Goal: Task Accomplishment & Management: Complete application form

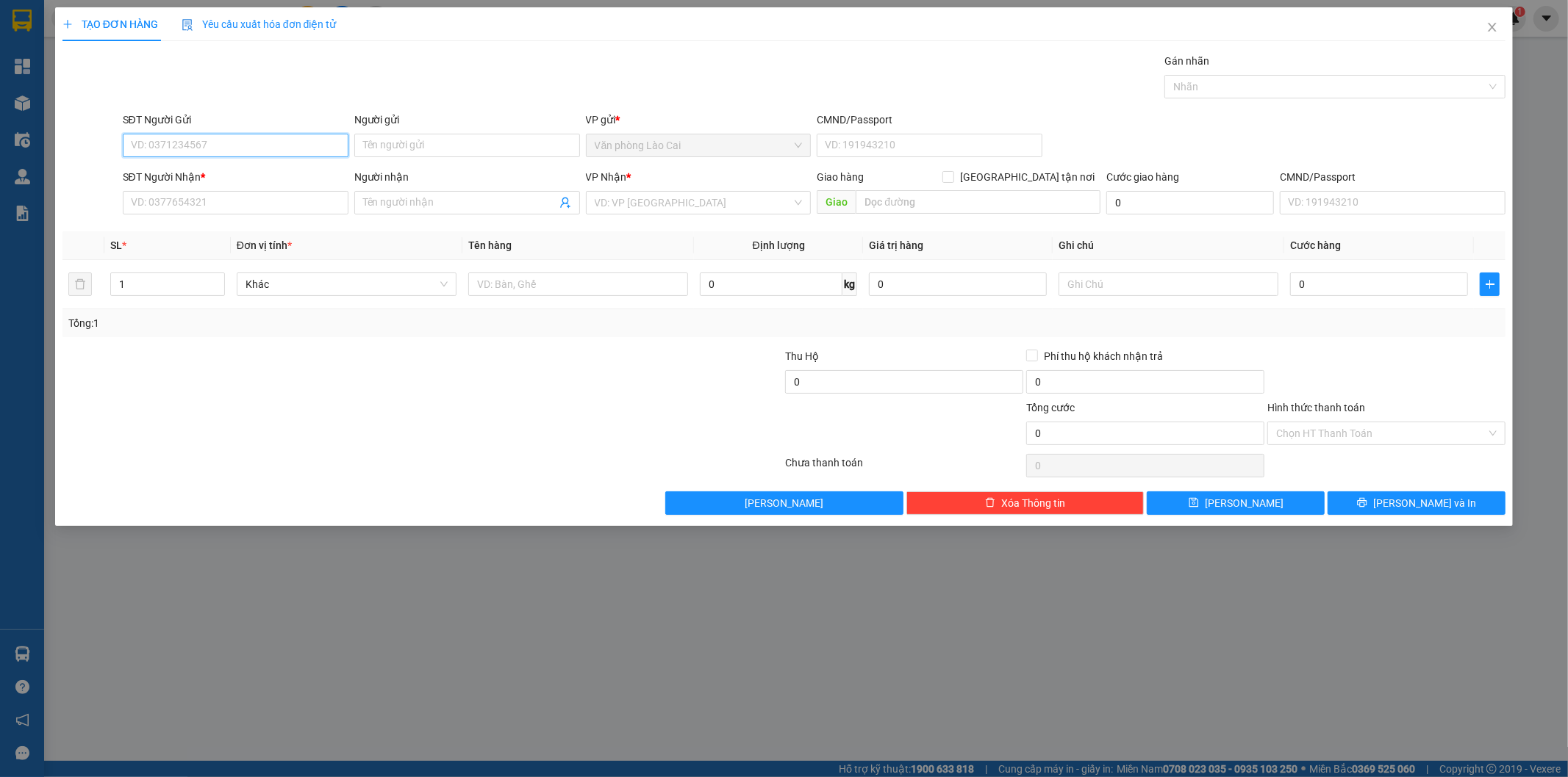
click at [231, 138] on input "SĐT Người Gửi" at bounding box center [235, 146] width 225 height 24
type input "0365996558"
click at [225, 136] on input "0365996558" at bounding box center [235, 146] width 225 height 24
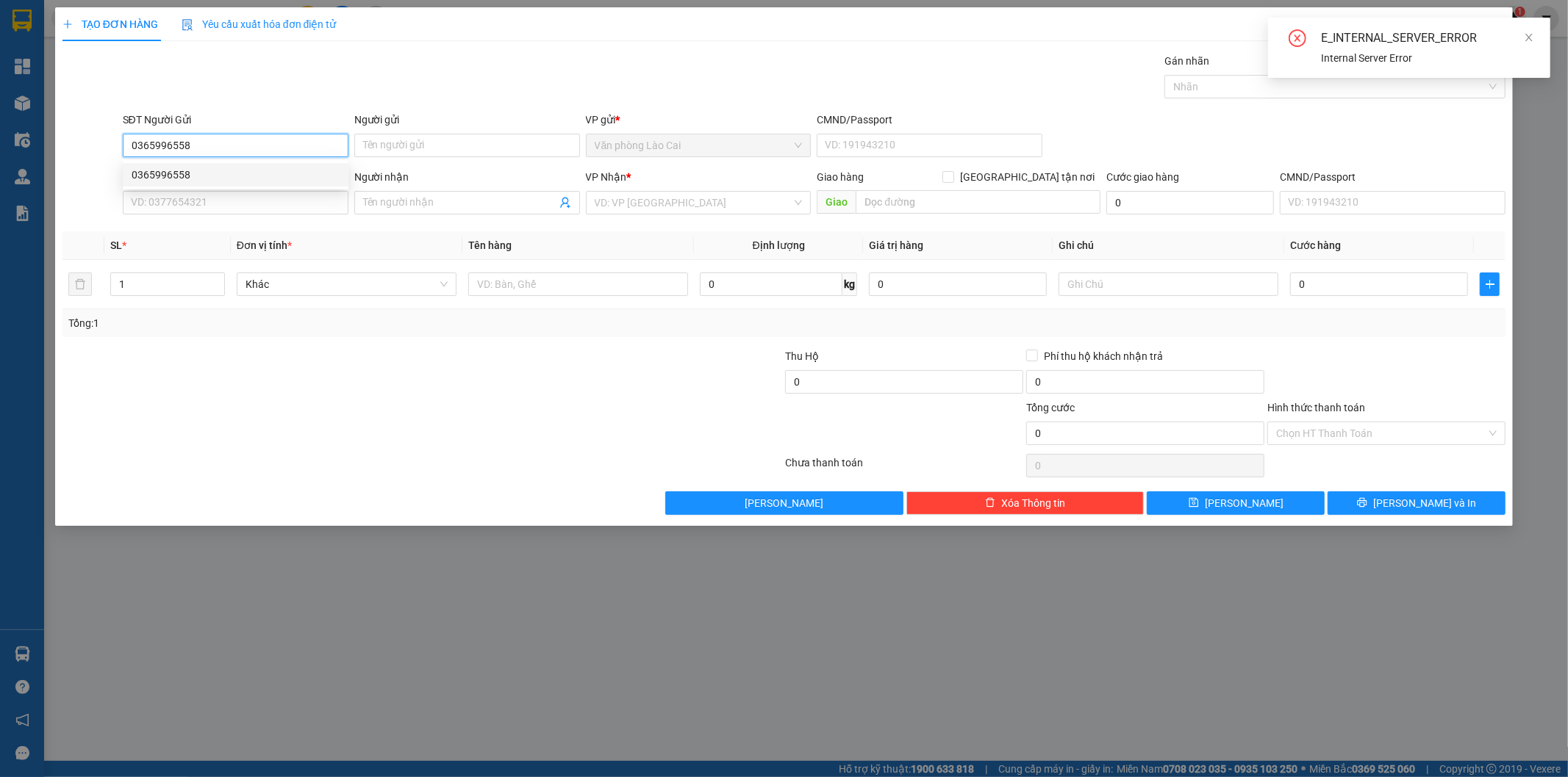
drag, startPoint x: 237, startPoint y: 140, endPoint x: 98, endPoint y: 142, distance: 139.0
click at [98, 142] on div "SĐT Người Gửi 0365996558 Người gửi Tên người gửi VP gửi * Văn phòng Lào Cai CMN…" at bounding box center [784, 137] width 1446 height 52
click at [197, 175] on div "0365996558" at bounding box center [235, 174] width 208 height 16
type input "0973617994"
type input "180.000"
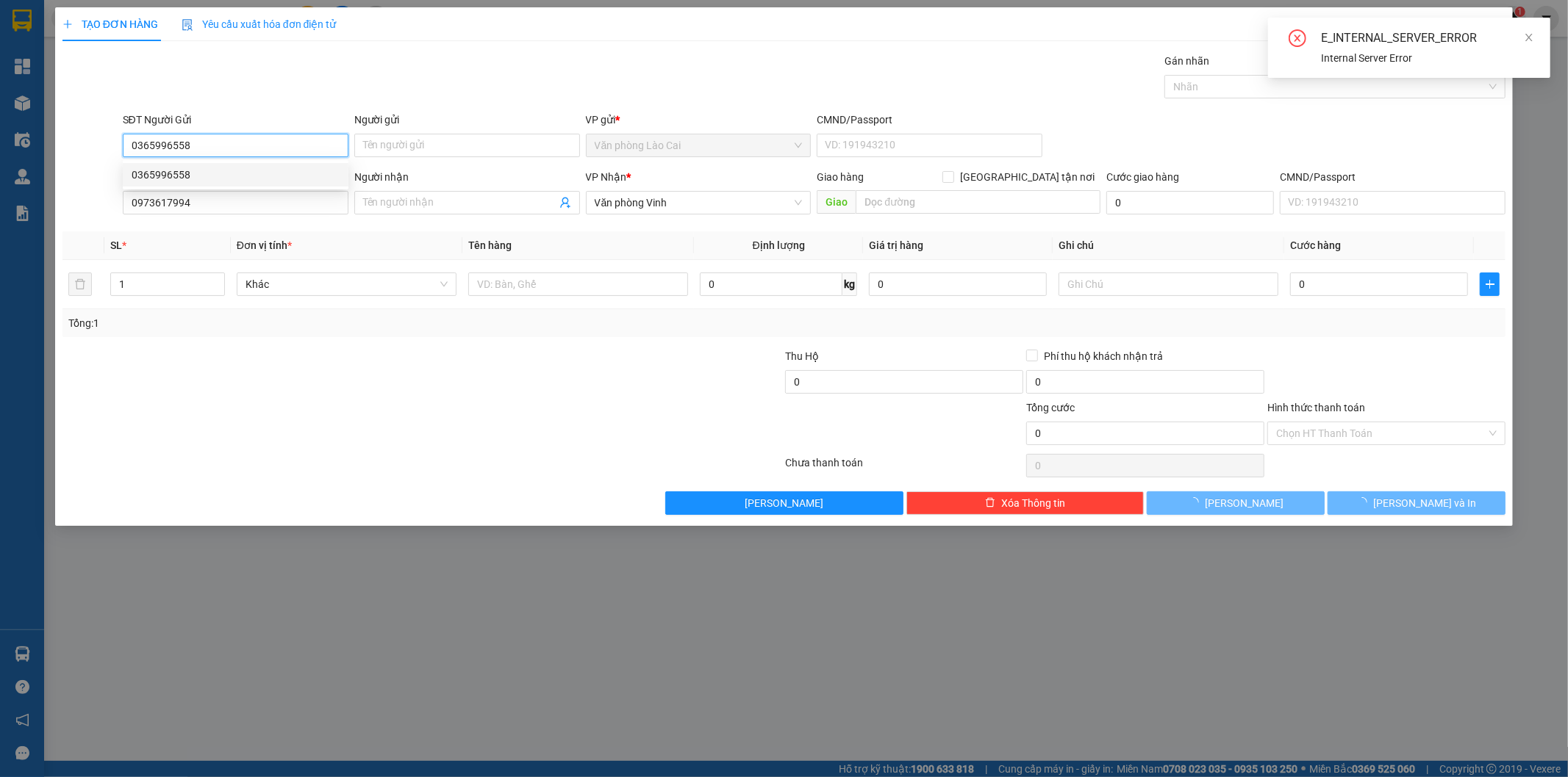
type input "180.000"
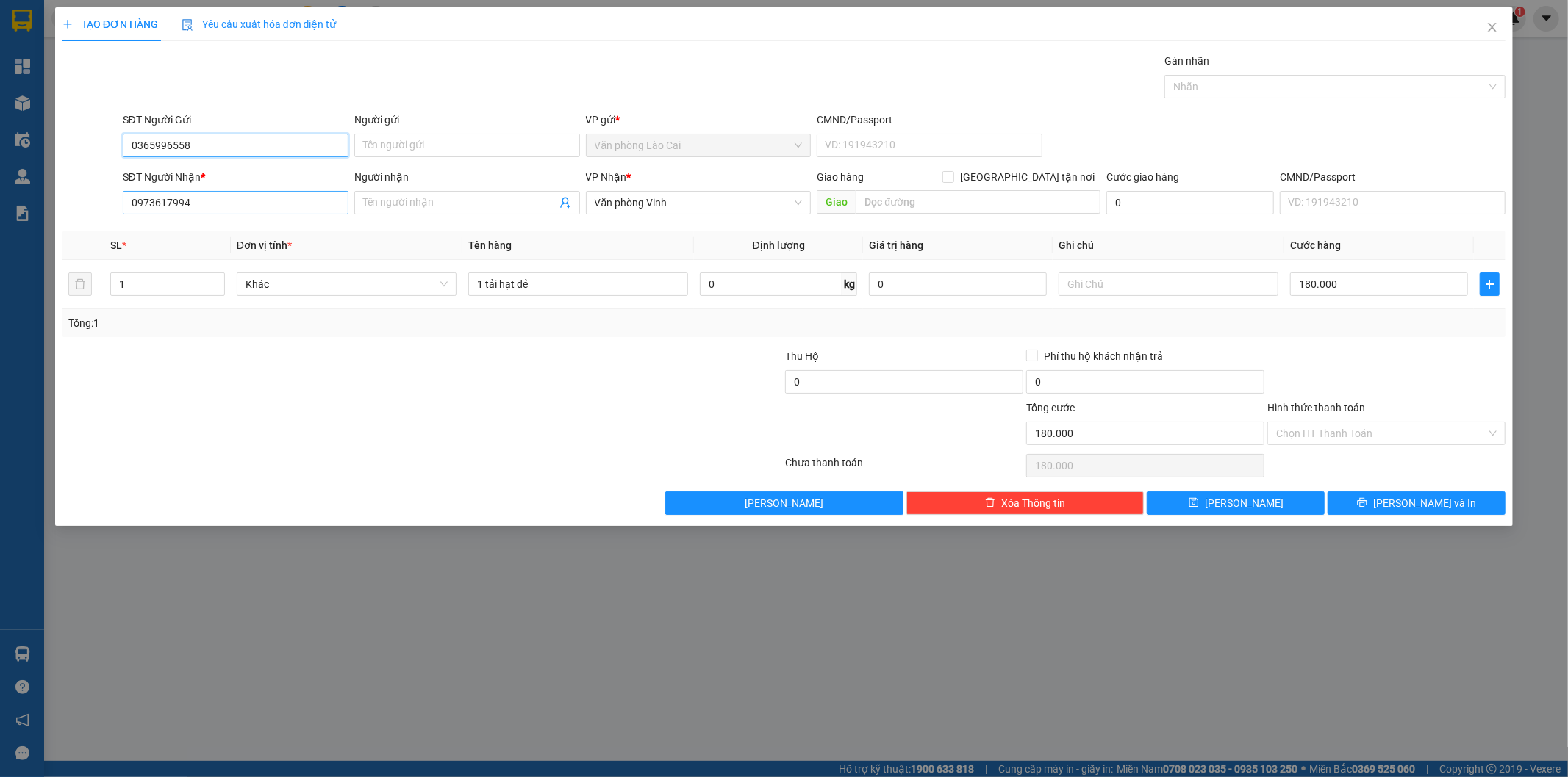
type input "0365996558"
drag, startPoint x: 195, startPoint y: 204, endPoint x: 110, endPoint y: 209, distance: 85.1
click at [110, 209] on div "SĐT Người Nhận * 0973617994 Người nhận Tên người nhận VP Nhận * Văn phòng Vinh …" at bounding box center [784, 195] width 1446 height 52
click at [166, 202] on input "0337827325" at bounding box center [235, 203] width 225 height 24
click at [202, 202] on input "0337827325" at bounding box center [235, 203] width 225 height 24
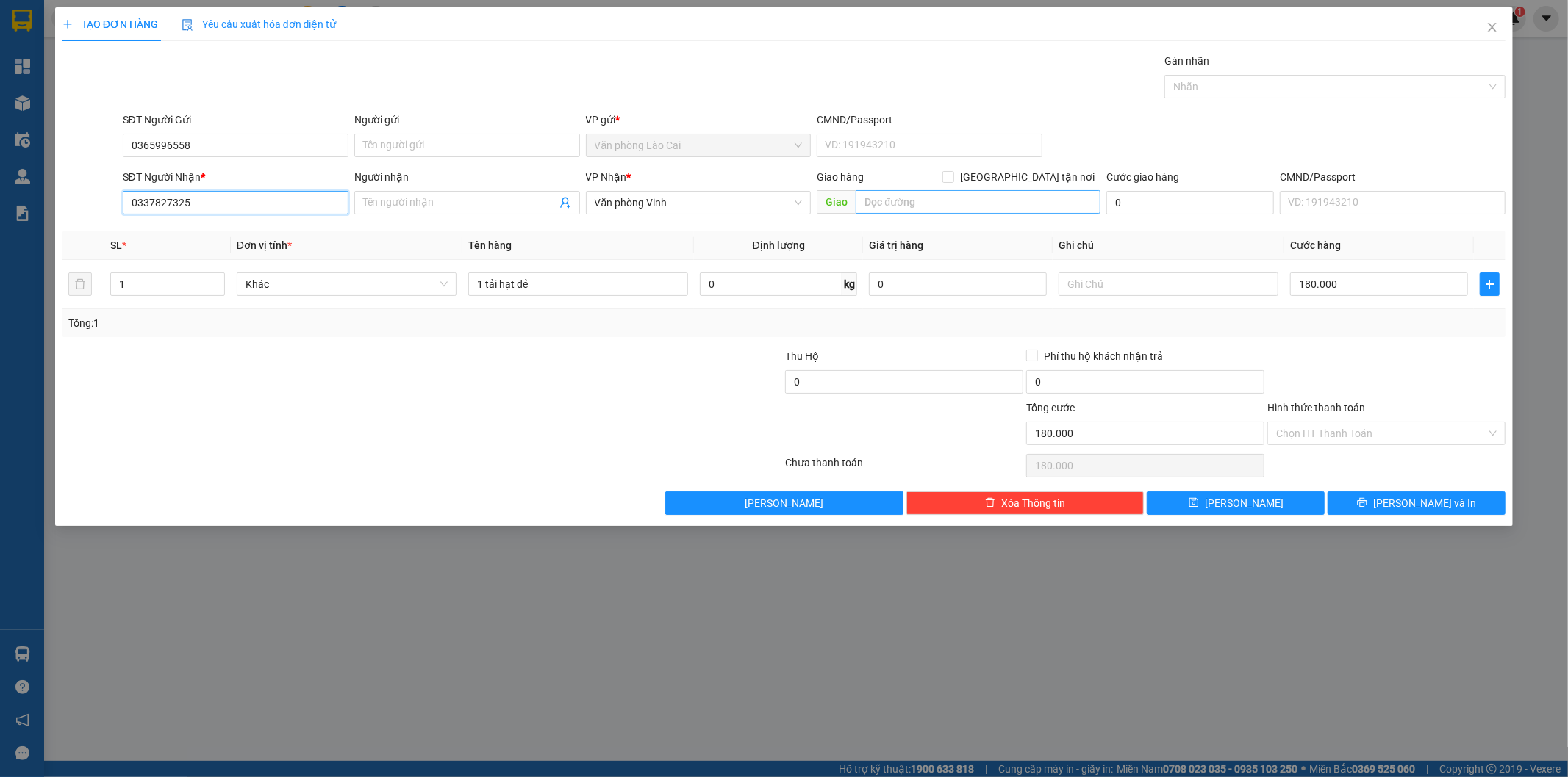
type input "0337827325"
click at [884, 203] on input "text" at bounding box center [977, 202] width 245 height 24
type input "hương sơn ht"
click at [159, 297] on div "1" at bounding box center [167, 284] width 114 height 30
drag, startPoint x: 156, startPoint y: 283, endPoint x: 91, endPoint y: 296, distance: 66.3
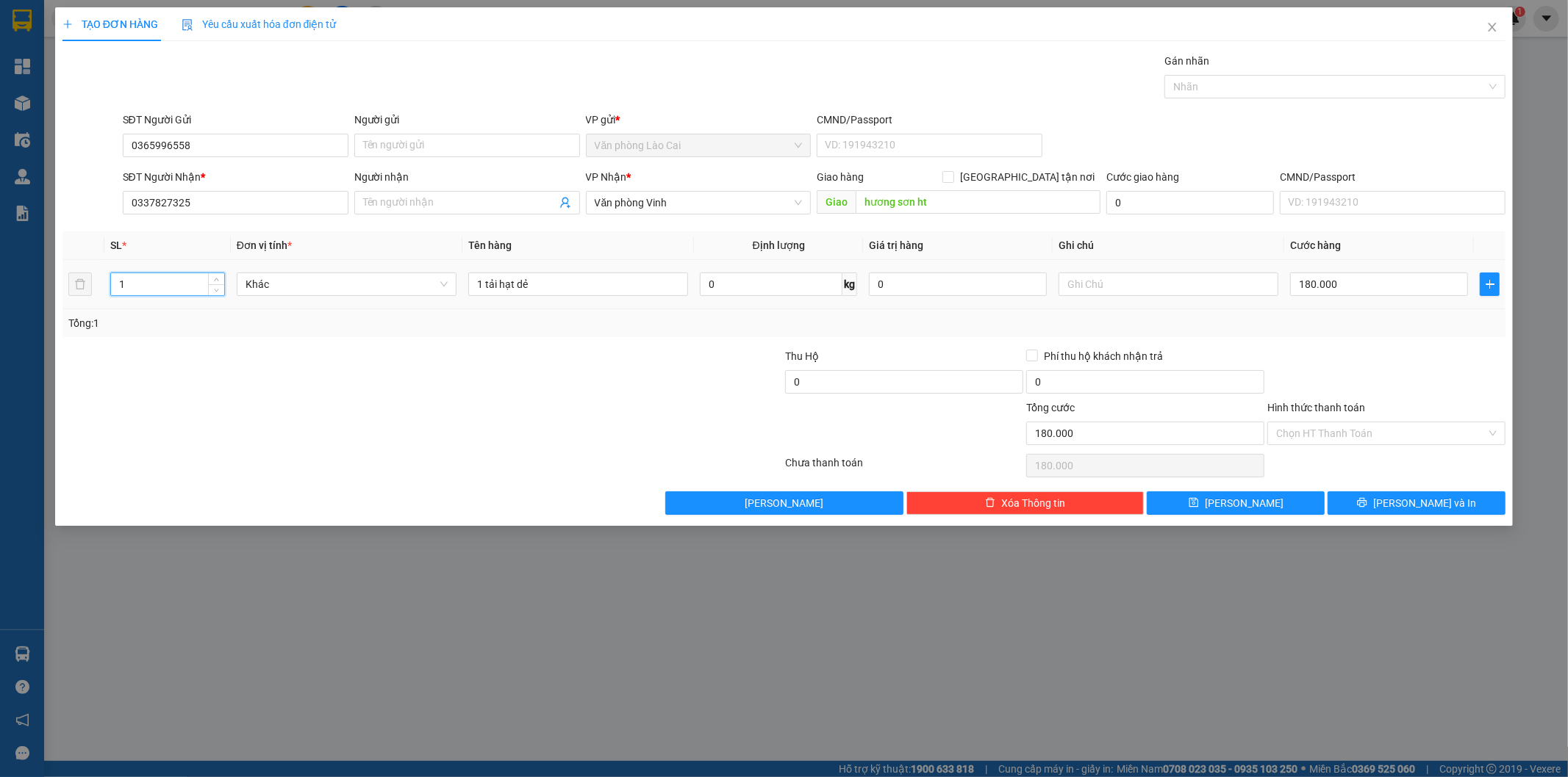
click at [91, 296] on tr "1 Khác 1 tải hạt dẻ 0 kg 0 180.000" at bounding box center [784, 284] width 1444 height 49
type input "5"
drag, startPoint x: 483, startPoint y: 282, endPoint x: 443, endPoint y: 288, distance: 40.4
click at [447, 285] on tr "5 Khác 1 tải hạt dẻ 0 kg 0 180.000" at bounding box center [784, 284] width 1444 height 49
type input "5 tải hạt dẻ"
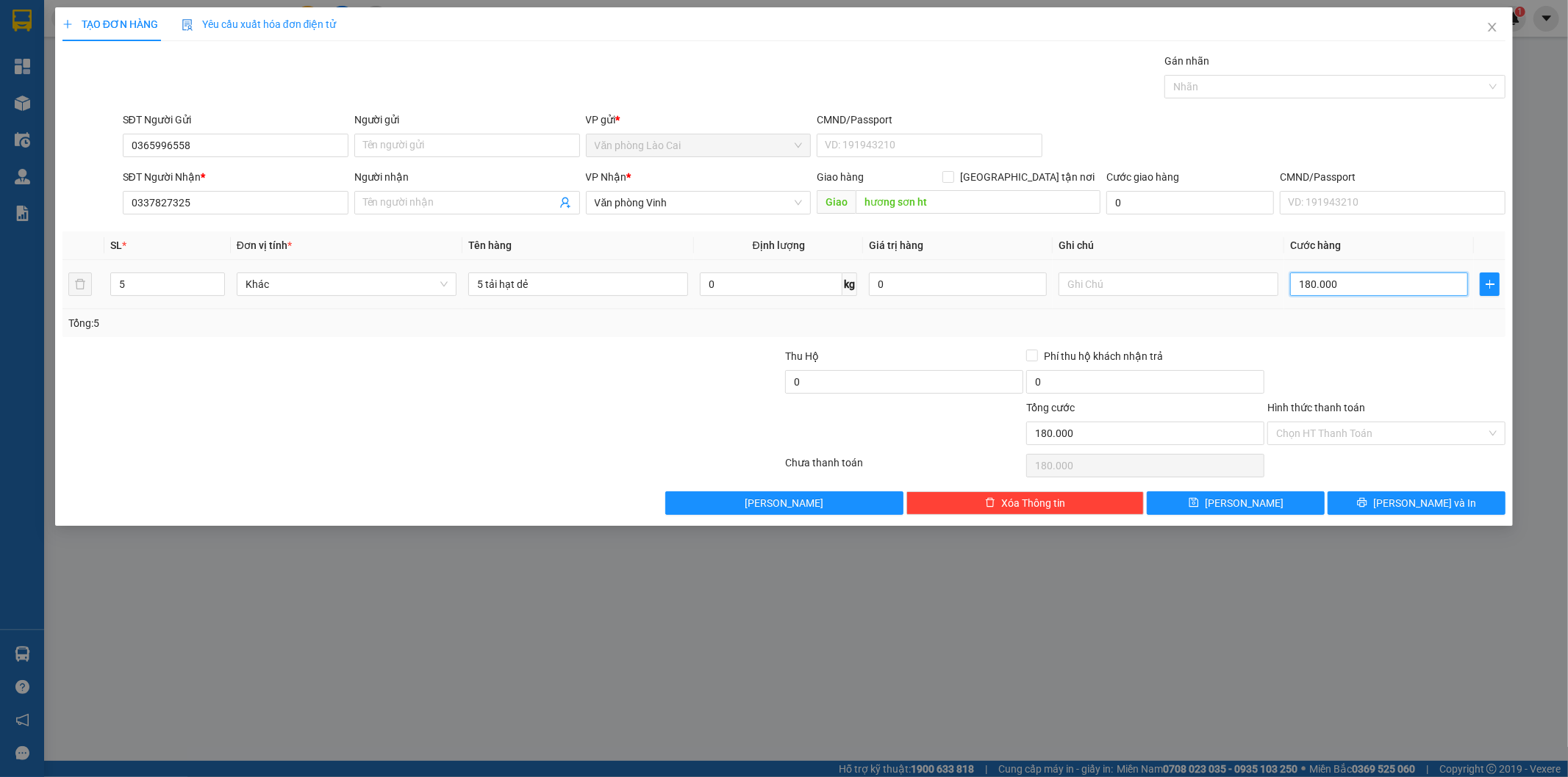
click at [1344, 285] on input "180.000" at bounding box center [1378, 284] width 178 height 24
click at [561, 281] on input "5 tải hạt dẻ" at bounding box center [578, 284] width 220 height 24
click at [571, 290] on input "5 tải hạt dẻ" at bounding box center [578, 284] width 220 height 24
click at [545, 358] on div at bounding box center [664, 373] width 241 height 52
click at [566, 282] on input "5 tải hạt dẻ" at bounding box center [578, 284] width 220 height 24
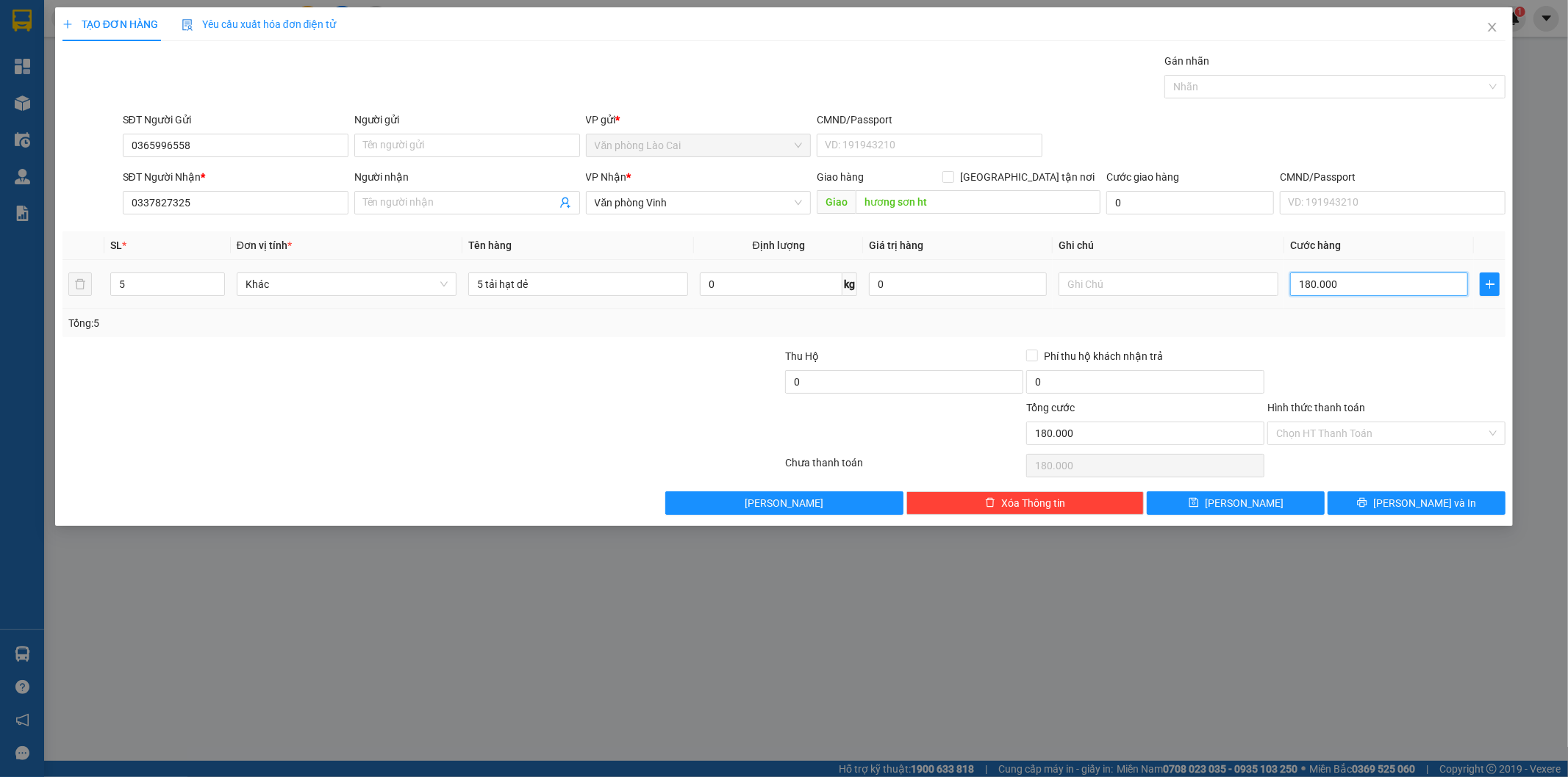
click at [1355, 276] on input "180.000" at bounding box center [1378, 284] width 178 height 24
type input "7"
type input "75"
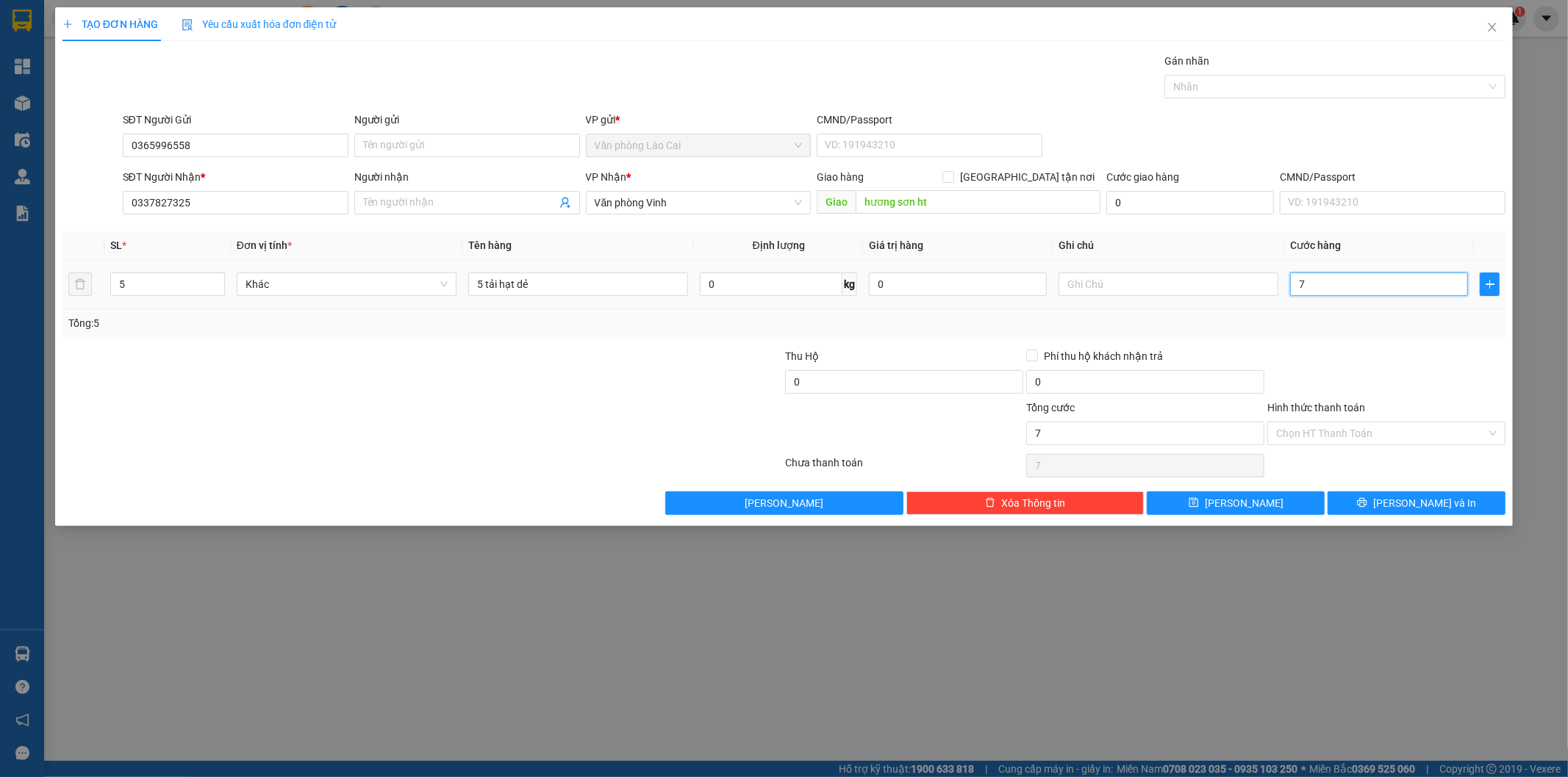
type input "75"
type input "750"
type input "7.500"
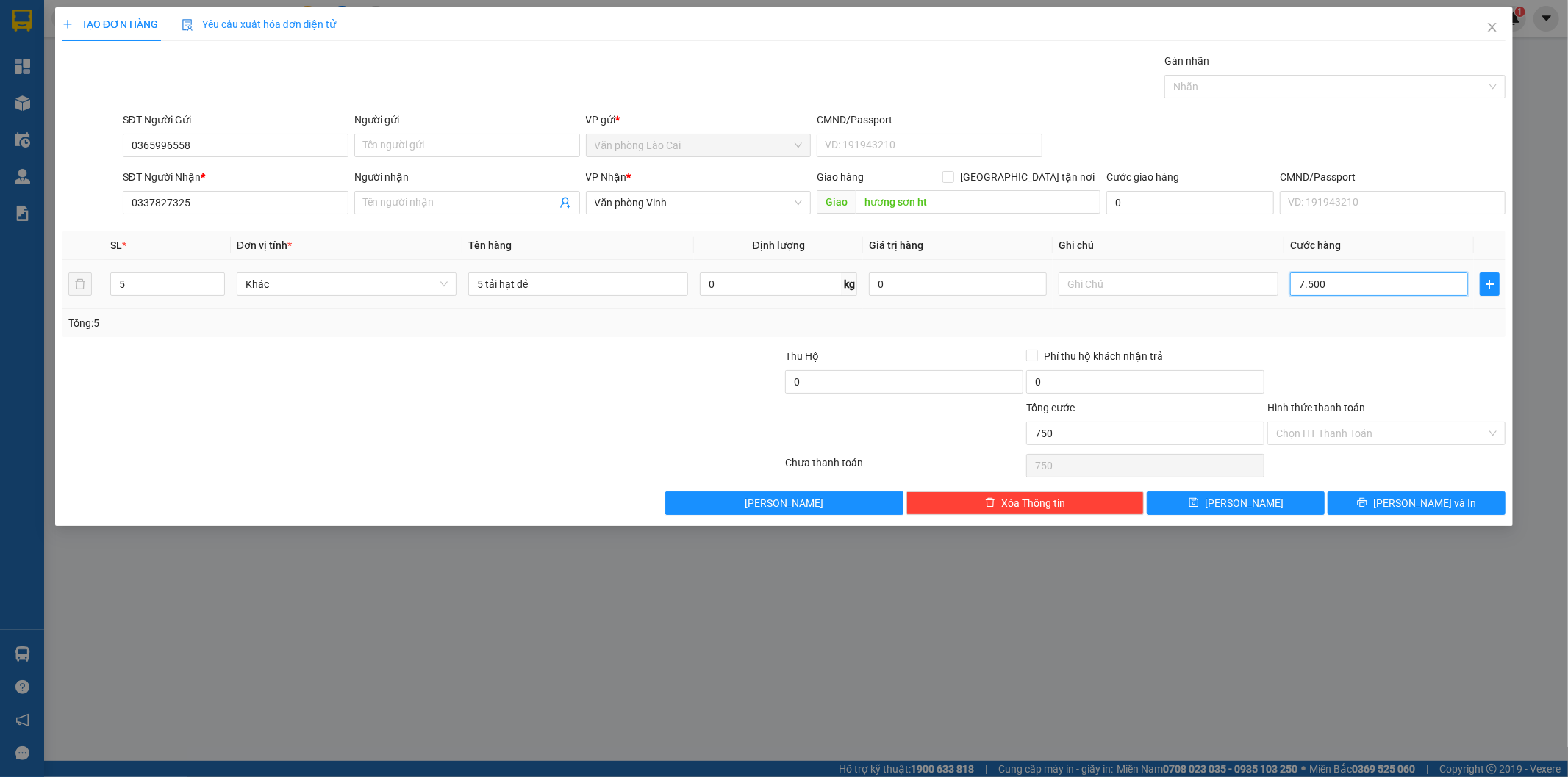
type input "7.500"
type input "75.000"
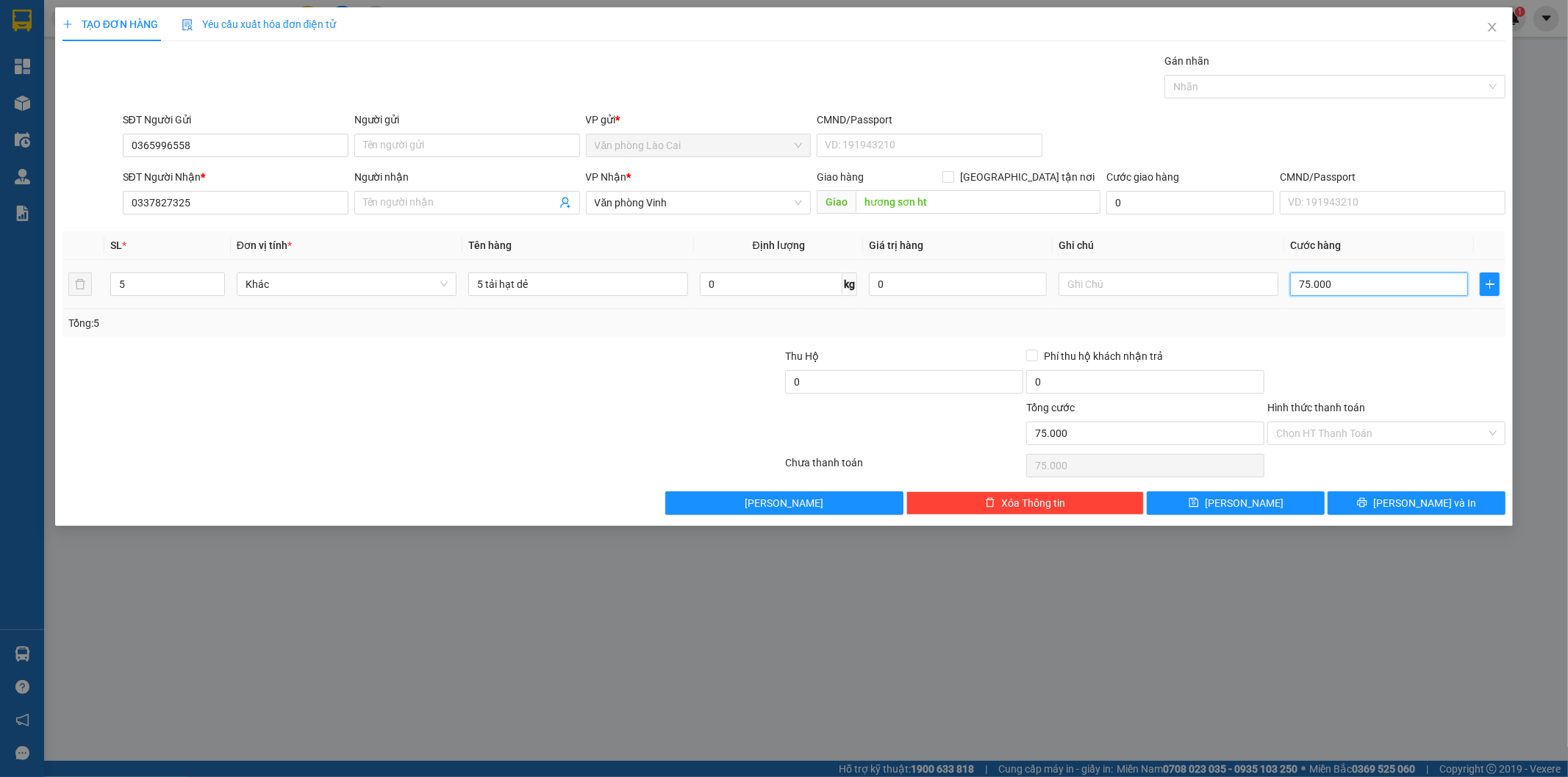
type input "750.000"
click at [1350, 365] on div at bounding box center [1386, 373] width 241 height 52
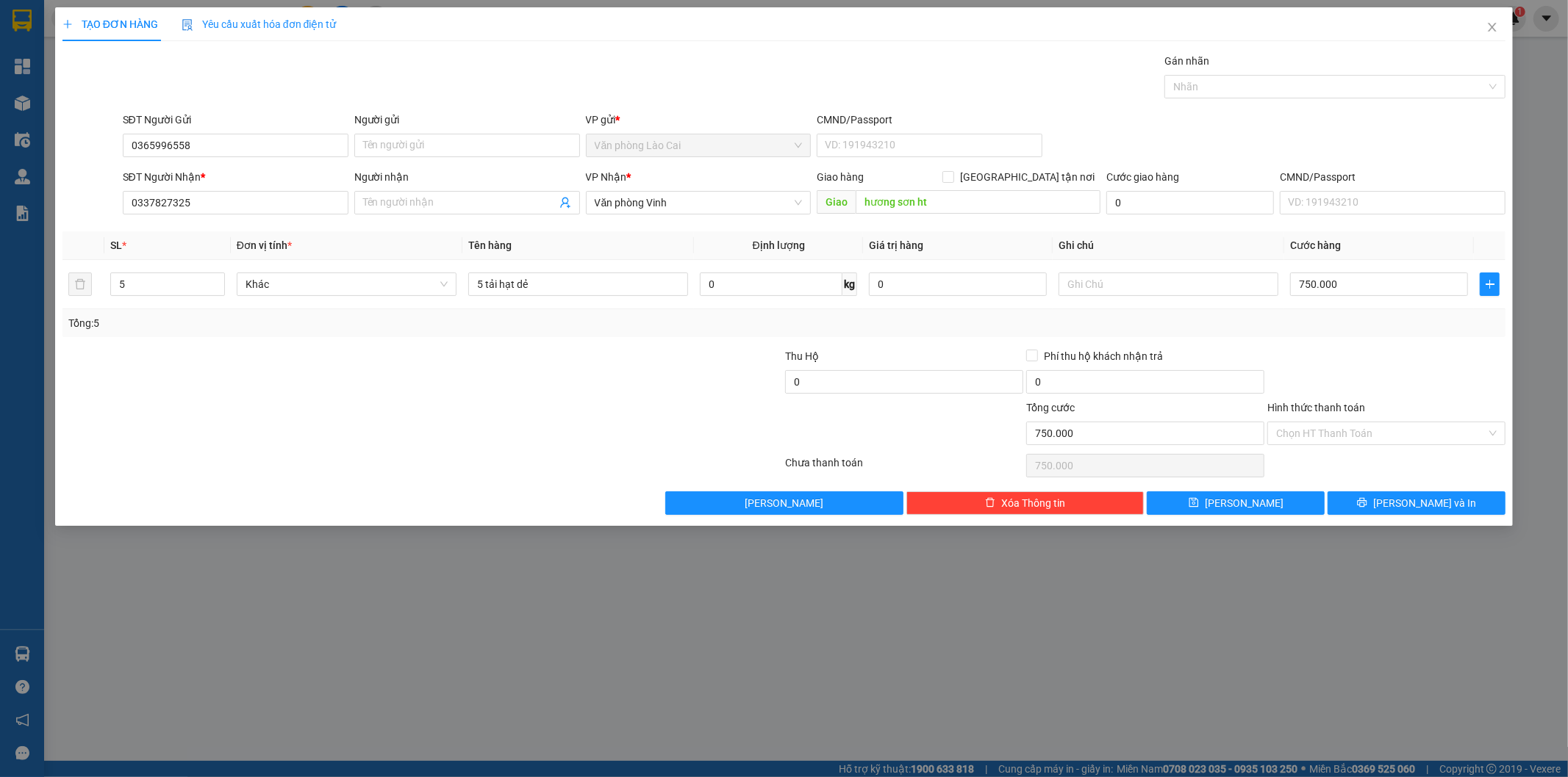
click at [1123, 414] on div "Tổng cước" at bounding box center [1145, 411] width 238 height 22
click at [1426, 504] on span "[PERSON_NAME] và In" at bounding box center [1425, 503] width 103 height 16
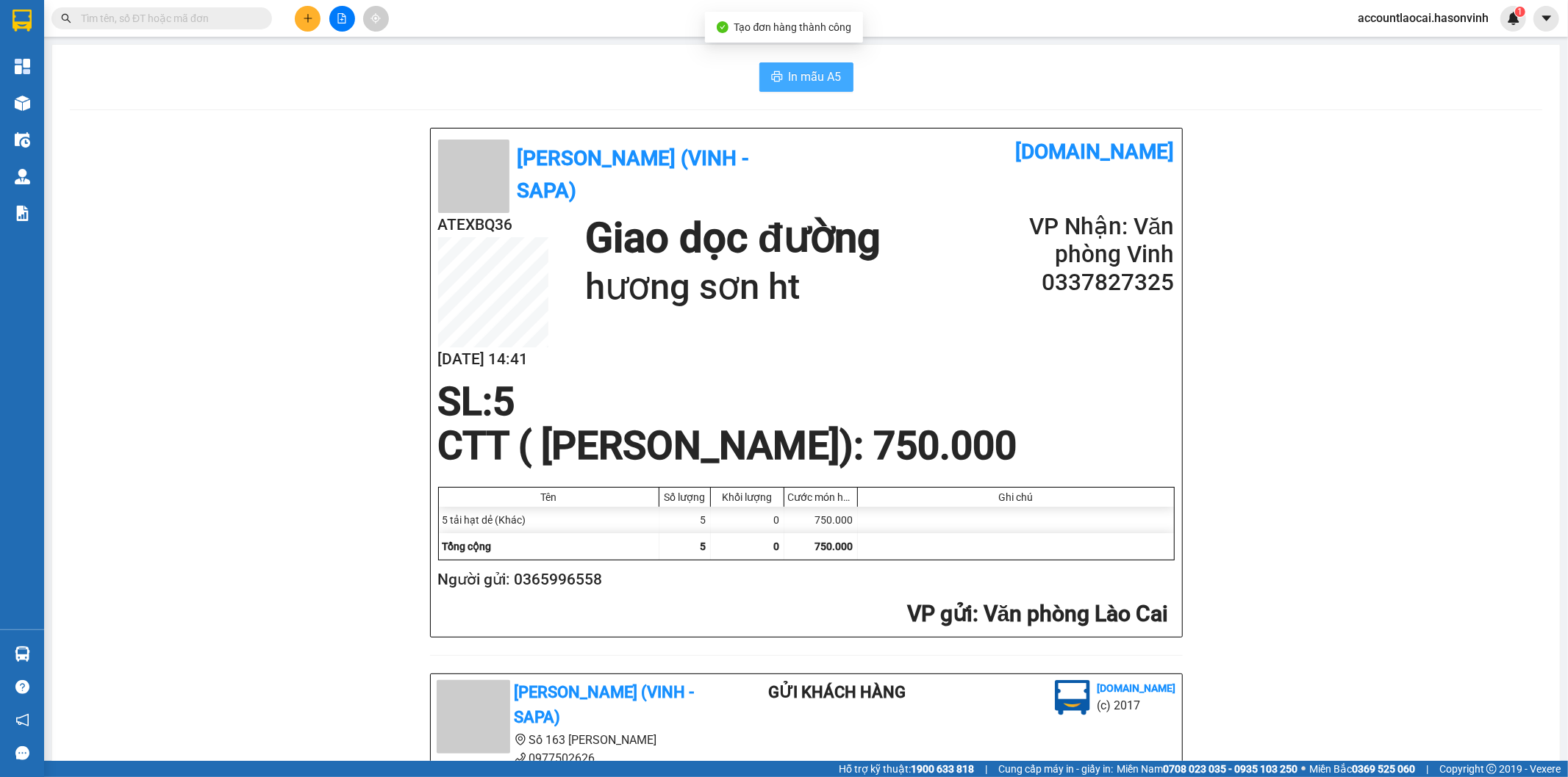
click at [833, 75] on span "In mẫu A5" at bounding box center [814, 77] width 53 height 19
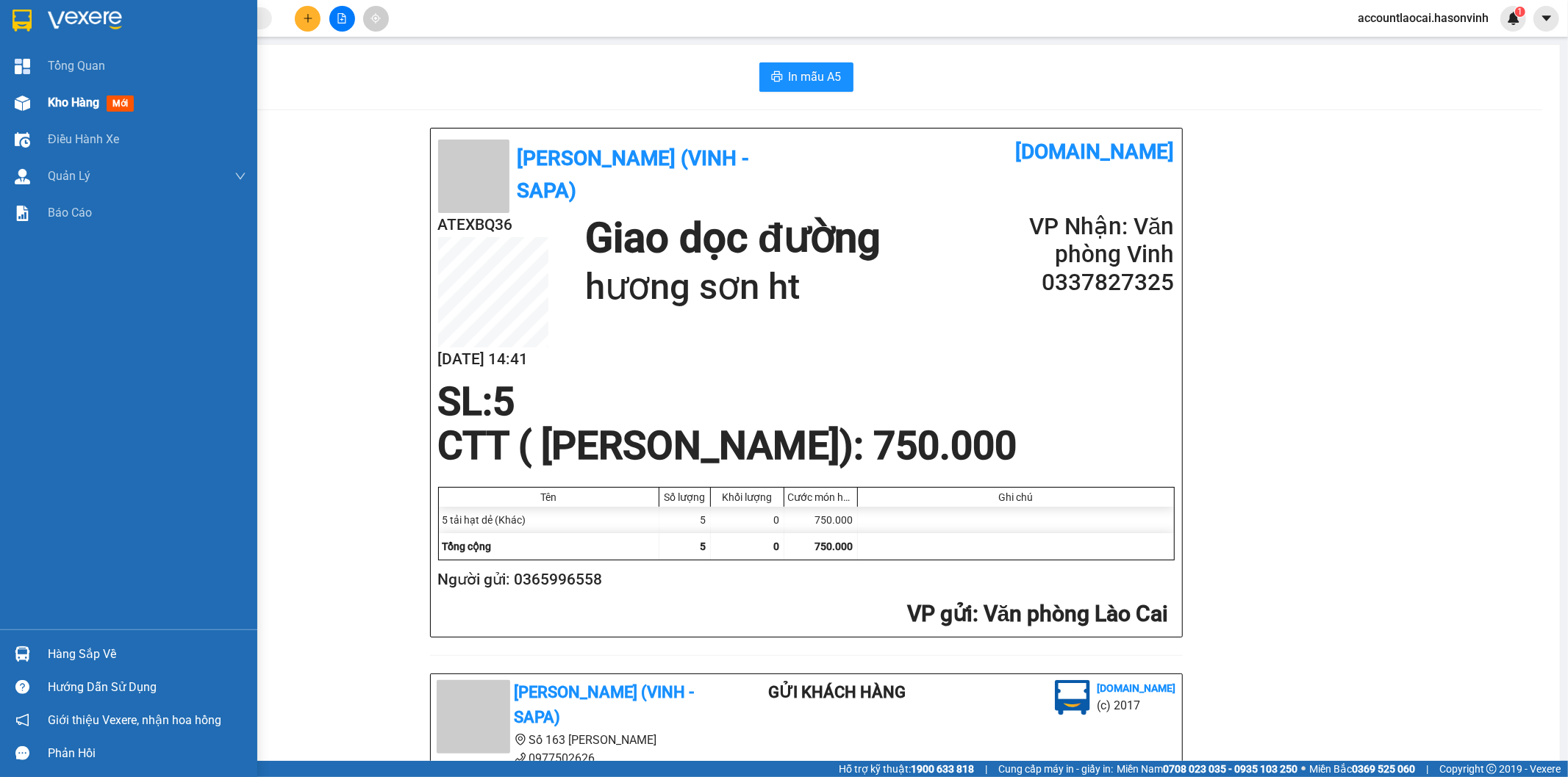
click at [78, 102] on span "Kho hàng" at bounding box center [73, 102] width 52 height 14
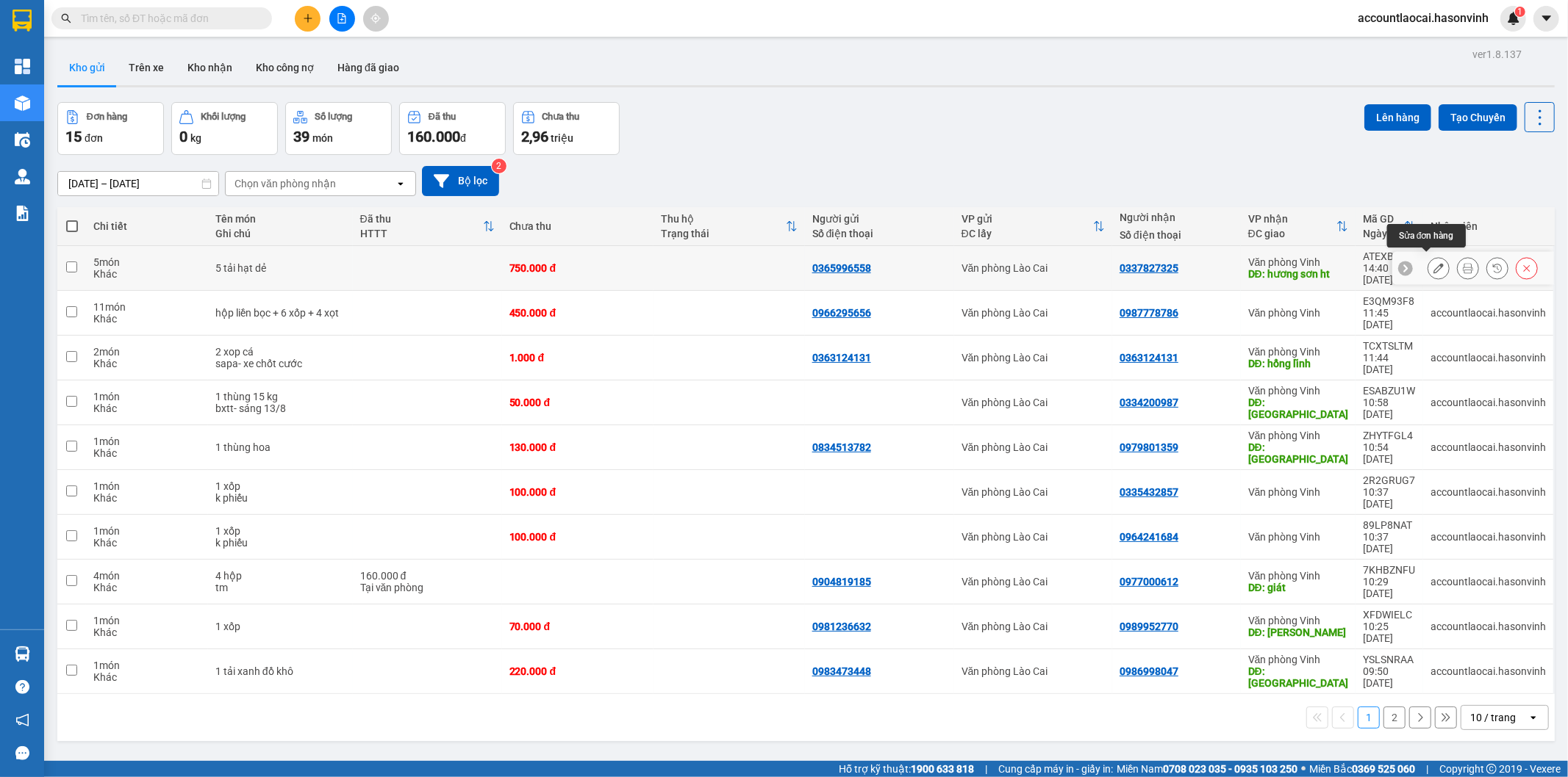
click at [1433, 263] on icon at bounding box center [1438, 268] width 10 height 10
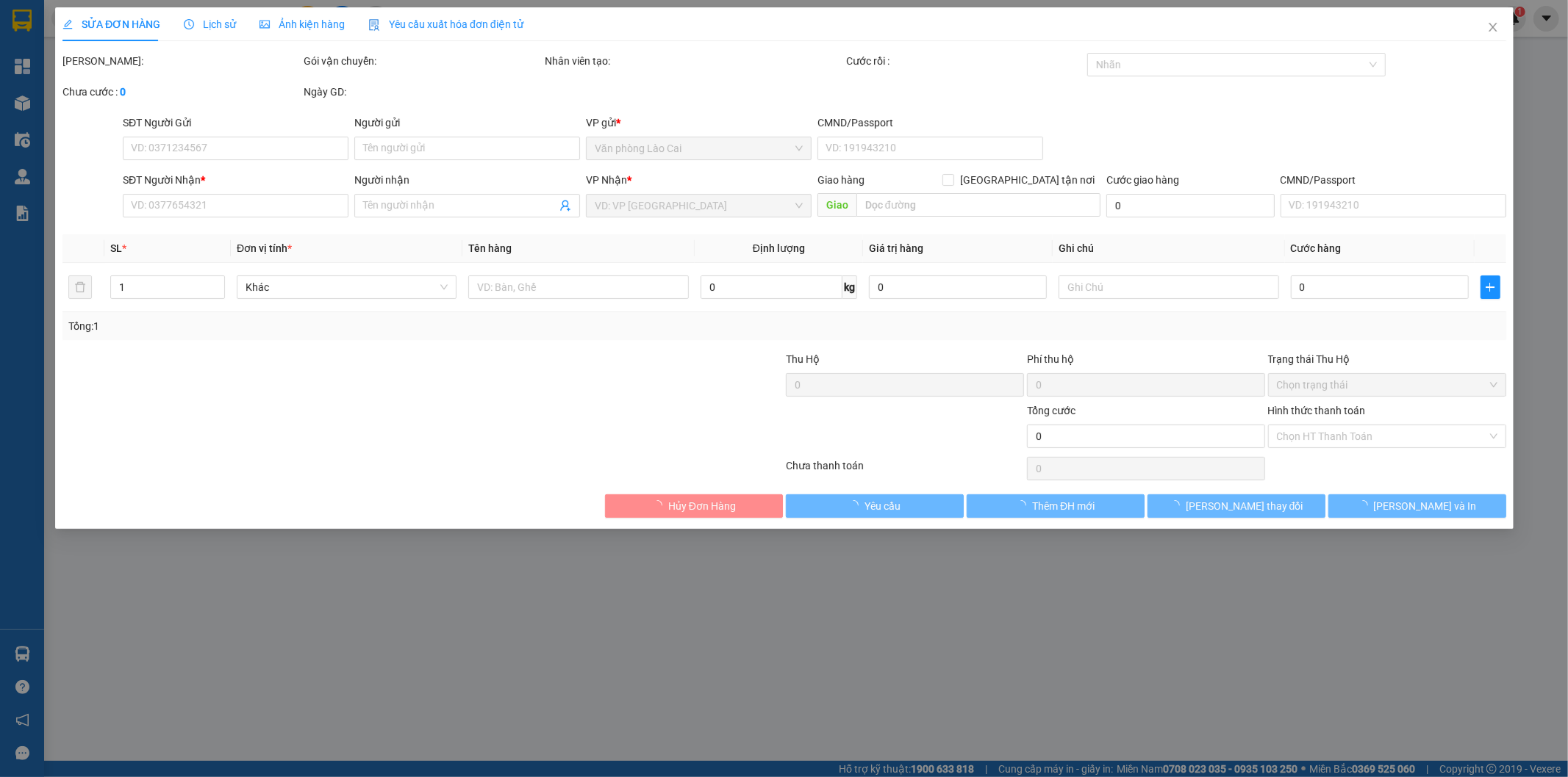
type input "0365996558"
type input "0337827325"
type input "hương sơn ht"
type input "750.000"
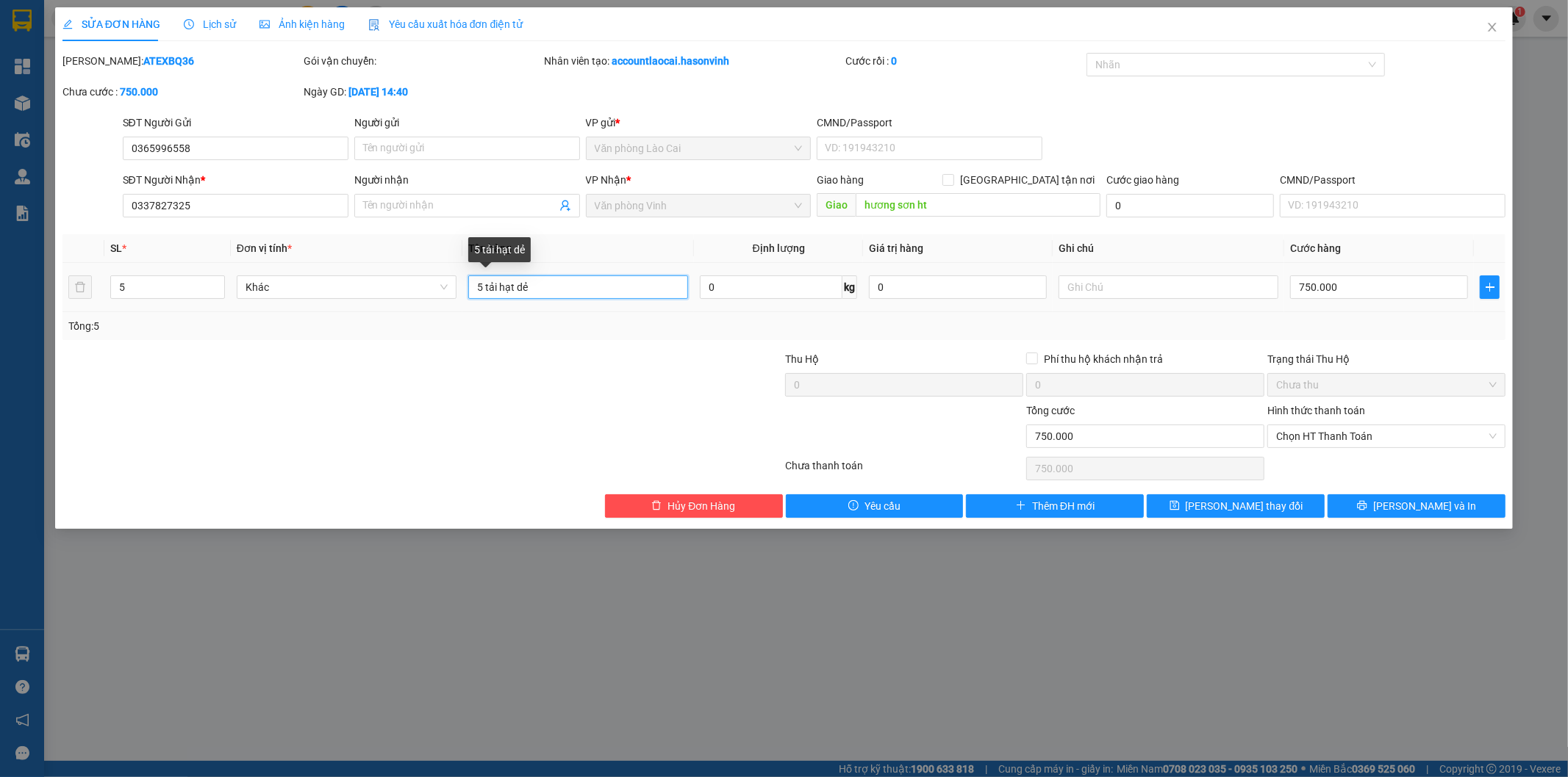
click at [538, 287] on input "5 tải hạt dẻ" at bounding box center [578, 288] width 220 height 24
click at [1496, 25] on icon "close" at bounding box center [1492, 27] width 12 height 12
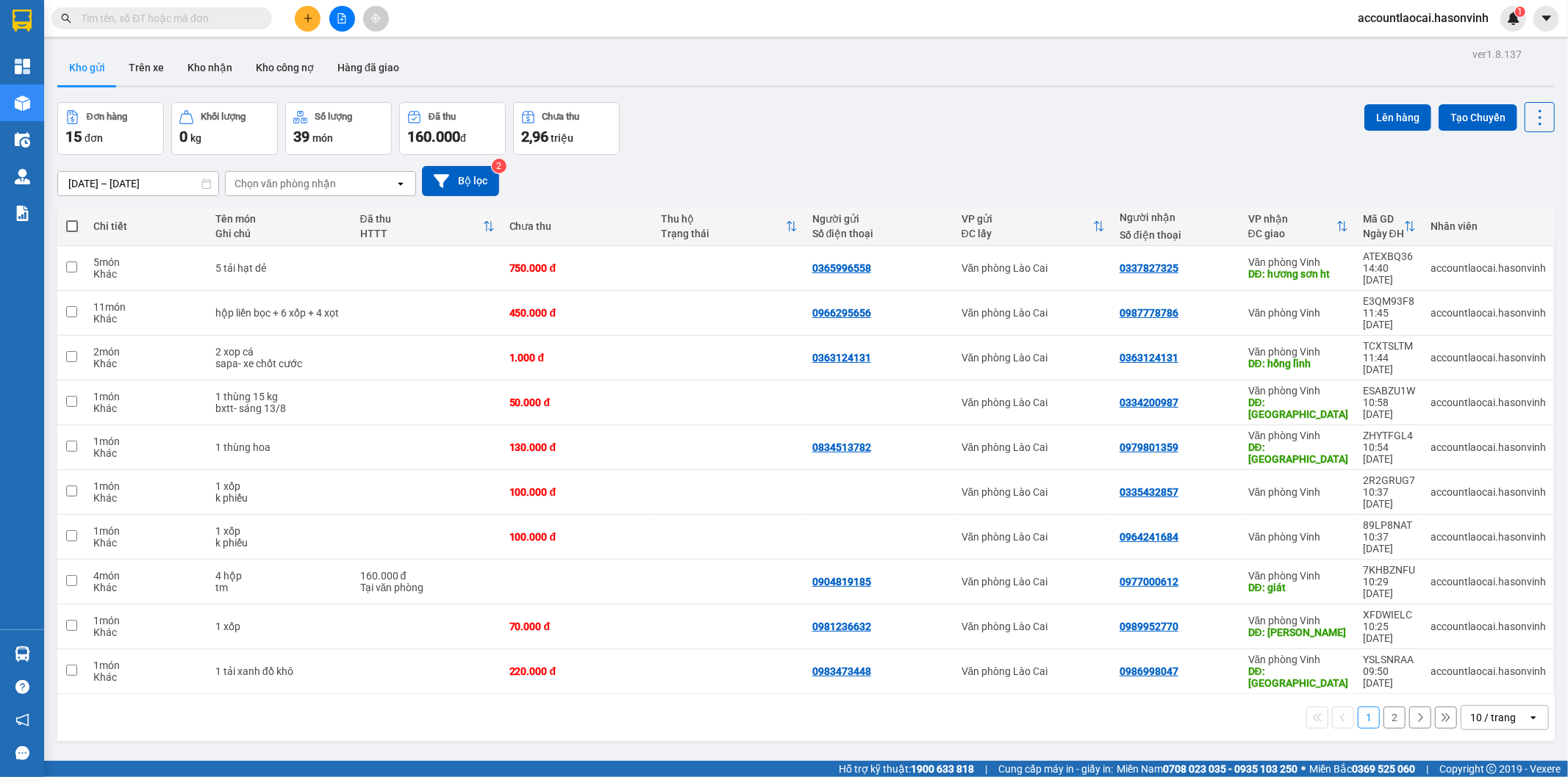
click at [312, 8] on button at bounding box center [307, 19] width 25 height 25
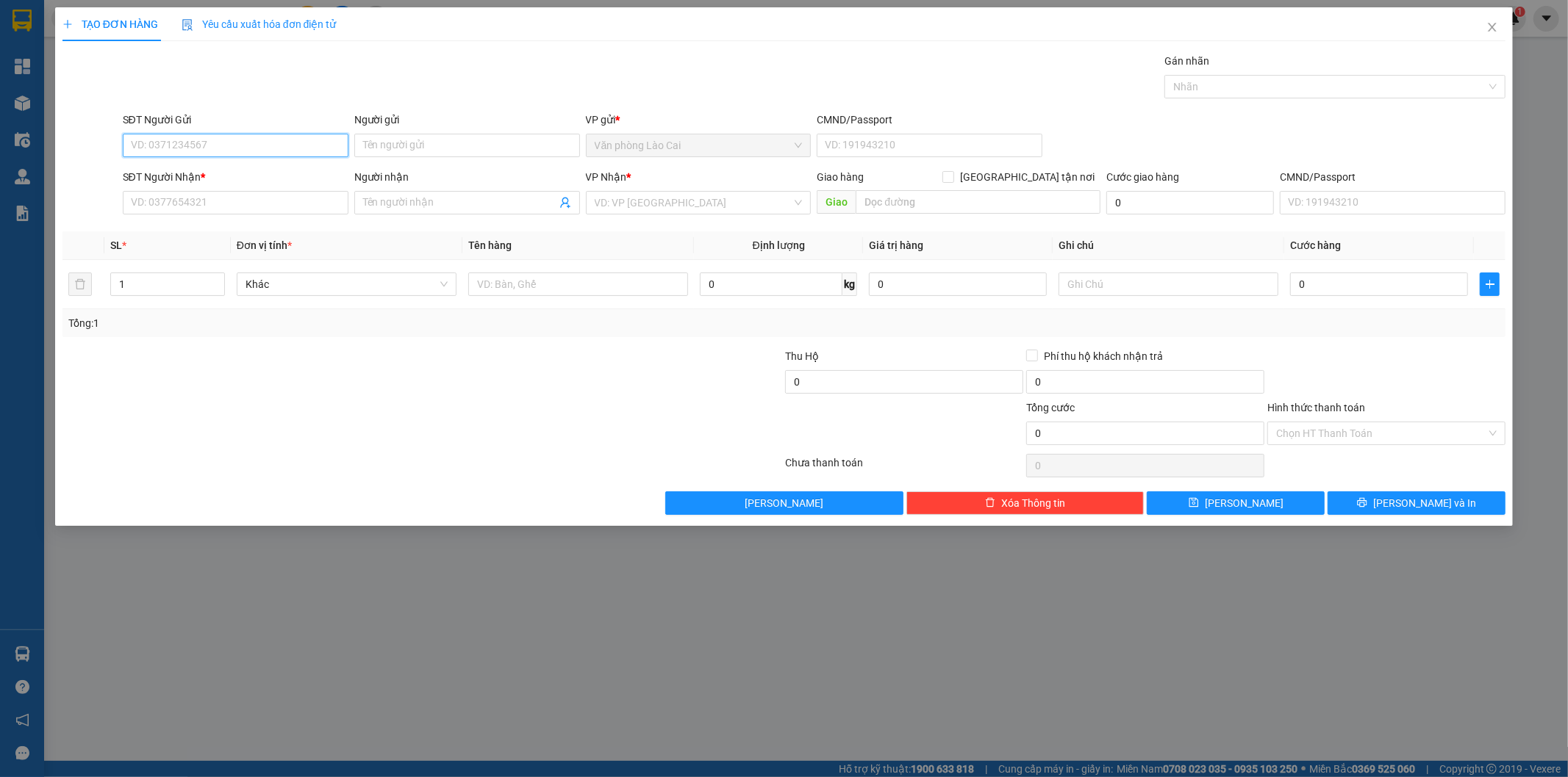
click at [218, 144] on input "SĐT Người Gửi" at bounding box center [235, 146] width 225 height 24
click at [190, 170] on div "0946226468" at bounding box center [235, 174] width 208 height 16
type input "0946226468"
type input "0962585268"
type input "50.000"
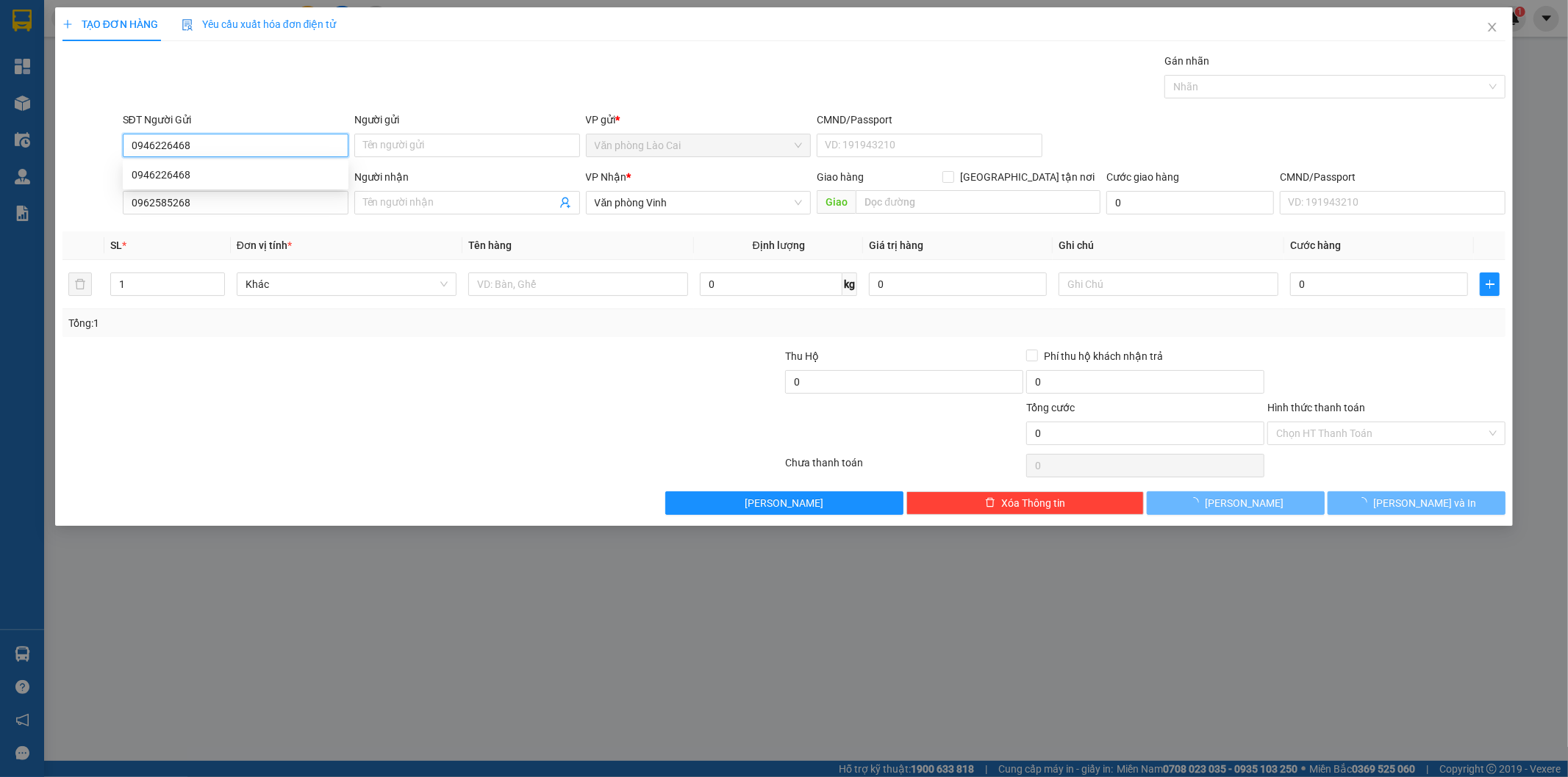
type input "50.000"
type input "0946226468"
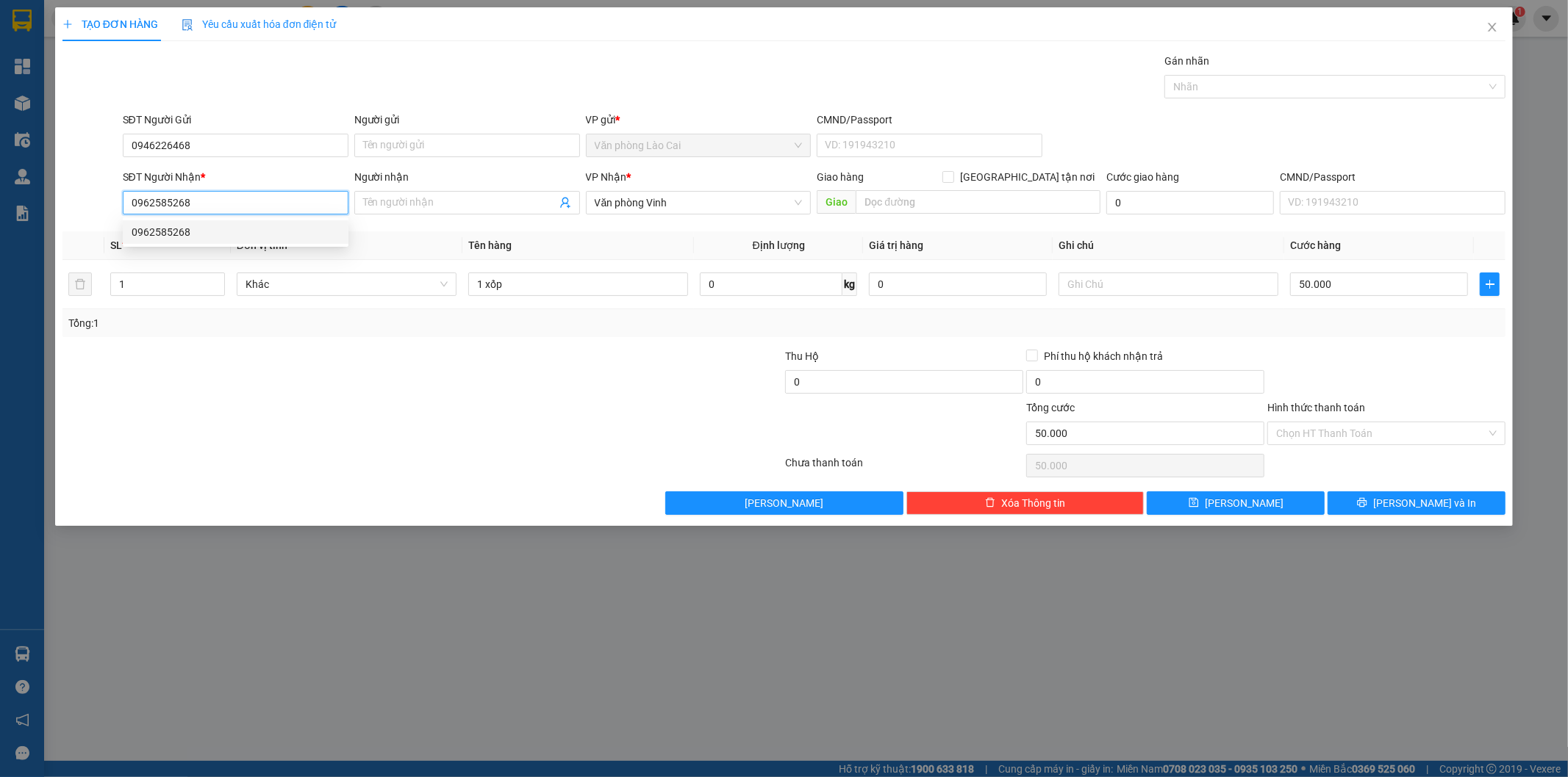
click at [225, 202] on input "0962585268" at bounding box center [235, 203] width 225 height 24
click at [210, 210] on input "0962585268" at bounding box center [235, 203] width 225 height 24
click at [218, 225] on div "0962585268" at bounding box center [235, 232] width 208 height 16
drag, startPoint x: 137, startPoint y: 287, endPoint x: 106, endPoint y: 303, distance: 34.9
click at [106, 303] on td "1" at bounding box center [167, 284] width 126 height 49
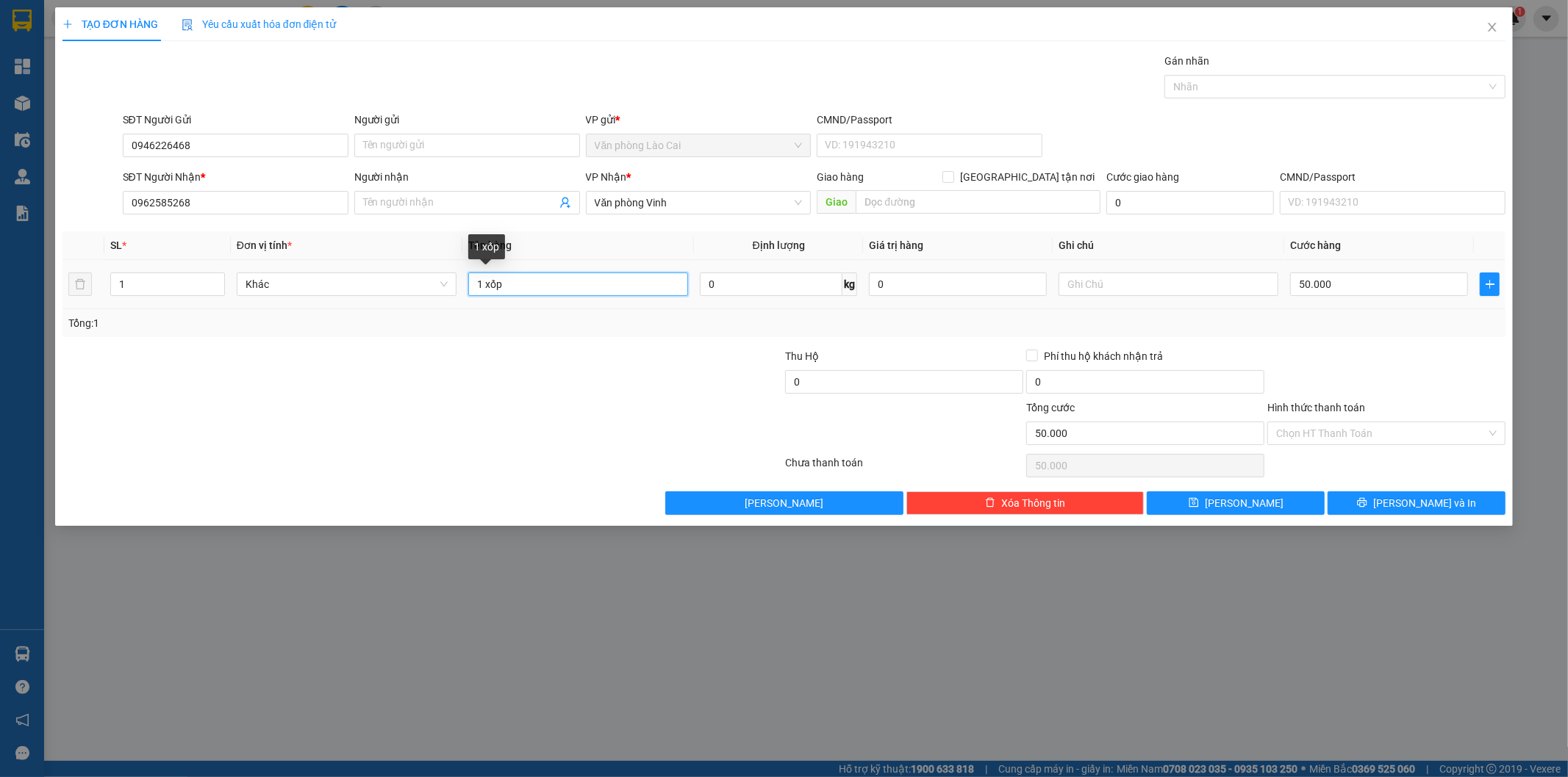
drag, startPoint x: 544, startPoint y: 288, endPoint x: 487, endPoint y: 289, distance: 57.0
click at [487, 289] on input "1 xốp" at bounding box center [578, 284] width 220 height 24
type input "1 kiện liền 2 hộp"
click at [1367, 510] on span "printer" at bounding box center [1361, 504] width 10 height 12
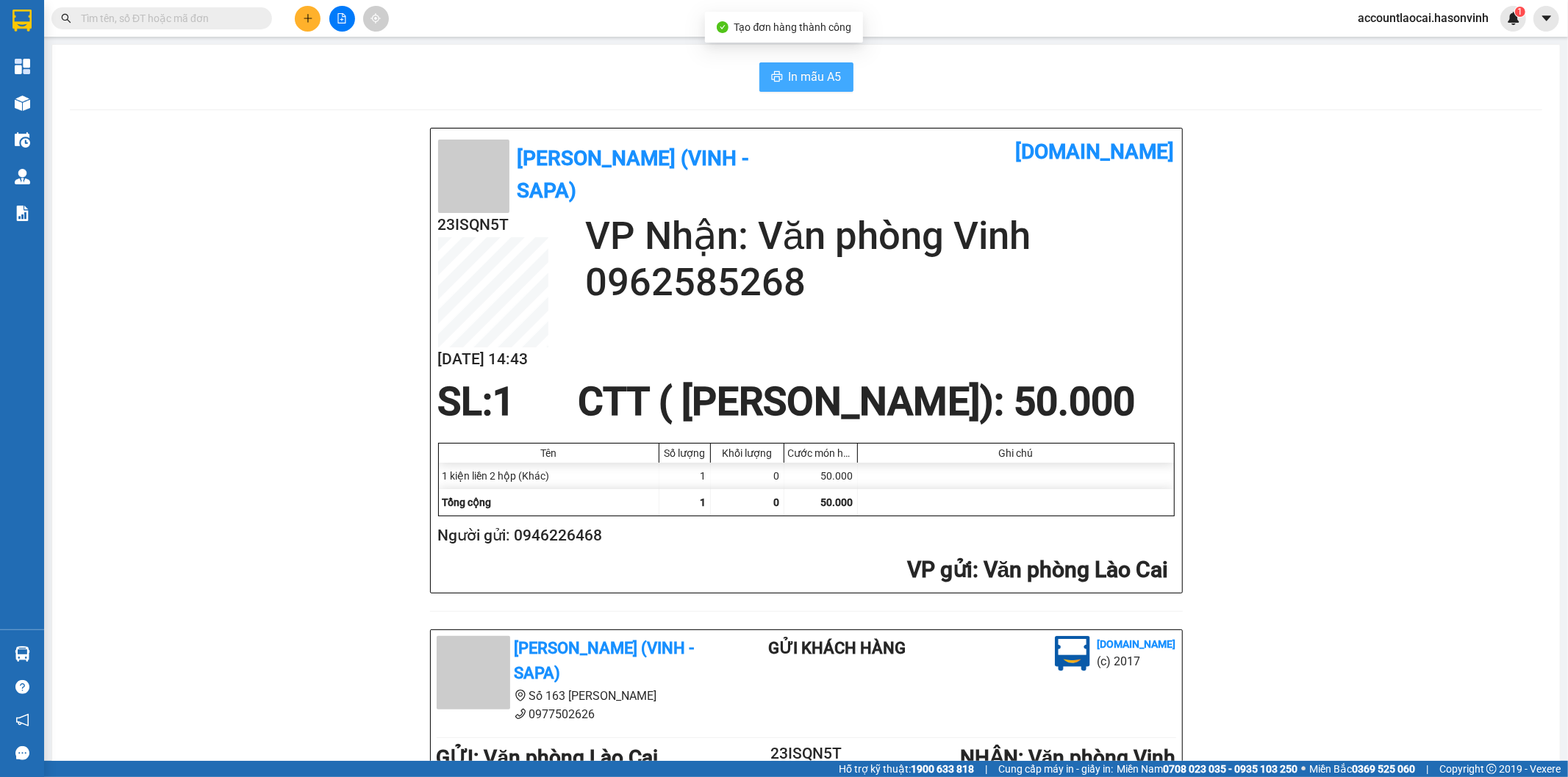
click at [773, 70] on icon "printer" at bounding box center [777, 76] width 12 height 12
click at [315, 13] on button at bounding box center [307, 19] width 25 height 25
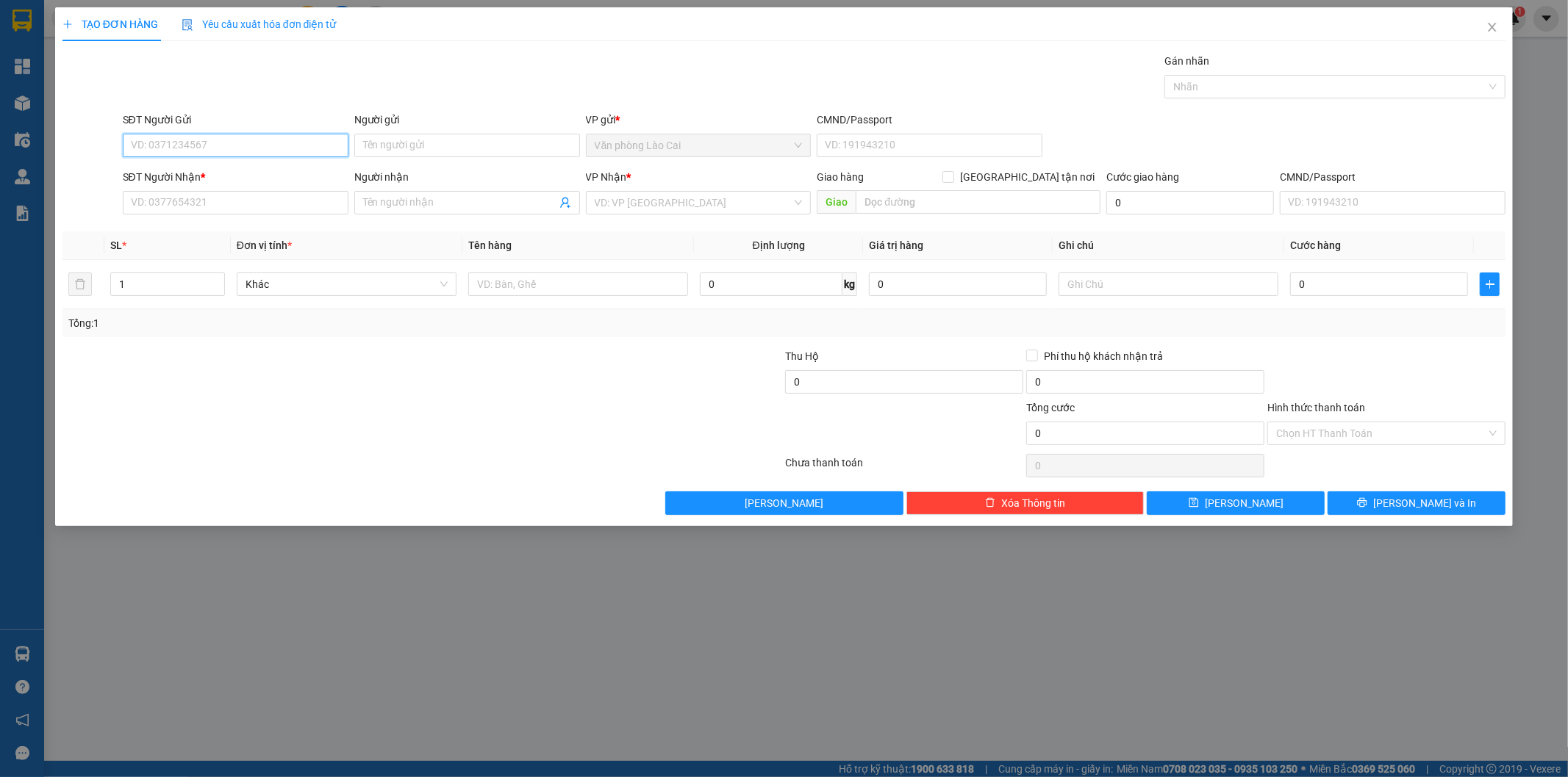
click at [202, 153] on input "SĐT Người Gửi" at bounding box center [235, 146] width 225 height 24
click at [157, 137] on input "SĐT Người Gửi" at bounding box center [235, 146] width 225 height 24
click at [259, 140] on input "0359585878" at bounding box center [235, 146] width 225 height 24
click at [141, 142] on input "0359585878" at bounding box center [235, 146] width 225 height 24
click at [152, 149] on input "0359585878" at bounding box center [235, 146] width 225 height 24
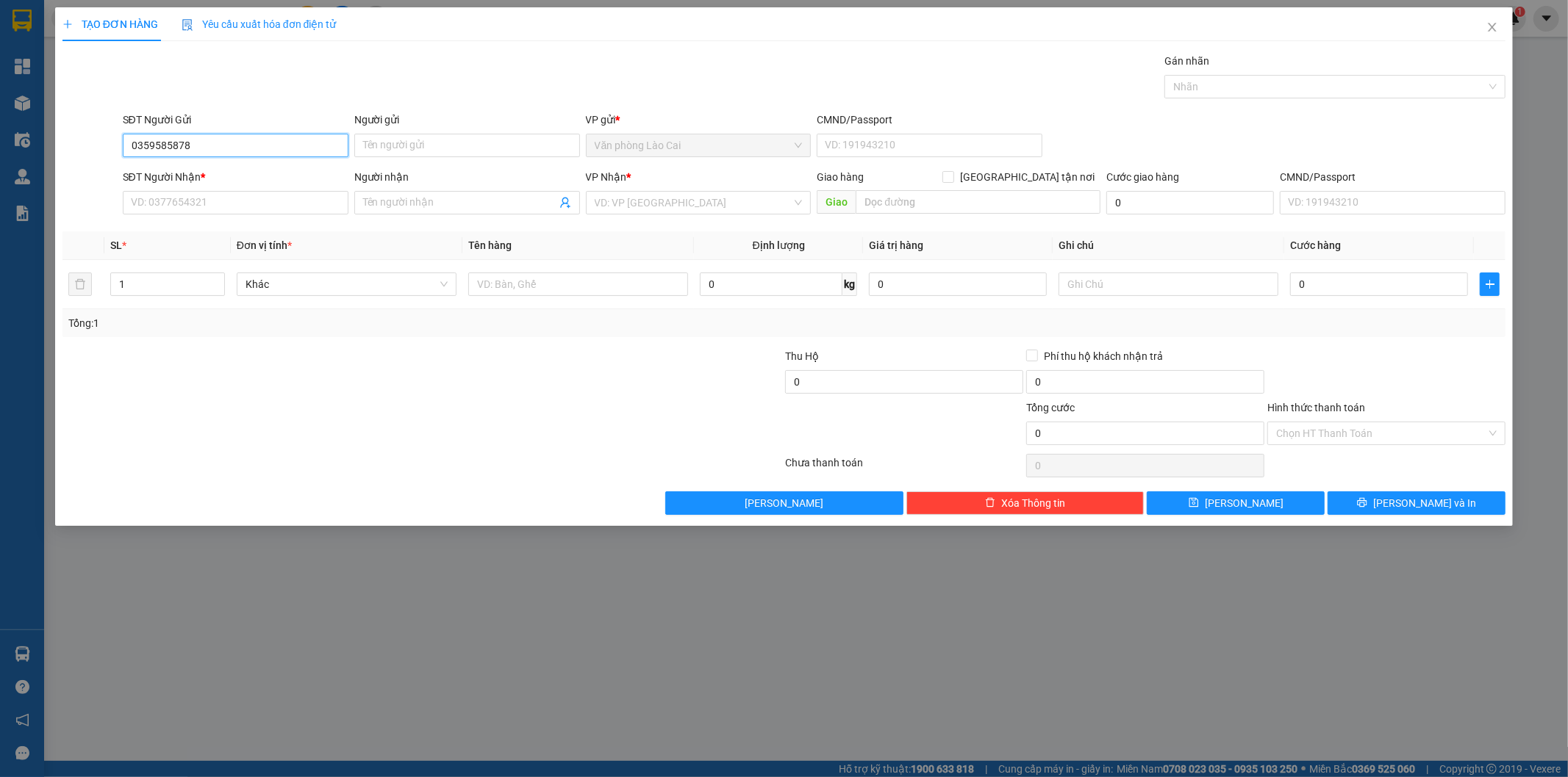
click at [165, 151] on input "0359585878" at bounding box center [235, 146] width 225 height 24
click at [175, 149] on input "0359585878" at bounding box center [235, 146] width 225 height 24
click at [193, 146] on input "0359585878" at bounding box center [235, 146] width 225 height 24
type input "0359585878"
click at [176, 211] on input "SĐT Người Nhận *" at bounding box center [235, 203] width 225 height 24
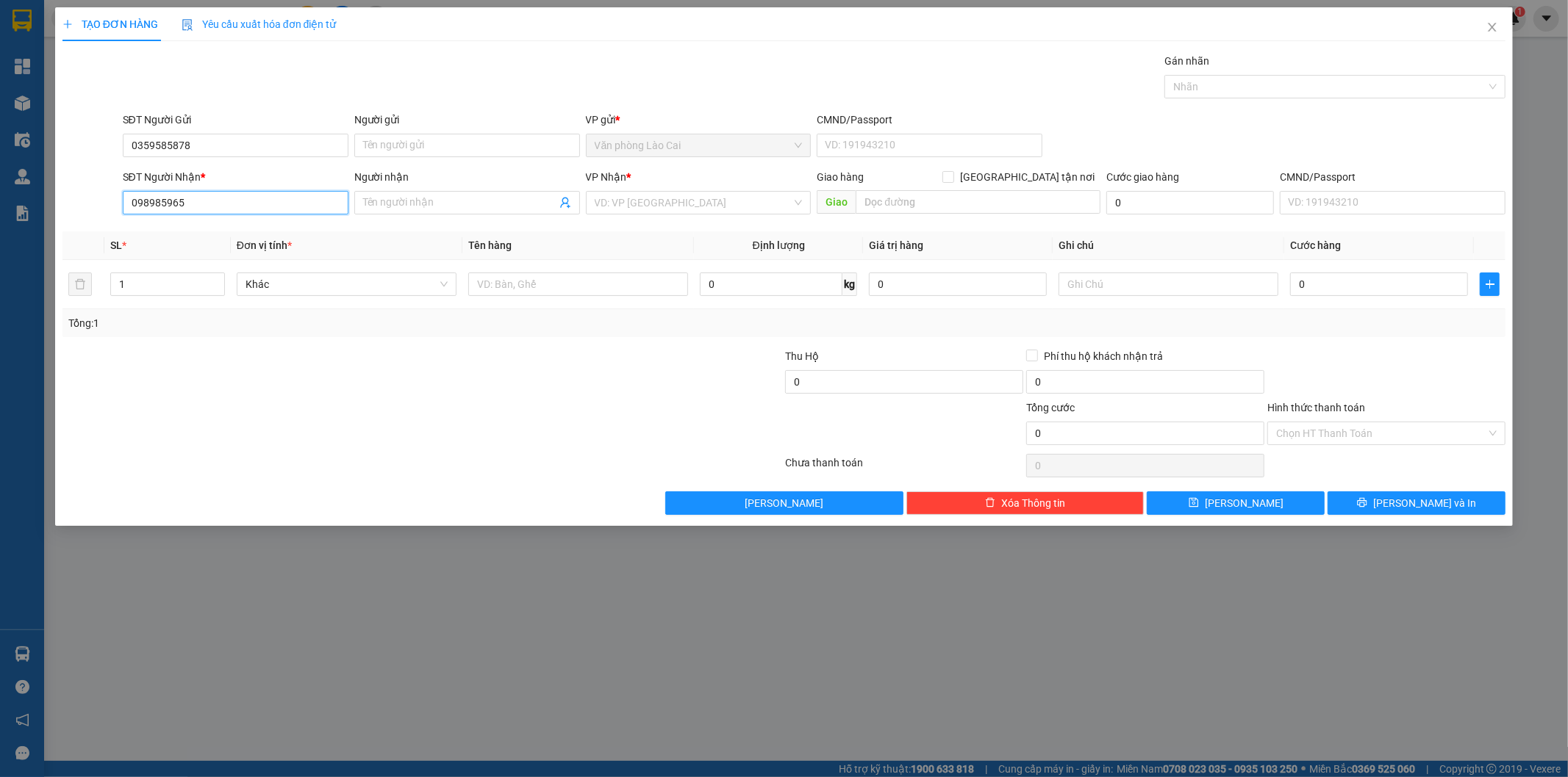
click at [202, 204] on input "098985965" at bounding box center [235, 203] width 225 height 24
click at [145, 202] on input "098985965" at bounding box center [235, 203] width 225 height 24
click at [153, 207] on input "098985965" at bounding box center [235, 203] width 225 height 24
click at [163, 202] on input "098985965" at bounding box center [235, 203] width 225 height 24
click at [170, 203] on input "098985965" at bounding box center [235, 203] width 225 height 24
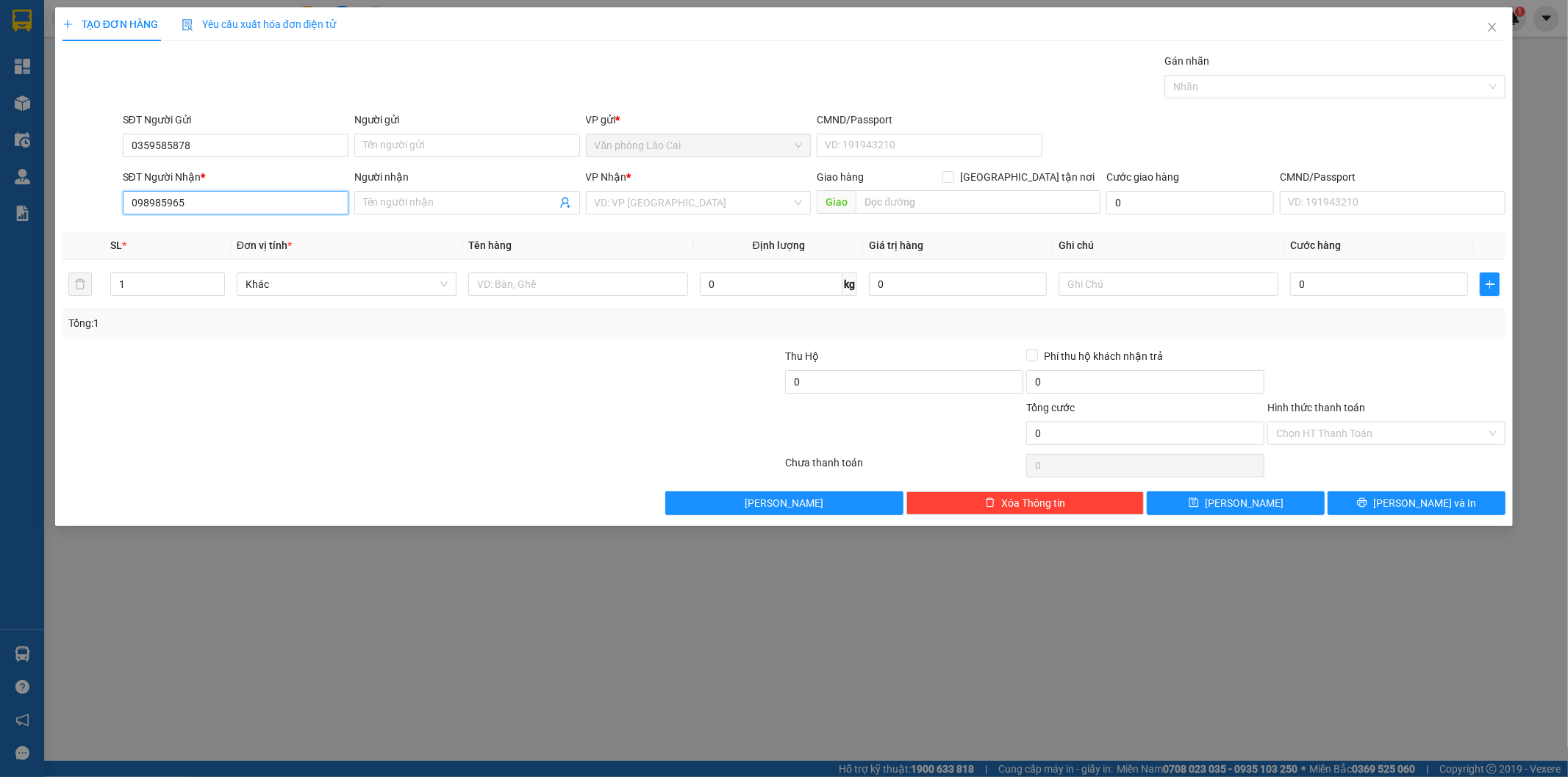
click at [209, 206] on input "098985965" at bounding box center [235, 203] width 225 height 24
type input "098985965"
click at [387, 203] on input "Người nhận" at bounding box center [460, 202] width 193 height 16
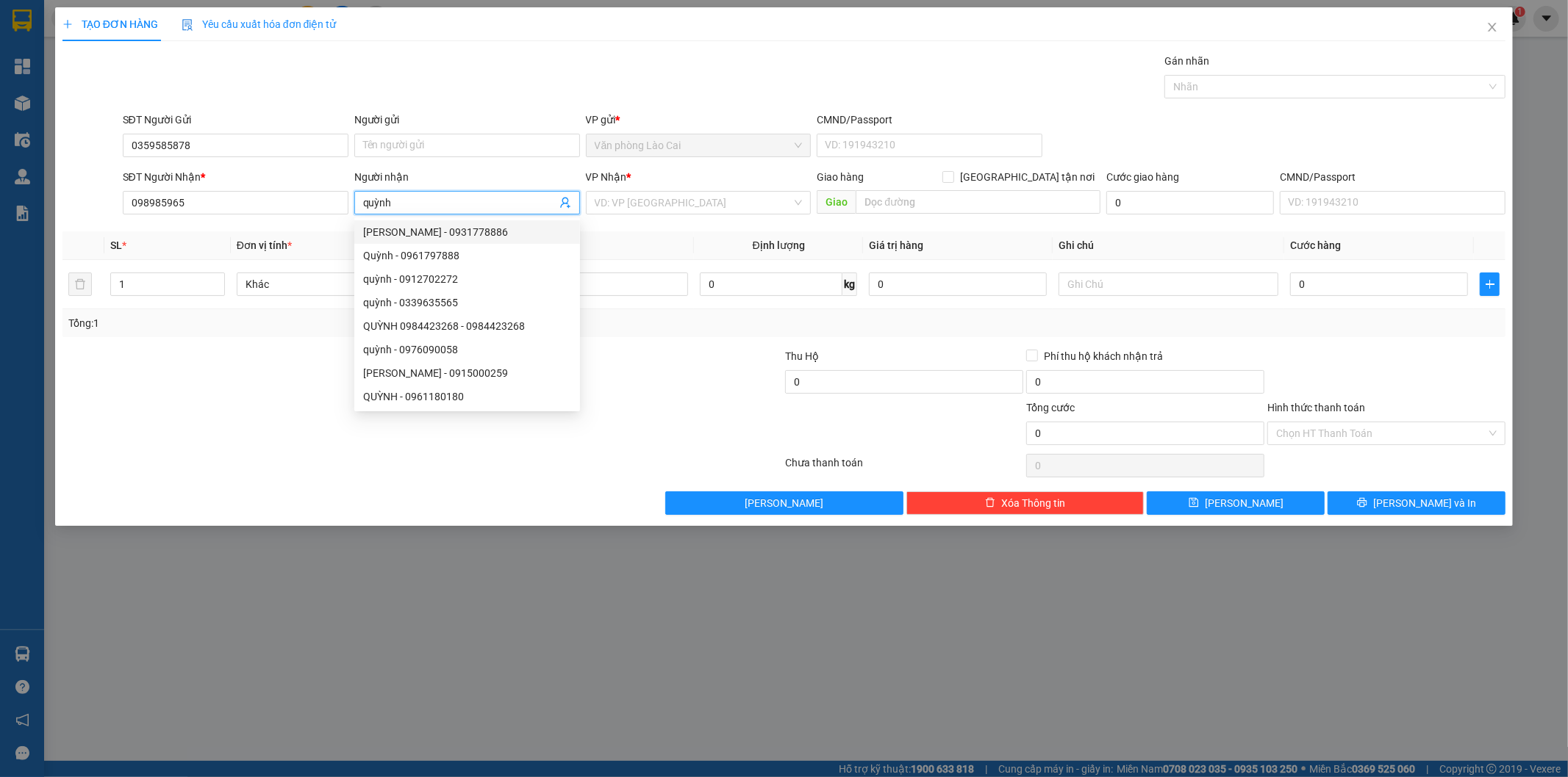
type input "quỳnh"
click at [606, 241] on th "Tên hàng" at bounding box center [577, 245] width 231 height 29
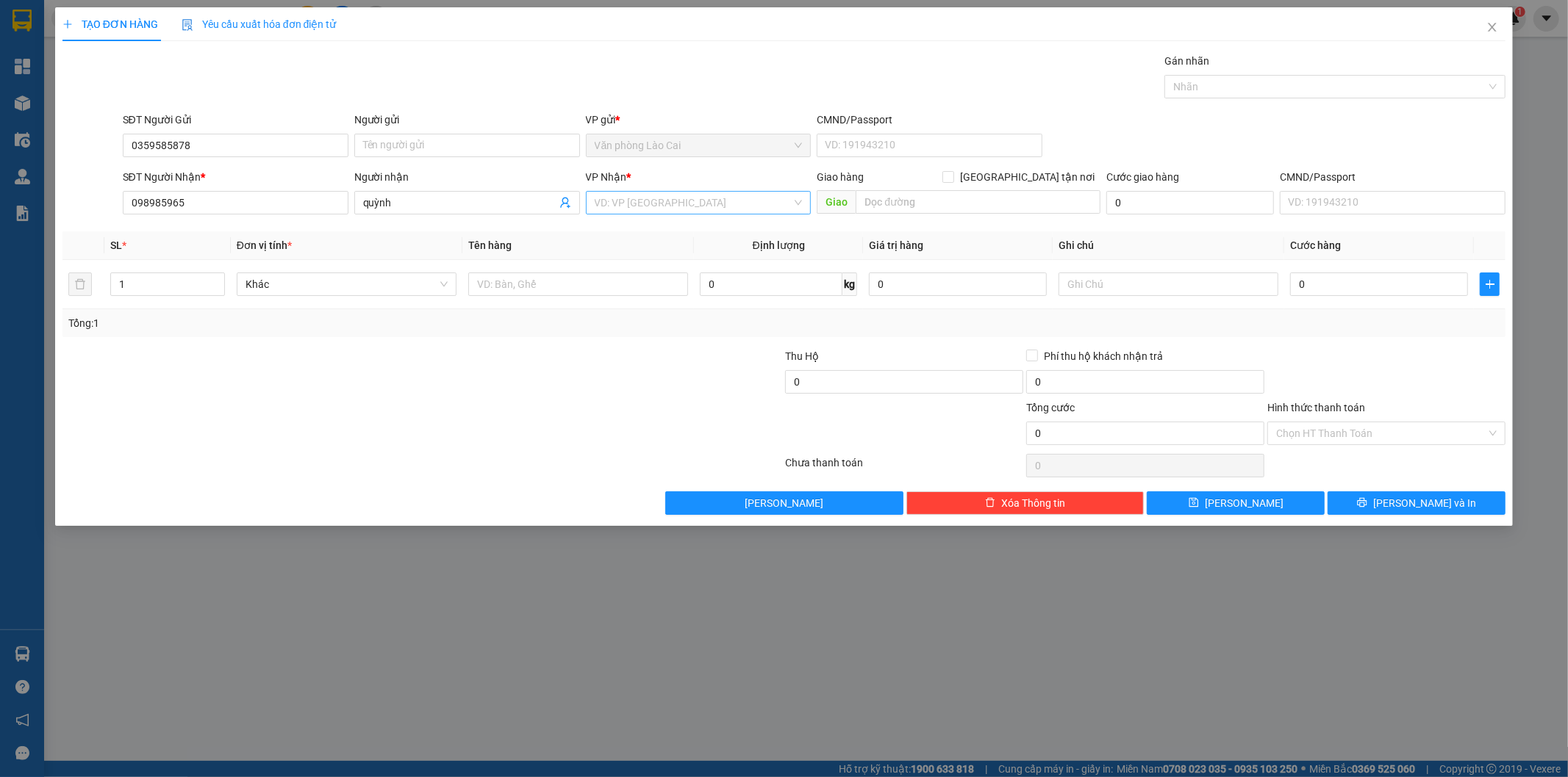
click at [765, 202] on input "search" at bounding box center [693, 203] width 198 height 22
click at [698, 230] on div "Văn phòng Vinh" at bounding box center [698, 232] width 208 height 16
click at [935, 209] on input "text" at bounding box center [977, 202] width 245 height 24
drag, startPoint x: 935, startPoint y: 209, endPoint x: 894, endPoint y: 209, distance: 41.0
click at [894, 209] on input "diễn truôngfg" at bounding box center [977, 202] width 245 height 24
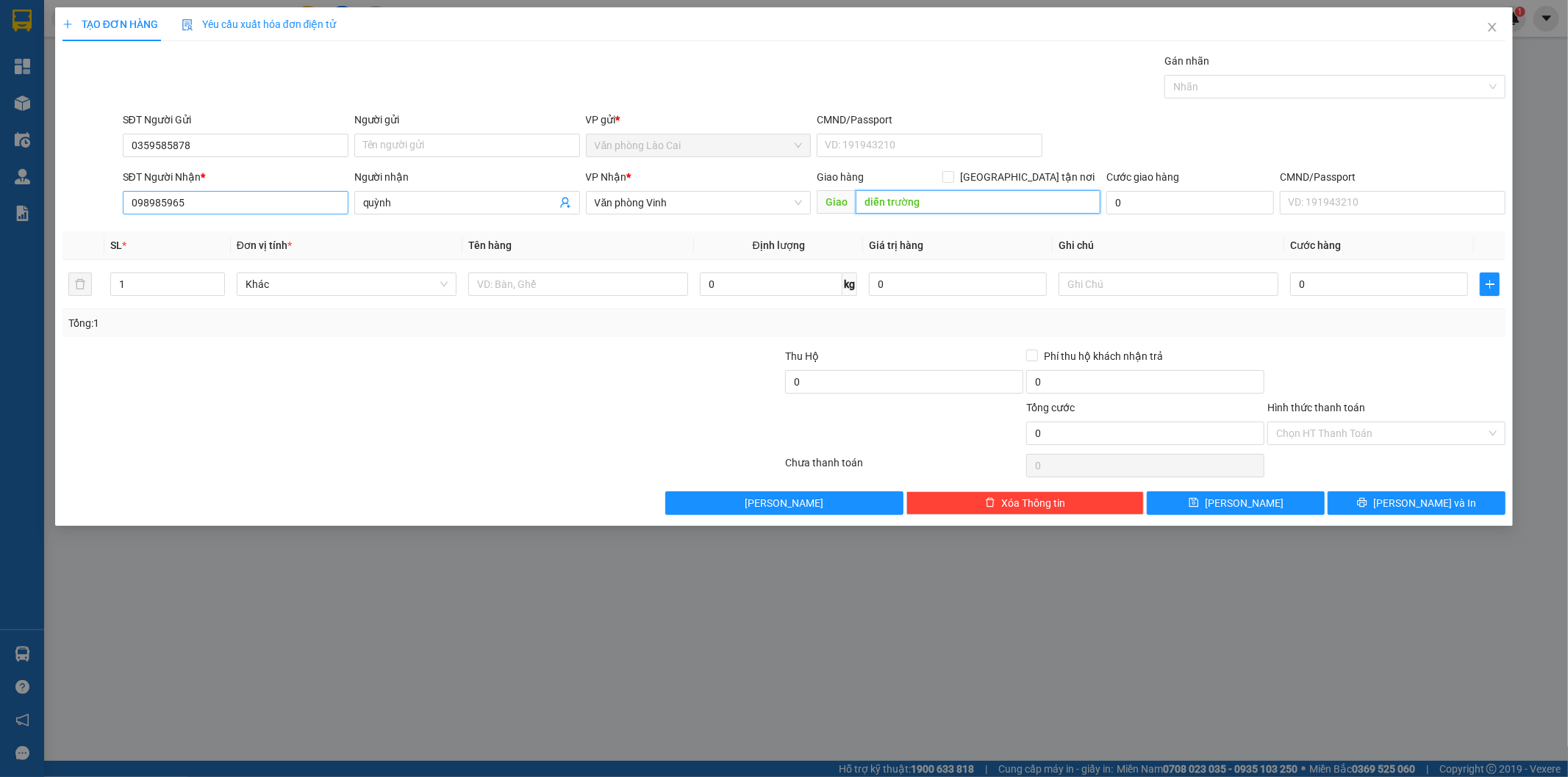
type input "diễn trường"
click at [197, 208] on input "098985965" at bounding box center [235, 203] width 225 height 24
type input "0989859657"
click at [510, 287] on input "text" at bounding box center [578, 284] width 220 height 24
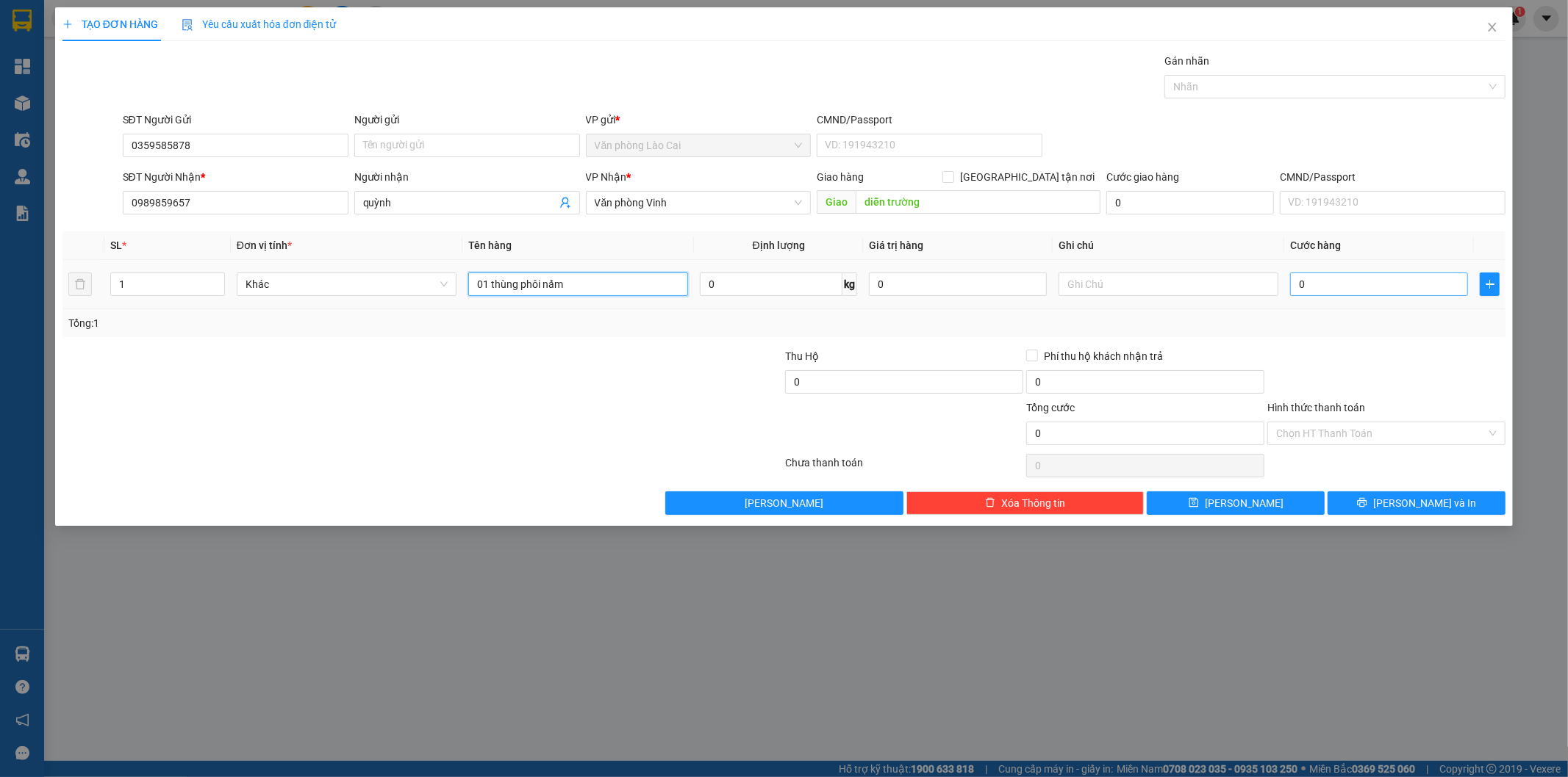
type input "01 thùng phôi nấm"
click at [1352, 296] on input "0" at bounding box center [1378, 284] width 178 height 24
type input "1"
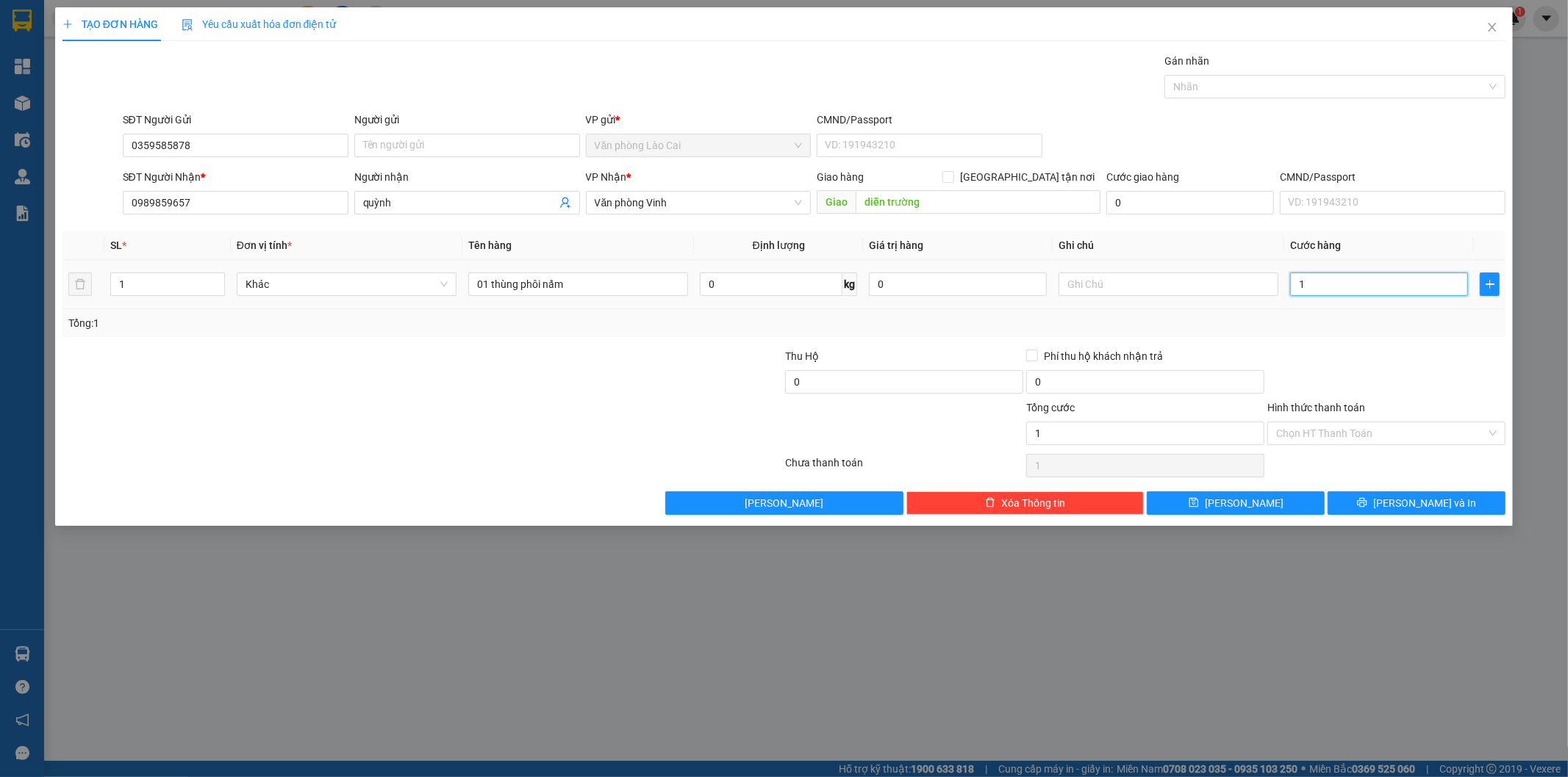
type input "10"
type input "100"
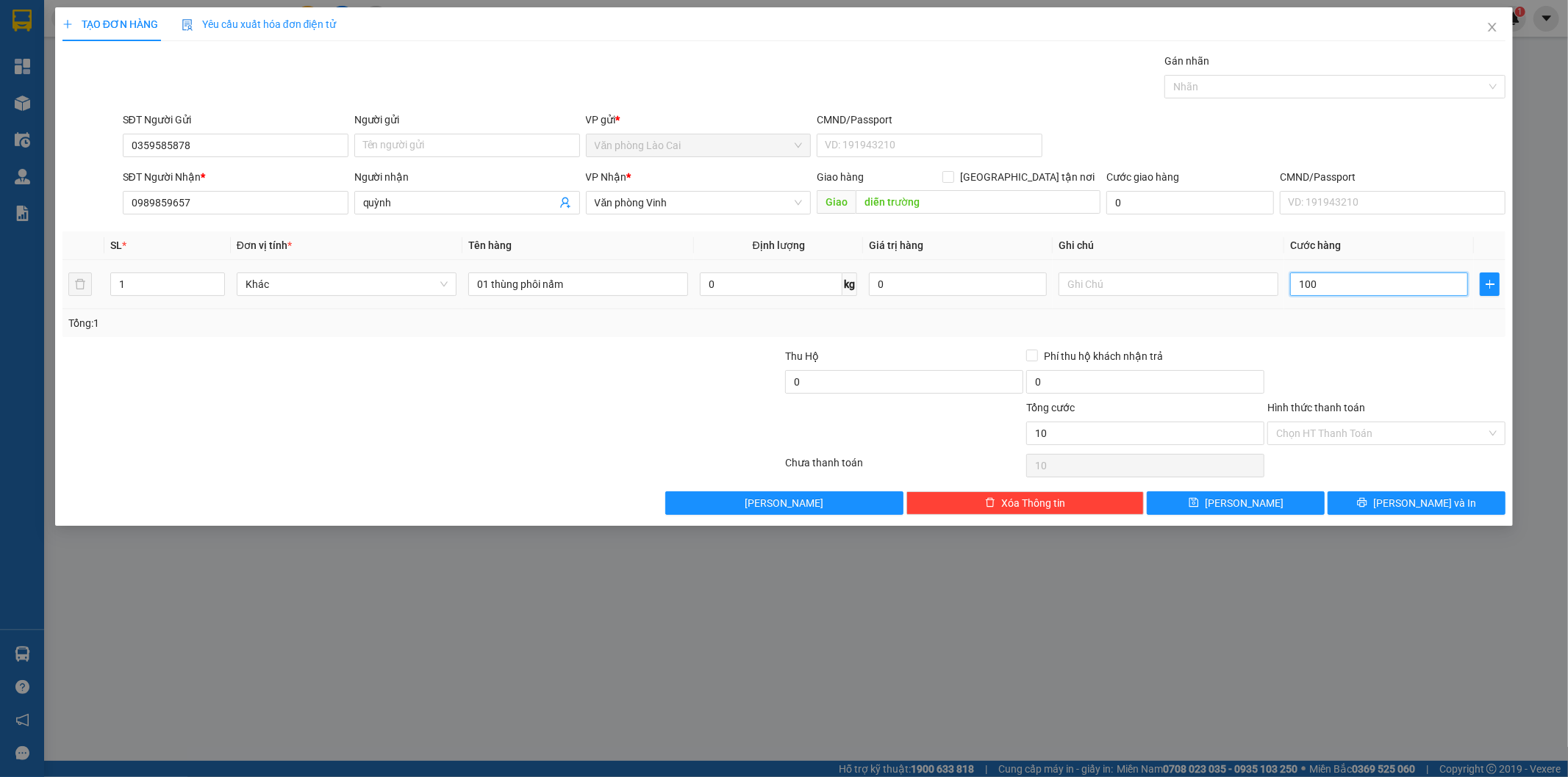
type input "100"
type input "1.000"
type input "10.000"
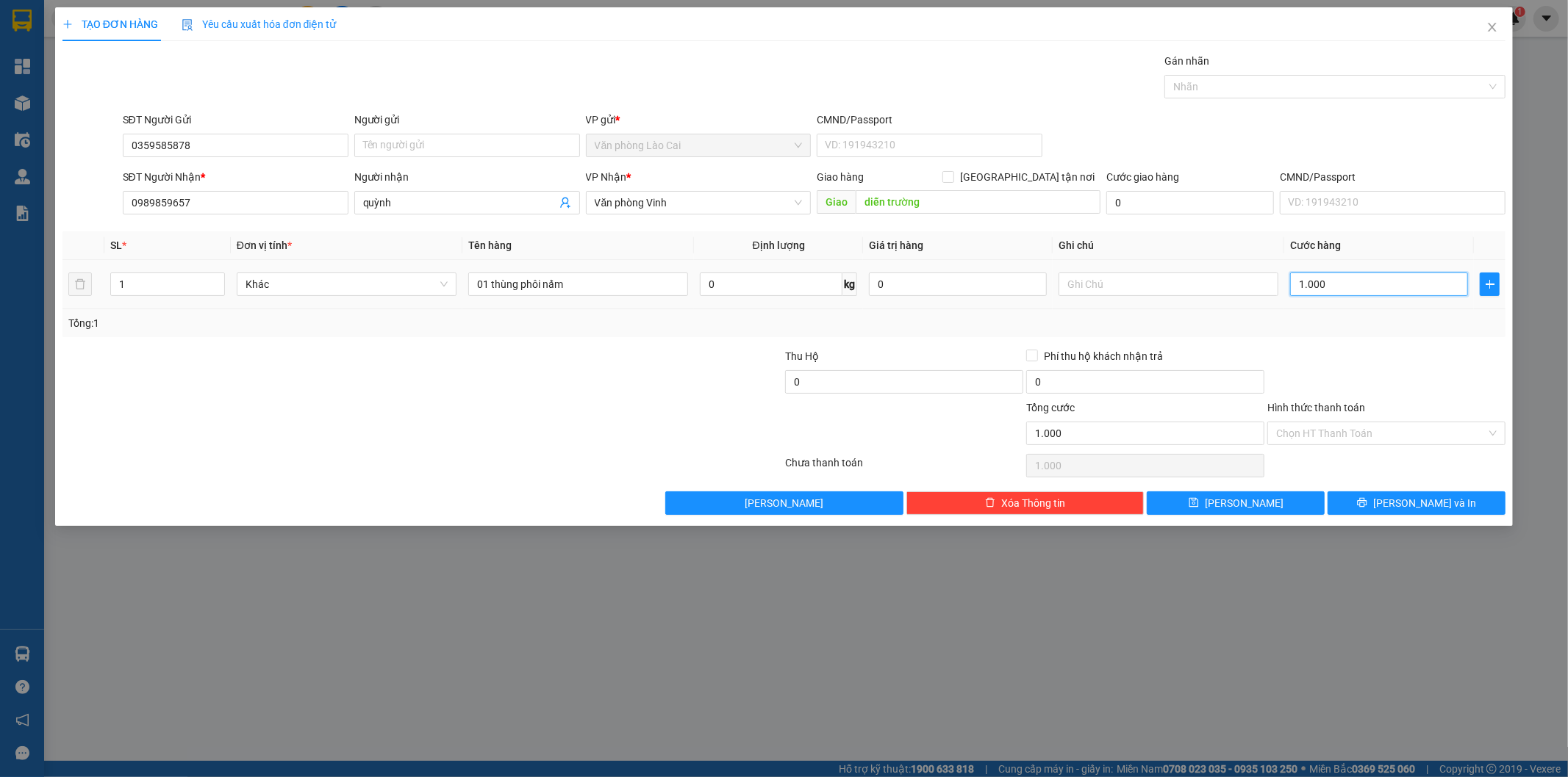
type input "10.000"
type input "100.000"
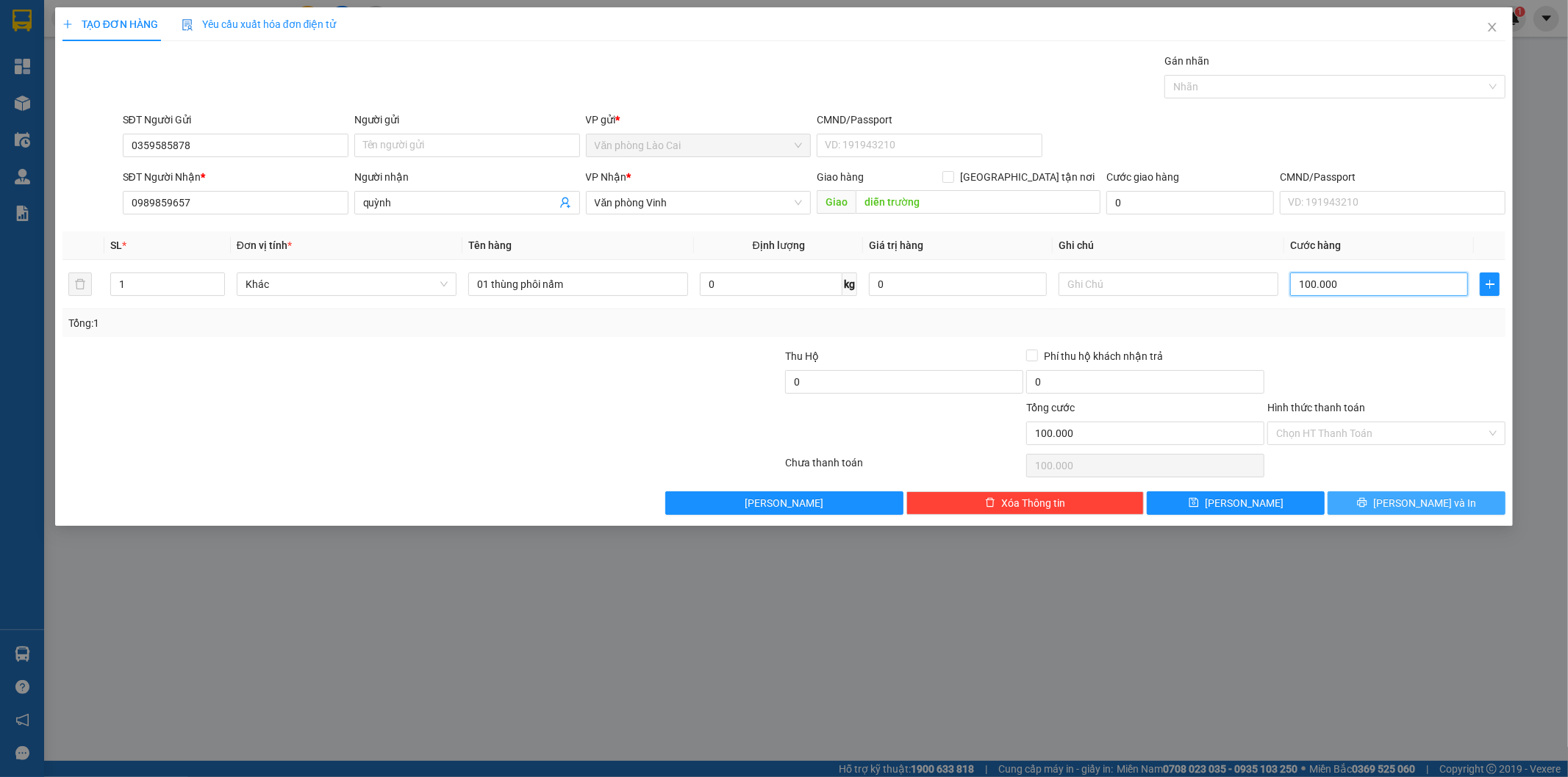
type input "100.000"
click at [1345, 496] on button "[PERSON_NAME] và In" at bounding box center [1416, 504] width 178 height 24
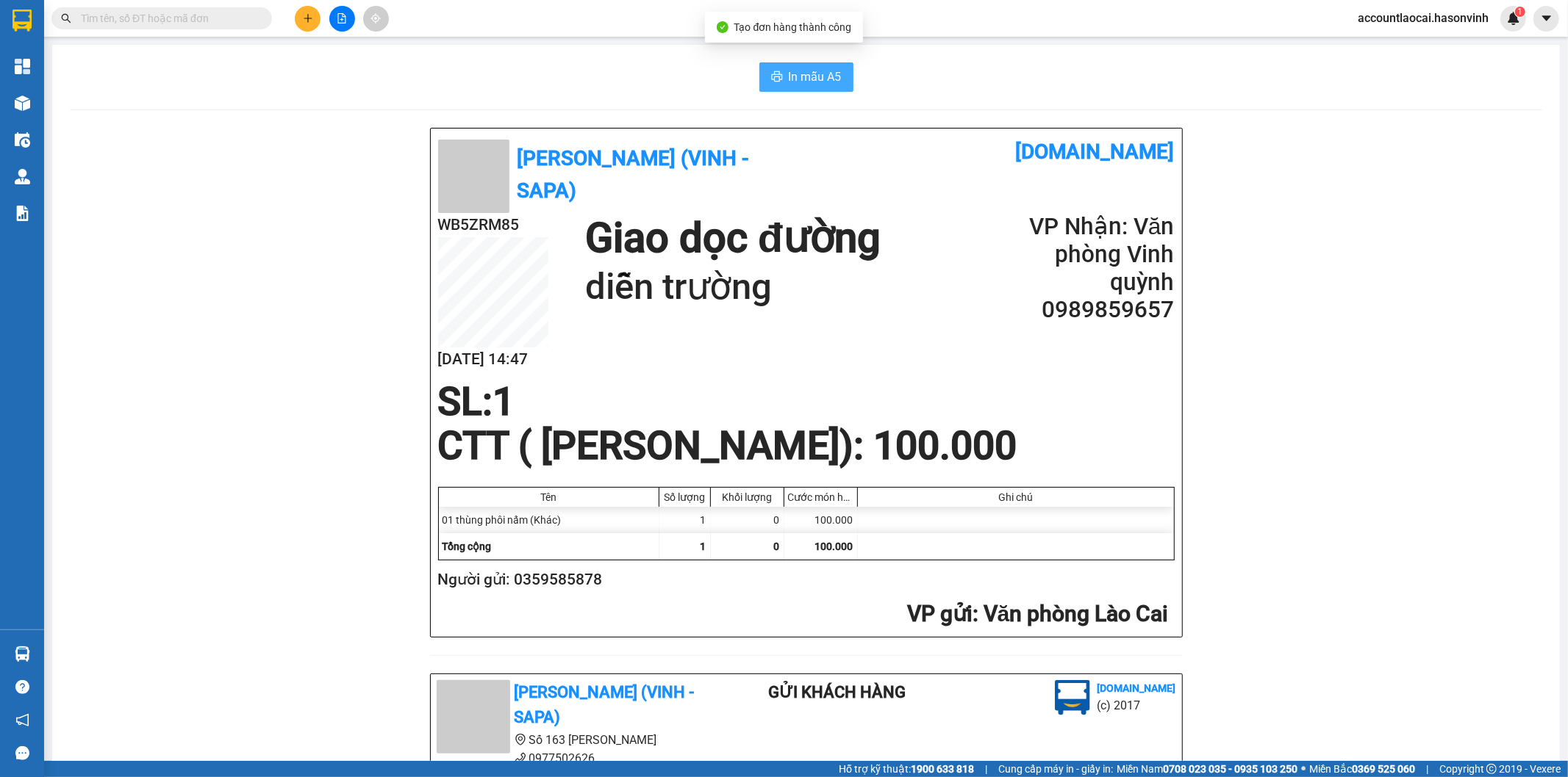
click at [829, 68] on span "In mẫu A5" at bounding box center [814, 77] width 53 height 19
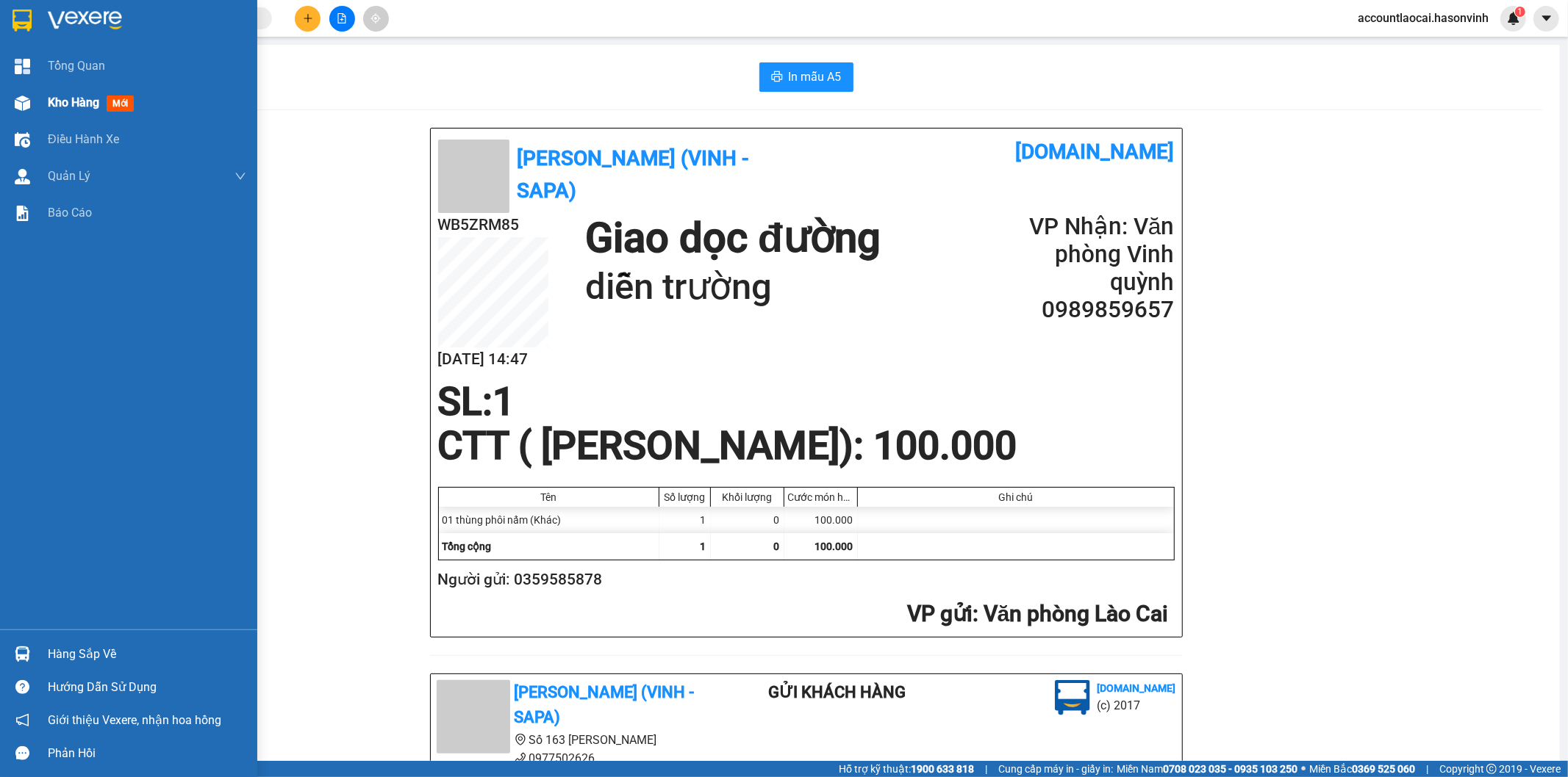
click at [61, 101] on span "Kho hàng" at bounding box center [73, 102] width 52 height 14
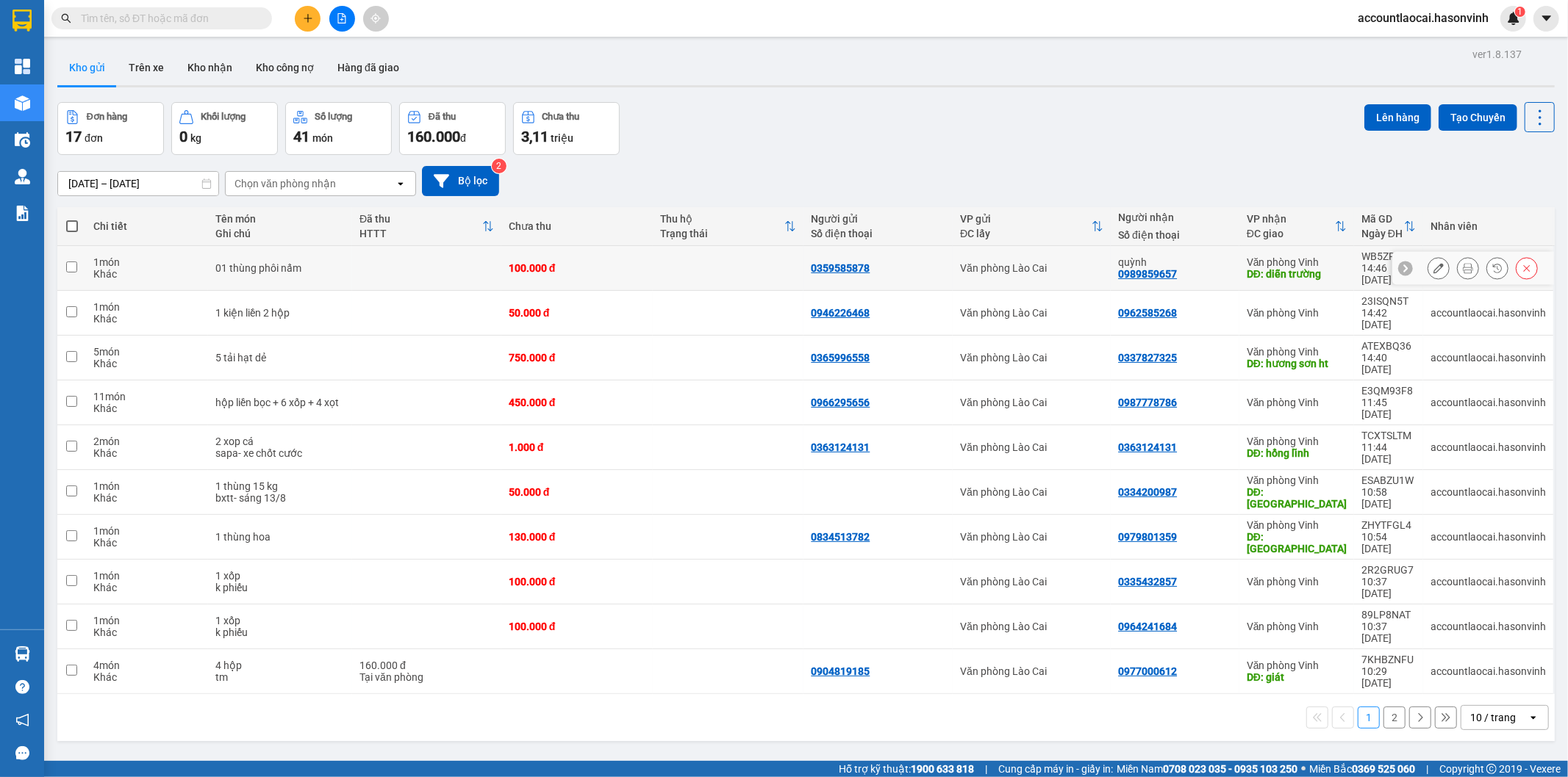
click at [1432, 267] on button at bounding box center [1438, 268] width 20 height 25
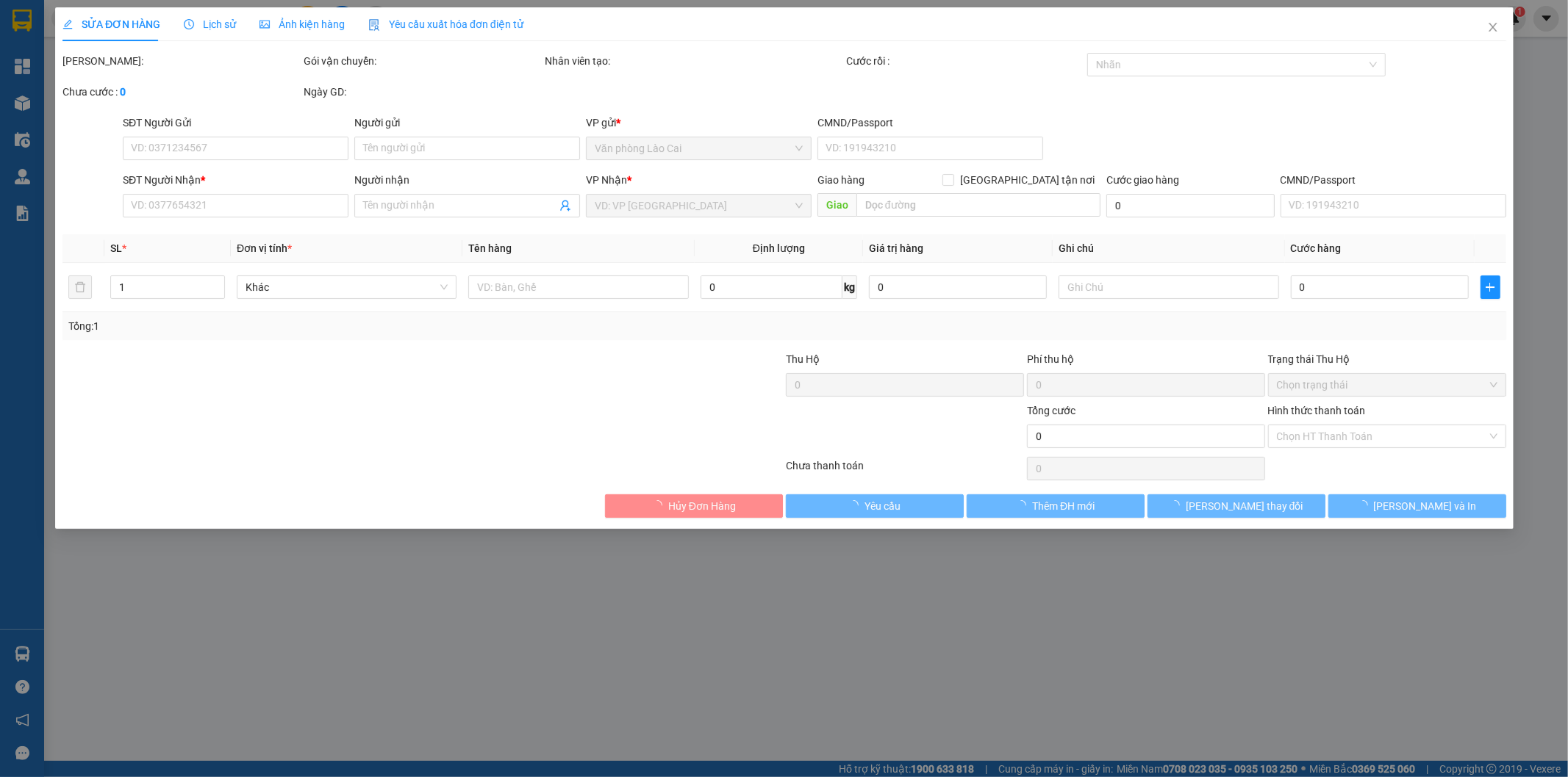
type input "0359585878"
type input "0989859657"
type input "quỳnh"
type input "diễn trường"
type input "100.000"
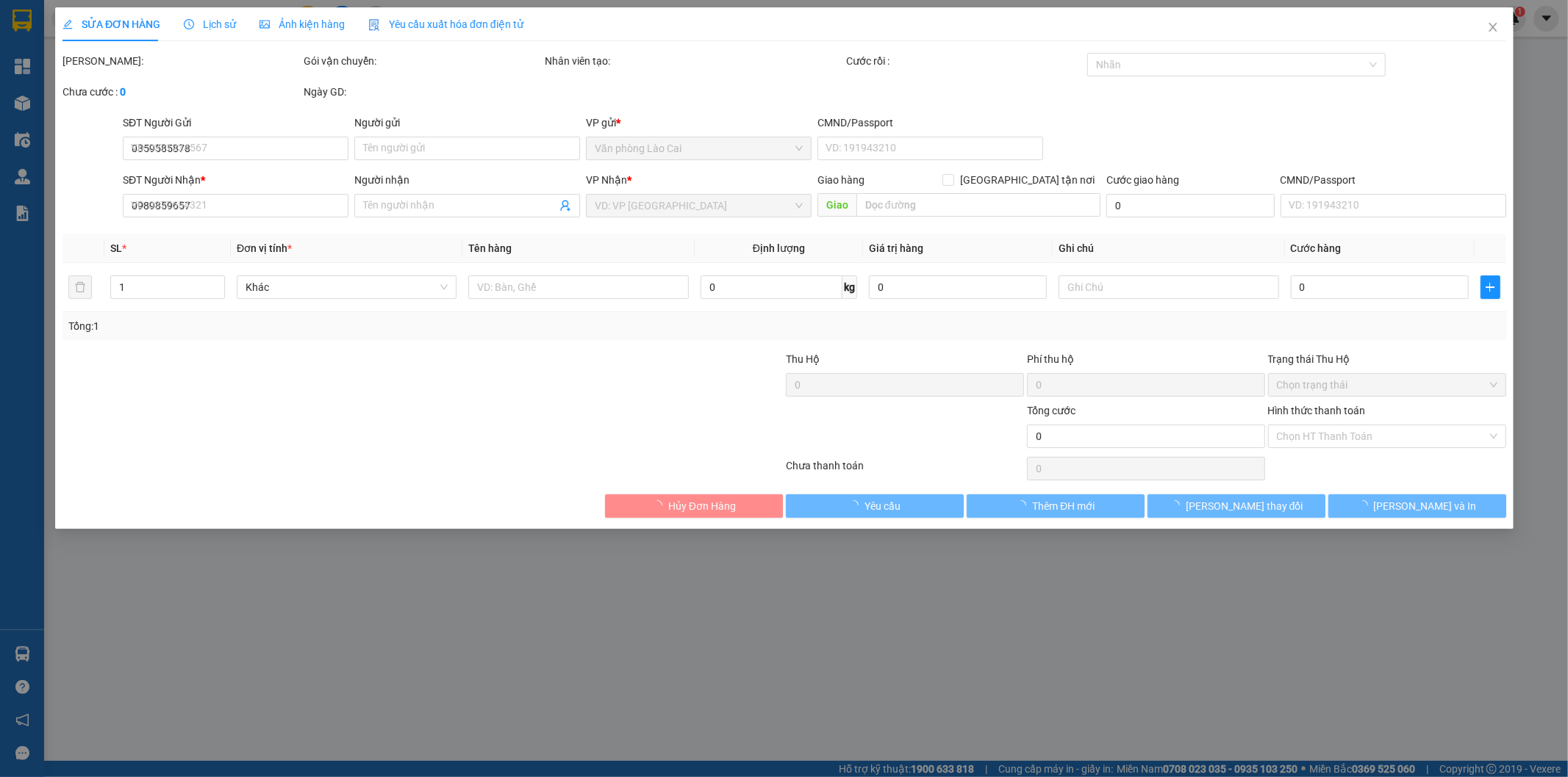
type input "100.000"
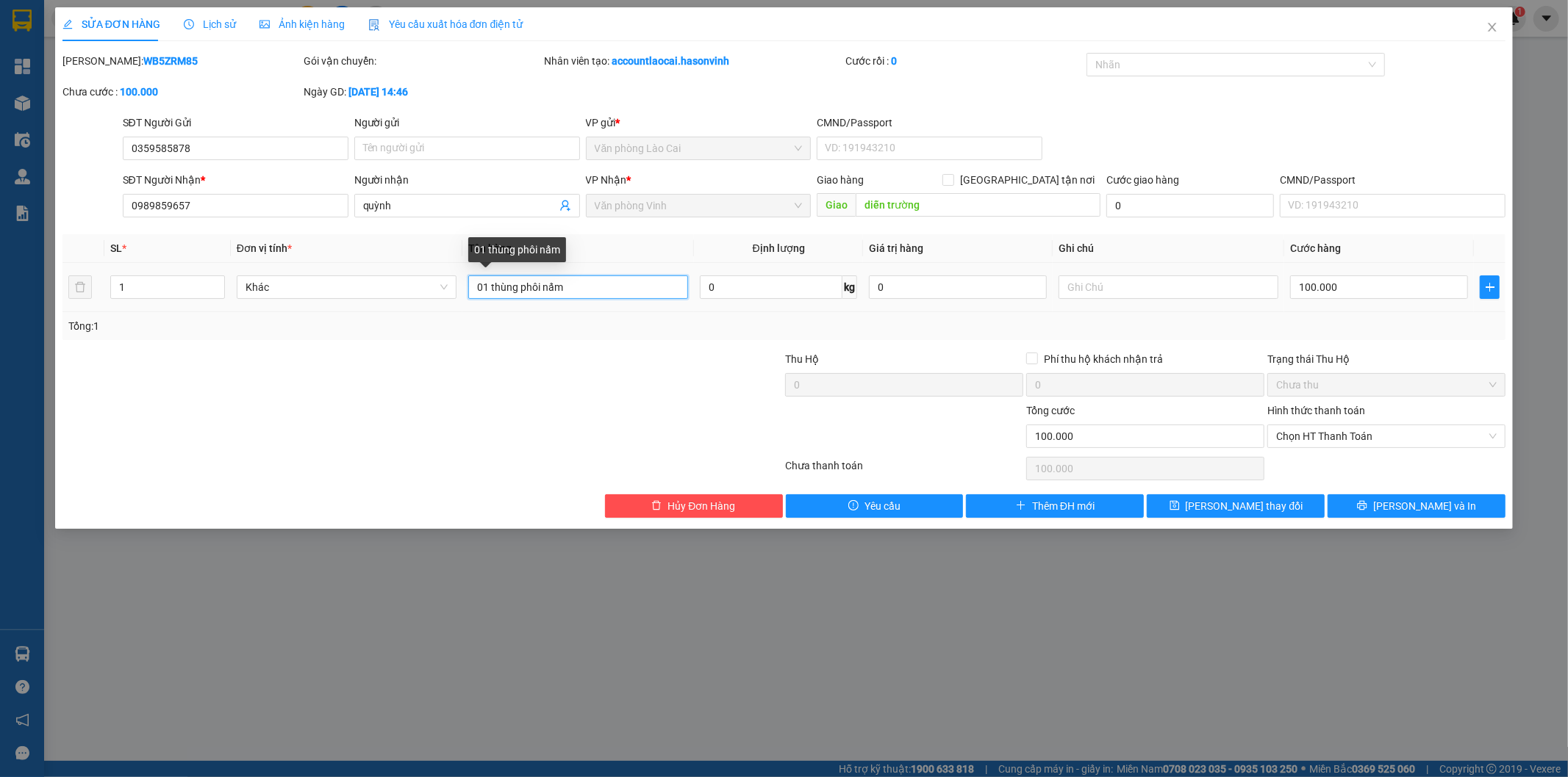
drag, startPoint x: 540, startPoint y: 287, endPoint x: 520, endPoint y: 295, distance: 21.5
click at [522, 292] on input "01 thùng phôi nấm" at bounding box center [578, 288] width 220 height 24
click at [600, 290] on input "01 thùng nấm" at bounding box center [578, 288] width 220 height 24
type input "01 thùng nấm tươi"
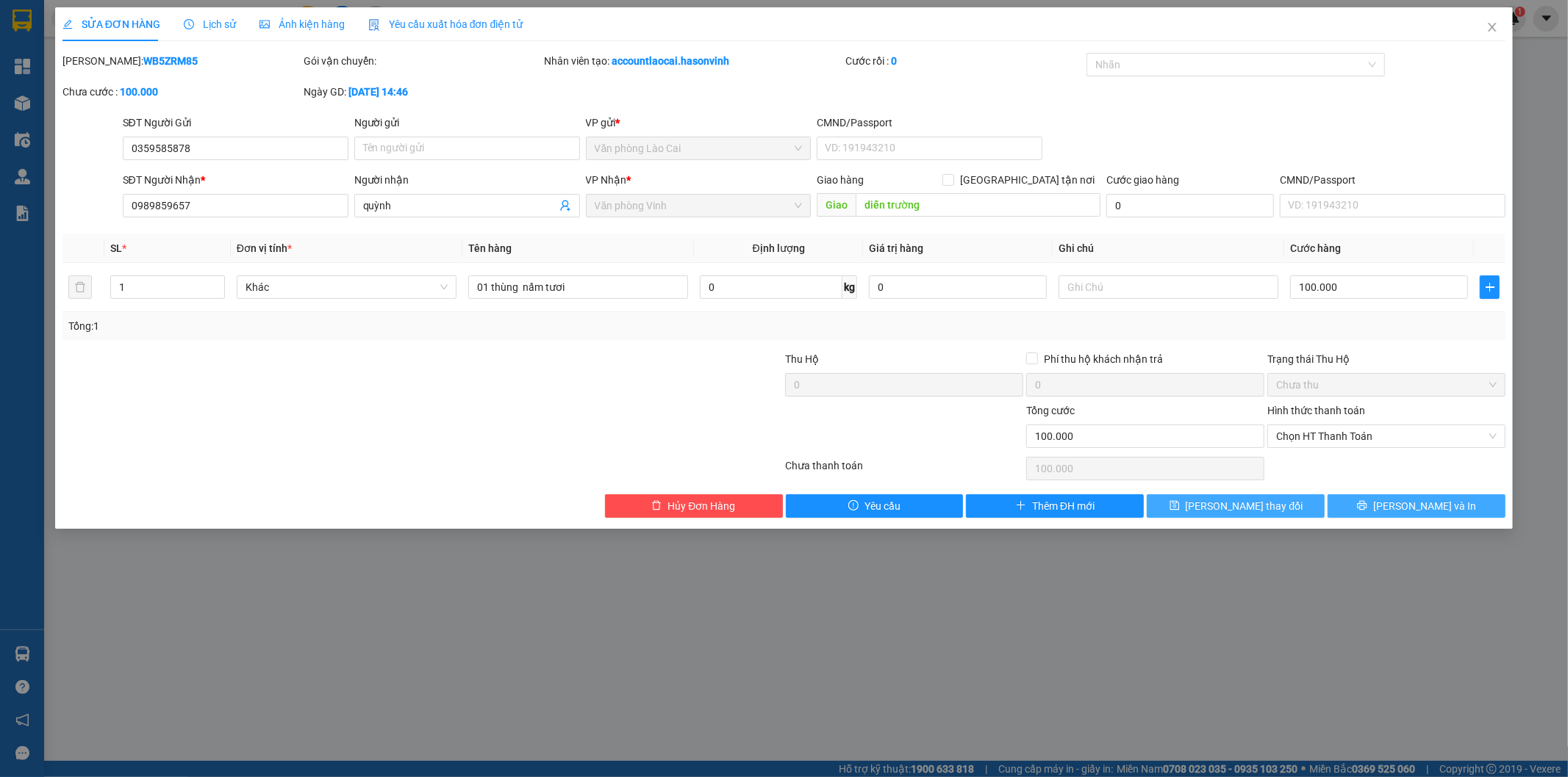
click at [1382, 507] on button "[PERSON_NAME] và In" at bounding box center [1416, 506] width 178 height 24
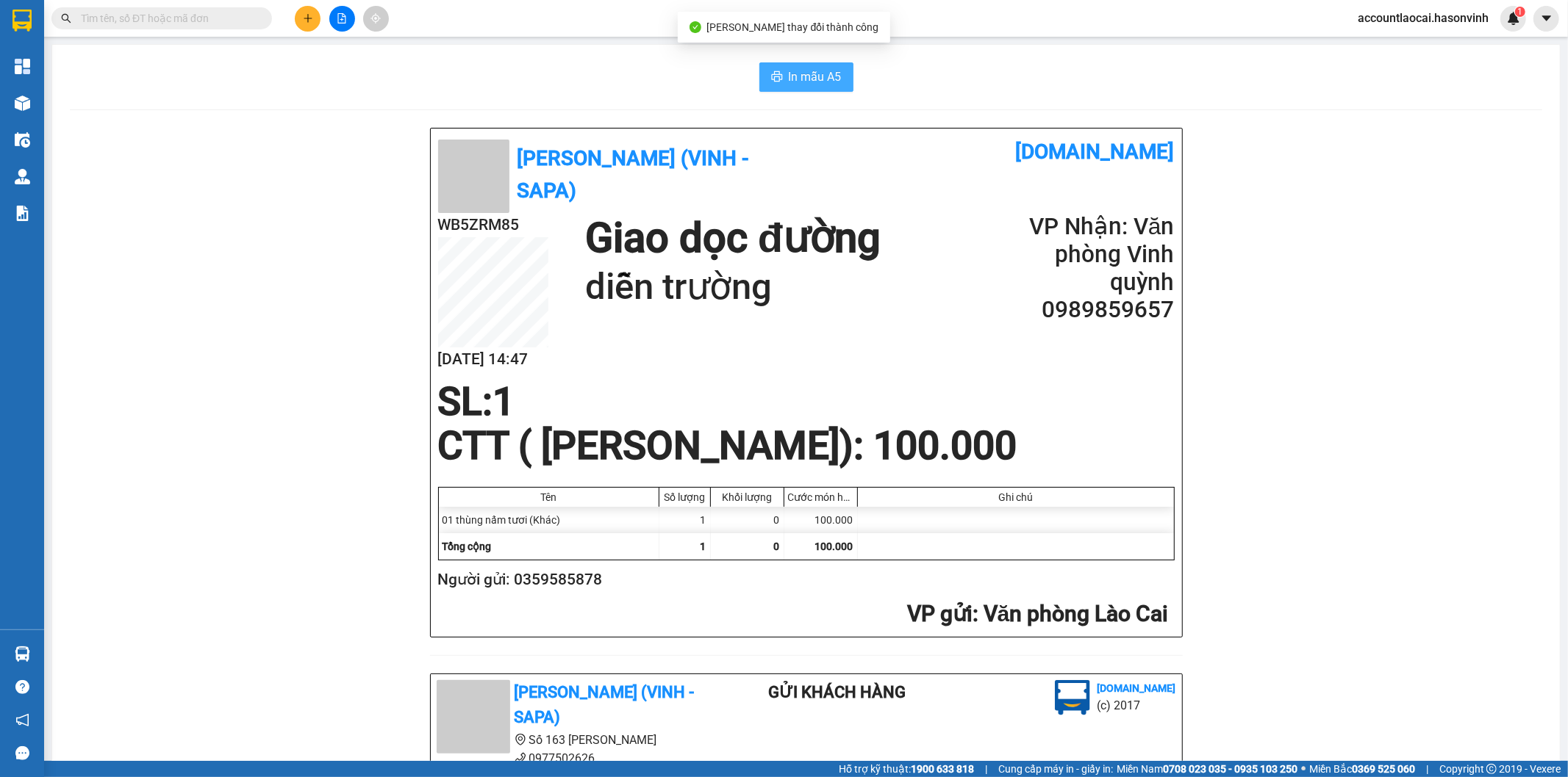
click at [788, 78] on span "In mẫu A5" at bounding box center [814, 77] width 53 height 19
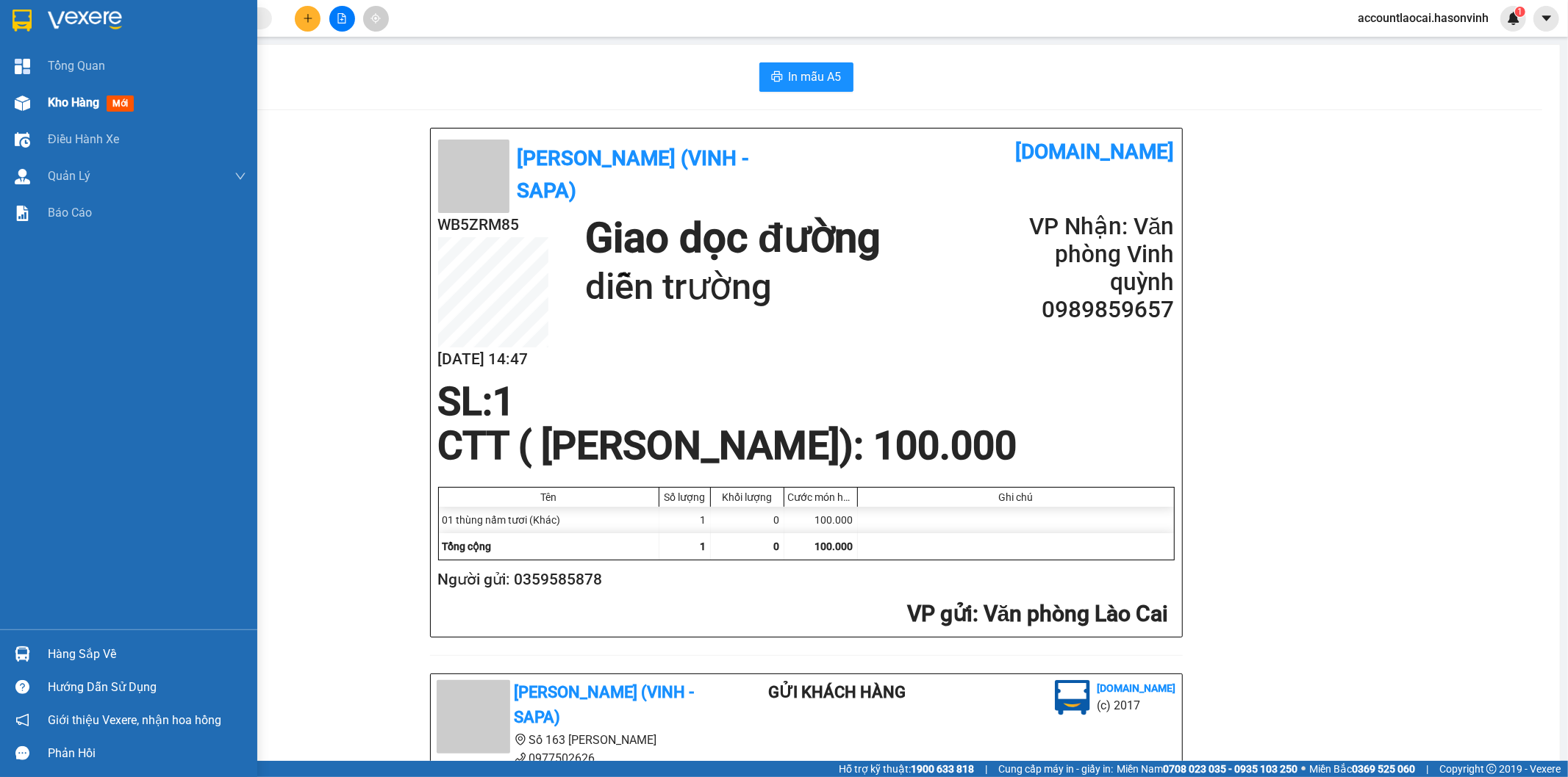
click at [36, 103] on div "Kho hàng mới" at bounding box center [129, 102] width 257 height 36
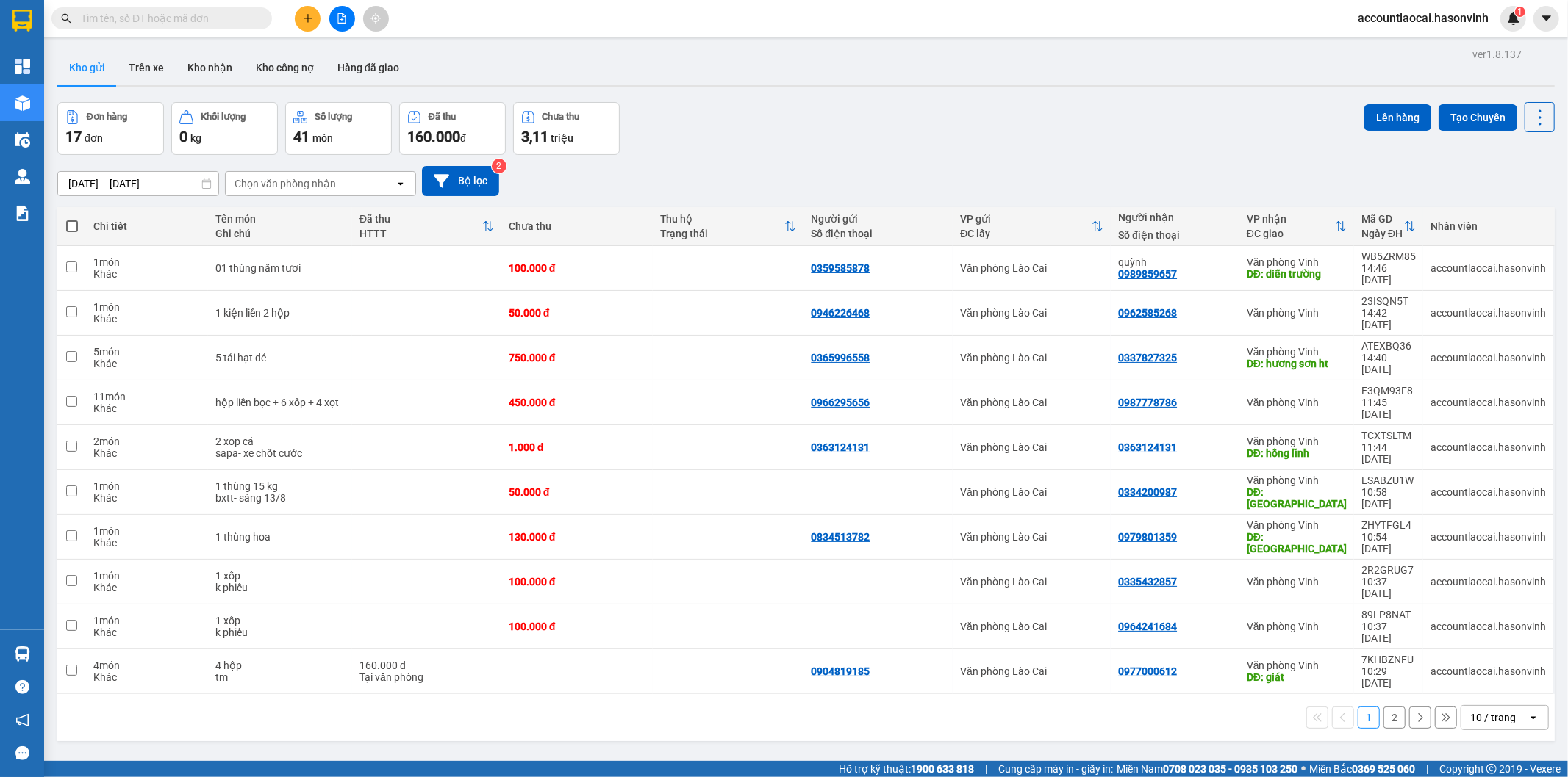
click at [306, 13] on button at bounding box center [307, 19] width 25 height 25
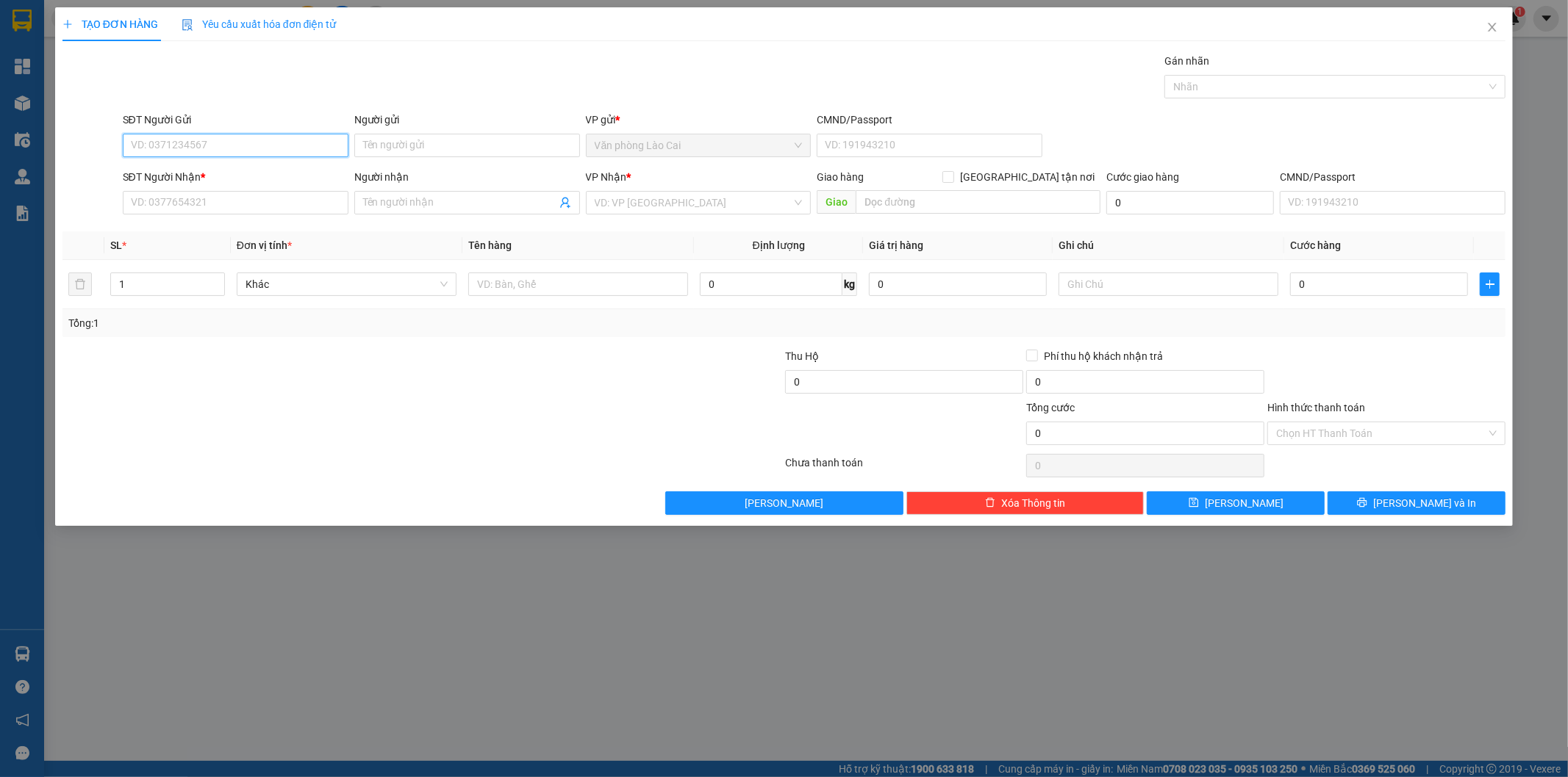
click at [254, 151] on input "SĐT Người Gửi" at bounding box center [235, 146] width 225 height 24
drag, startPoint x: 225, startPoint y: 140, endPoint x: 213, endPoint y: 177, distance: 38.9
click at [224, 140] on input "6920" at bounding box center [235, 146] width 225 height 24
drag, startPoint x: 211, startPoint y: 179, endPoint x: 209, endPoint y: 191, distance: 12.2
click at [210, 179] on div "0981186920" at bounding box center [235, 174] width 208 height 16
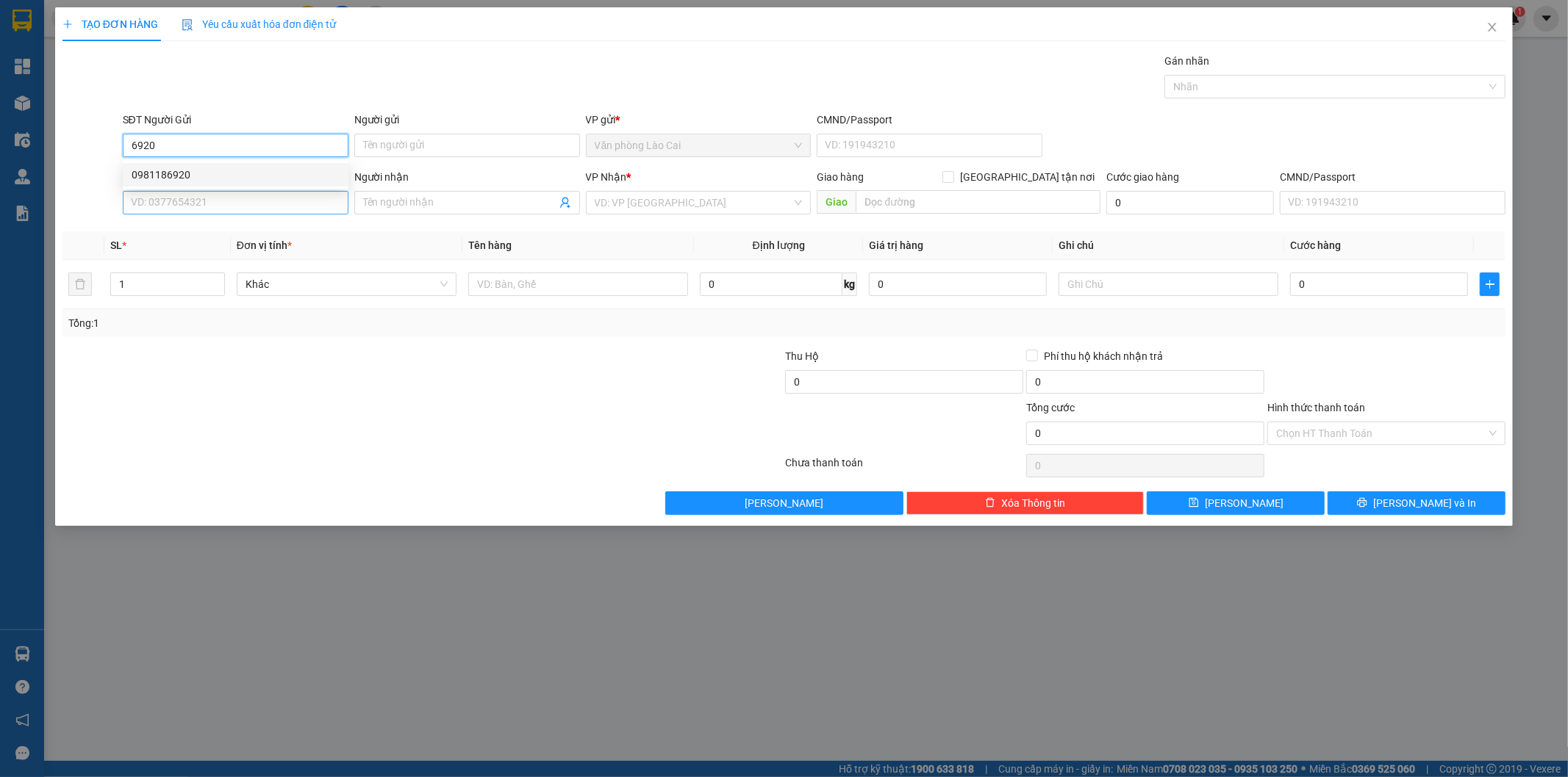
type input "0981186920"
type input "0971626590"
type input "HÀ TĨNH"
type input "80.000"
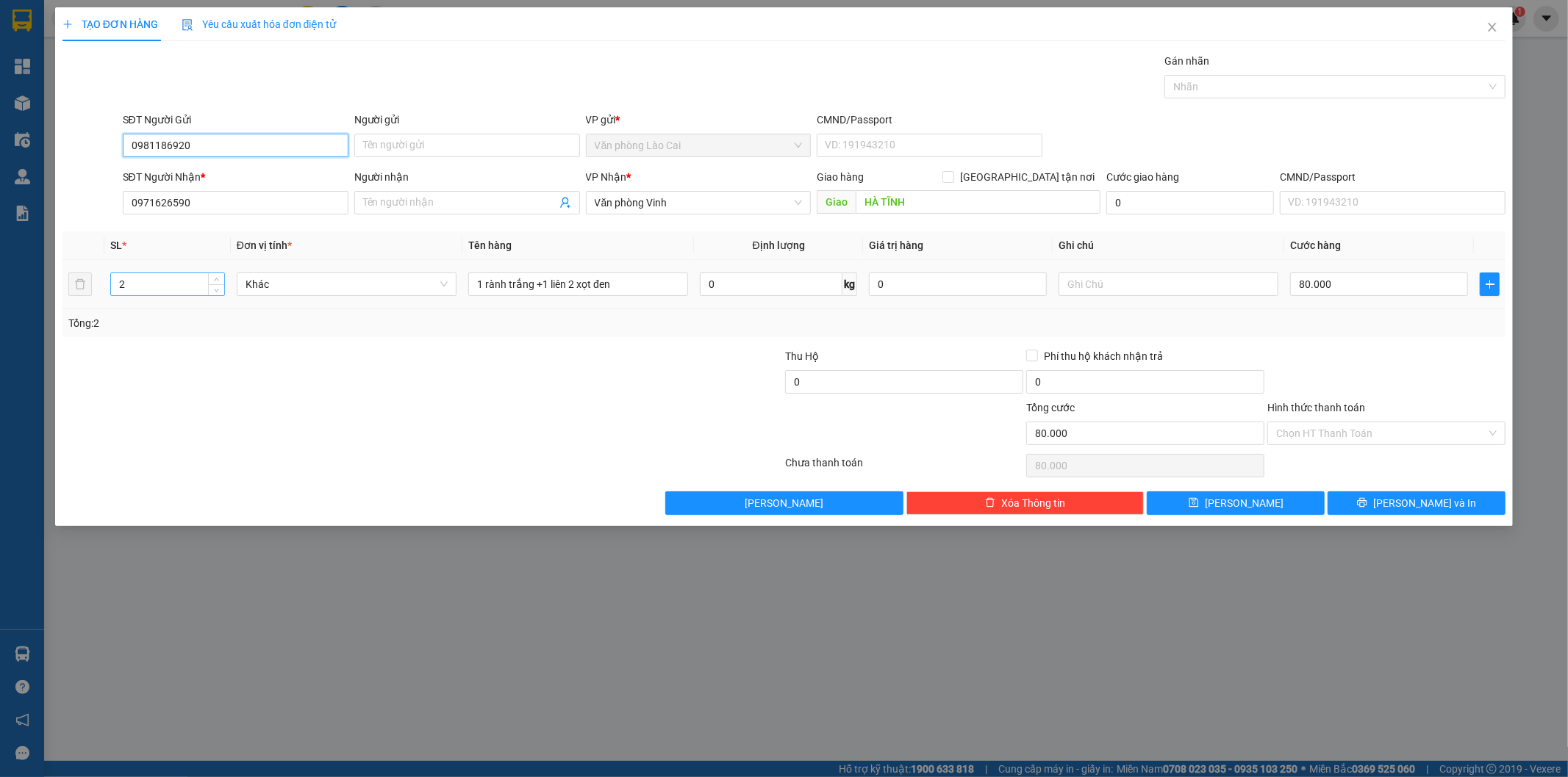
type input "0981186920"
drag, startPoint x: 137, startPoint y: 287, endPoint x: 23, endPoint y: 285, distance: 114.0
click at [23, 285] on div "TẠO ĐƠN HÀNG Yêu cầu xuất hóa đơn điện tử Transit Pickup Surcharge Ids Transit …" at bounding box center [784, 388] width 1568 height 777
type input "3"
drag, startPoint x: 298, startPoint y: 309, endPoint x: 244, endPoint y: 306, distance: 54.1
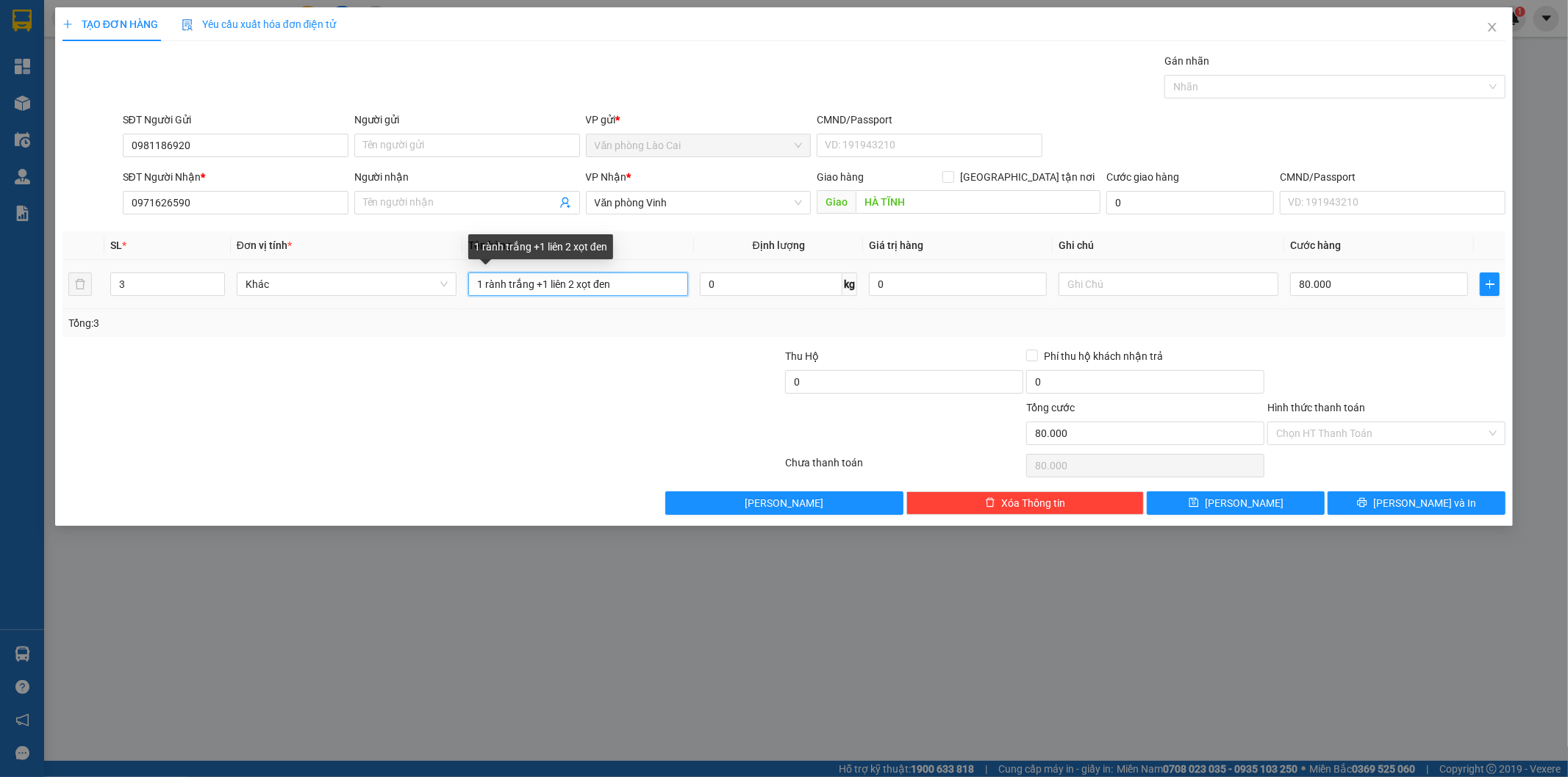
click at [246, 309] on tr "3 Khác 1 rành trắng +1 liên 2 xọt đen 0 kg 0 80.000" at bounding box center [784, 284] width 1444 height 49
type input "3 xốp"
click at [1362, 281] on input "80.000" at bounding box center [1378, 284] width 178 height 24
type input "1"
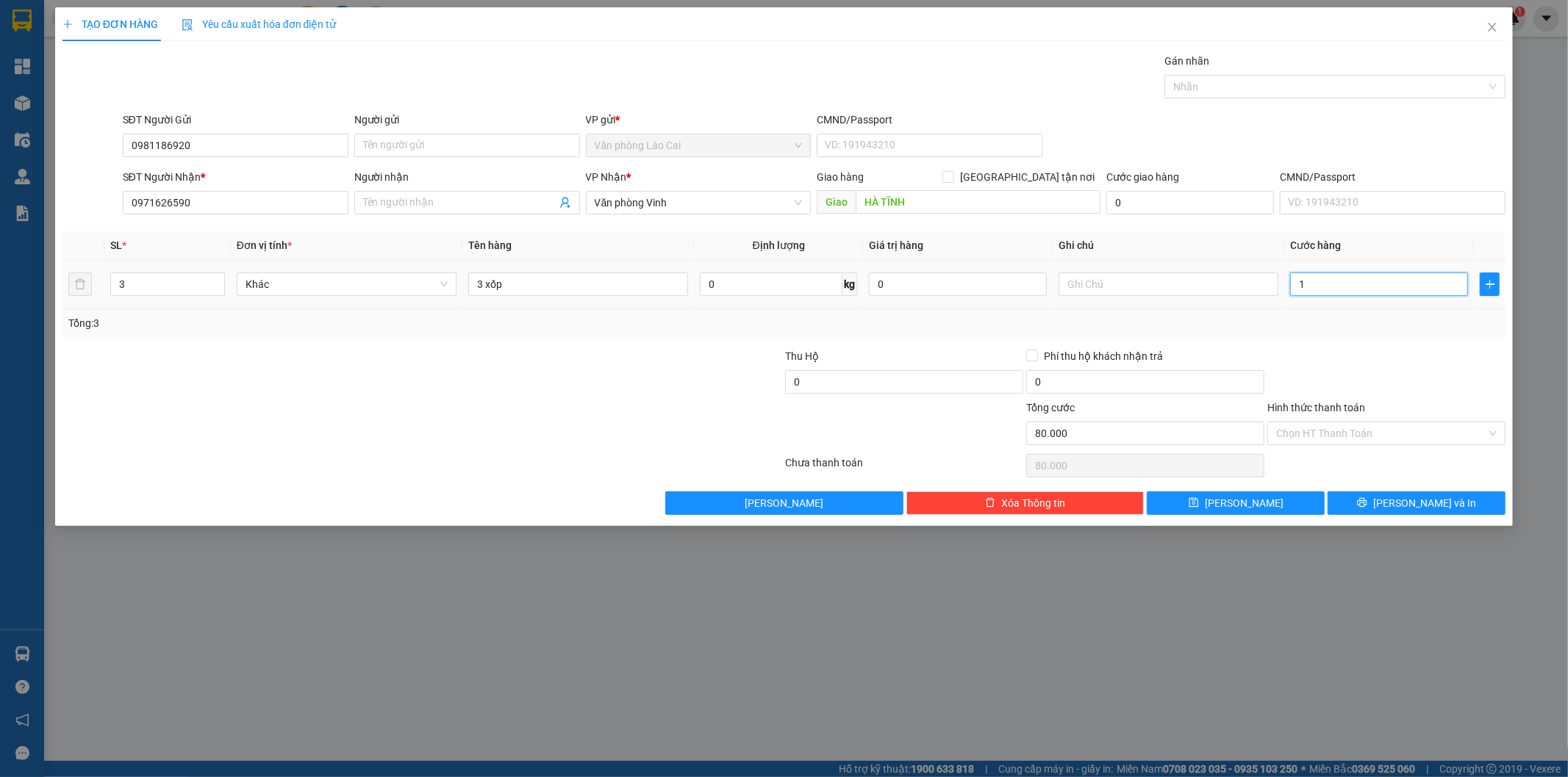
type input "1"
type input "12"
type input "120"
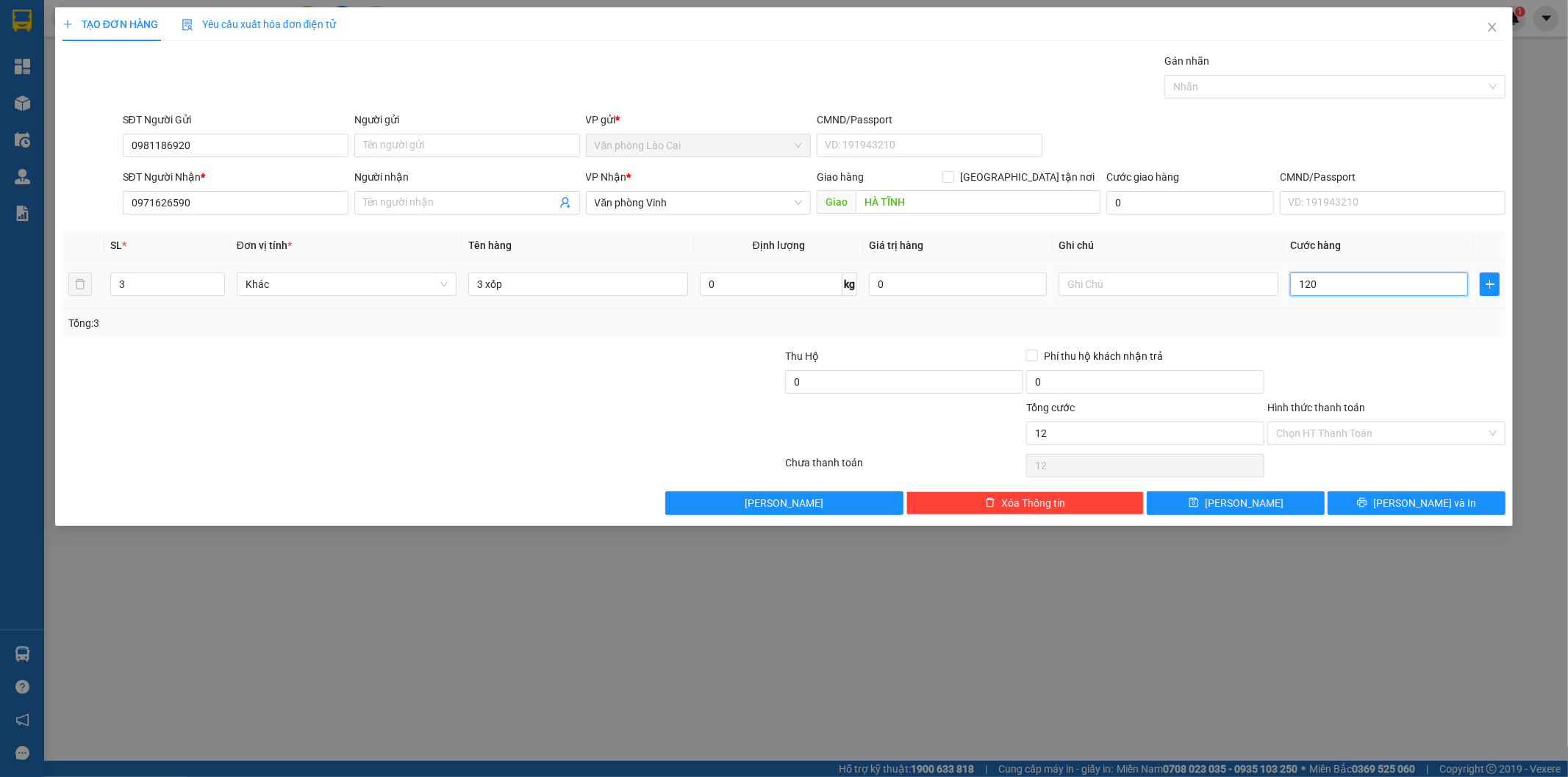
type input "120"
type input "120.000"
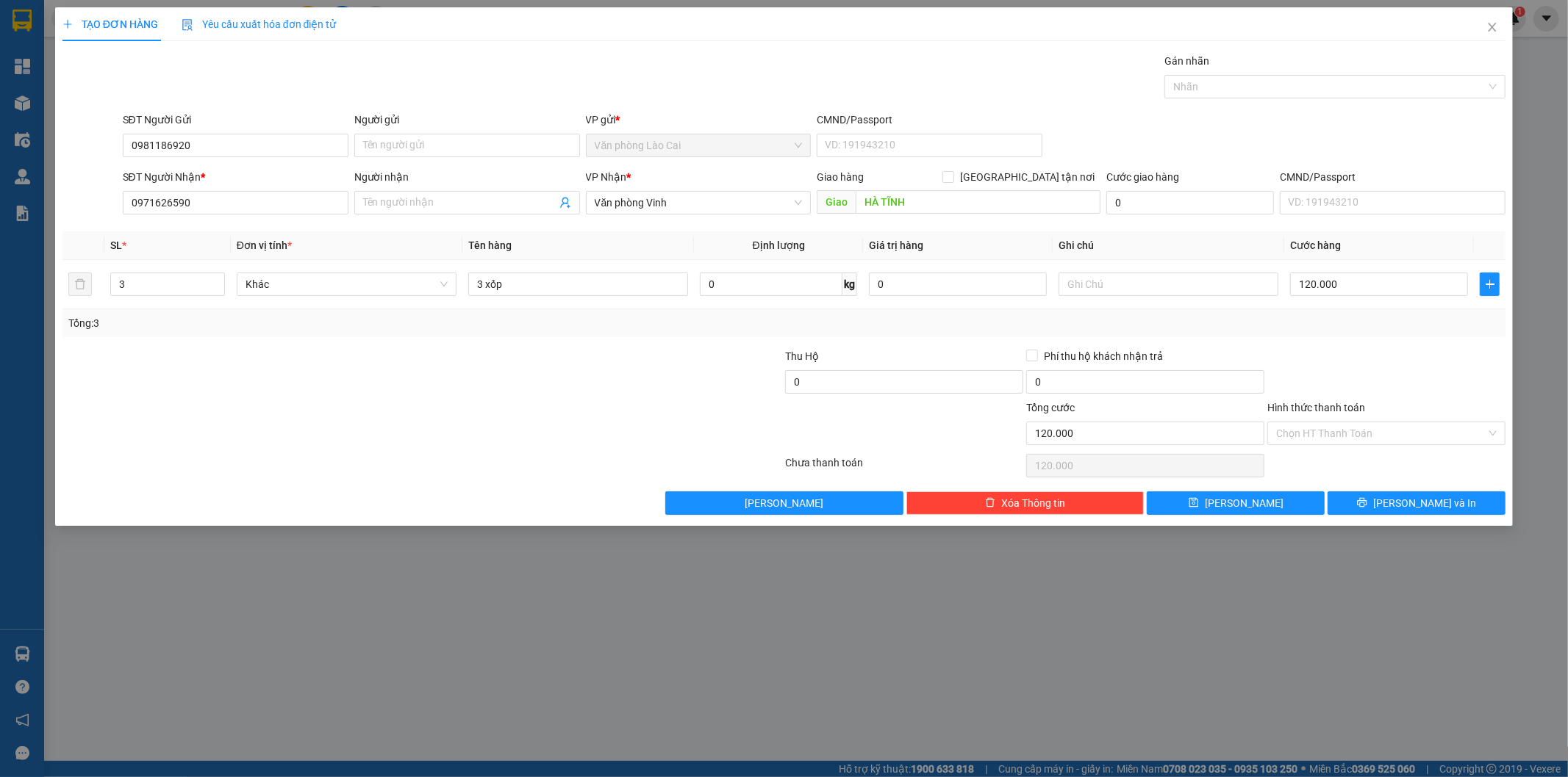
click at [1362, 316] on div "Tổng: 3" at bounding box center [784, 322] width 1432 height 16
click at [1383, 509] on button "[PERSON_NAME] và In" at bounding box center [1416, 504] width 178 height 24
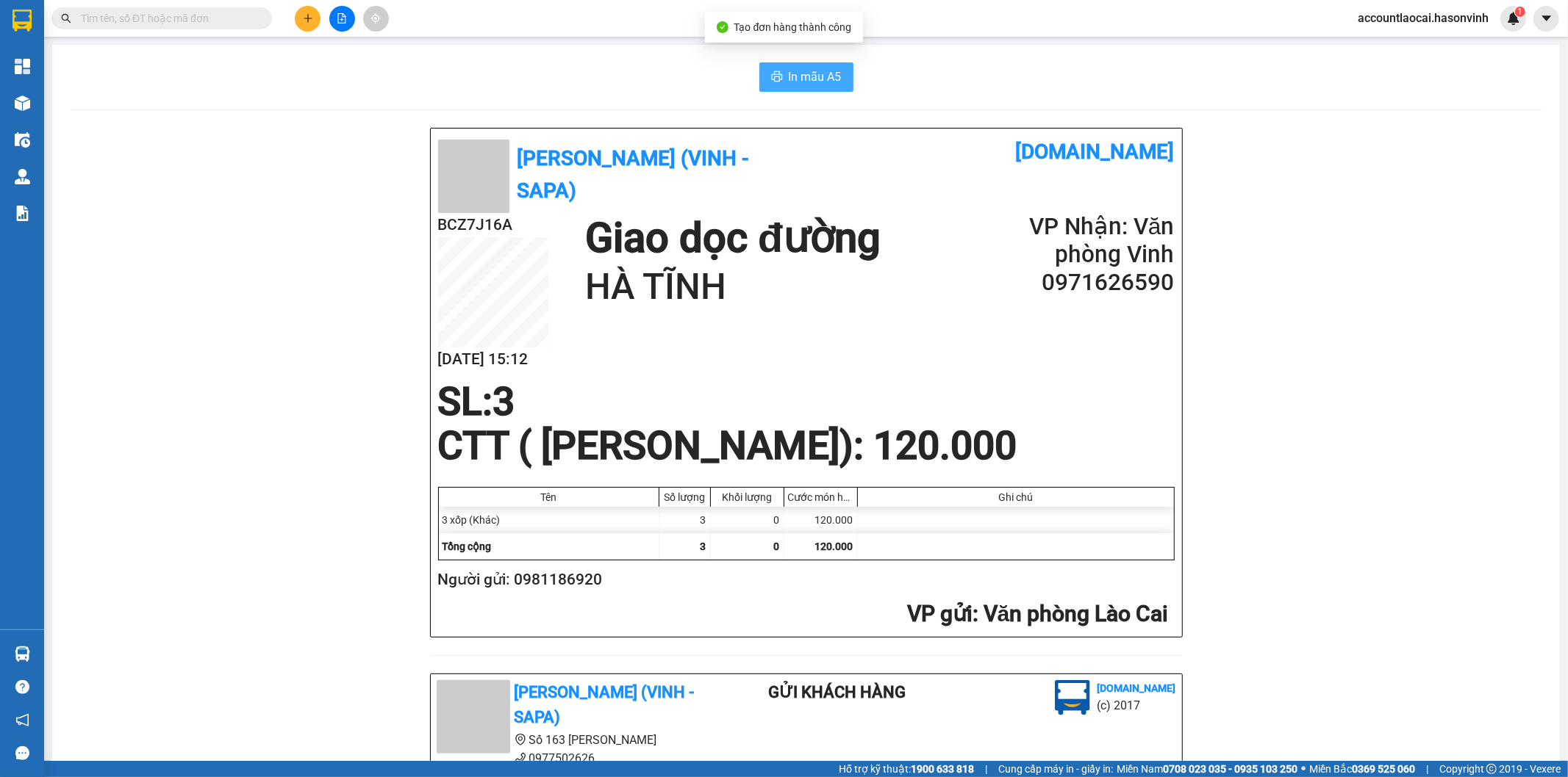
click at [776, 71] on icon "printer" at bounding box center [777, 76] width 12 height 12
click at [309, 19] on icon "plus" at bounding box center [308, 19] width 10 height 10
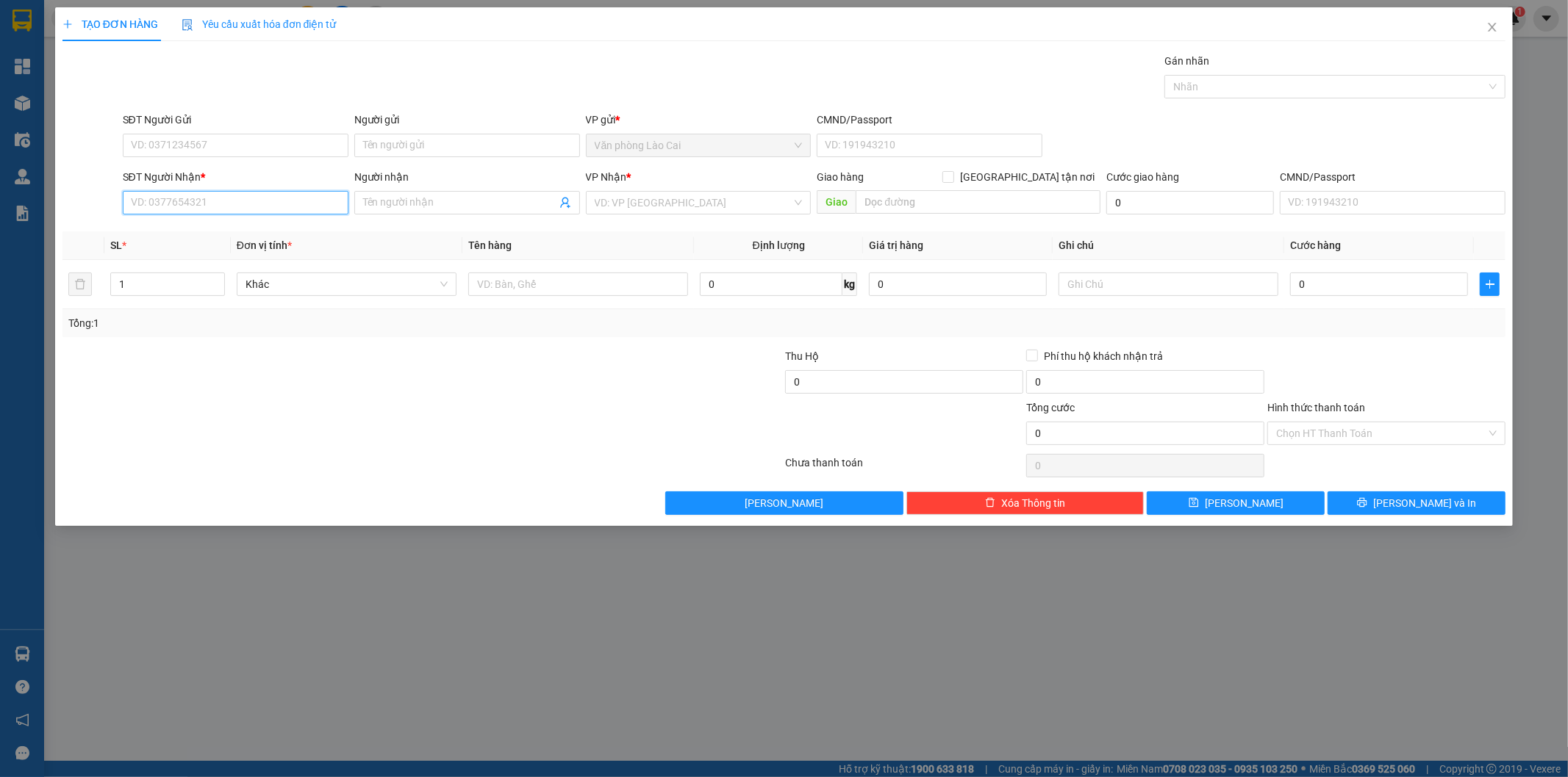
click at [298, 199] on input "SĐT Người Nhận *" at bounding box center [235, 203] width 225 height 24
click at [259, 206] on input "891" at bounding box center [235, 203] width 225 height 24
click at [217, 236] on div "0346463891" at bounding box center [235, 232] width 208 height 16
type input "0346463891"
type input "ht"
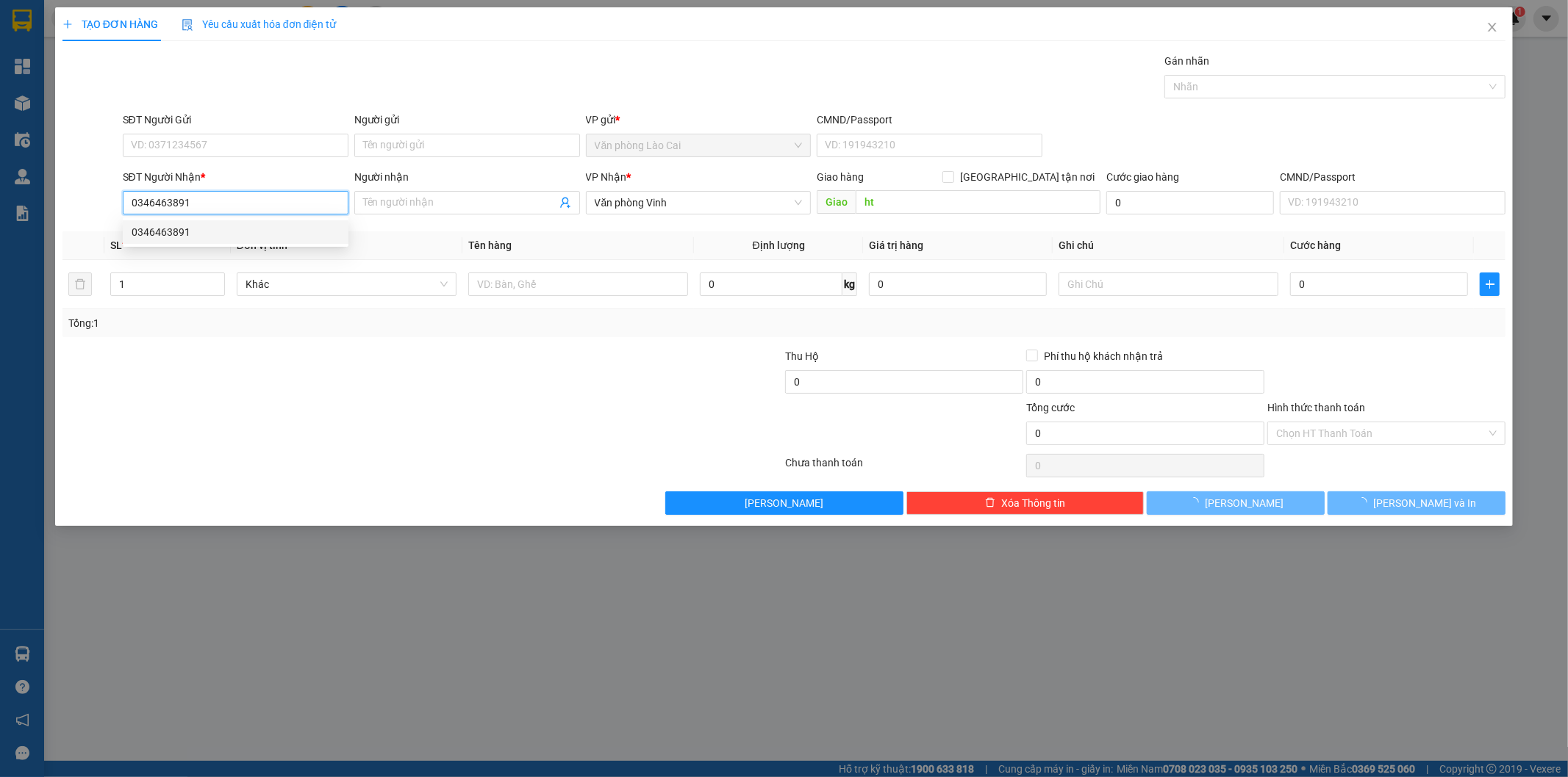
type input "50.000"
type input "0346463891"
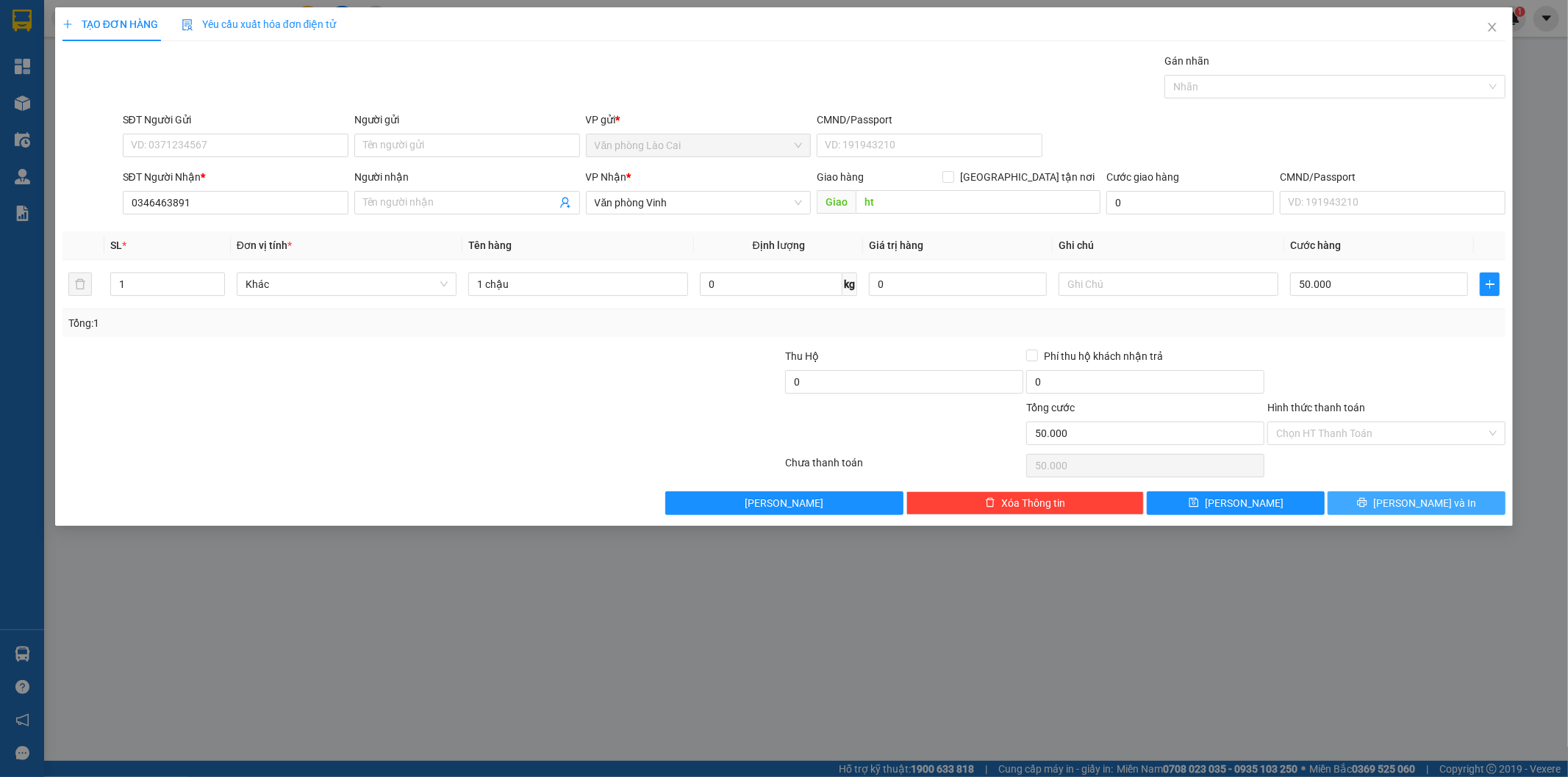
click at [1375, 507] on button "[PERSON_NAME] và In" at bounding box center [1416, 504] width 178 height 24
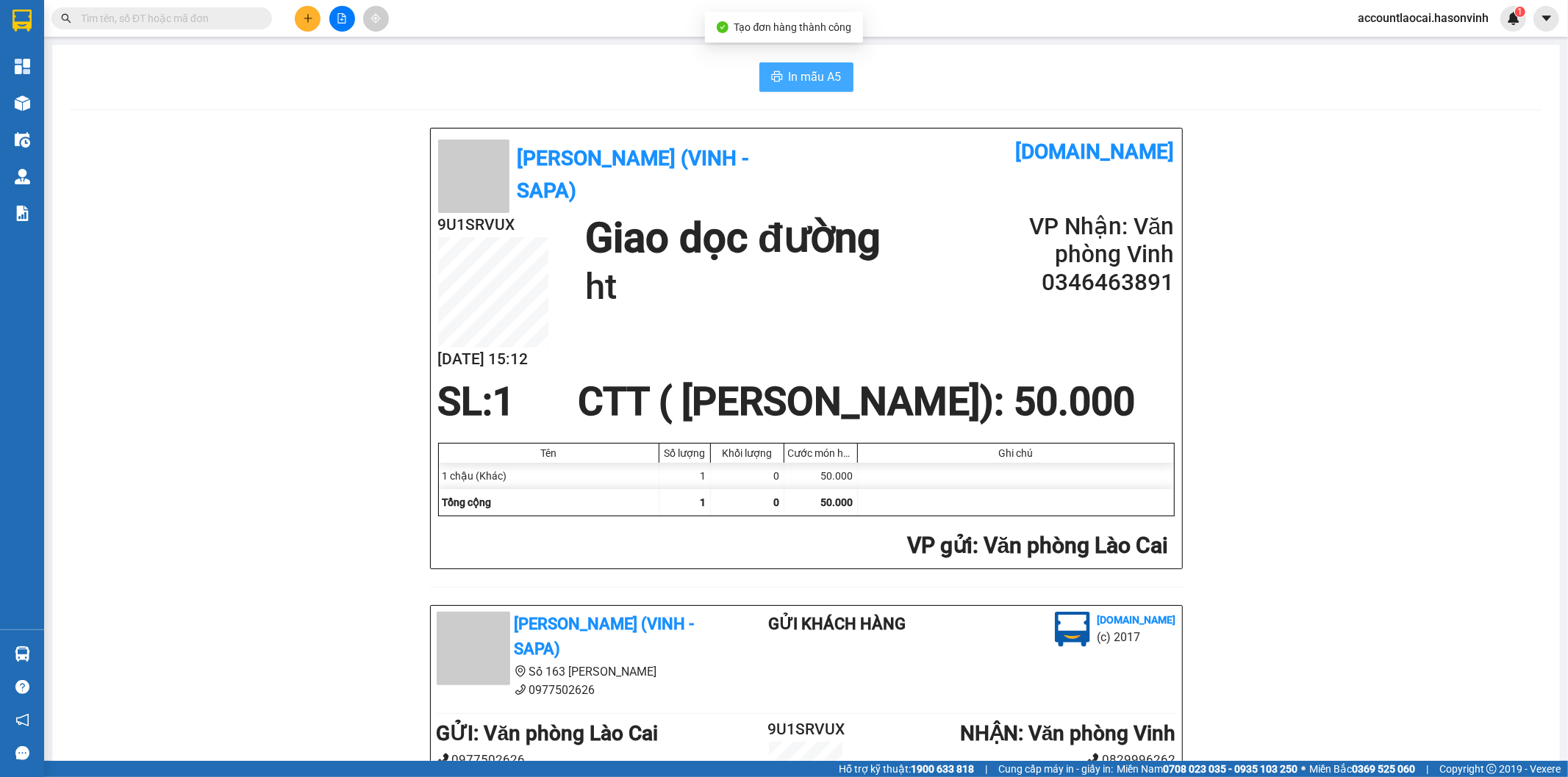
click at [794, 85] on button "In mẫu A5" at bounding box center [806, 77] width 94 height 30
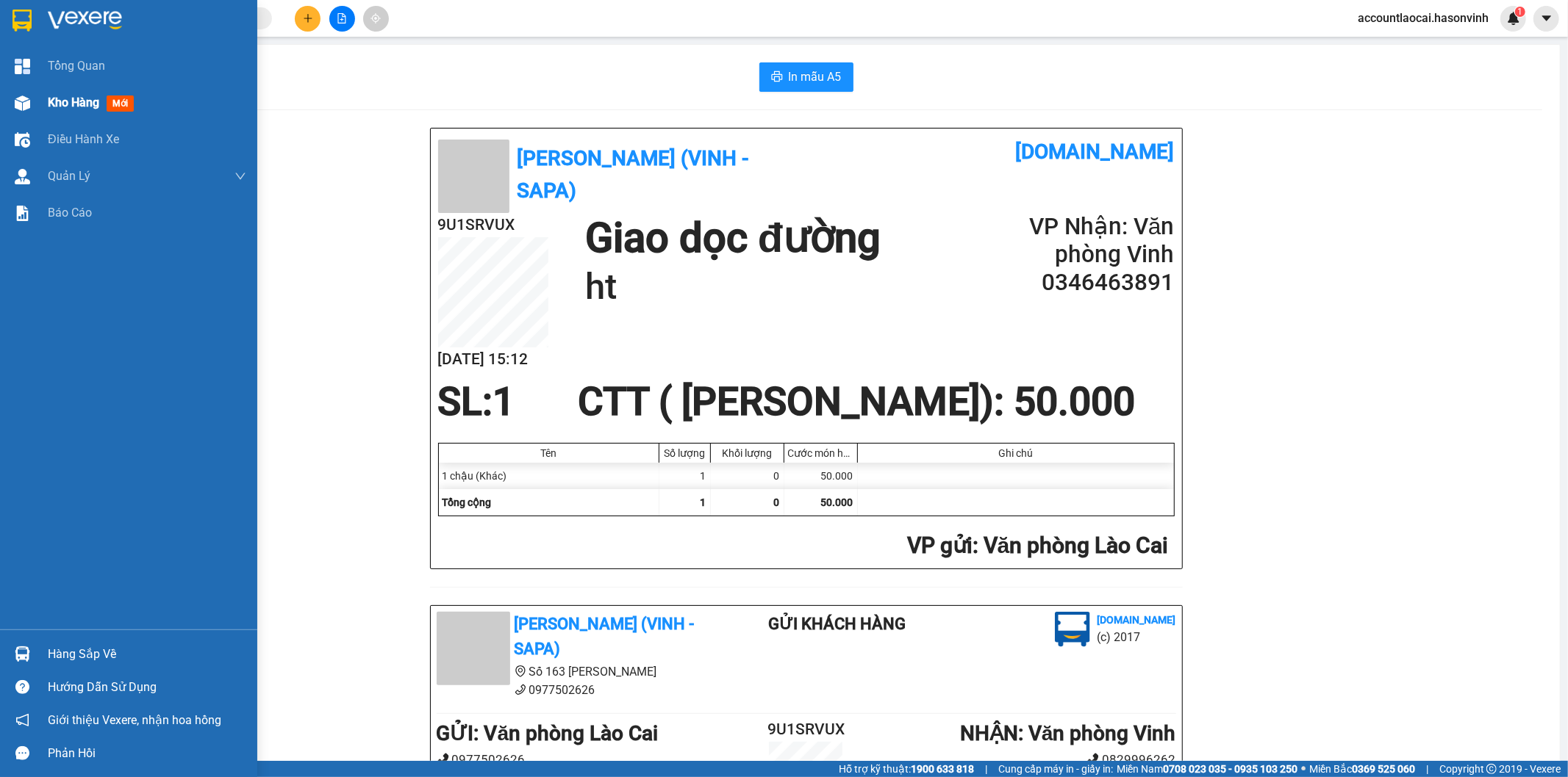
click at [94, 97] on span "Kho hàng" at bounding box center [73, 102] width 52 height 14
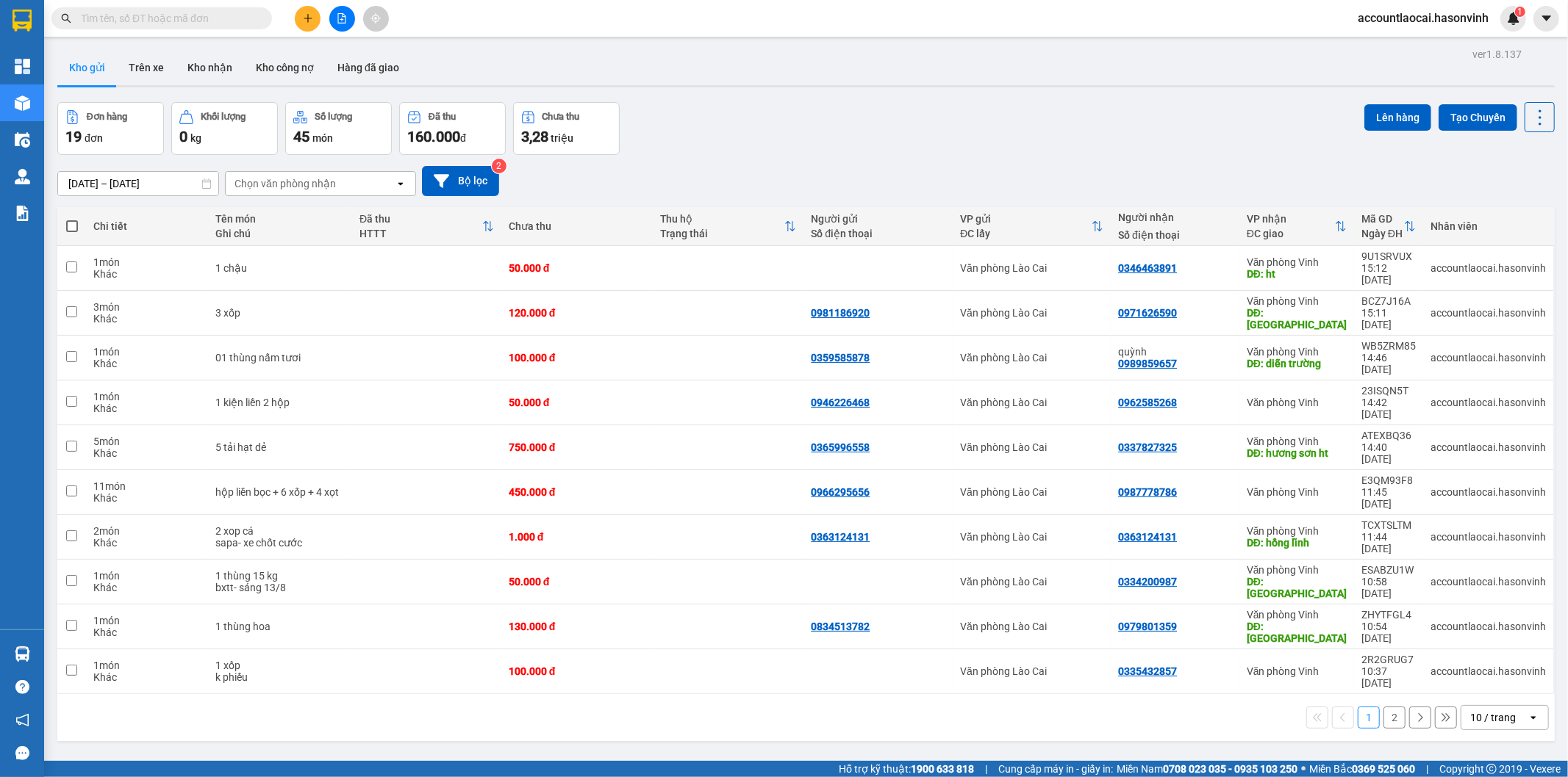
click at [1335, 229] on icon at bounding box center [1340, 226] width 12 height 12
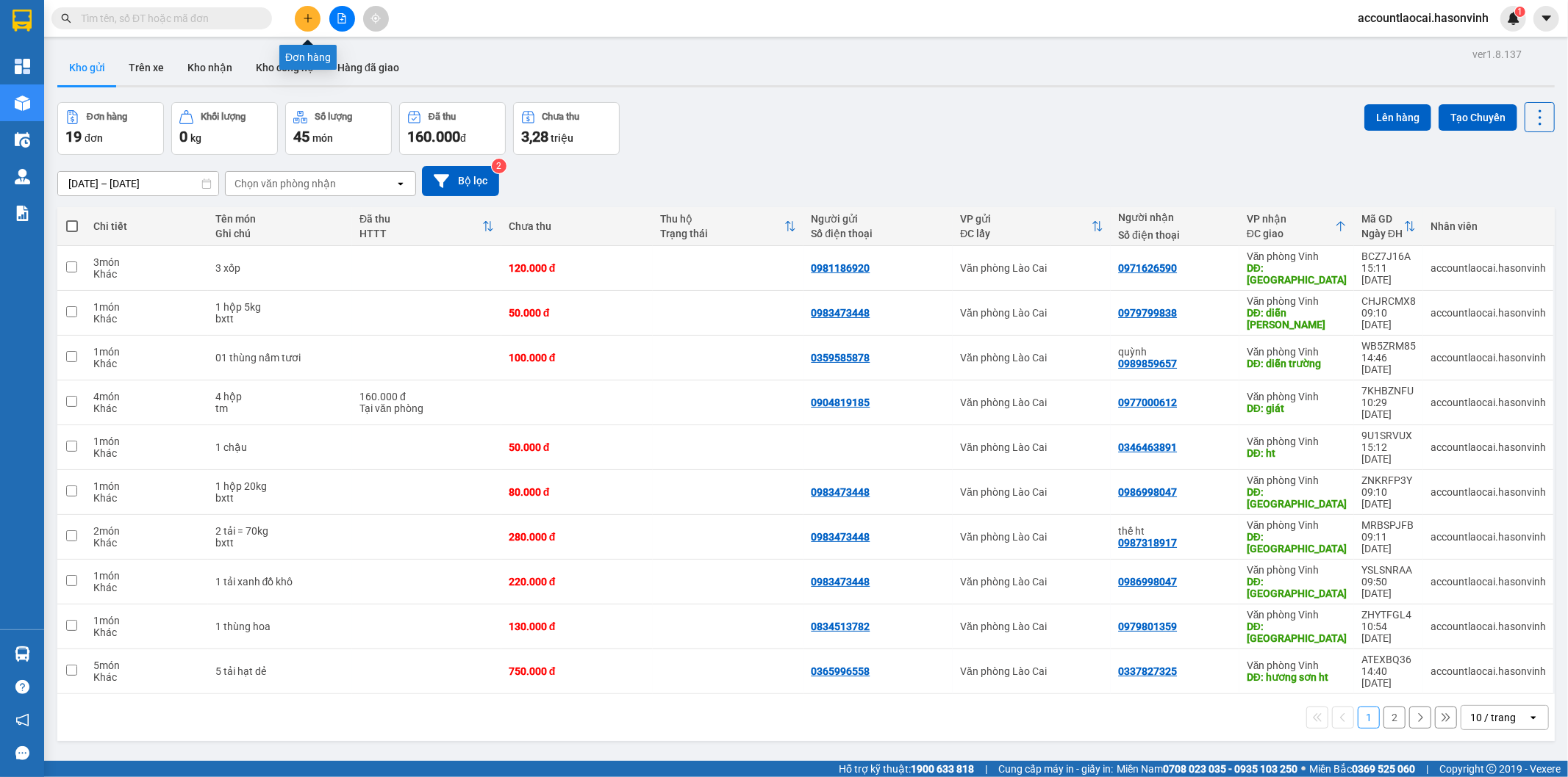
click at [303, 15] on icon "plus" at bounding box center [308, 19] width 10 height 10
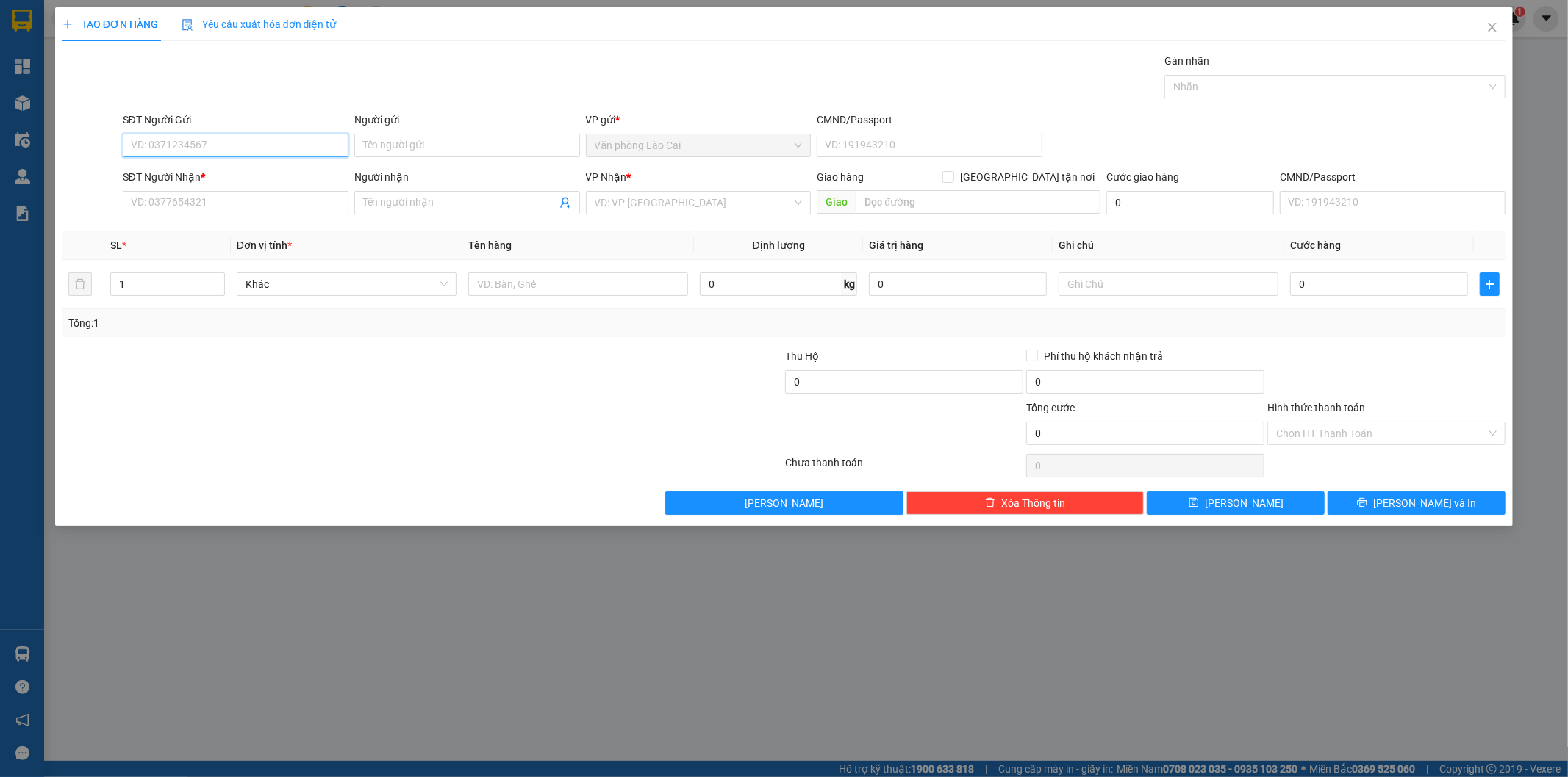
click at [246, 143] on input "SĐT Người Gửi" at bounding box center [235, 146] width 225 height 24
drag, startPoint x: 240, startPoint y: 144, endPoint x: 223, endPoint y: 156, distance: 20.8
click at [236, 146] on input "202" at bounding box center [235, 146] width 225 height 24
click at [181, 171] on div "0984996202" at bounding box center [235, 174] width 208 height 16
type input "0984996202"
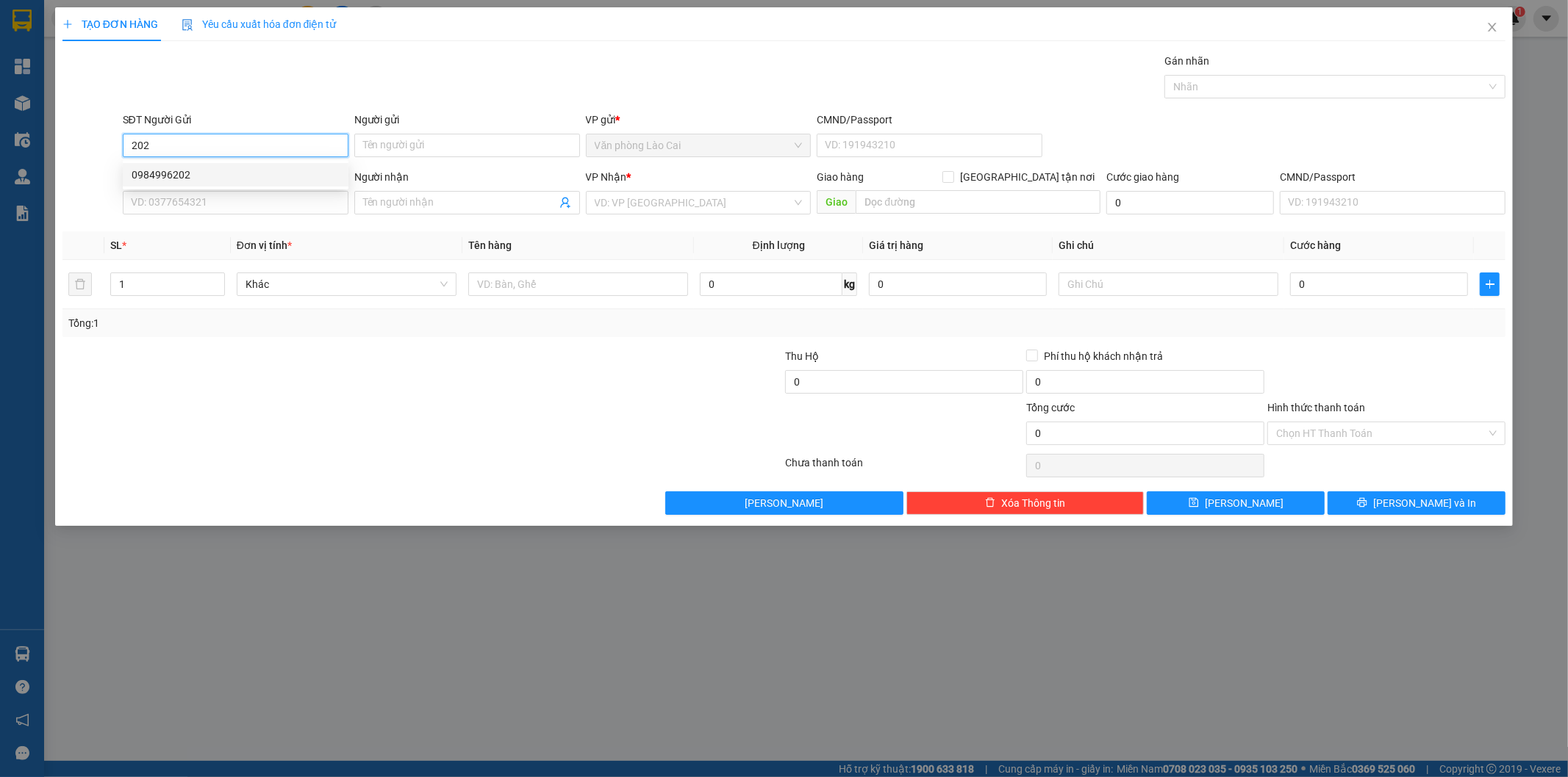
type input "0945528777"
type input "140.000"
type input "0984996202"
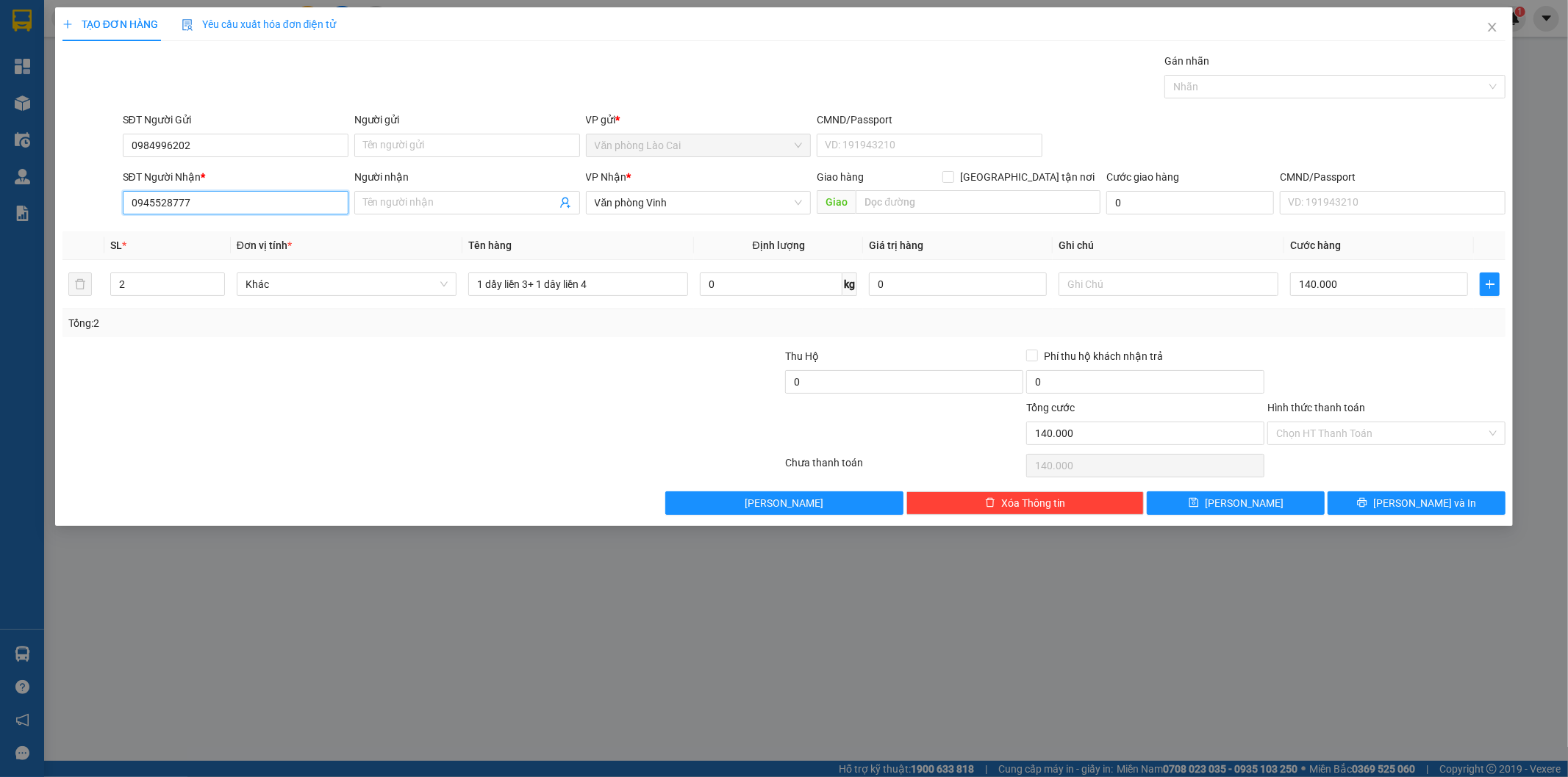
drag, startPoint x: 209, startPoint y: 202, endPoint x: 0, endPoint y: 186, distance: 209.6
click at [0, 186] on div "TẠO ĐƠN HÀNG Yêu cầu xuất hóa đơn điện tử Transit Pickup Surcharge Ids Transit …" at bounding box center [784, 388] width 1568 height 777
click at [134, 273] on div "0976246589" at bounding box center [235, 278] width 208 height 16
type input "0976246589"
type input "ht"
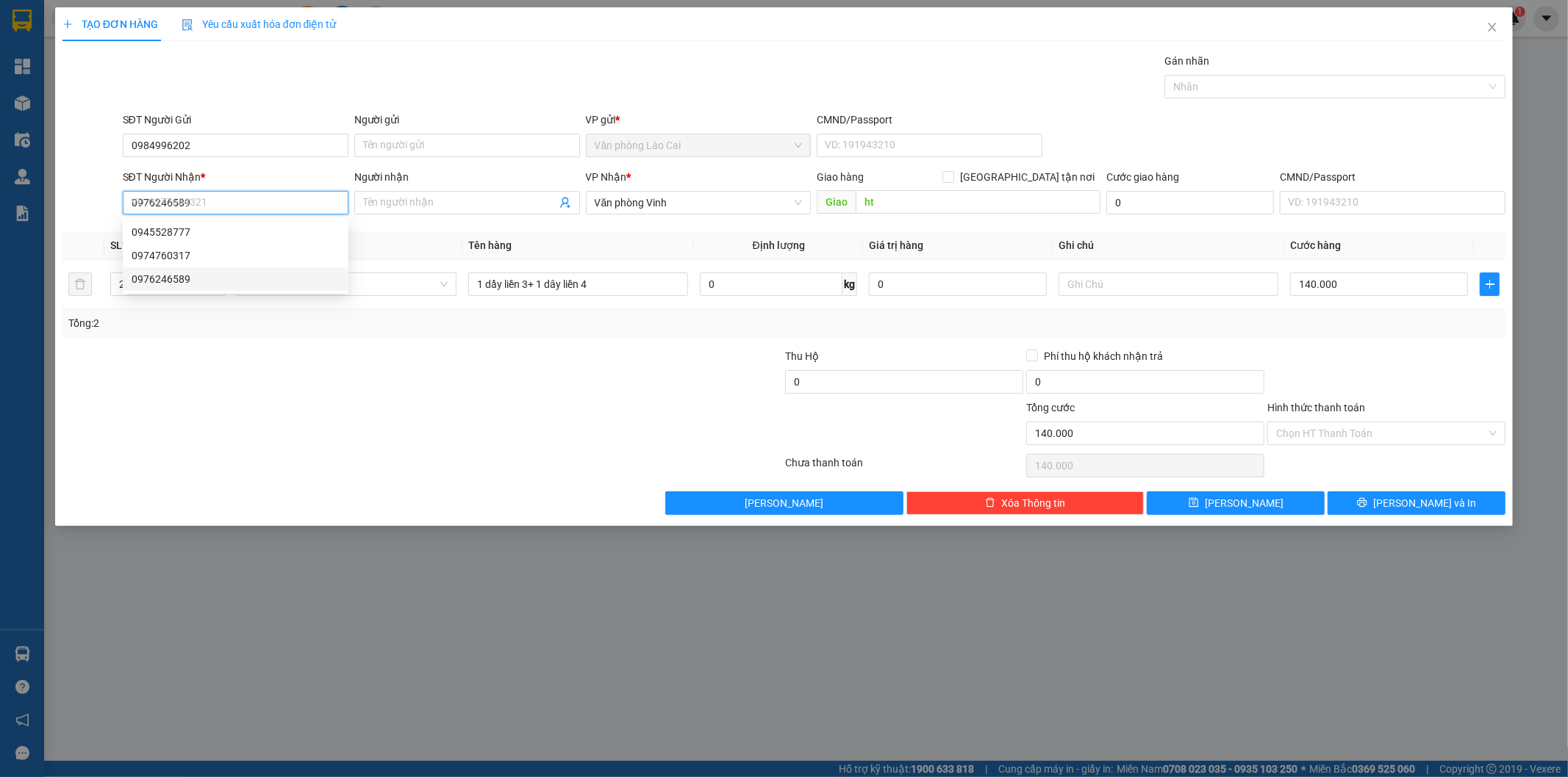
type input "330.000"
type input "0976246589"
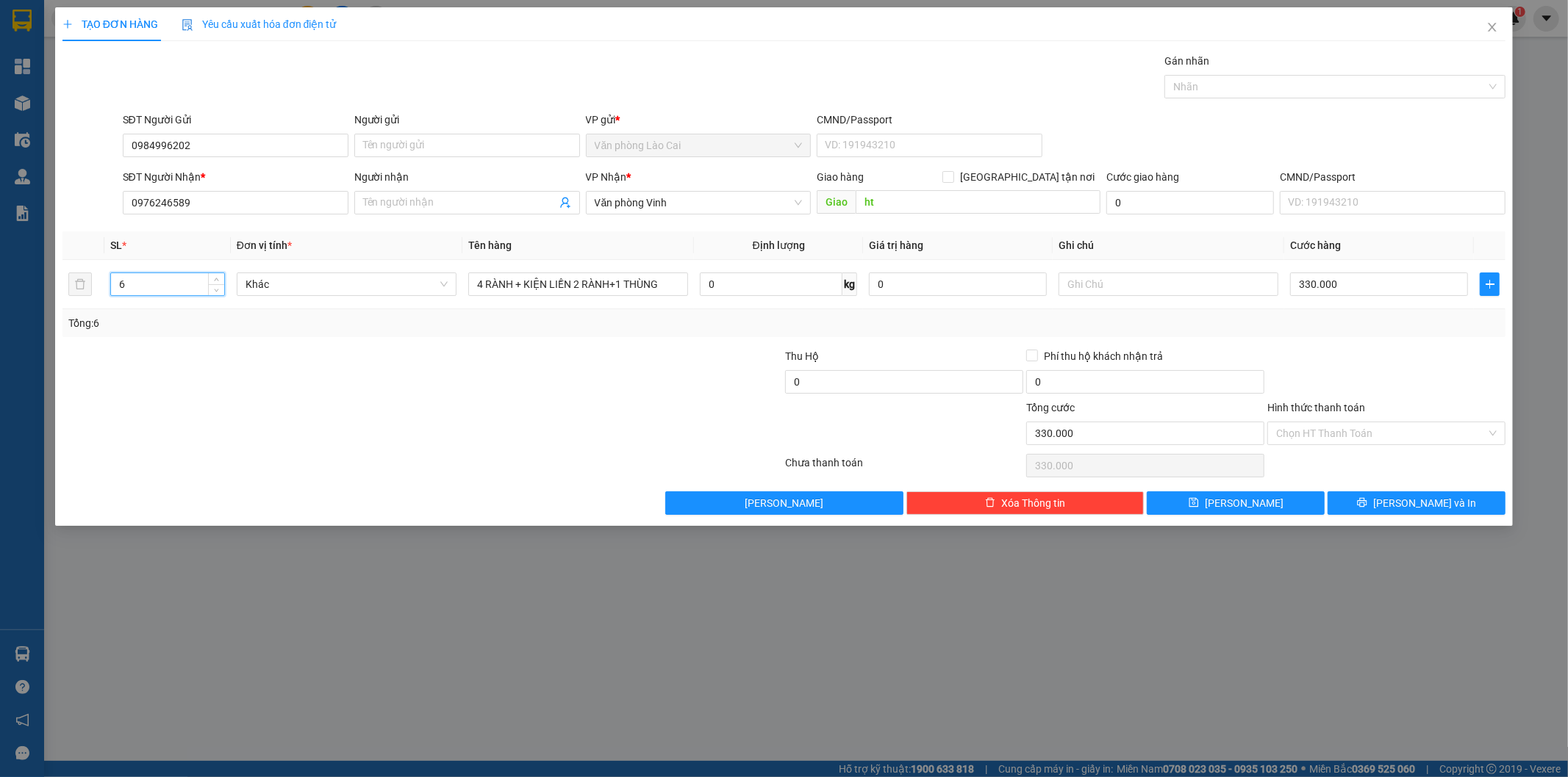
drag, startPoint x: 134, startPoint y: 284, endPoint x: 3, endPoint y: 289, distance: 131.1
click at [3, 289] on div "TẠO ĐƠN HÀNG Yêu cầu xuất hóa đơn điện tử Transit Pickup Surcharge Ids Transit …" at bounding box center [784, 388] width 1568 height 777
type input "5"
drag, startPoint x: 669, startPoint y: 284, endPoint x: 166, endPoint y: 254, distance: 503.9
click at [166, 254] on table "SL * Đơn vị tính * Tên hàng Định lượng Giá trị hàng Ghi chú Cước hàng 5 Khác 4 …" at bounding box center [784, 270] width 1444 height 78
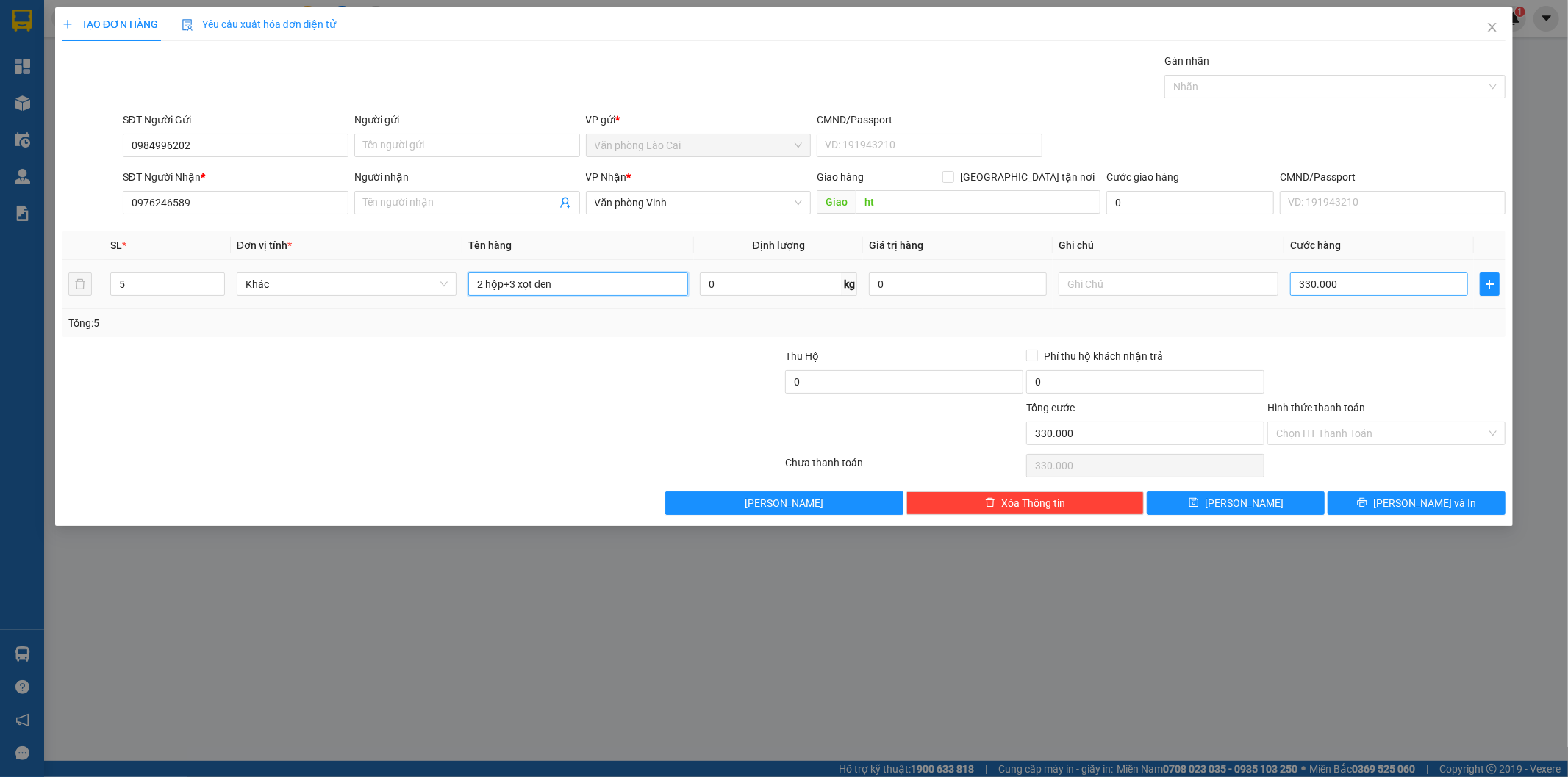
type input "2 hộp+3 xọt đen"
click at [1387, 280] on input "330.000" at bounding box center [1378, 284] width 178 height 24
type input "2"
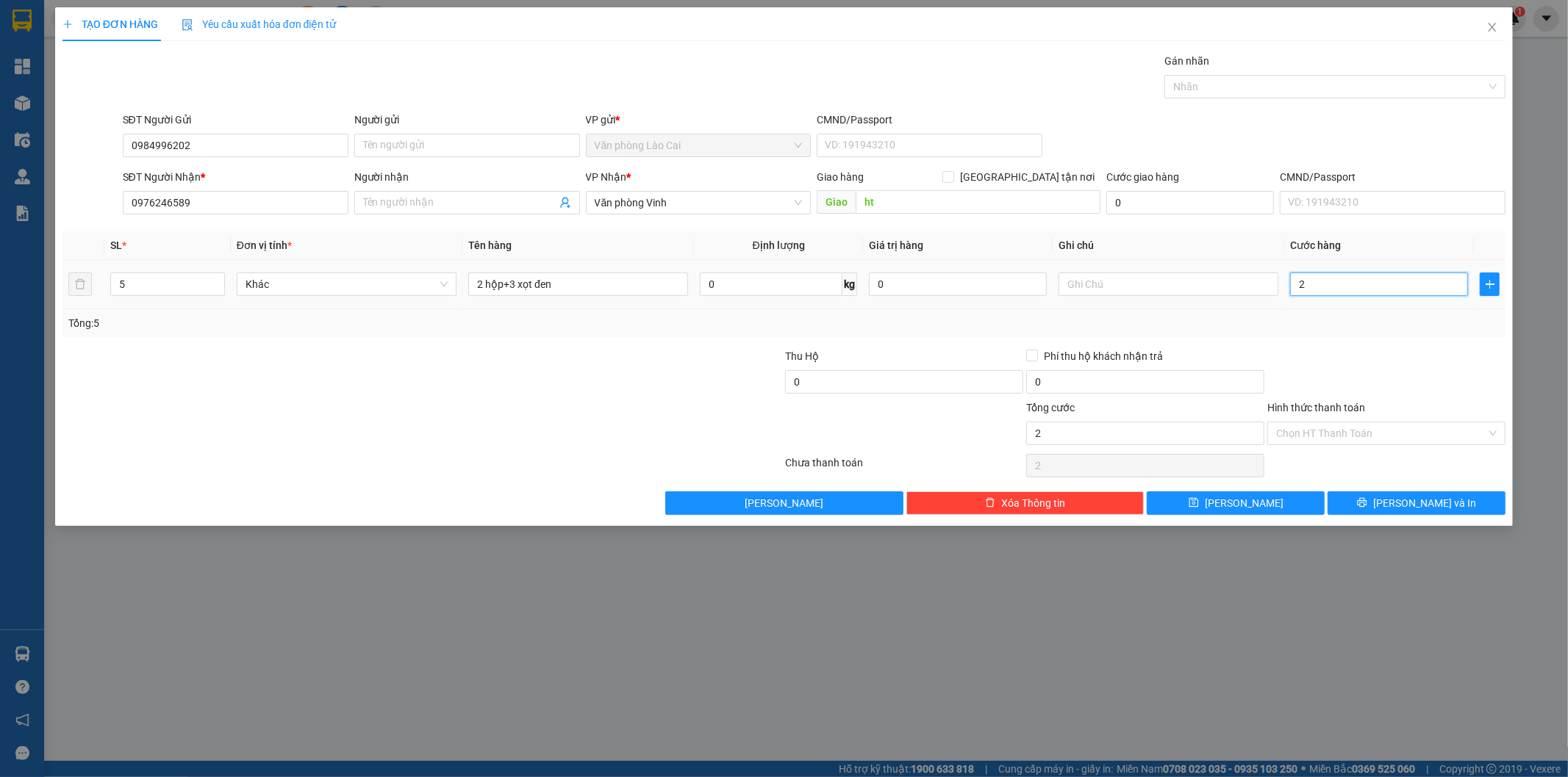
type input "22"
type input "220"
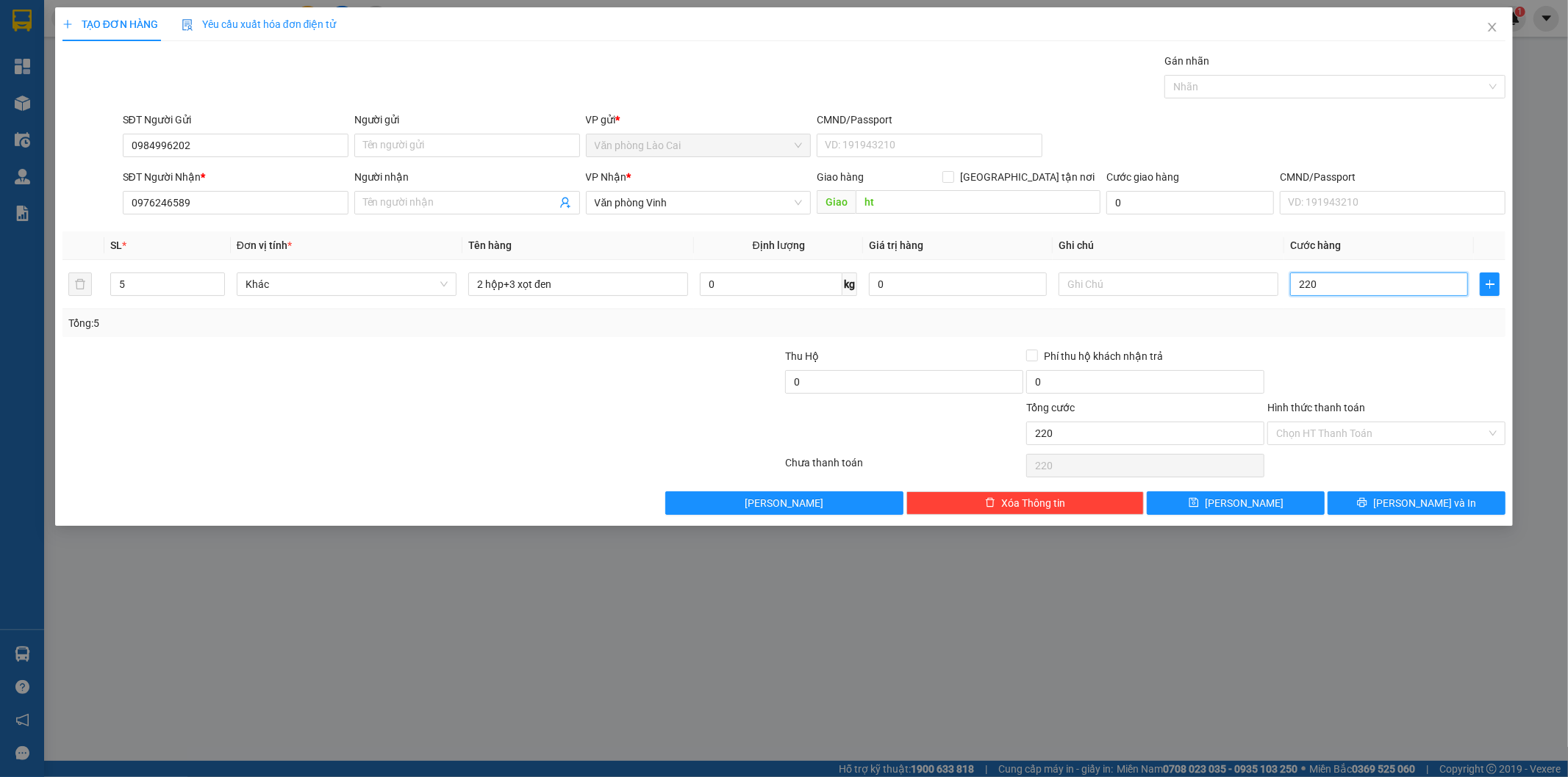
type input "220"
type input "220.000"
click at [1384, 339] on div "Transit Pickup Surcharge Ids Transit Deliver Surcharge Ids Transit Deliver Surc…" at bounding box center [784, 284] width 1444 height 462
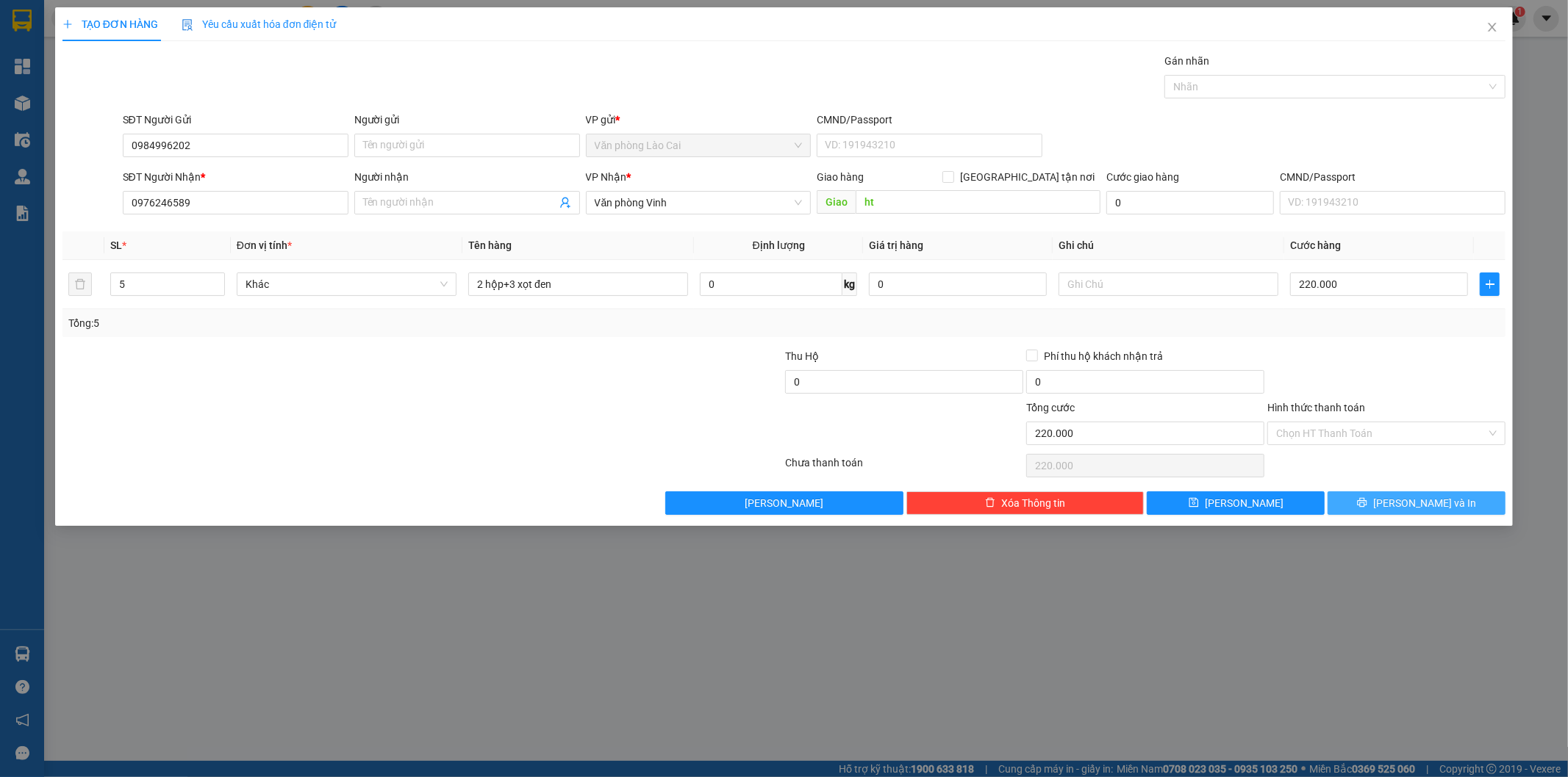
click at [1386, 497] on button "[PERSON_NAME] và In" at bounding box center [1416, 504] width 178 height 24
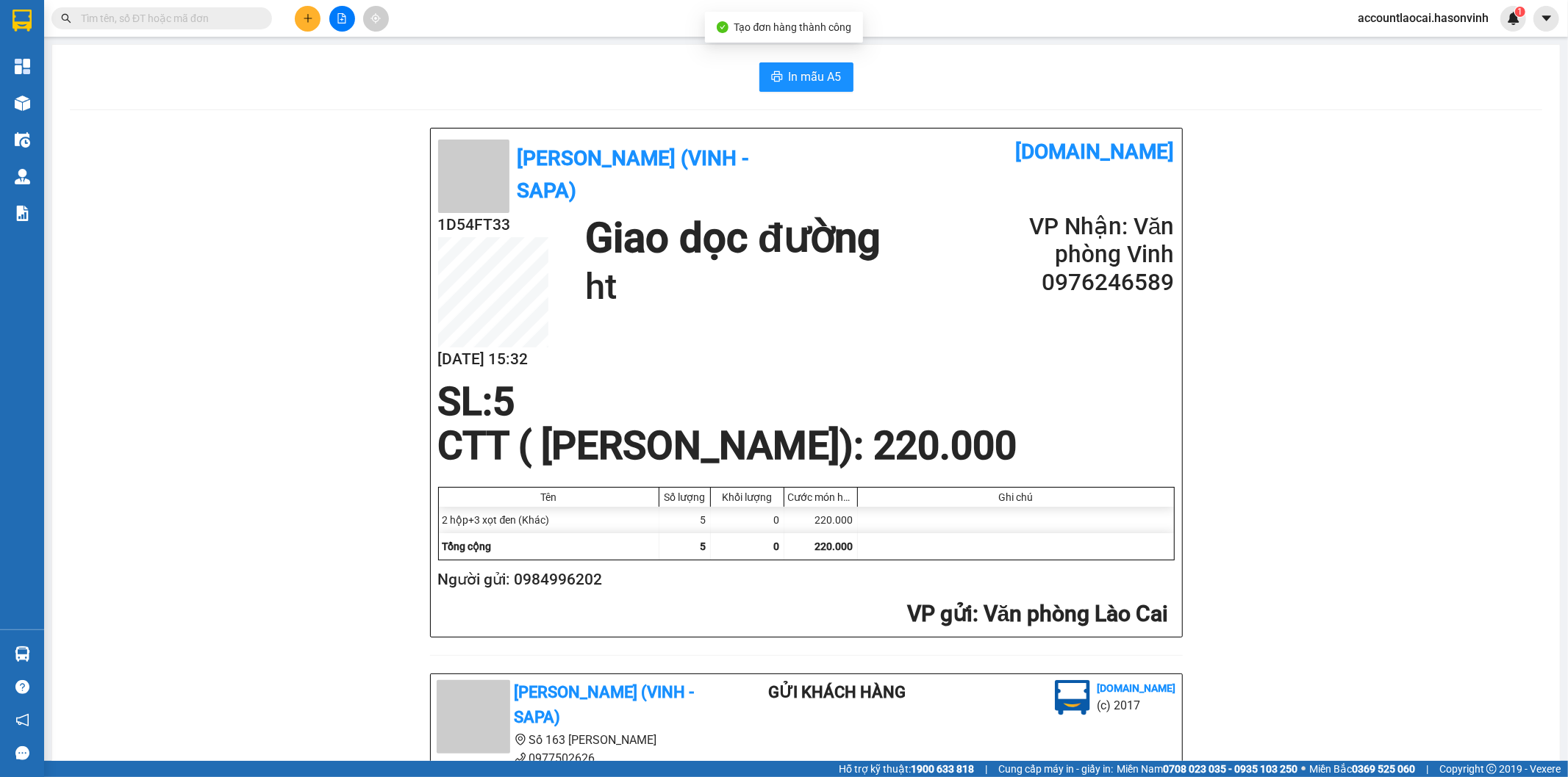
click at [792, 61] on div "In mẫu A5 Hà Sơn (Vinh - Sapa) [DOMAIN_NAME] 1D54FT33 [DATE] 15:32 Giao dọc đườ…" at bounding box center [806, 648] width 1507 height 1205
click at [792, 77] on span "In mẫu A5" at bounding box center [814, 77] width 53 height 19
click at [306, 15] on icon "plus" at bounding box center [308, 19] width 10 height 10
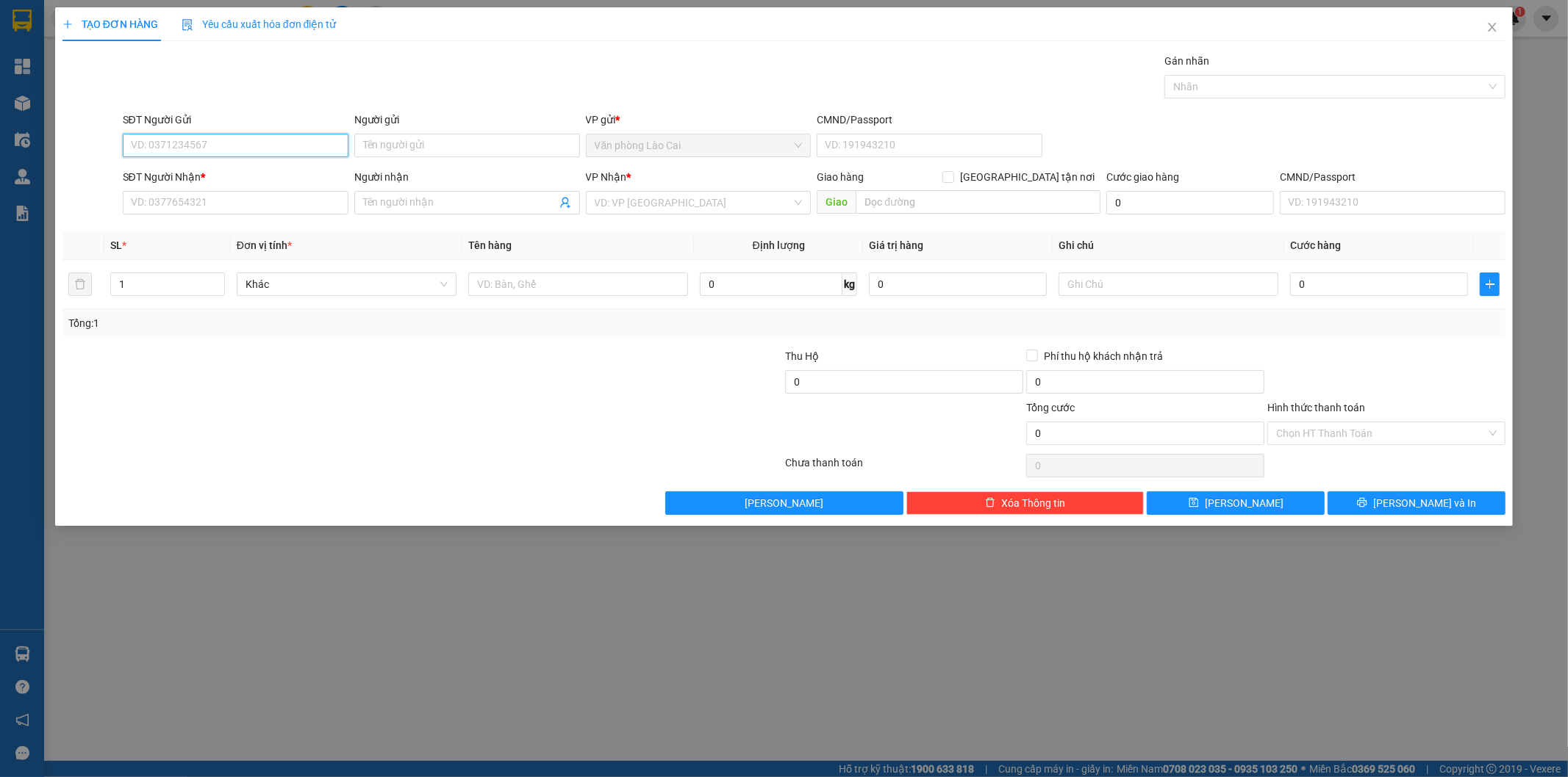
click at [287, 142] on input "SĐT Người Gửi" at bounding box center [235, 146] width 225 height 24
type input "0376606789"
click at [207, 167] on div "0376606789" at bounding box center [235, 174] width 208 height 16
type input "0988349745"
type input "[PERSON_NAME]"
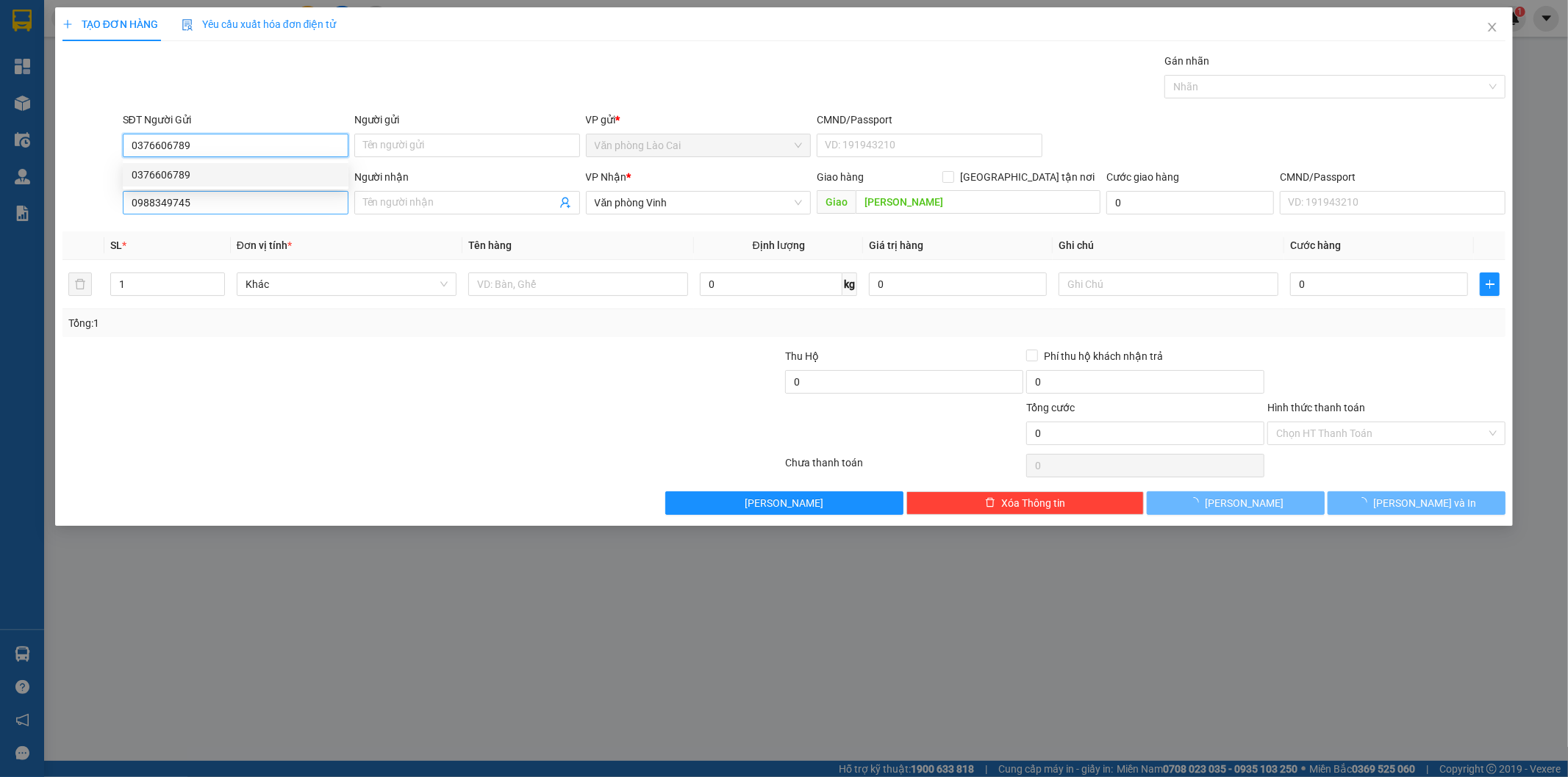
type input "80.000"
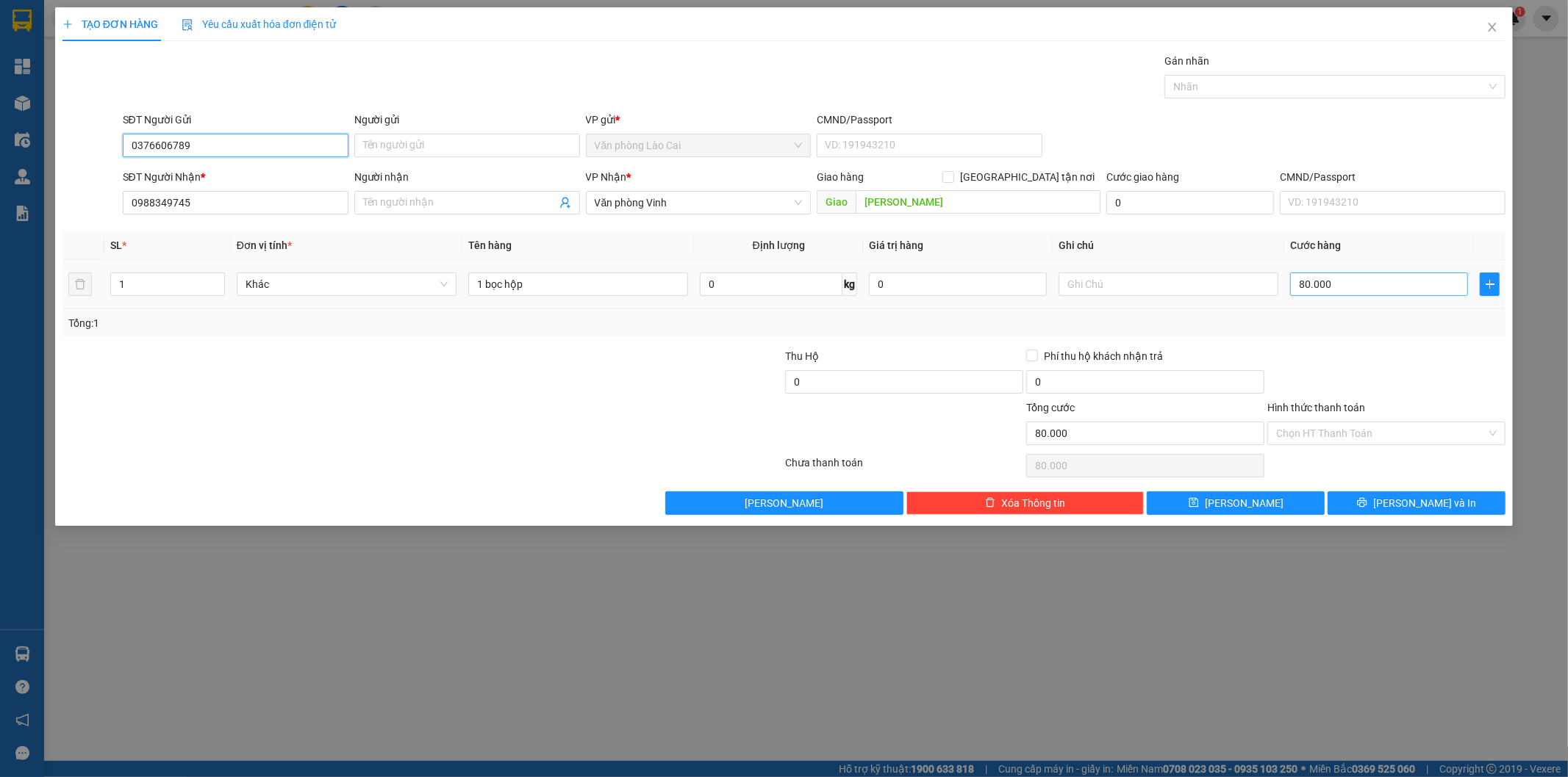
type input "0376606789"
click at [1333, 284] on input "80.000" at bounding box center [1378, 284] width 178 height 24
type input "5"
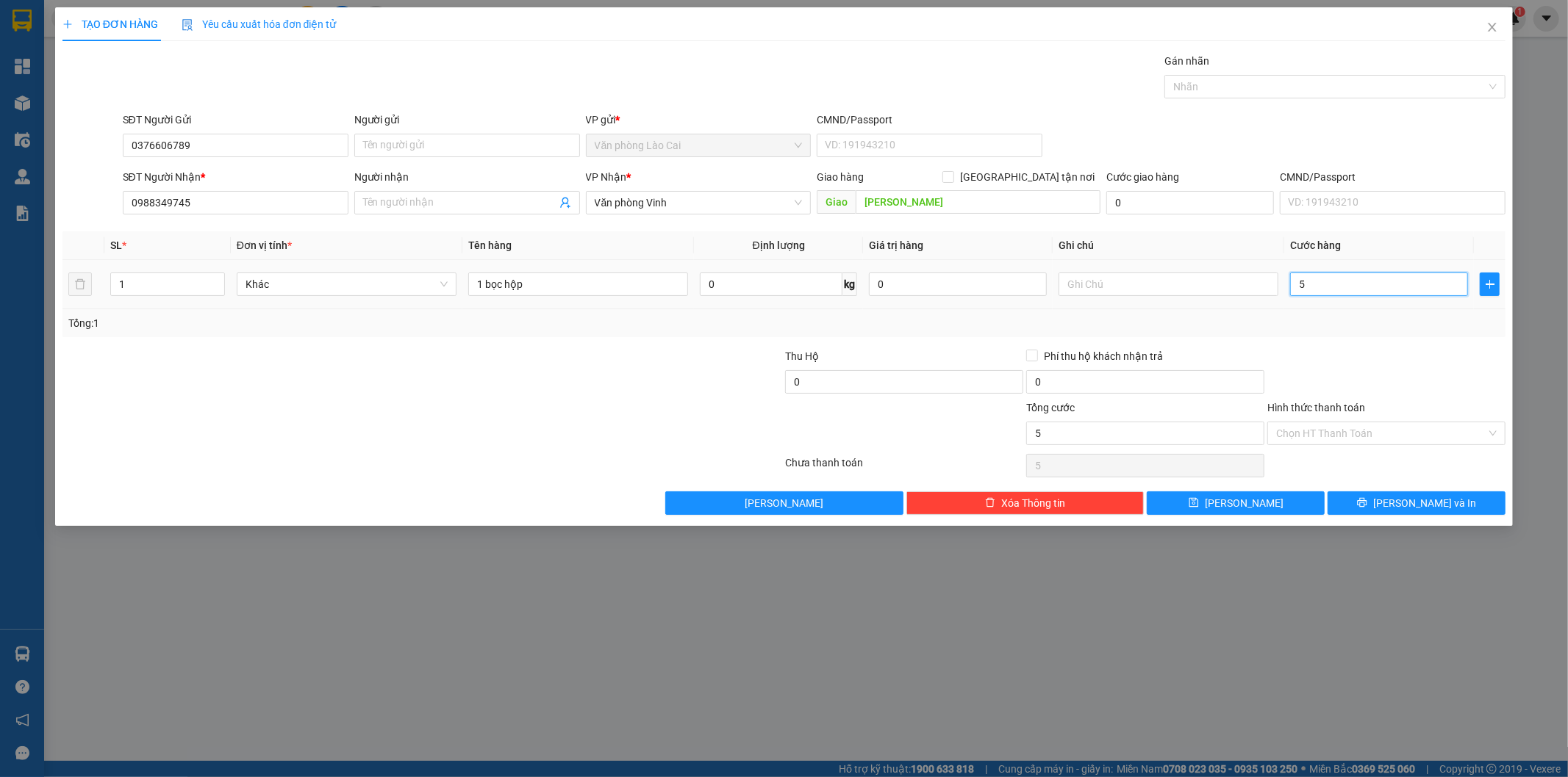
type input "50"
type input "50.000"
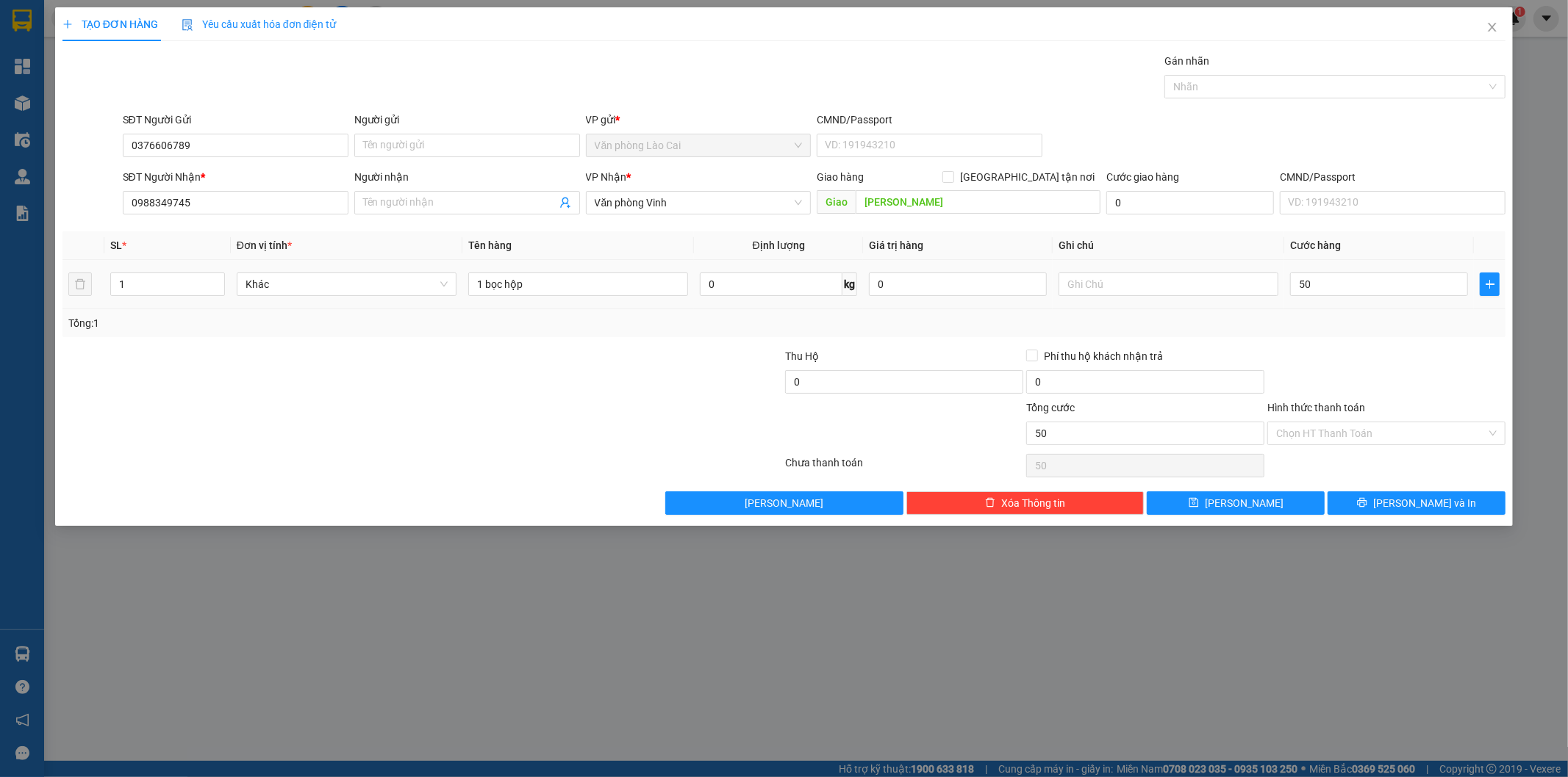
type input "50.000"
click at [1317, 328] on div "Tổng: 1" at bounding box center [784, 322] width 1432 height 16
click at [1378, 502] on button "[PERSON_NAME] và In" at bounding box center [1416, 504] width 178 height 24
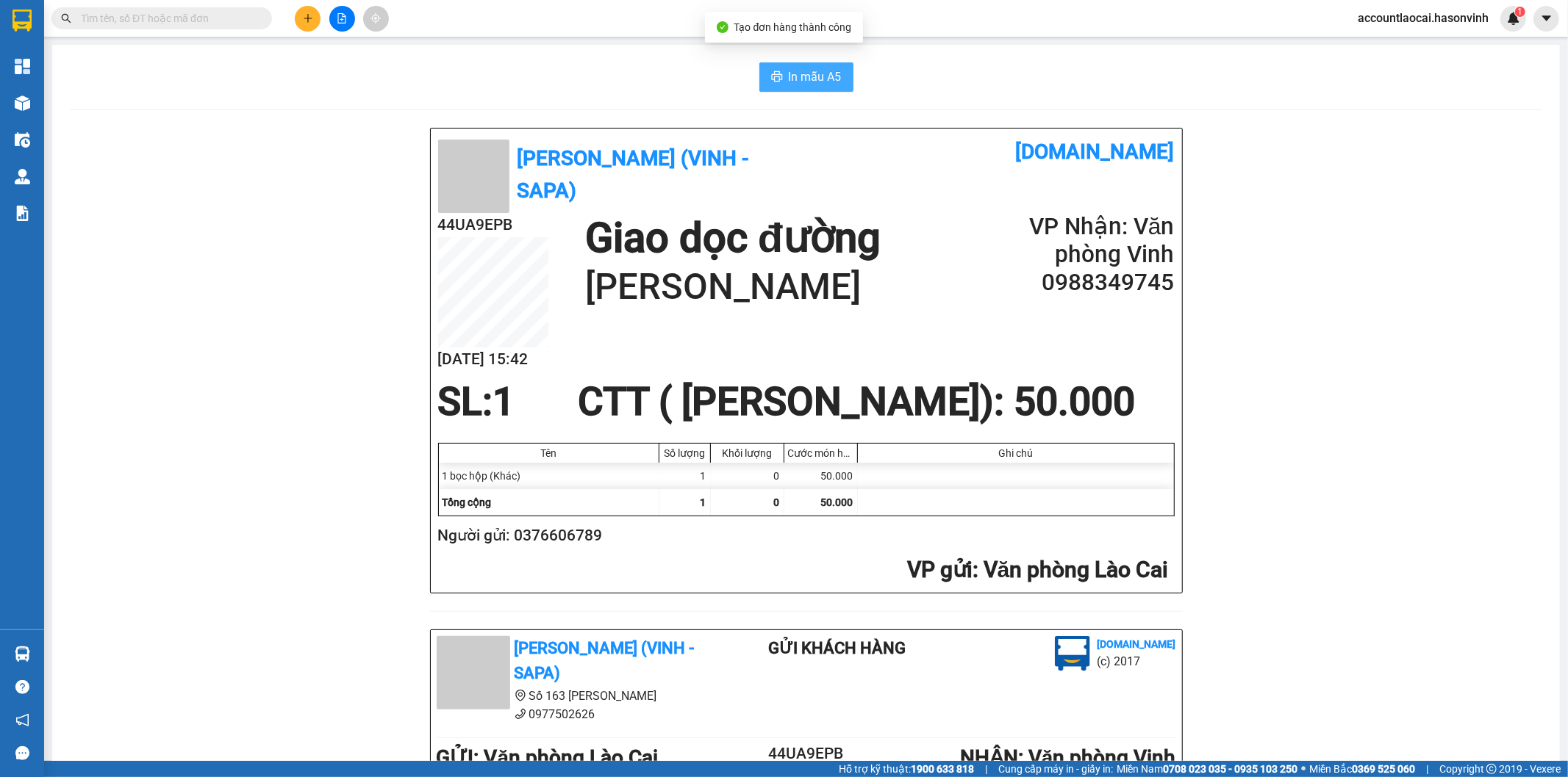
click at [798, 66] on button "In mẫu A5" at bounding box center [806, 77] width 94 height 30
click at [300, 19] on button at bounding box center [307, 19] width 25 height 25
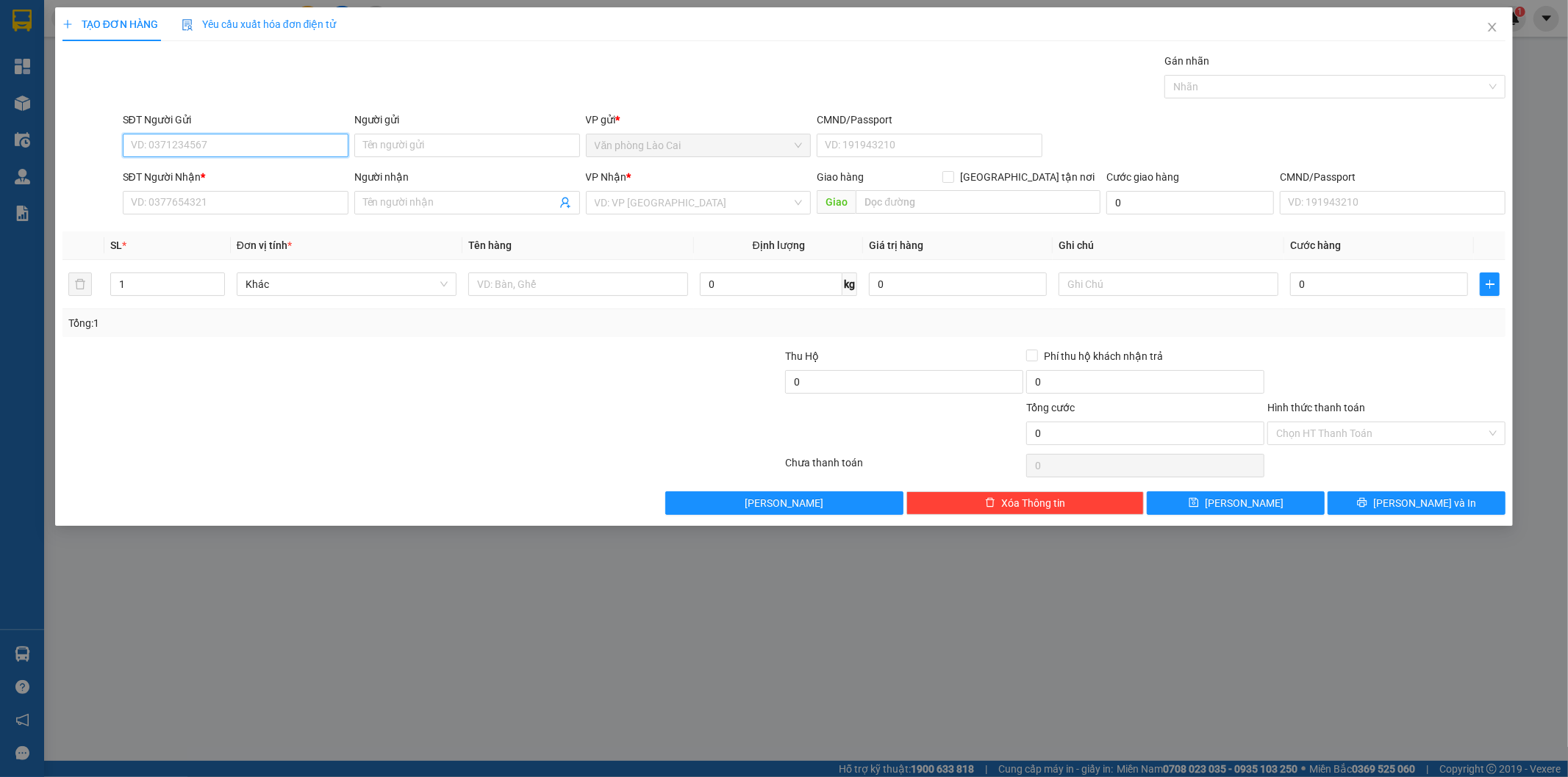
click at [268, 146] on input "SĐT Người Gửi" at bounding box center [235, 146] width 225 height 24
click at [260, 146] on input "566" at bounding box center [235, 146] width 225 height 24
drag, startPoint x: 188, startPoint y: 145, endPoint x: 97, endPoint y: 152, distance: 91.3
click at [97, 156] on div "SĐT Người Gửi 566 Người gửi Tên người gửi VP gửi * Văn phòng Lào Cai CMND/Passp…" at bounding box center [784, 137] width 1446 height 52
click at [223, 142] on input "556" at bounding box center [235, 146] width 225 height 24
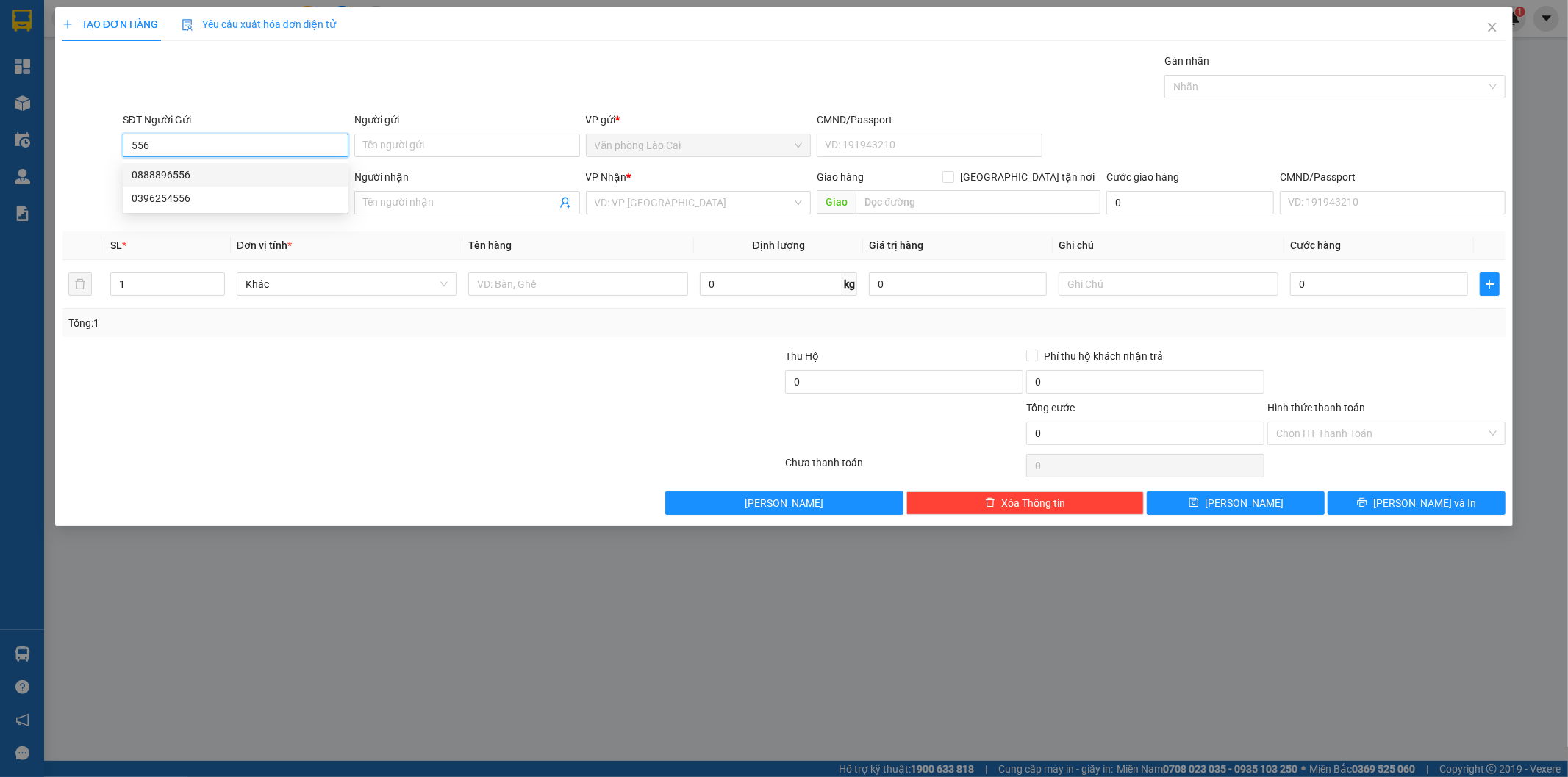
click at [177, 170] on div "0888896556" at bounding box center [235, 174] width 208 height 16
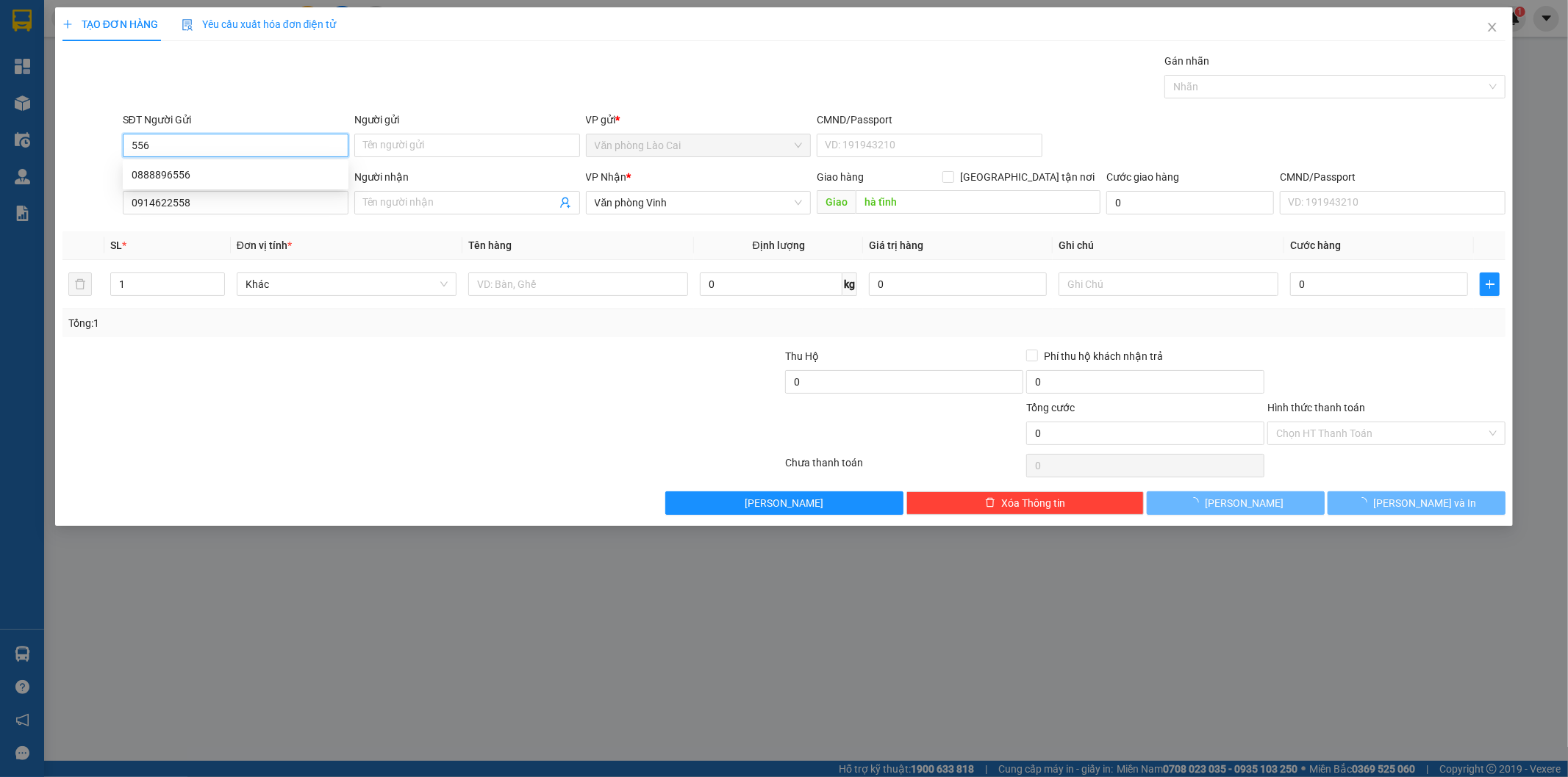
type input "0888896556"
type input "0914622558"
type input "hà tĩnh"
type input "400.000"
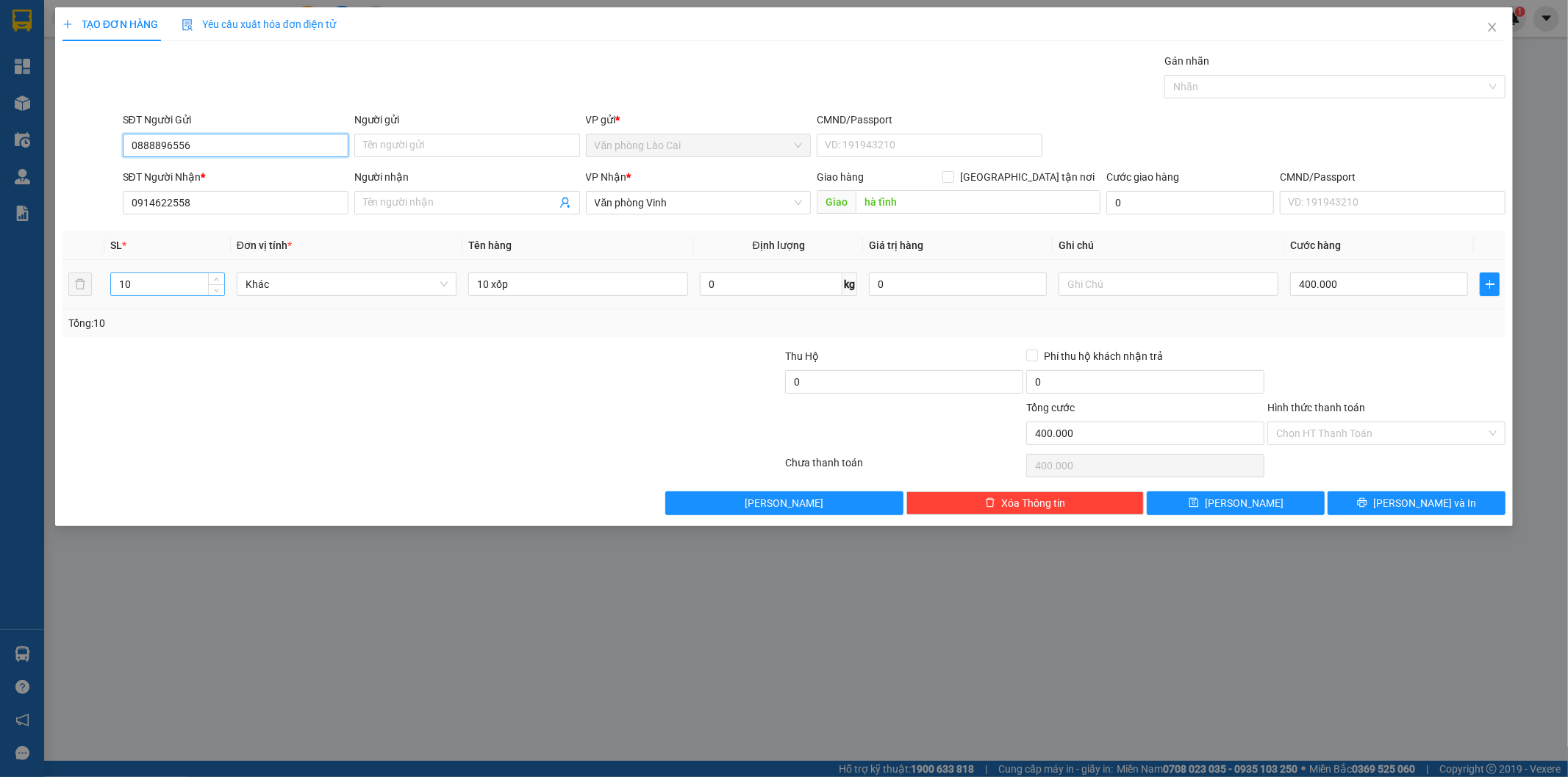
type input "0888896556"
drag, startPoint x: 154, startPoint y: 289, endPoint x: 30, endPoint y: 292, distance: 124.0
click at [30, 292] on div "TẠO ĐƠN HÀNG Yêu cầu xuất hóa đơn điện tử Transit Pickup Surcharge Ids Transit …" at bounding box center [784, 388] width 1568 height 777
type input "2"
type input "4"
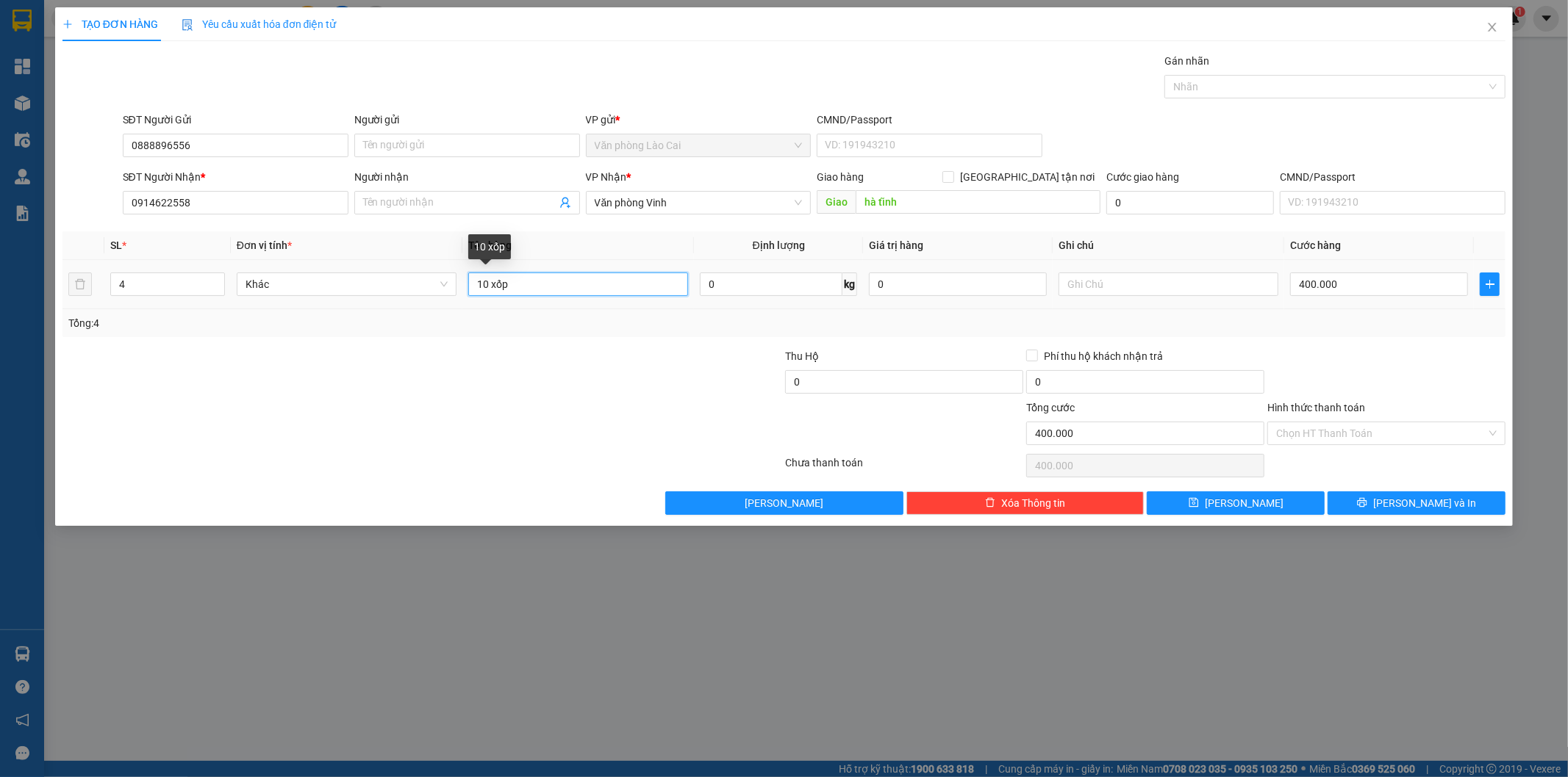
drag, startPoint x: 488, startPoint y: 284, endPoint x: 471, endPoint y: 281, distance: 17.3
click at [471, 281] on input "10 xốp" at bounding box center [578, 284] width 220 height 24
type input "4 xốp"
click at [559, 362] on div at bounding box center [664, 373] width 241 height 52
click at [1383, 289] on input "400.000" at bounding box center [1378, 284] width 178 height 24
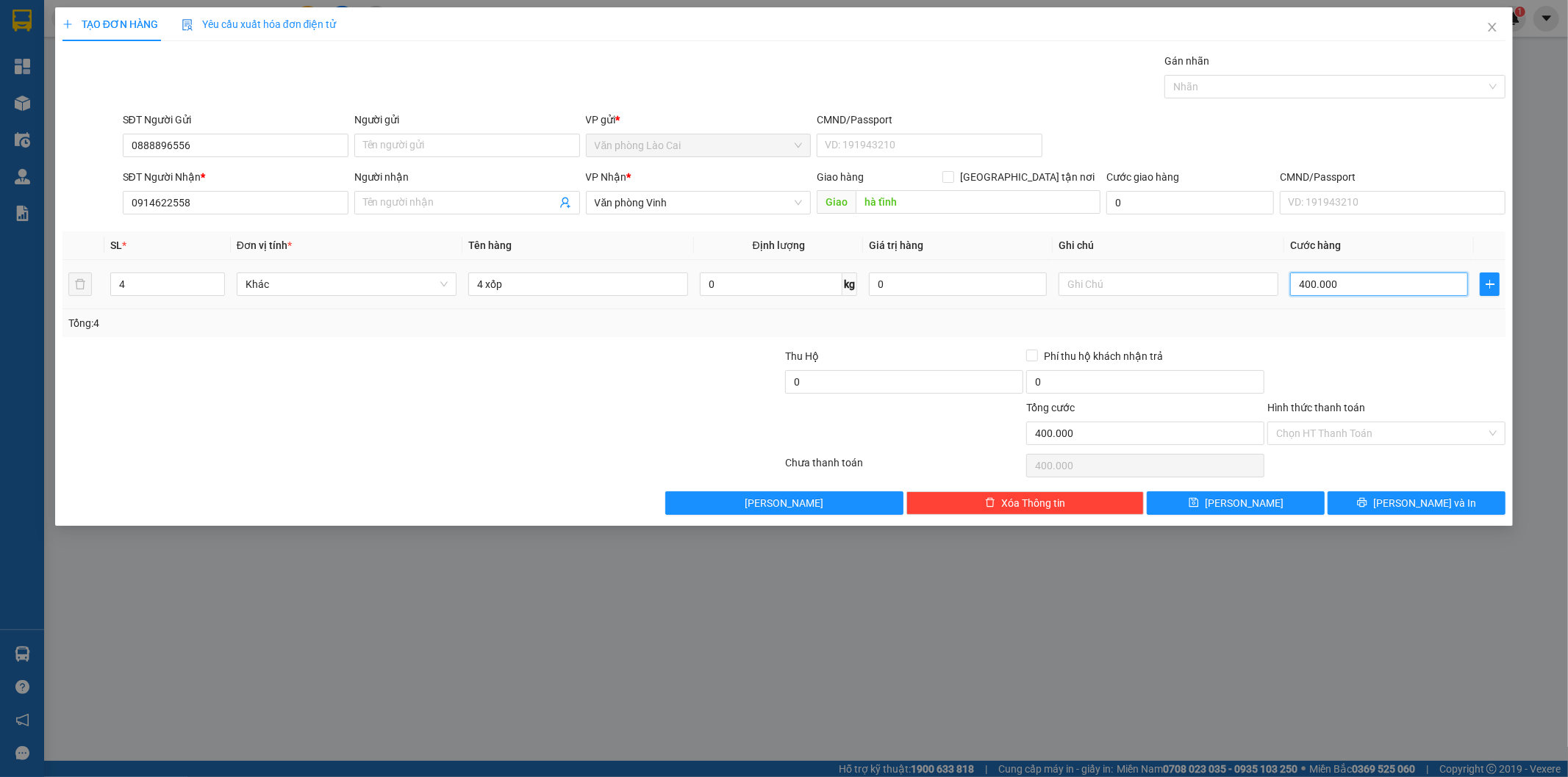
type input "1"
type input "16"
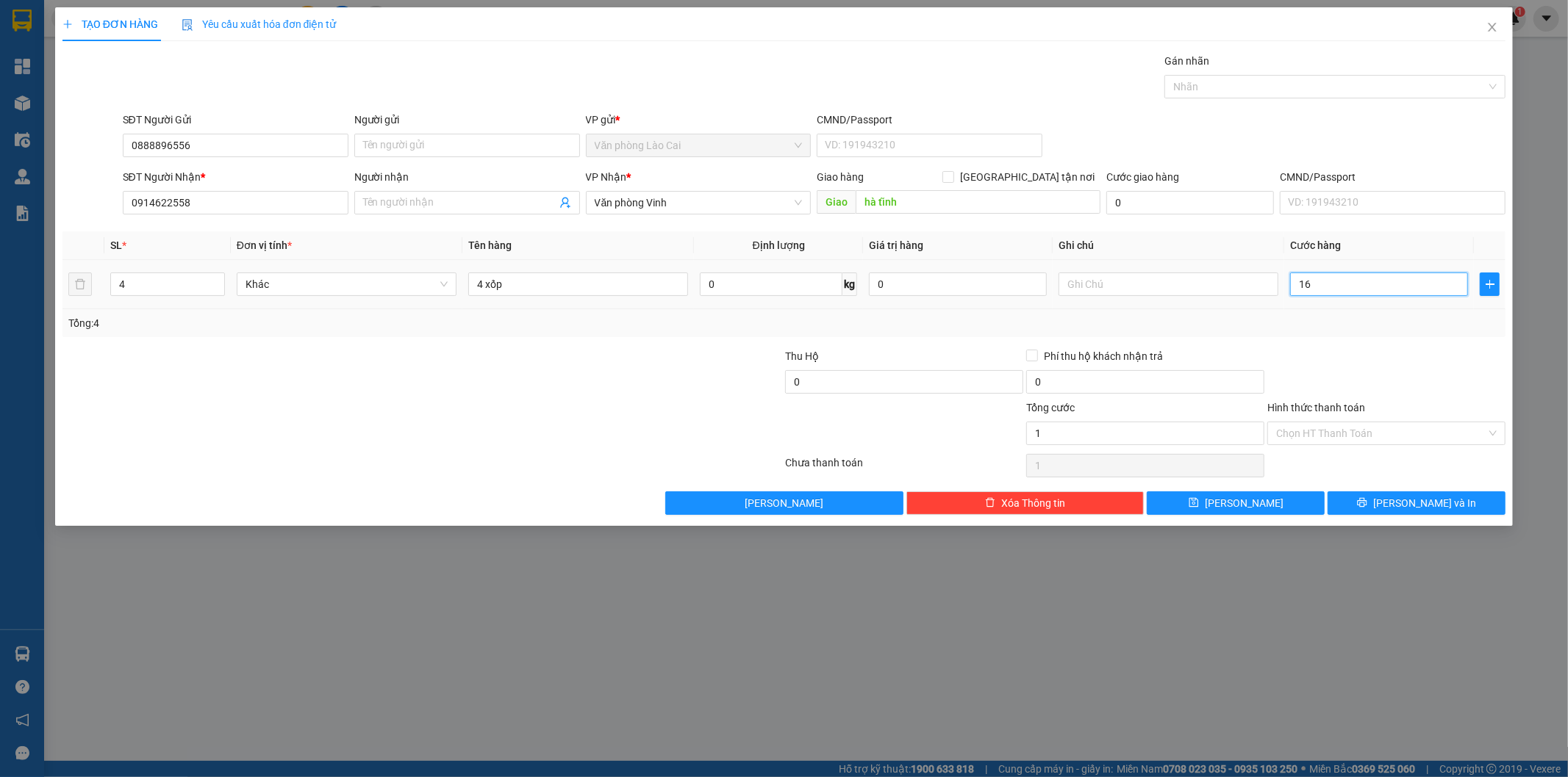
type input "16"
type input "160"
type input "160.000"
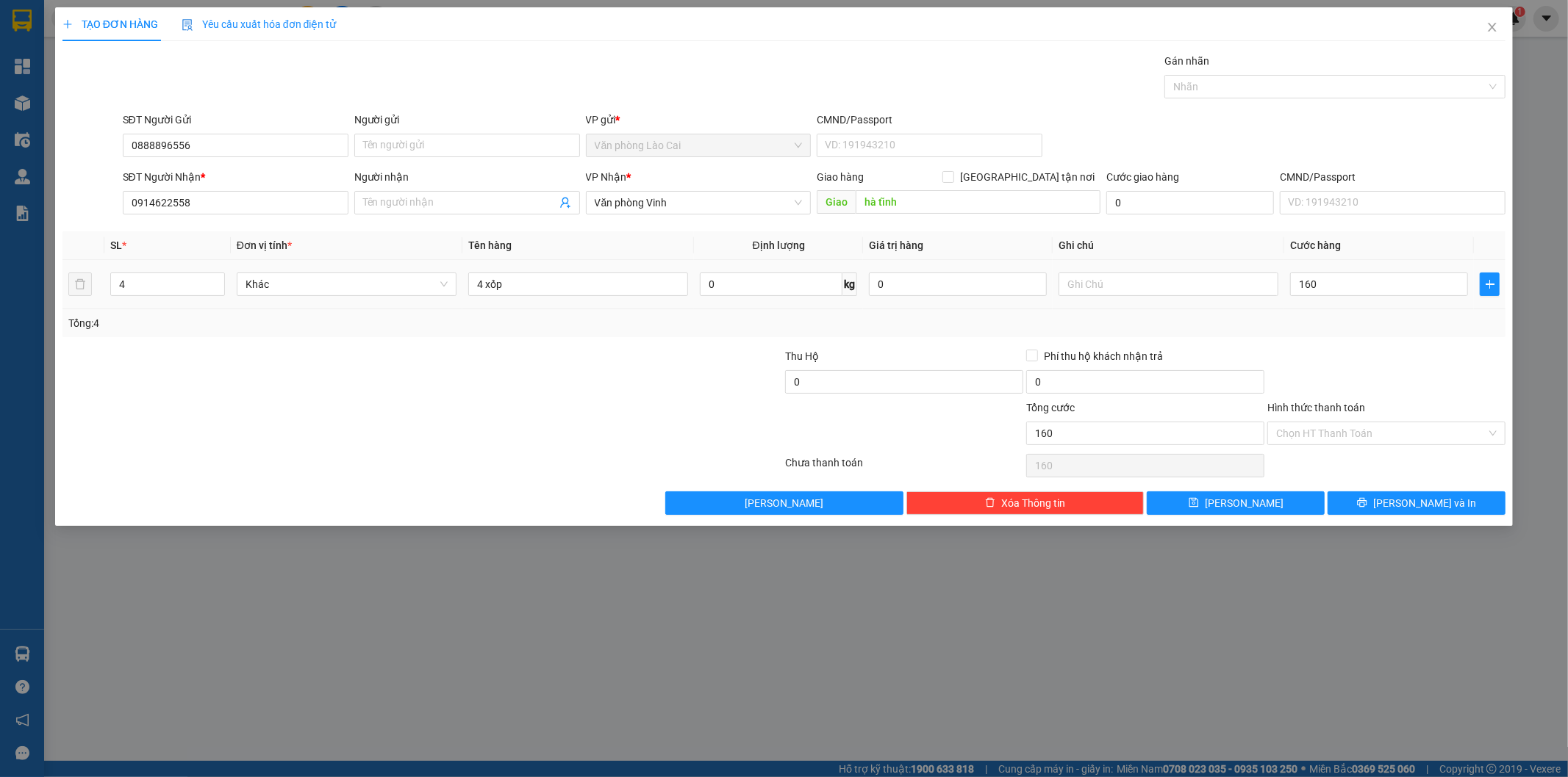
type input "160.000"
click at [1342, 380] on div at bounding box center [1386, 373] width 241 height 52
click at [1283, 512] on button "[PERSON_NAME]" at bounding box center [1235, 504] width 178 height 24
type input "0"
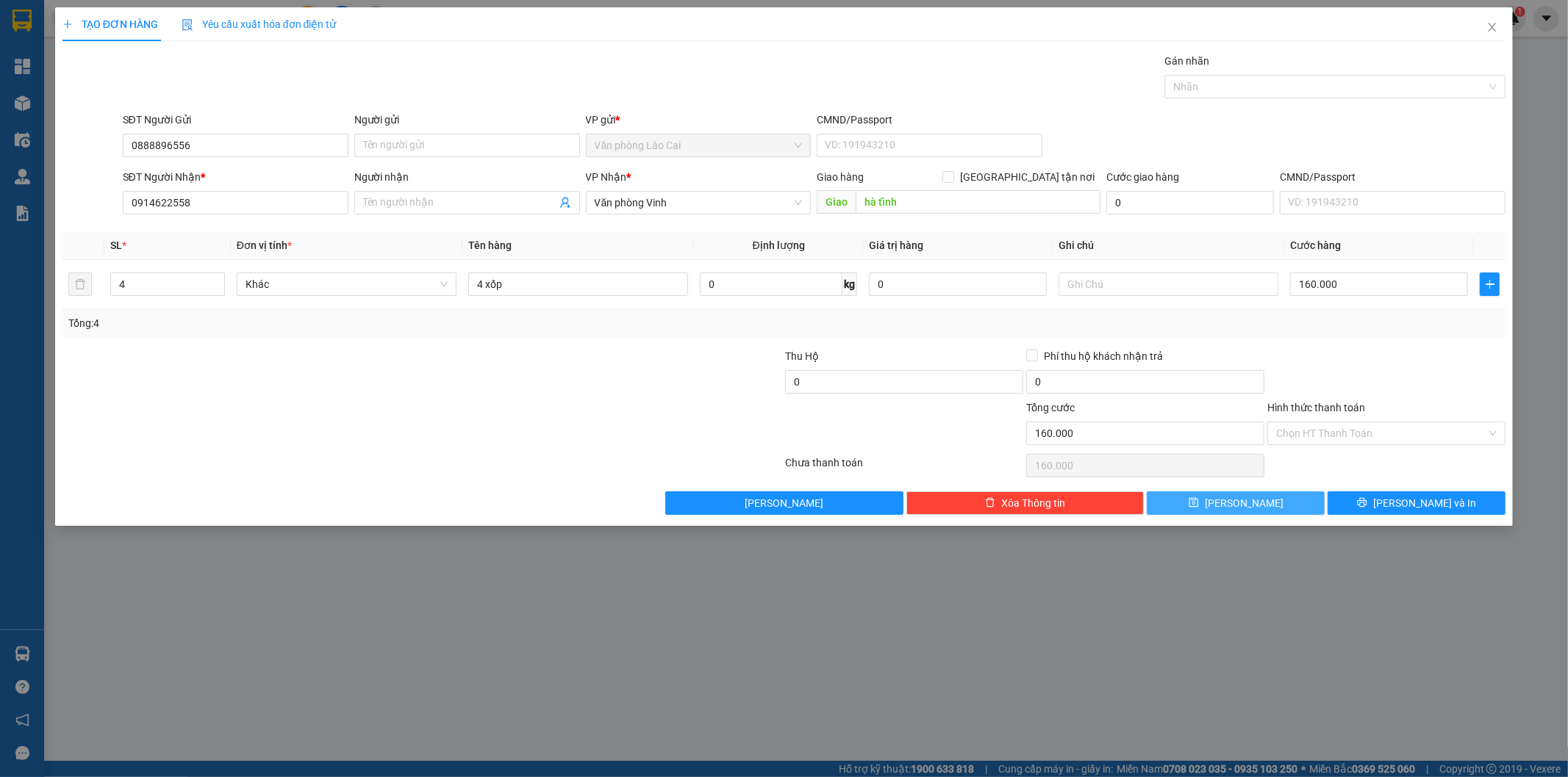
type input "0"
click at [230, 156] on input "SĐT Người Gửi" at bounding box center [235, 146] width 225 height 24
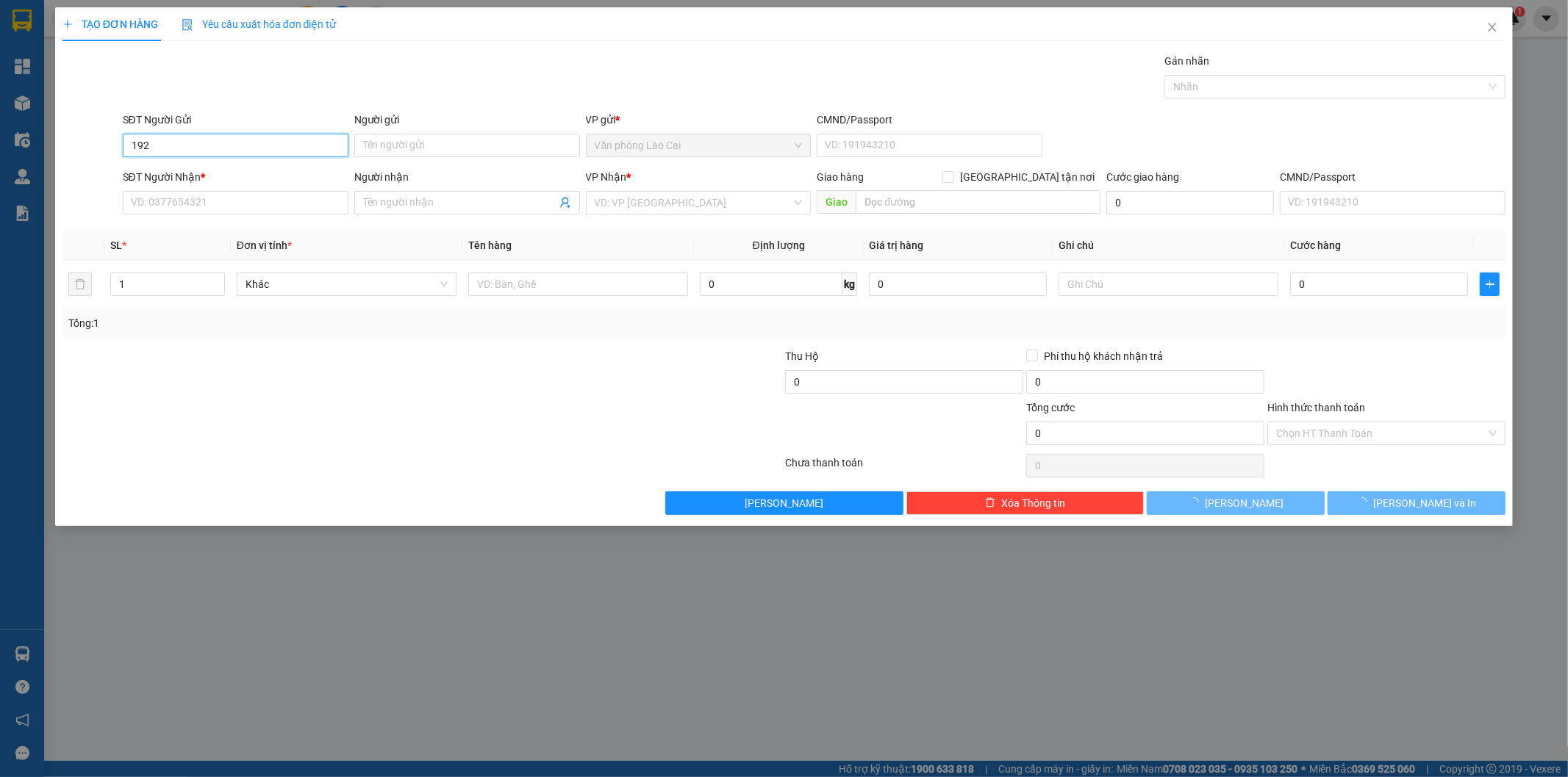
click at [218, 156] on input "192" at bounding box center [235, 146] width 225 height 24
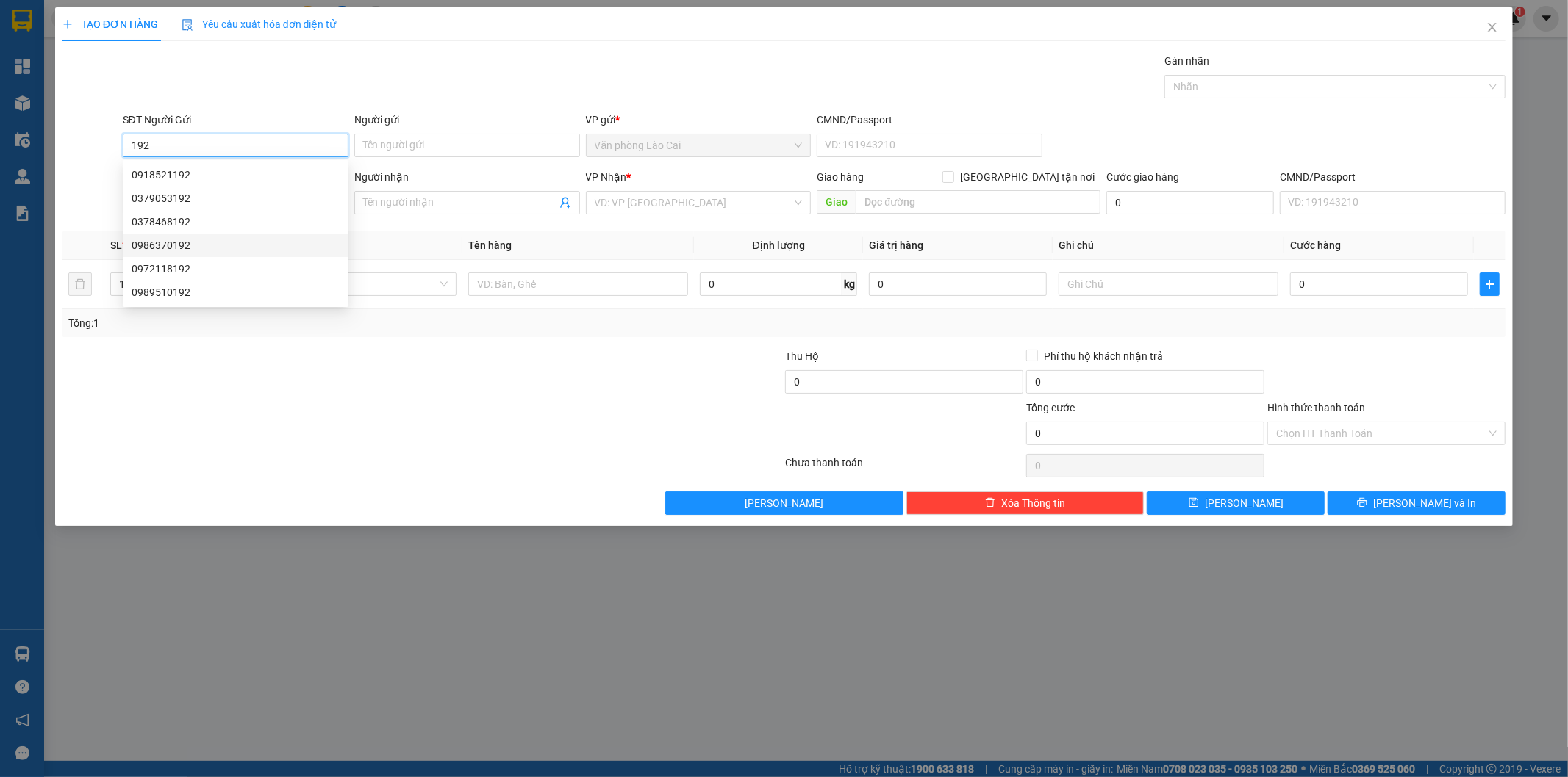
click at [206, 247] on div "0986370192" at bounding box center [235, 245] width 208 height 16
type input "0986370192"
type input "0942632595"
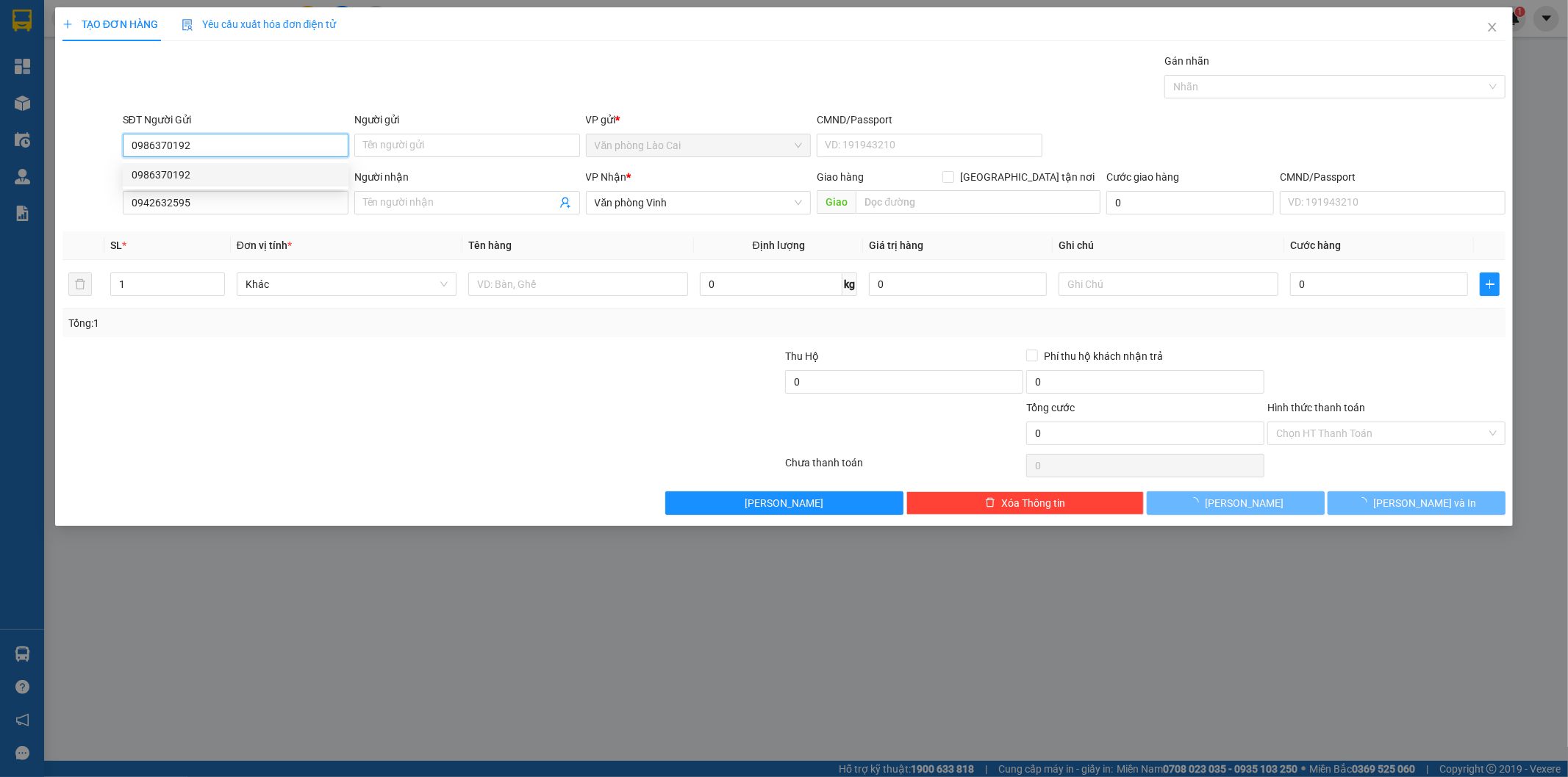
type input "200.000"
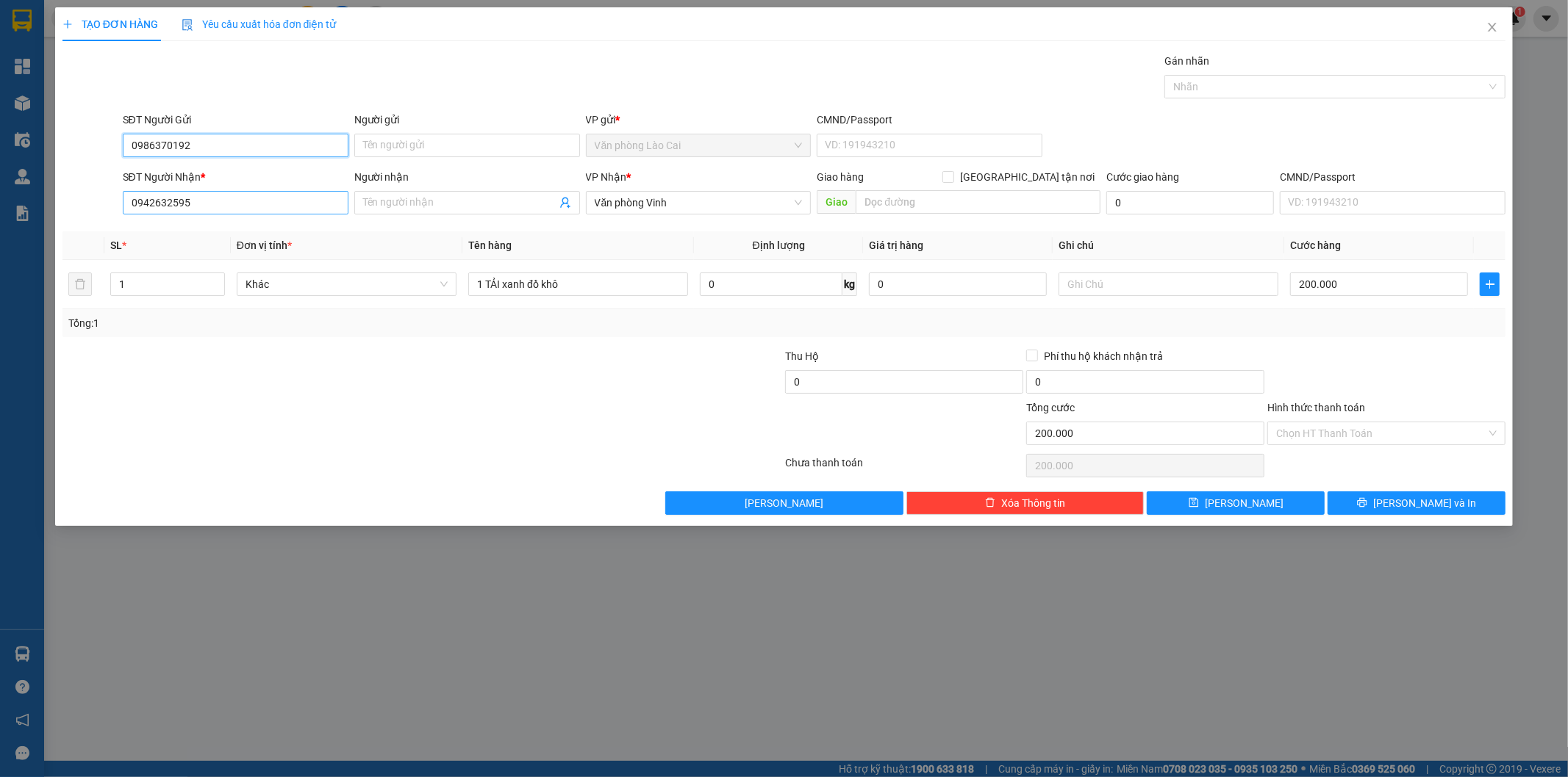
type input "0986370192"
drag, startPoint x: 236, startPoint y: 198, endPoint x: 0, endPoint y: 187, distance: 236.3
click at [0, 187] on div "TẠO ĐƠN HÀNG Yêu cầu xuất hóa đơn điện tử Transit Pickup Surcharge Ids Transit …" at bounding box center [784, 388] width 1568 height 777
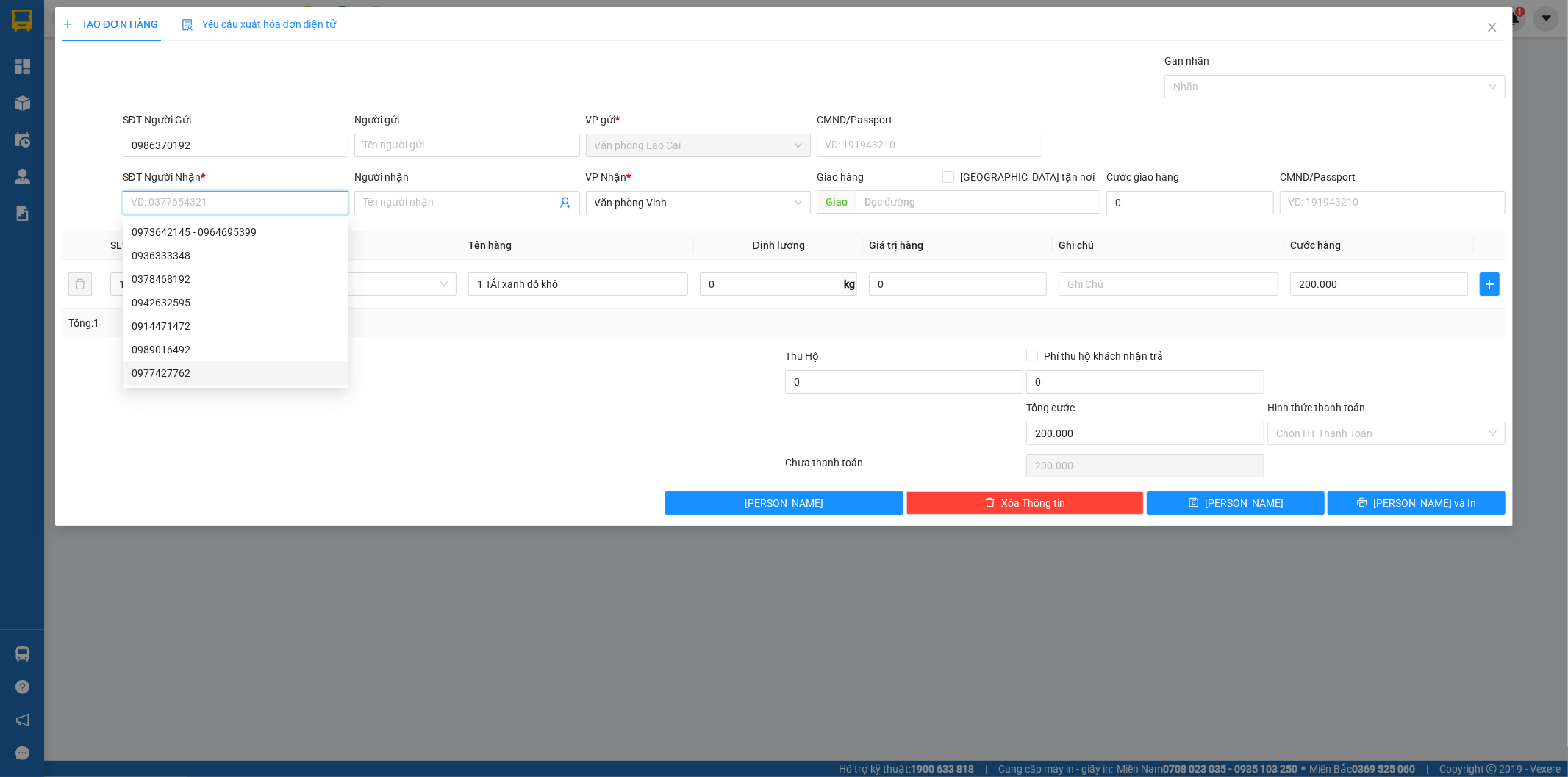
click at [213, 371] on div "0977427762" at bounding box center [235, 372] width 208 height 16
type input "0977427762"
type input "diễn châu"
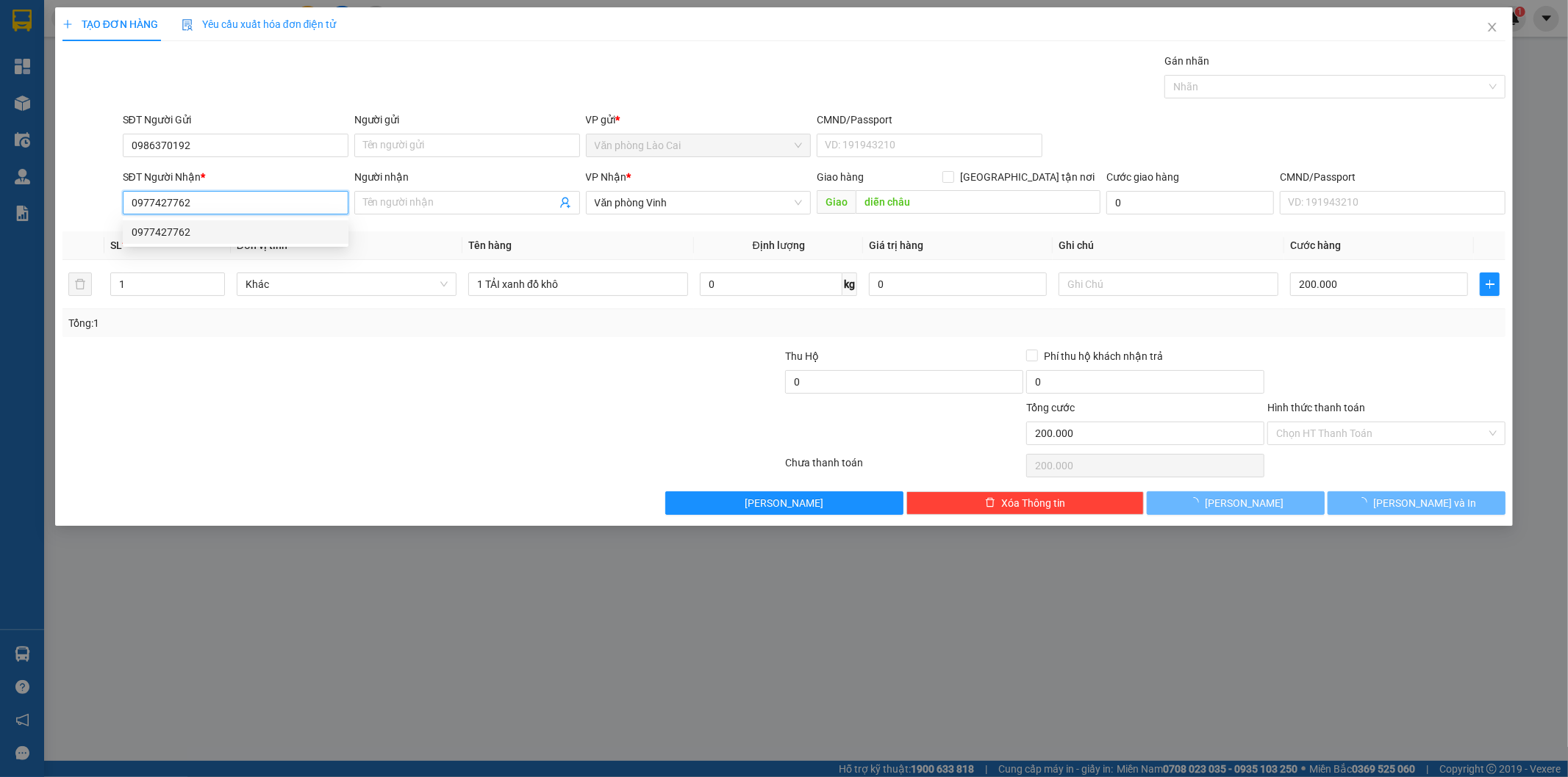
type input "50.000"
type input "0977427762"
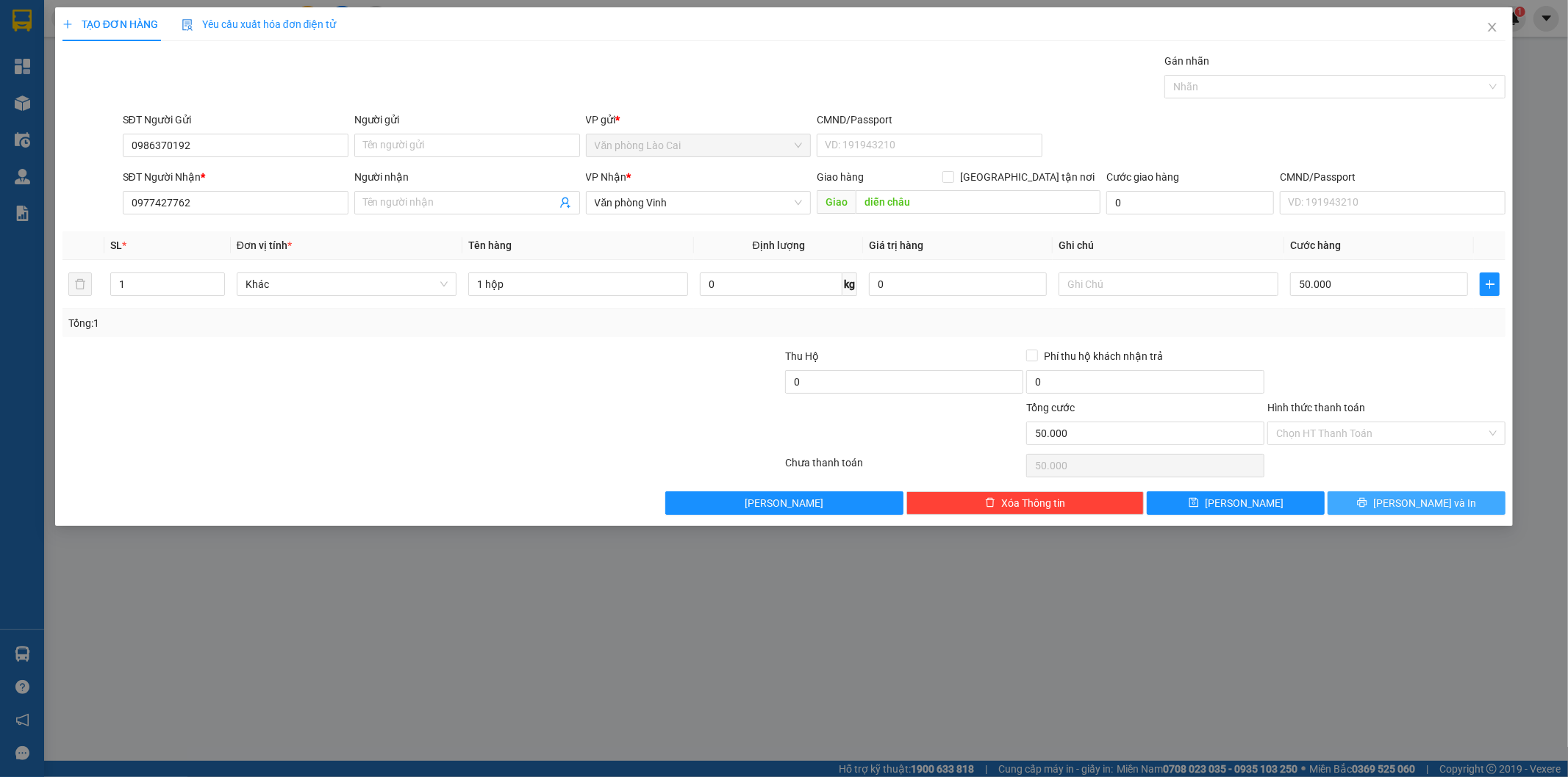
click at [1361, 504] on button "[PERSON_NAME] và In" at bounding box center [1416, 504] width 178 height 24
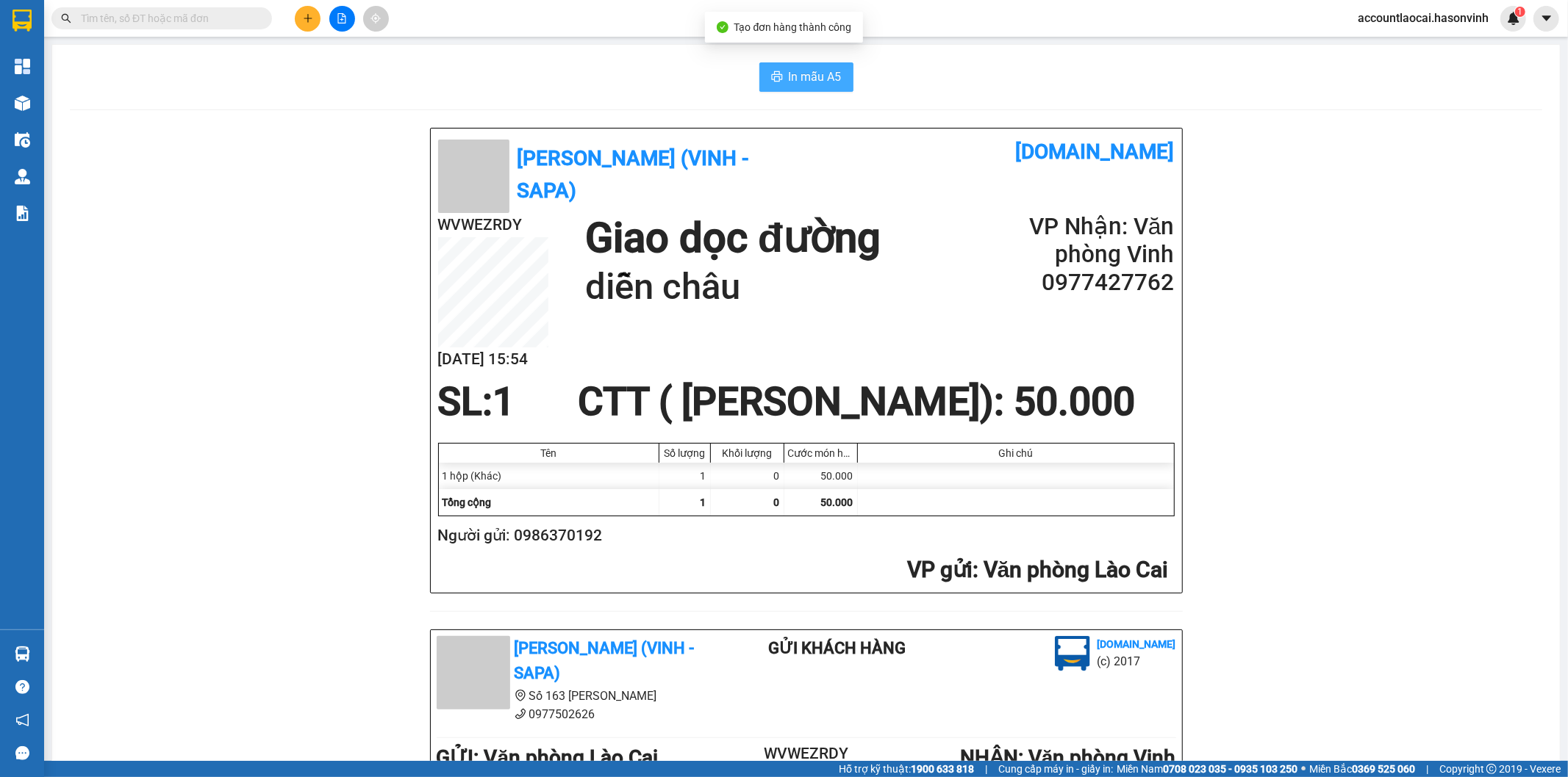
drag, startPoint x: 776, startPoint y: 67, endPoint x: 768, endPoint y: 149, distance: 82.4
click at [777, 67] on button "In mẫu A5" at bounding box center [806, 77] width 94 height 30
click at [309, 20] on icon "plus" at bounding box center [308, 19] width 10 height 10
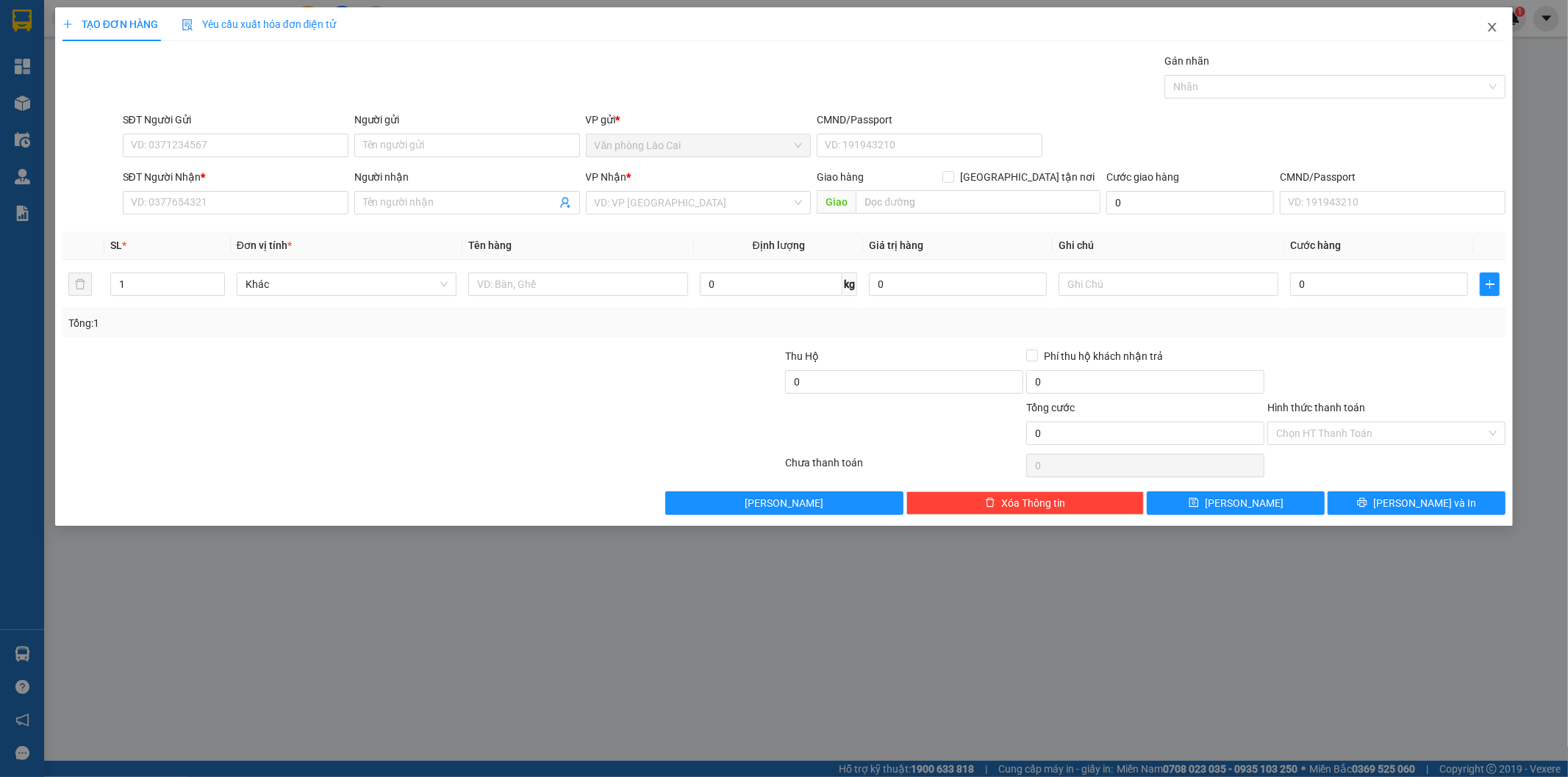
click at [1490, 30] on icon "close" at bounding box center [1492, 27] width 12 height 12
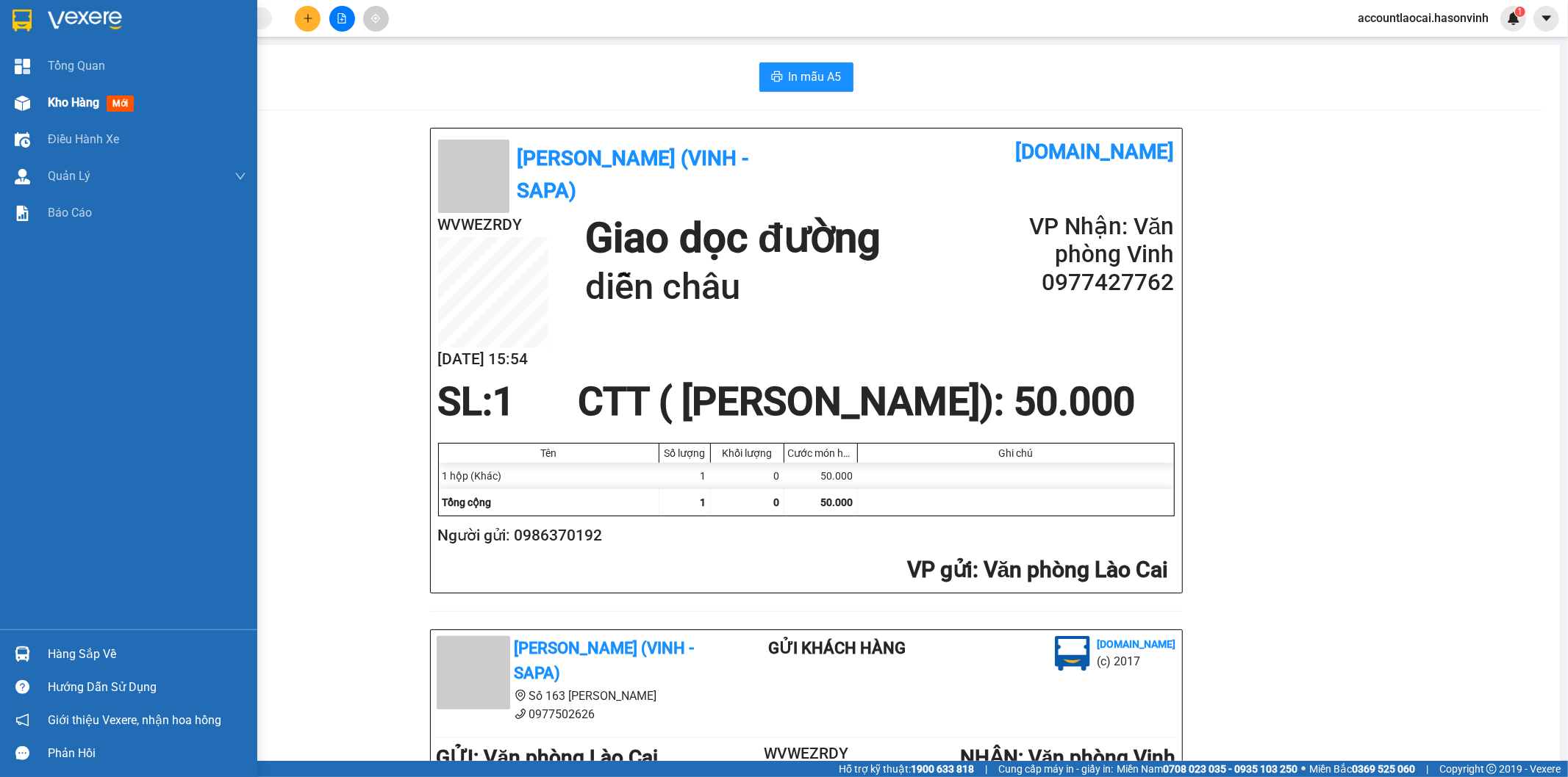
click at [25, 97] on img at bounding box center [22, 103] width 15 height 15
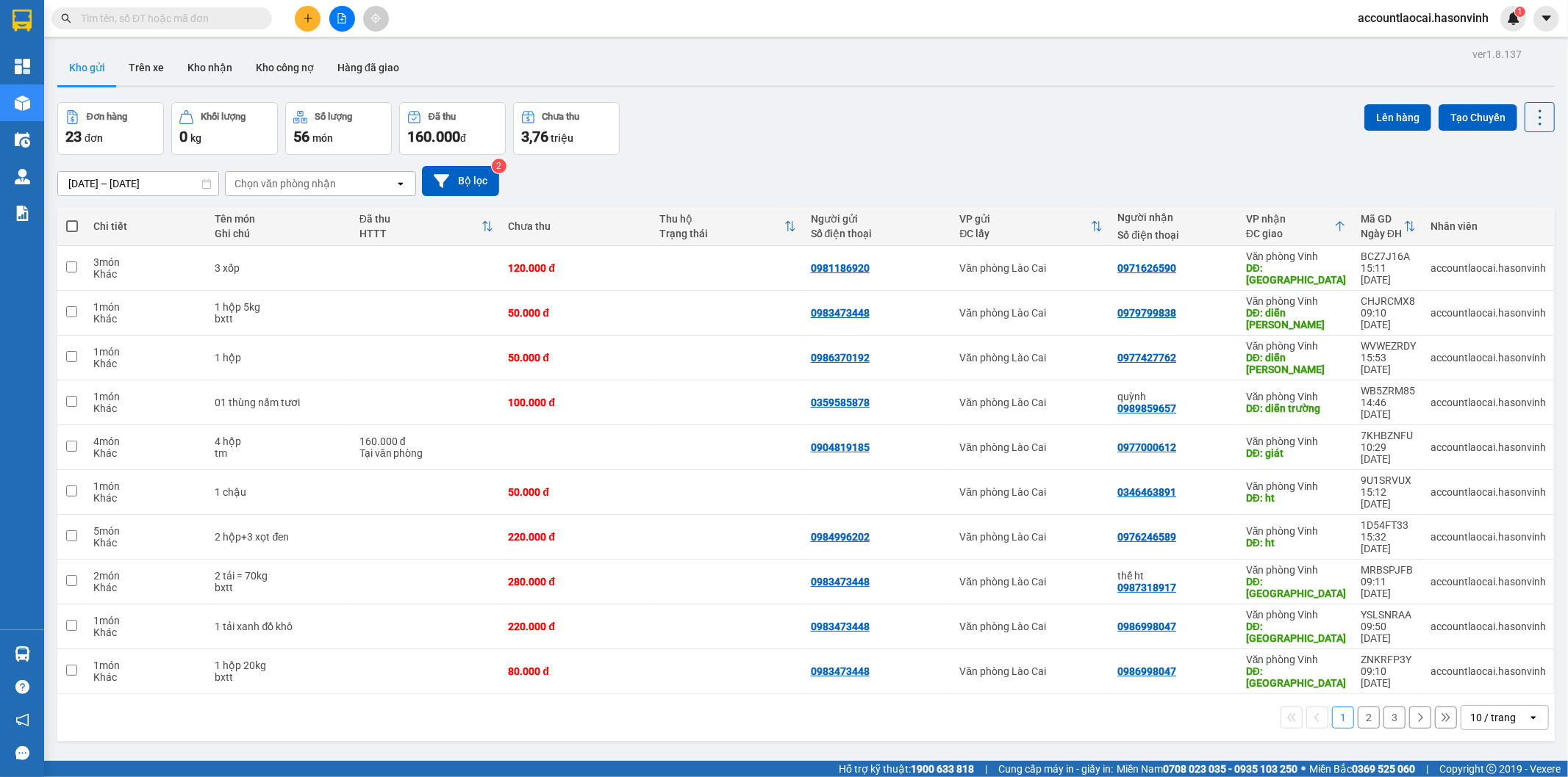
click at [1357, 707] on button "2" at bounding box center [1368, 718] width 22 height 22
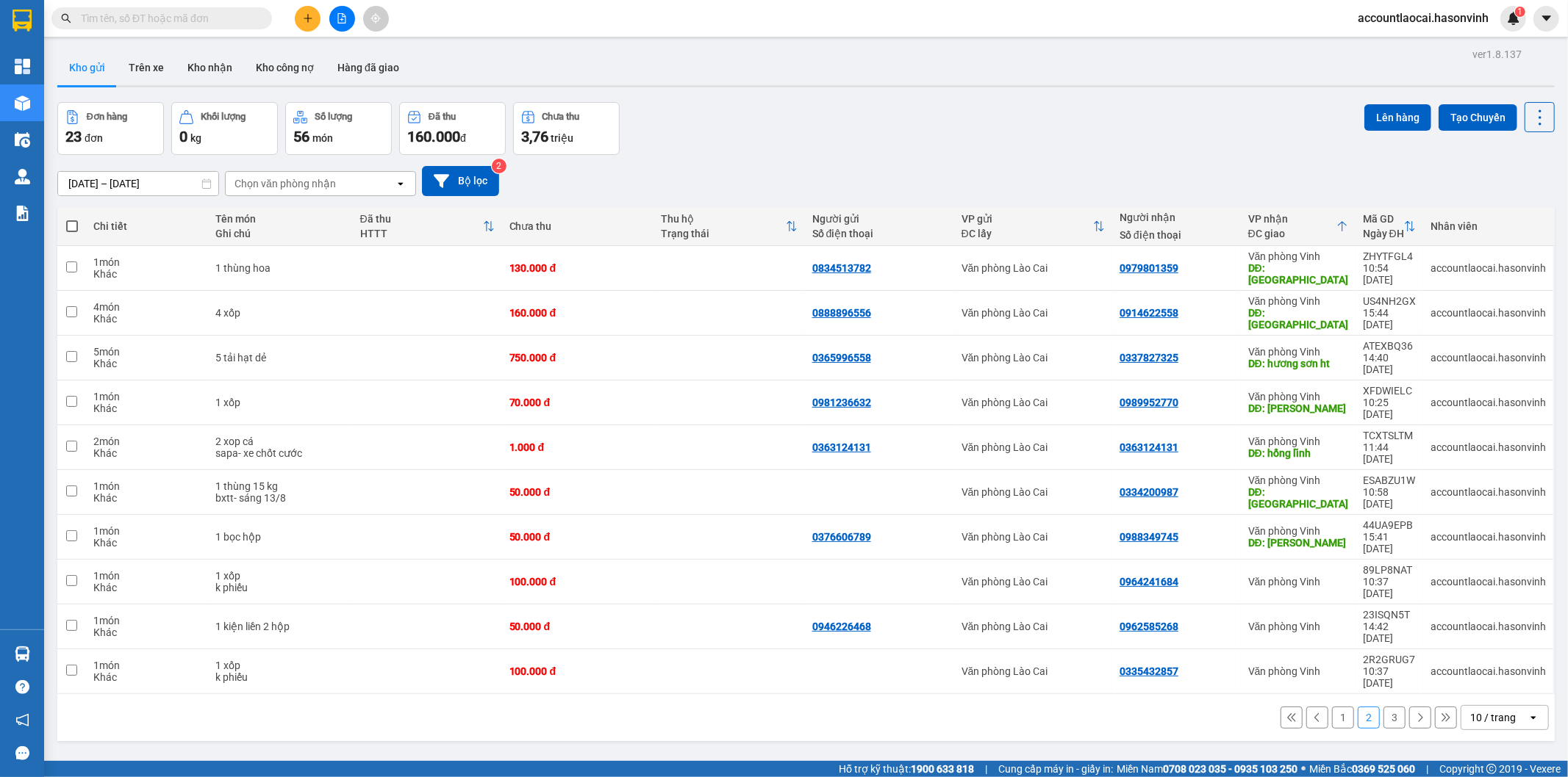
click at [1383, 707] on button "3" at bounding box center [1394, 718] width 22 height 22
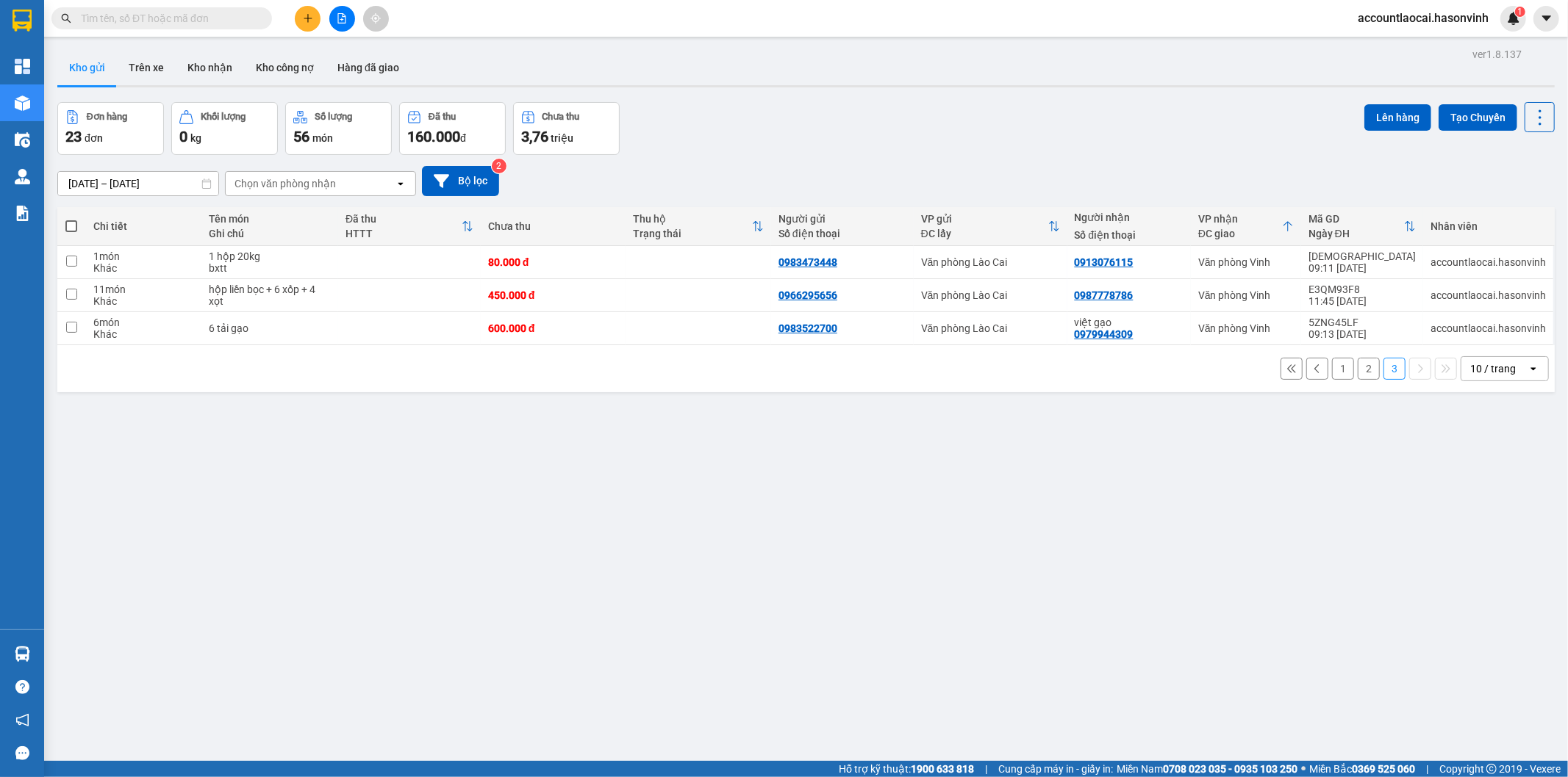
click at [207, 19] on input "text" at bounding box center [167, 18] width 174 height 16
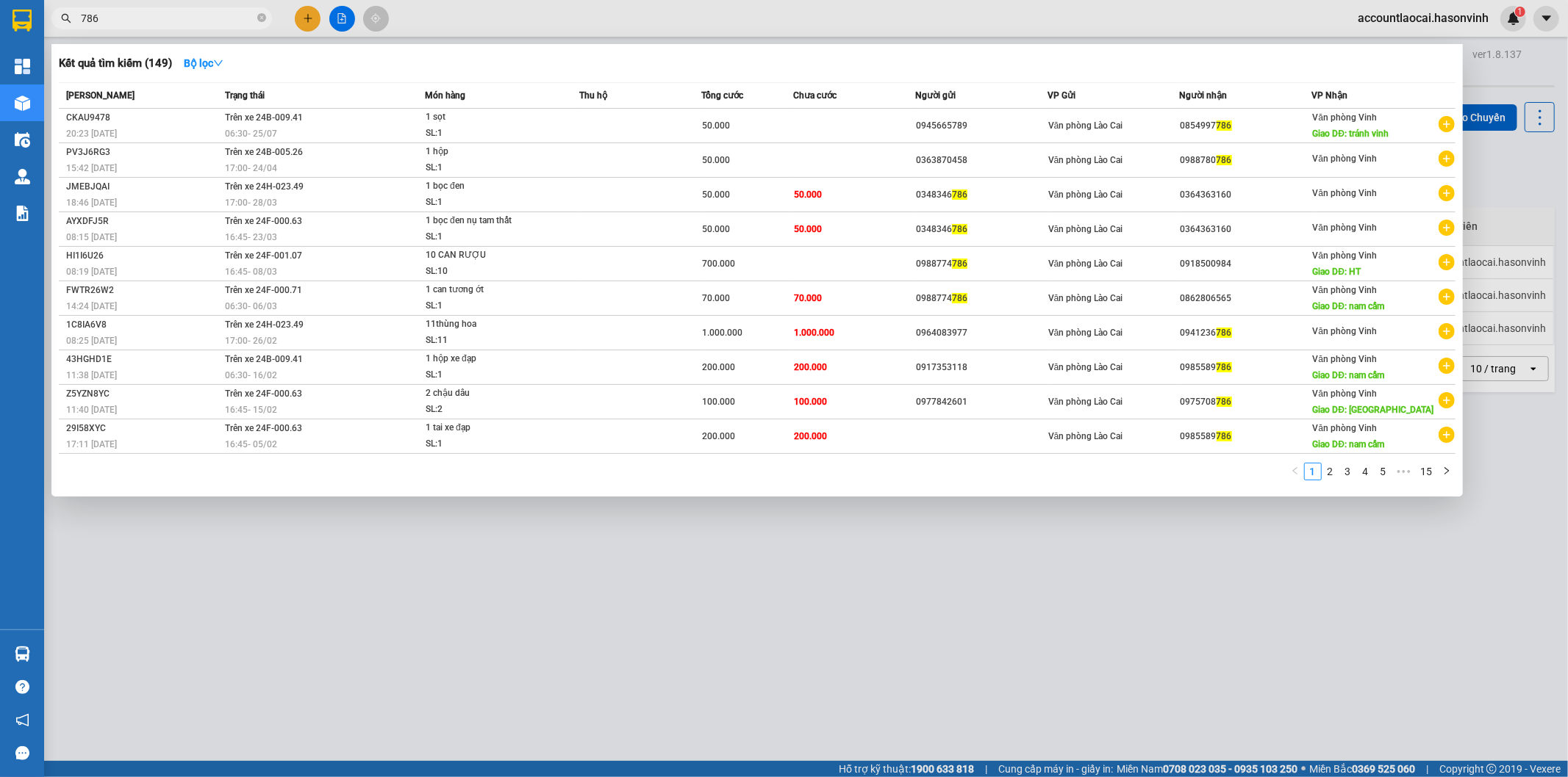
type input "786"
click at [469, 592] on div at bounding box center [784, 388] width 1568 height 777
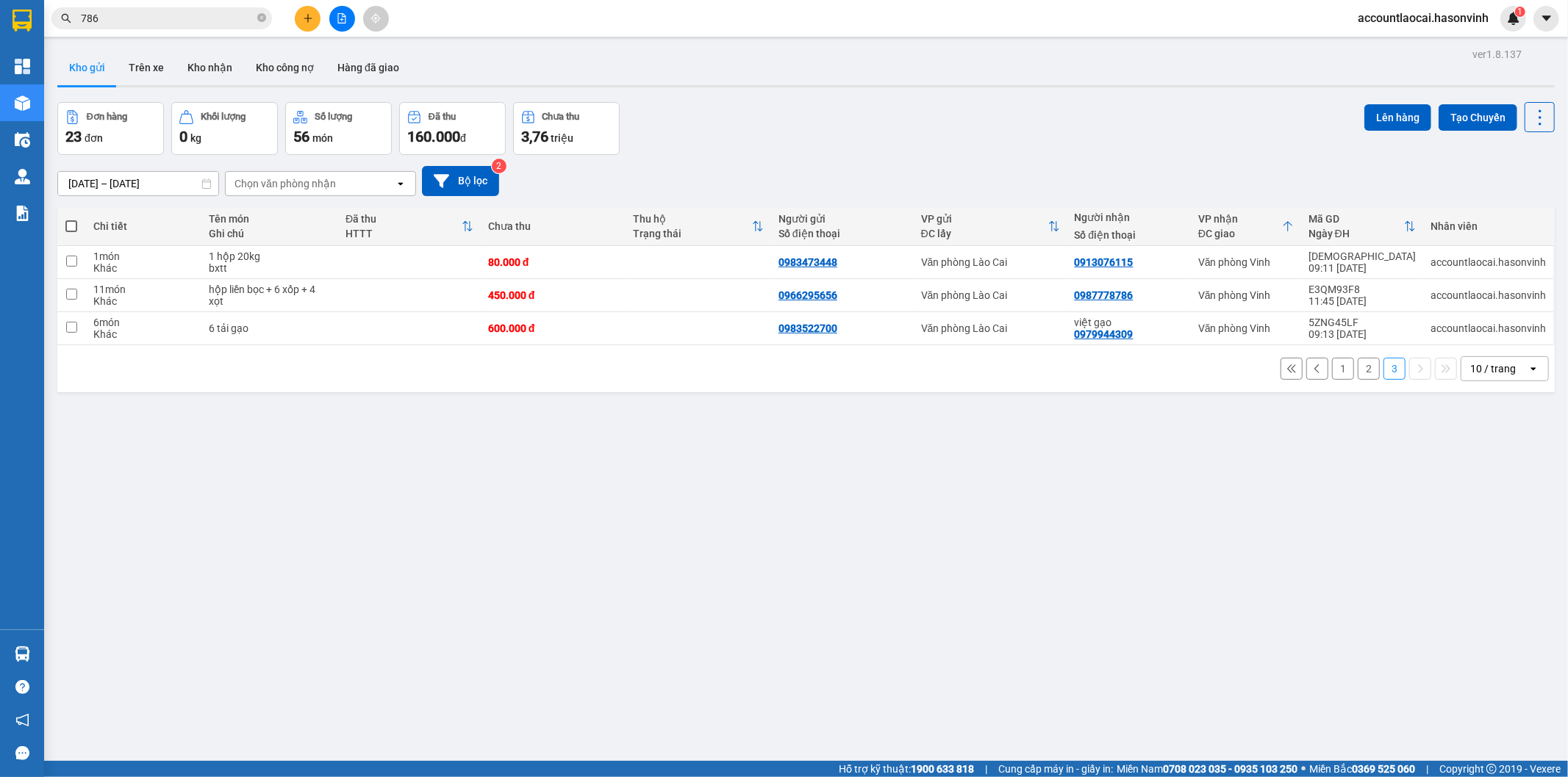
click at [1357, 371] on button "2" at bounding box center [1368, 369] width 22 height 22
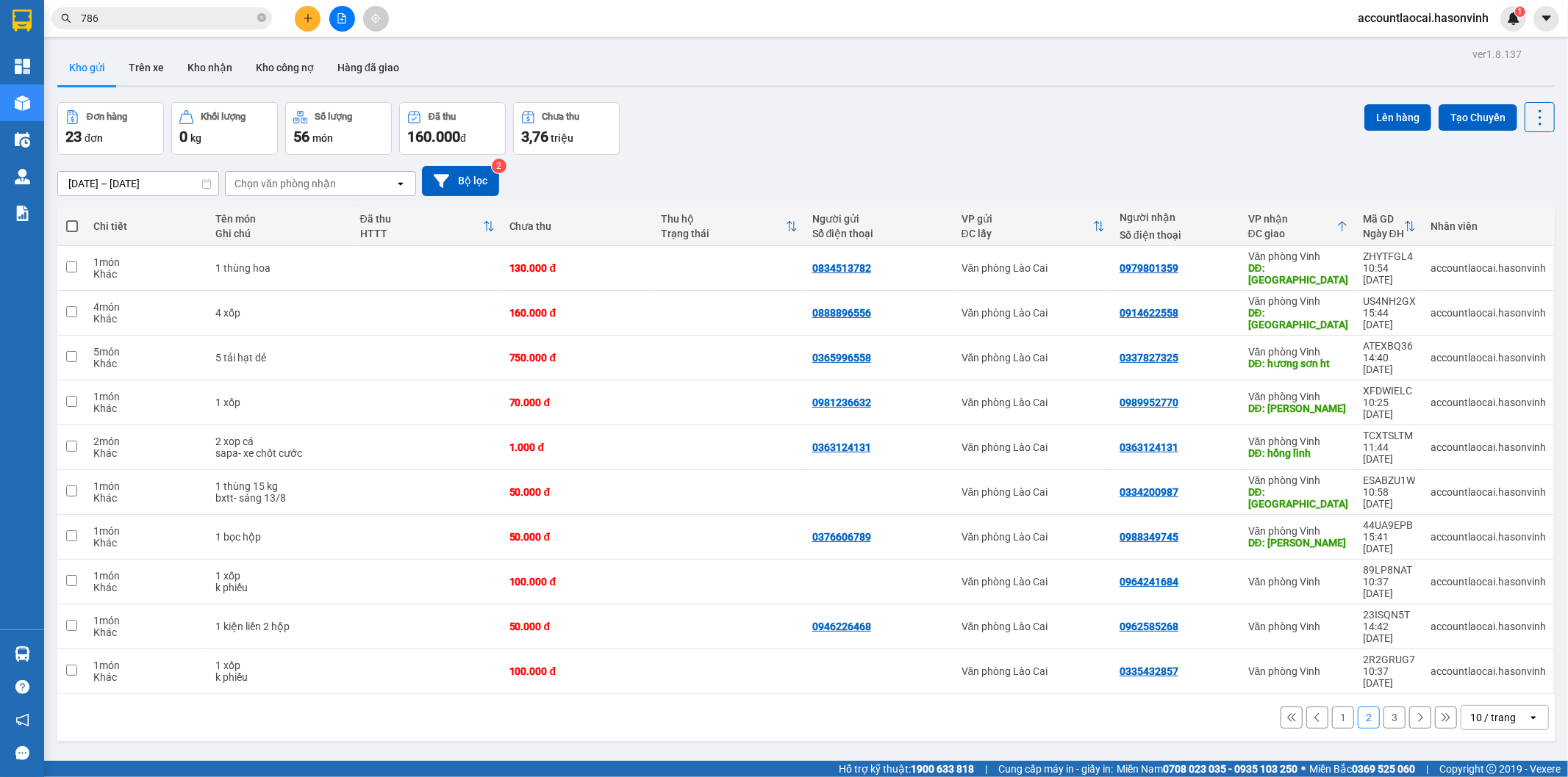
click at [304, 19] on icon "plus" at bounding box center [308, 19] width 10 height 10
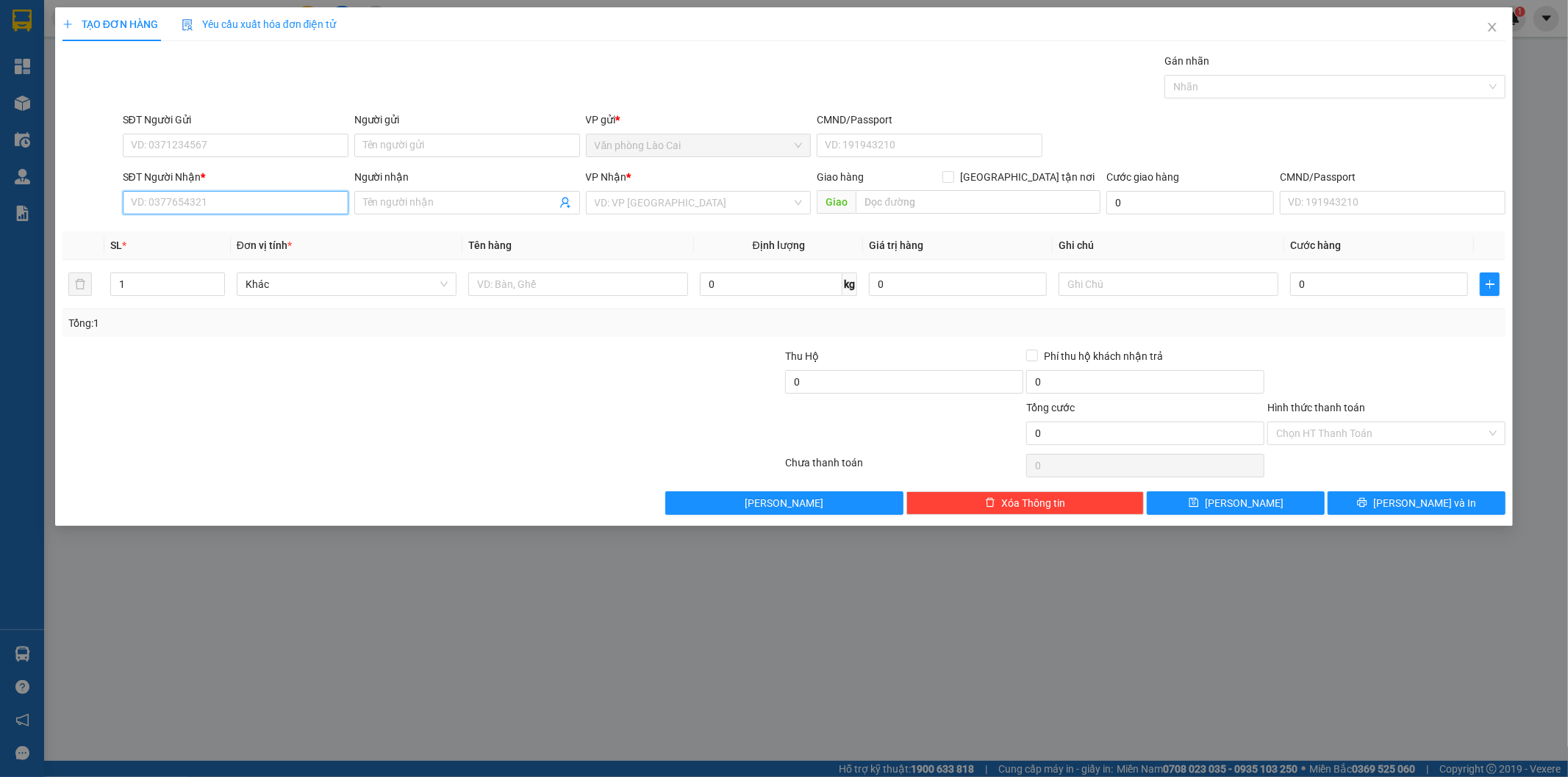
click at [316, 201] on input "SĐT Người Nhận *" at bounding box center [235, 203] width 225 height 24
type input "0334887409"
click at [253, 226] on div "0334887409" at bounding box center [235, 232] width 208 height 16
type input "N5"
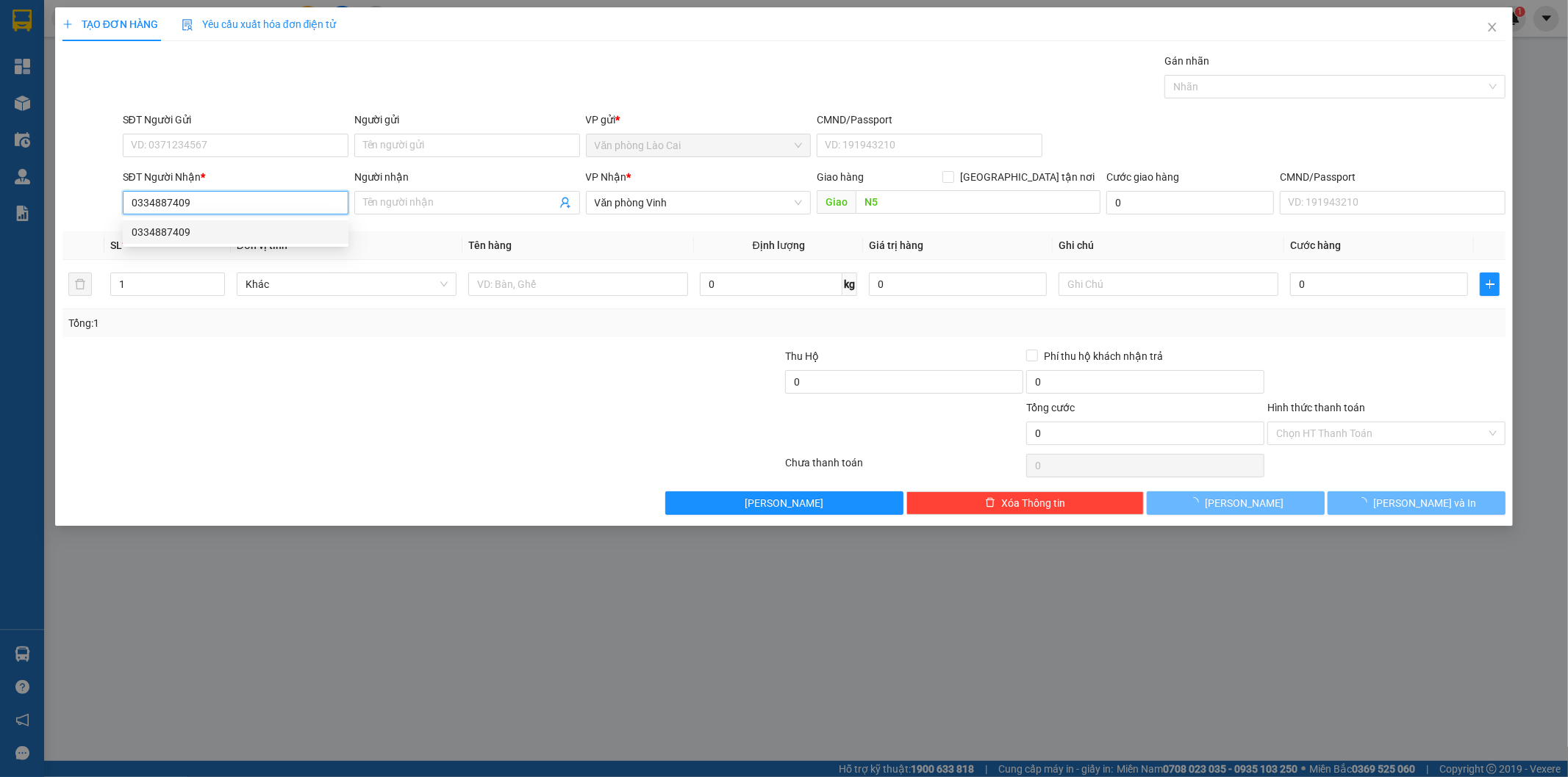
type input "60.000"
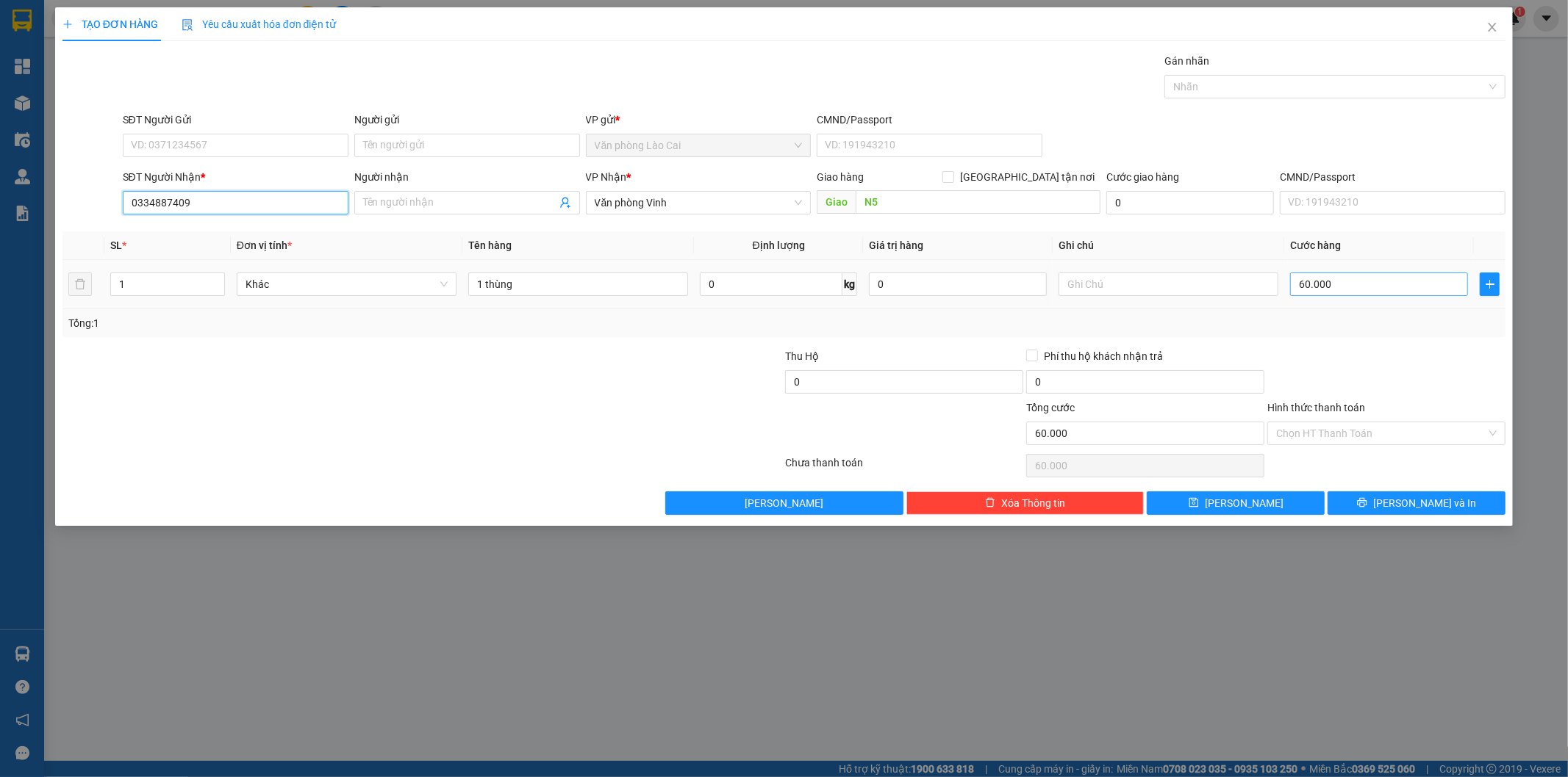
type input "0334887409"
click at [1364, 285] on input "60.000" at bounding box center [1378, 284] width 178 height 24
type input "5"
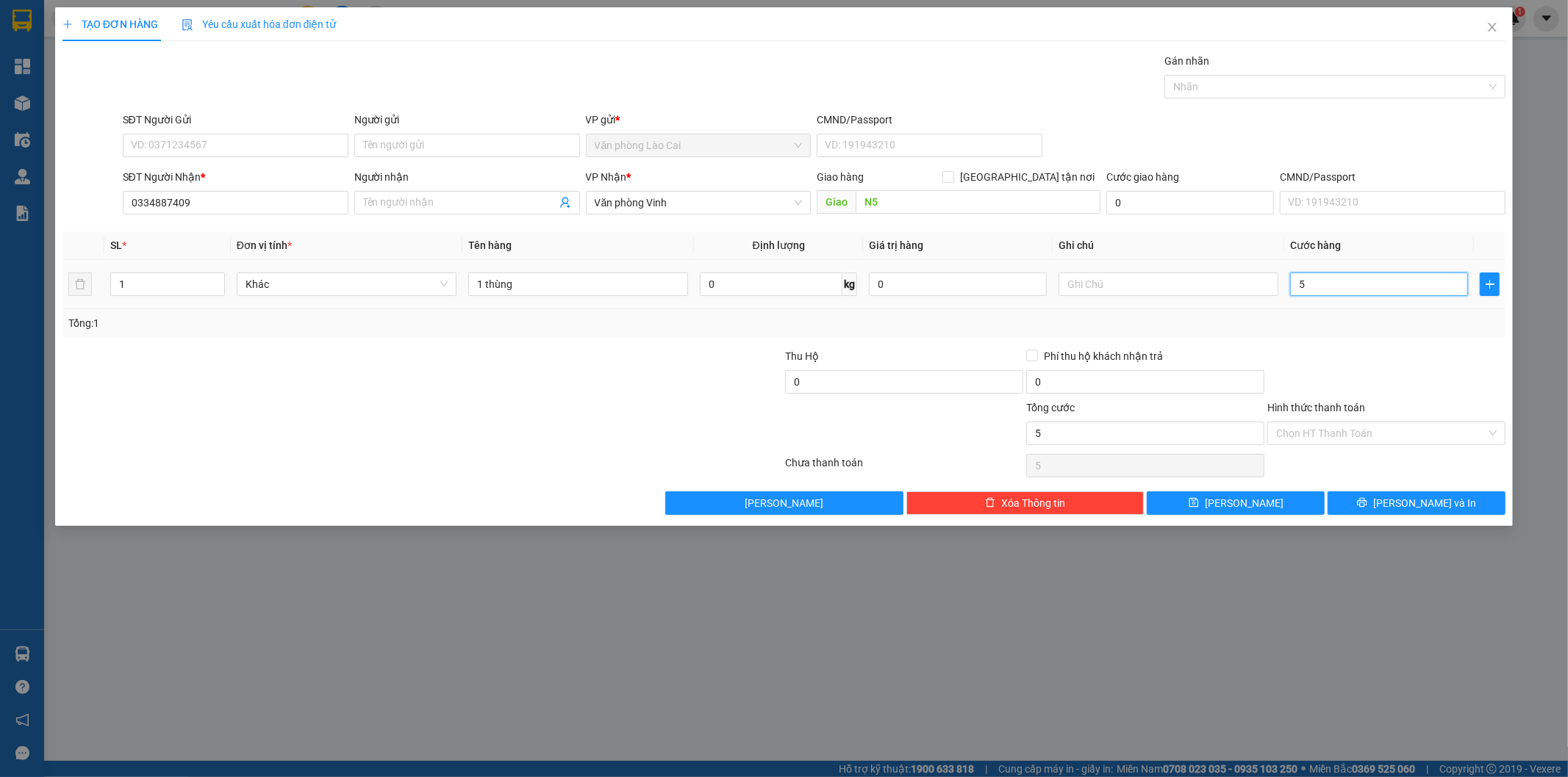
type input "50"
type input "50.000"
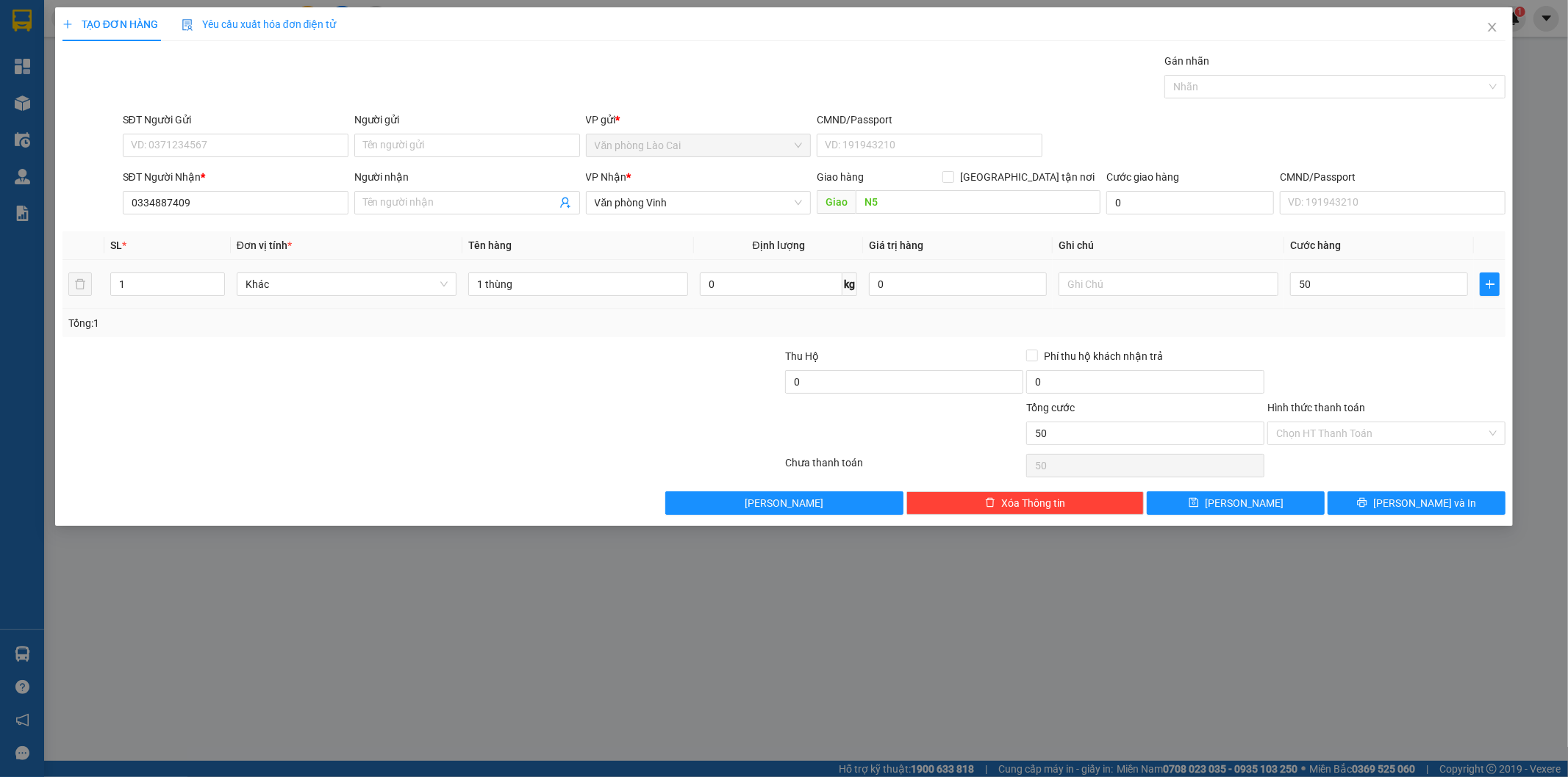
type input "50.000"
click at [1347, 348] on div "Transit Pickup Surcharge Ids Transit Deliver Surcharge Ids Transit Deliver Surc…" at bounding box center [784, 284] width 1444 height 462
click at [309, 147] on input "SĐT Người Gửi" at bounding box center [235, 146] width 225 height 24
click at [295, 171] on div "0333193197" at bounding box center [235, 174] width 208 height 16
type input "0333193197"
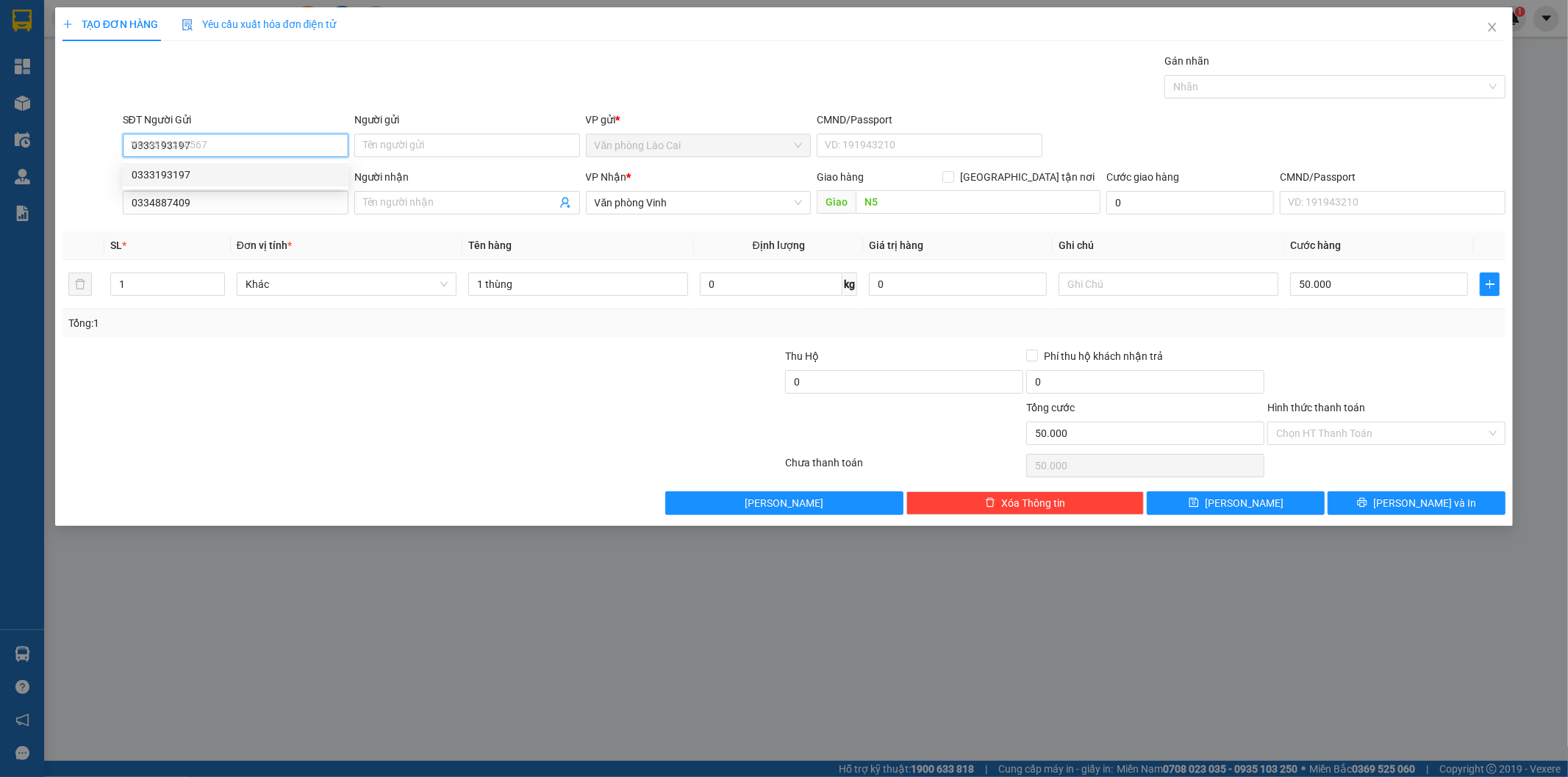
type input "60.000"
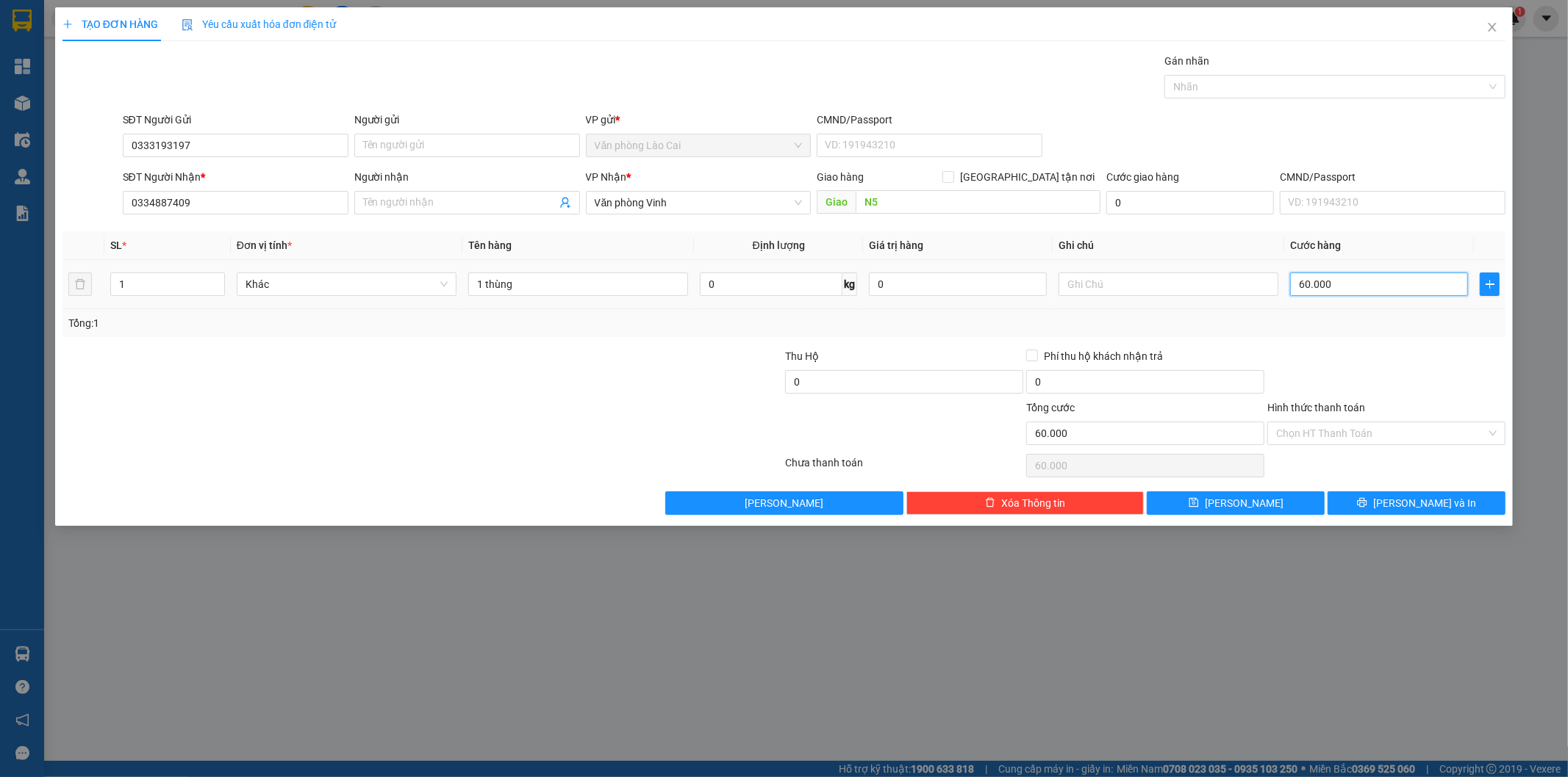
click at [1331, 295] on input "60.000" at bounding box center [1378, 284] width 178 height 24
type input "5"
type input "50"
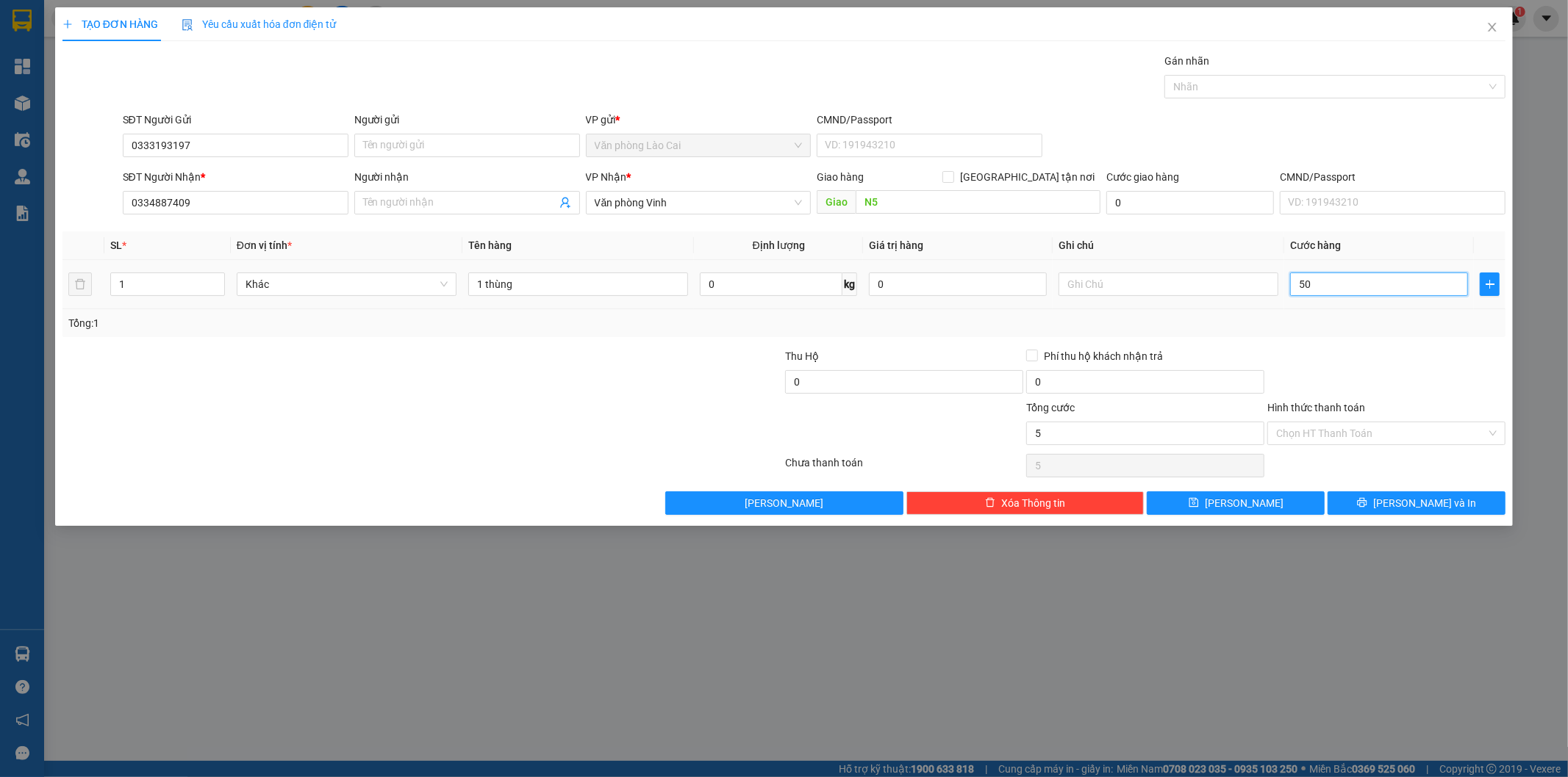
type input "50"
type input "50.000"
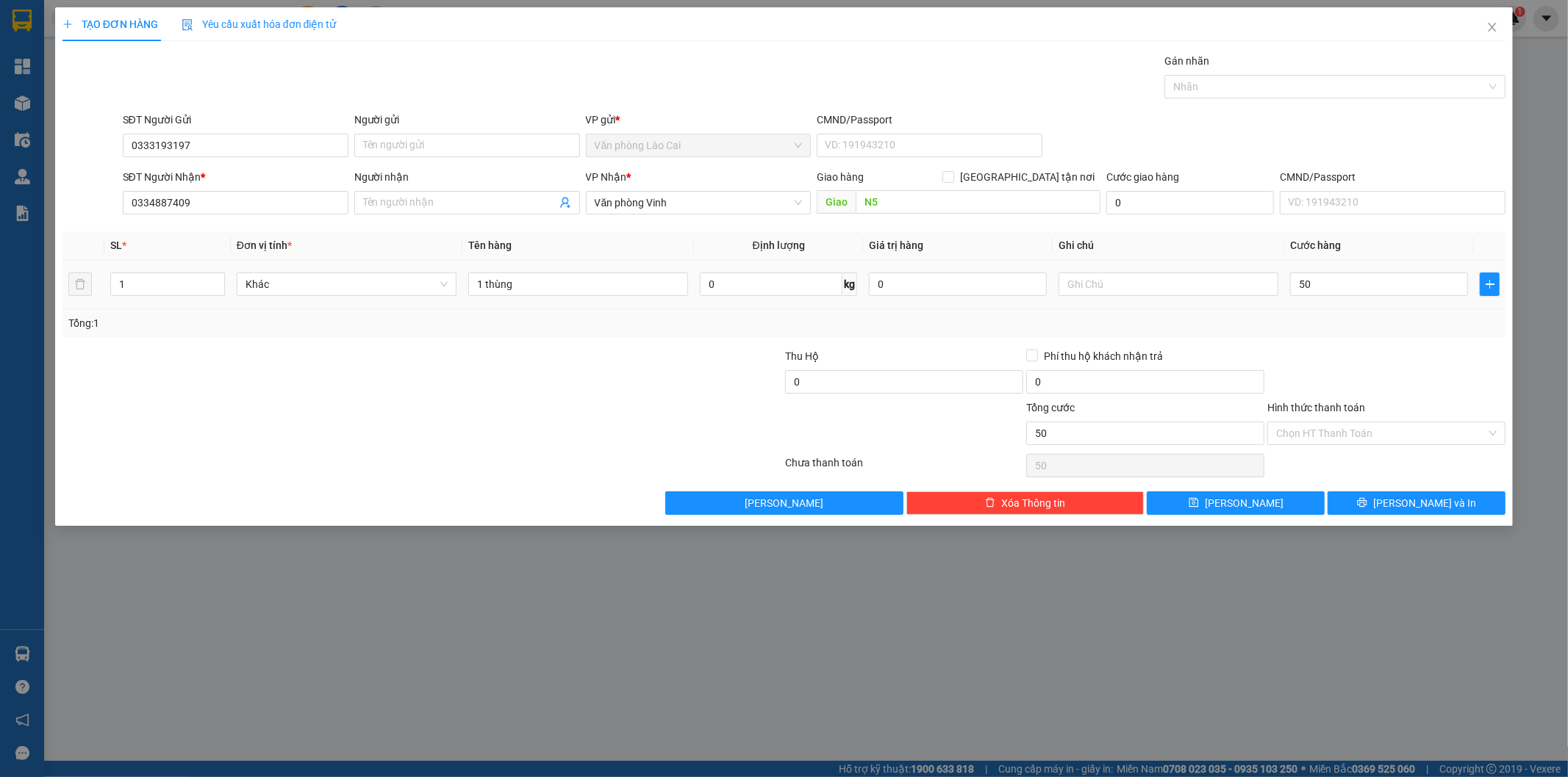
type input "50.000"
click at [1332, 322] on div "Tổng: 1" at bounding box center [784, 322] width 1432 height 16
click at [1411, 503] on span "[PERSON_NAME] và In" at bounding box center [1425, 503] width 103 height 16
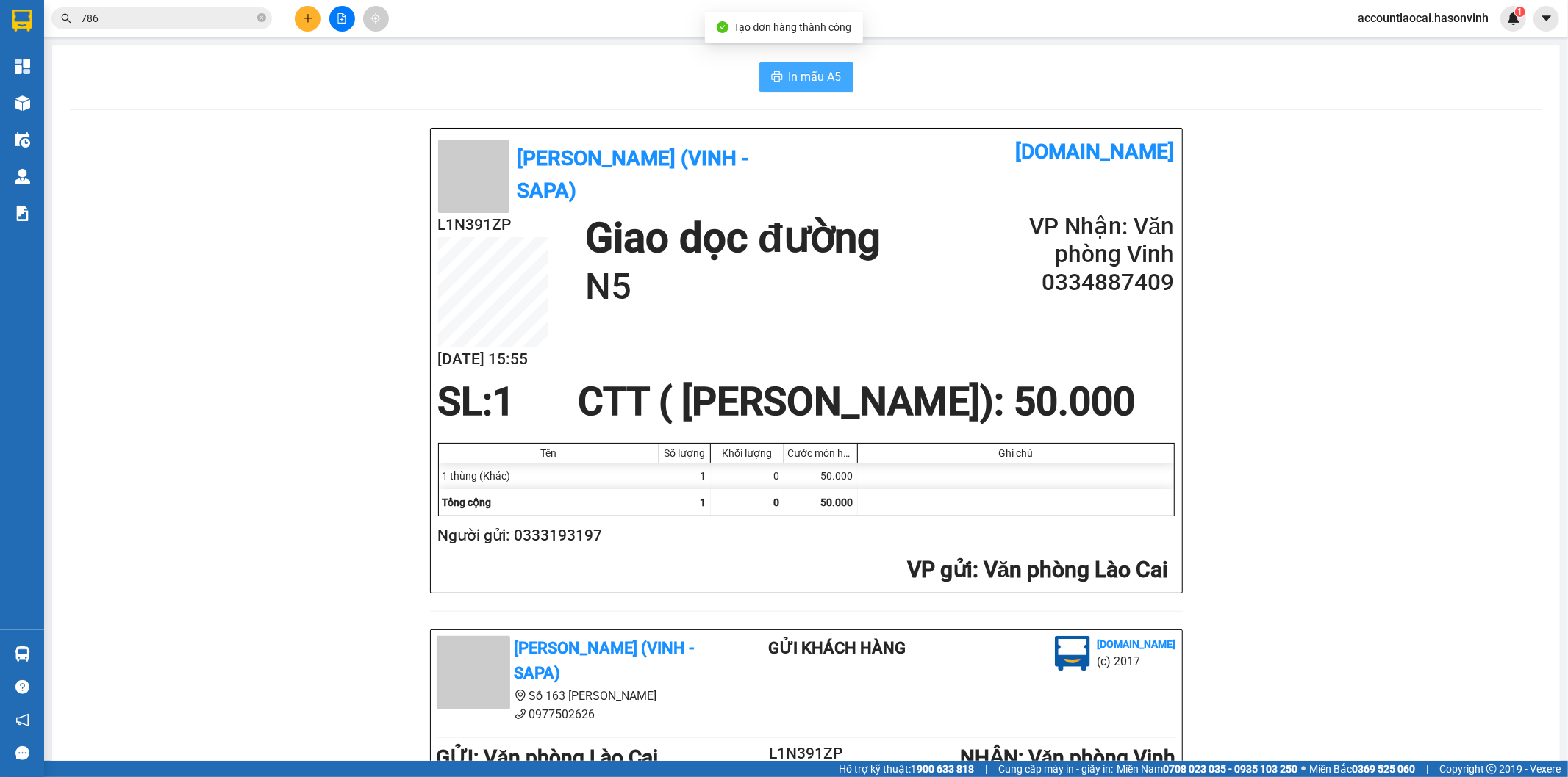
click at [819, 66] on button "In mẫu A5" at bounding box center [806, 77] width 94 height 30
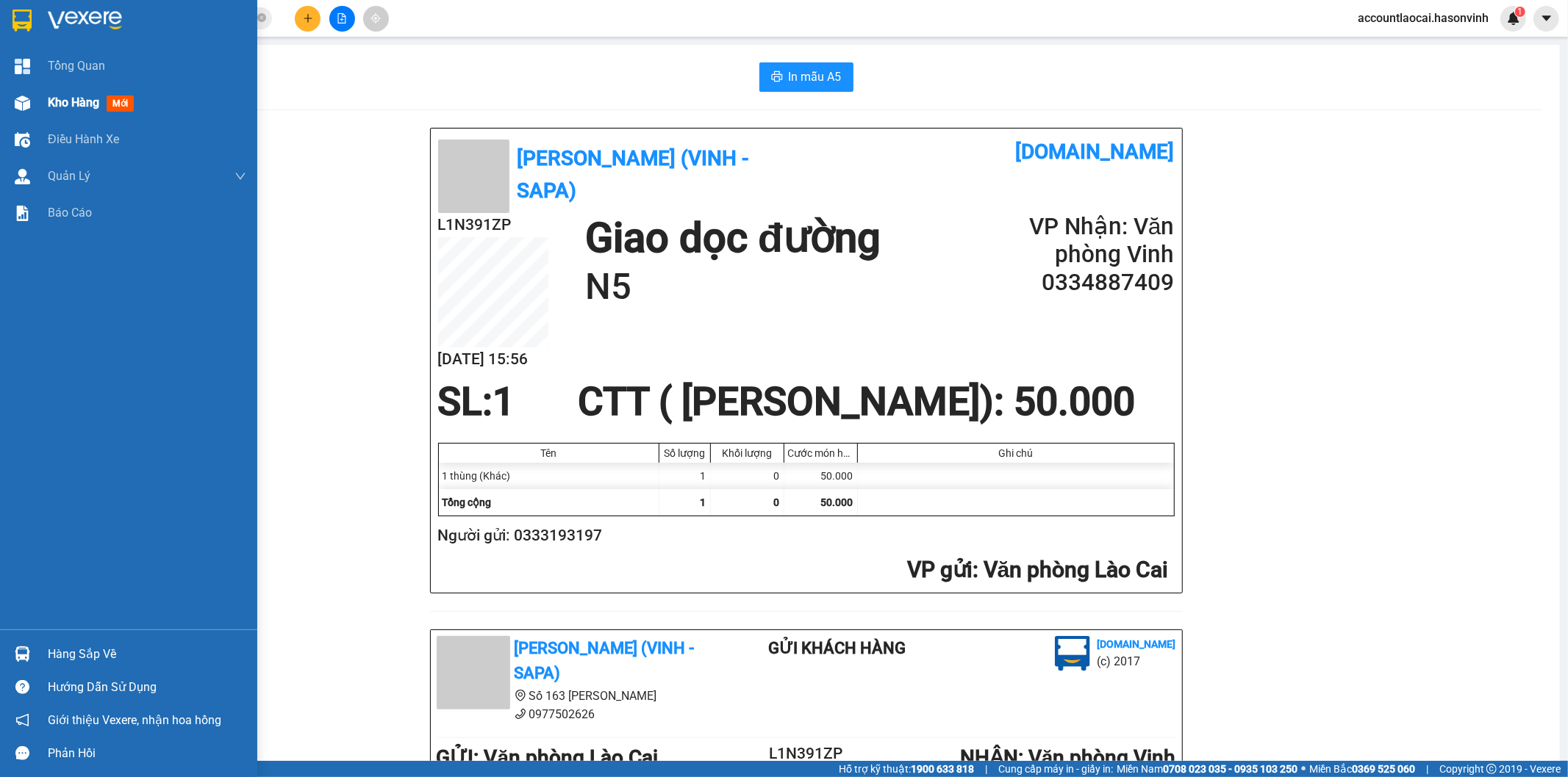
click at [36, 104] on div "Kho hàng mới" at bounding box center [129, 102] width 257 height 36
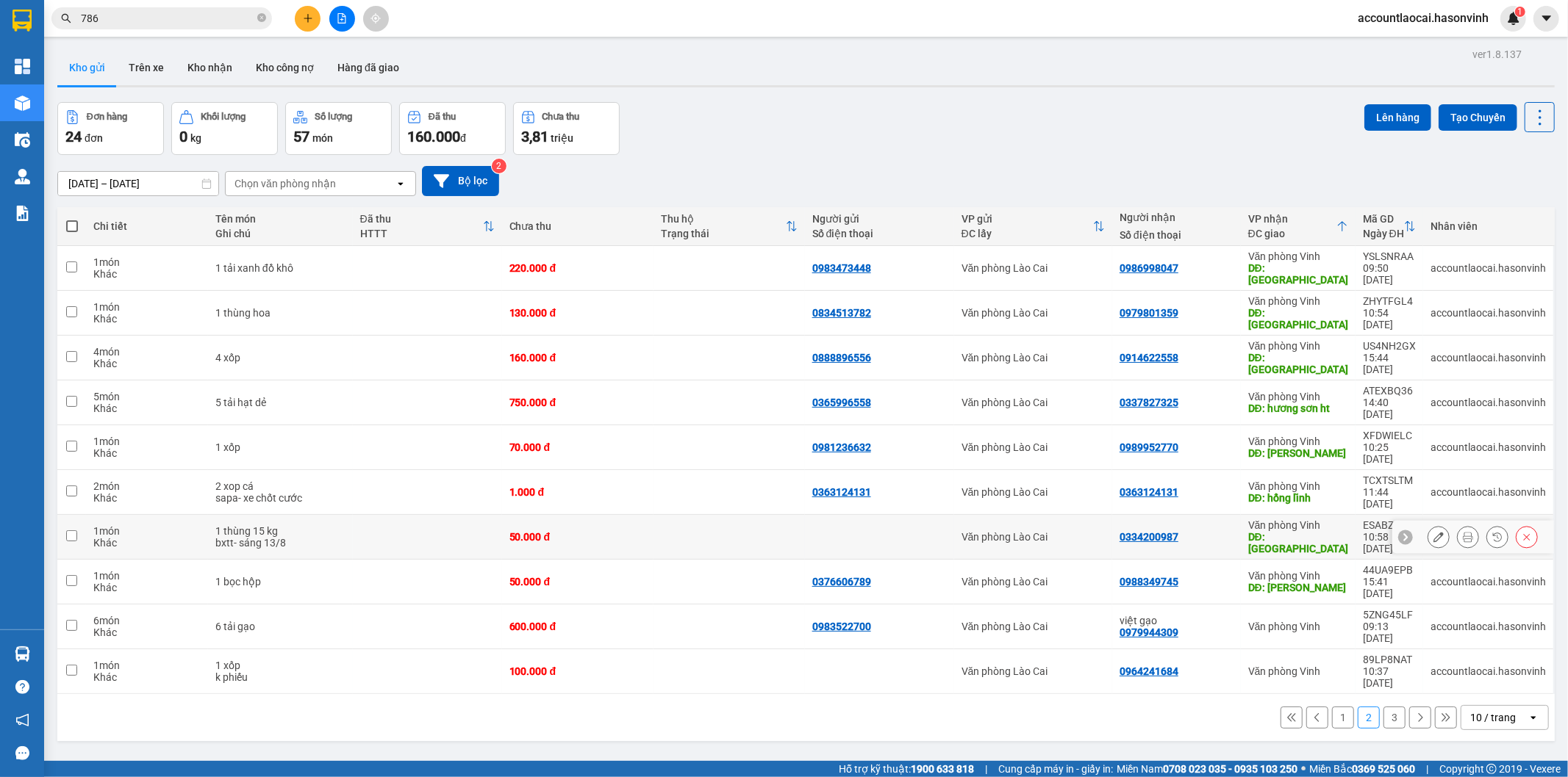
click at [398, 515] on td at bounding box center [428, 537] width 149 height 45
checkbox input "true"
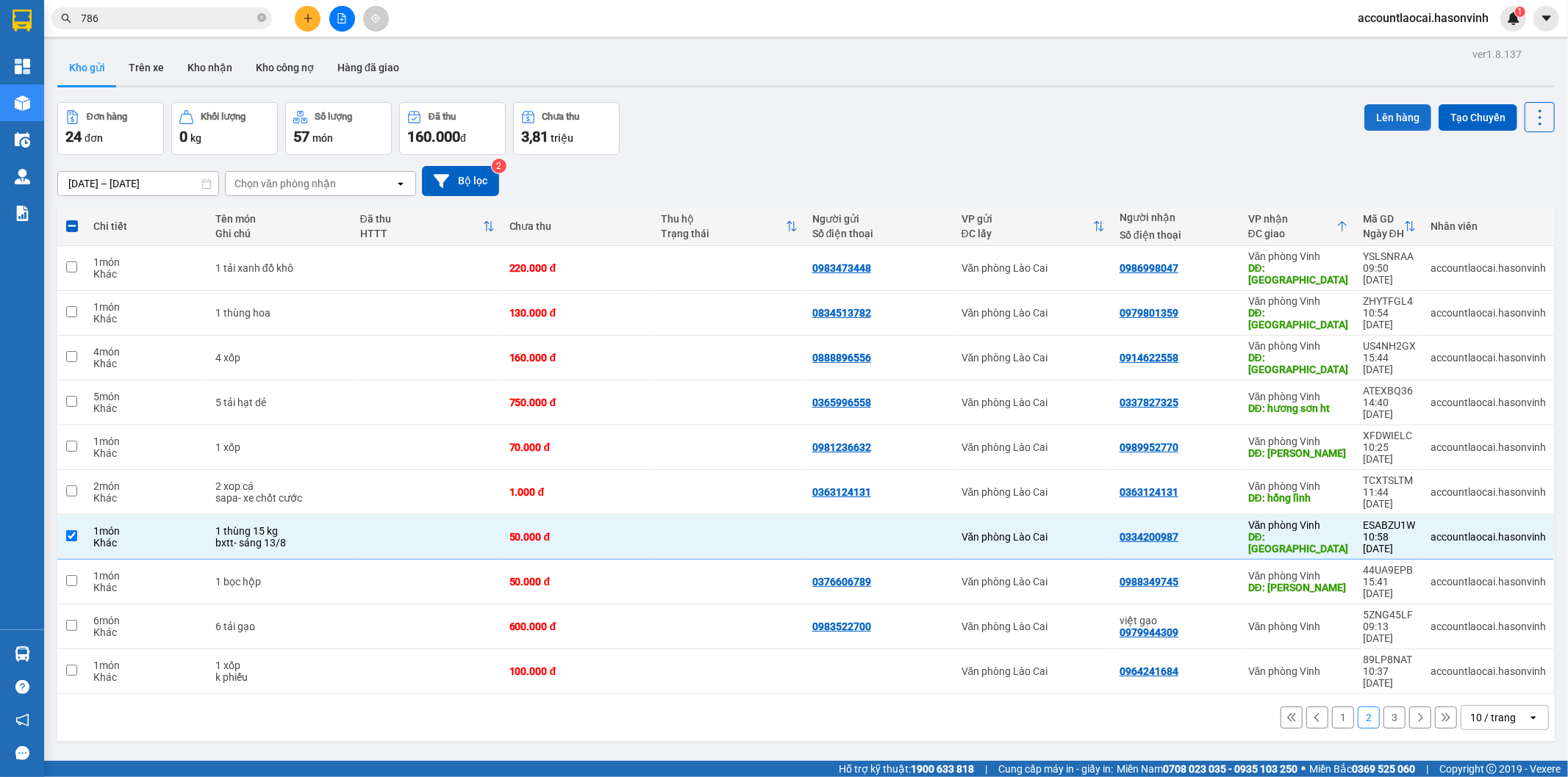
click at [1380, 113] on button "Lên hàng" at bounding box center [1397, 117] width 67 height 26
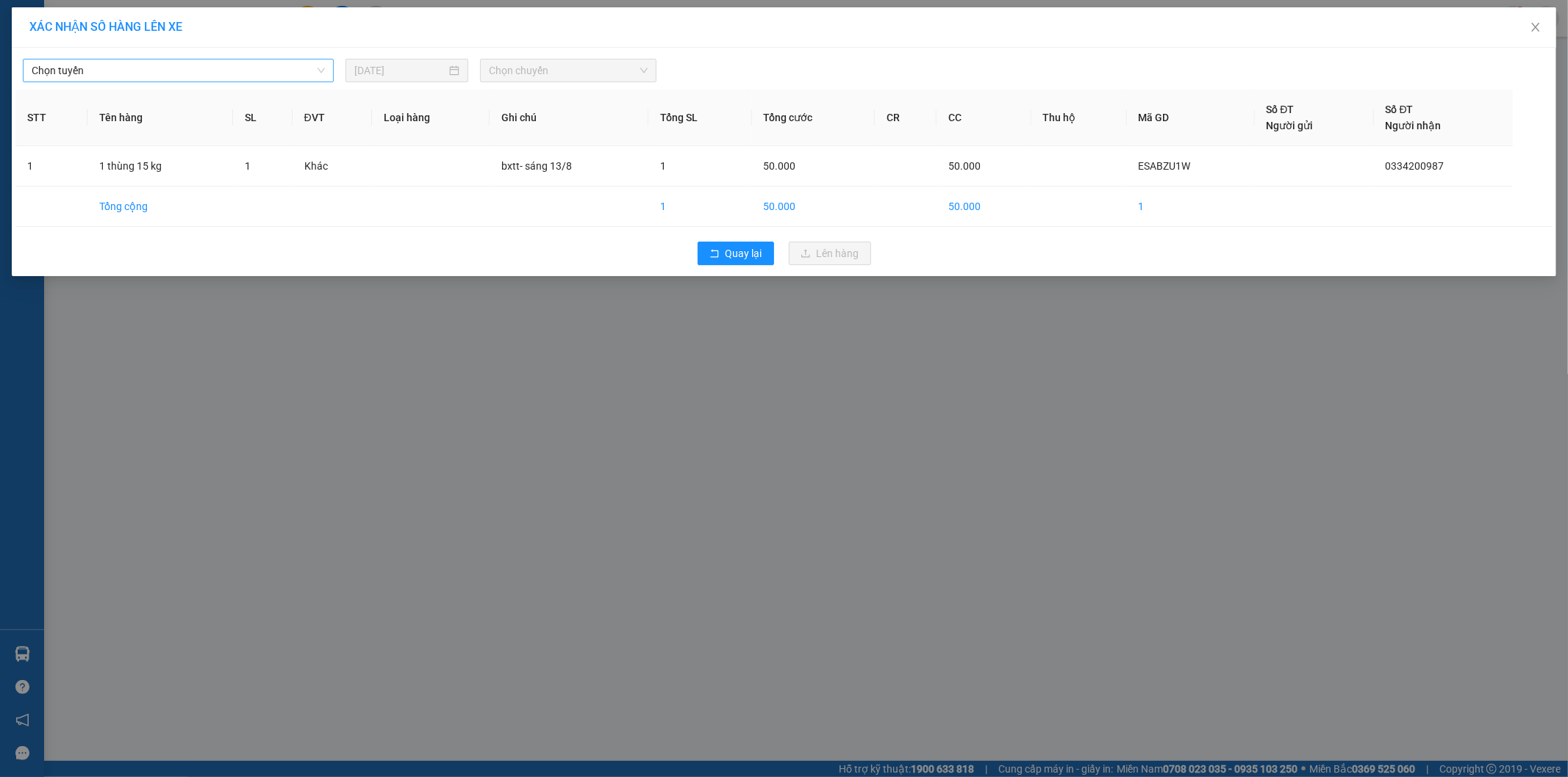
click at [159, 70] on span "Chọn tuyến" at bounding box center [178, 70] width 293 height 22
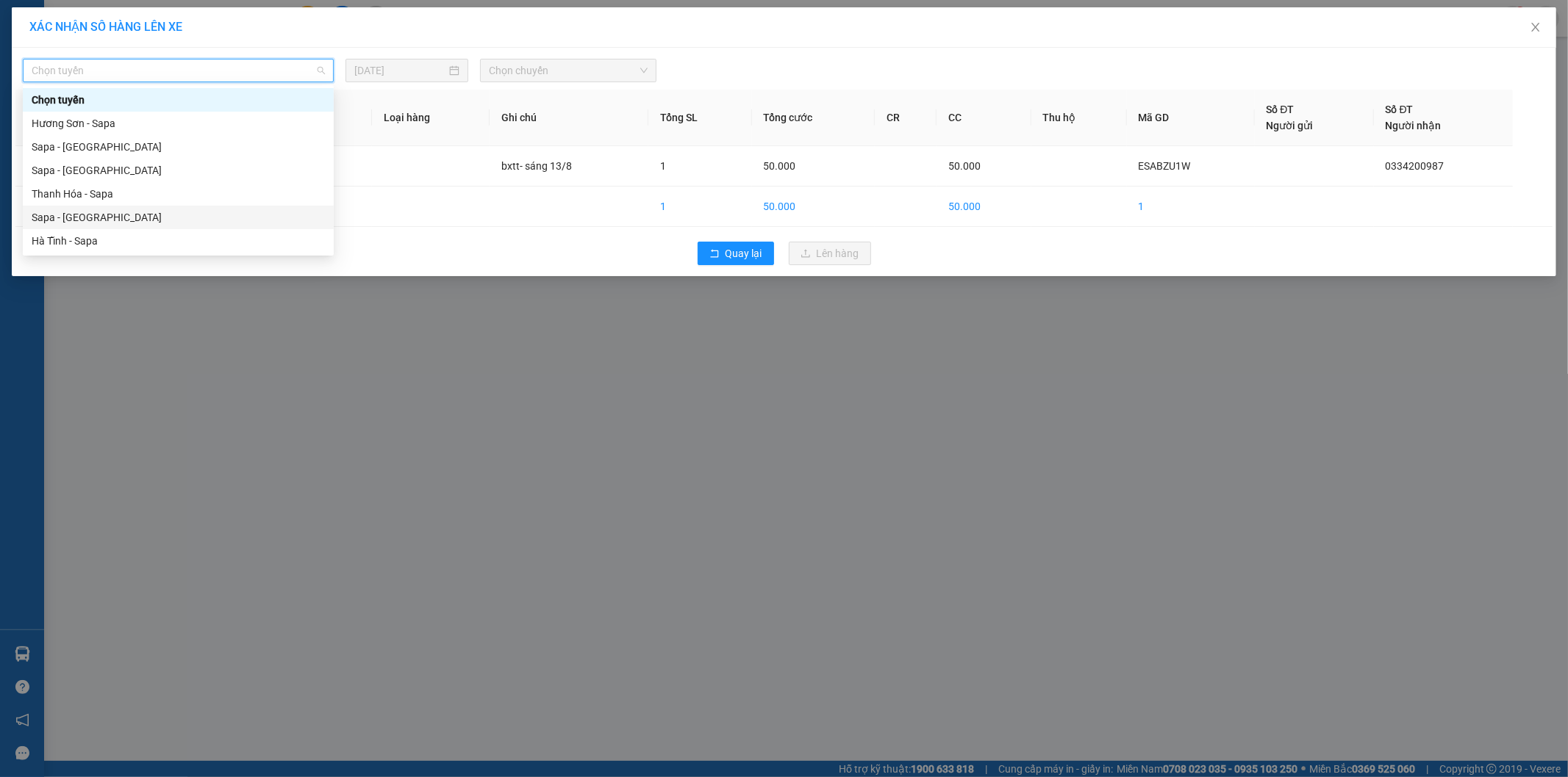
click at [68, 210] on div "Sapa - [GEOGRAPHIC_DATA]" at bounding box center [178, 217] width 293 height 16
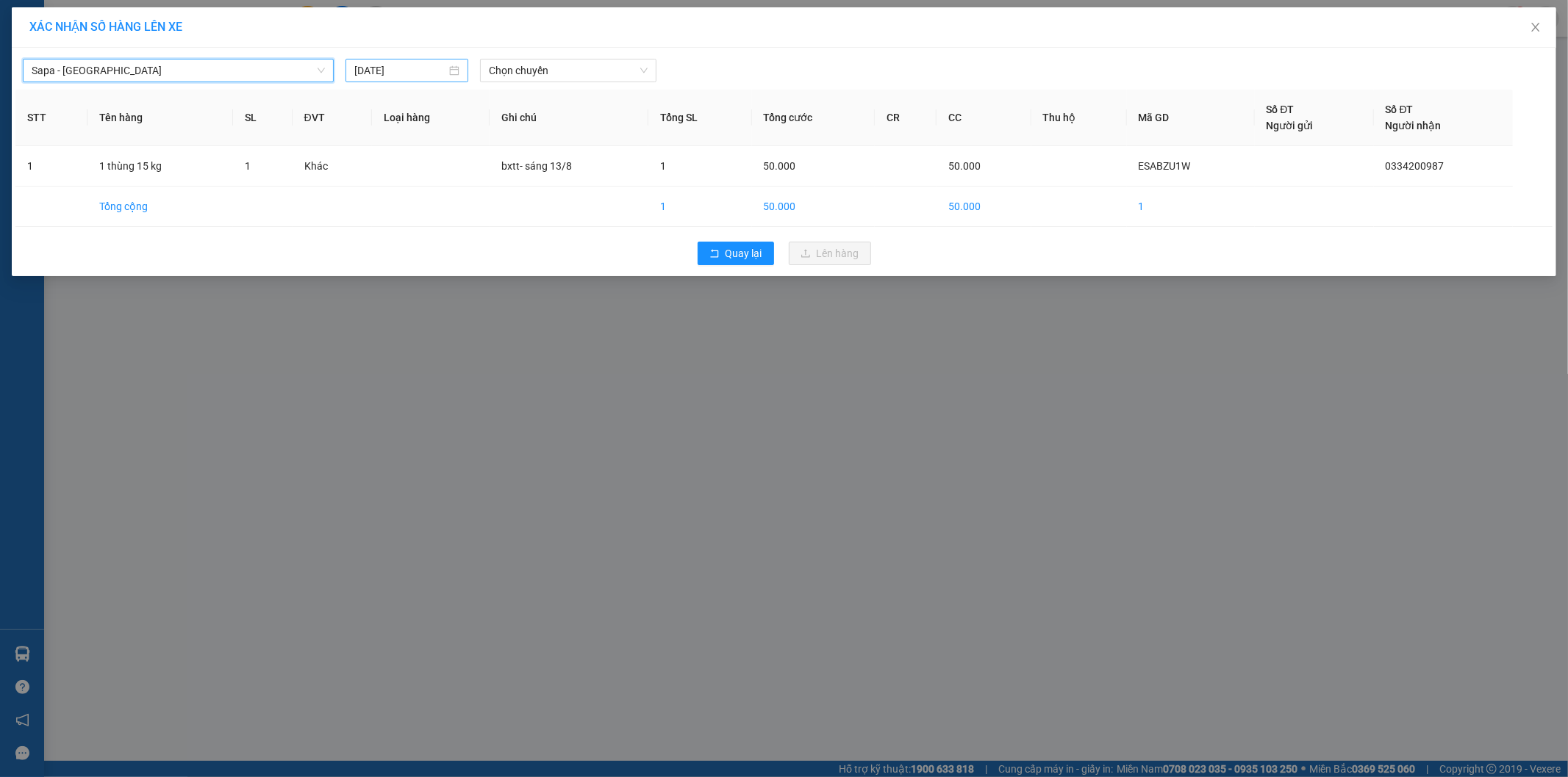
click at [398, 70] on input "[DATE]" at bounding box center [400, 70] width 92 height 16
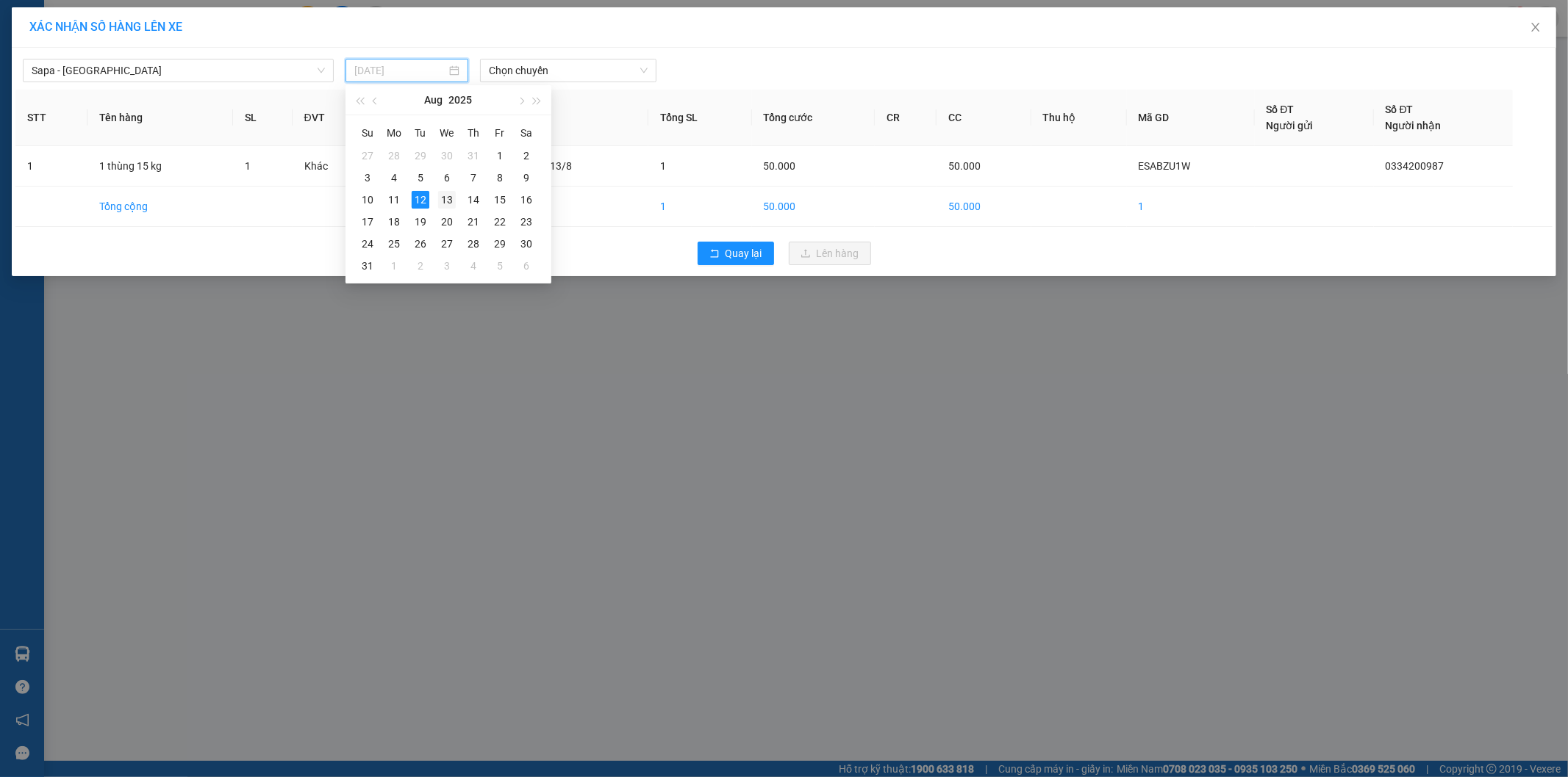
click at [447, 201] on div "13" at bounding box center [446, 200] width 18 height 18
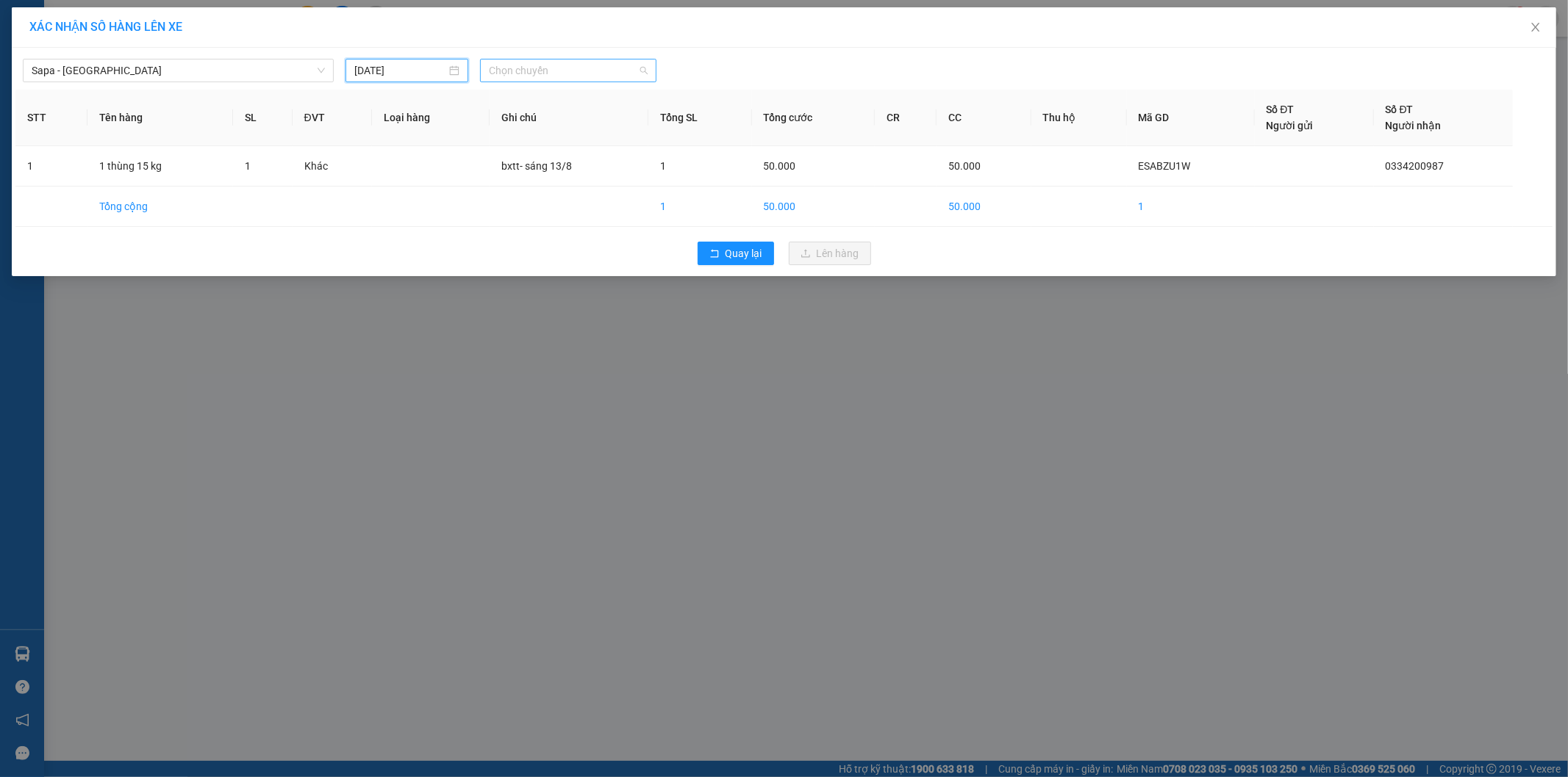
click at [556, 66] on span "Chọn chuyến" at bounding box center [568, 70] width 159 height 22
click at [575, 123] on div "06:30 (TC) - 24F-000.71" at bounding box center [545, 123] width 114 height 16
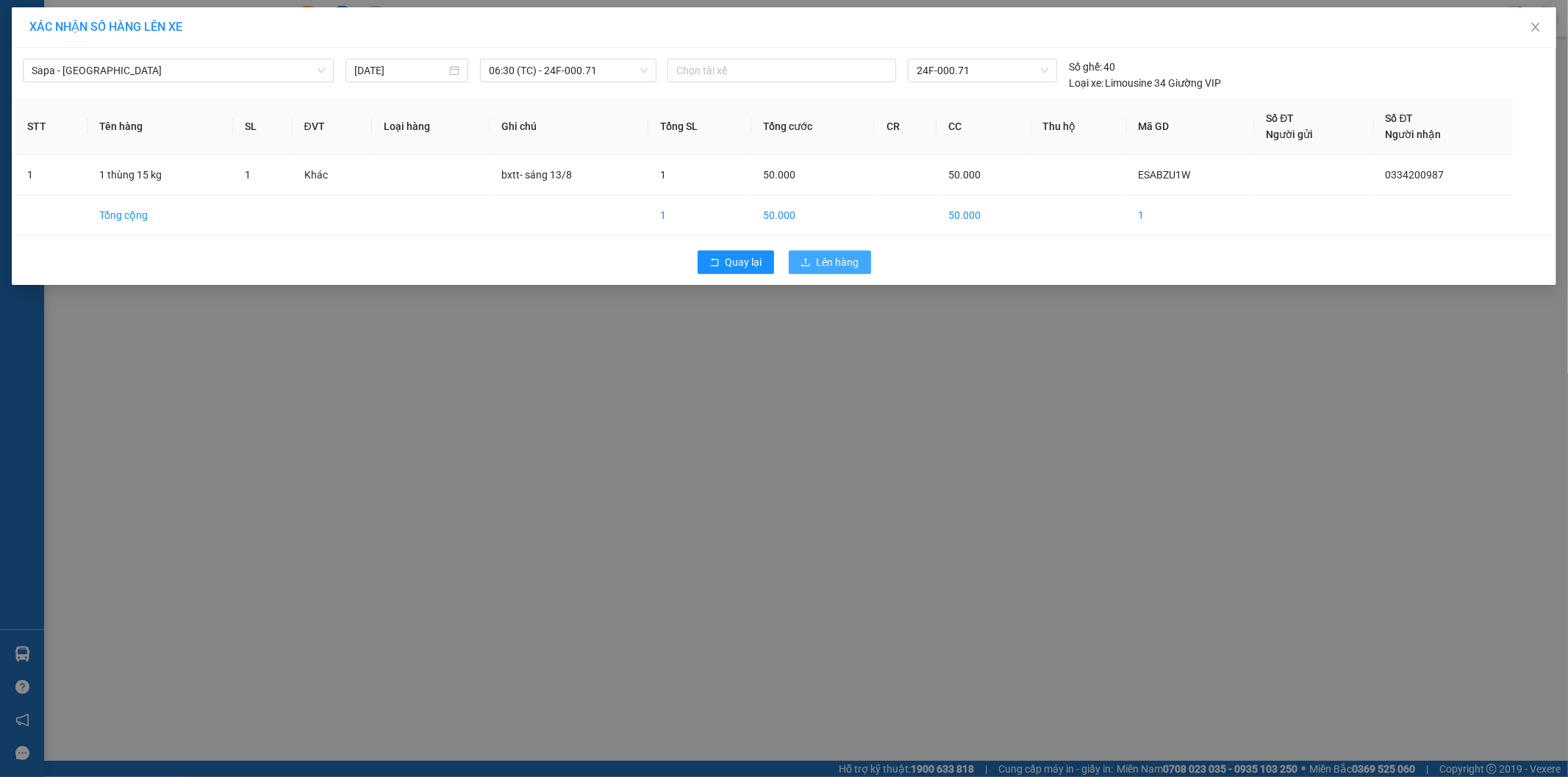
click at [840, 263] on span "Lên hàng" at bounding box center [837, 262] width 42 height 16
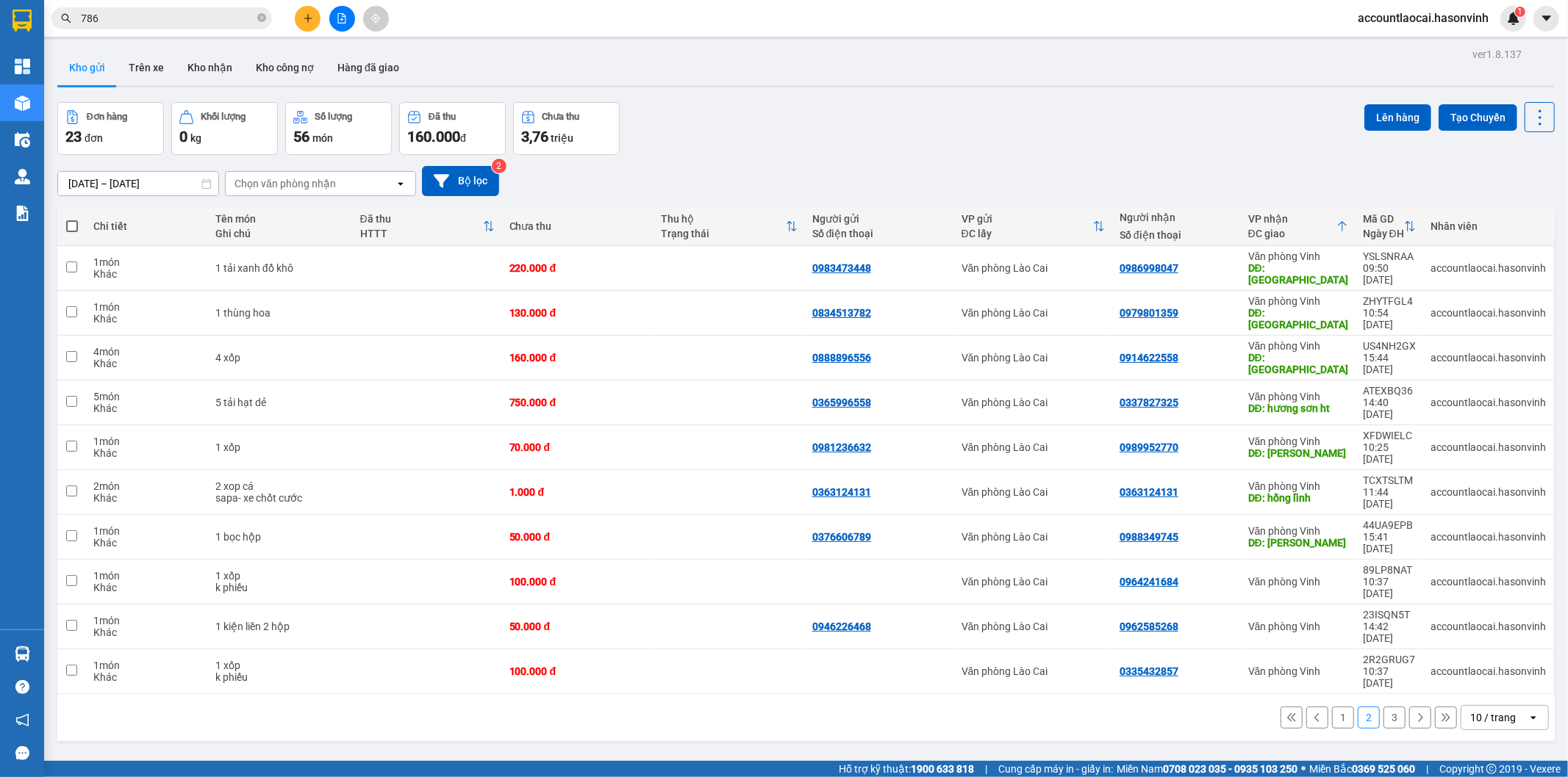
click at [1332, 707] on button "1" at bounding box center [1343, 718] width 22 height 22
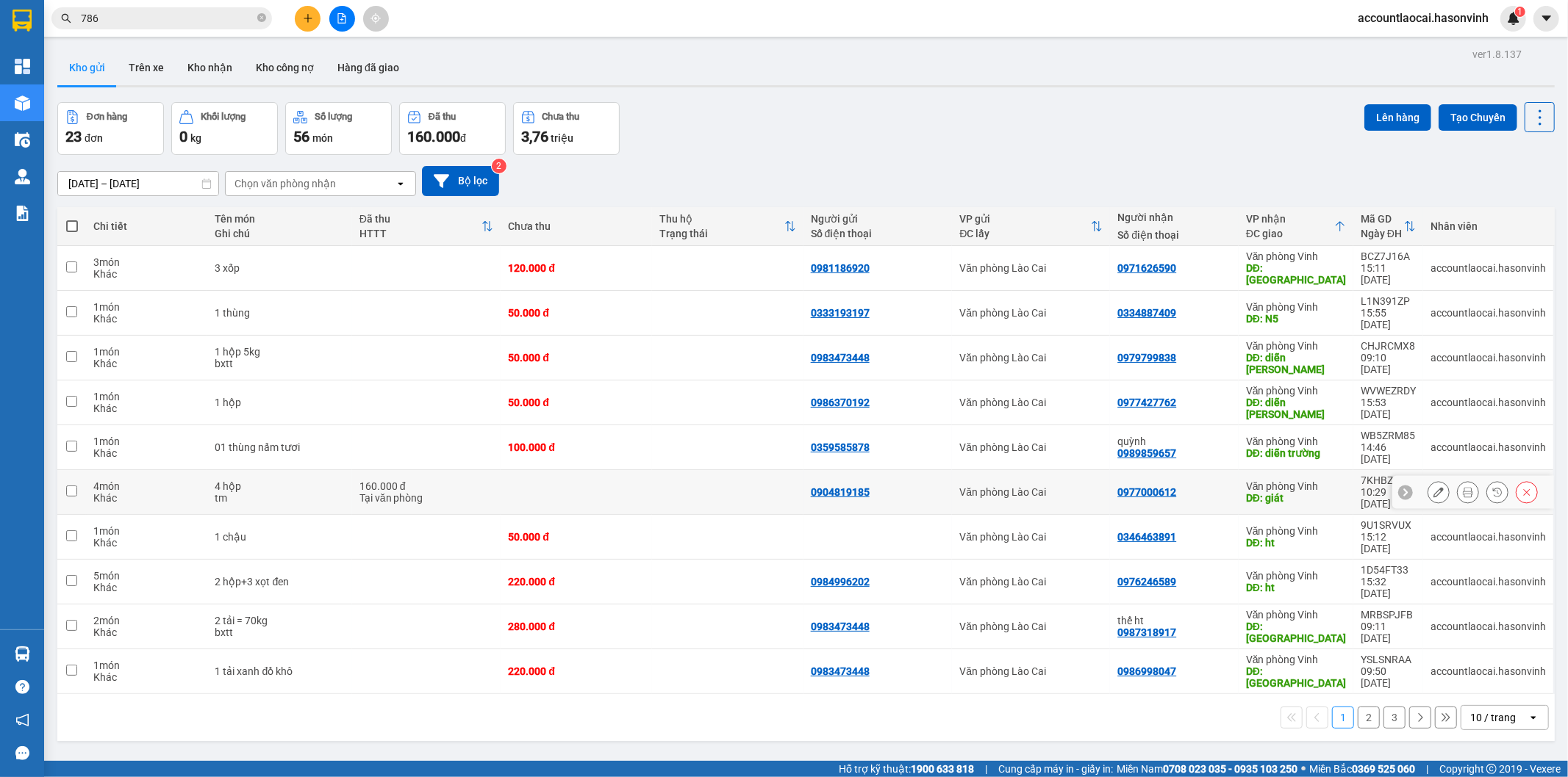
click at [297, 493] on div "tm" at bounding box center [279, 499] width 130 height 12
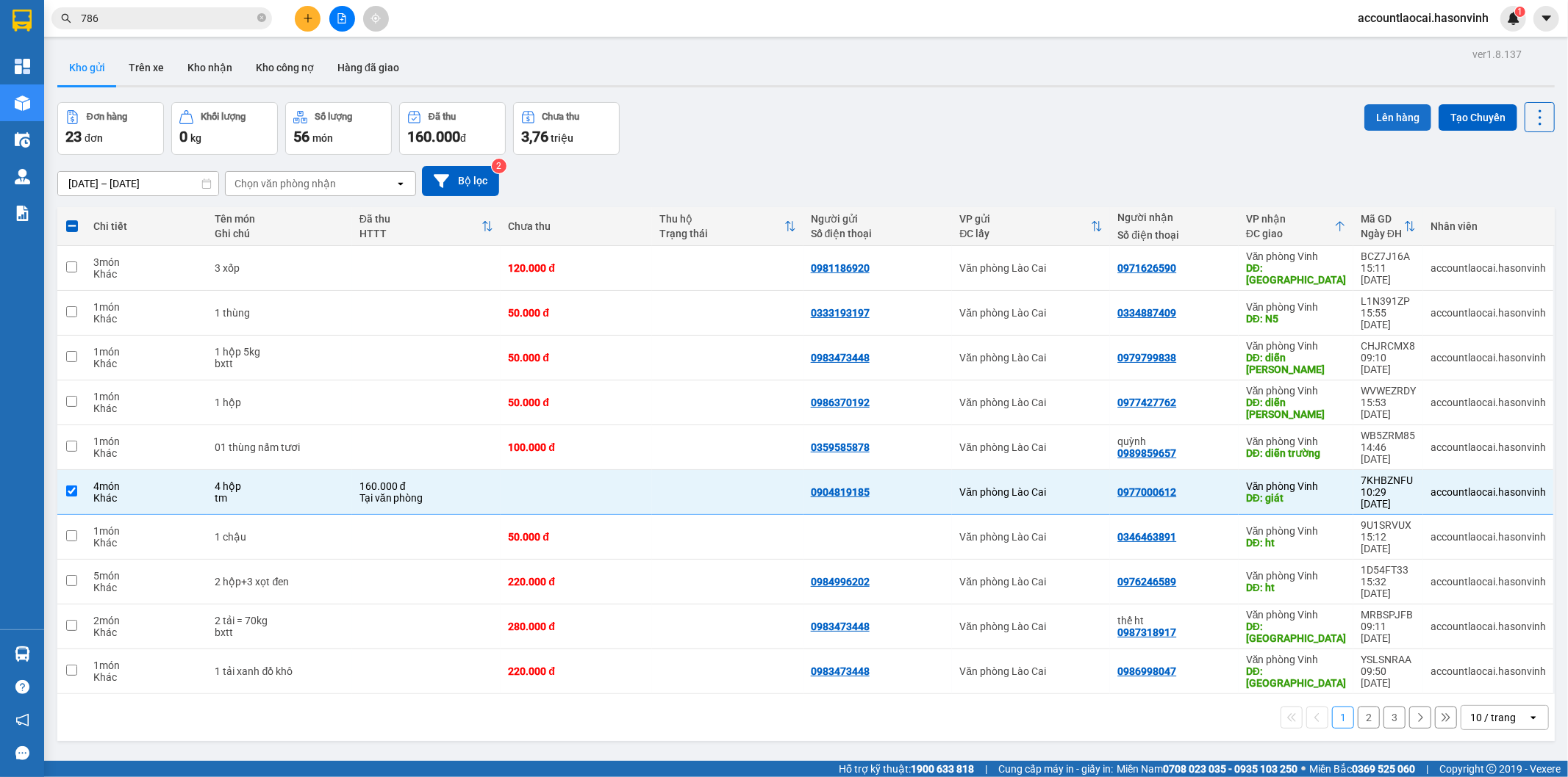
click at [1364, 121] on button "Lên hàng" at bounding box center [1397, 117] width 67 height 26
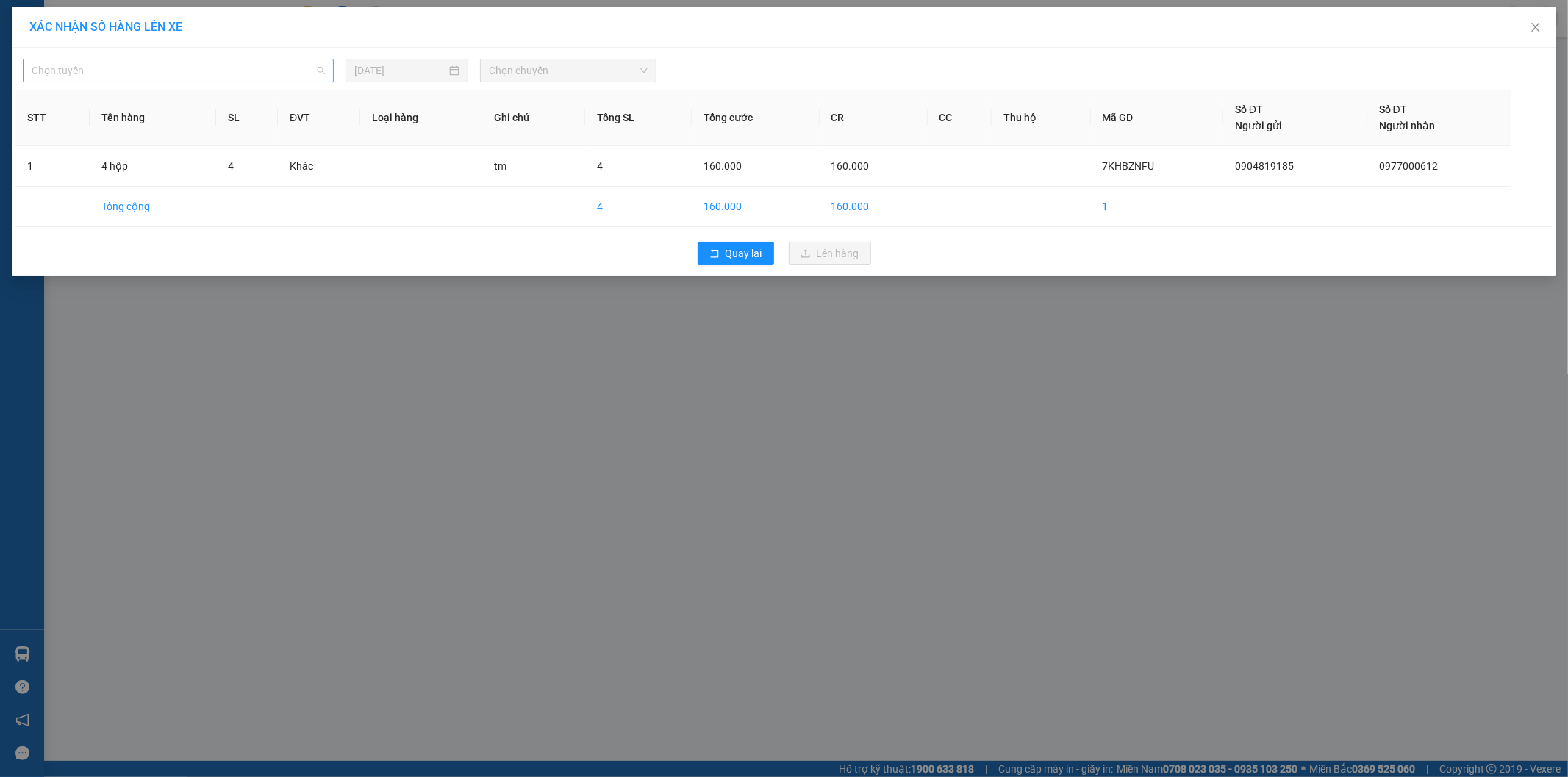
click at [113, 77] on span "Chọn tuyến" at bounding box center [178, 70] width 293 height 22
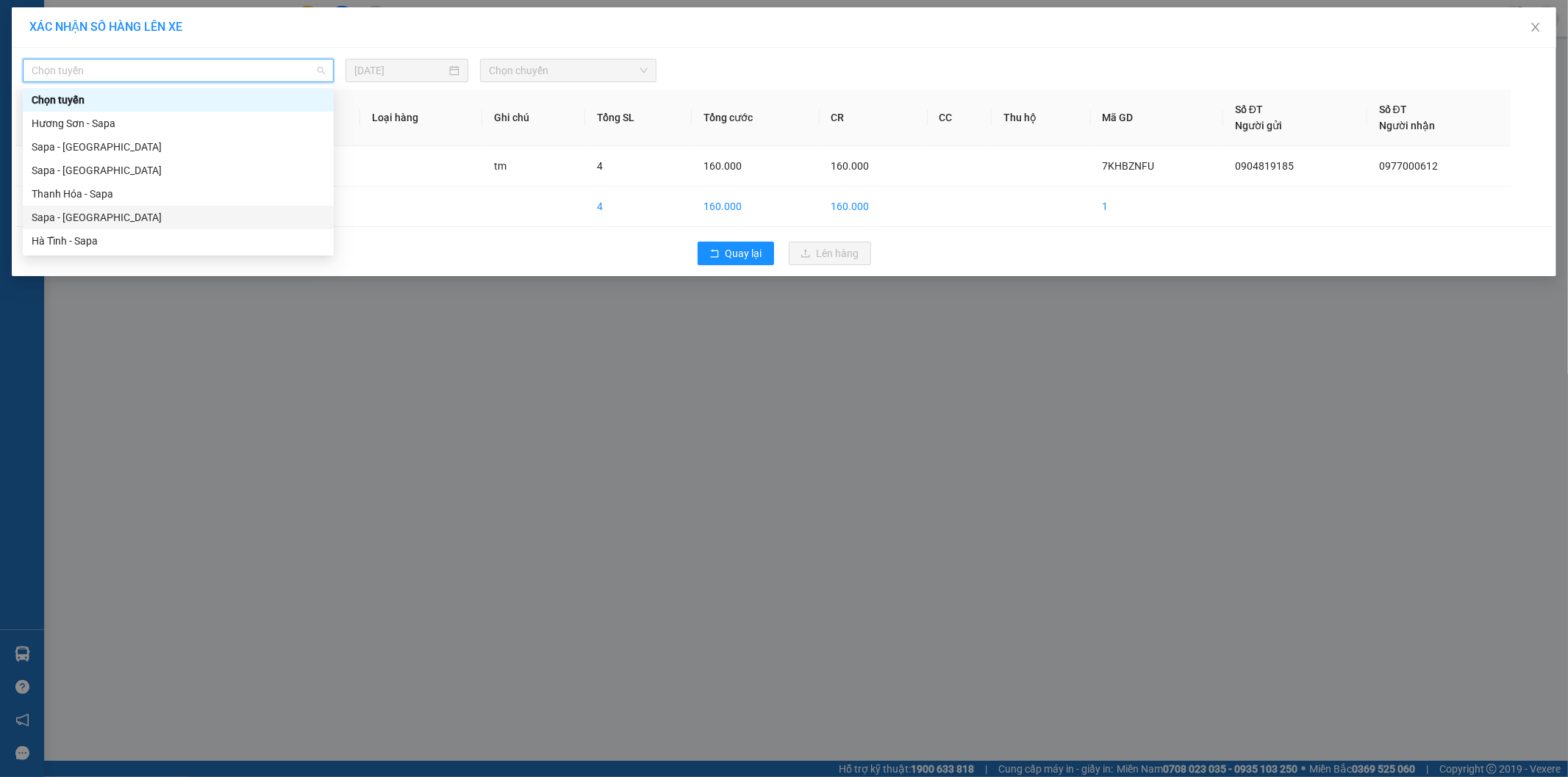
click at [64, 213] on div "Sapa - [GEOGRAPHIC_DATA]" at bounding box center [178, 217] width 293 height 16
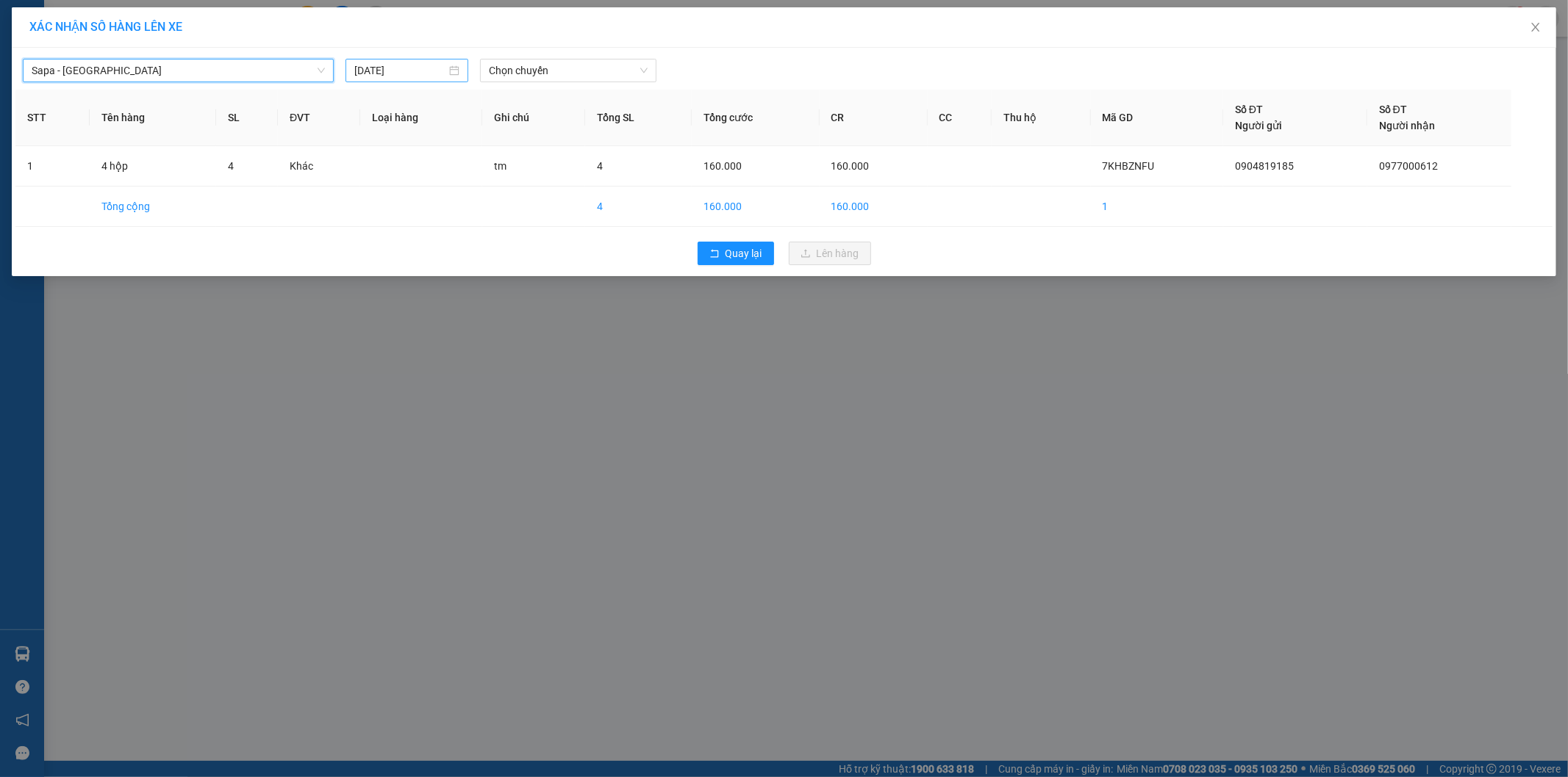
click at [402, 75] on input "[DATE]" at bounding box center [400, 70] width 92 height 16
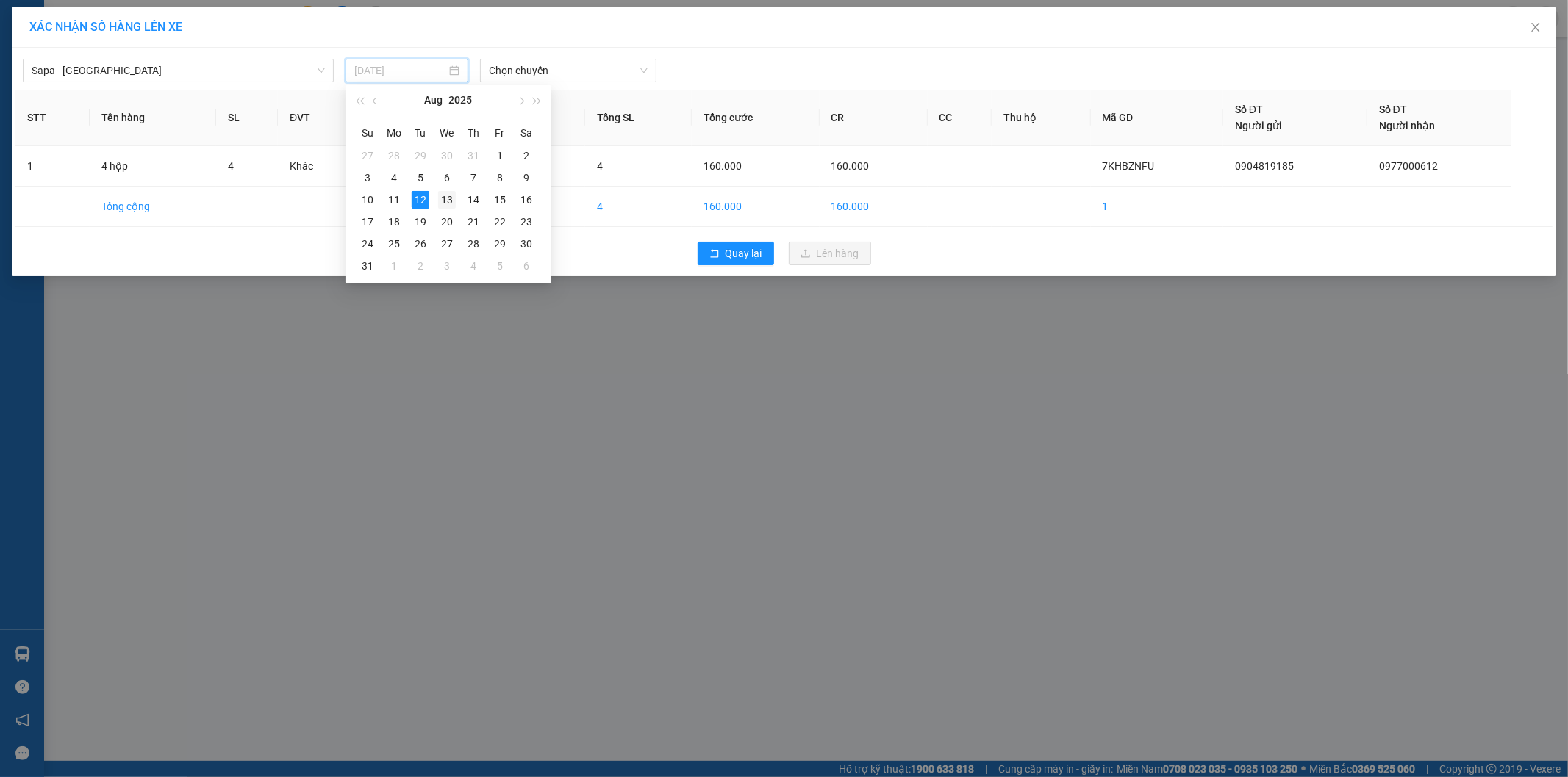
click at [444, 201] on div "13" at bounding box center [446, 200] width 18 height 18
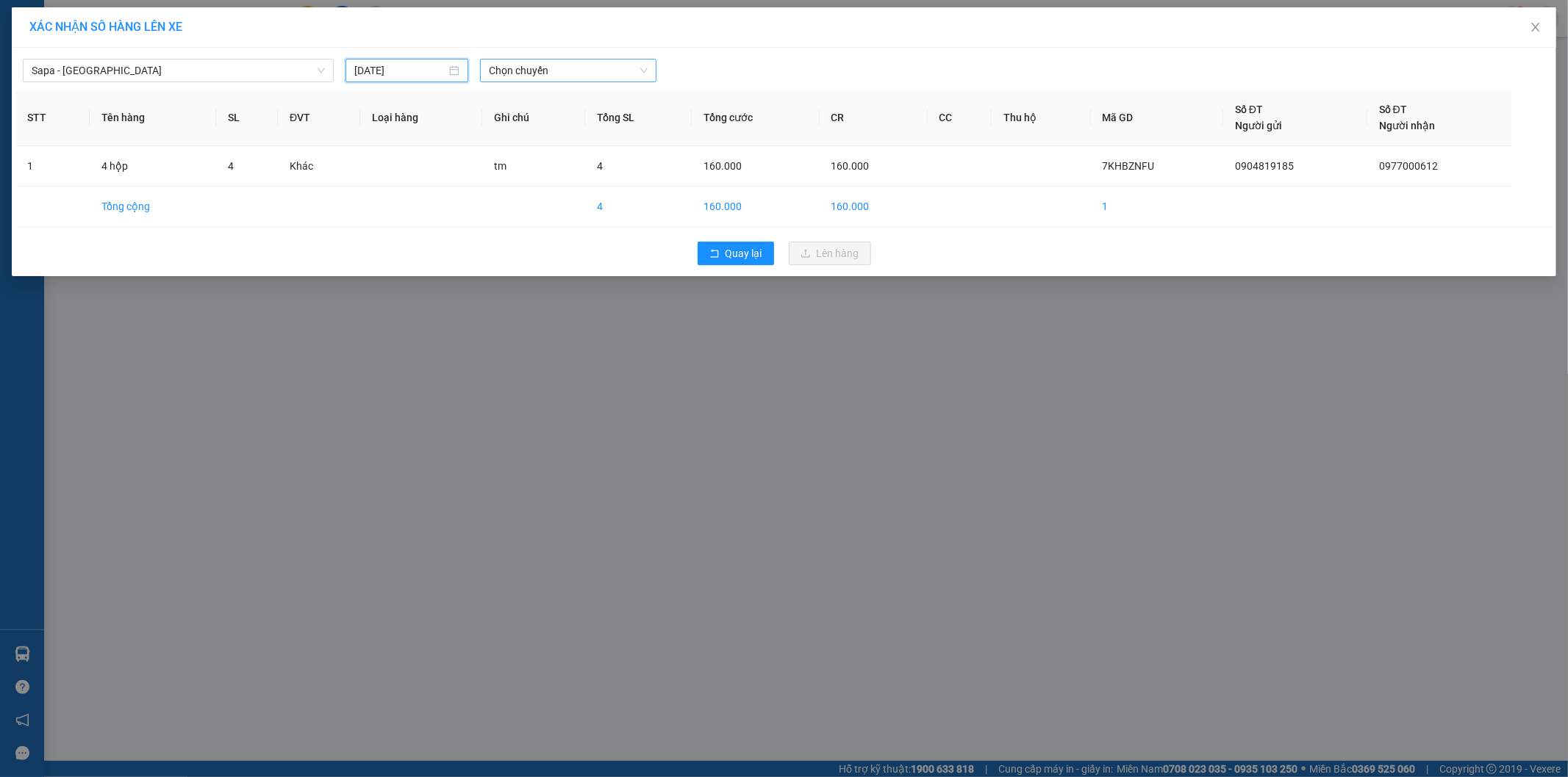
click at [575, 69] on span "Chọn chuyến" at bounding box center [568, 70] width 159 height 22
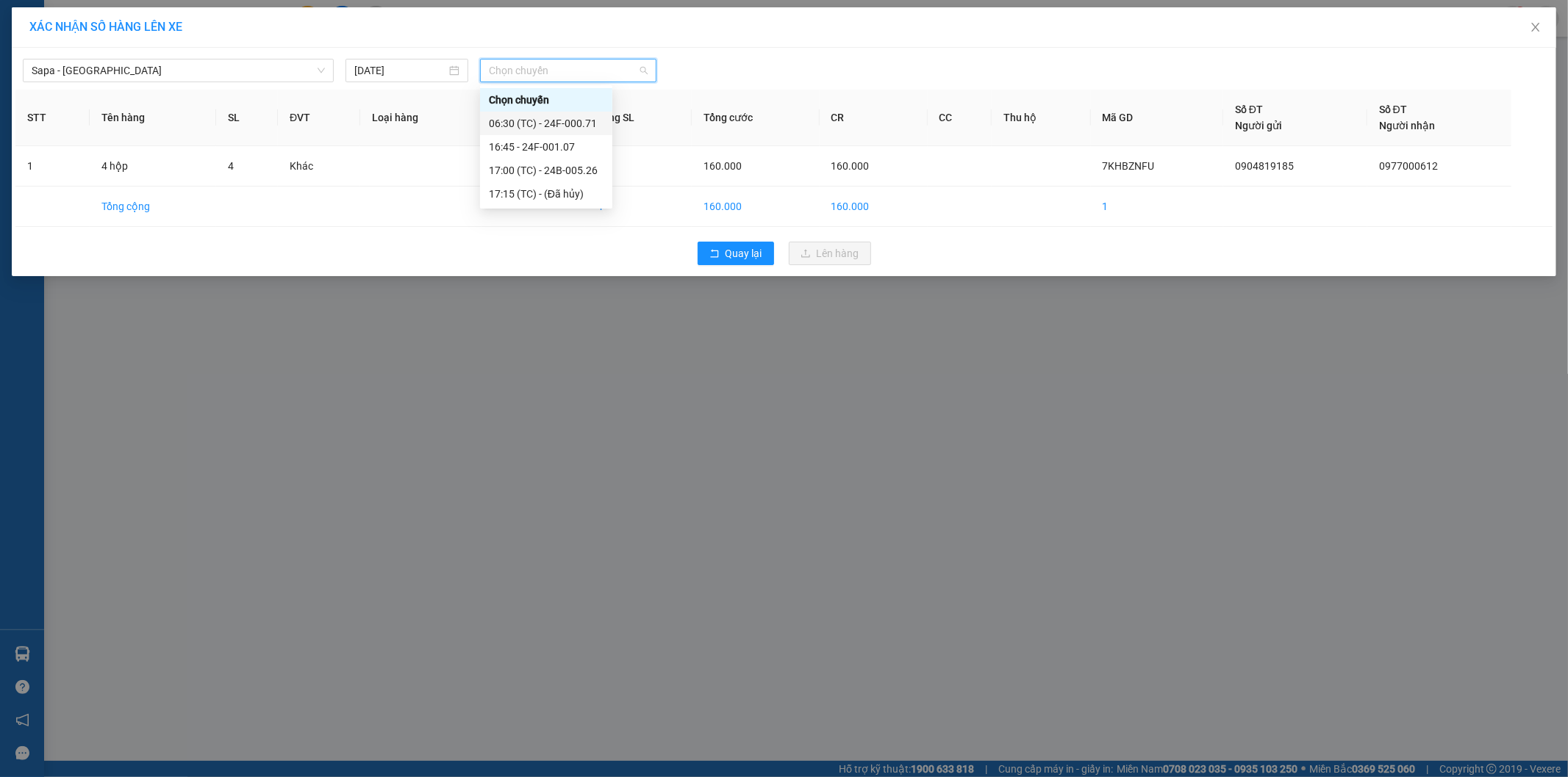
click at [581, 121] on div "06:30 (TC) - 24F-000.71" at bounding box center [545, 123] width 114 height 16
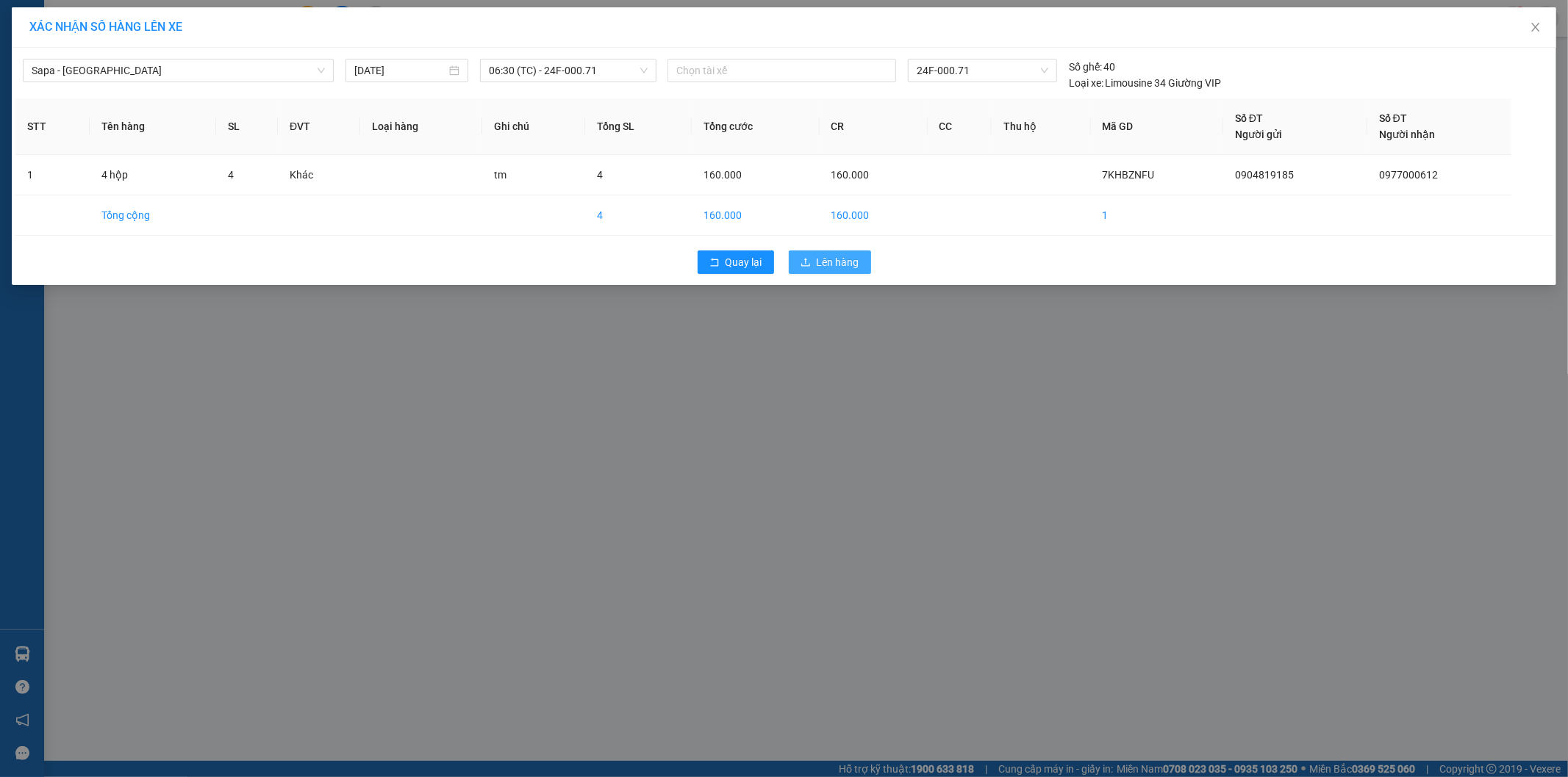
click at [824, 266] on span "Lên hàng" at bounding box center [837, 262] width 42 height 16
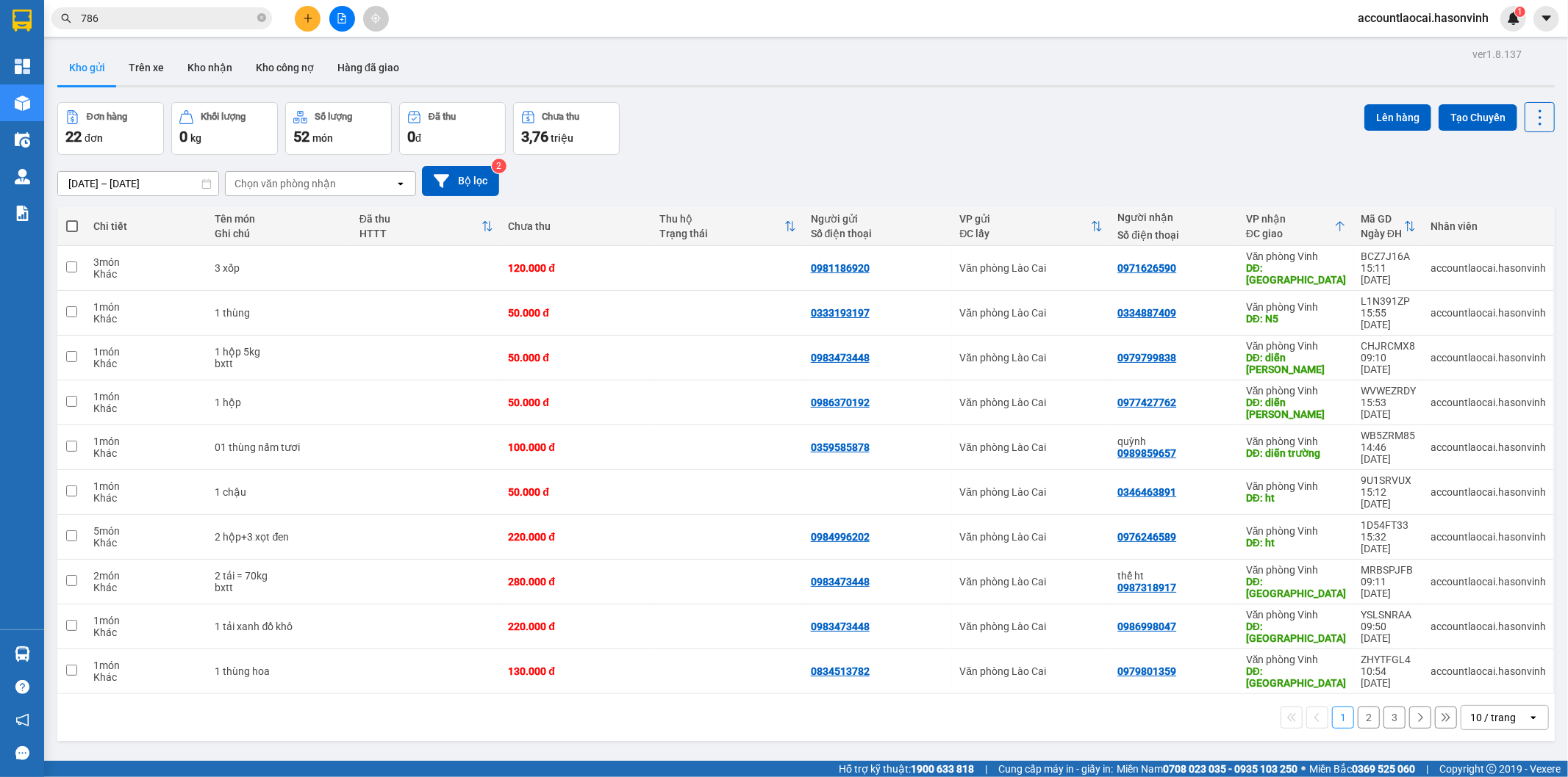
click at [1357, 707] on button "2" at bounding box center [1368, 718] width 22 height 22
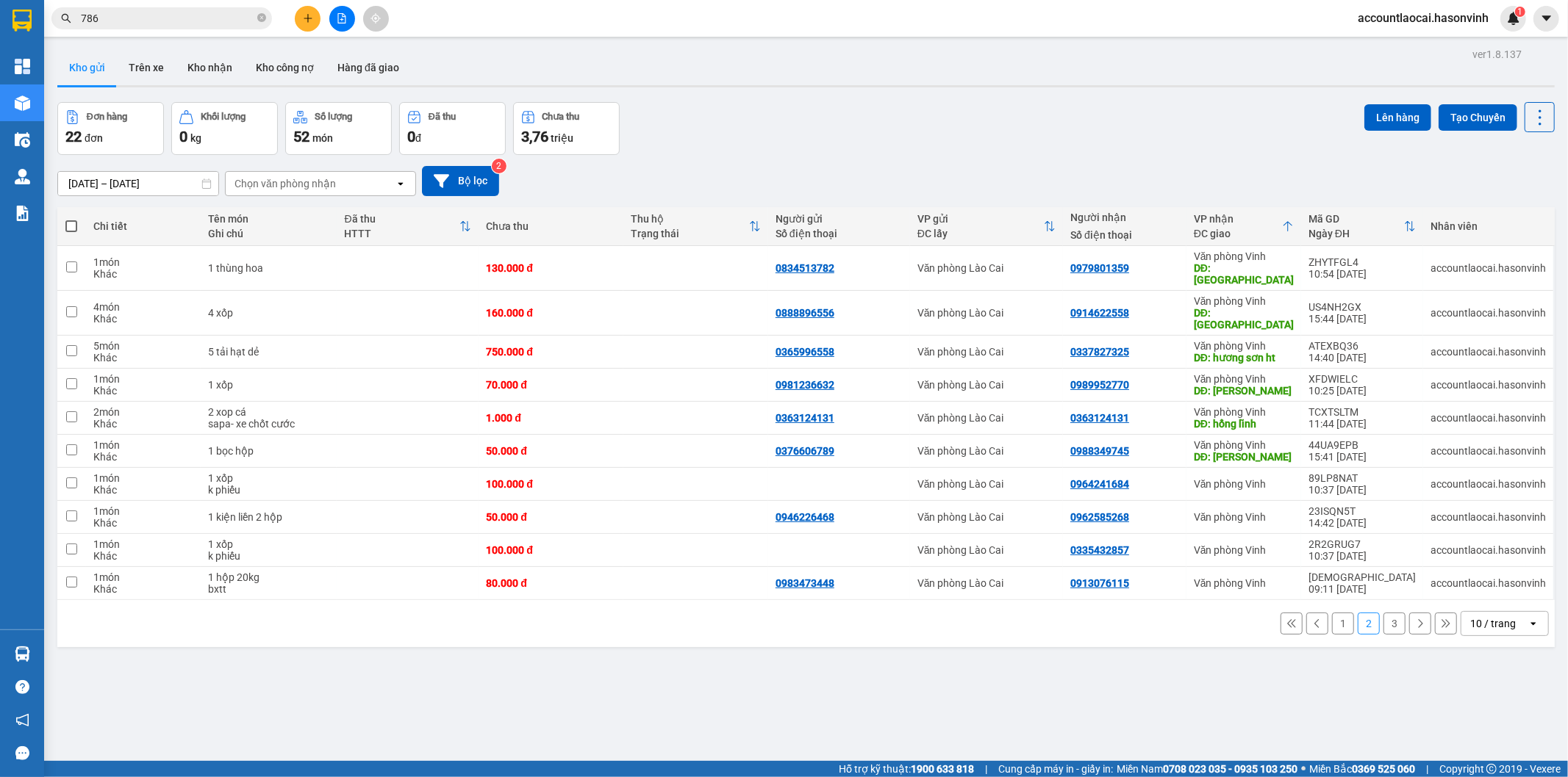
click at [1353, 600] on div "Chi tiết Tên món Ghi chú Đã thu HTTT Chưa thu Thu hộ Trạng thái Người gửi Số đi…" at bounding box center [806, 427] width 1497 height 440
click at [1388, 613] on button "3" at bounding box center [1394, 624] width 22 height 22
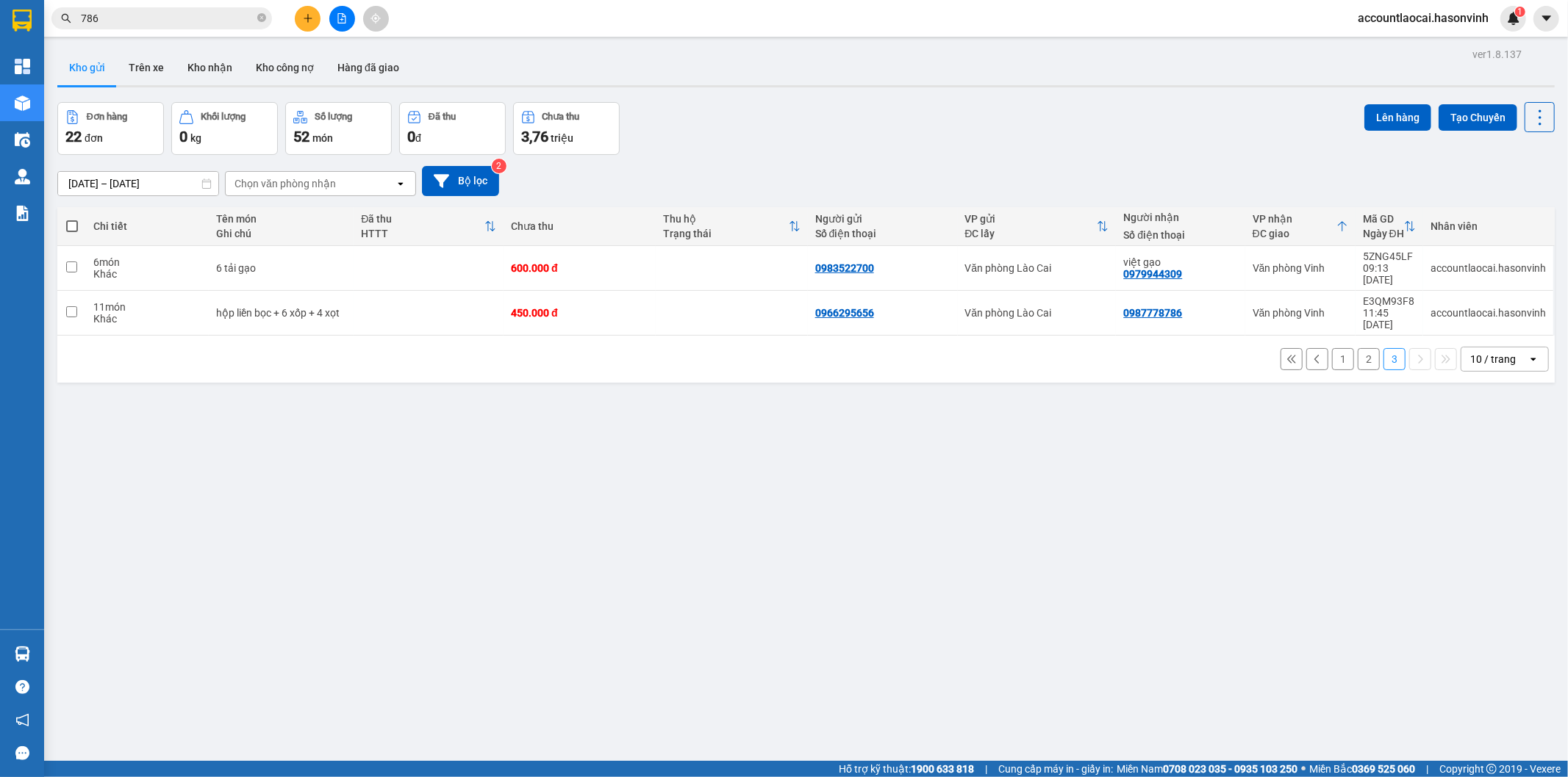
click at [310, 17] on icon "plus" at bounding box center [308, 19] width 10 height 10
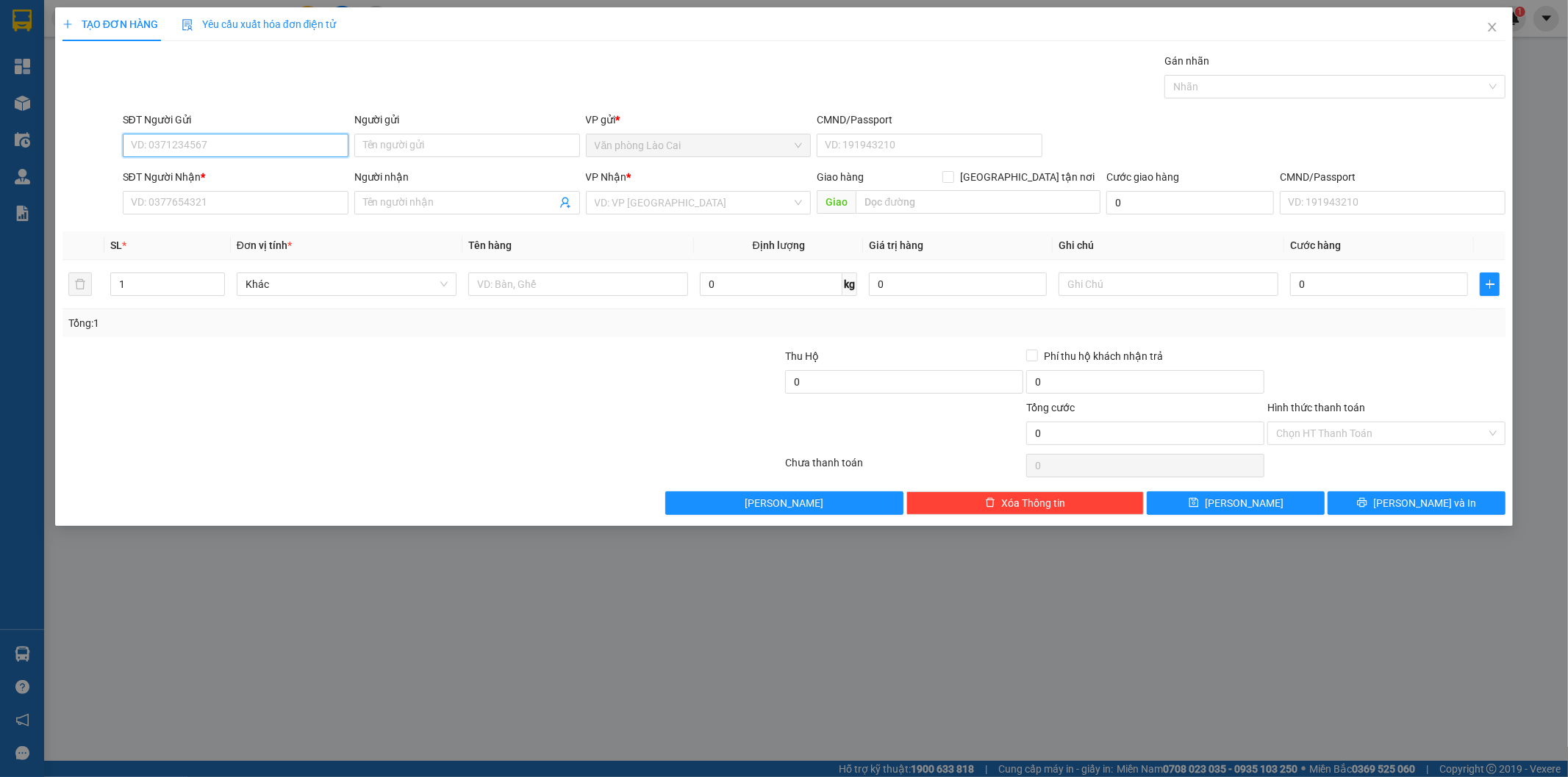
click at [251, 150] on input "SĐT Người Gửi" at bounding box center [235, 146] width 225 height 24
drag, startPoint x: 219, startPoint y: 141, endPoint x: 214, endPoint y: 149, distance: 9.4
click at [217, 141] on input "700" at bounding box center [235, 146] width 225 height 24
click at [214, 170] on div "0983522700" at bounding box center [235, 174] width 208 height 16
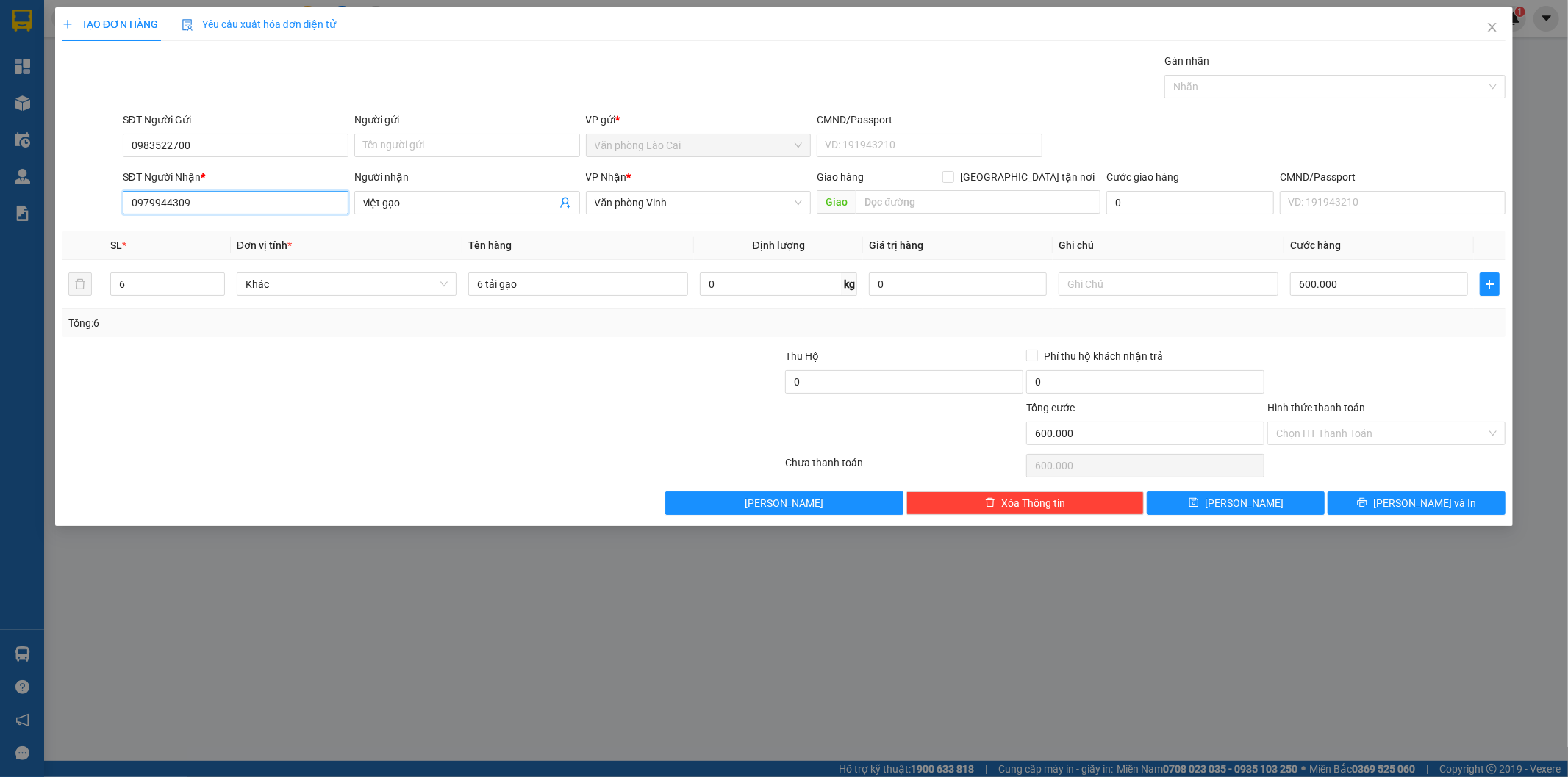
drag, startPoint x: 217, startPoint y: 206, endPoint x: 0, endPoint y: 206, distance: 217.0
click at [0, 206] on div "TẠO ĐƠN HÀNG Yêu cầu xuất hóa đơn điện tử Transit Pickup Surcharge Ids Transit …" at bounding box center [784, 388] width 1568 height 777
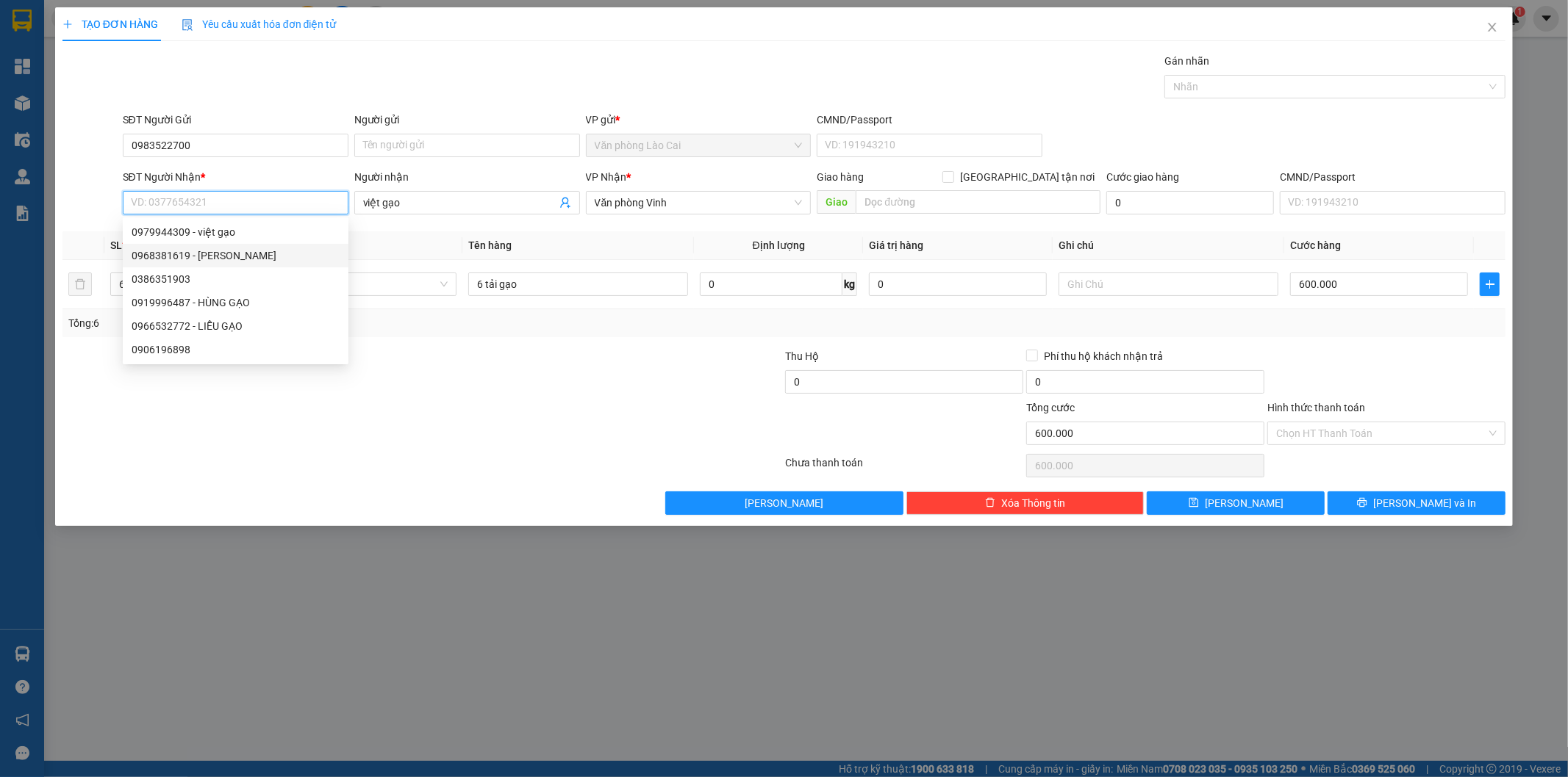
click at [173, 261] on div "0968381619 - [PERSON_NAME]" at bounding box center [235, 256] width 208 height 16
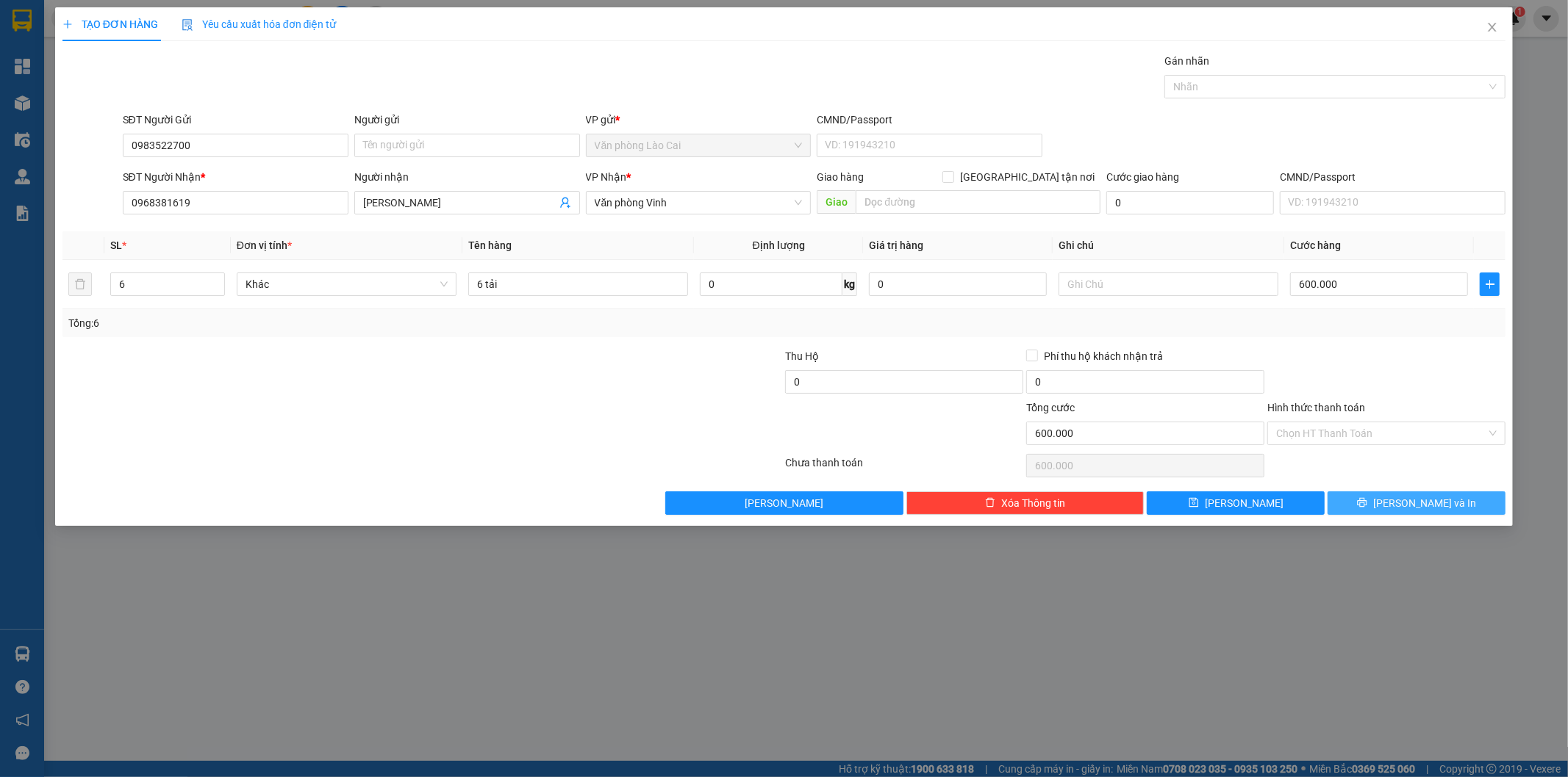
click at [1434, 500] on span "[PERSON_NAME] và In" at bounding box center [1425, 503] width 103 height 16
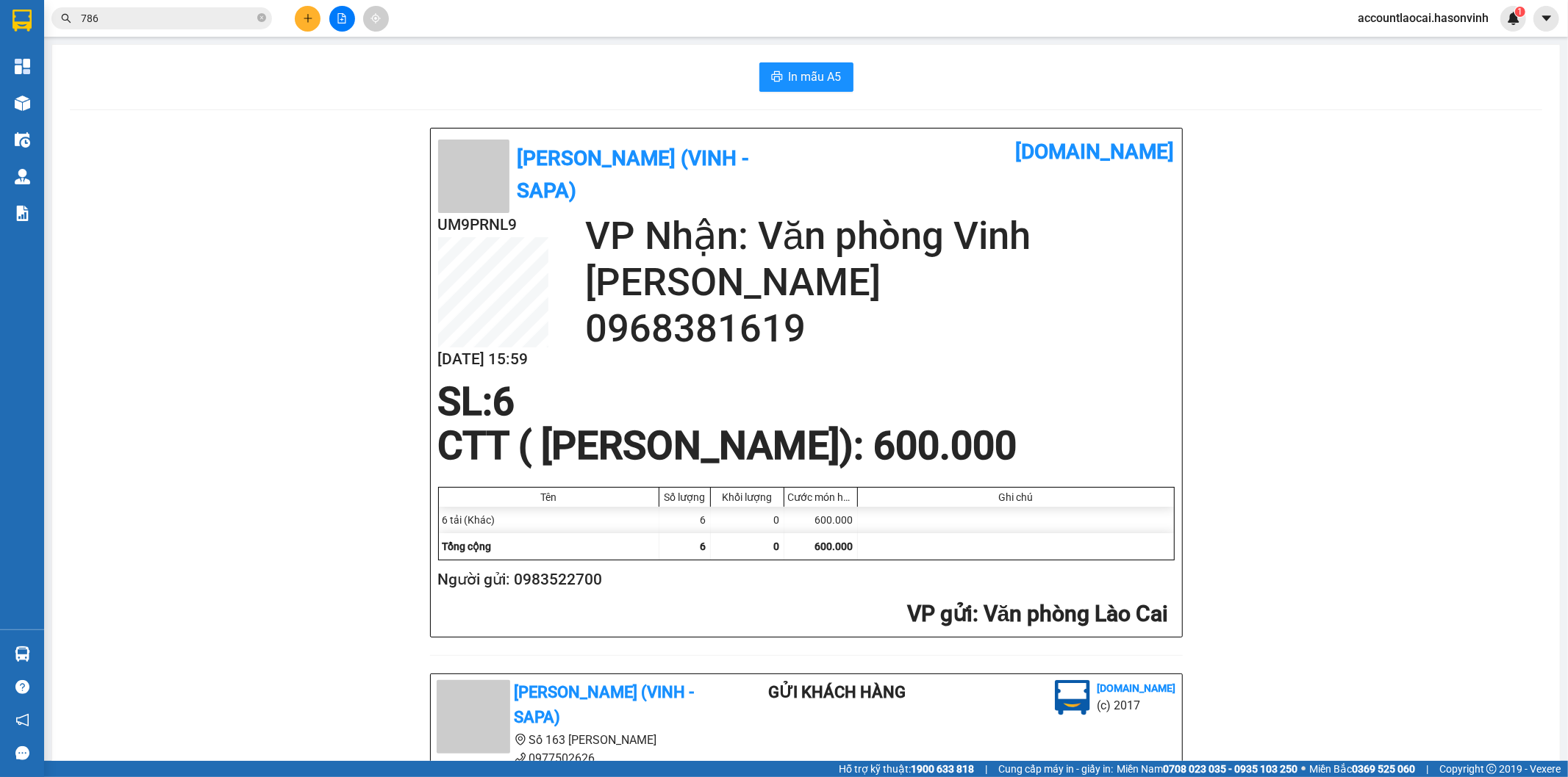
drag, startPoint x: 1023, startPoint y: 84, endPoint x: 935, endPoint y: 74, distance: 88.6
click at [1008, 75] on div "In mẫu A5" at bounding box center [805, 77] width 1472 height 30
click at [823, 76] on span "In mẫu A5" at bounding box center [814, 77] width 53 height 19
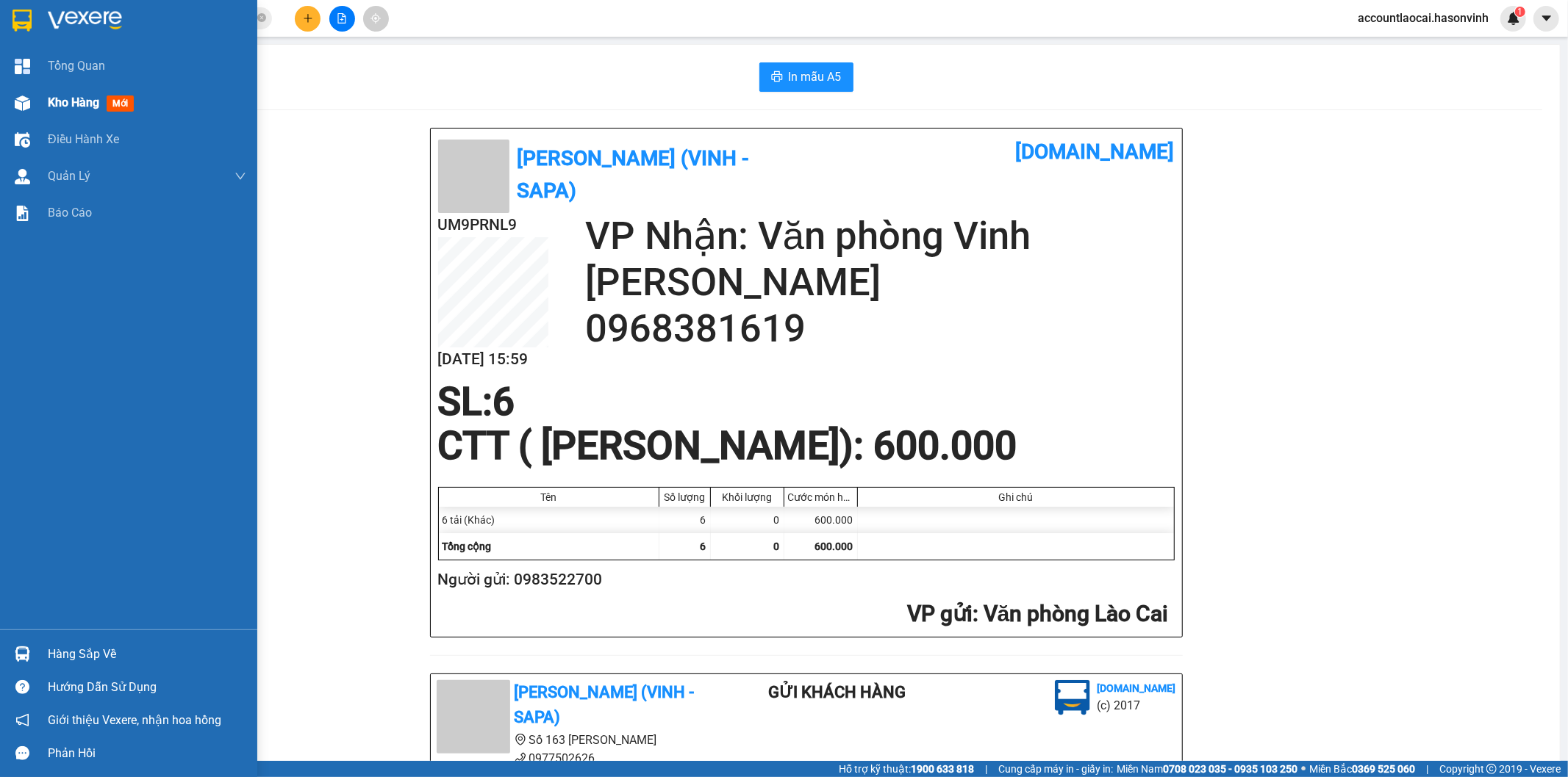
click at [35, 100] on div "Kho hàng mới" at bounding box center [129, 102] width 257 height 36
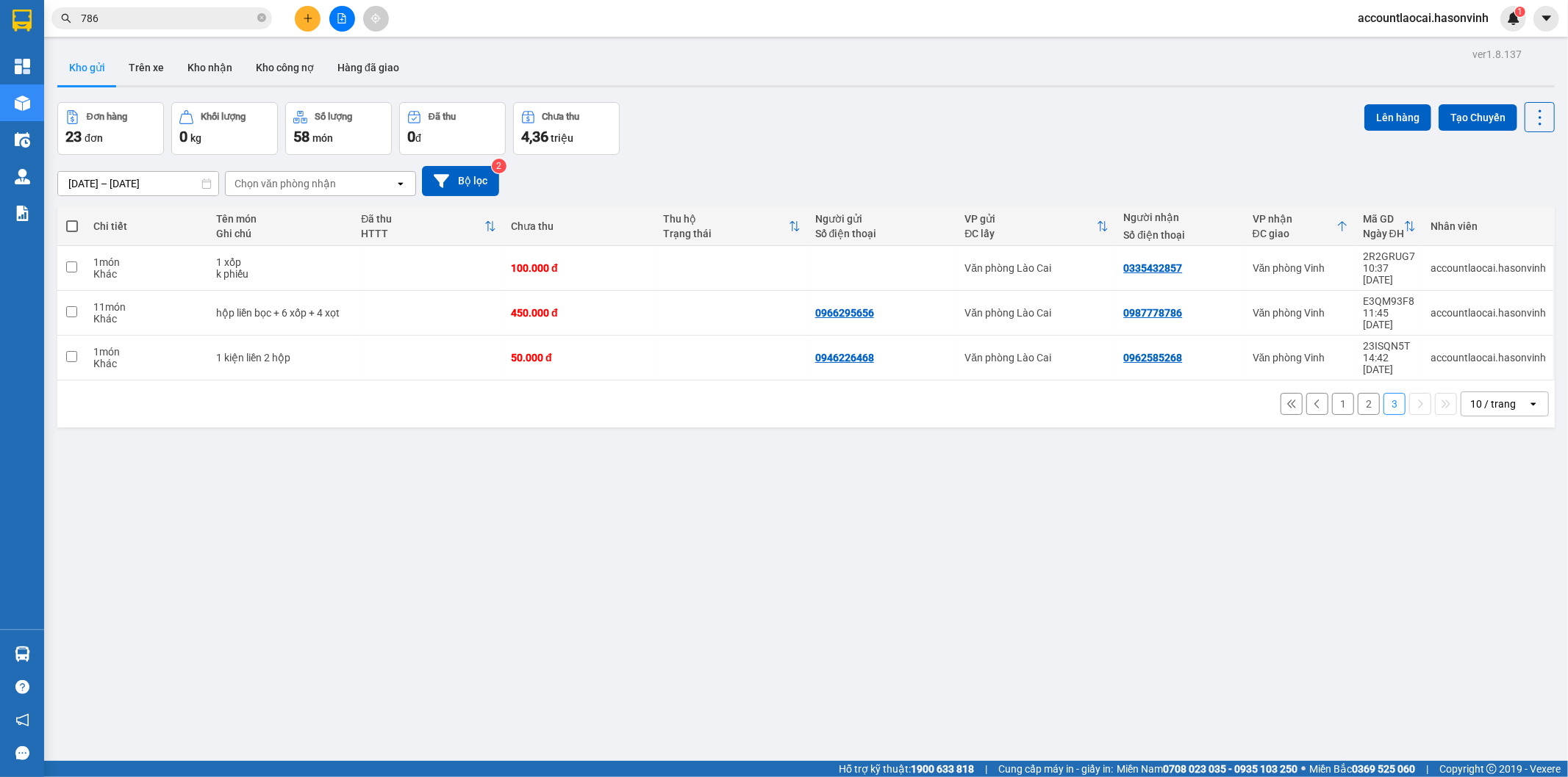
click at [1357, 393] on button "2" at bounding box center [1368, 404] width 22 height 22
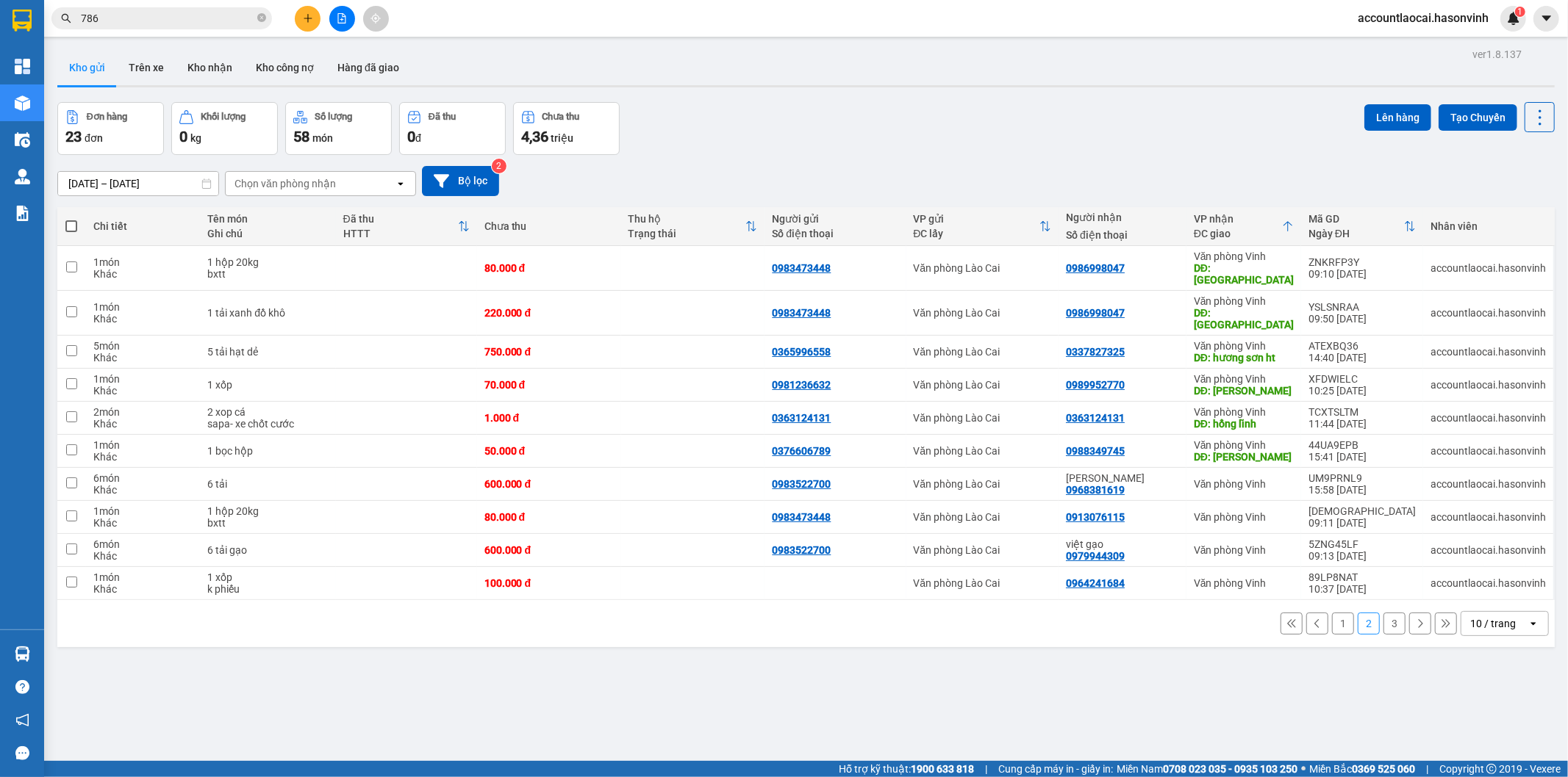
click at [1339, 613] on button "1" at bounding box center [1343, 624] width 22 height 22
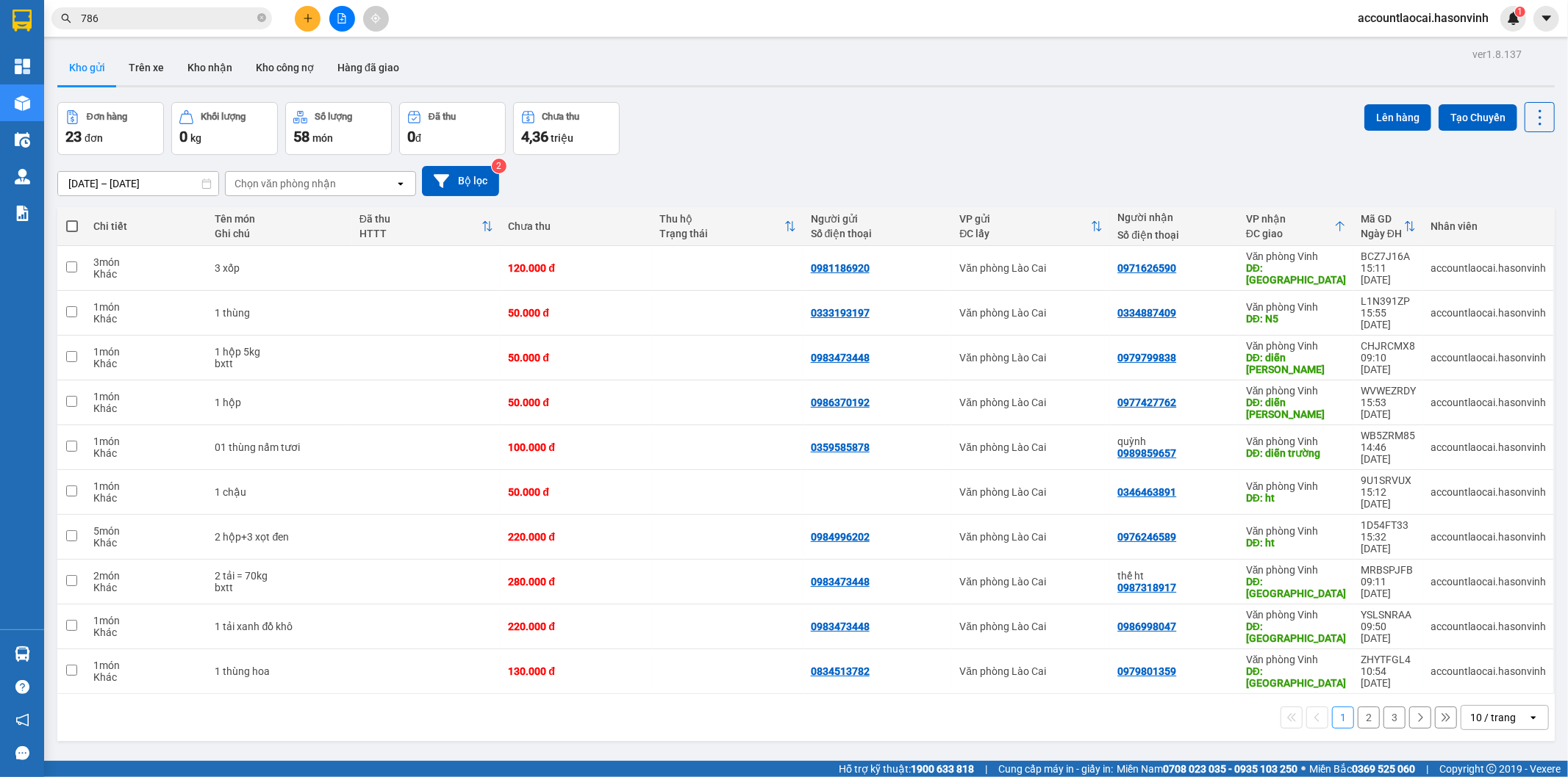
click at [1364, 707] on button "2" at bounding box center [1368, 718] width 22 height 22
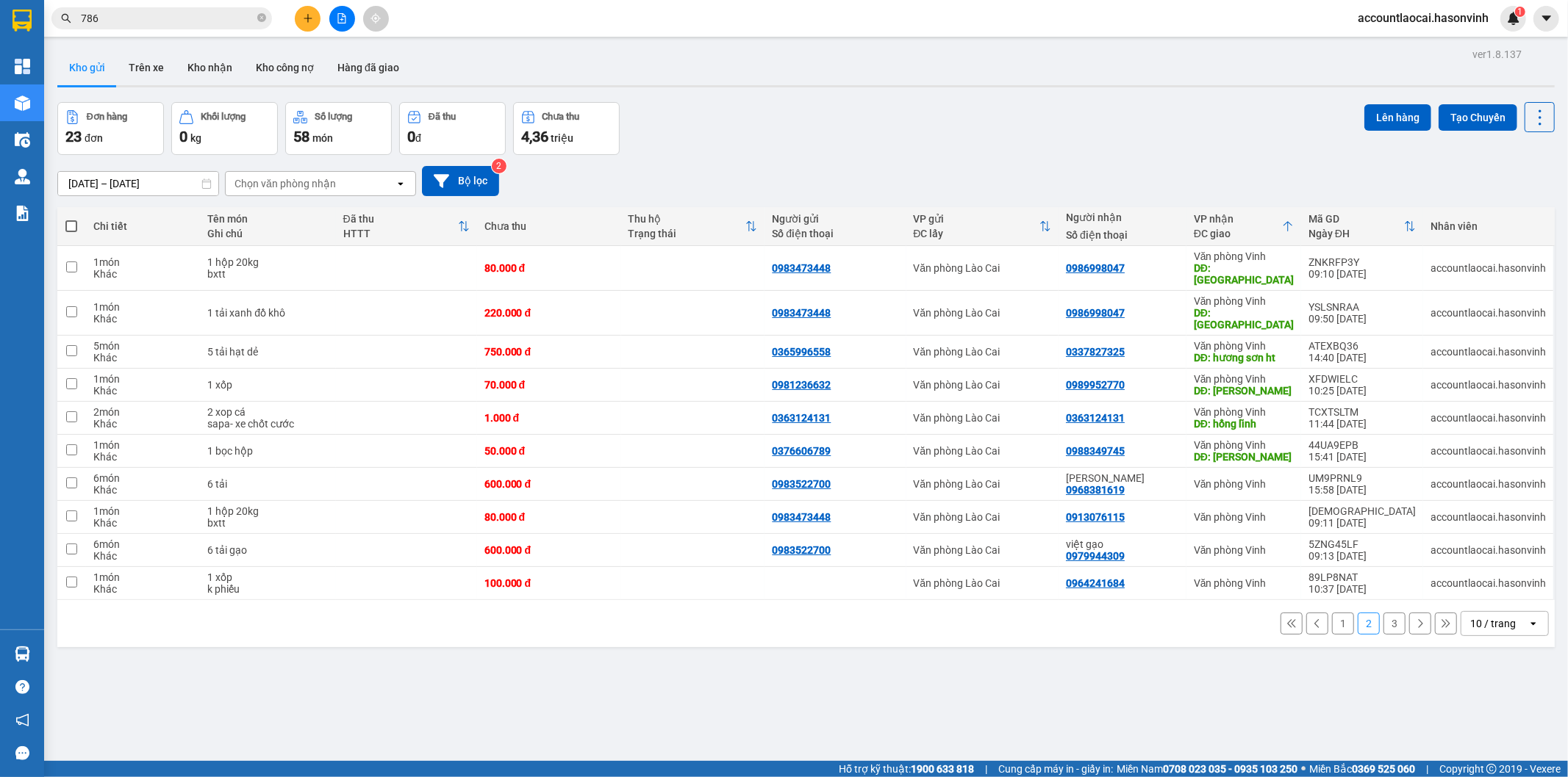
click at [1336, 613] on button "1" at bounding box center [1343, 624] width 22 height 22
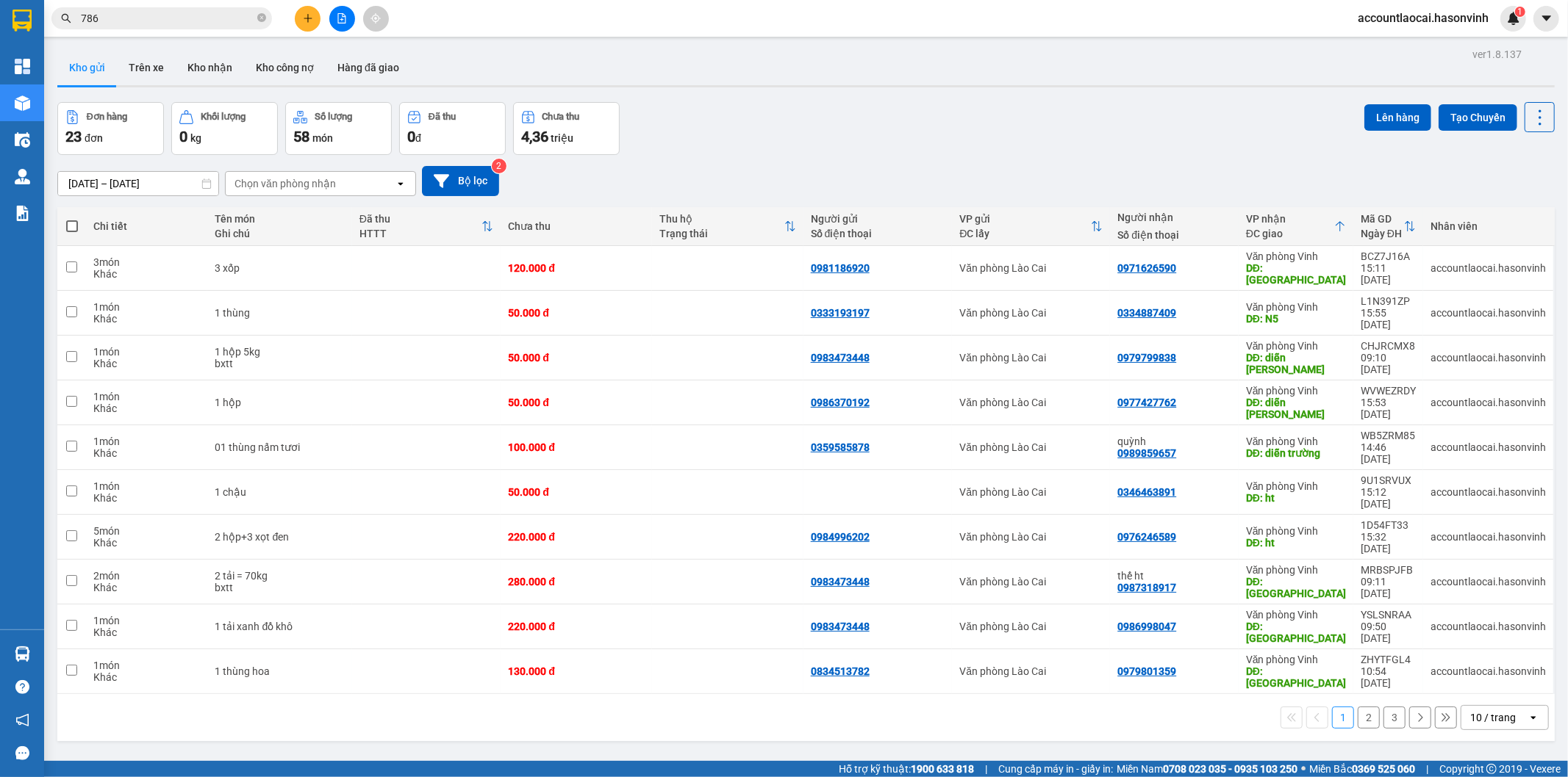
click at [1334, 222] on icon at bounding box center [1340, 226] width 12 height 12
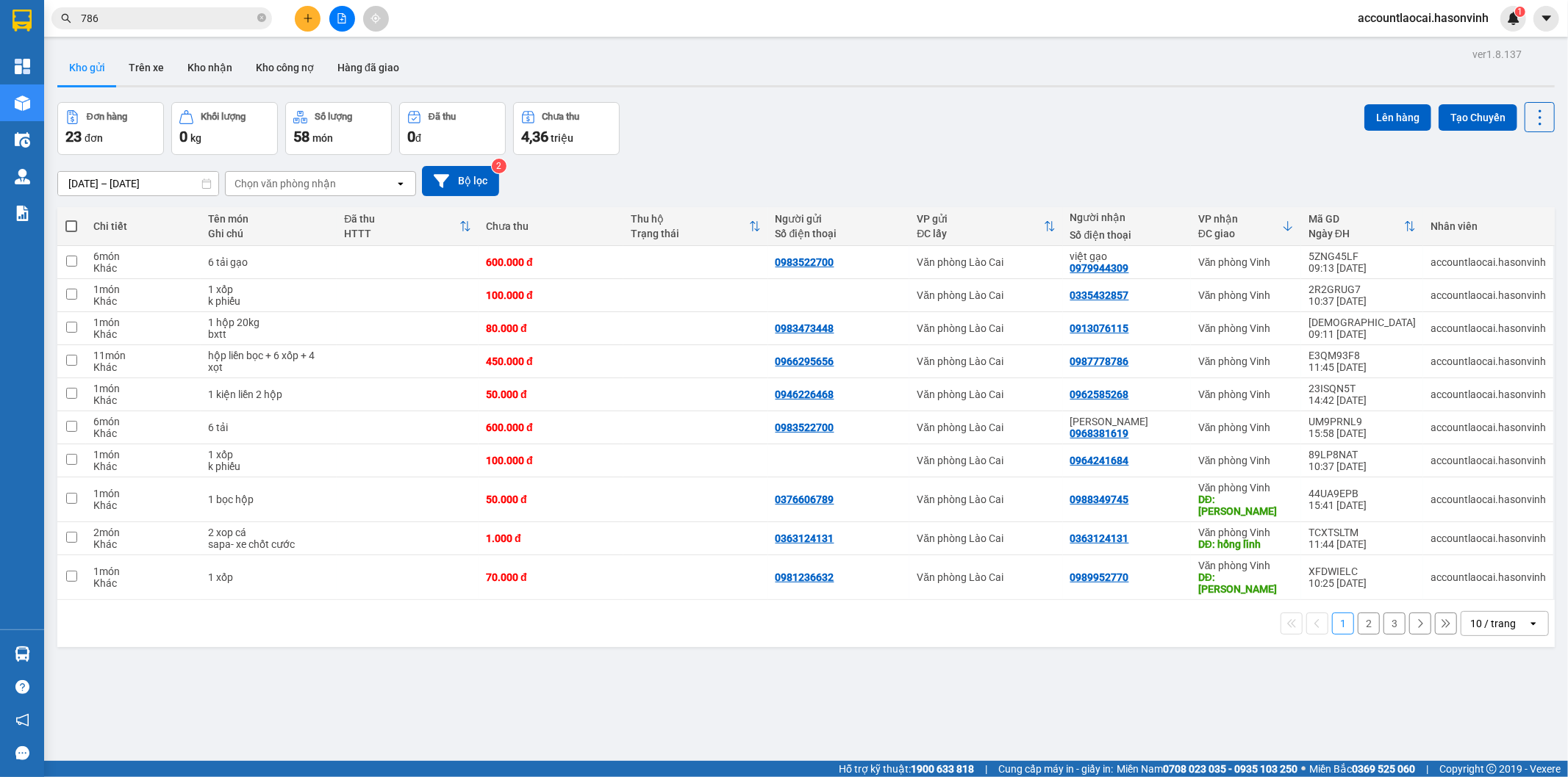
click at [1294, 222] on icon at bounding box center [1288, 226] width 12 height 12
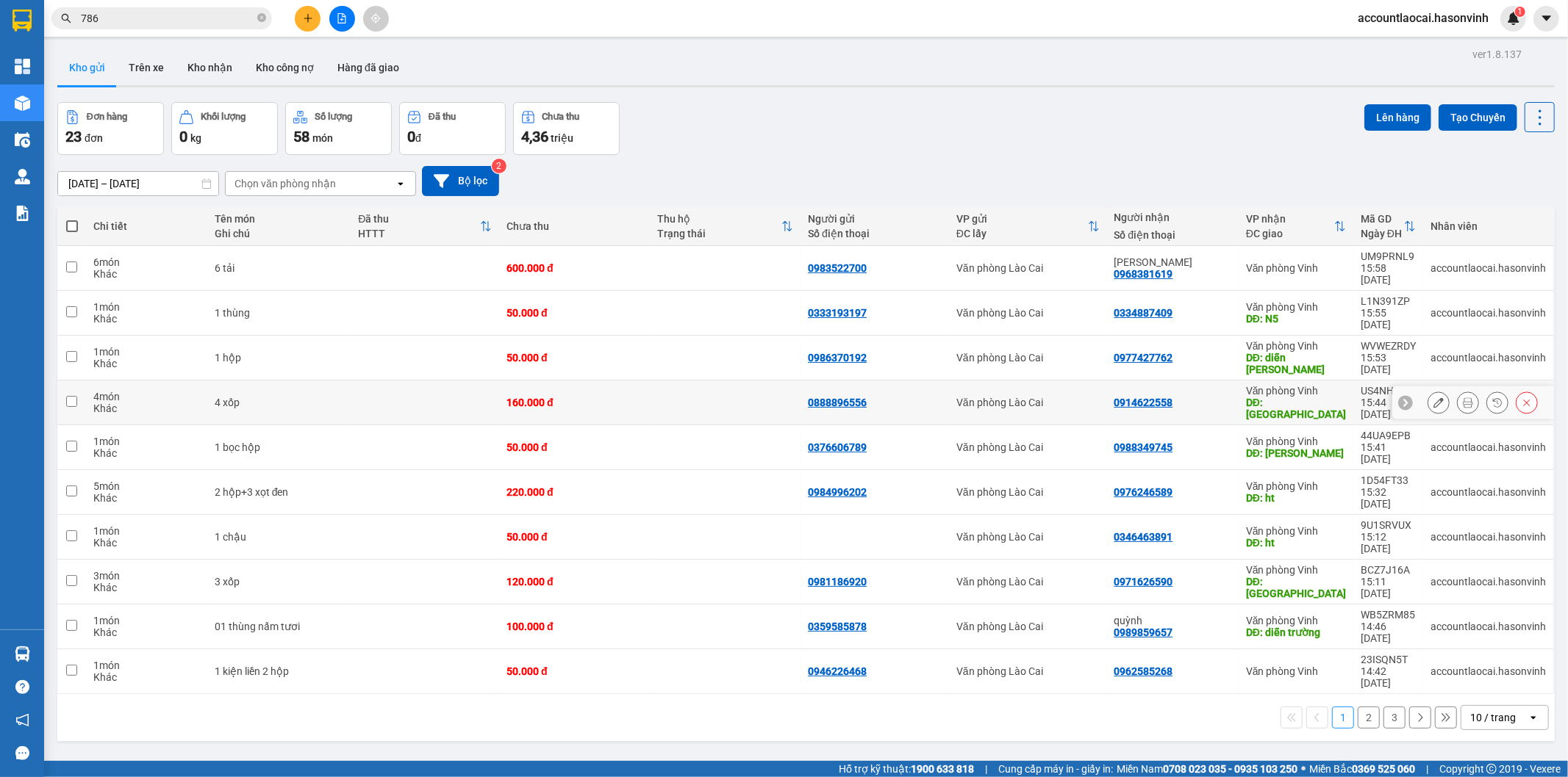
click at [1462, 398] on icon at bounding box center [1467, 403] width 10 height 10
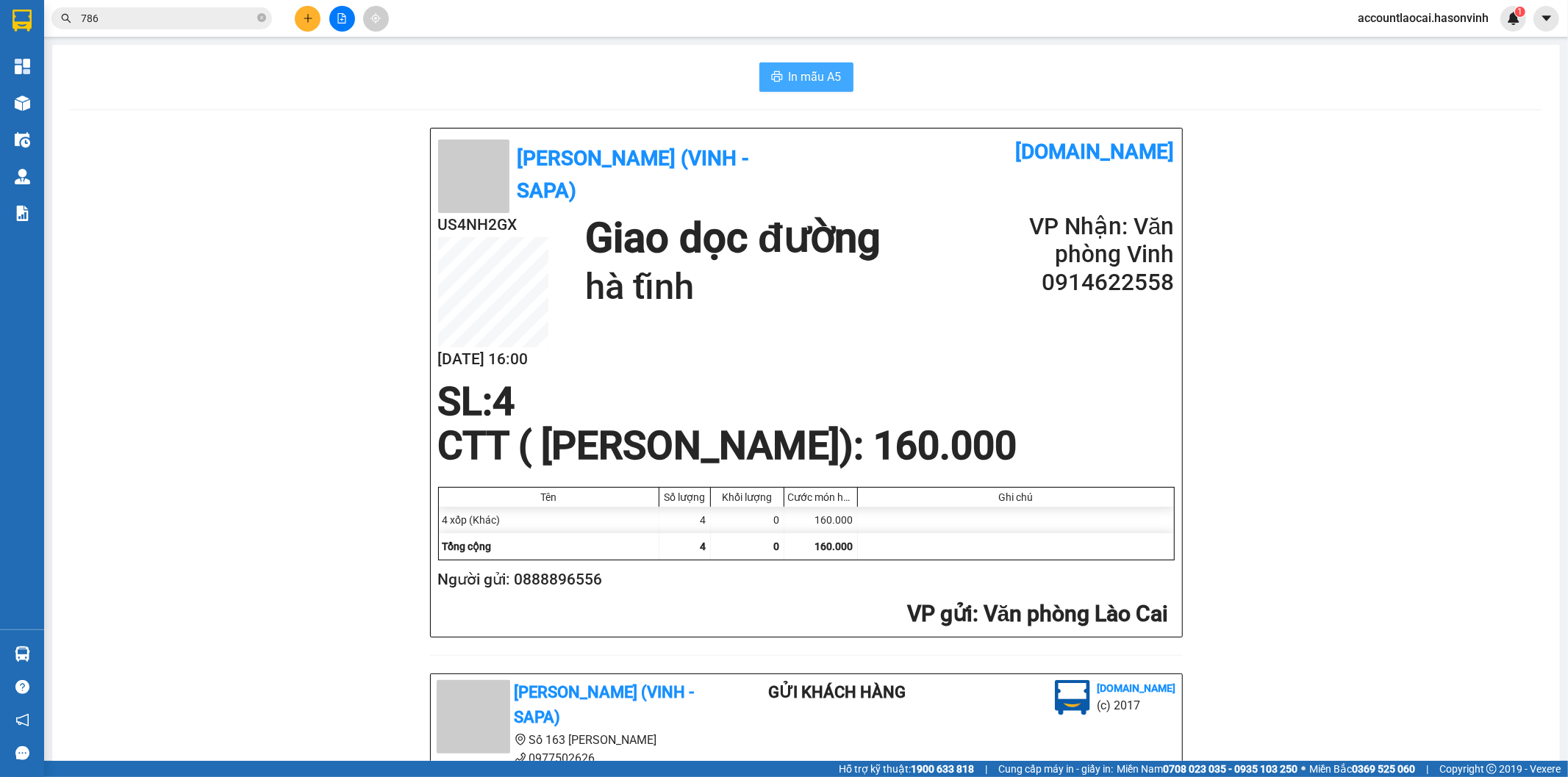
click at [835, 76] on button "In mẫu A5" at bounding box center [806, 77] width 94 height 30
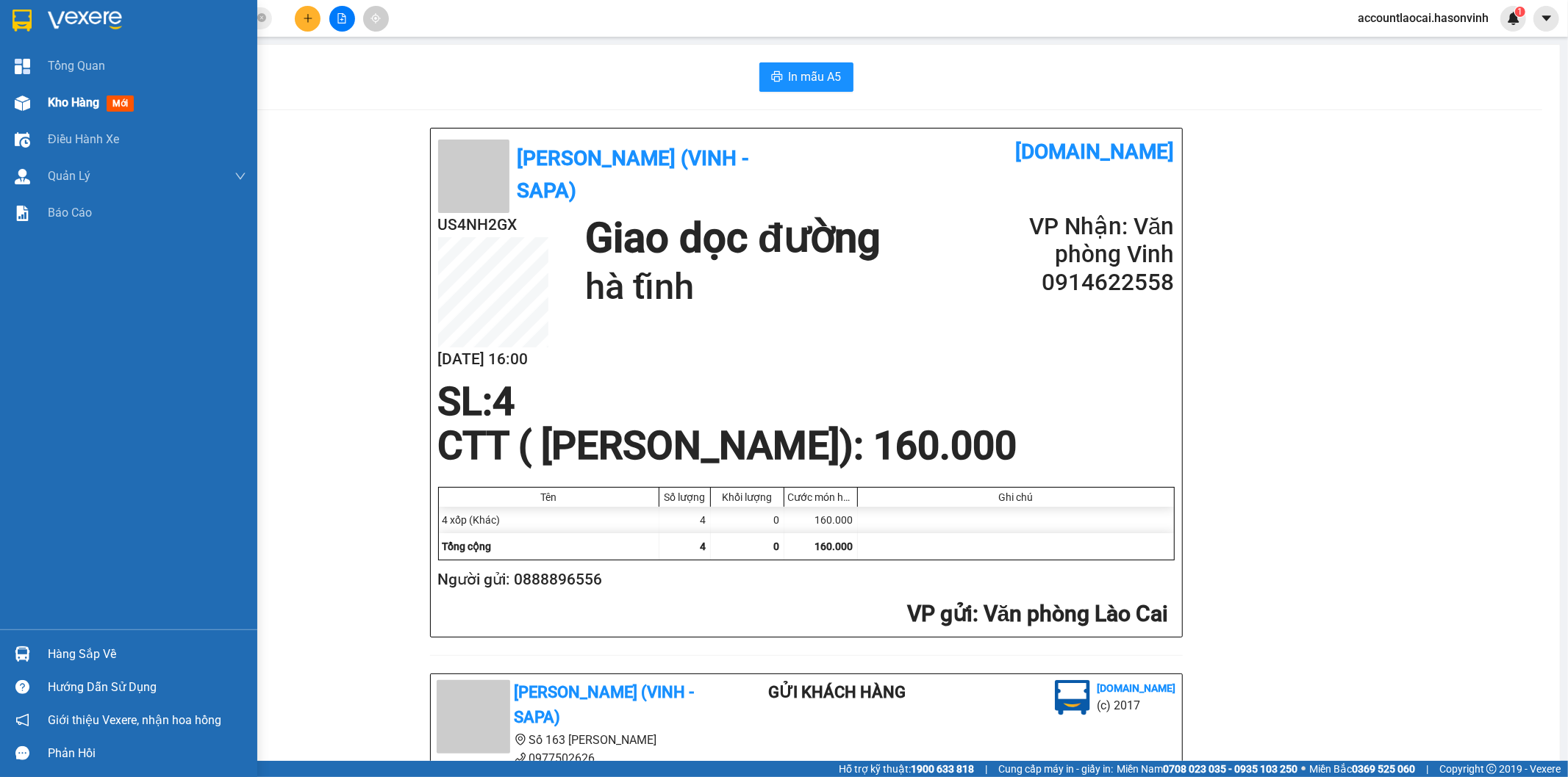
click at [66, 101] on span "Kho hàng" at bounding box center [73, 102] width 52 height 14
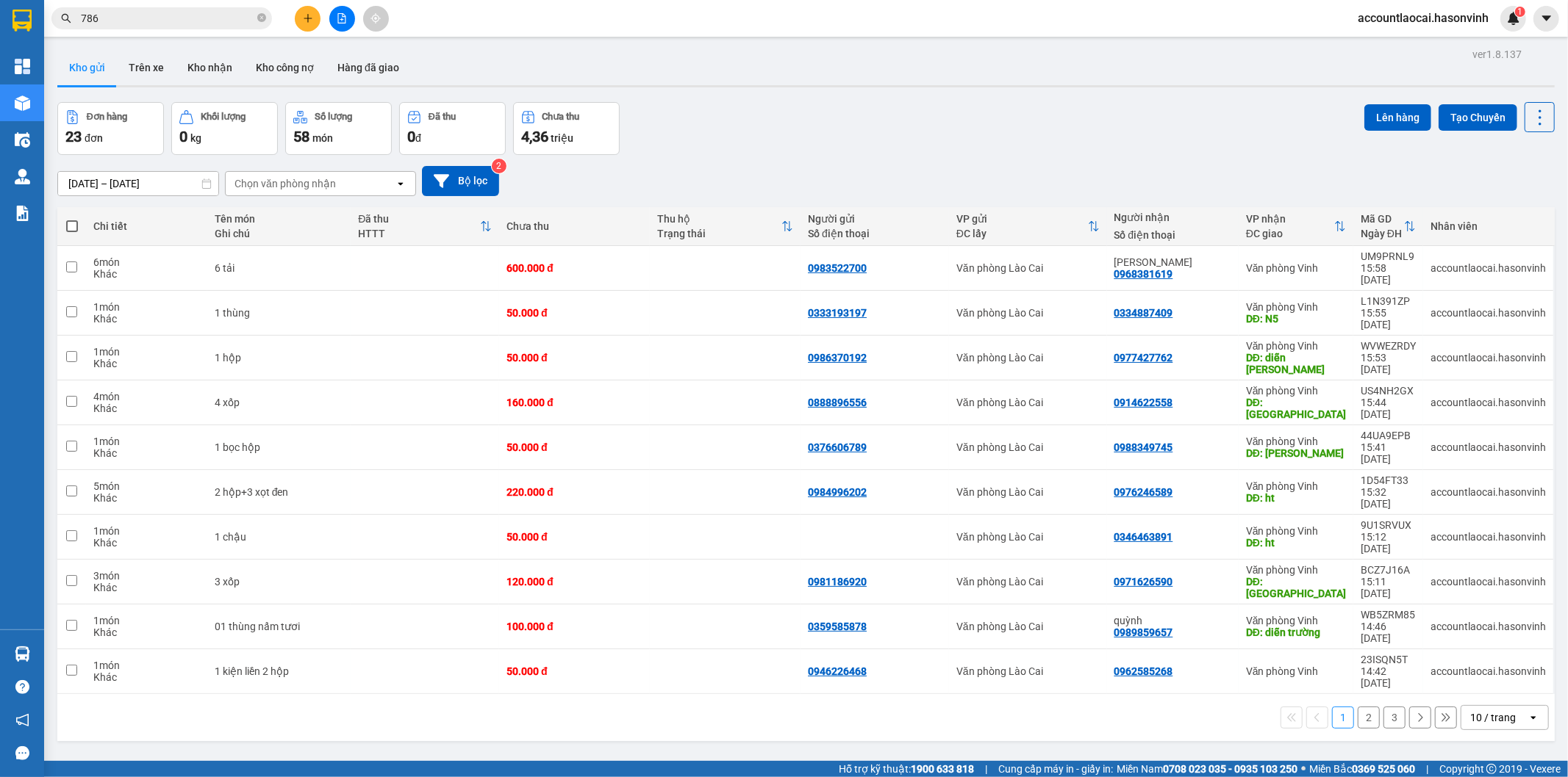
click at [1340, 219] on th "VP nhận ĐC giao" at bounding box center [1295, 227] width 114 height 39
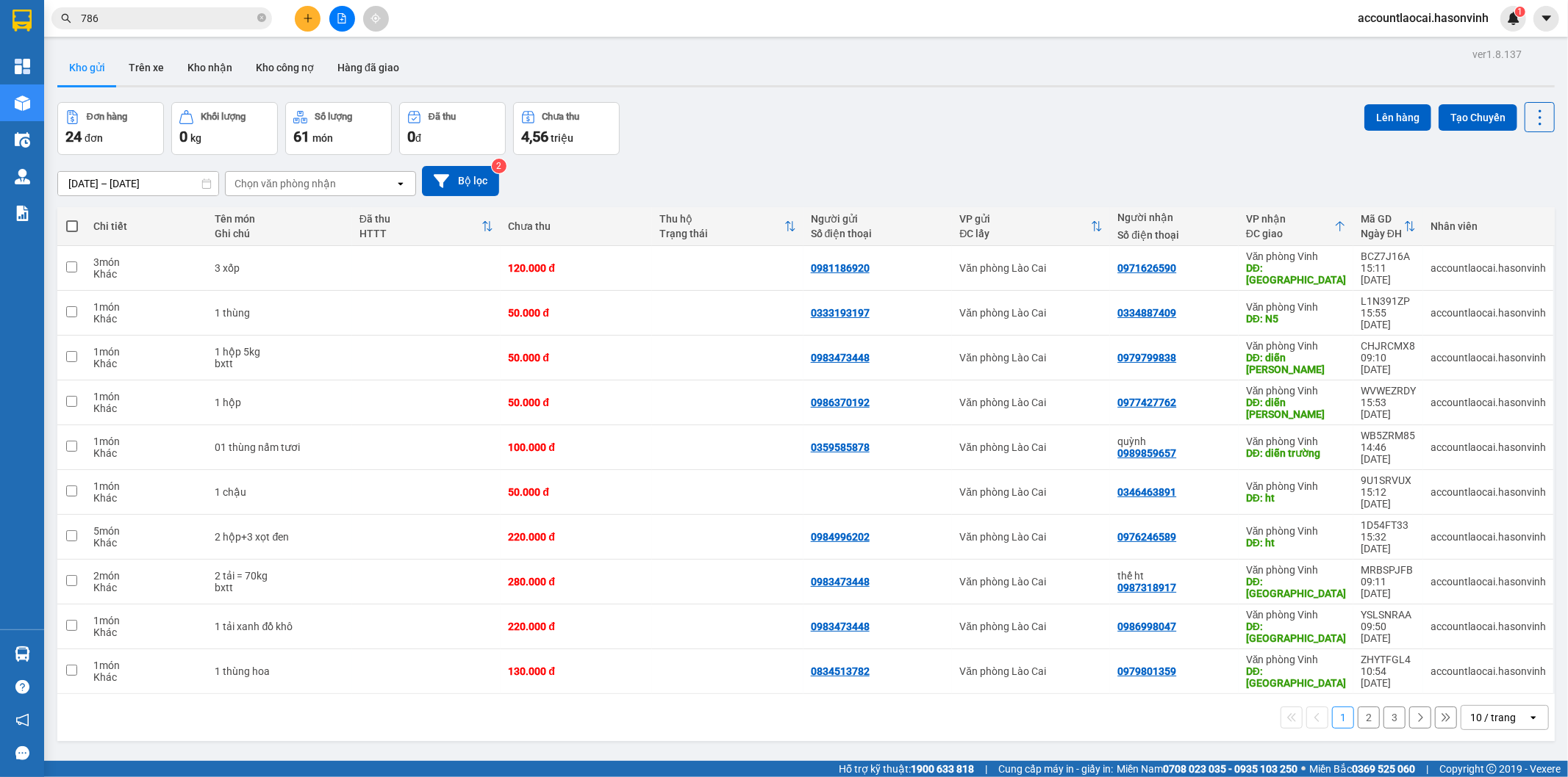
click at [1361, 707] on button "2" at bounding box center [1368, 718] width 22 height 22
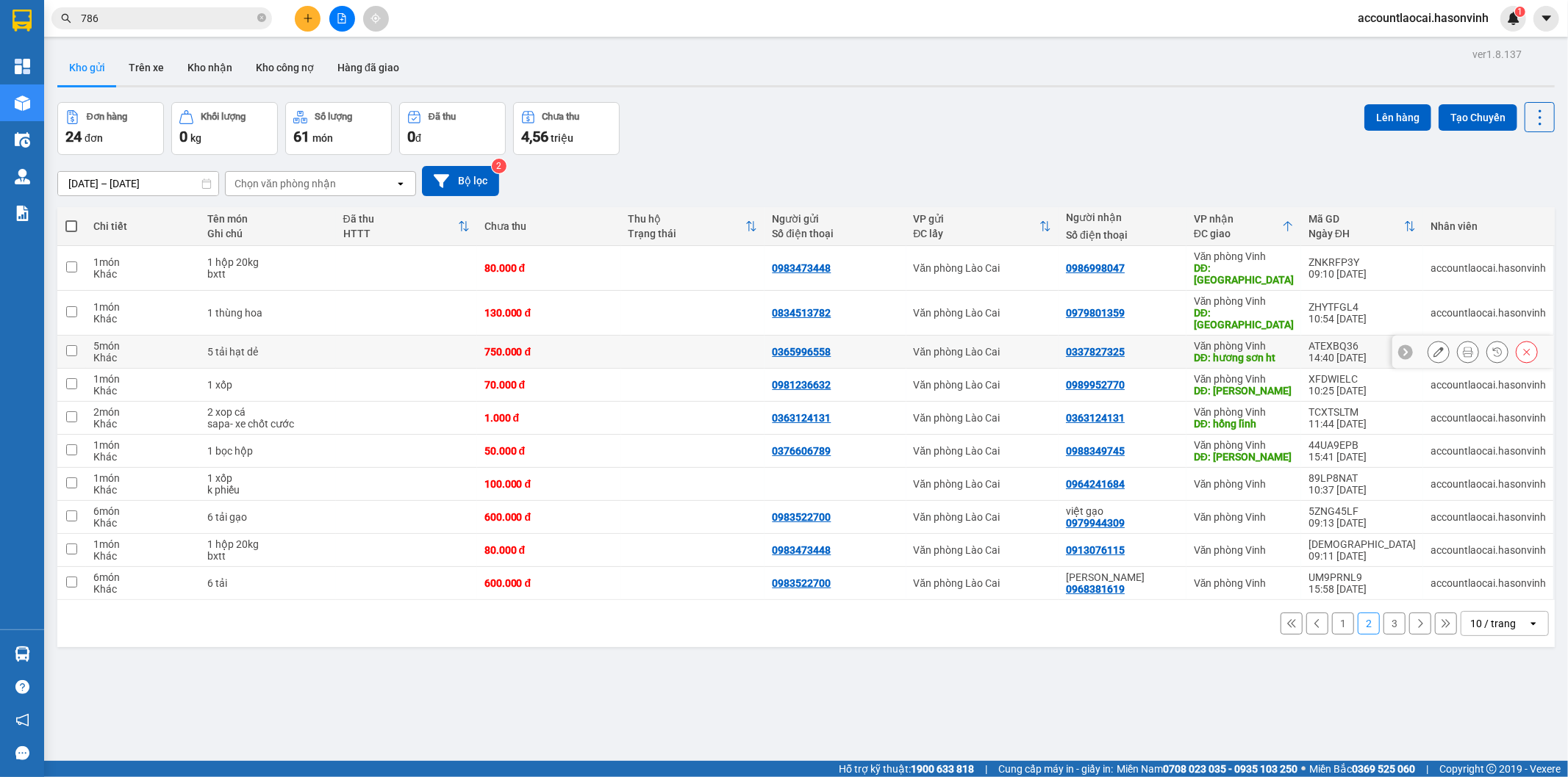
click at [1294, 352] on div "DĐ: hương sơn ht" at bounding box center [1244, 358] width 100 height 12
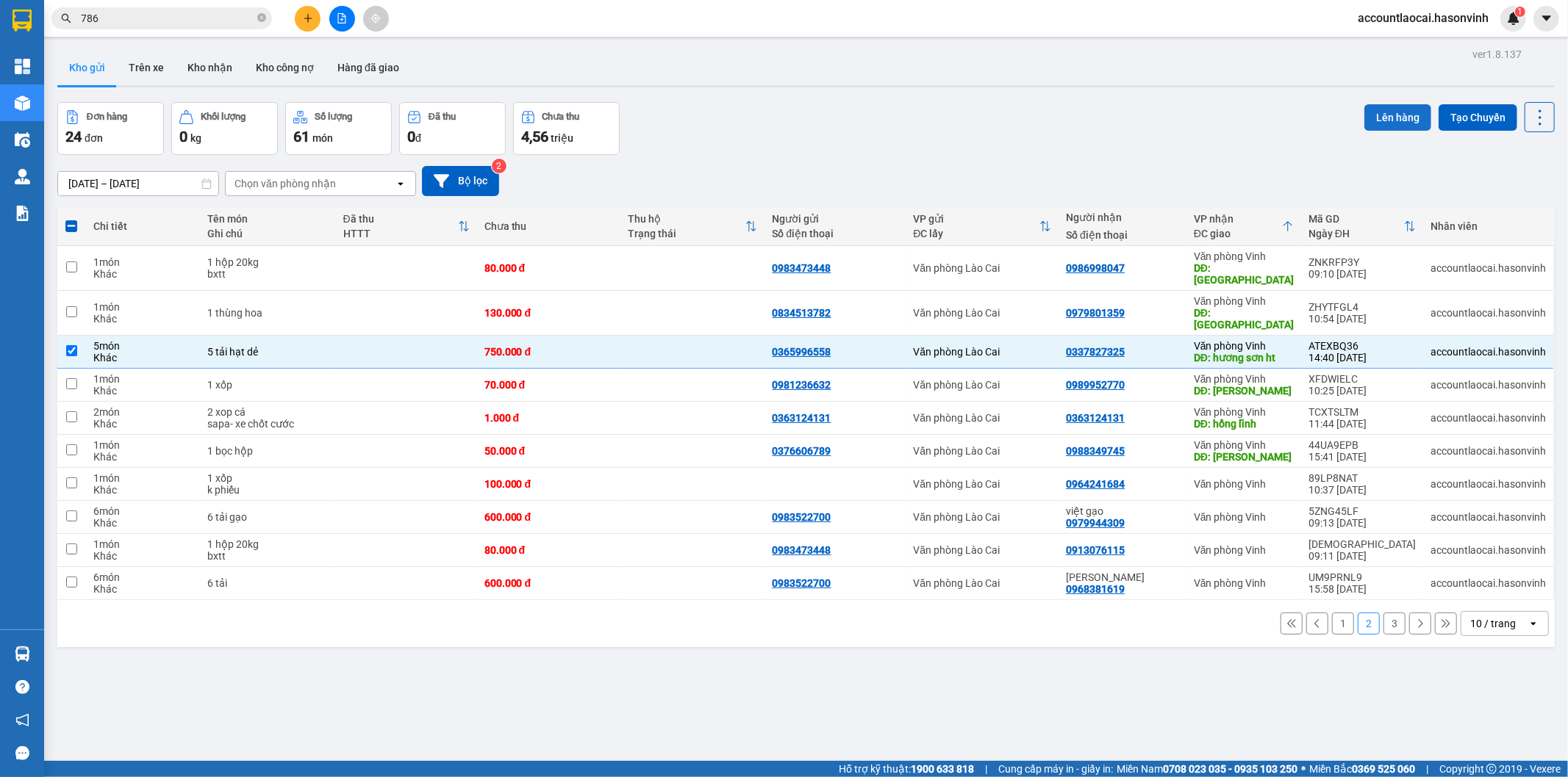
click at [1386, 119] on button "Lên hàng" at bounding box center [1397, 117] width 67 height 26
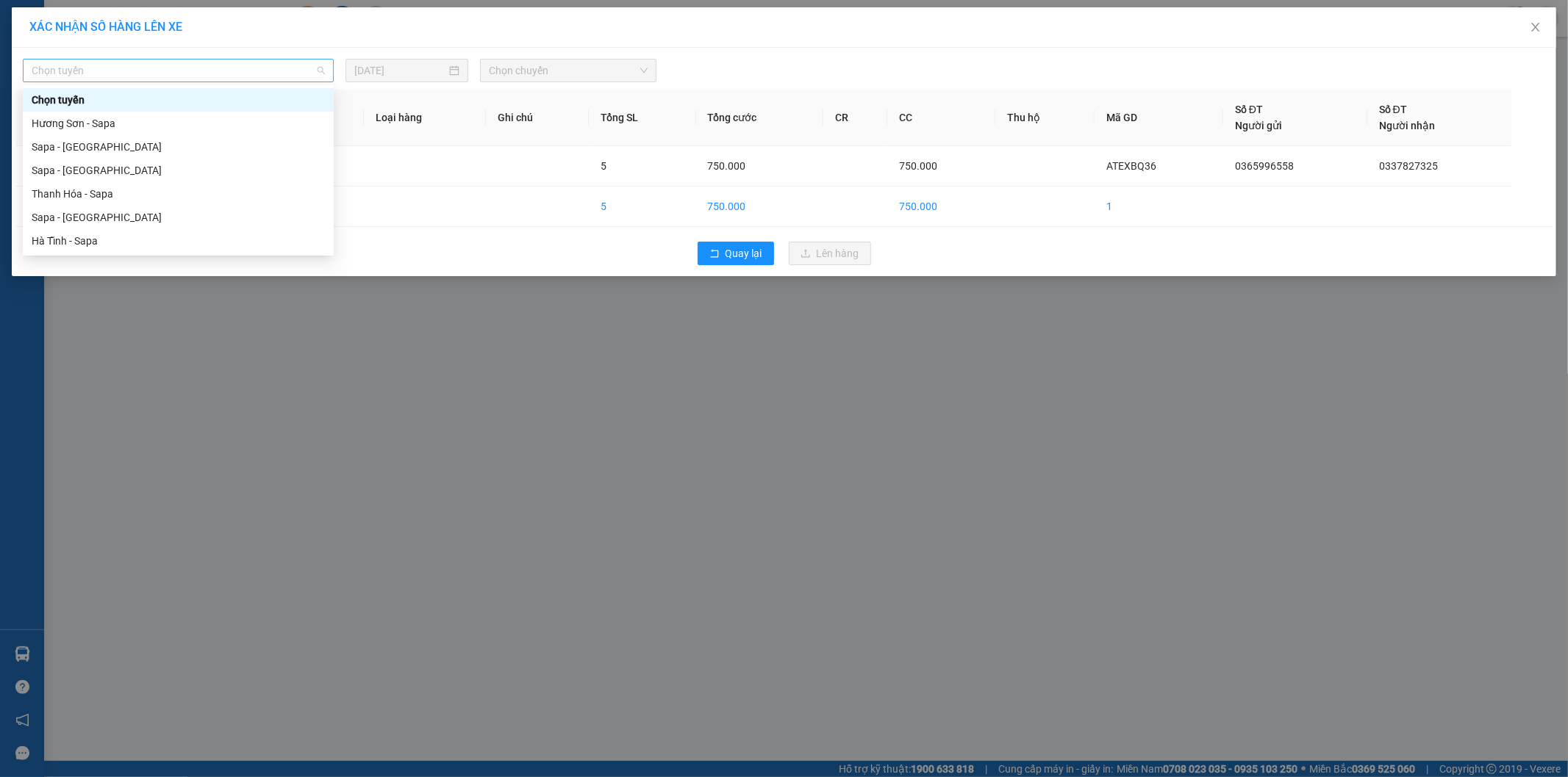
click at [119, 74] on span "Chọn tuyến" at bounding box center [178, 70] width 293 height 22
click at [66, 211] on div "Sapa - [GEOGRAPHIC_DATA]" at bounding box center [178, 217] width 293 height 16
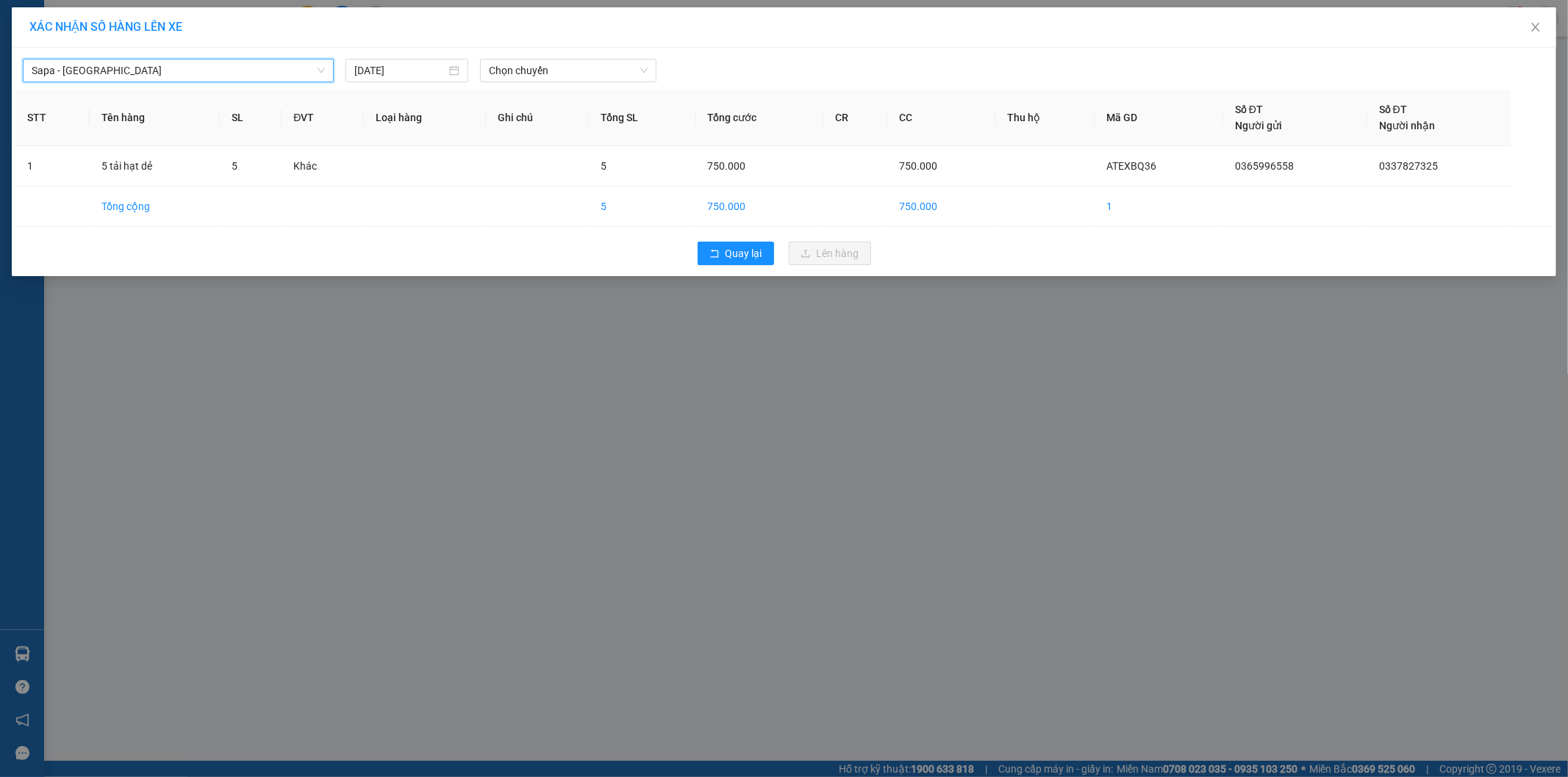
drag, startPoint x: 251, startPoint y: 80, endPoint x: 212, endPoint y: 107, distance: 47.4
click at [245, 83] on div "Sapa - [GEOGRAPHIC_DATA] Sapa - [GEOGRAPHIC_DATA] [DATE] Chọn chuyến STT Tên hà…" at bounding box center [784, 162] width 1544 height 229
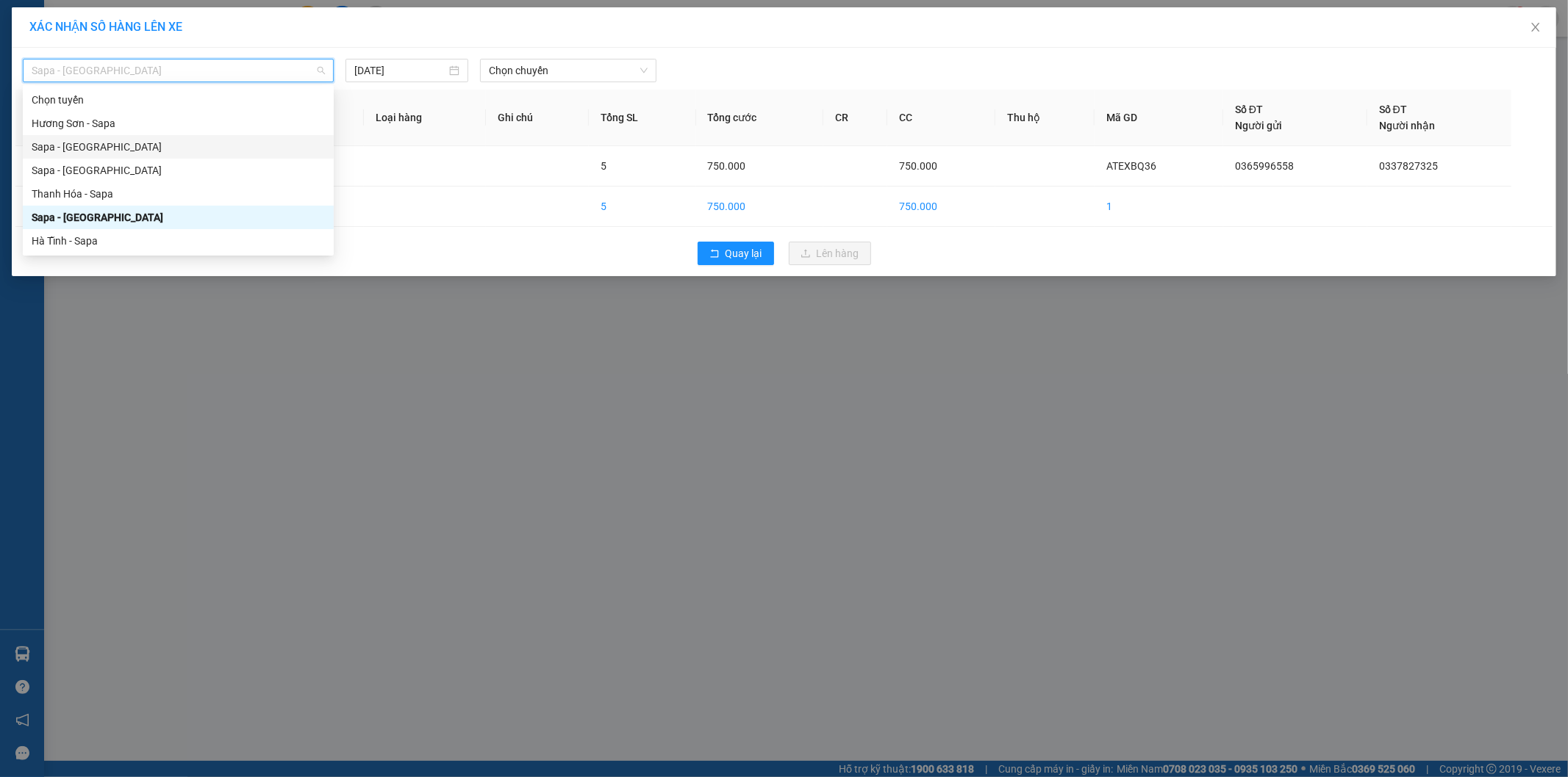
click at [135, 152] on div "Sapa - [GEOGRAPHIC_DATA]" at bounding box center [178, 146] width 293 height 16
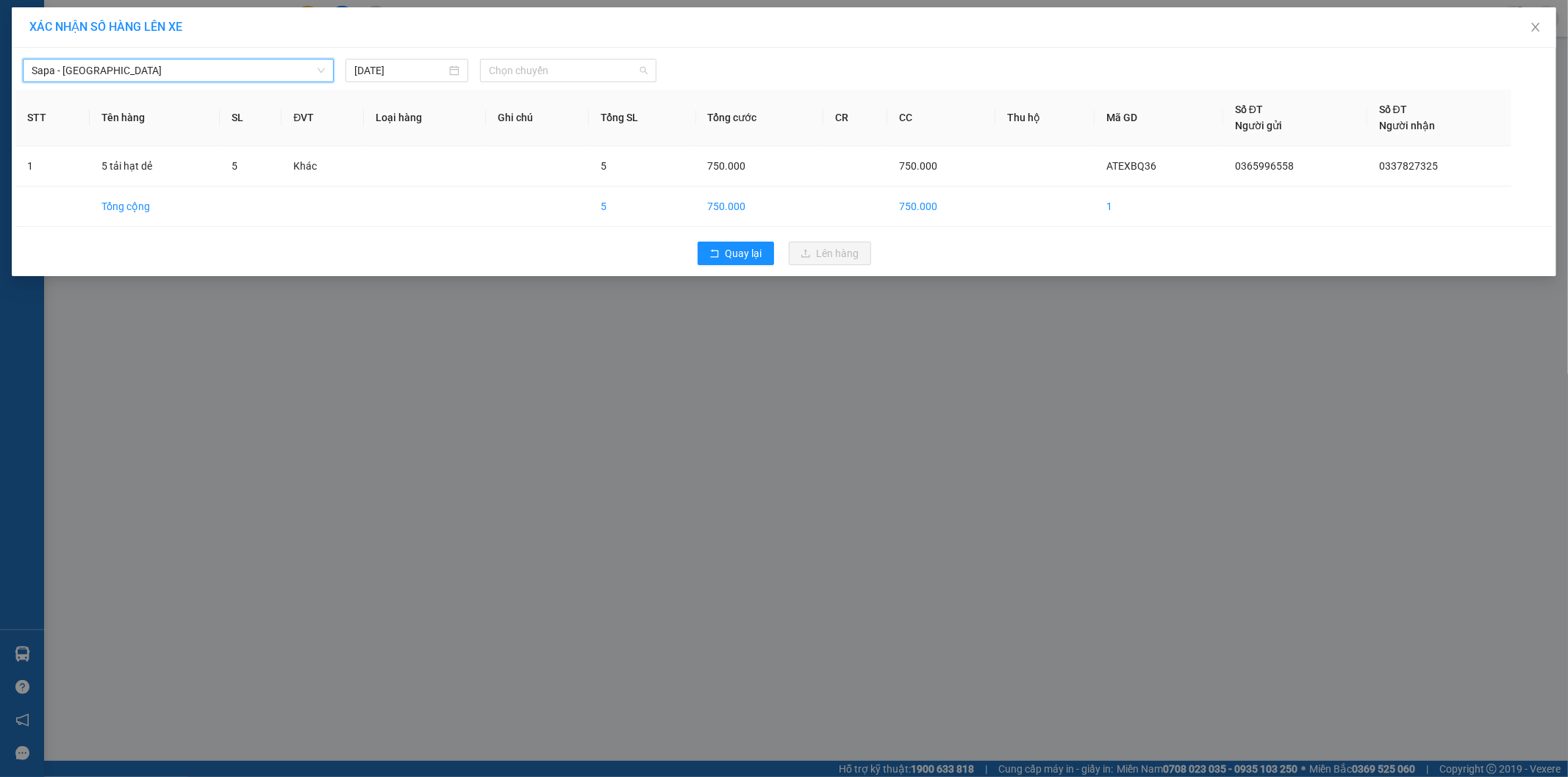
drag, startPoint x: 605, startPoint y: 74, endPoint x: 595, endPoint y: 89, distance: 18.0
click at [605, 74] on span "Chọn chuyến" at bounding box center [568, 70] width 159 height 22
click at [584, 125] on div "17:30 - 24H-034.11" at bounding box center [545, 123] width 114 height 16
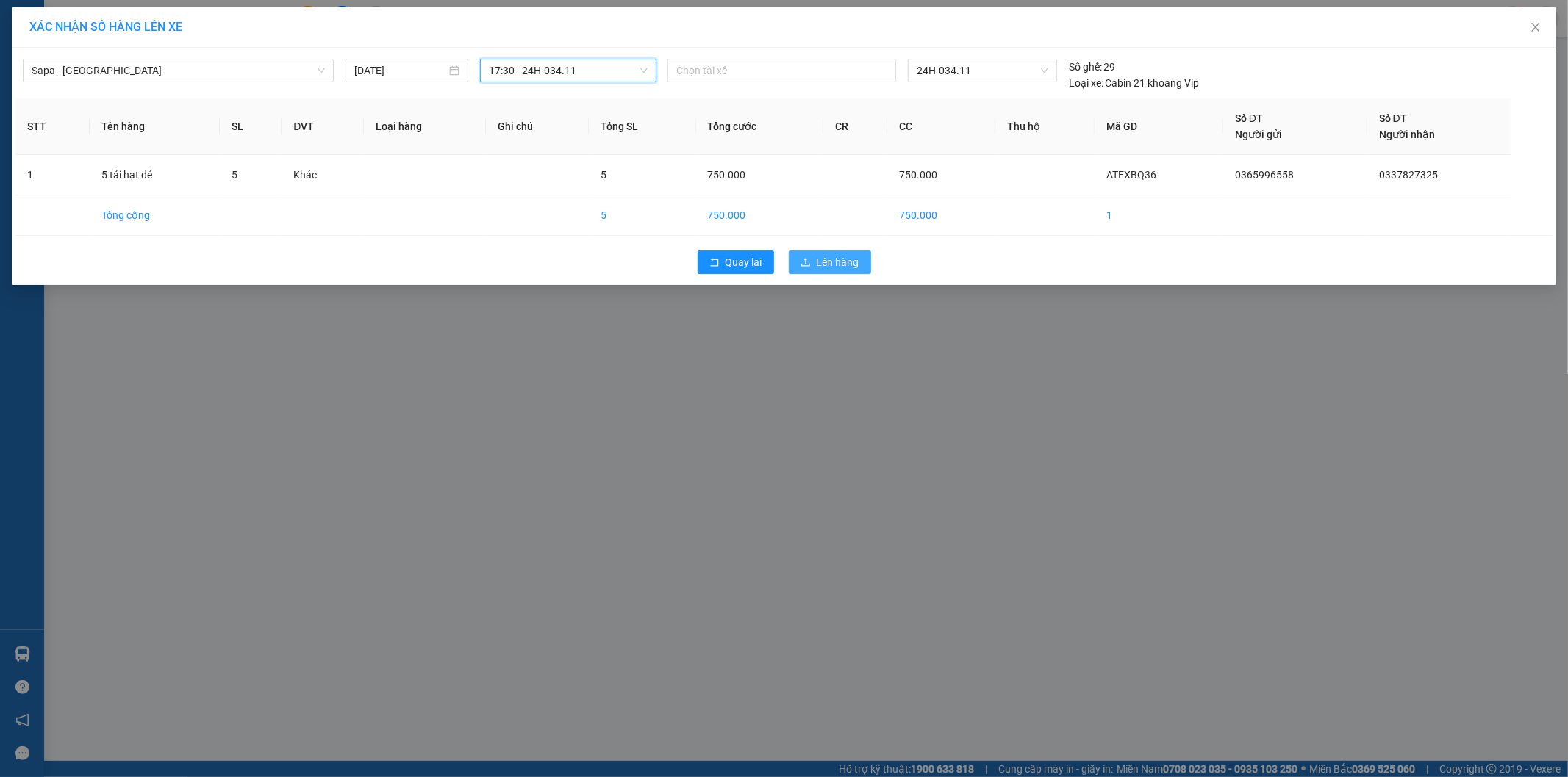
click at [811, 262] on button "Lên hàng" at bounding box center [829, 262] width 82 height 24
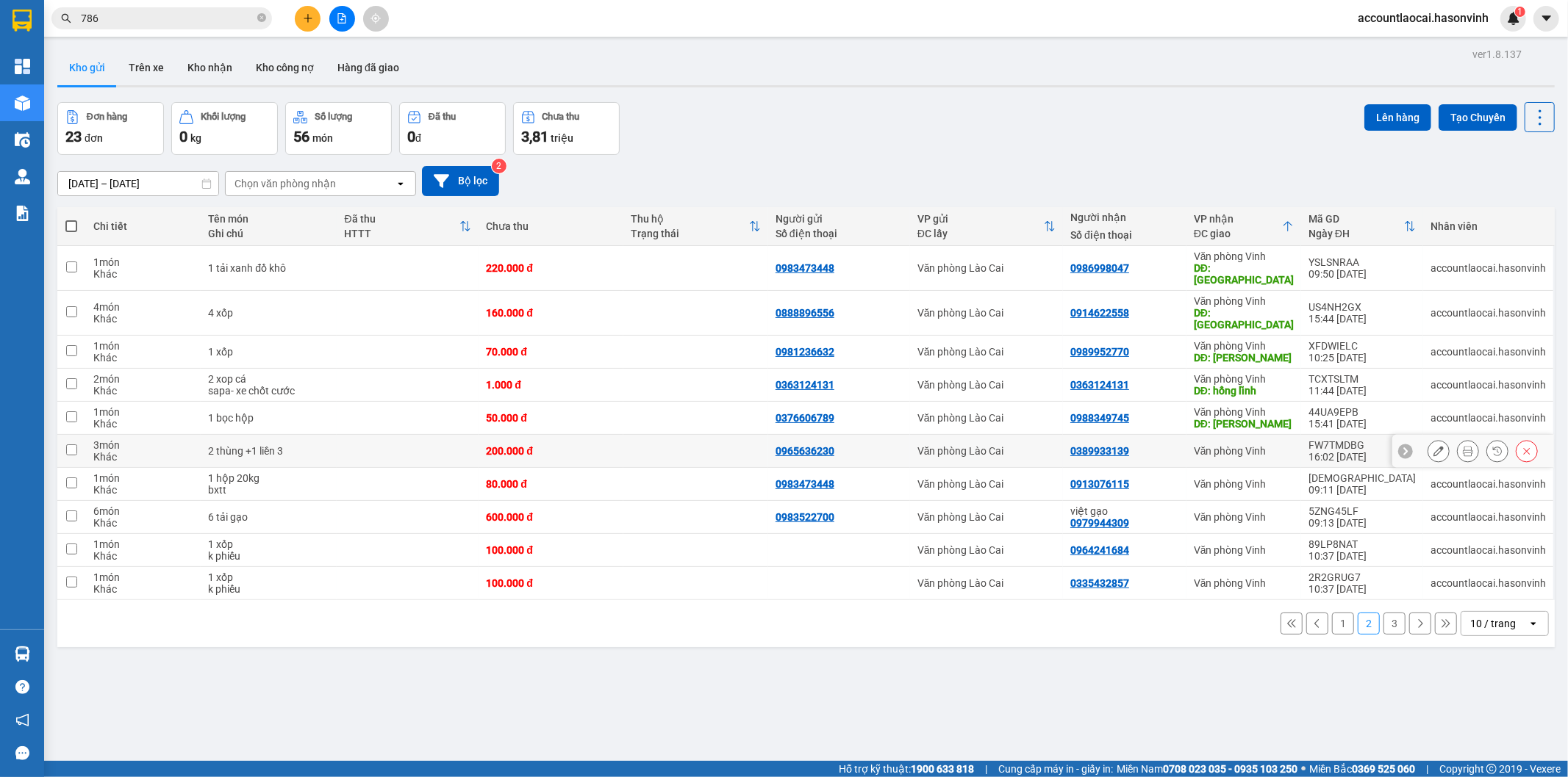
click at [1179, 445] on div "0389933139" at bounding box center [1124, 451] width 108 height 12
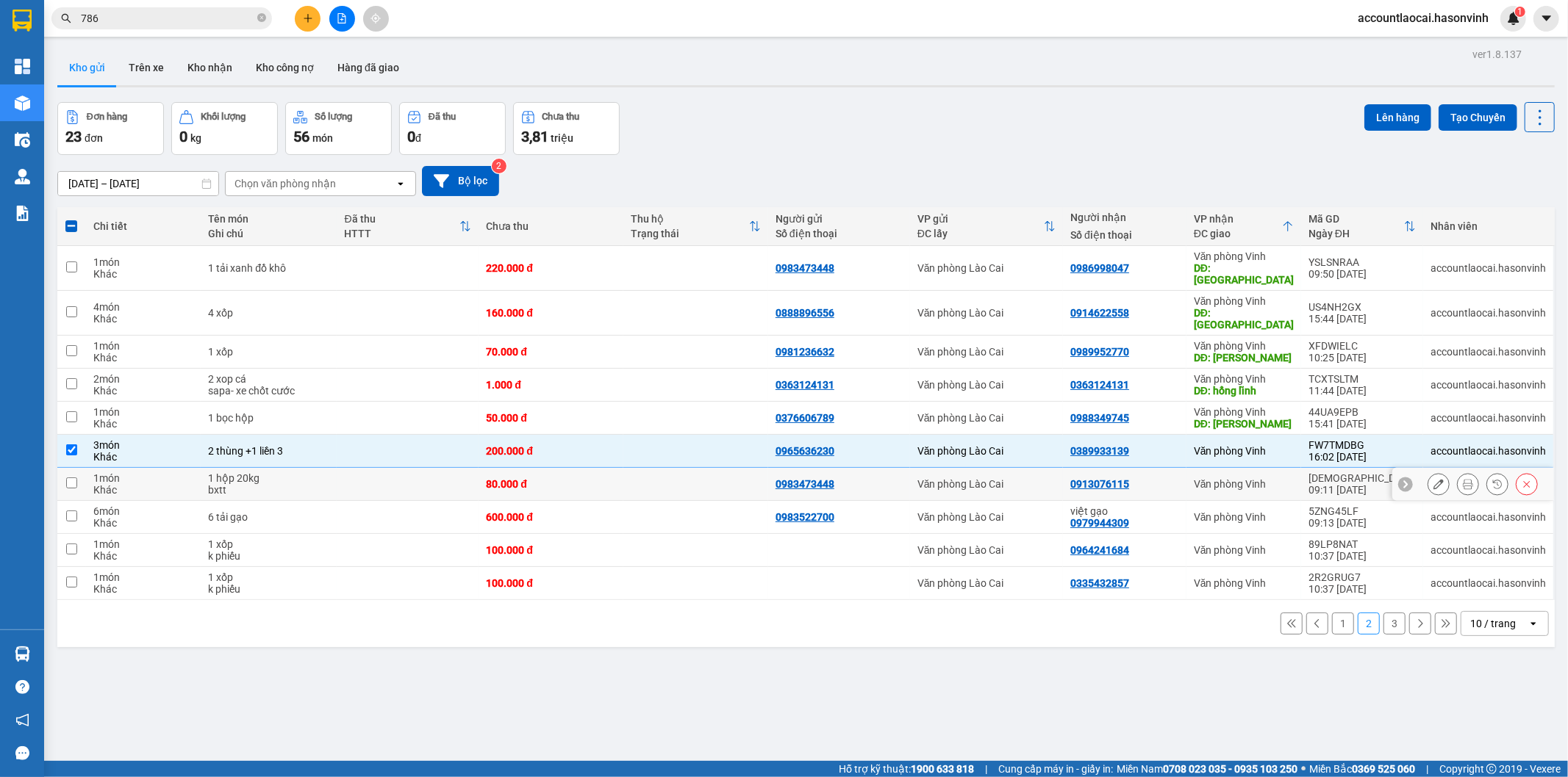
click at [1184, 468] on td "0913076115" at bounding box center [1124, 484] width 124 height 33
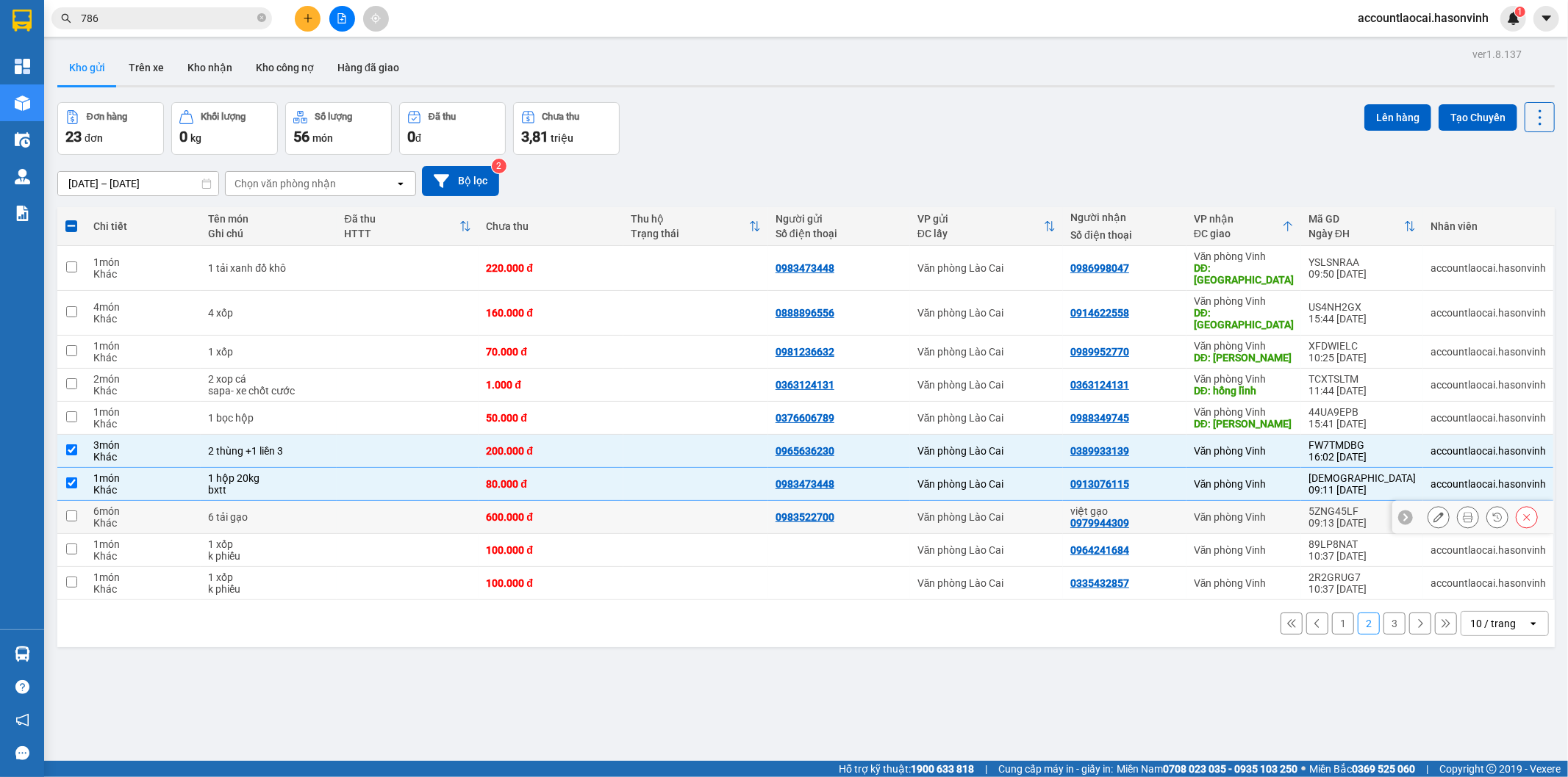
click at [1179, 505] on div "việt gạo" at bounding box center [1124, 511] width 108 height 12
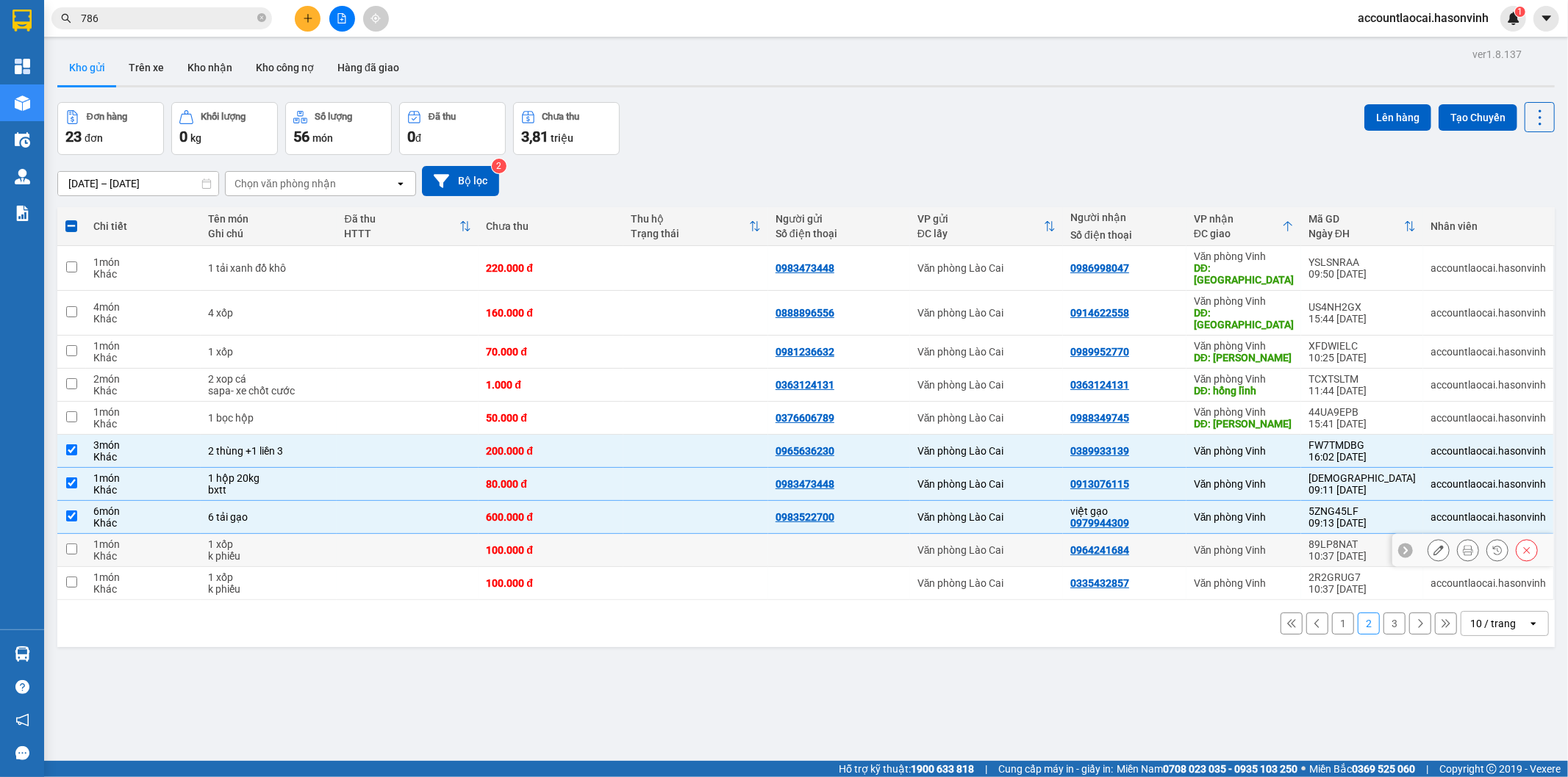
click at [1186, 534] on td "0964241684" at bounding box center [1124, 550] width 124 height 33
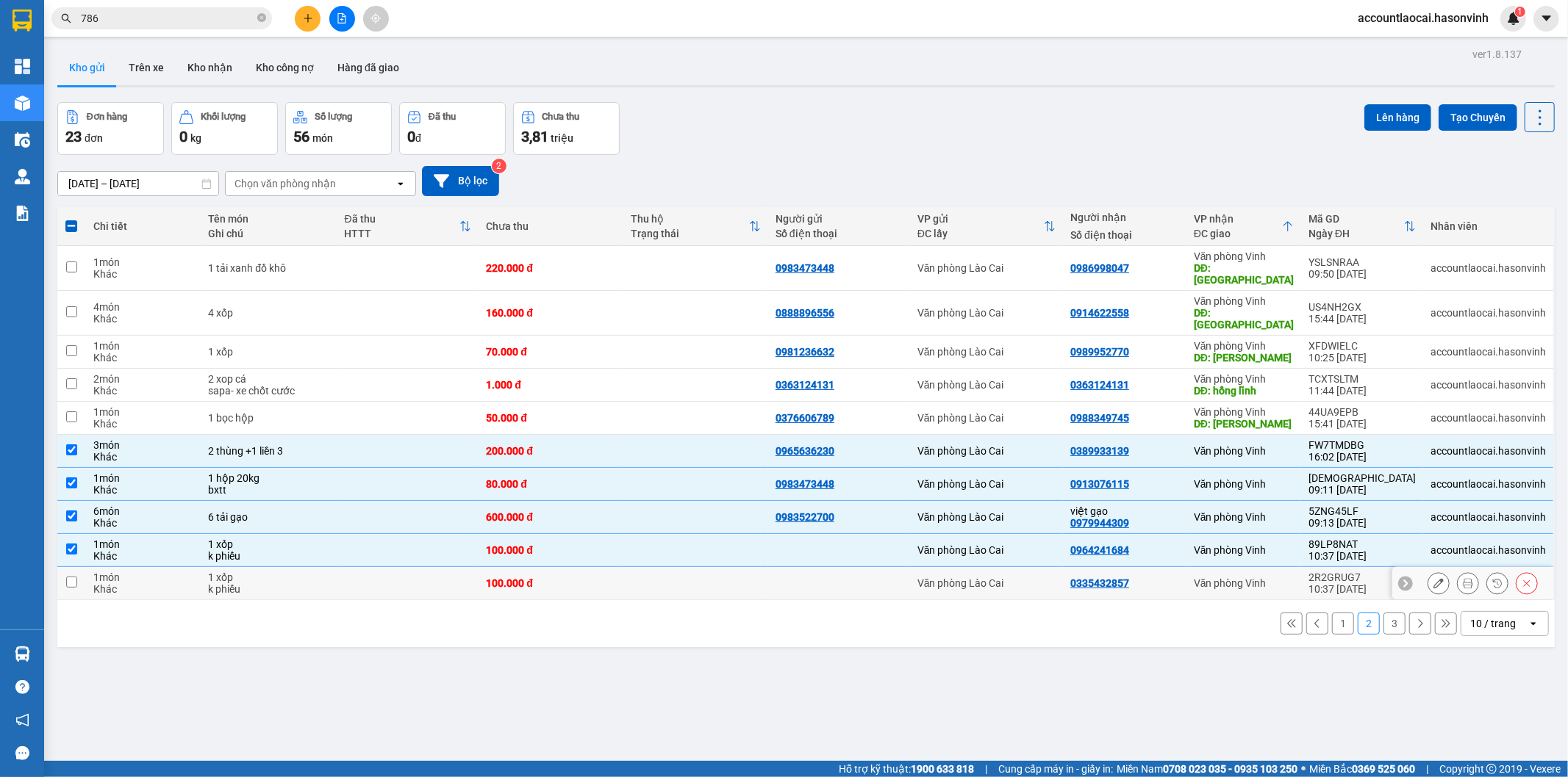
click at [1179, 577] on div "0335432857" at bounding box center [1124, 583] width 108 height 12
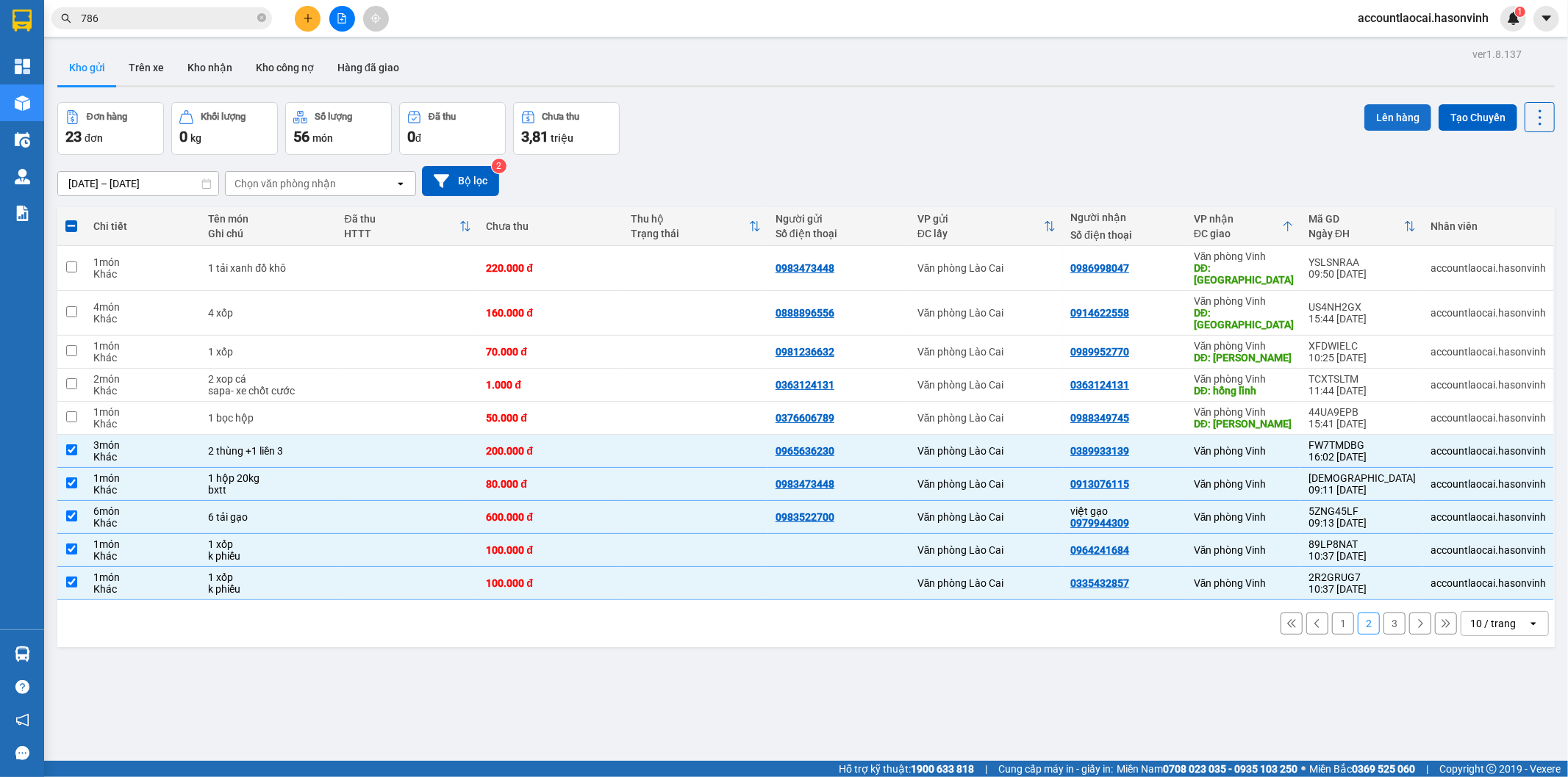
click at [1384, 129] on button "Lên hàng" at bounding box center [1397, 117] width 67 height 26
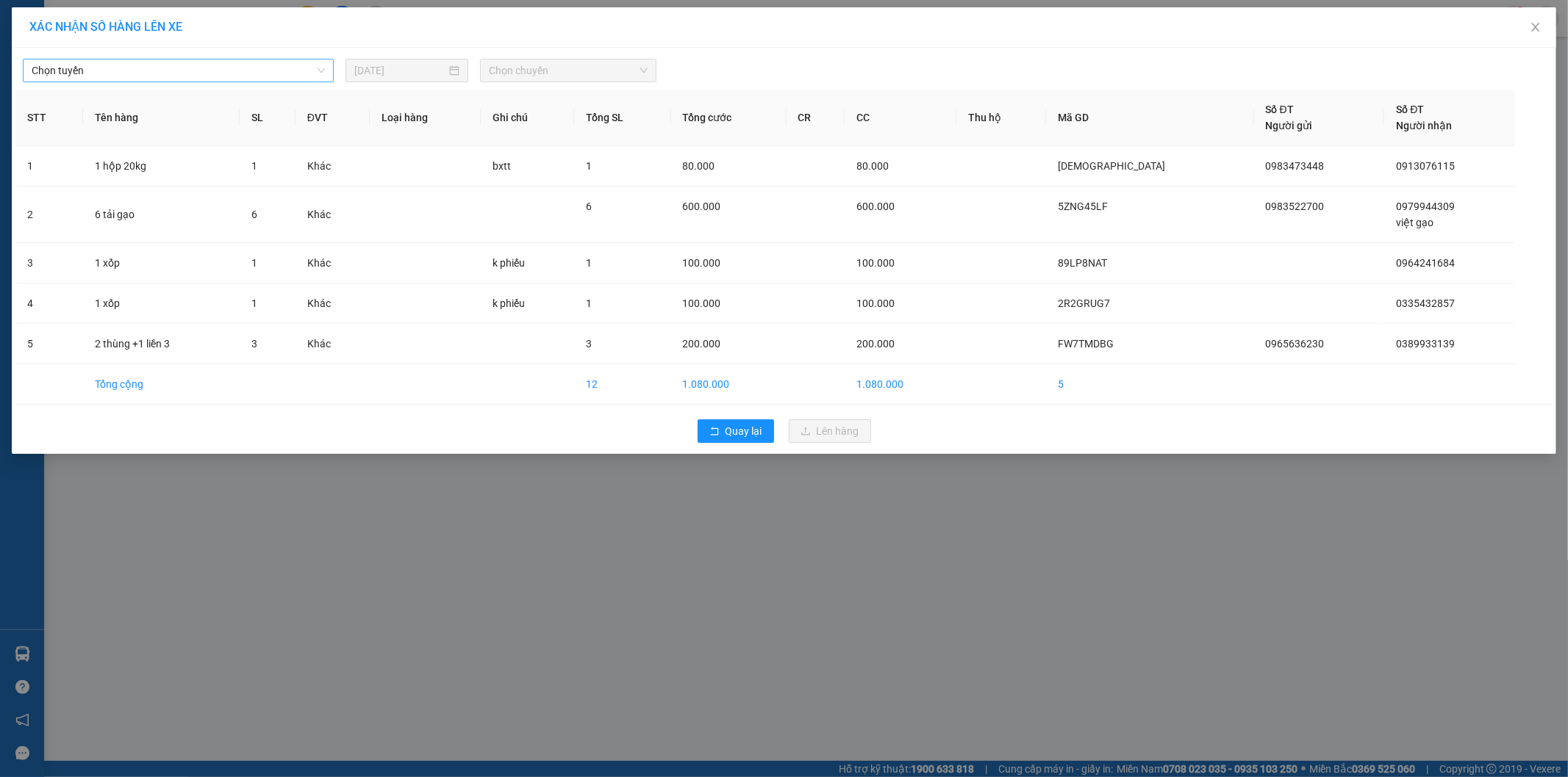
click at [102, 74] on span "Chọn tuyến" at bounding box center [178, 70] width 293 height 22
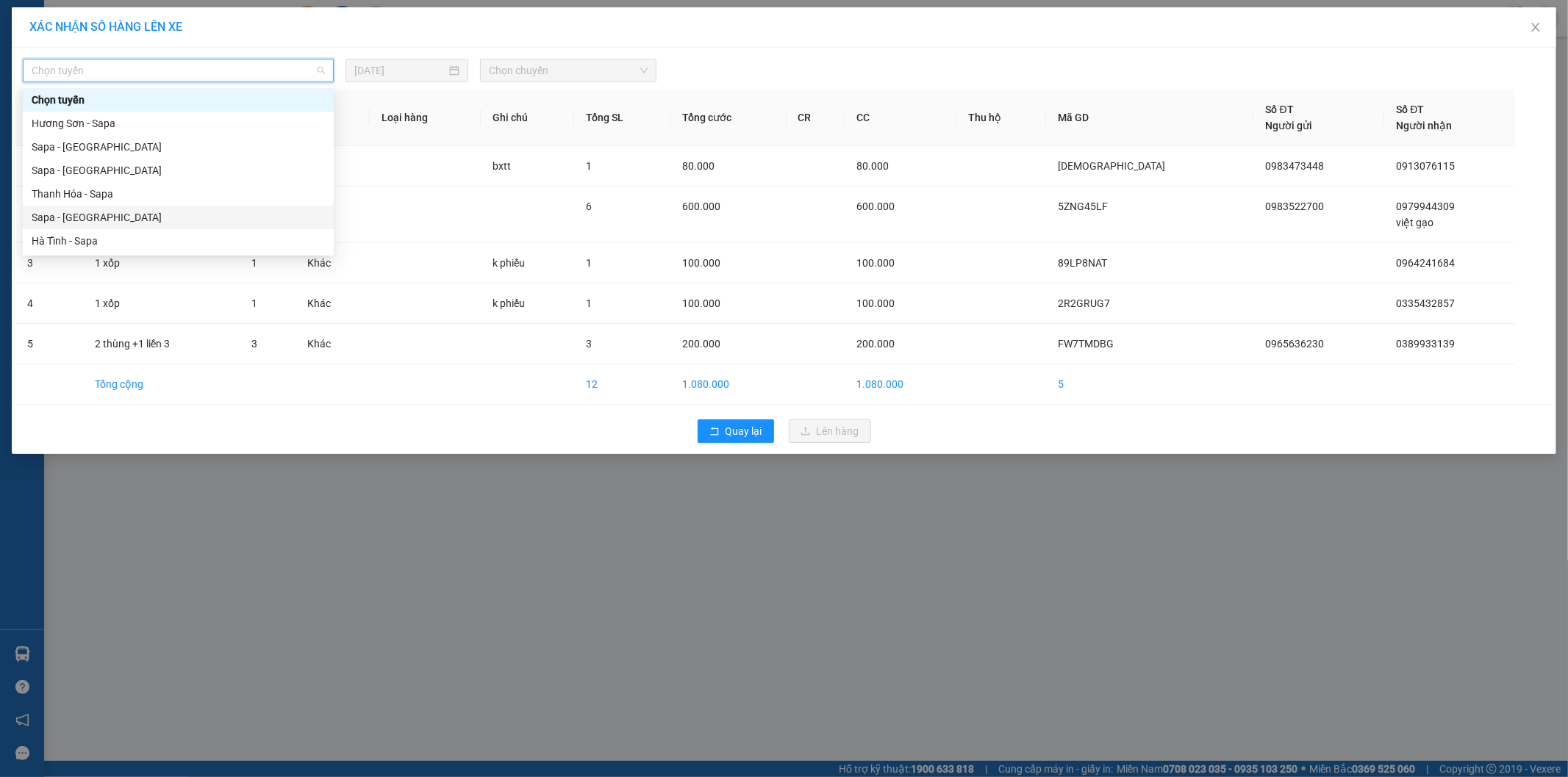
click at [75, 216] on div "Sapa - [GEOGRAPHIC_DATA]" at bounding box center [178, 217] width 293 height 16
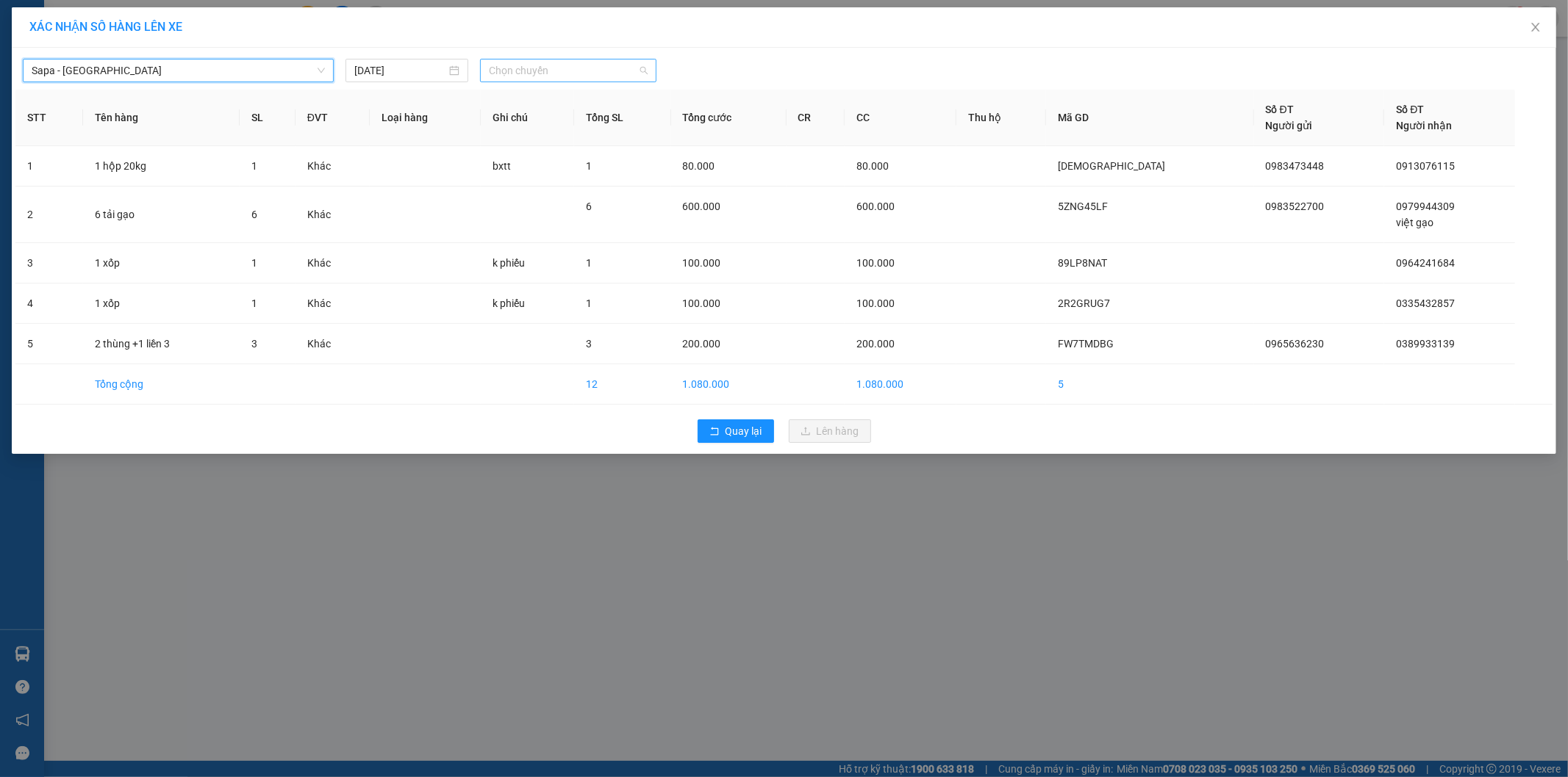
click at [555, 62] on span "Chọn chuyến" at bounding box center [568, 70] width 159 height 22
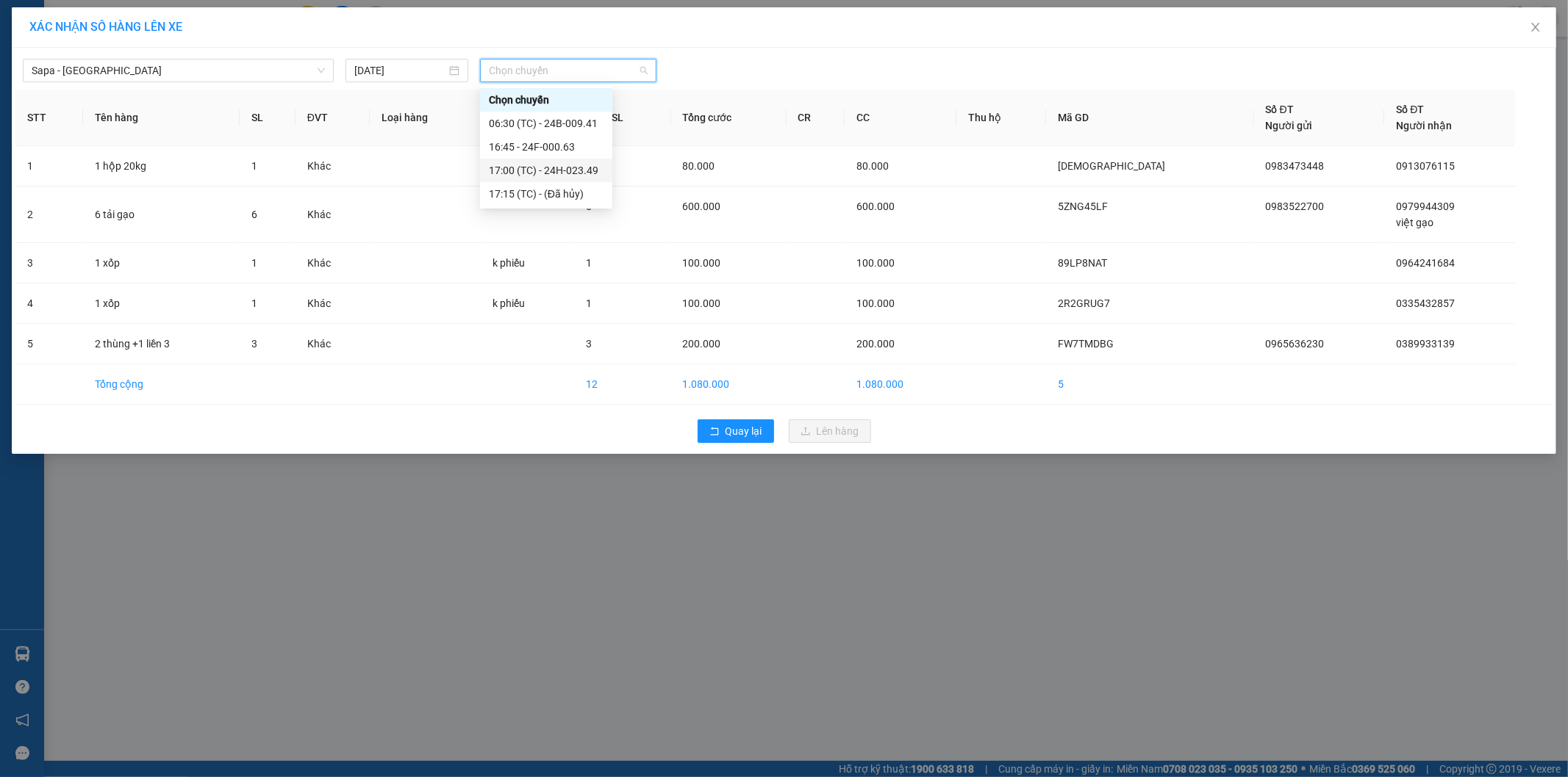
click at [583, 178] on div "17:00 (TC) - 24H-023.49" at bounding box center [545, 170] width 114 height 16
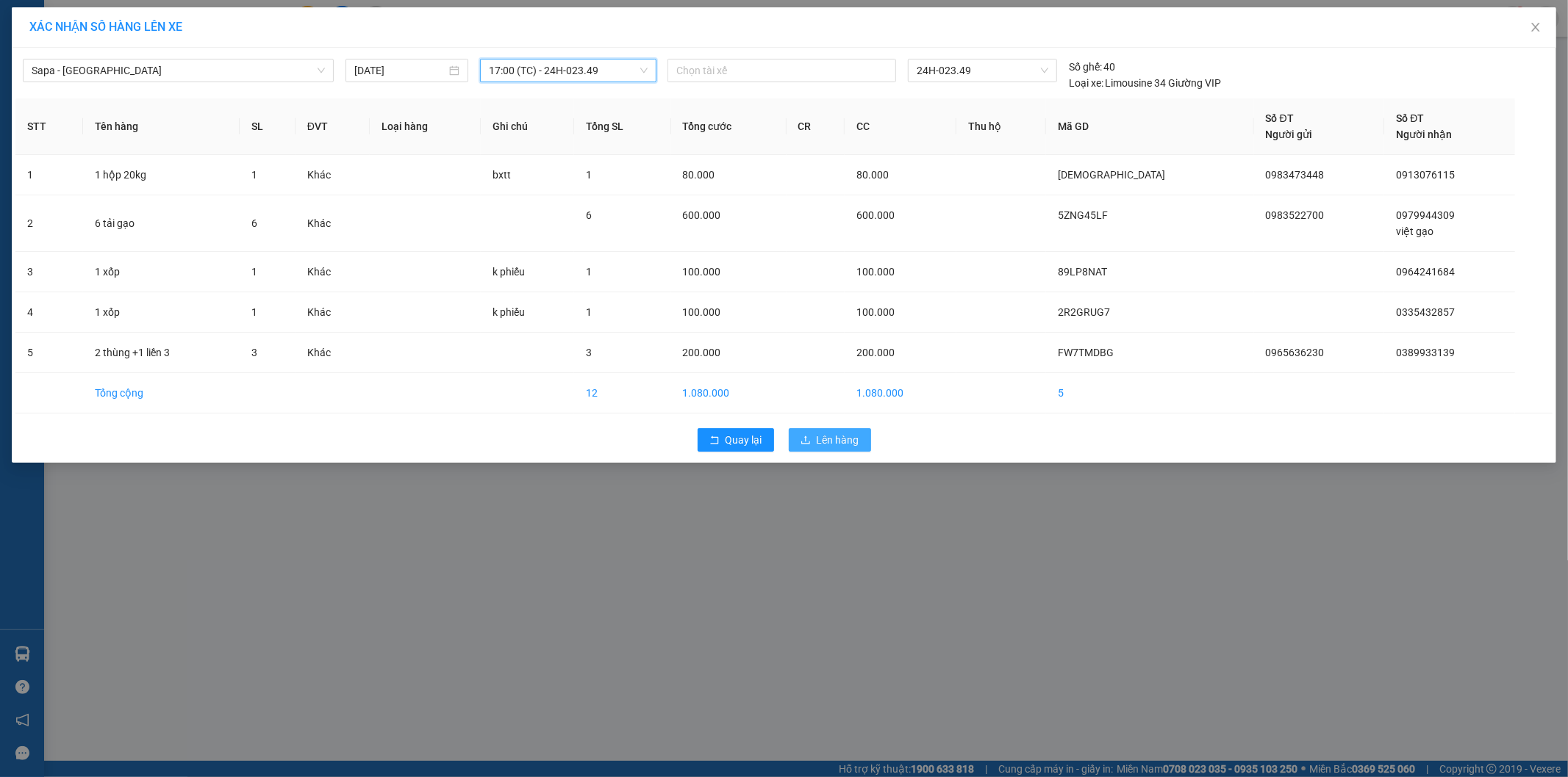
click at [814, 449] on button "Lên hàng" at bounding box center [829, 440] width 82 height 24
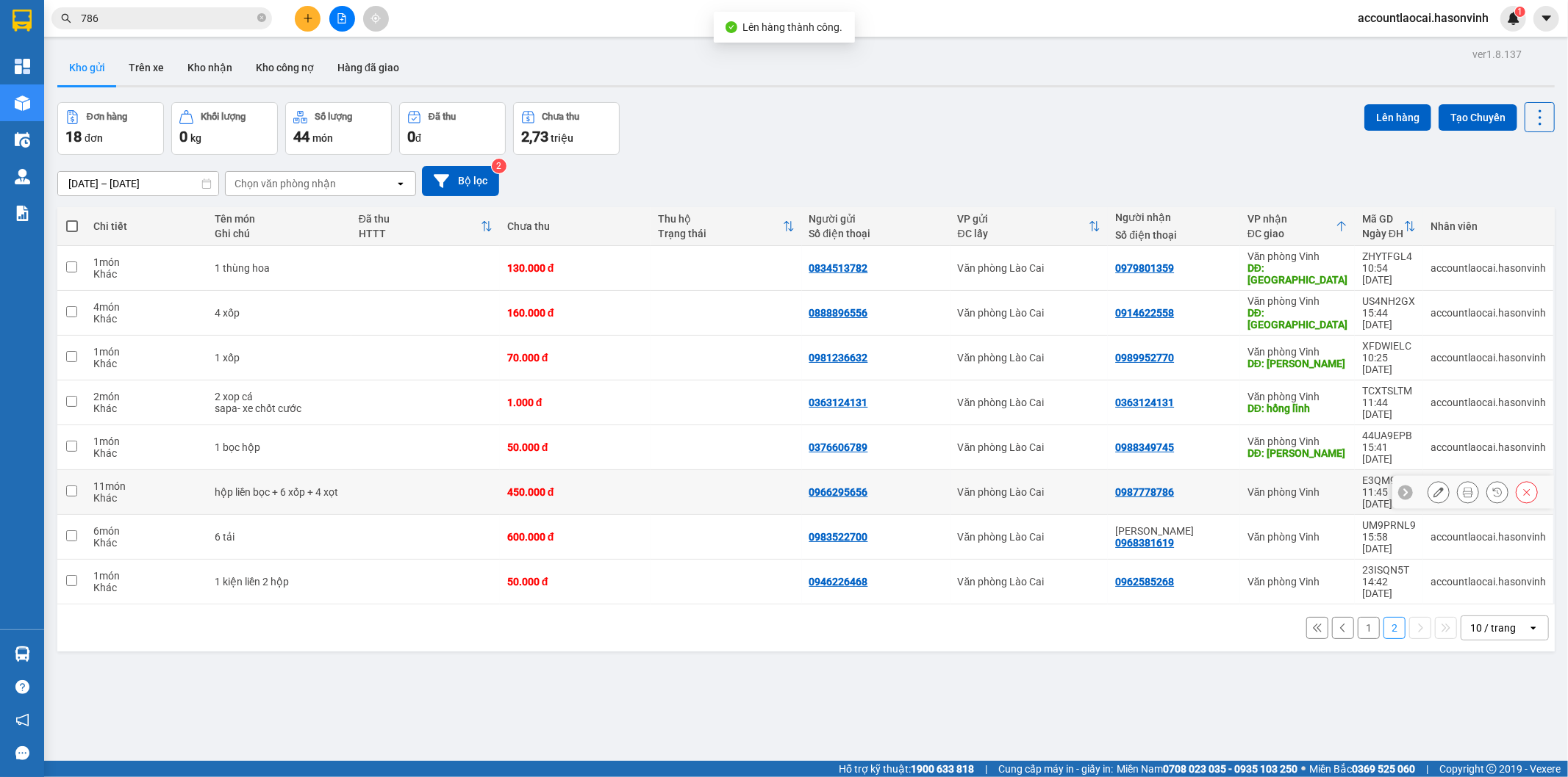
click at [1212, 487] on div "0987778786" at bounding box center [1173, 493] width 118 height 12
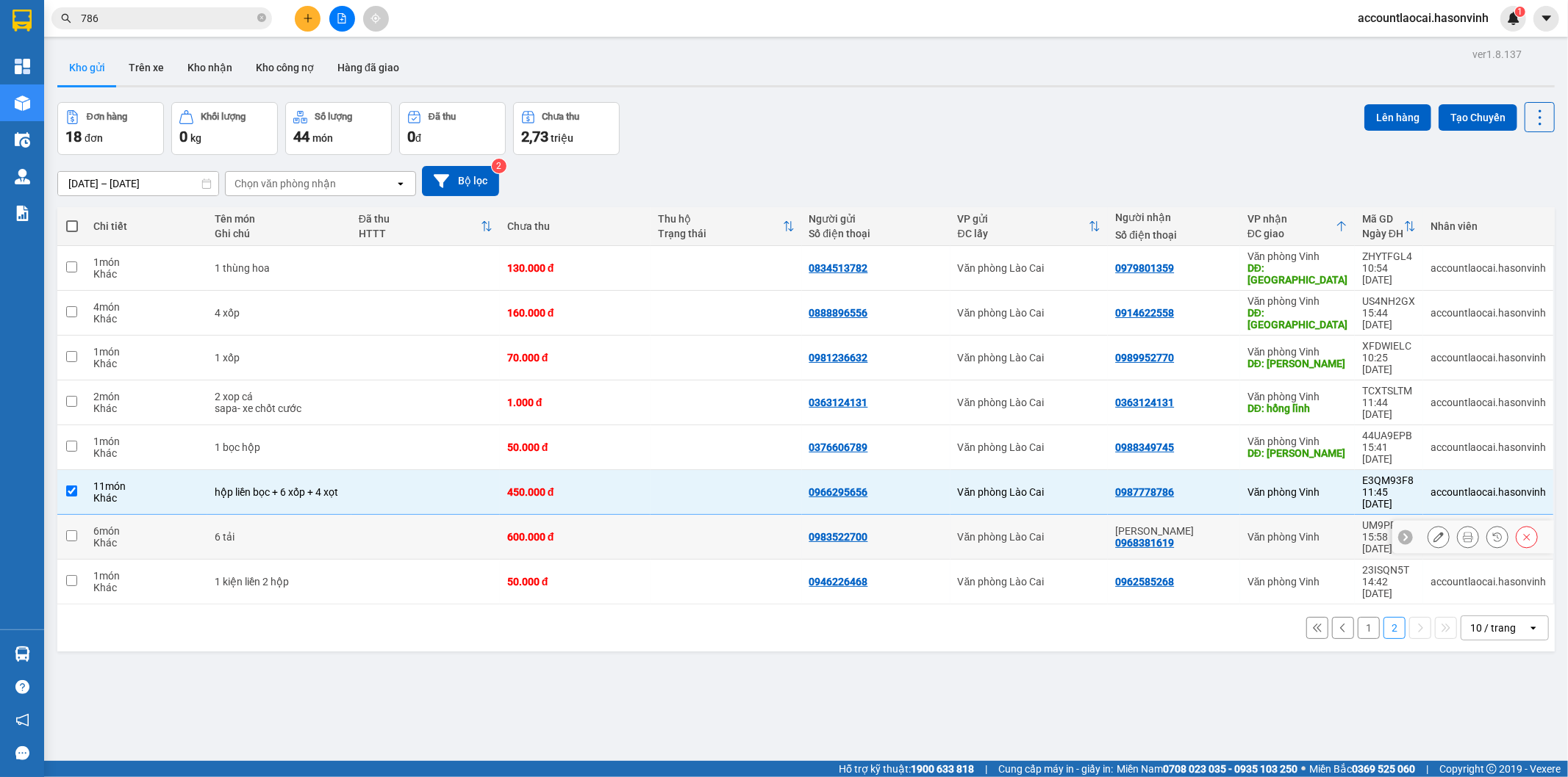
click at [1206, 526] on div "[PERSON_NAME] 0968381619" at bounding box center [1173, 537] width 118 height 24
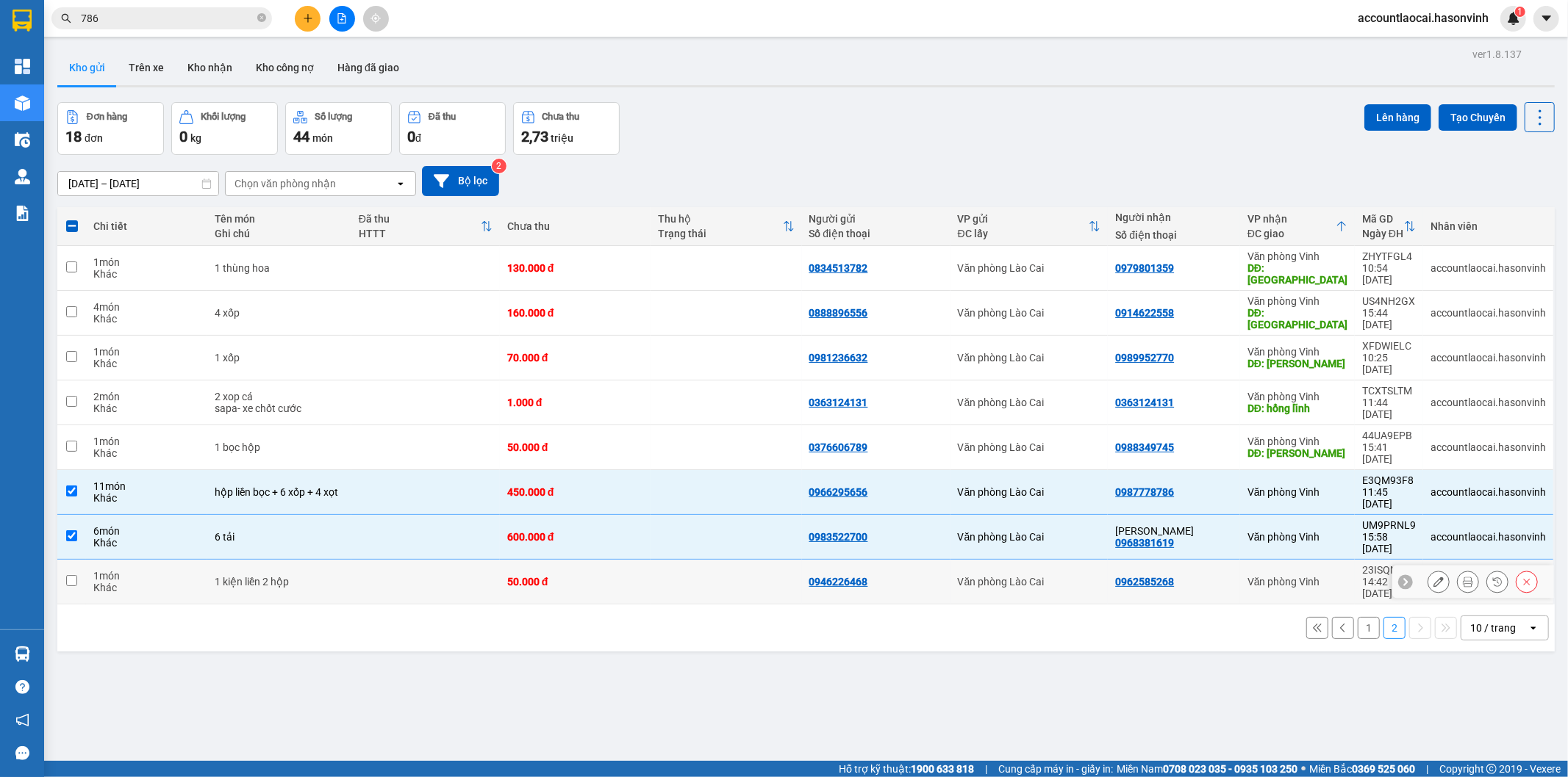
click at [1202, 576] on div "0962585268" at bounding box center [1173, 582] width 118 height 12
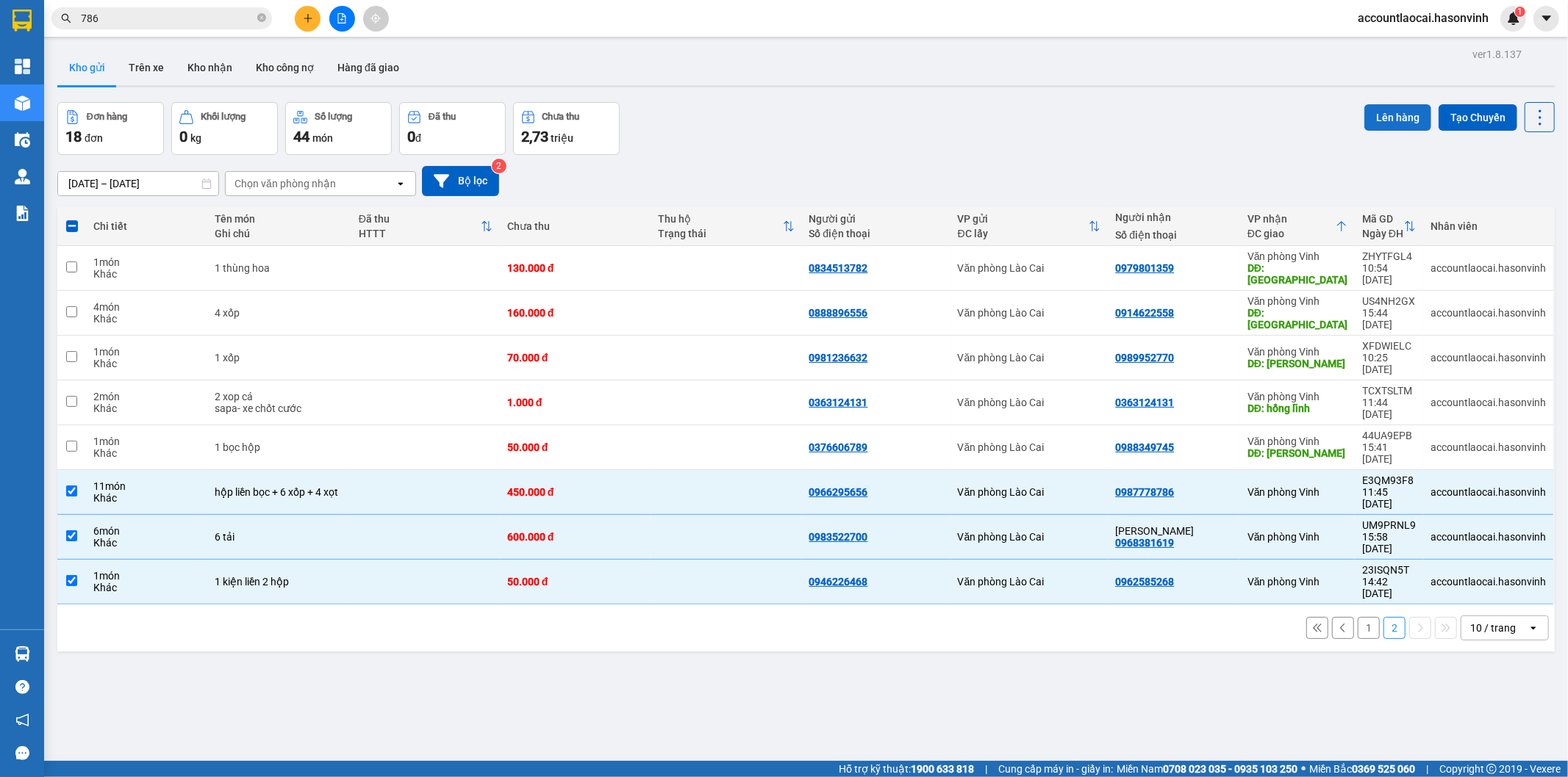
click at [1378, 113] on button "Lên hàng" at bounding box center [1397, 117] width 67 height 26
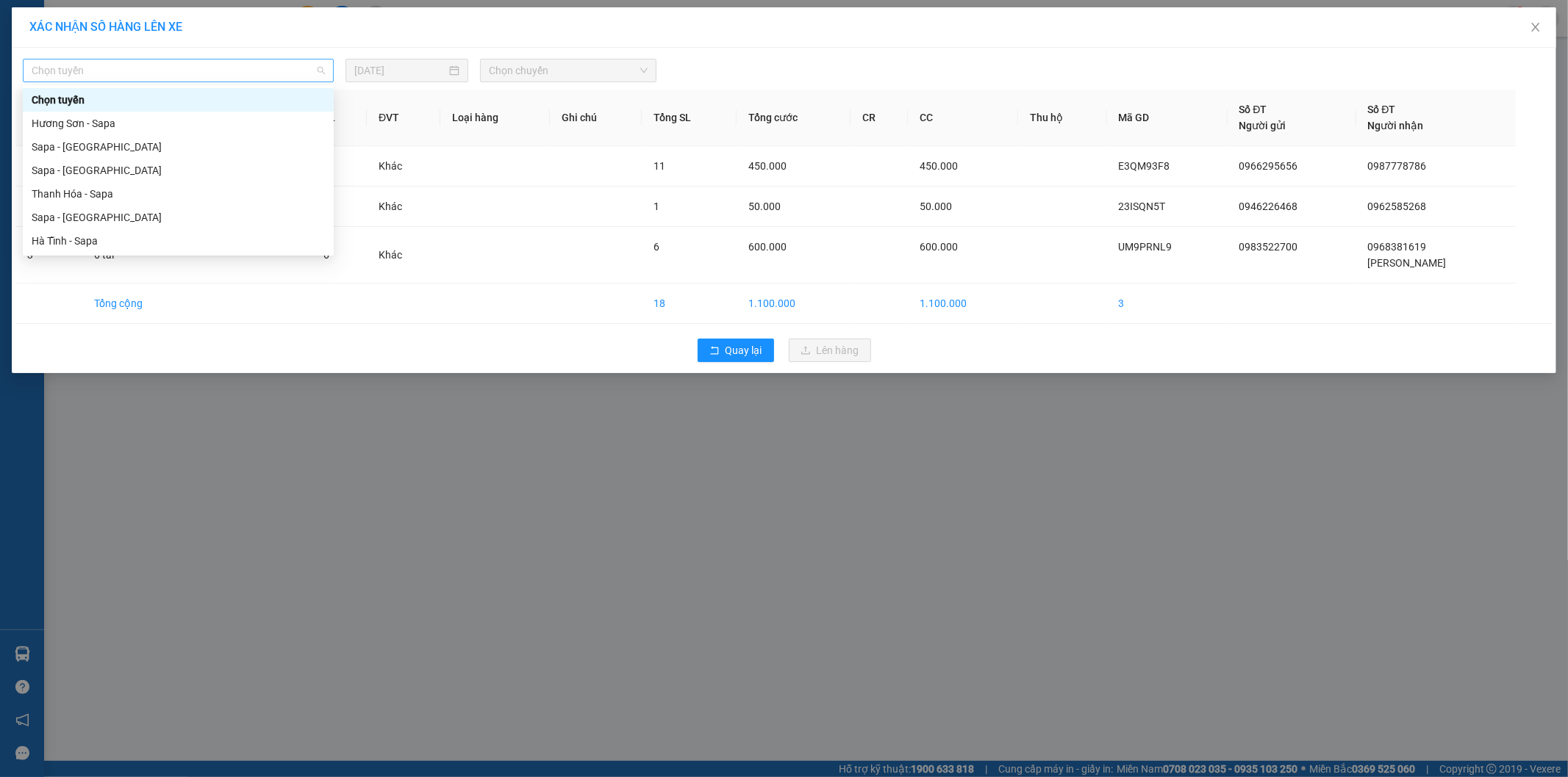
drag, startPoint x: 116, startPoint y: 68, endPoint x: 98, endPoint y: 114, distance: 49.4
click at [115, 68] on span "Chọn tuyến" at bounding box center [178, 70] width 293 height 22
click at [69, 215] on div "Sapa - [GEOGRAPHIC_DATA]" at bounding box center [178, 217] width 293 height 16
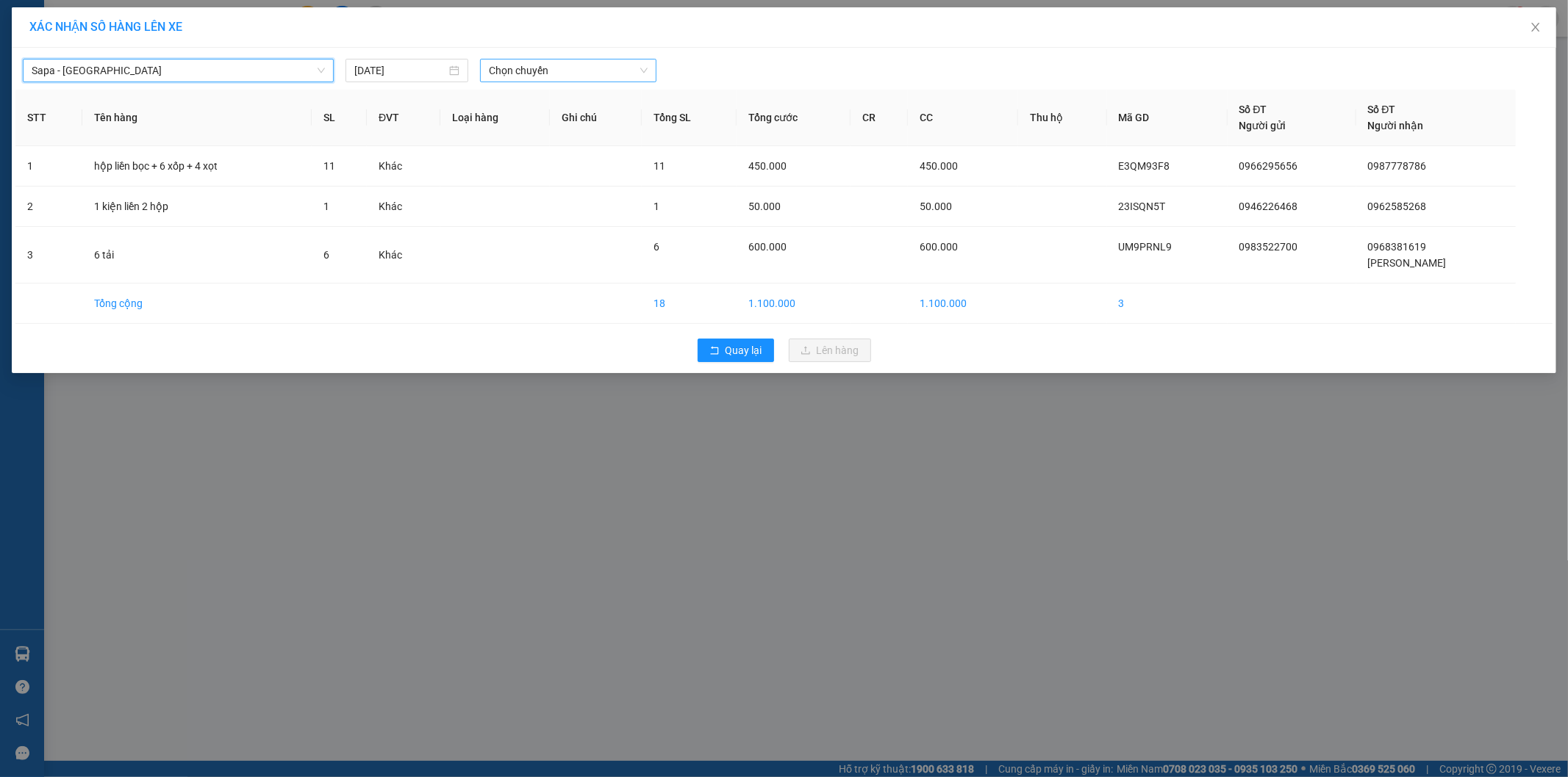
click at [598, 69] on span "Chọn chuyến" at bounding box center [568, 70] width 159 height 22
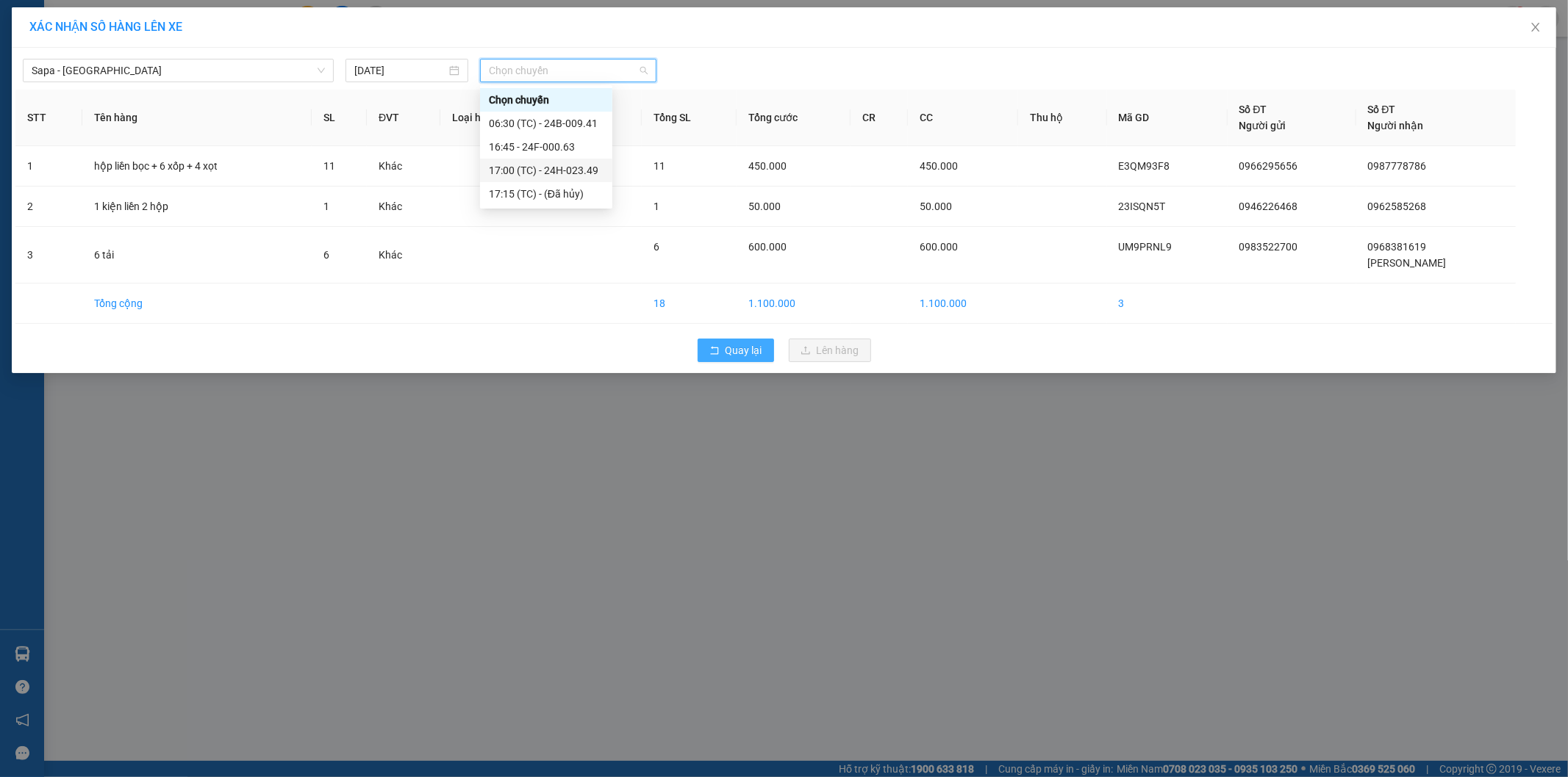
click at [743, 350] on span "Quay lại" at bounding box center [743, 350] width 36 height 16
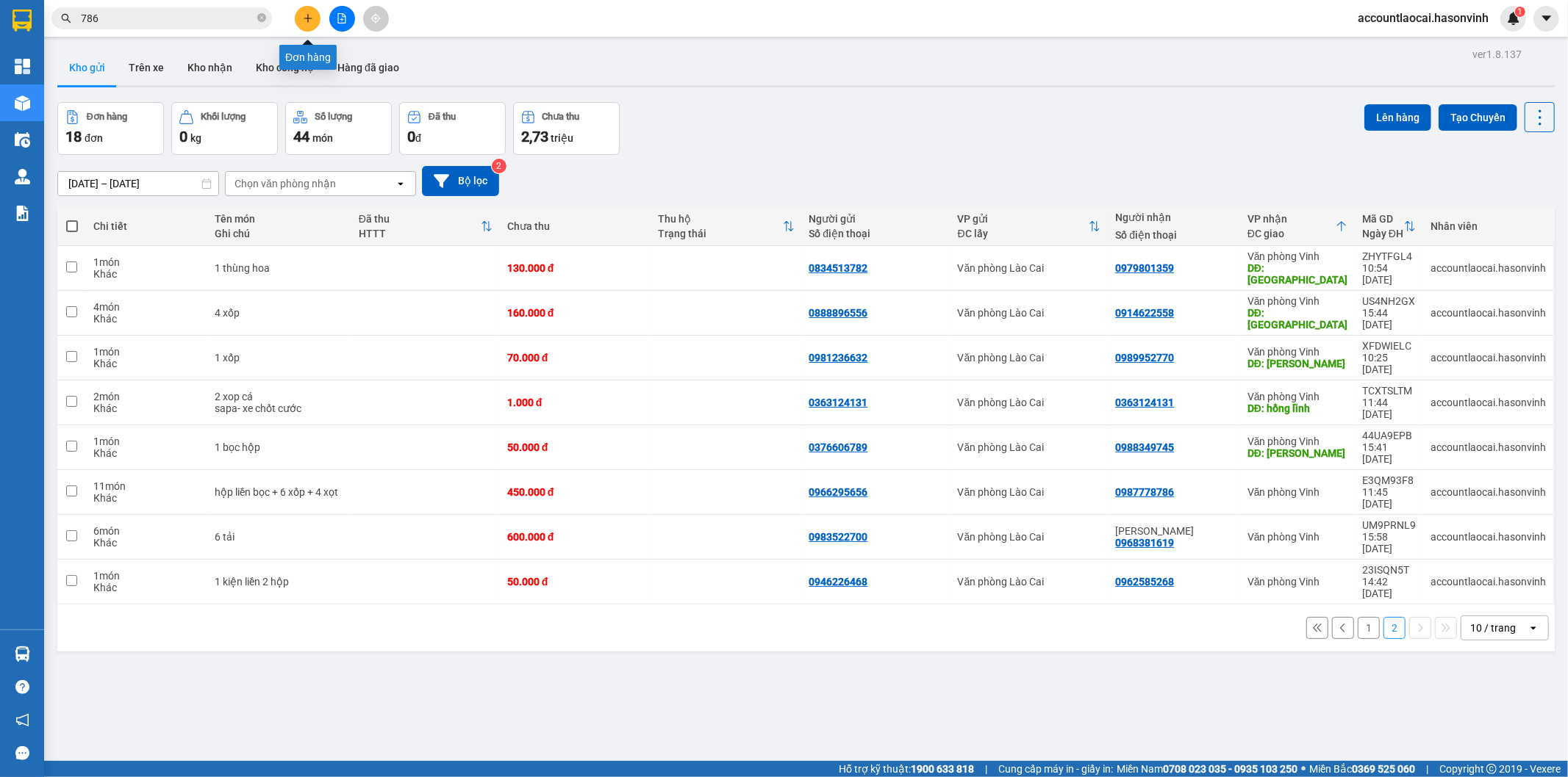
click at [309, 19] on icon "plus" at bounding box center [308, 18] width 8 height 1
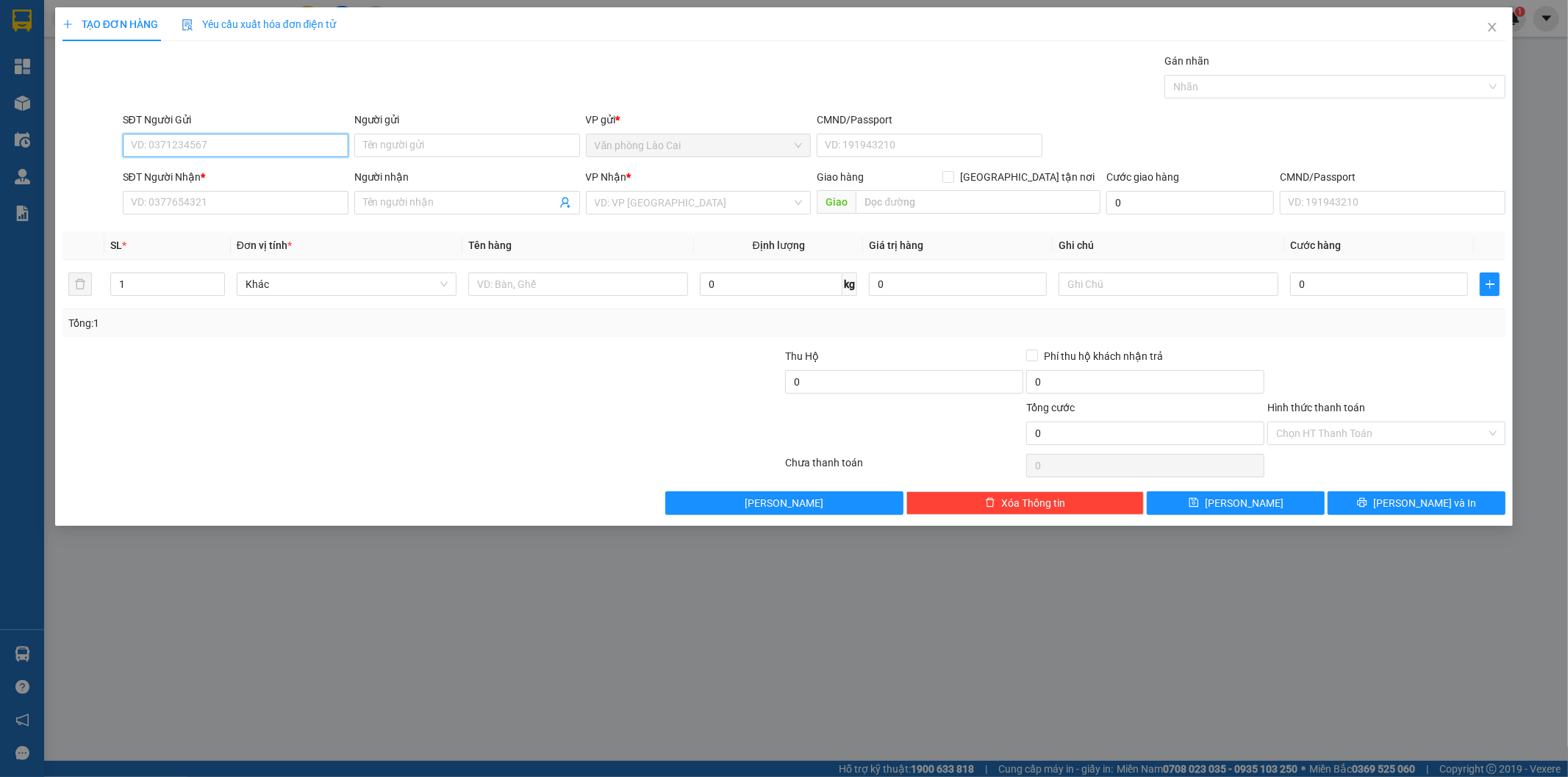
click at [242, 146] on input "SĐT Người Gửi" at bounding box center [235, 146] width 225 height 24
click at [253, 146] on input "650" at bounding box center [235, 146] width 225 height 24
drag, startPoint x: 298, startPoint y: 85, endPoint x: 234, endPoint y: 186, distance: 119.6
click at [290, 114] on div "Transit Pickup Surcharge Ids Transit Deliver Surcharge Ids Transit Deliver Surc…" at bounding box center [784, 284] width 1444 height 462
click at [232, 209] on input "SĐT Người Nhận *" at bounding box center [235, 203] width 225 height 24
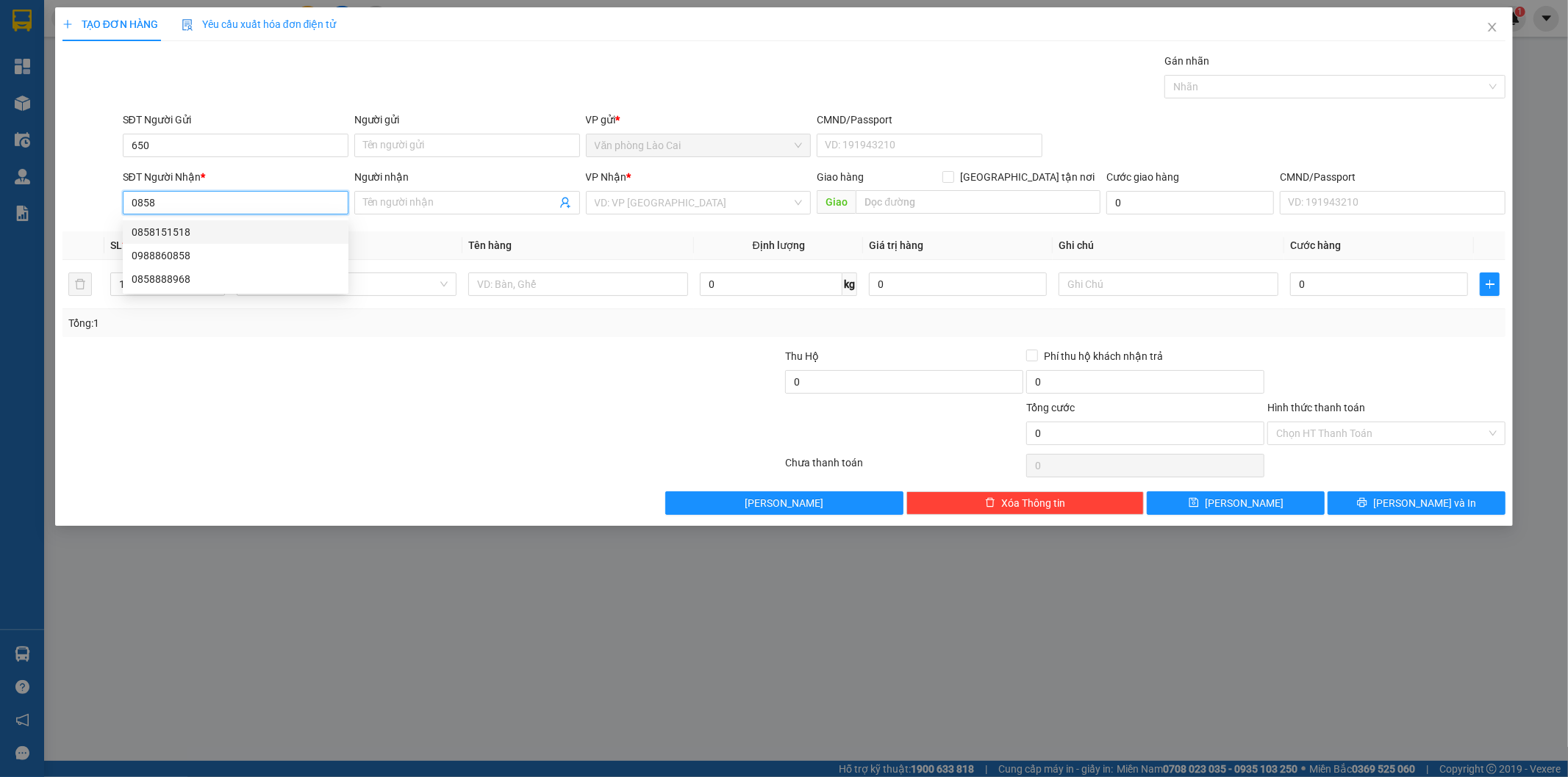
click at [231, 232] on div "0858151518" at bounding box center [235, 232] width 208 height 16
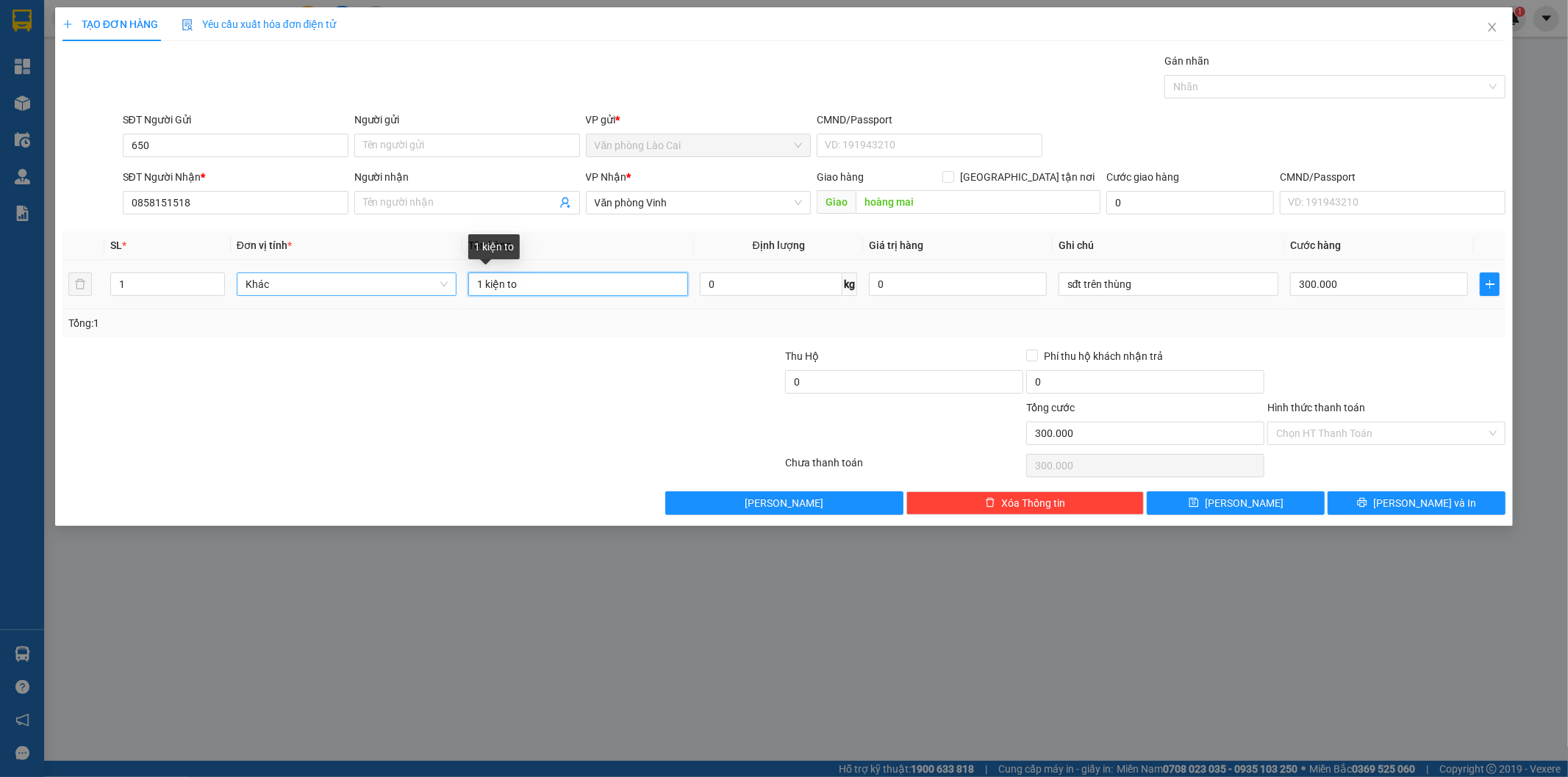
drag, startPoint x: 549, startPoint y: 289, endPoint x: 401, endPoint y: 266, distance: 149.8
click at [407, 272] on tr "1 Khác 1 kiện to 0 kg 0 sđt trên thùng 300.000" at bounding box center [784, 284] width 1444 height 49
drag, startPoint x: 1195, startPoint y: 287, endPoint x: 870, endPoint y: 261, distance: 326.0
click at [870, 266] on tr "1 Khác 1 xốp 0 kg 0 sđt trên thùng 300.000" at bounding box center [784, 284] width 1444 height 49
click at [1406, 270] on div "300.000" at bounding box center [1378, 284] width 178 height 30
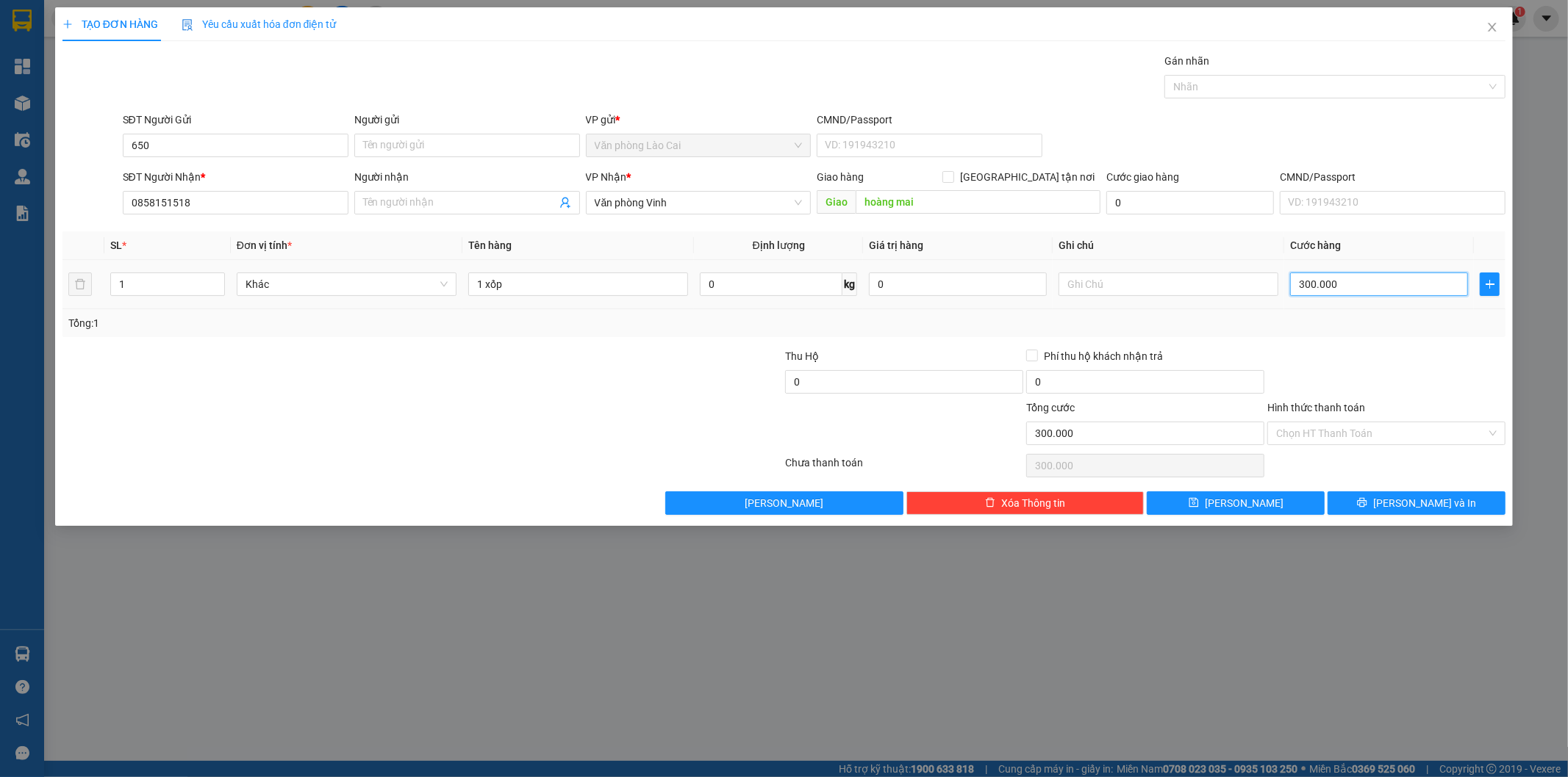
click at [1371, 287] on input "300.000" at bounding box center [1378, 284] width 178 height 24
click at [1360, 336] on div "Tổng: 1" at bounding box center [784, 322] width 1444 height 28
click at [1367, 510] on span "printer" at bounding box center [1361, 504] width 10 height 12
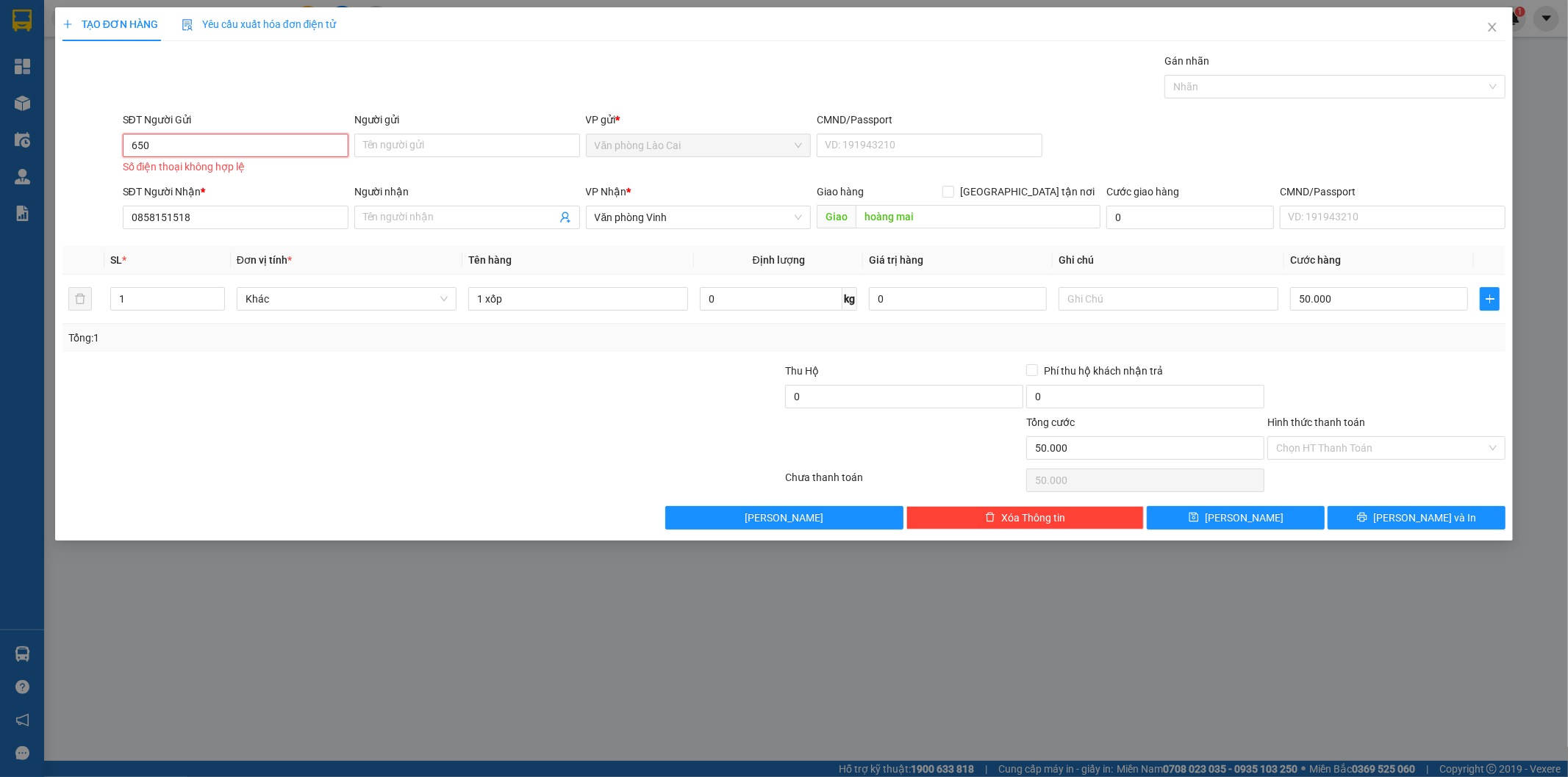
drag, startPoint x: 193, startPoint y: 145, endPoint x: 53, endPoint y: 149, distance: 140.1
click at [53, 149] on div "TẠO ĐƠN HÀNG Yêu cầu xuất hóa đơn điện tử Transit Pickup Surcharge Ids Transit …" at bounding box center [784, 388] width 1568 height 777
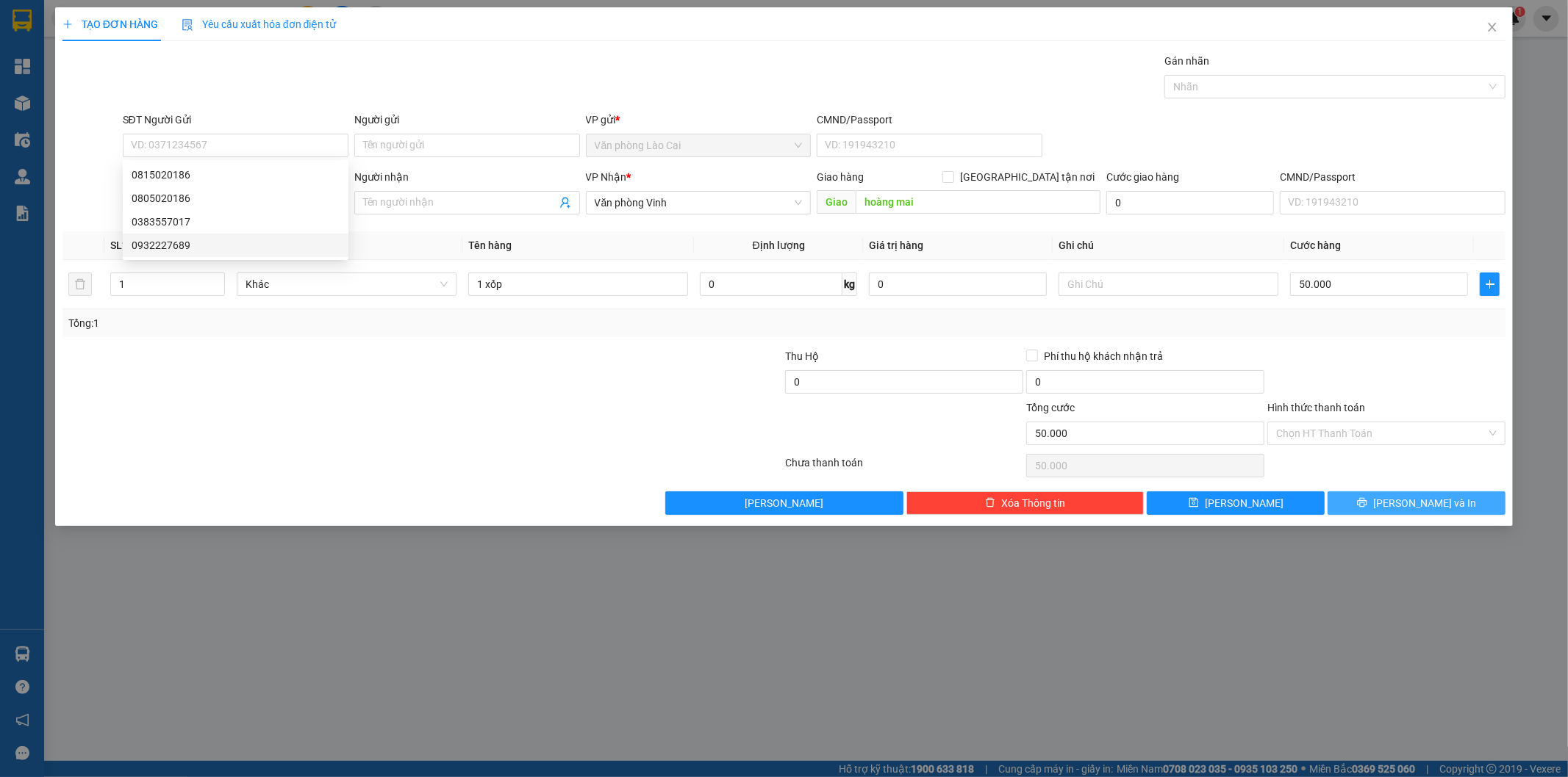
drag, startPoint x: 1410, startPoint y: 504, endPoint x: 823, endPoint y: 141, distance: 690.2
click at [1409, 504] on span "[PERSON_NAME] và In" at bounding box center [1425, 503] width 103 height 16
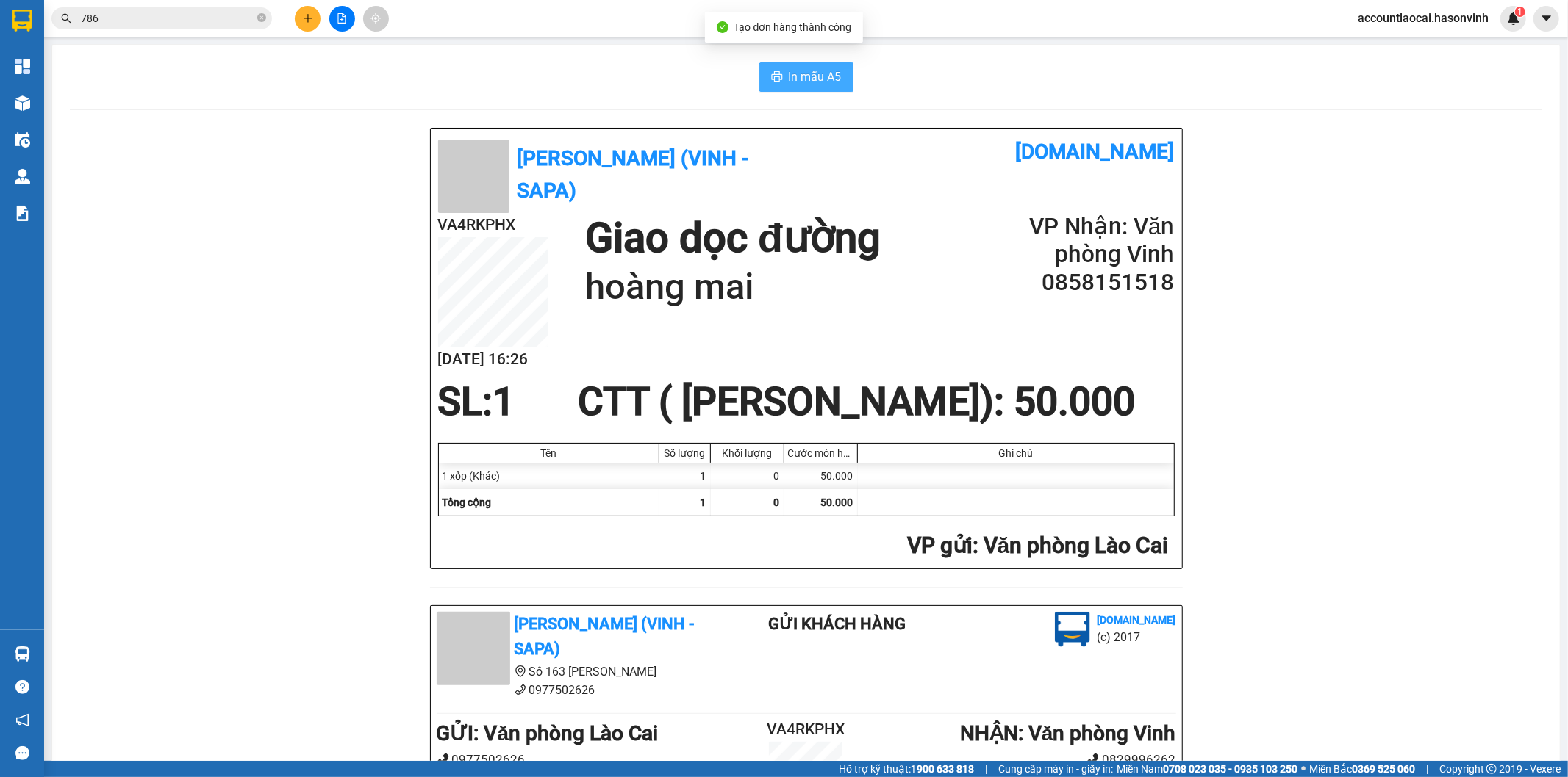
click at [759, 74] on button "In mẫu A5" at bounding box center [806, 77] width 94 height 30
drag, startPoint x: 322, startPoint y: 17, endPoint x: 312, endPoint y: 17, distance: 10.0
click at [317, 17] on div at bounding box center [342, 19] width 110 height 25
click at [312, 17] on icon "plus" at bounding box center [308, 19] width 10 height 10
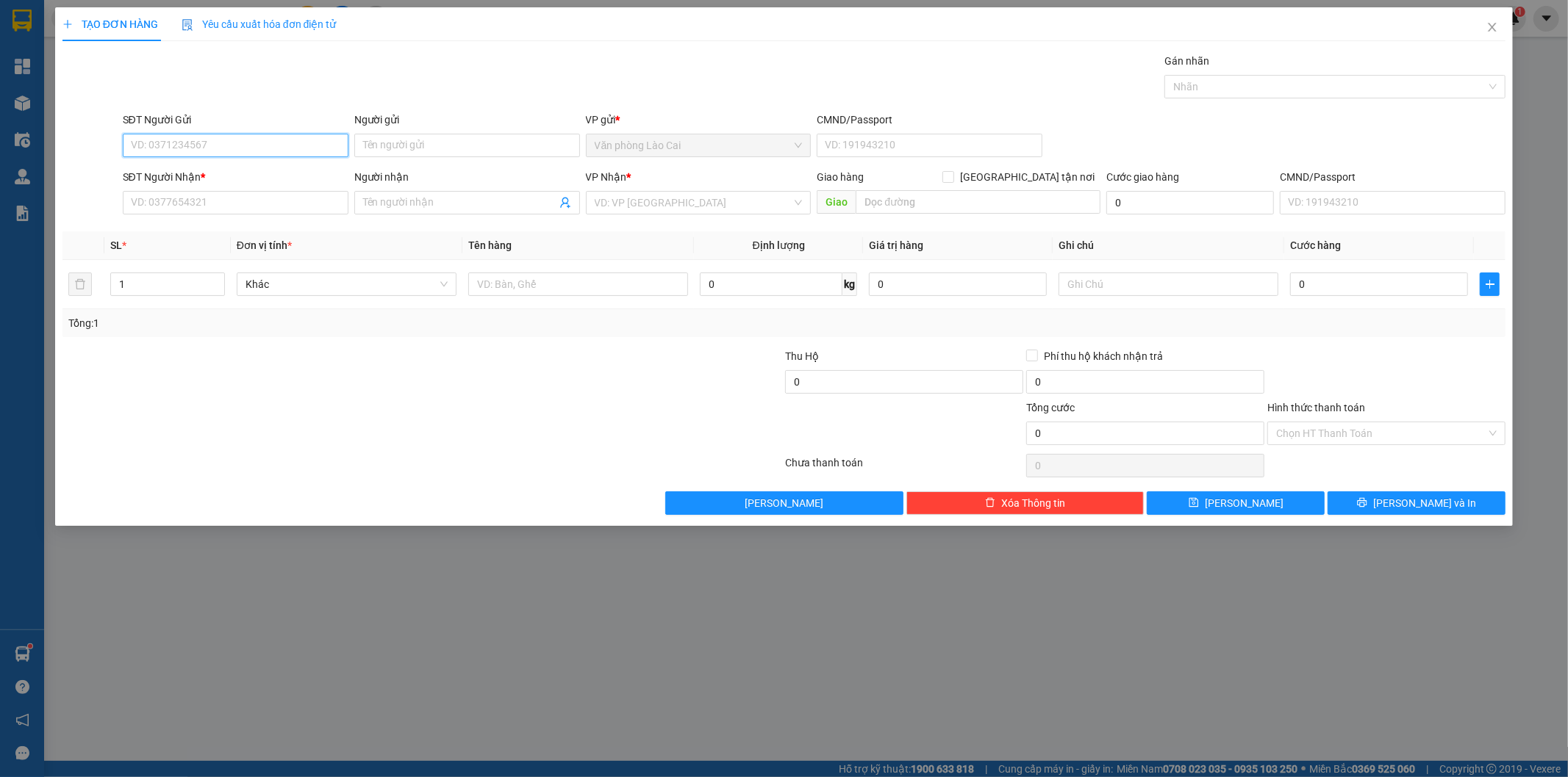
click at [245, 146] on input "SĐT Người Gửi" at bounding box center [235, 146] width 225 height 24
drag, startPoint x: 218, startPoint y: 147, endPoint x: 203, endPoint y: 159, distance: 19.2
click at [215, 147] on input "566" at bounding box center [235, 146] width 225 height 24
drag, startPoint x: 185, startPoint y: 148, endPoint x: 0, endPoint y: 113, distance: 188.3
click at [0, 119] on div "TẠO ĐƠN HÀNG Yêu cầu xuất hóa đơn điện tử Transit Pickup Surcharge Ids Transit …" at bounding box center [784, 388] width 1568 height 777
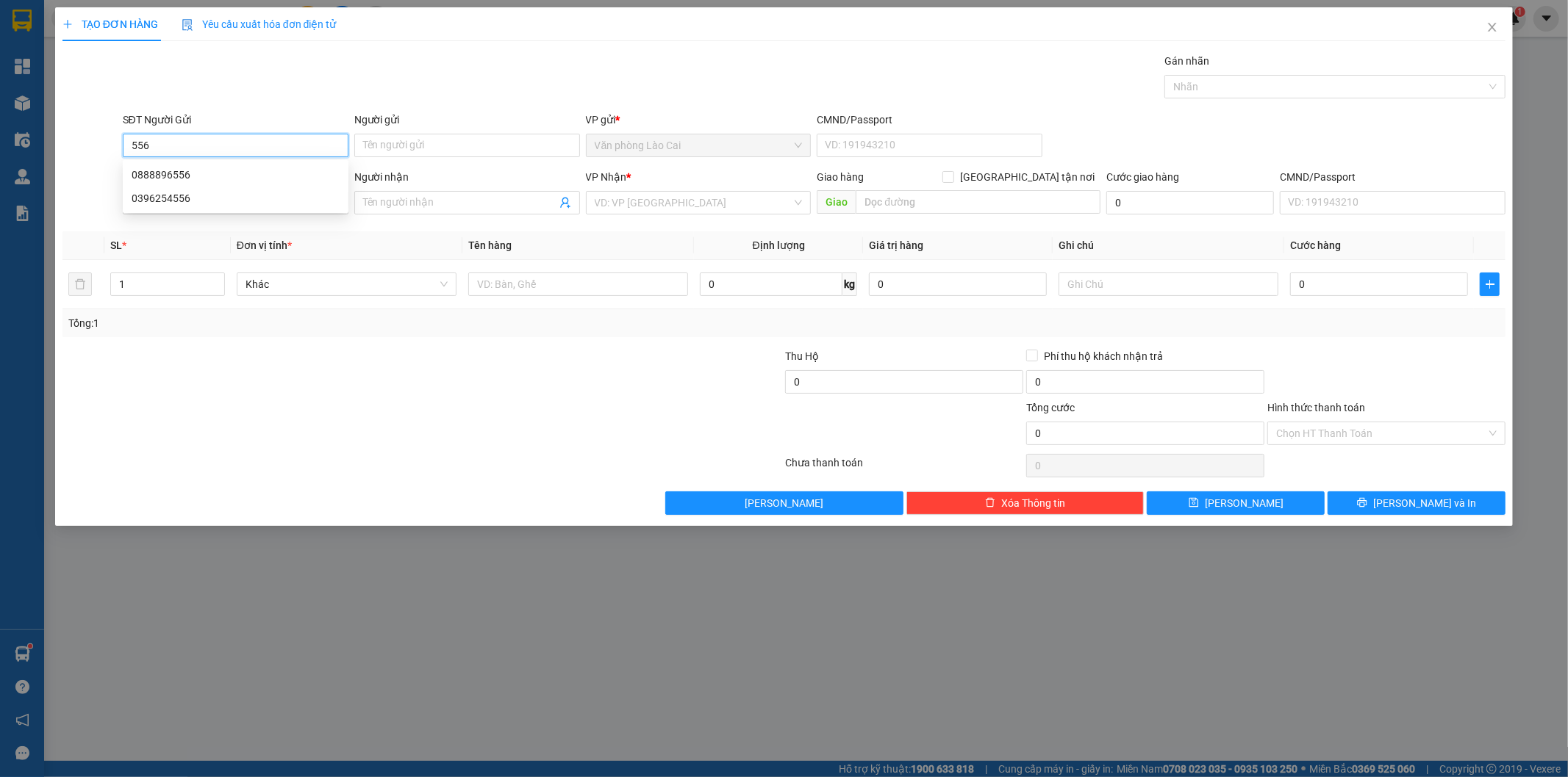
click at [164, 148] on input "556" at bounding box center [235, 146] width 225 height 24
click at [179, 181] on div "0888896556" at bounding box center [235, 174] width 208 height 16
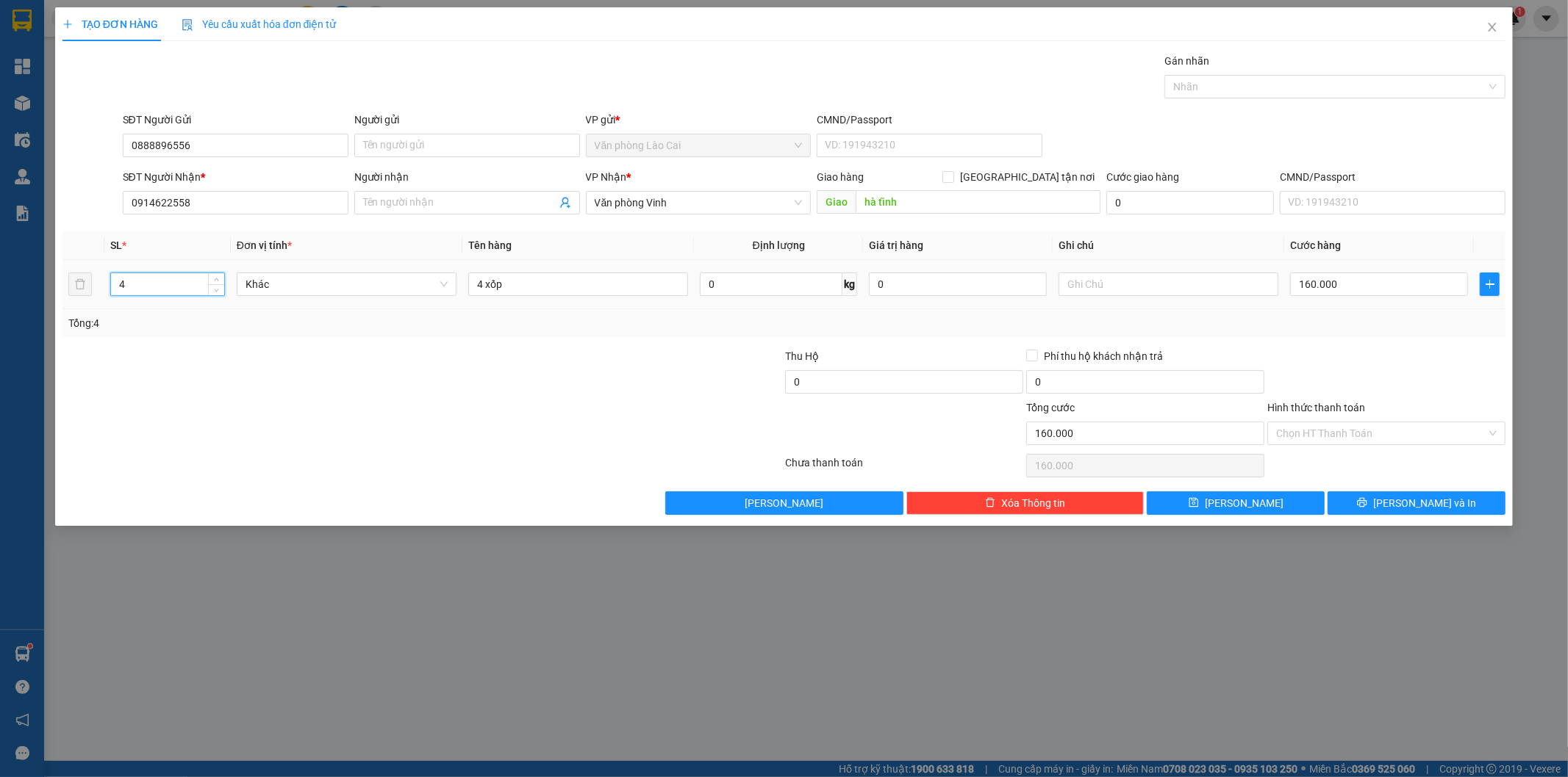
drag, startPoint x: 152, startPoint y: 276, endPoint x: 28, endPoint y: 289, distance: 124.7
click at [28, 289] on div "TẠO ĐƠN HÀNG Yêu cầu xuất hóa đơn điện tử Transit Pickup Surcharge Ids Transit …" at bounding box center [784, 388] width 1568 height 777
drag, startPoint x: 483, startPoint y: 284, endPoint x: 435, endPoint y: 284, distance: 48.0
click at [435, 284] on tr "3 Khác 4 xốp 0 kg 0 160.000" at bounding box center [784, 284] width 1444 height 49
click at [1164, 287] on input "text" at bounding box center [1168, 284] width 220 height 24
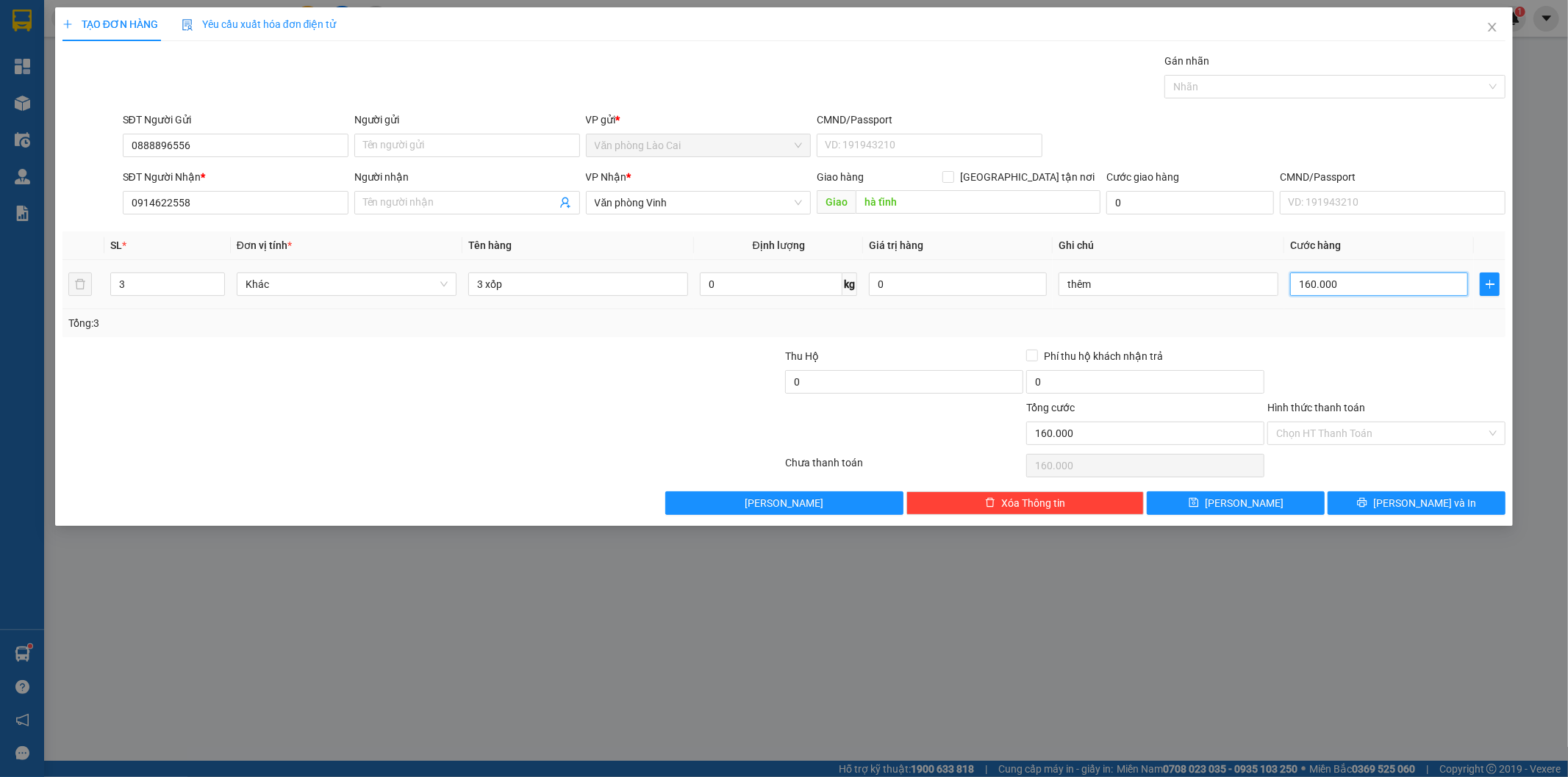
click at [1396, 282] on input "160.000" at bounding box center [1378, 284] width 178 height 24
click at [1376, 366] on div at bounding box center [1386, 373] width 241 height 52
click at [1391, 513] on button "[PERSON_NAME] và In" at bounding box center [1416, 504] width 178 height 24
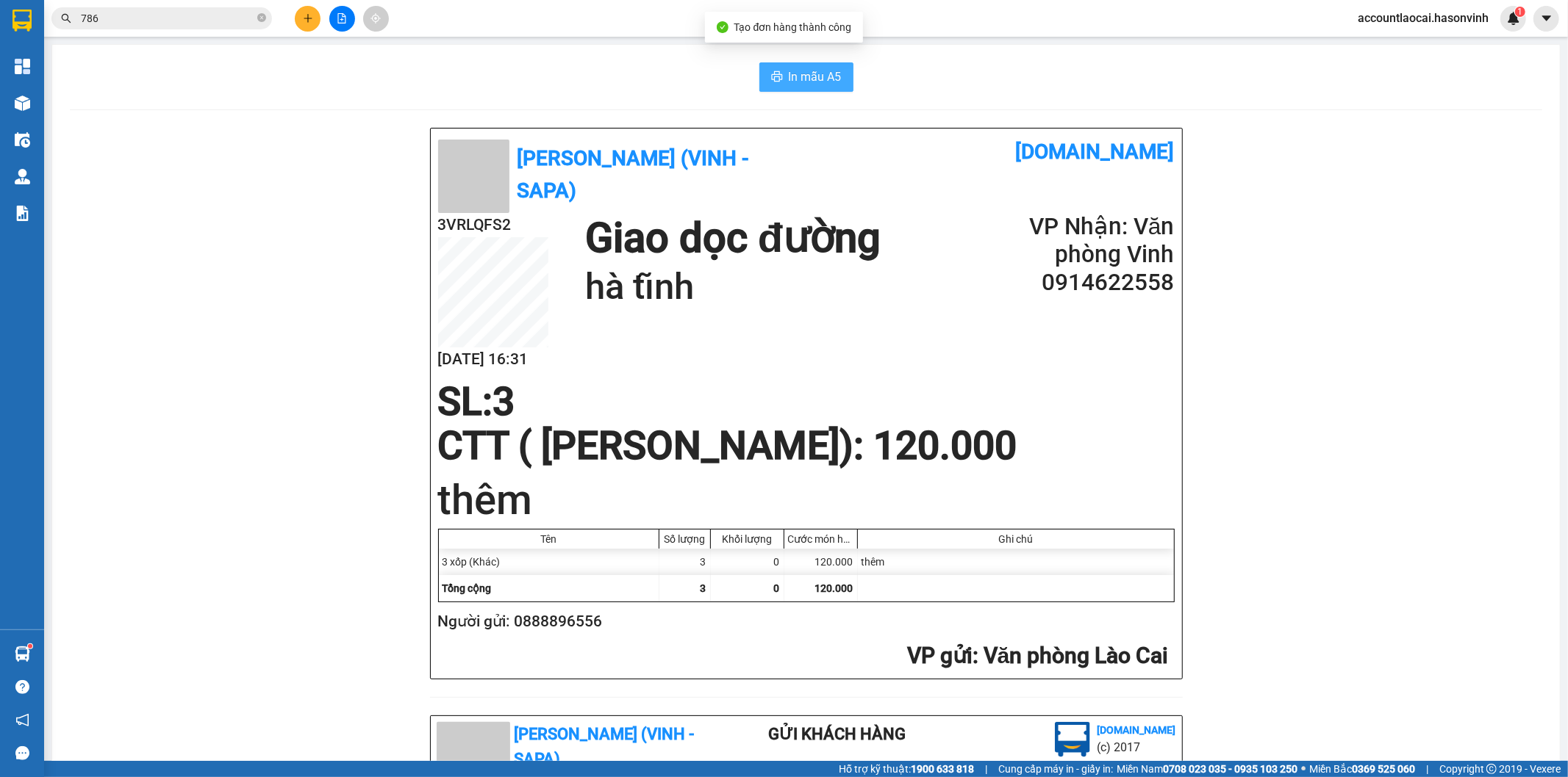
click at [810, 79] on span "In mẫu A5" at bounding box center [814, 77] width 53 height 19
click at [311, 19] on icon "plus" at bounding box center [308, 18] width 8 height 1
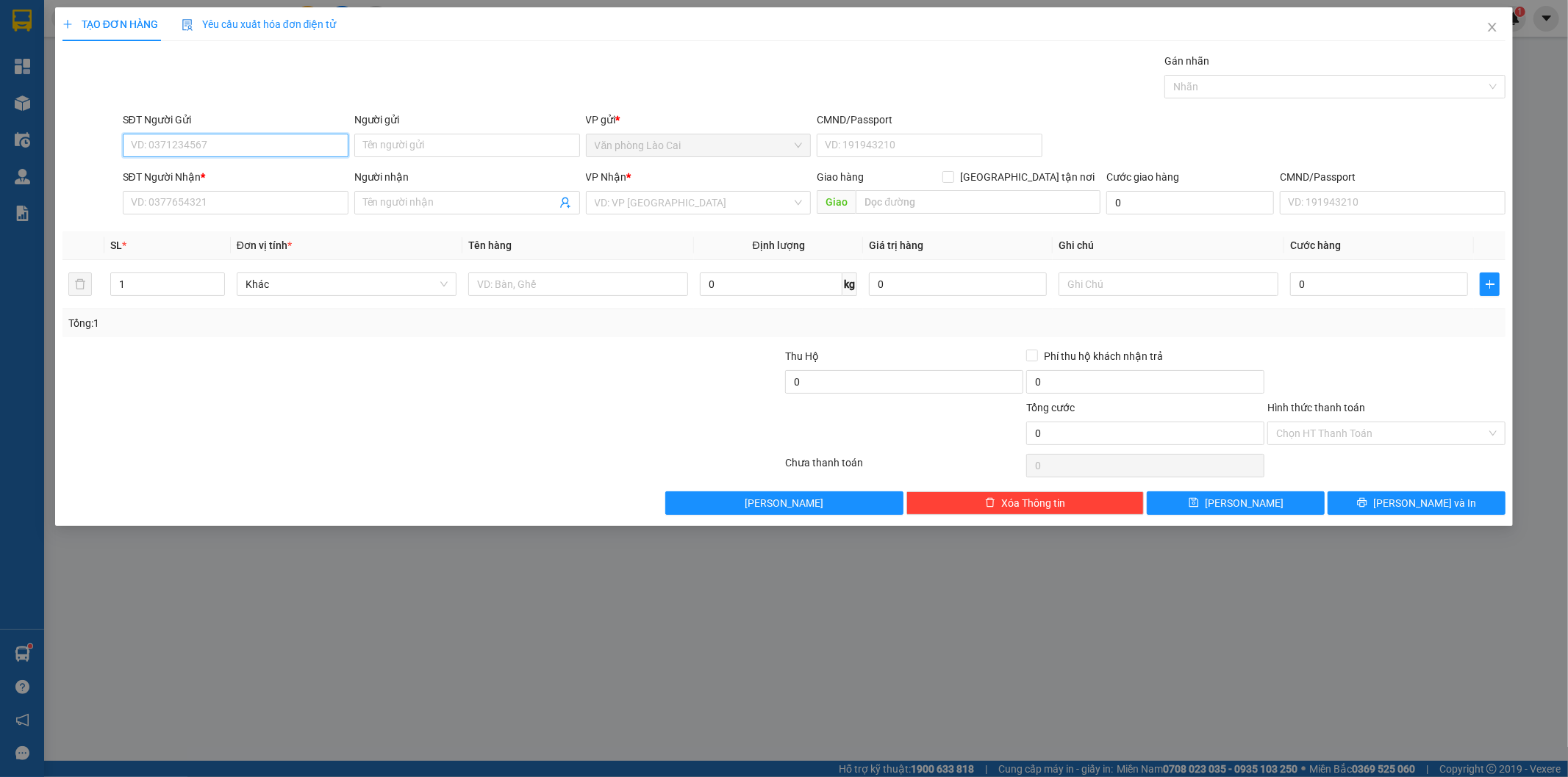
click at [290, 147] on input "SĐT Người Gửi" at bounding box center [235, 146] width 225 height 24
click at [203, 174] on div "0964083977" at bounding box center [235, 174] width 208 height 16
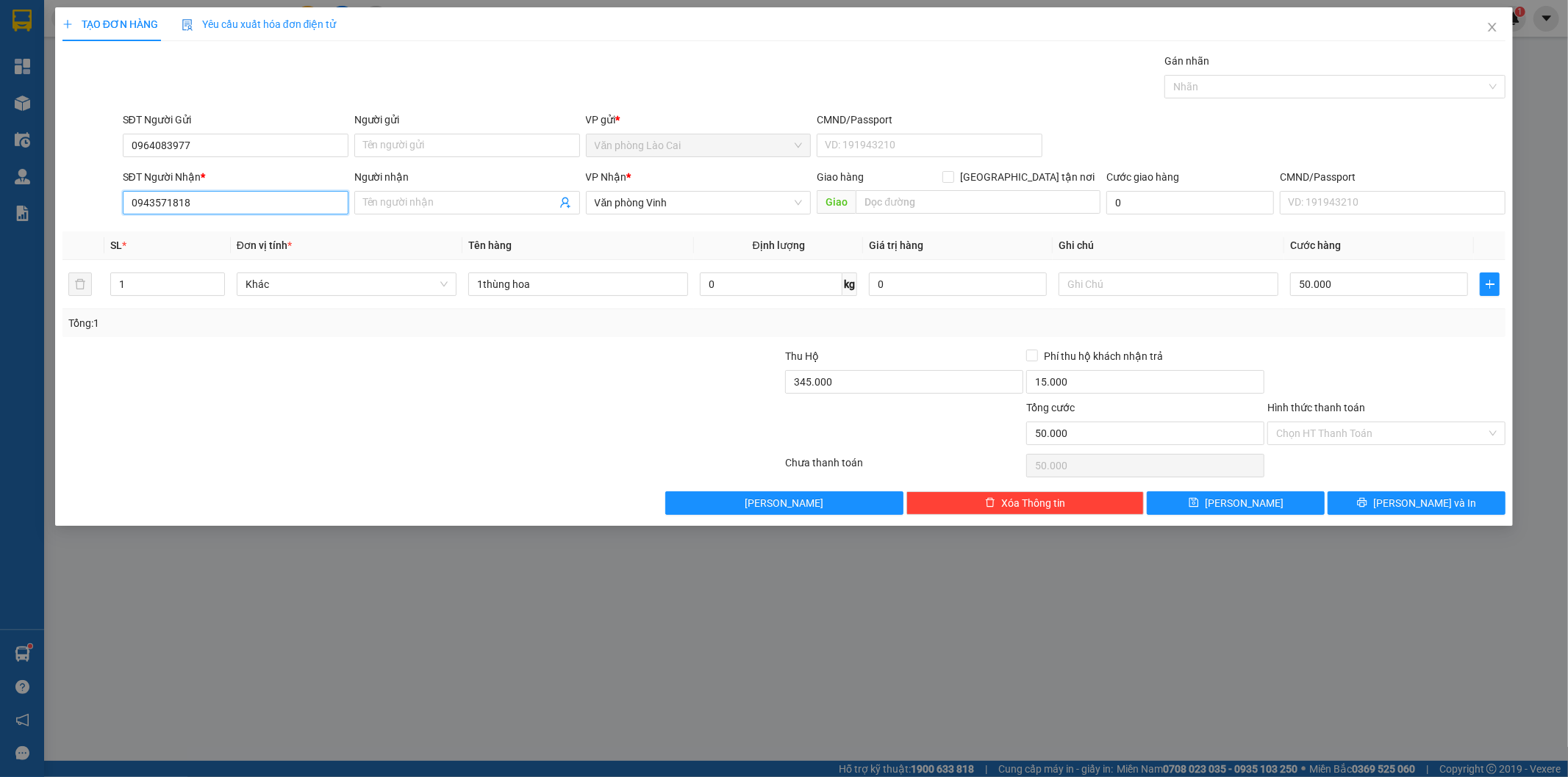
drag, startPoint x: 214, startPoint y: 201, endPoint x: 0, endPoint y: 121, distance: 228.5
click at [0, 121] on div "TẠO ĐƠN HÀNG Yêu cầu xuất hóa đơn điện tử Transit Pickup Surcharge Ids Transit …" at bounding box center [784, 388] width 1568 height 777
click at [856, 382] on input "345.000" at bounding box center [903, 383] width 238 height 24
click at [1075, 376] on input "15.000" at bounding box center [1145, 383] width 238 height 24
click at [1375, 289] on input "50.000" at bounding box center [1378, 284] width 178 height 24
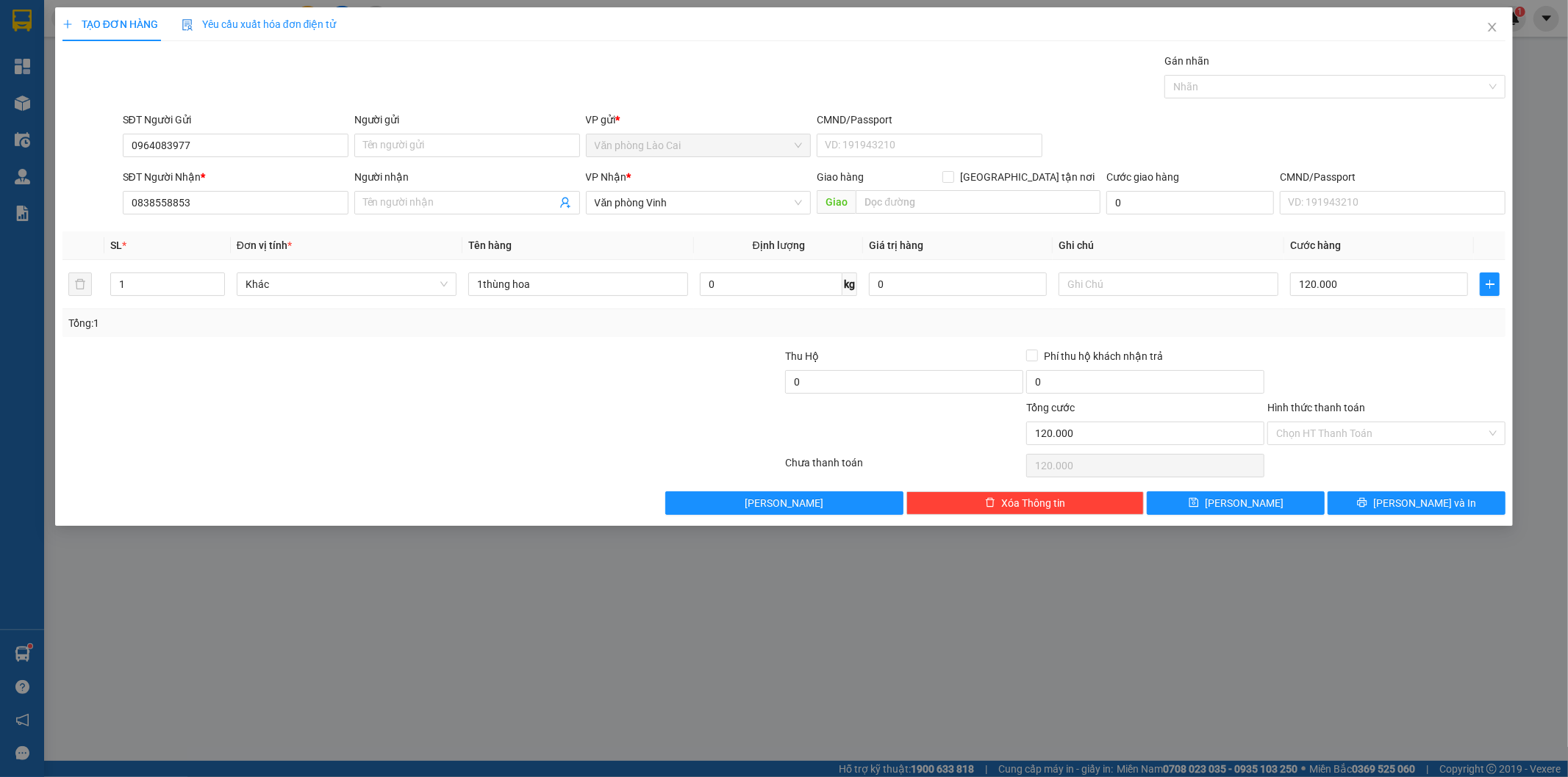
click at [1376, 320] on div "Tổng: 1" at bounding box center [784, 322] width 1432 height 16
click at [1404, 499] on span "[PERSON_NAME] và In" at bounding box center [1425, 503] width 103 height 16
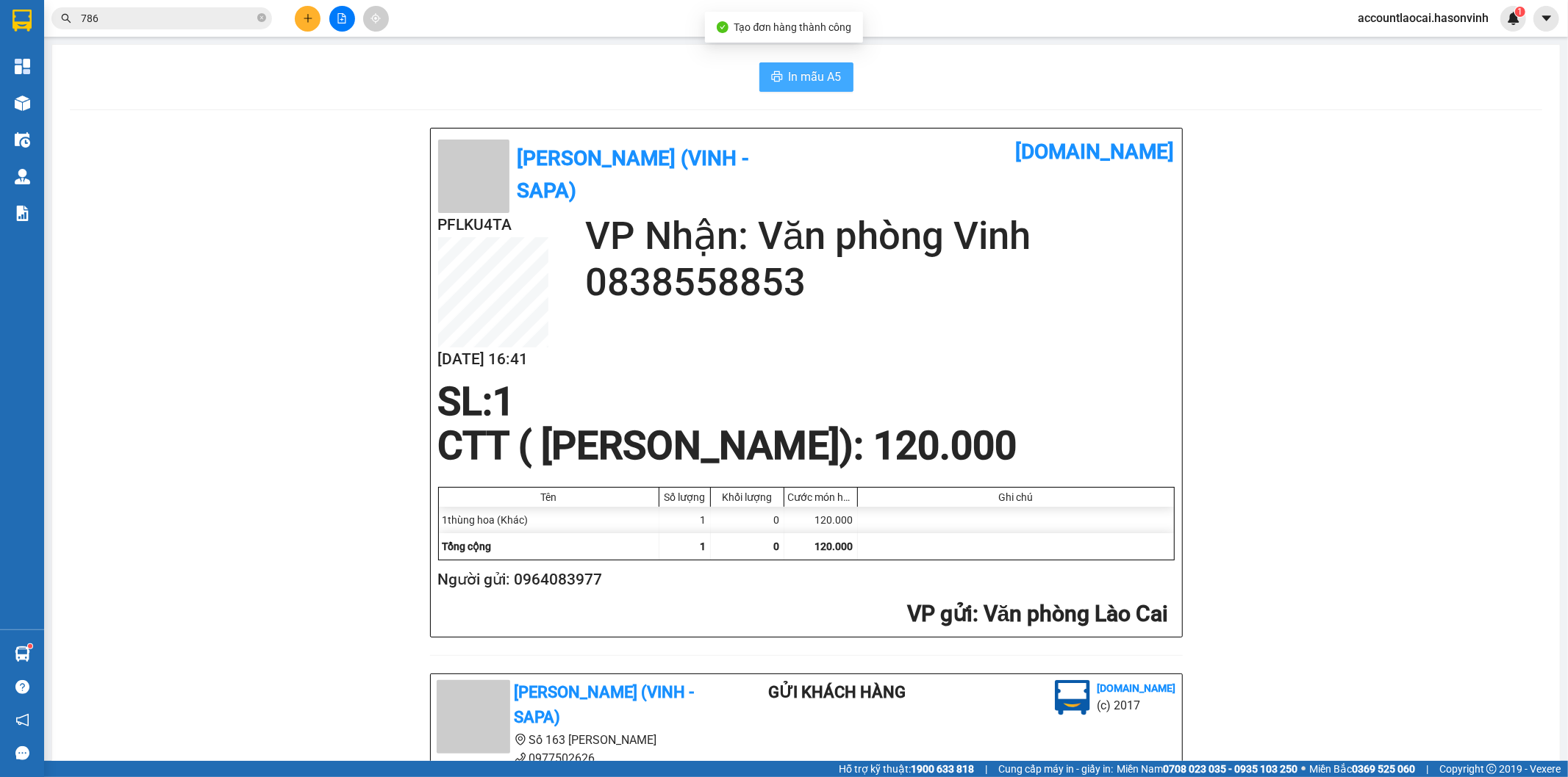
click at [788, 74] on span "In mẫu A5" at bounding box center [814, 77] width 53 height 19
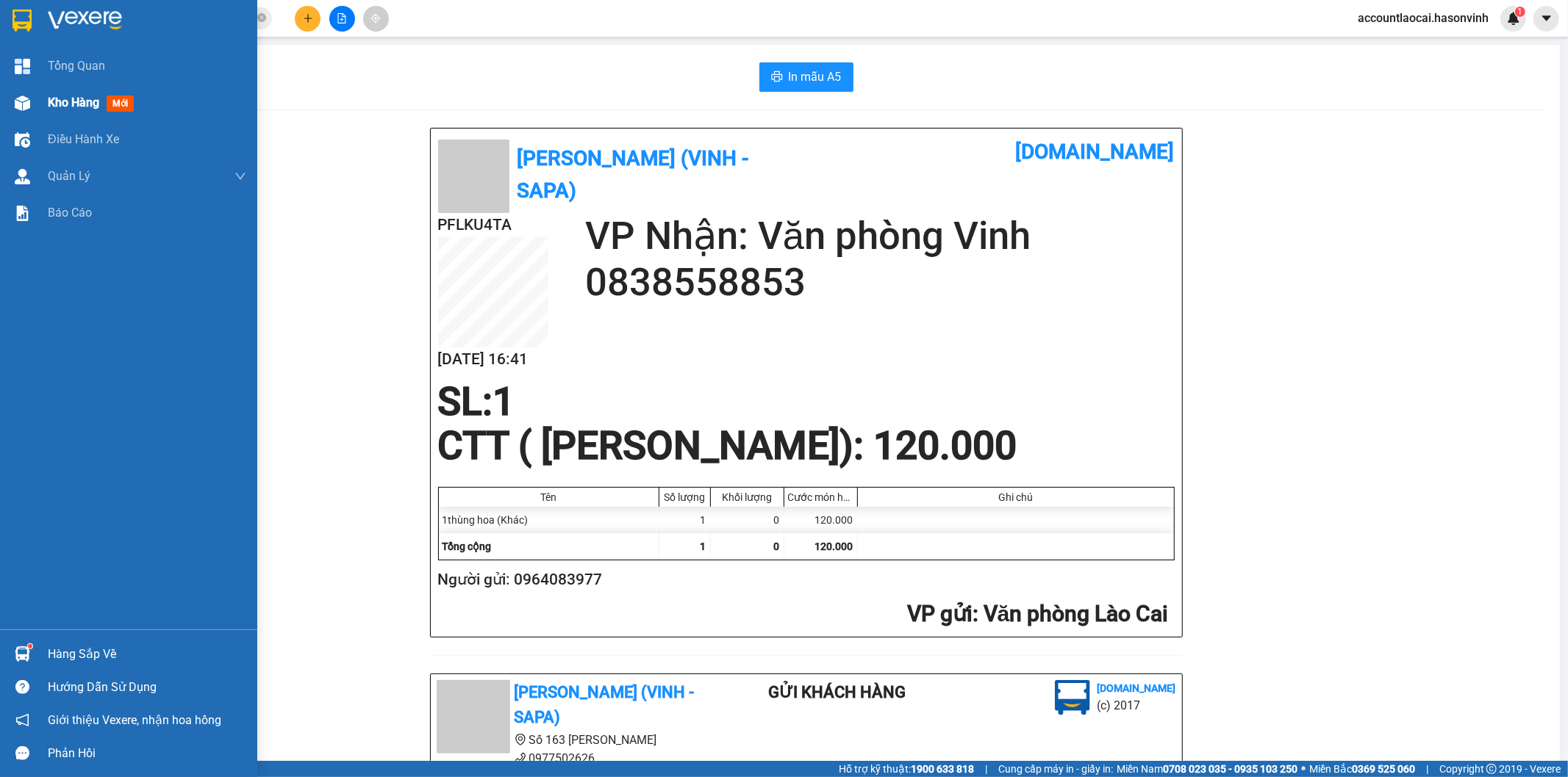
click at [62, 90] on div "Kho hàng mới" at bounding box center [146, 102] width 198 height 36
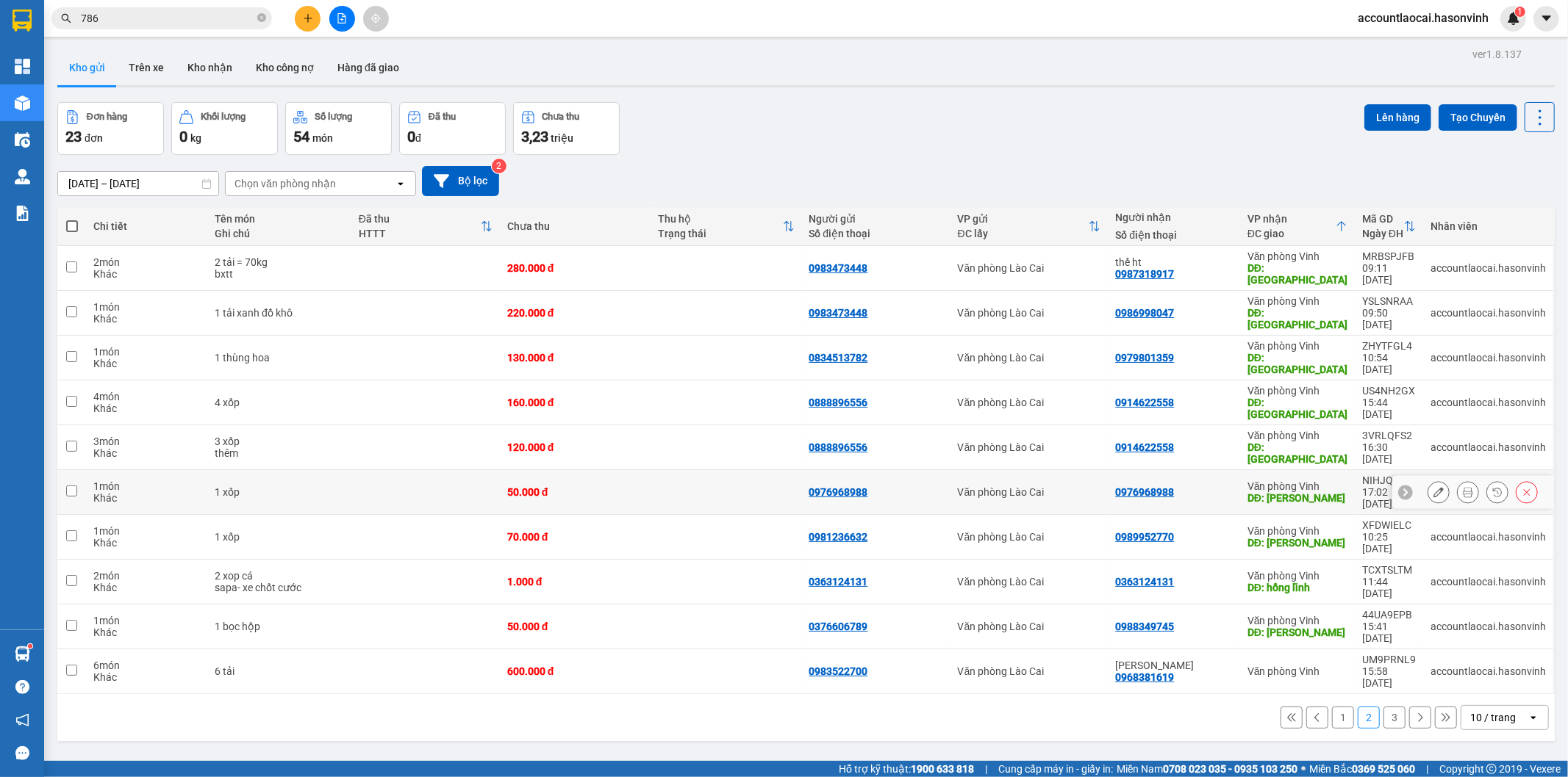
click at [1220, 471] on td "0976968988" at bounding box center [1173, 493] width 132 height 45
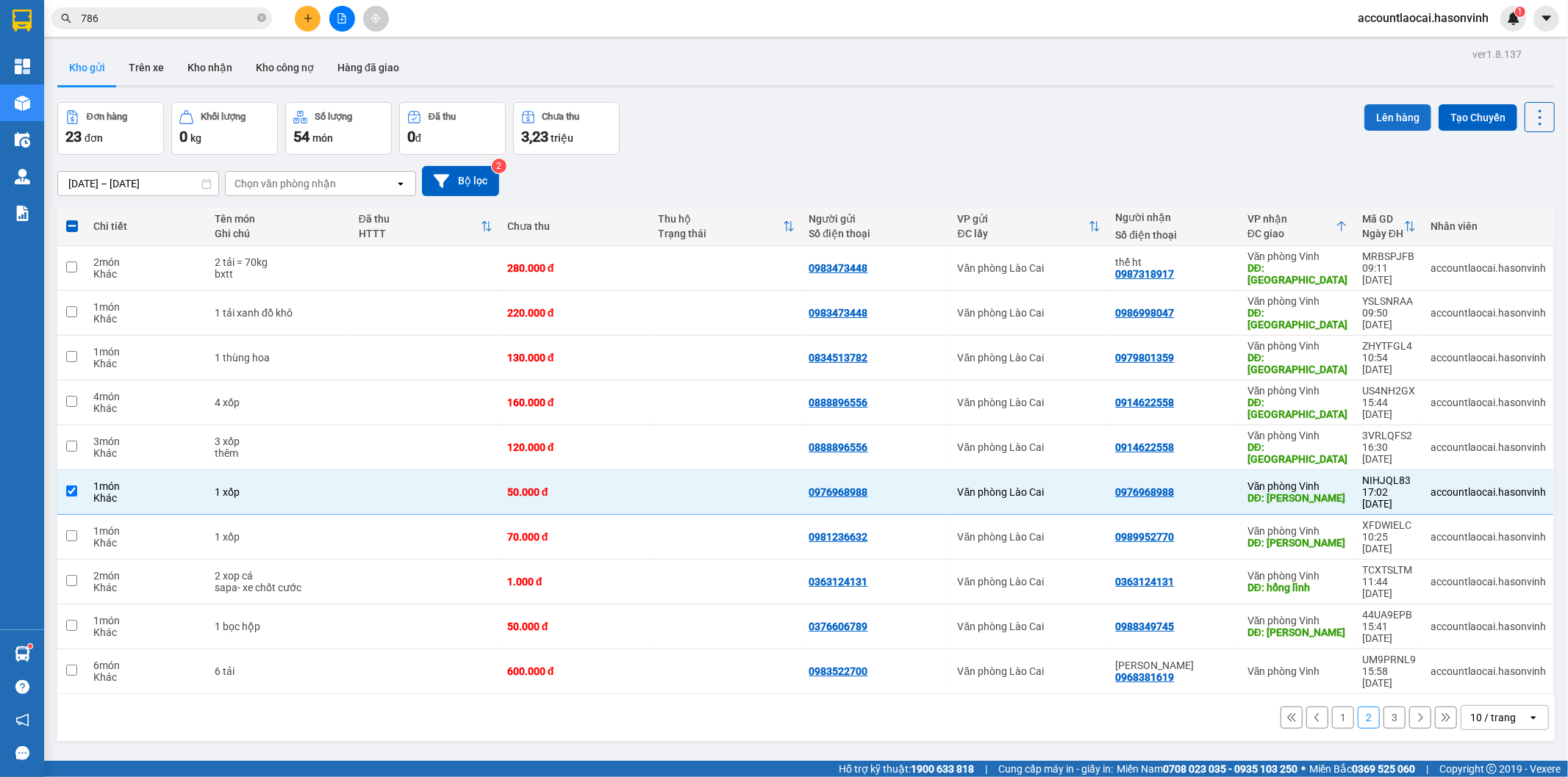
click at [1370, 118] on button "Lên hàng" at bounding box center [1397, 117] width 67 height 26
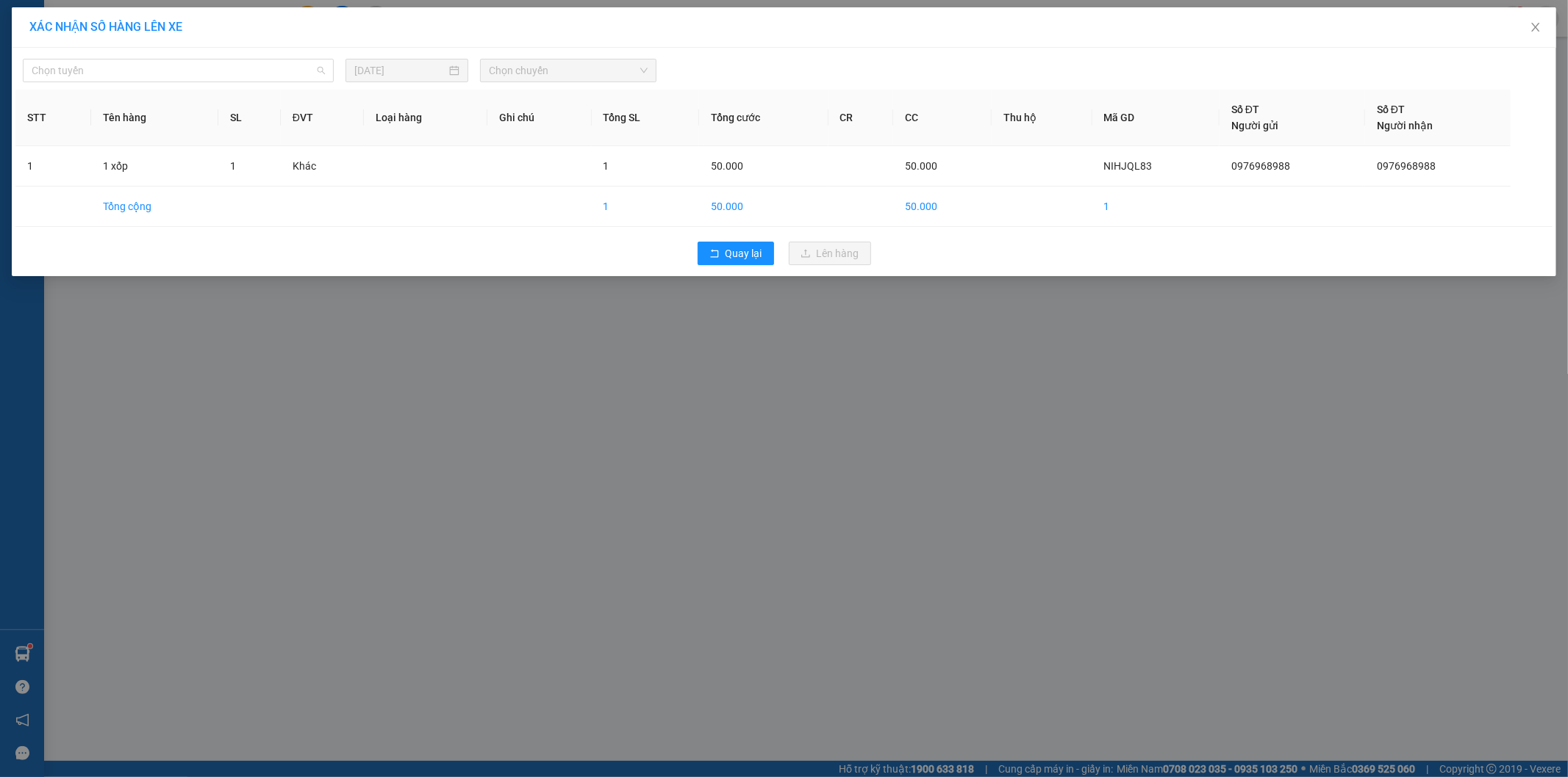
drag, startPoint x: 67, startPoint y: 69, endPoint x: 69, endPoint y: 107, distance: 38.1
click at [67, 74] on span "Chọn tuyến" at bounding box center [178, 70] width 293 height 22
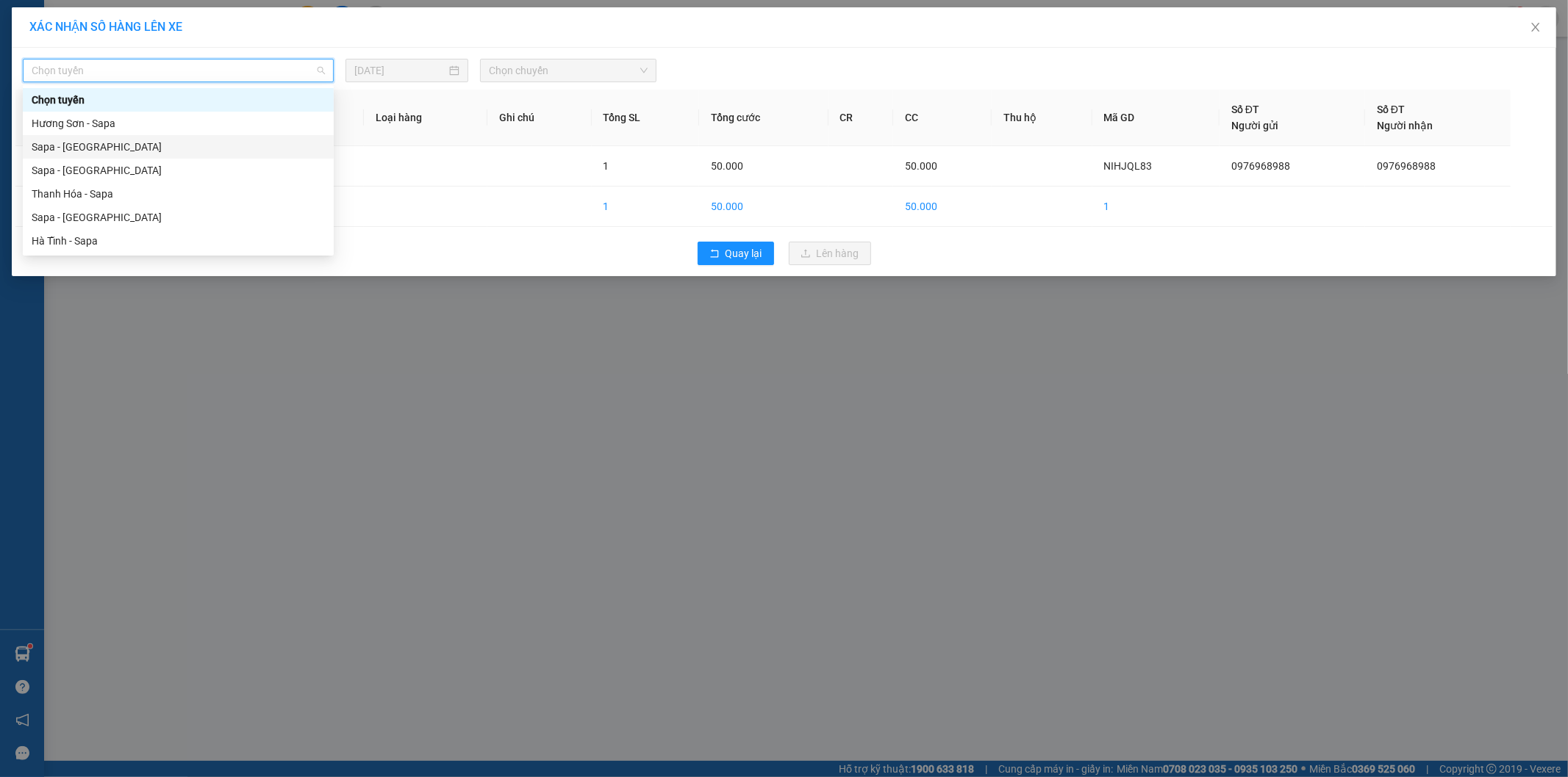
click at [86, 153] on div "Sapa - [GEOGRAPHIC_DATA]" at bounding box center [178, 146] width 293 height 16
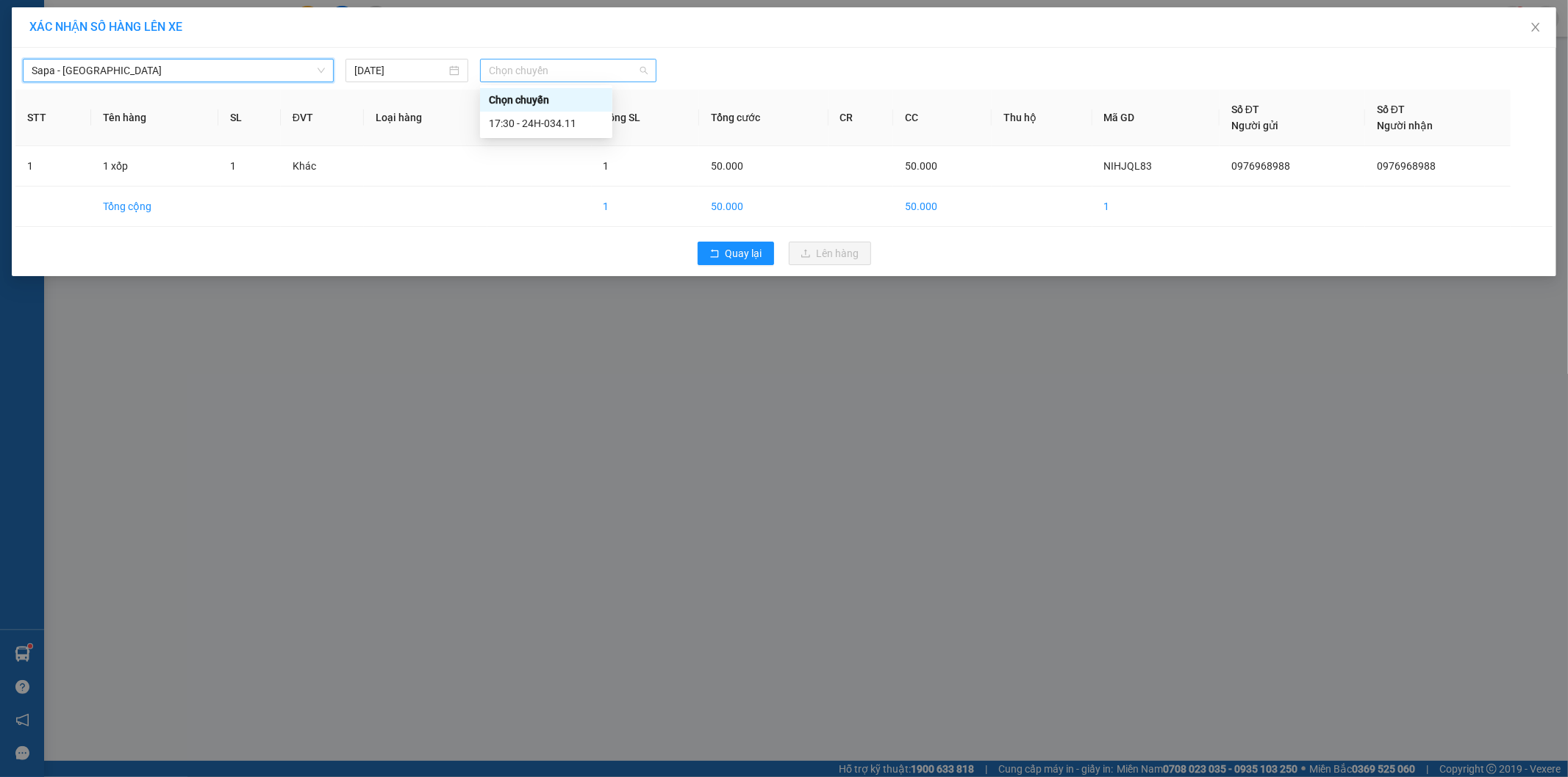
click at [563, 74] on span "Chọn chuyến" at bounding box center [568, 70] width 159 height 22
click at [571, 121] on div "17:30 - 24H-034.11" at bounding box center [545, 123] width 114 height 16
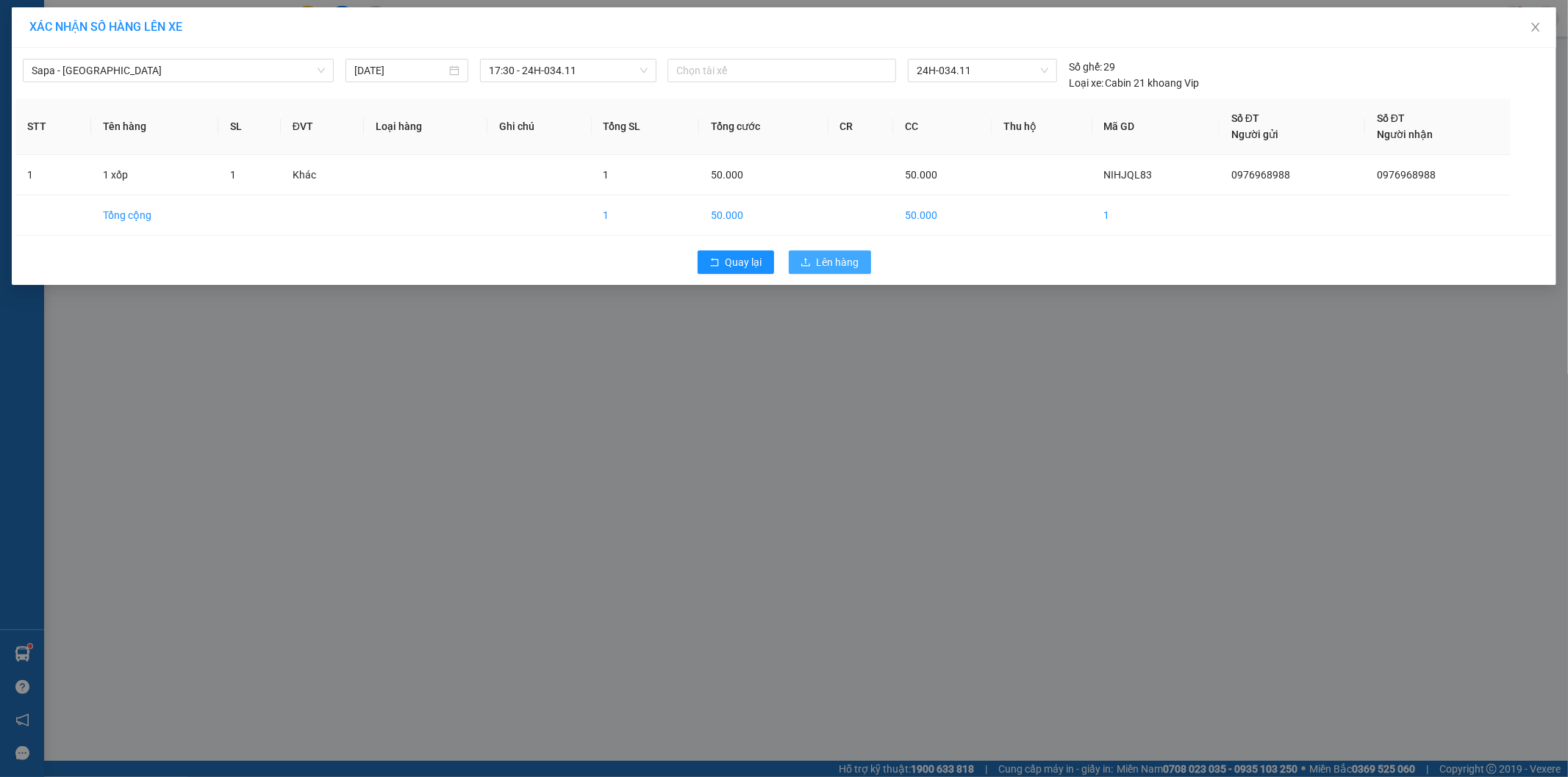
click at [845, 255] on span "Lên hàng" at bounding box center [837, 262] width 42 height 16
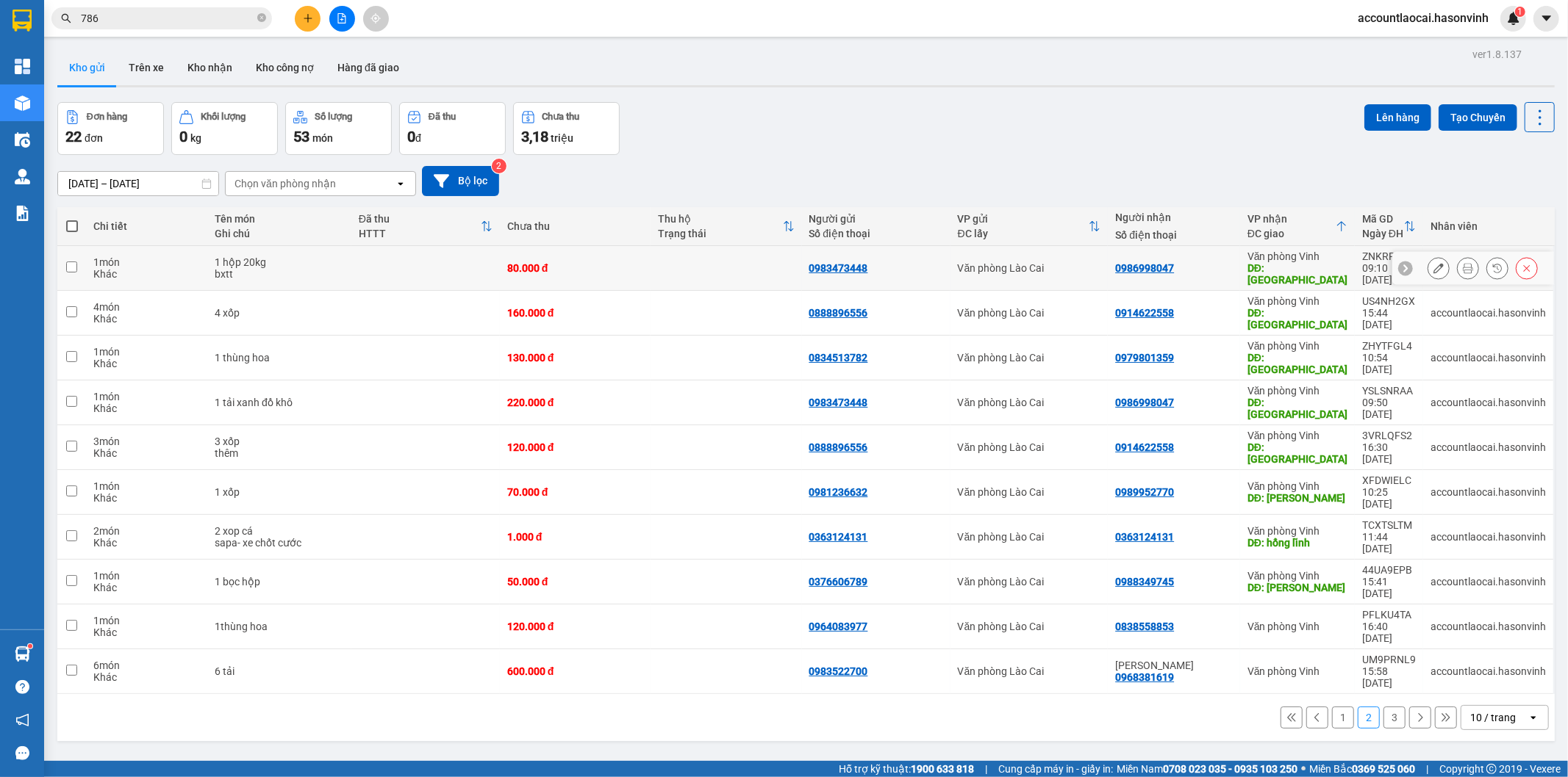
click at [1212, 262] on div "0986998047" at bounding box center [1173, 268] width 118 height 12
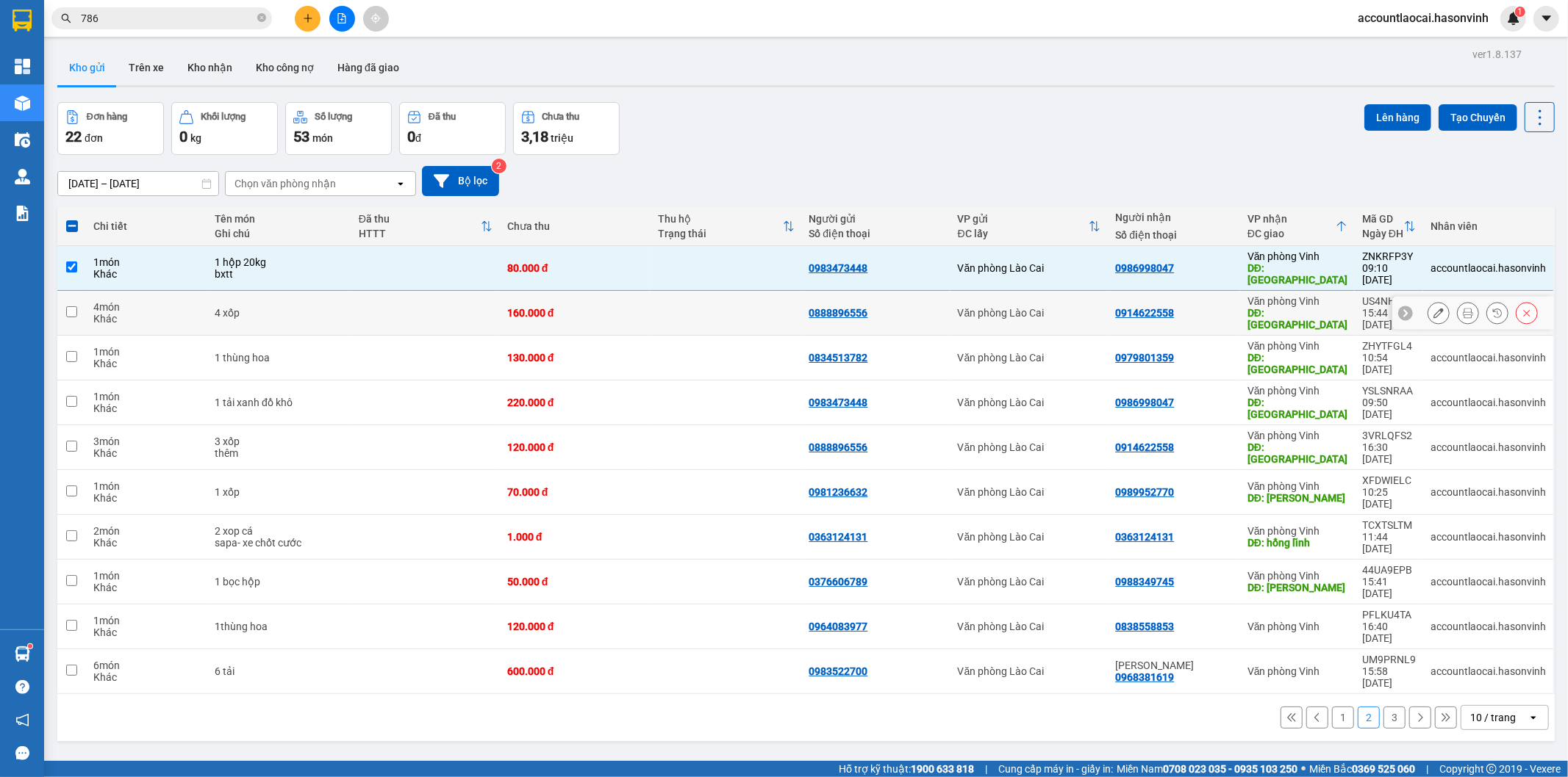
click at [1216, 307] on div "0914622558" at bounding box center [1173, 313] width 118 height 12
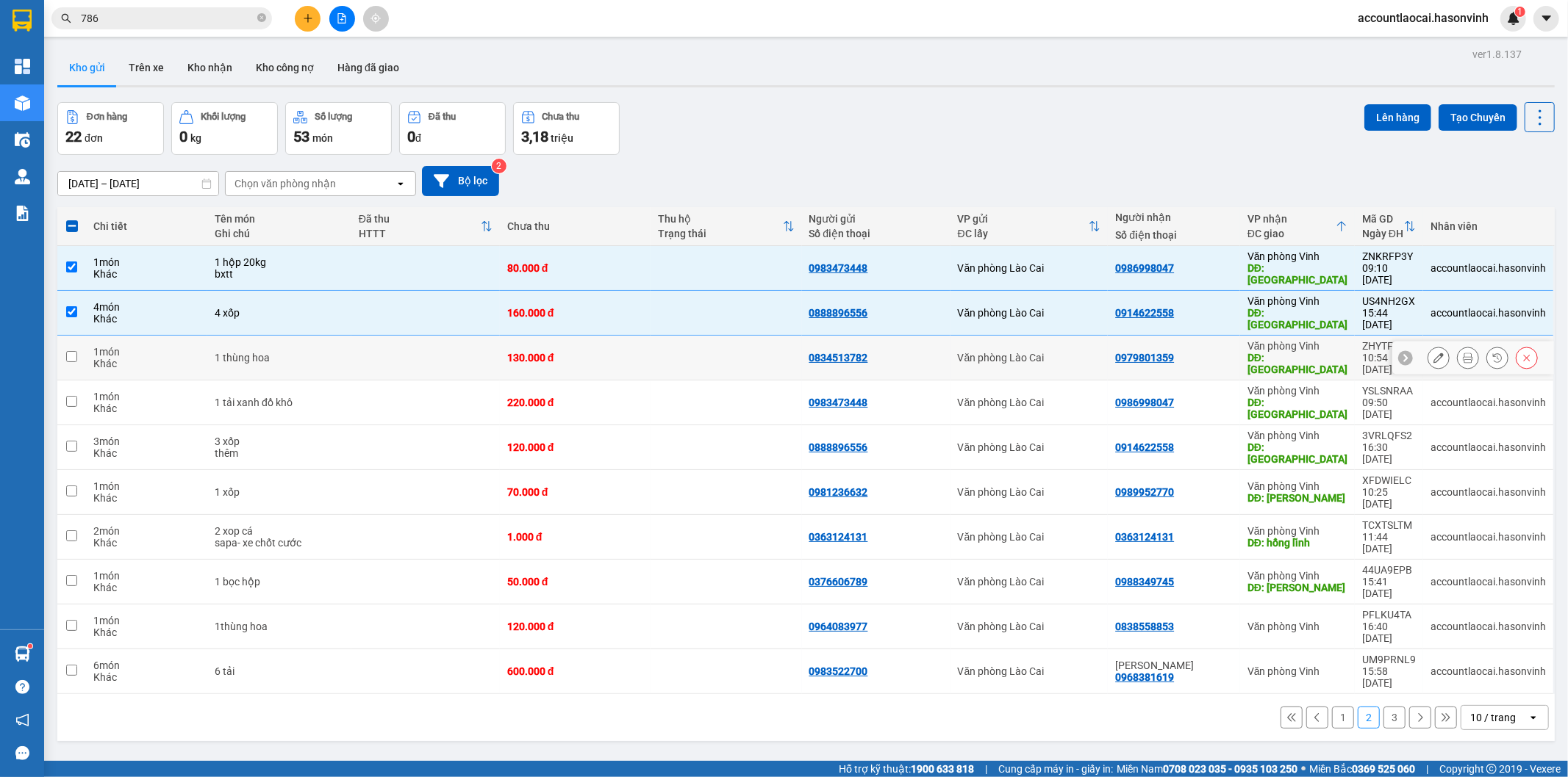
click at [1210, 336] on td "0979801359" at bounding box center [1173, 358] width 132 height 45
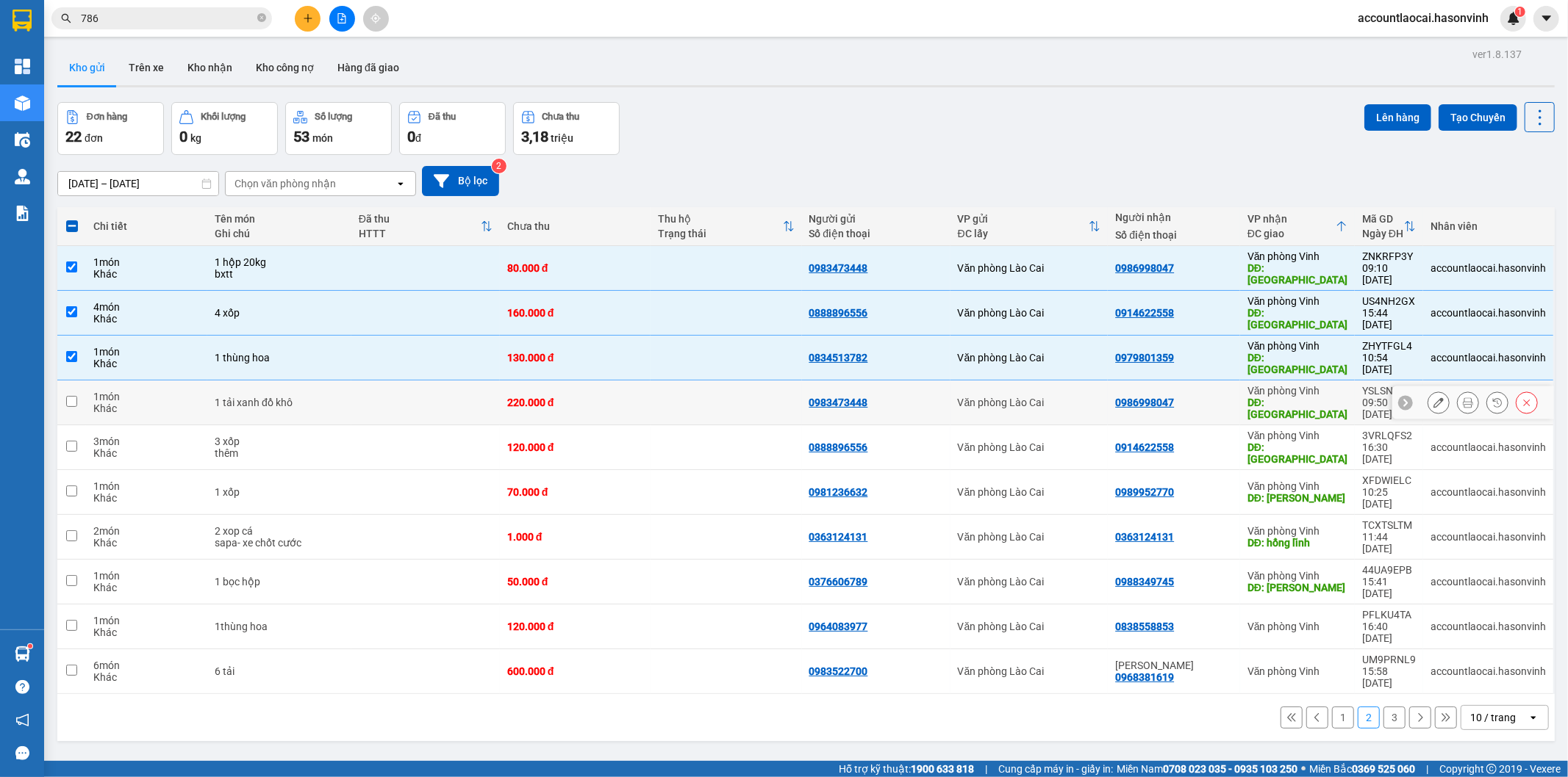
click at [1217, 397] on div "0986998047" at bounding box center [1173, 403] width 118 height 12
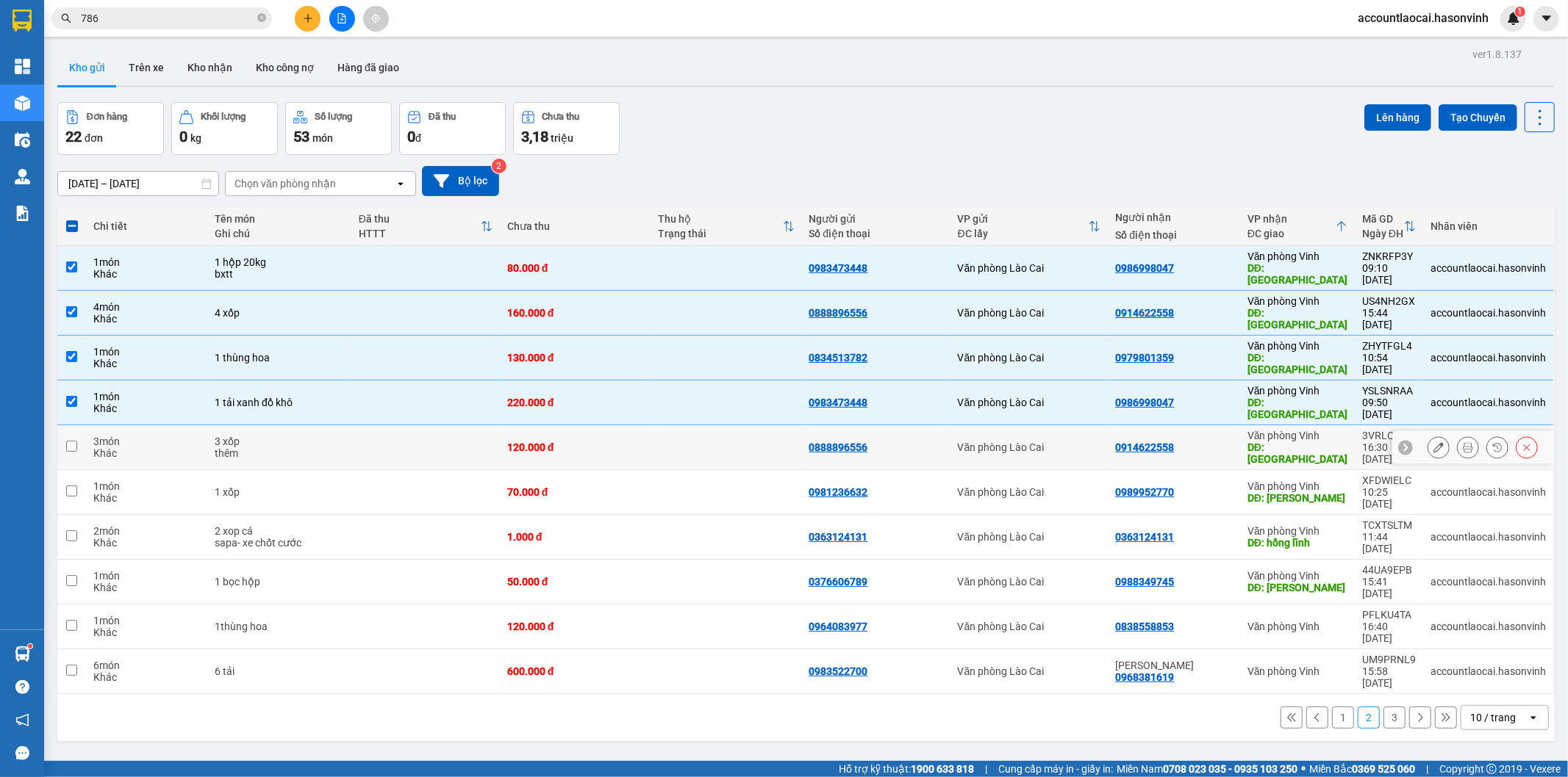
click at [1239, 426] on td "Văn phòng Vinh DĐ: [GEOGRAPHIC_DATA]" at bounding box center [1296, 448] width 114 height 45
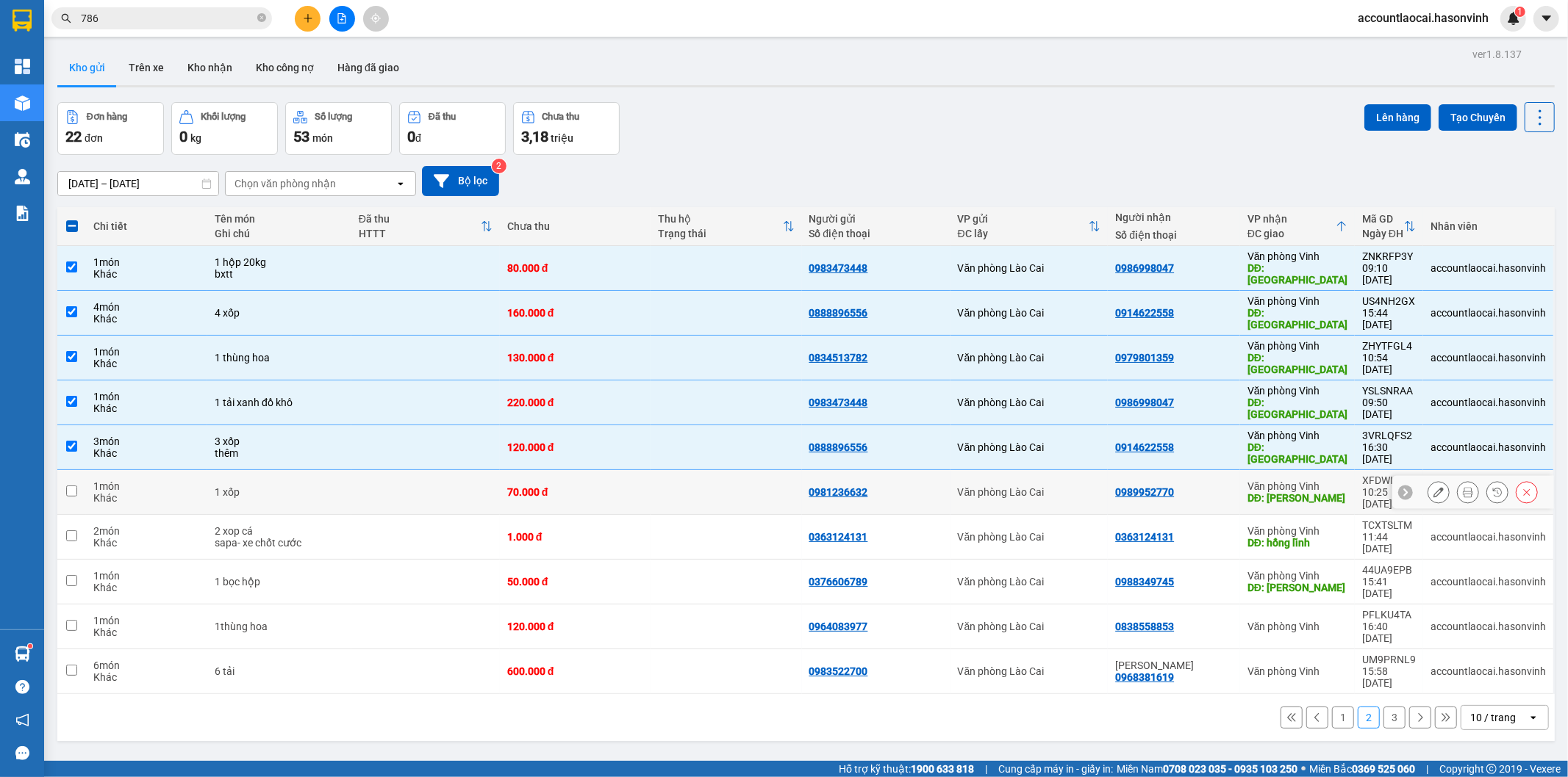
click at [1239, 471] on td "Văn phòng Vinh DĐ: hồng lĩnh" at bounding box center [1296, 493] width 114 height 45
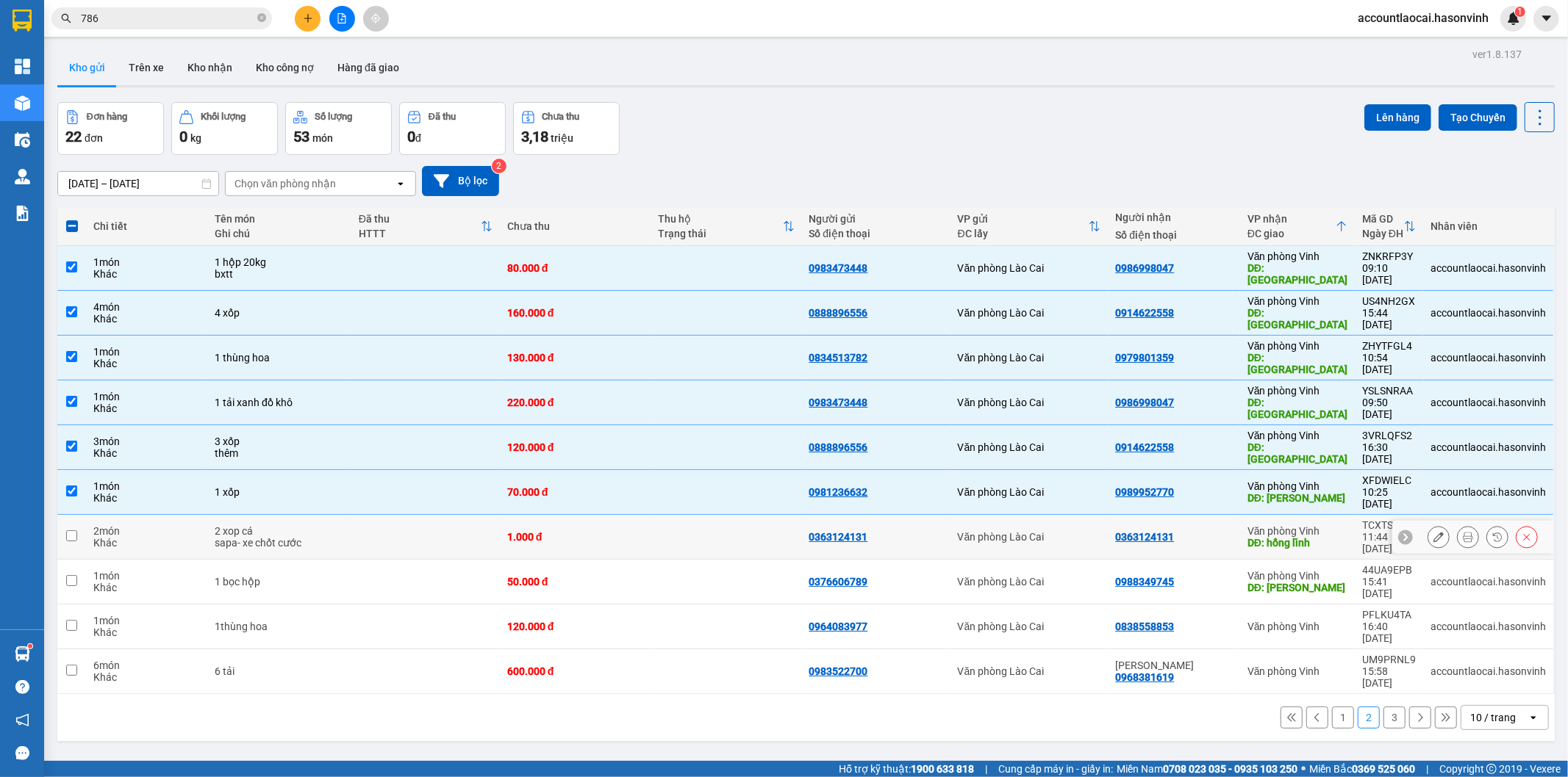
click at [1228, 532] on div "0363124131" at bounding box center [1173, 537] width 118 height 12
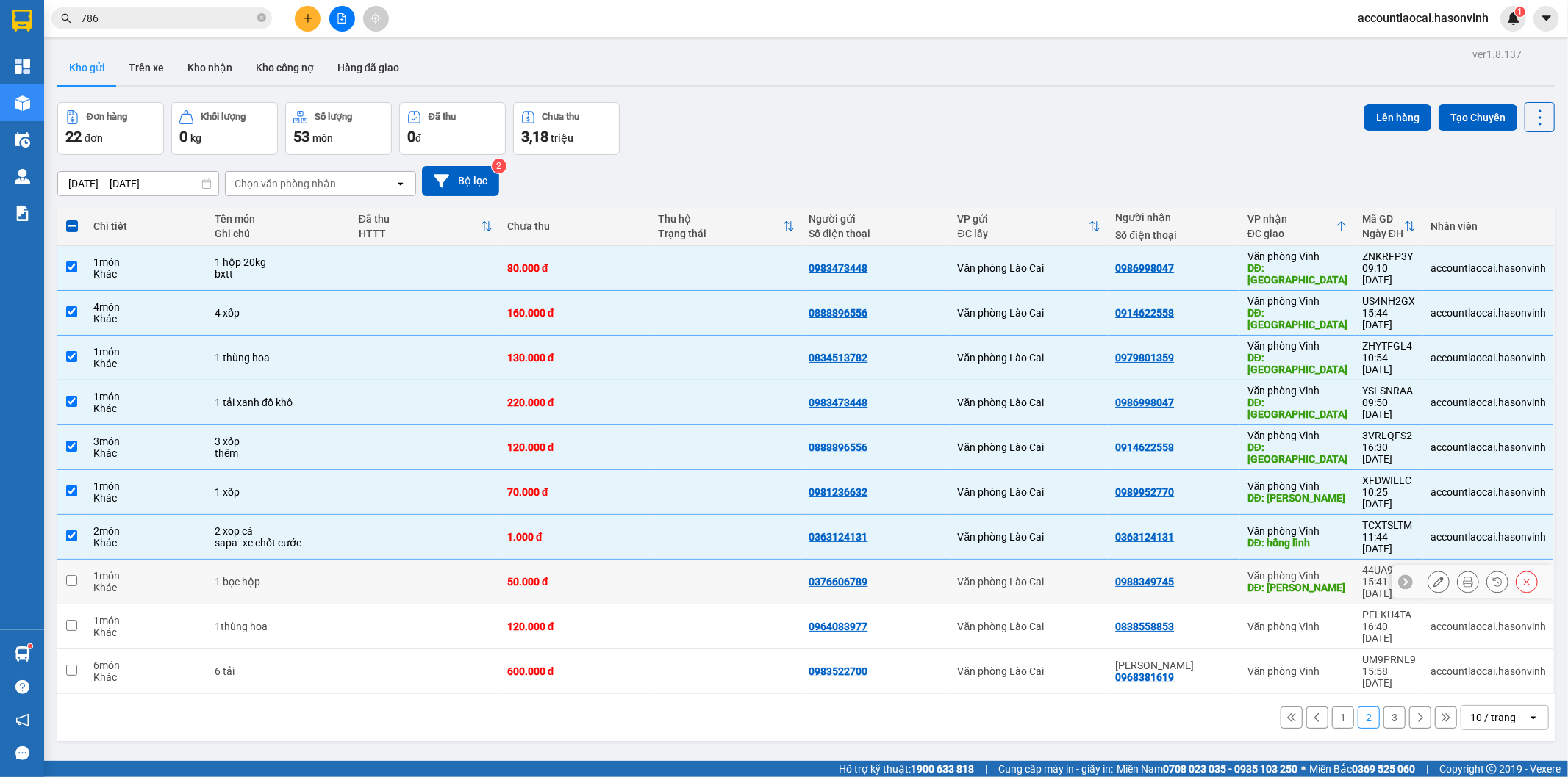
click at [1223, 559] on td "0988349745" at bounding box center [1173, 581] width 132 height 45
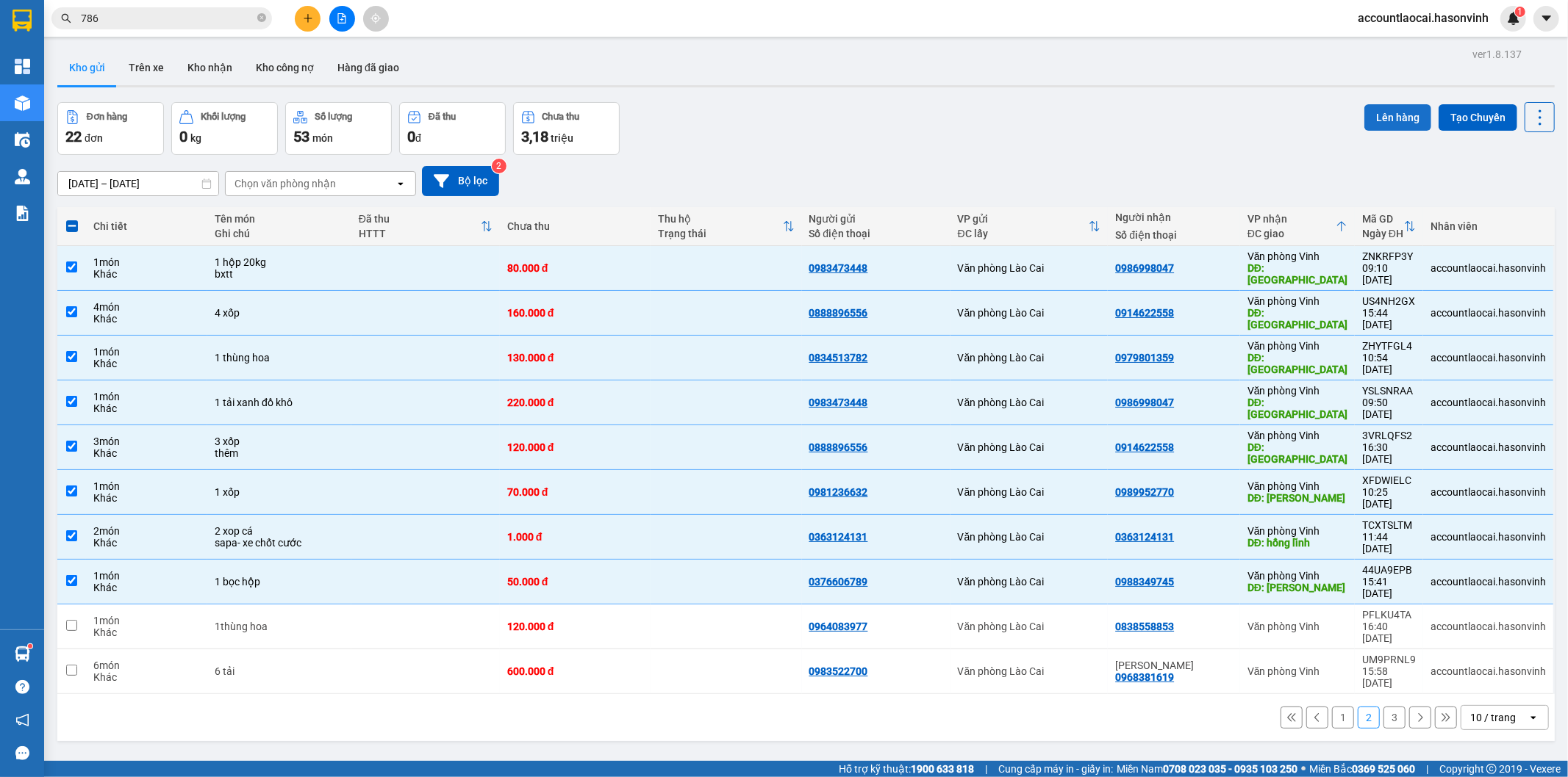
click at [1404, 114] on button "Lên hàng" at bounding box center [1397, 117] width 67 height 26
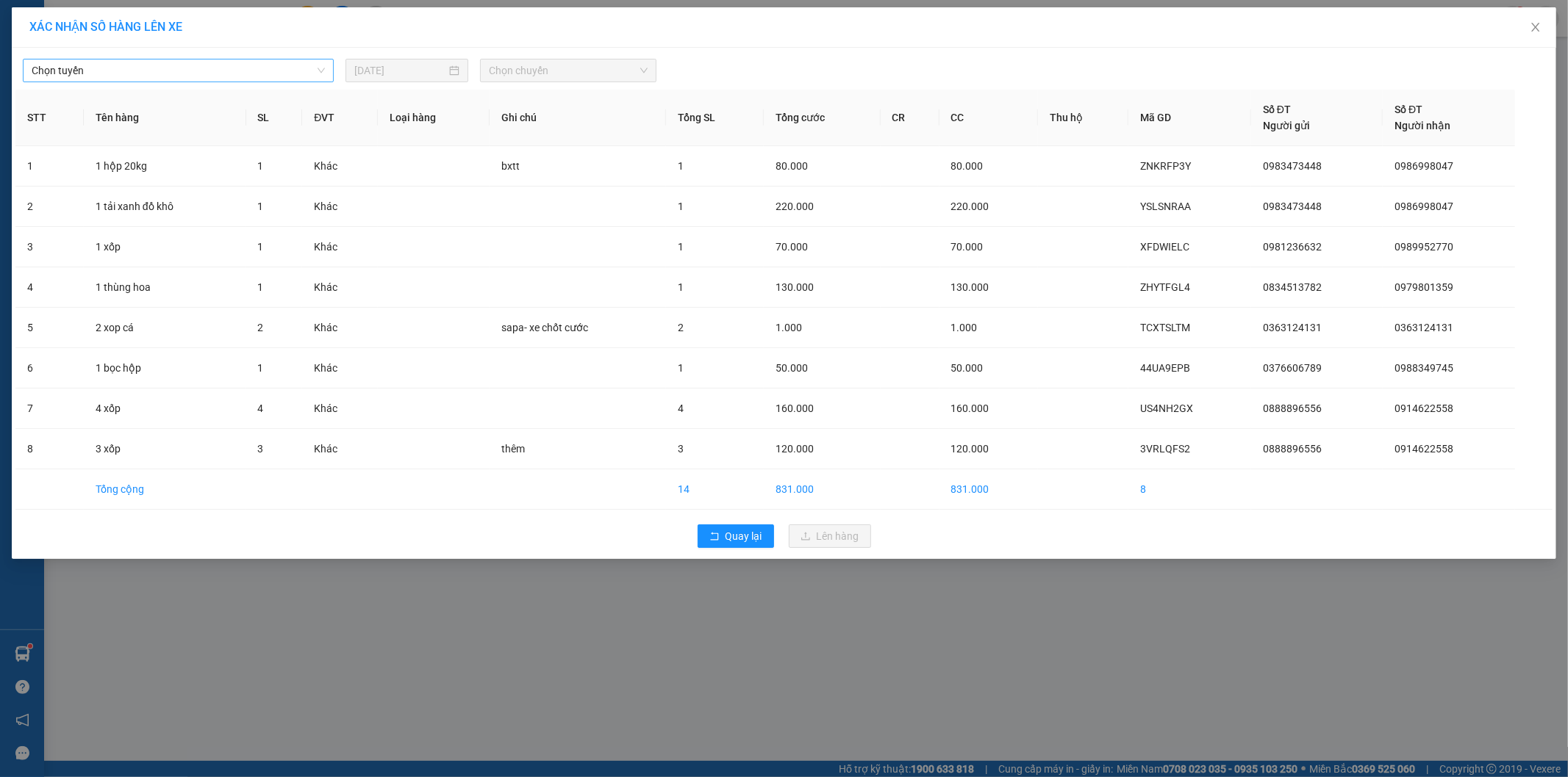
click at [92, 71] on span "Chọn tuyến" at bounding box center [178, 70] width 293 height 22
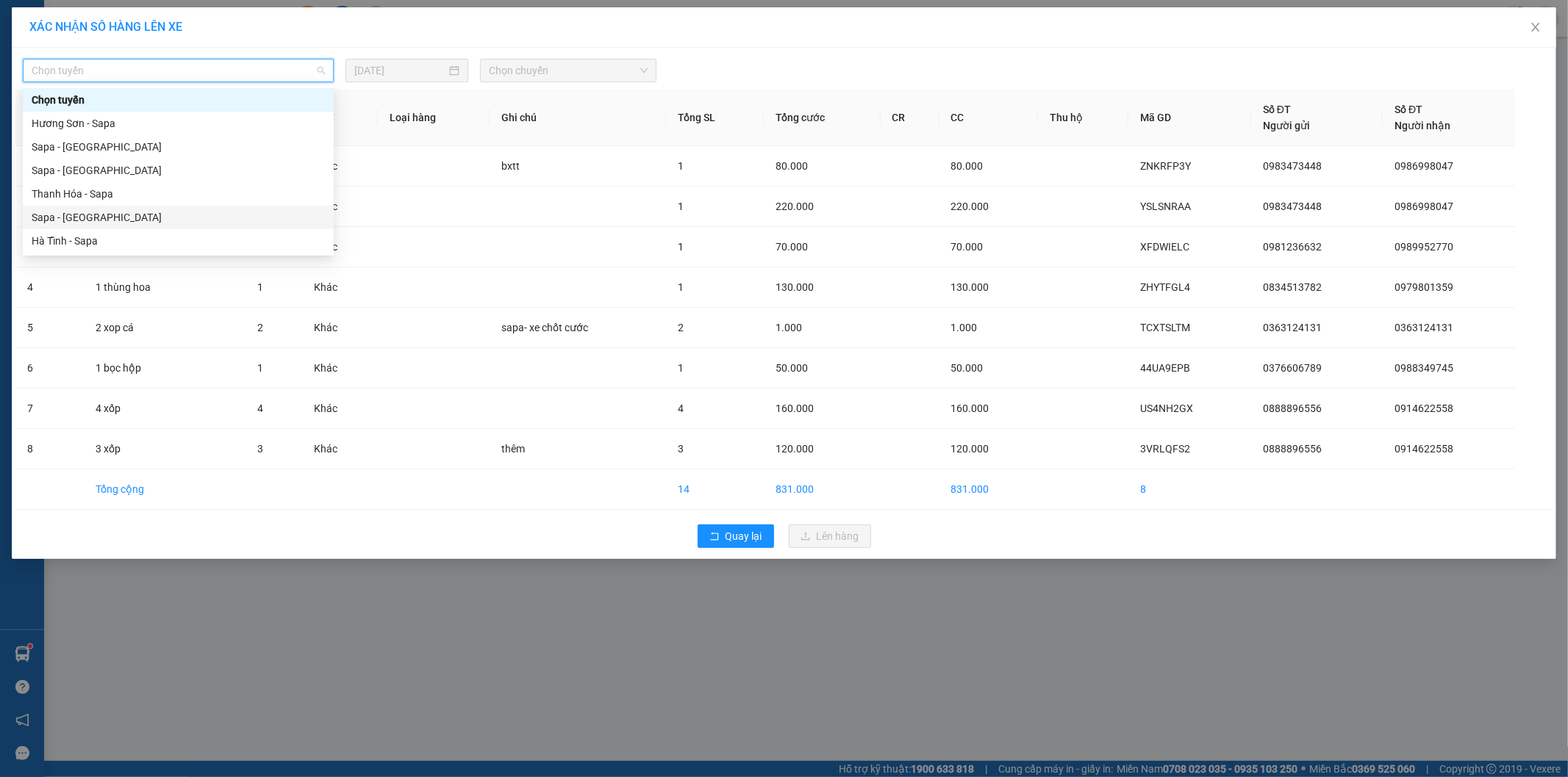
click at [98, 212] on div "Sapa - [GEOGRAPHIC_DATA]" at bounding box center [178, 217] width 293 height 16
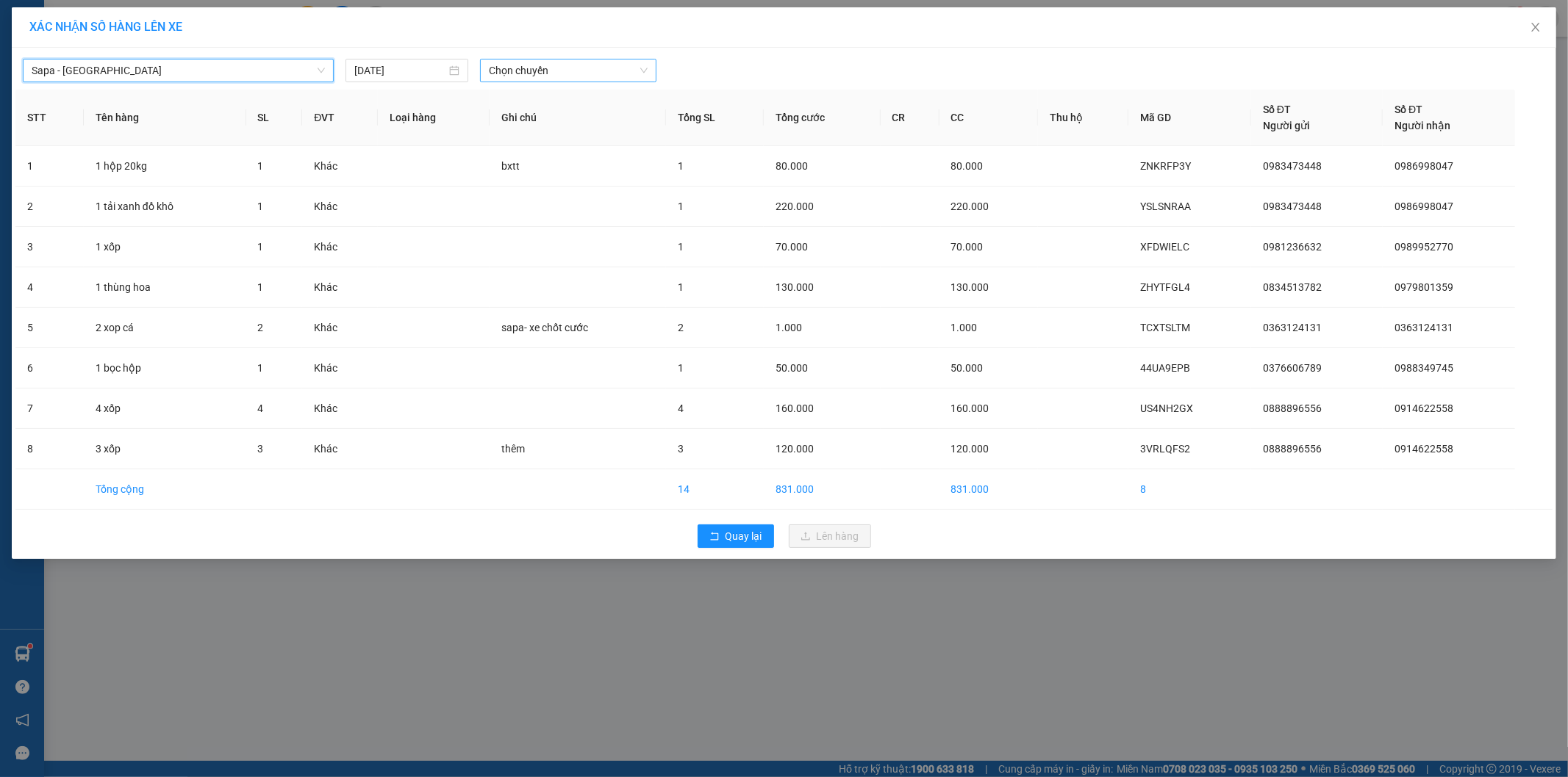
click at [555, 66] on span "Chọn chuyến" at bounding box center [568, 70] width 159 height 22
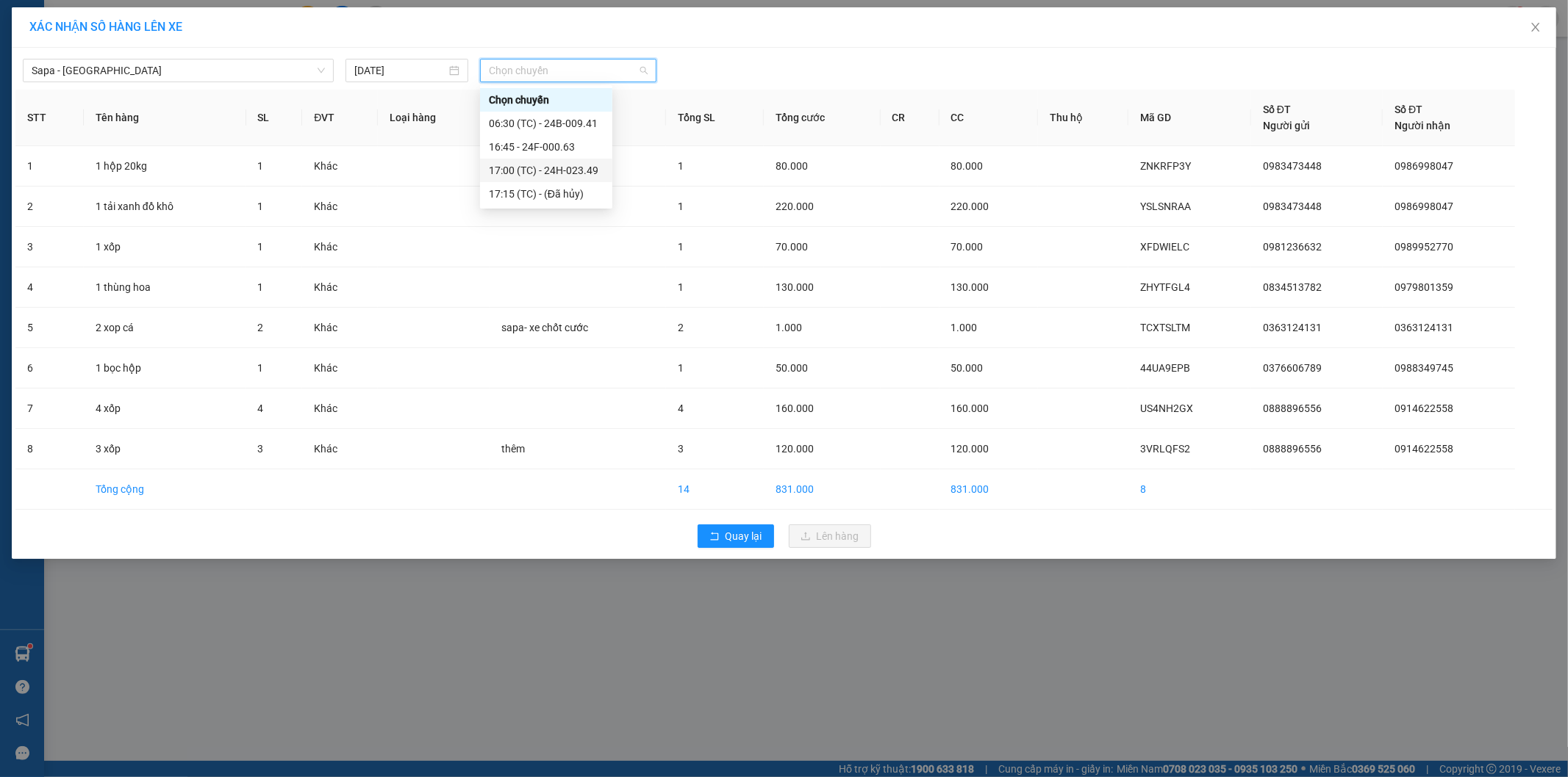
click at [603, 174] on div "17:00 (TC) - 24H-023.49" at bounding box center [545, 170] width 114 height 16
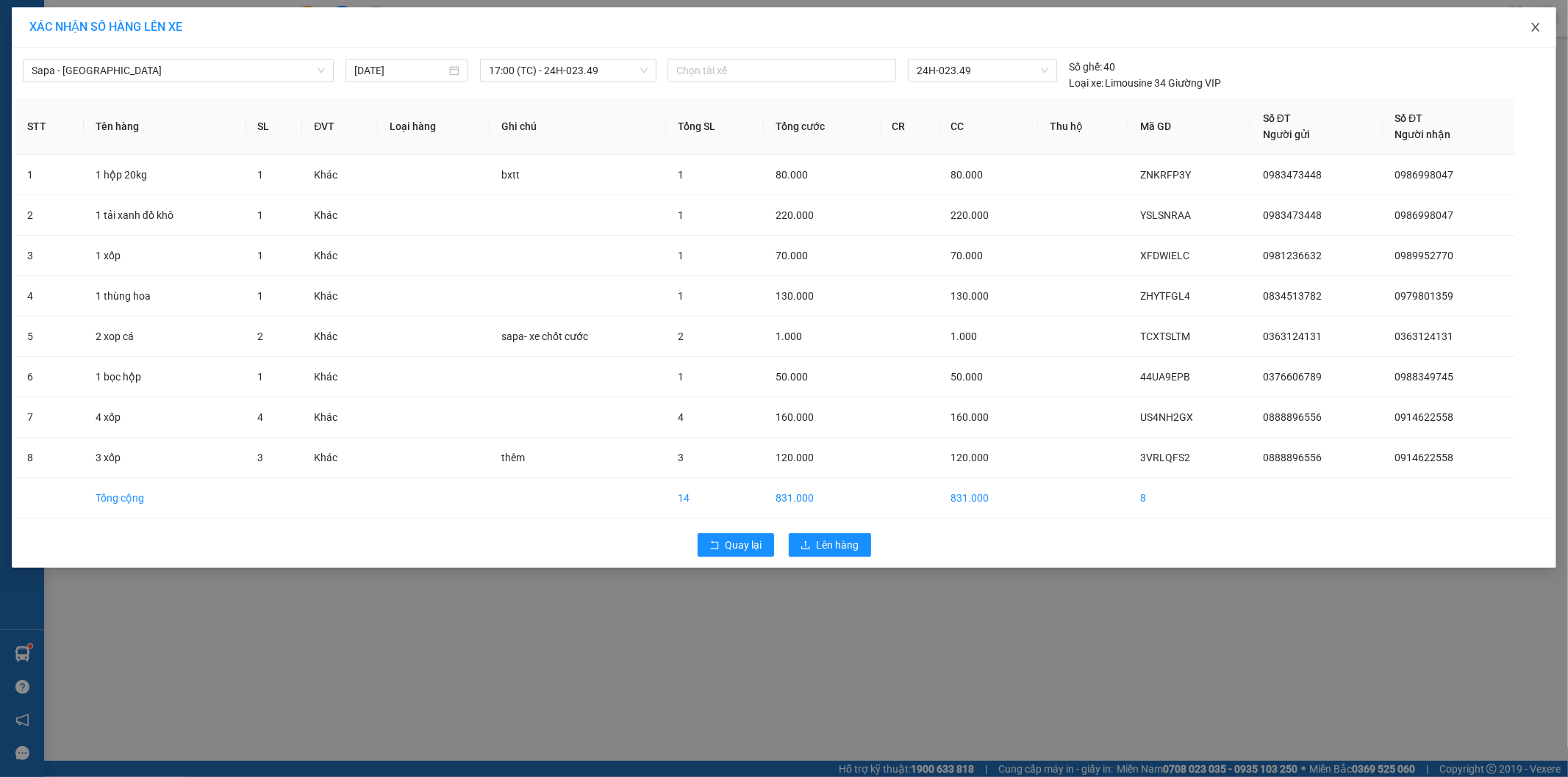
click at [1535, 26] on icon "close" at bounding box center [1535, 27] width 12 height 12
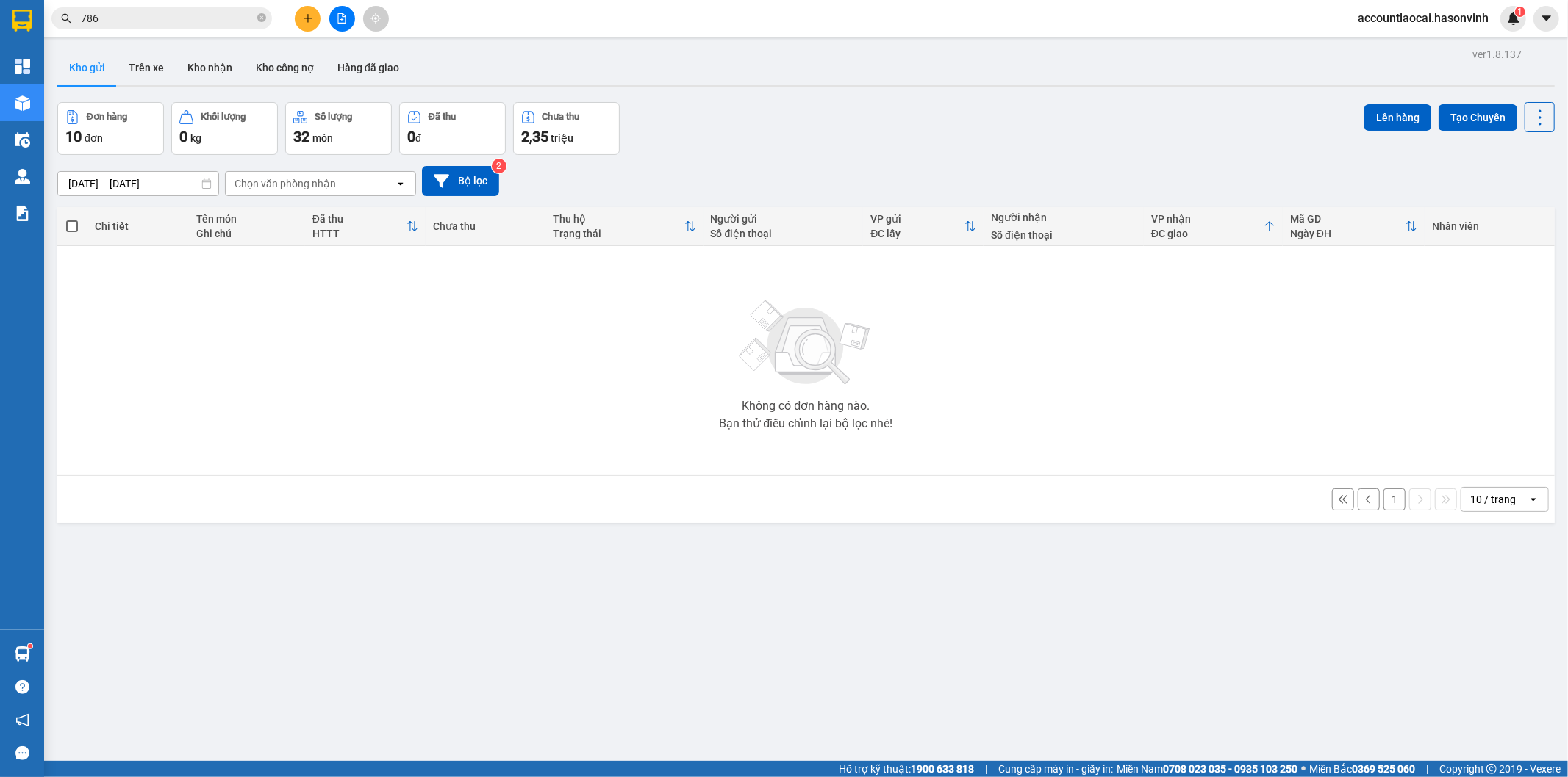
click at [1383, 504] on button "1" at bounding box center [1394, 499] width 22 height 22
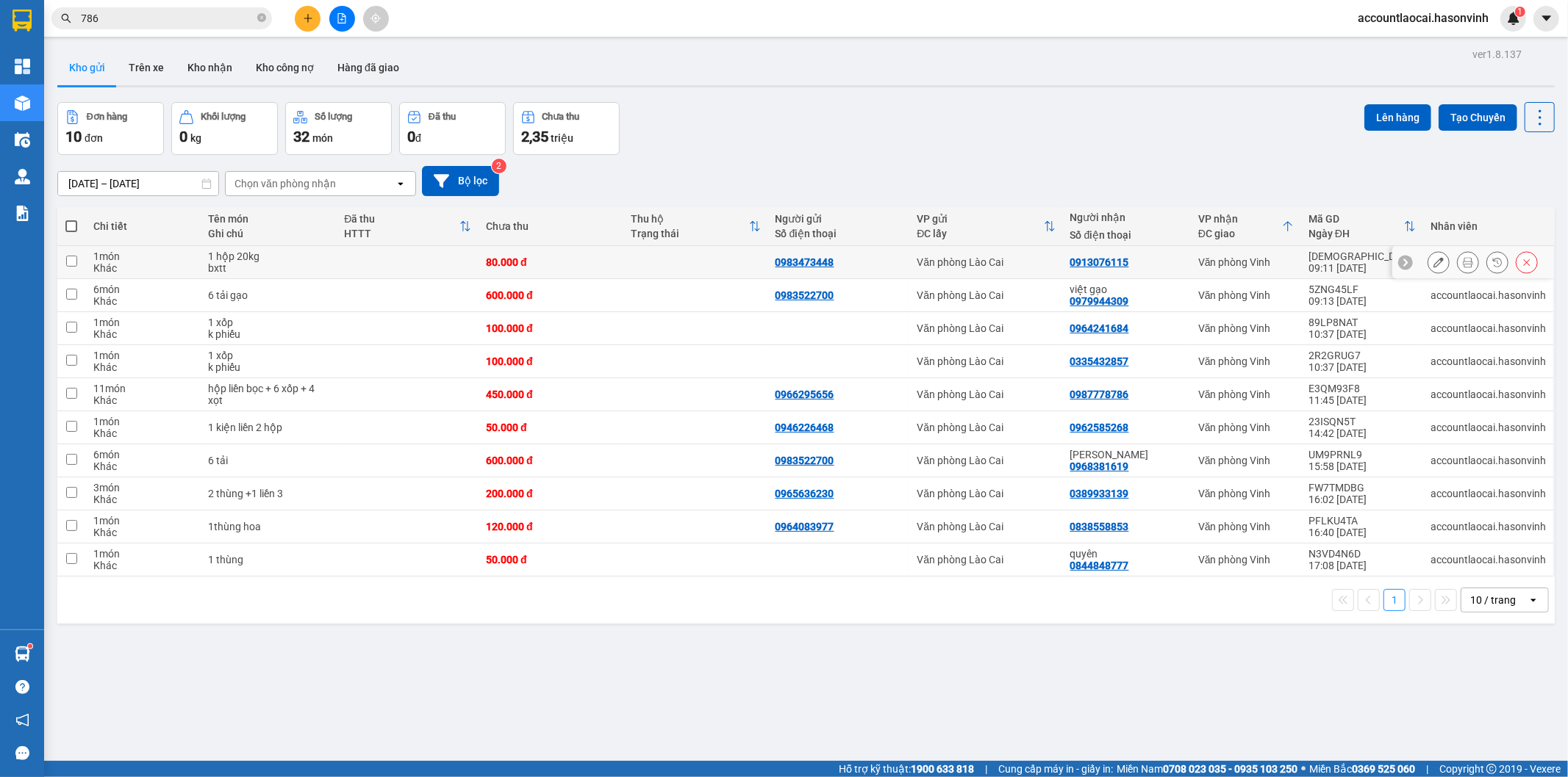
click at [1184, 260] on div "0913076115" at bounding box center [1127, 262] width 113 height 12
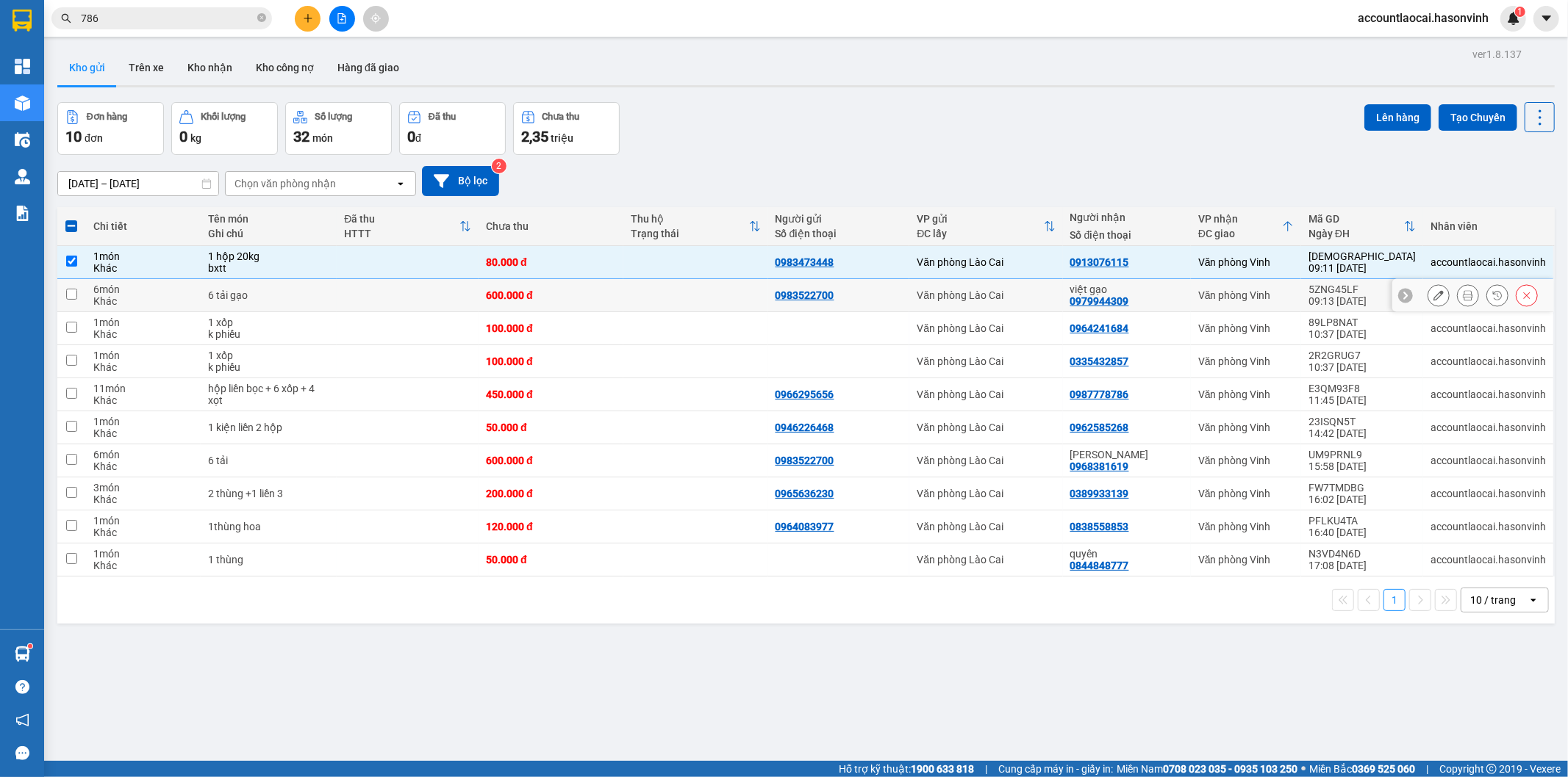
click at [1184, 289] on div "việt gạo" at bounding box center [1127, 289] width 113 height 12
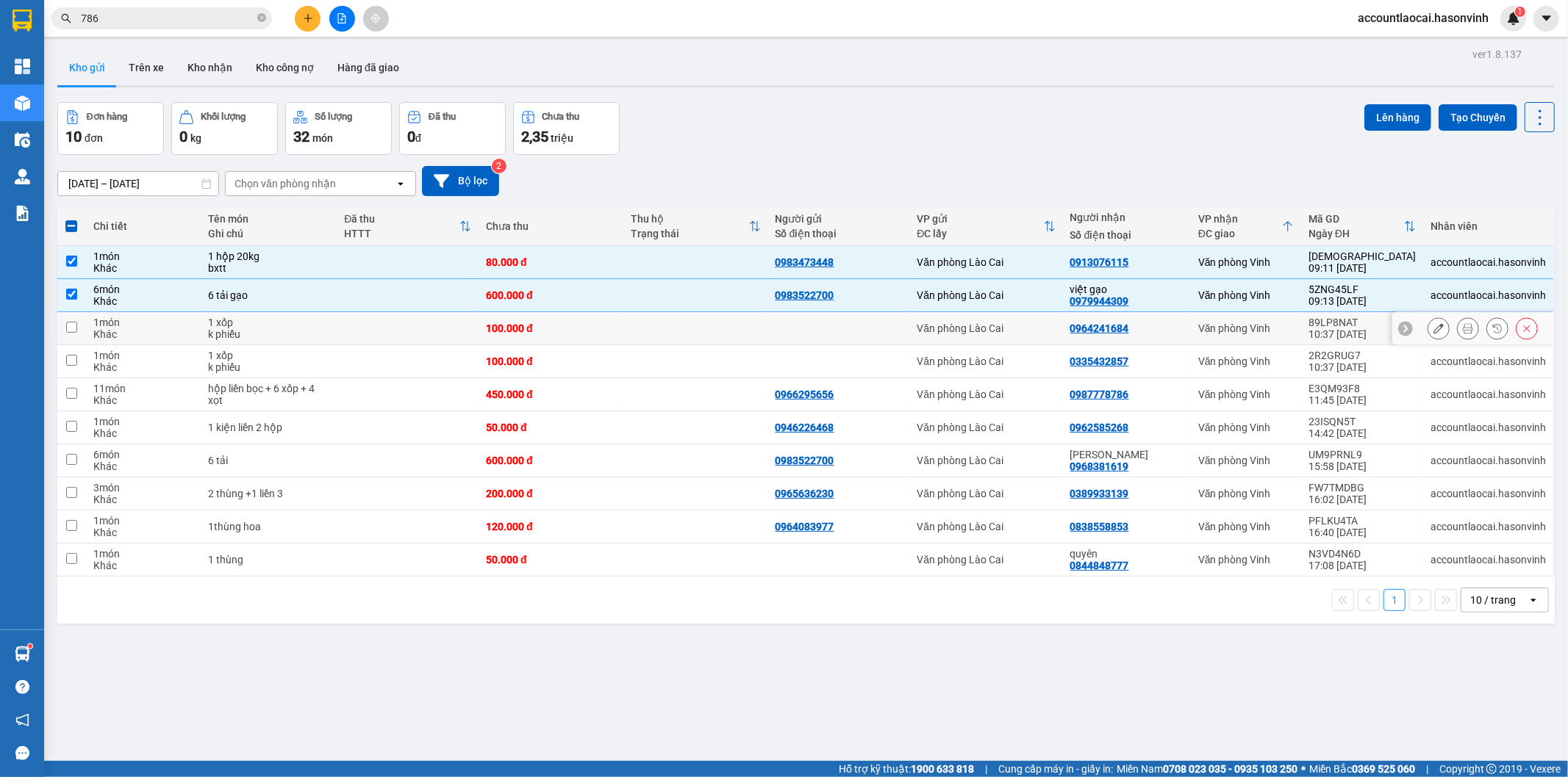
click at [1184, 328] on div "0964241684" at bounding box center [1127, 328] width 113 height 12
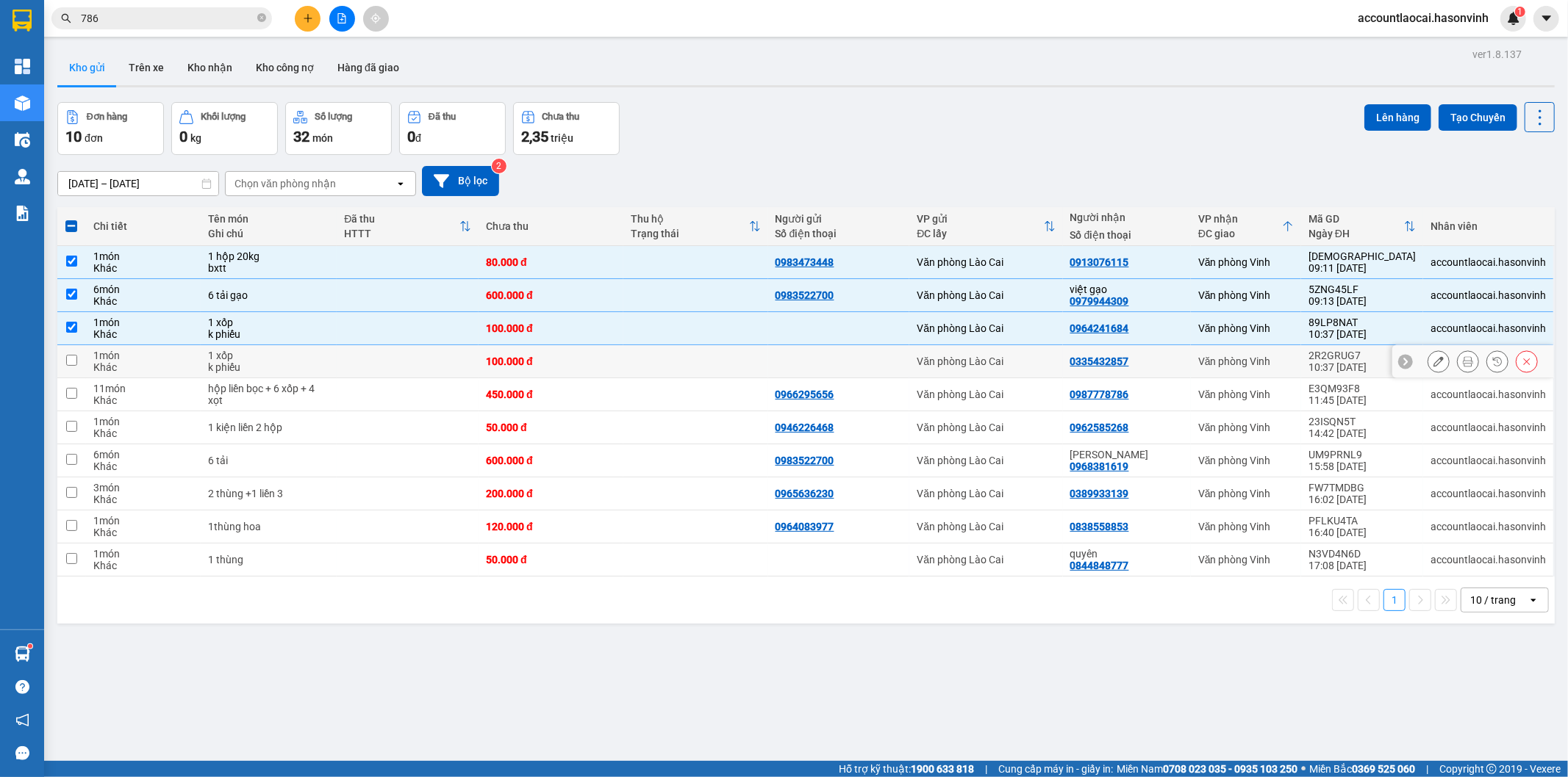
click at [1189, 354] on td "0335432857" at bounding box center [1126, 361] width 128 height 33
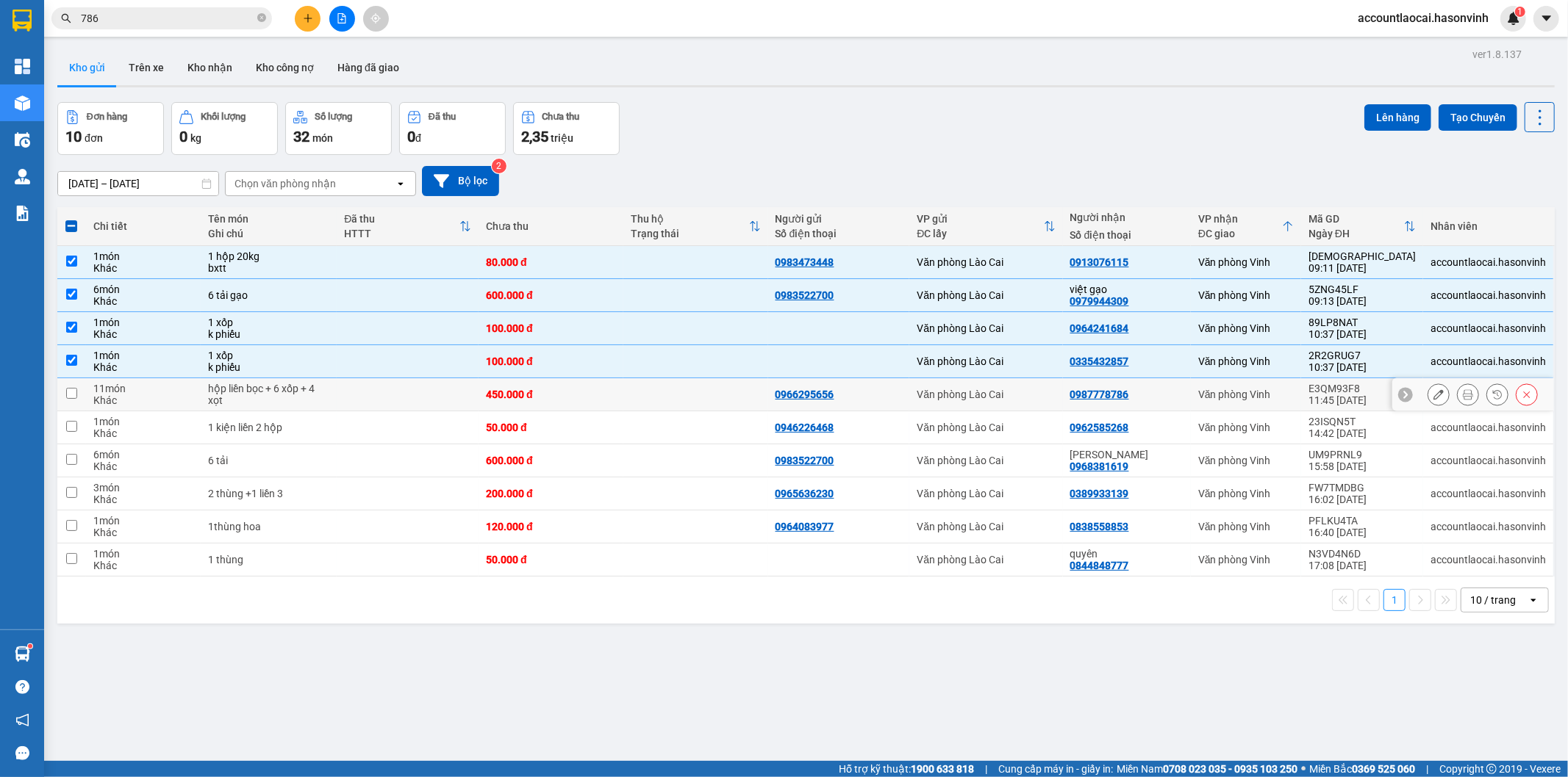
click at [1184, 394] on div "0987778786" at bounding box center [1127, 394] width 113 height 12
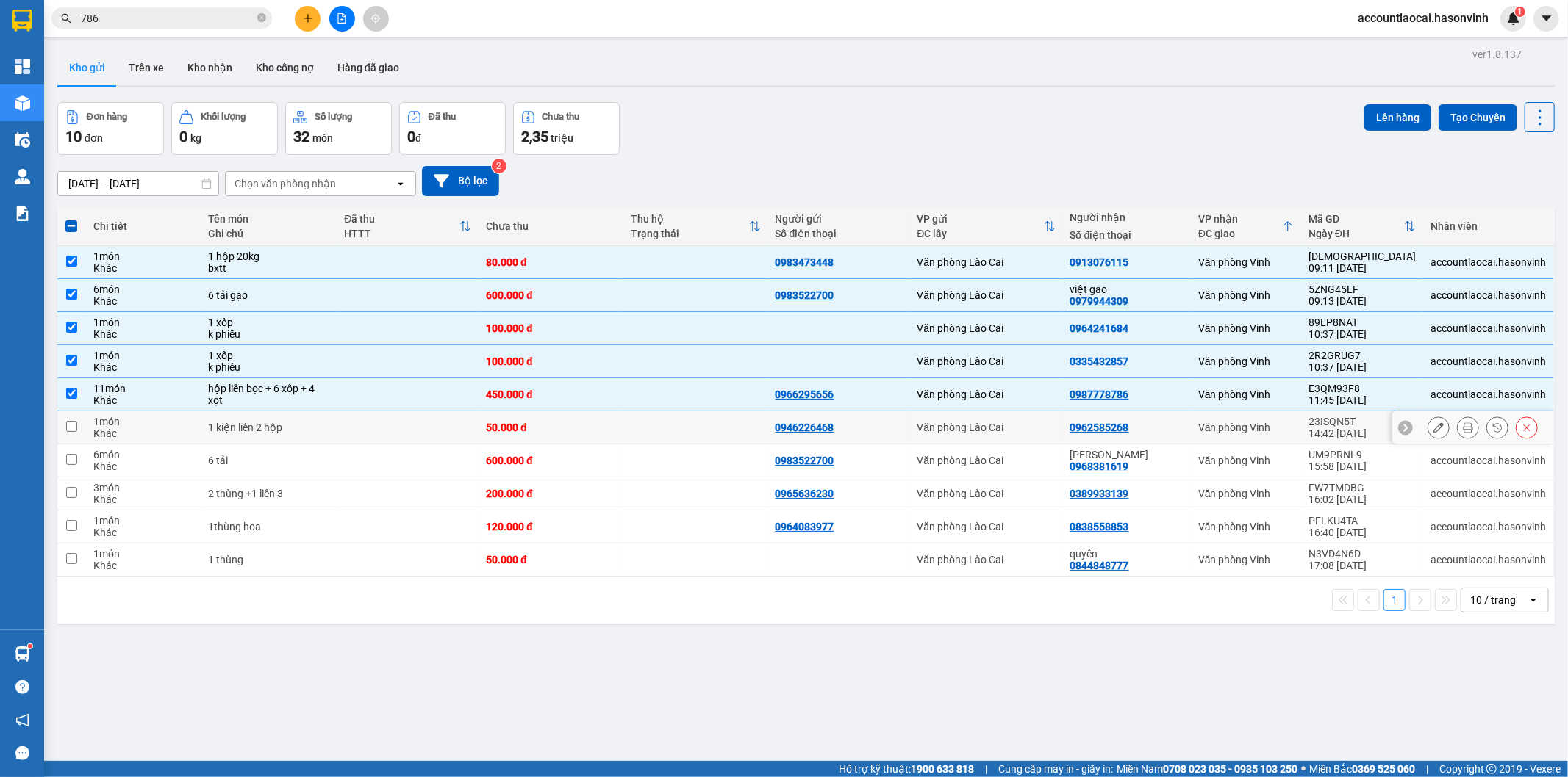
click at [1184, 422] on div "0962585268" at bounding box center [1127, 427] width 113 height 12
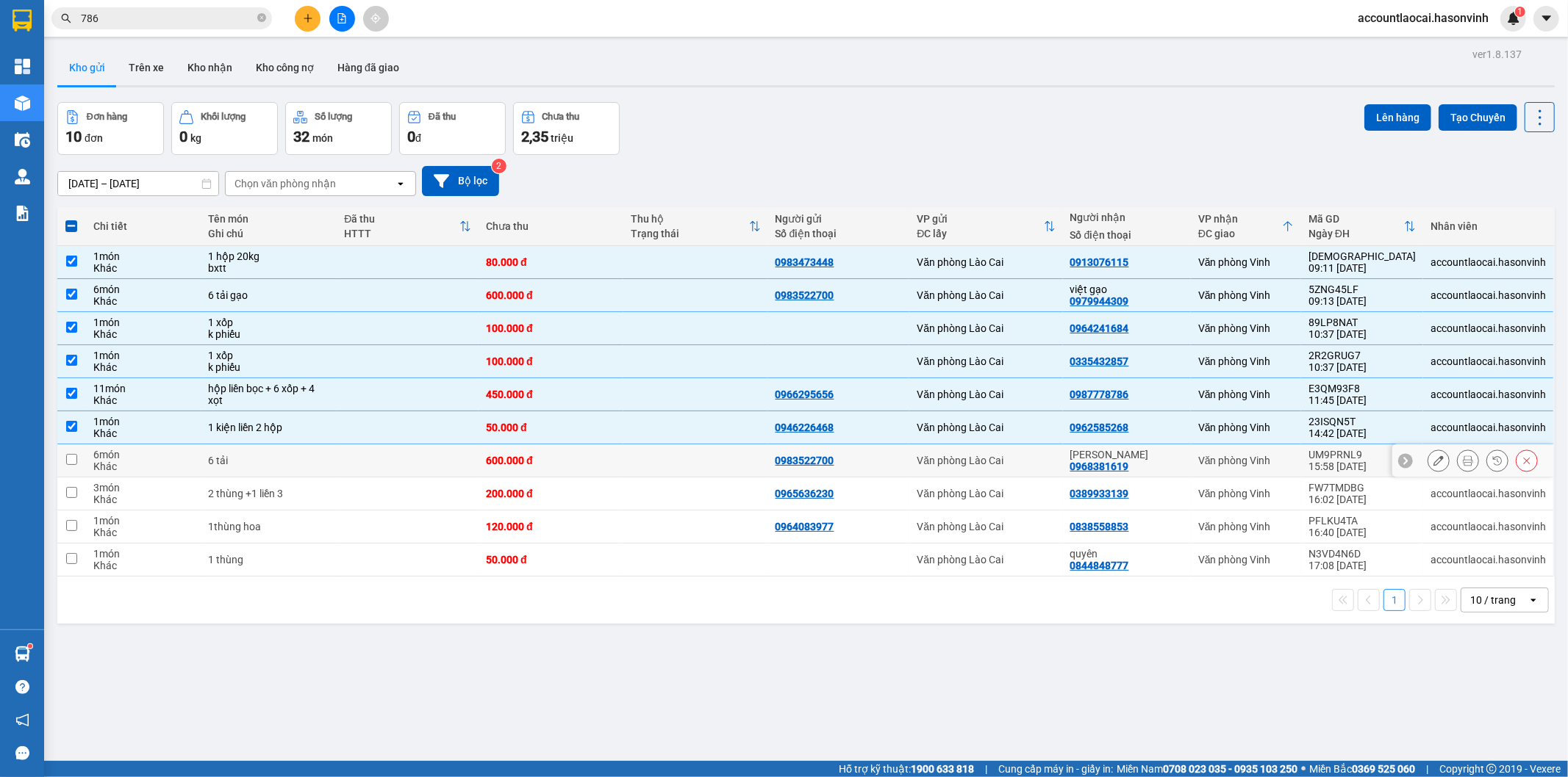
click at [1184, 458] on div "[PERSON_NAME]" at bounding box center [1127, 455] width 113 height 12
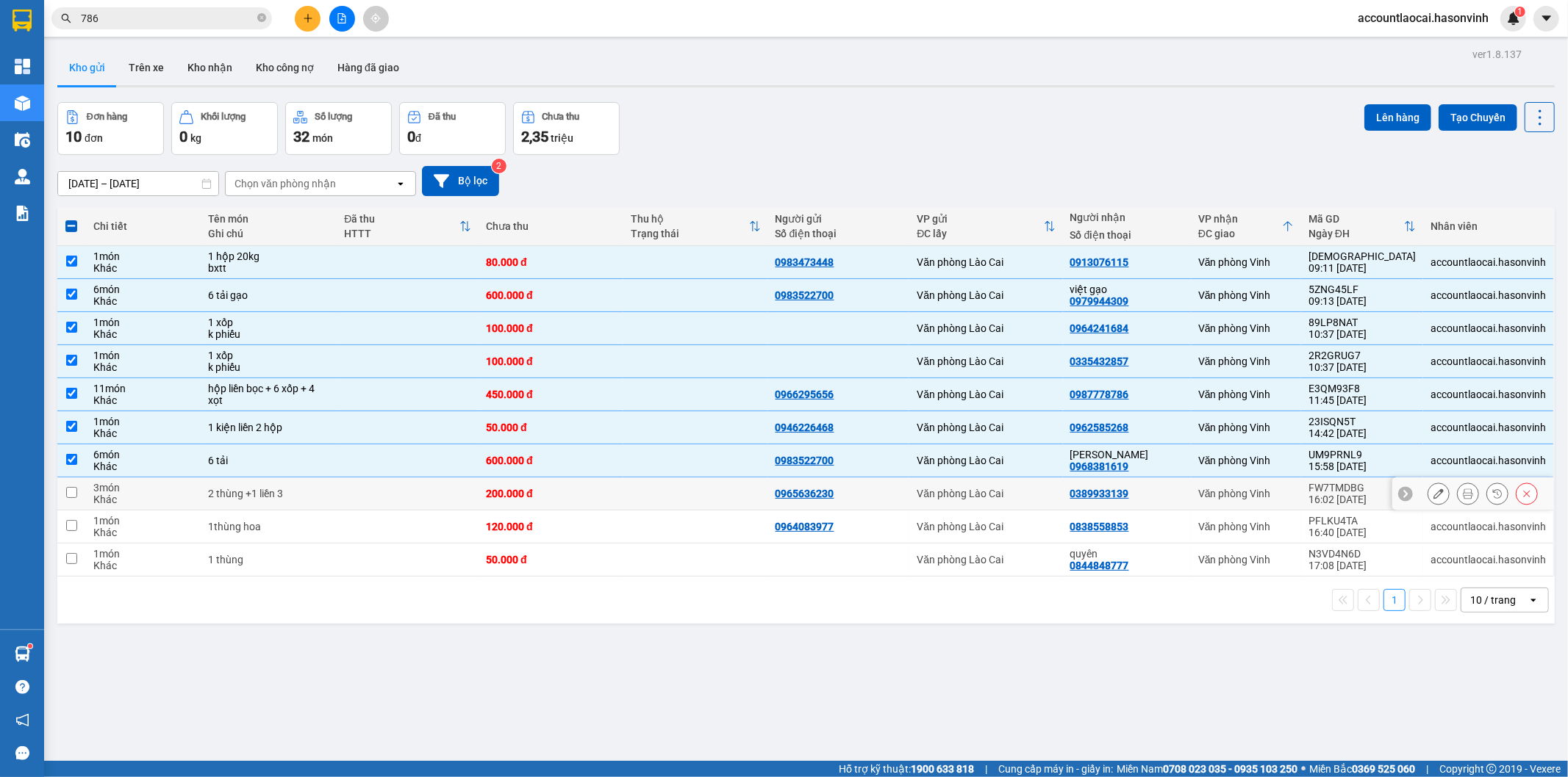
click at [1184, 499] on div "0389933139" at bounding box center [1127, 493] width 113 height 12
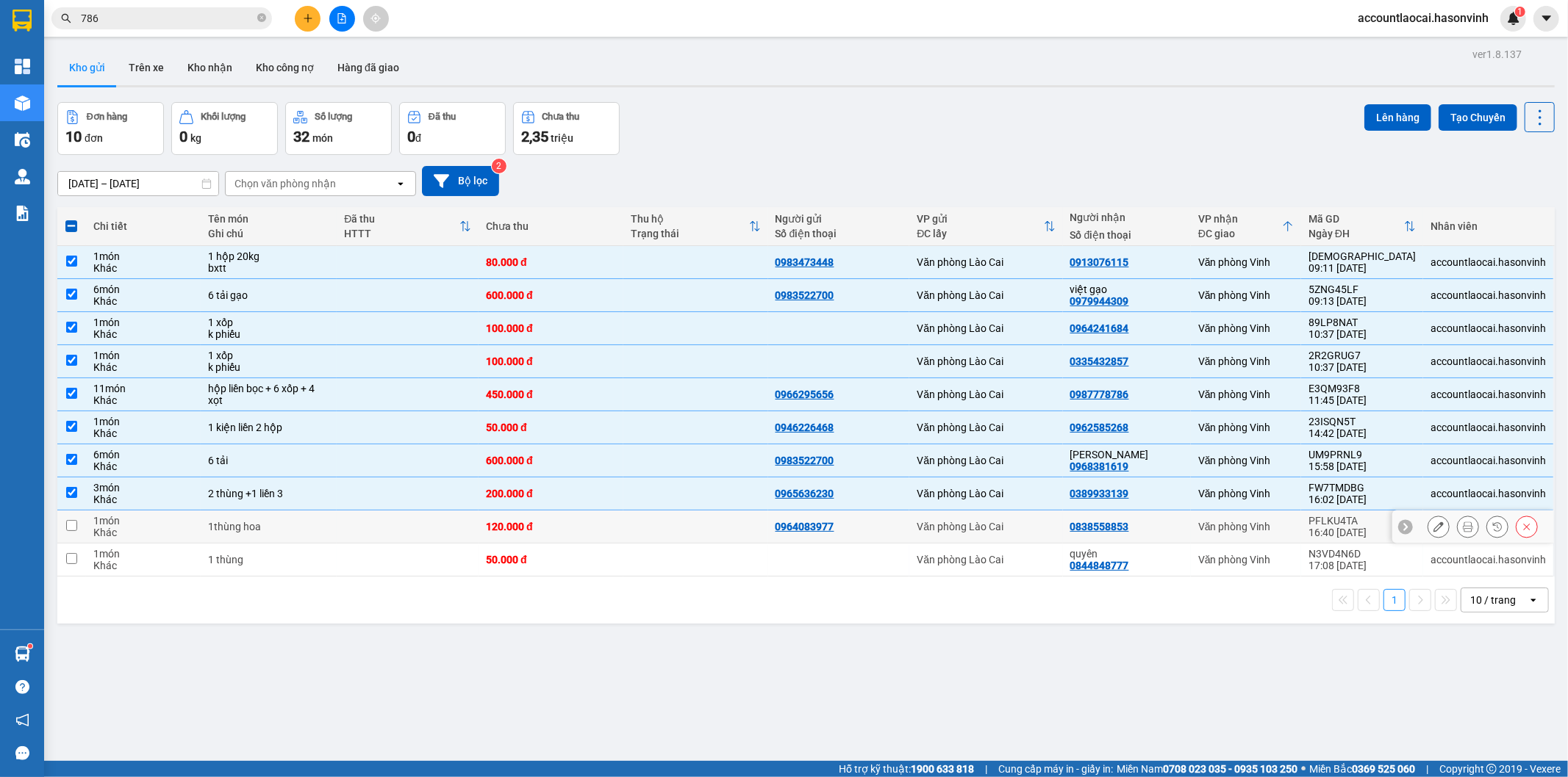
click at [1184, 525] on div "0838558853" at bounding box center [1127, 526] width 113 height 12
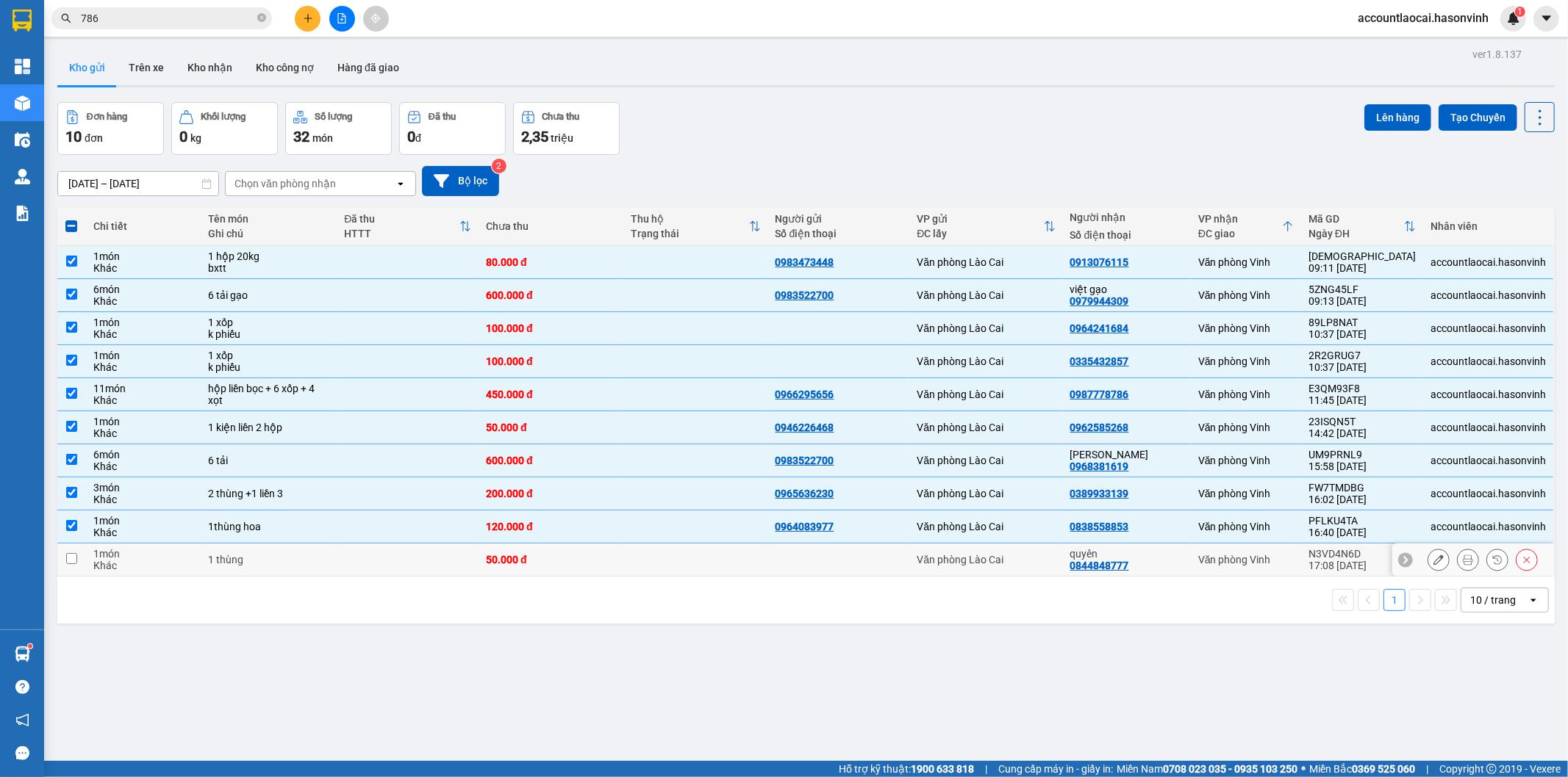
click at [1184, 561] on div "quyên 0844848777" at bounding box center [1127, 560] width 113 height 24
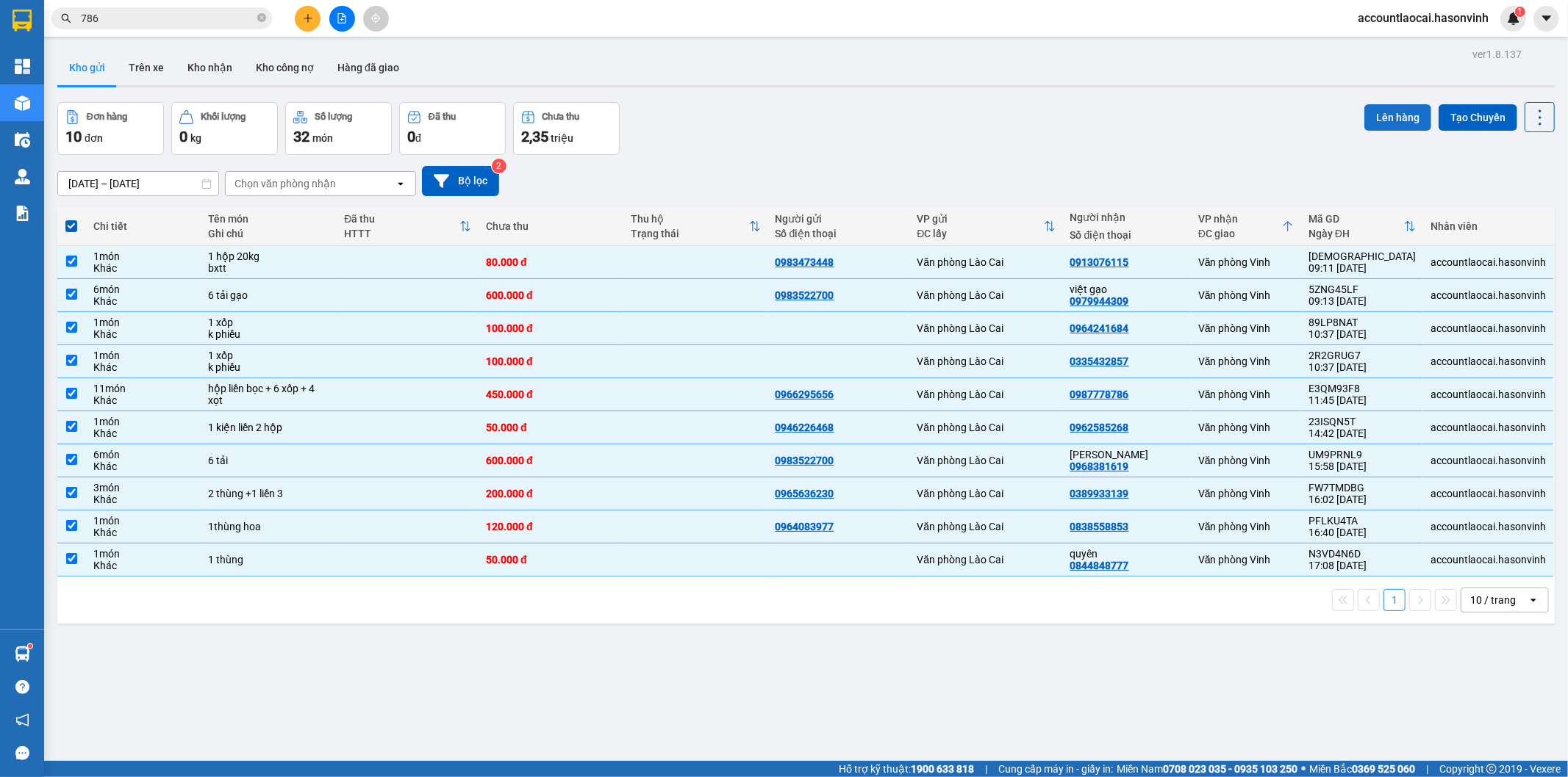
click at [1383, 119] on button "Lên hàng" at bounding box center [1397, 117] width 67 height 26
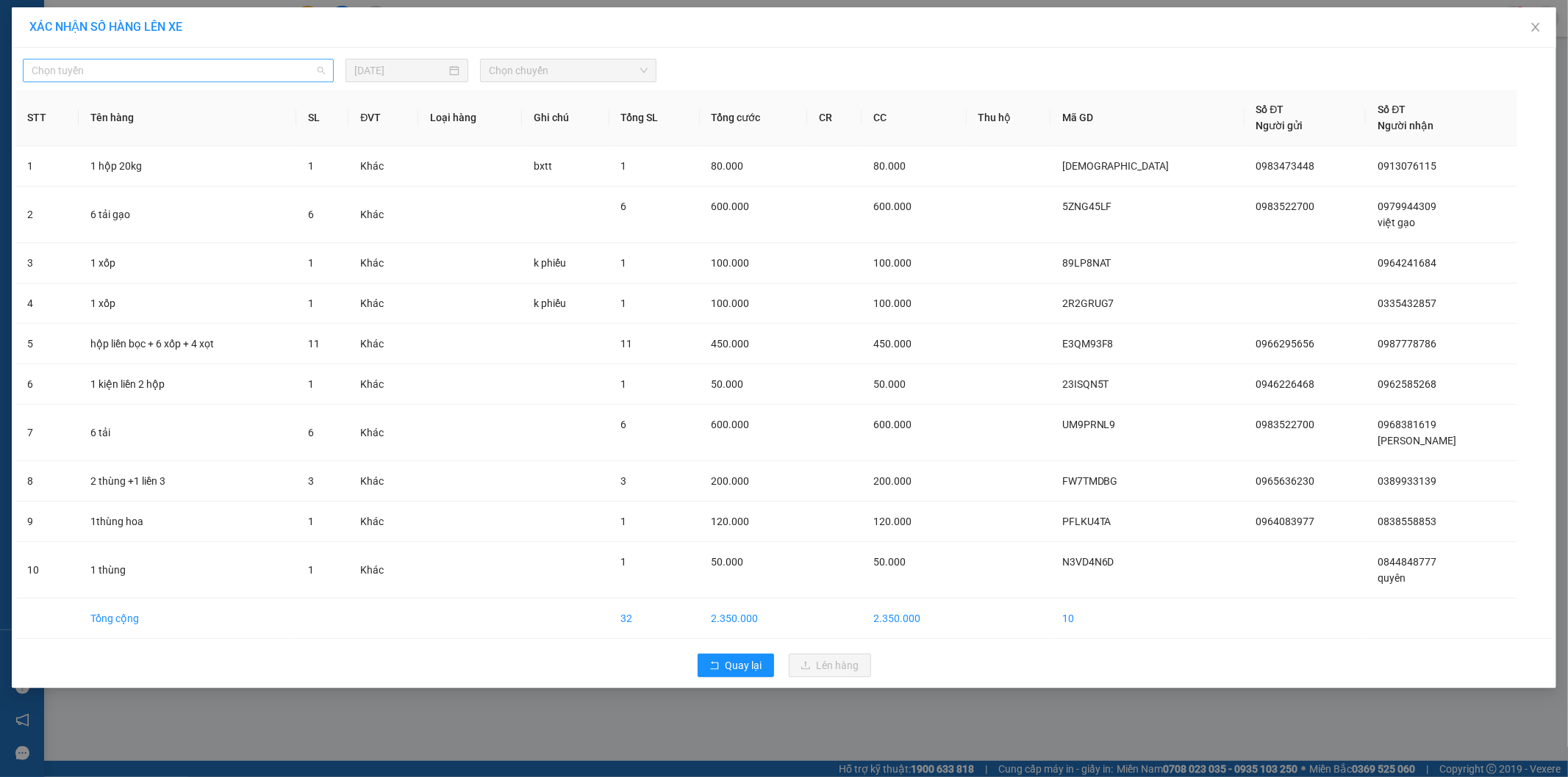
click at [129, 74] on span "Chọn tuyến" at bounding box center [178, 70] width 293 height 22
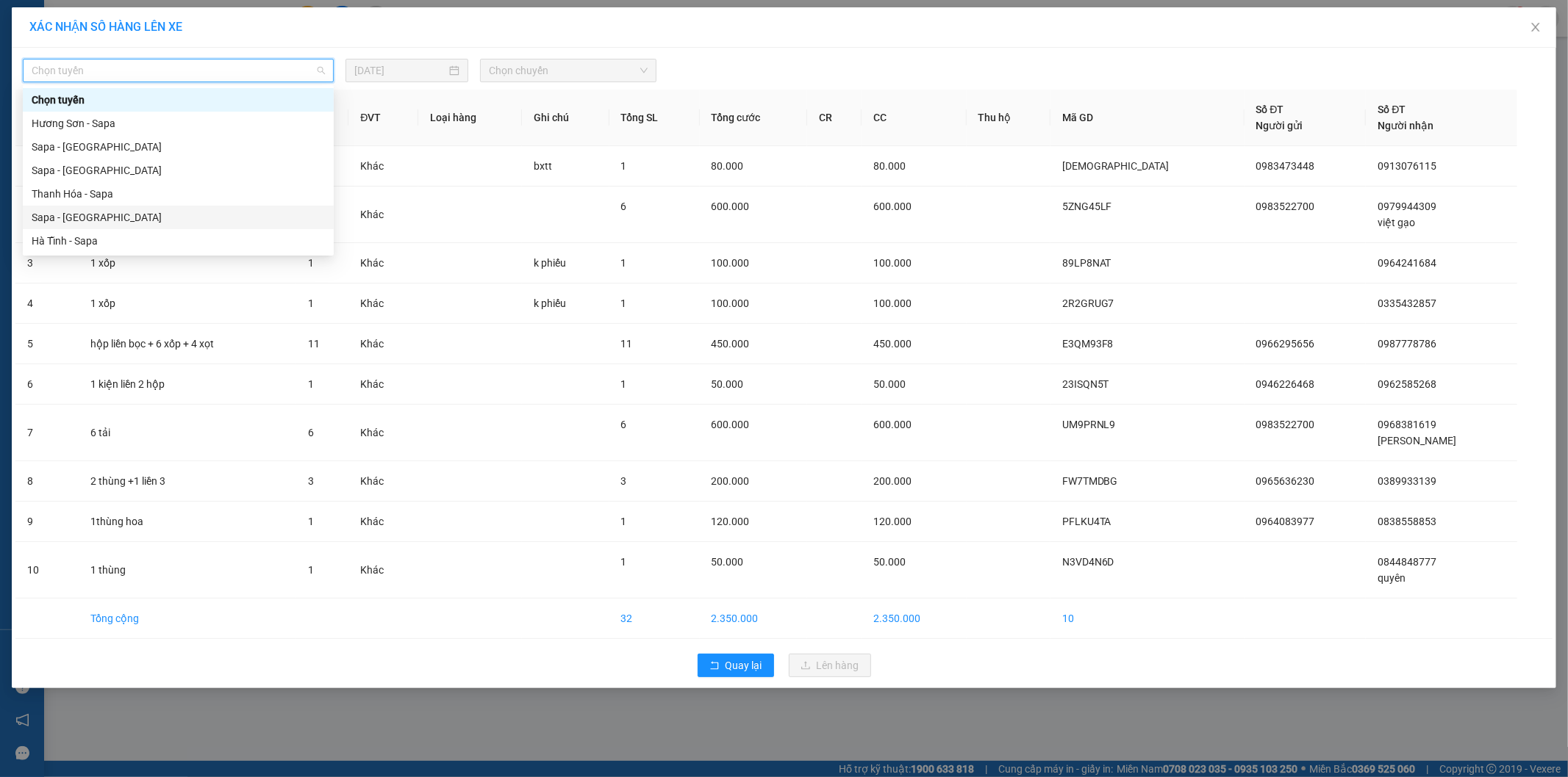
click at [77, 216] on div "Sapa - [GEOGRAPHIC_DATA]" at bounding box center [178, 217] width 293 height 16
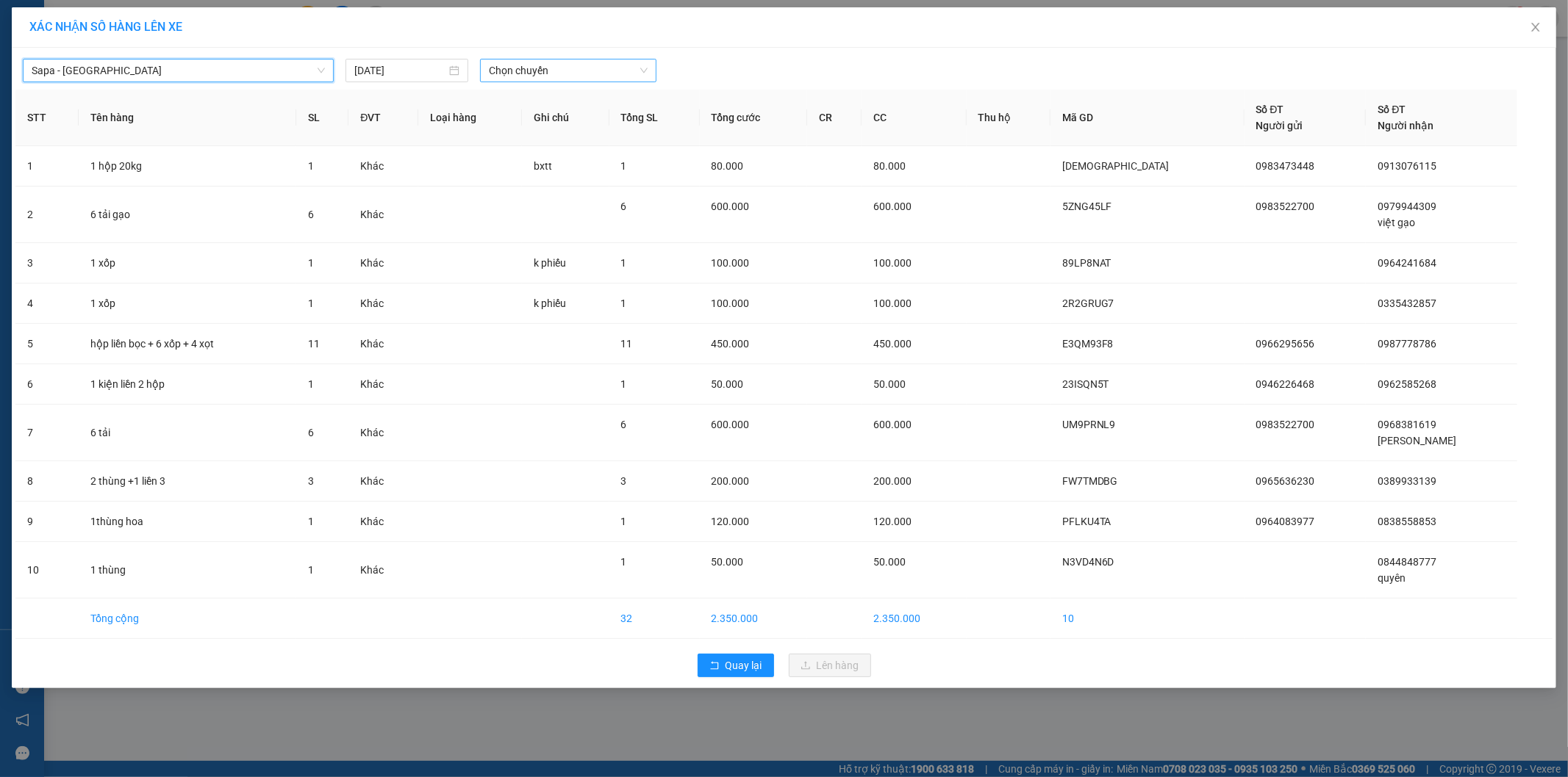
click at [564, 68] on span "Chọn chuyến" at bounding box center [568, 70] width 159 height 22
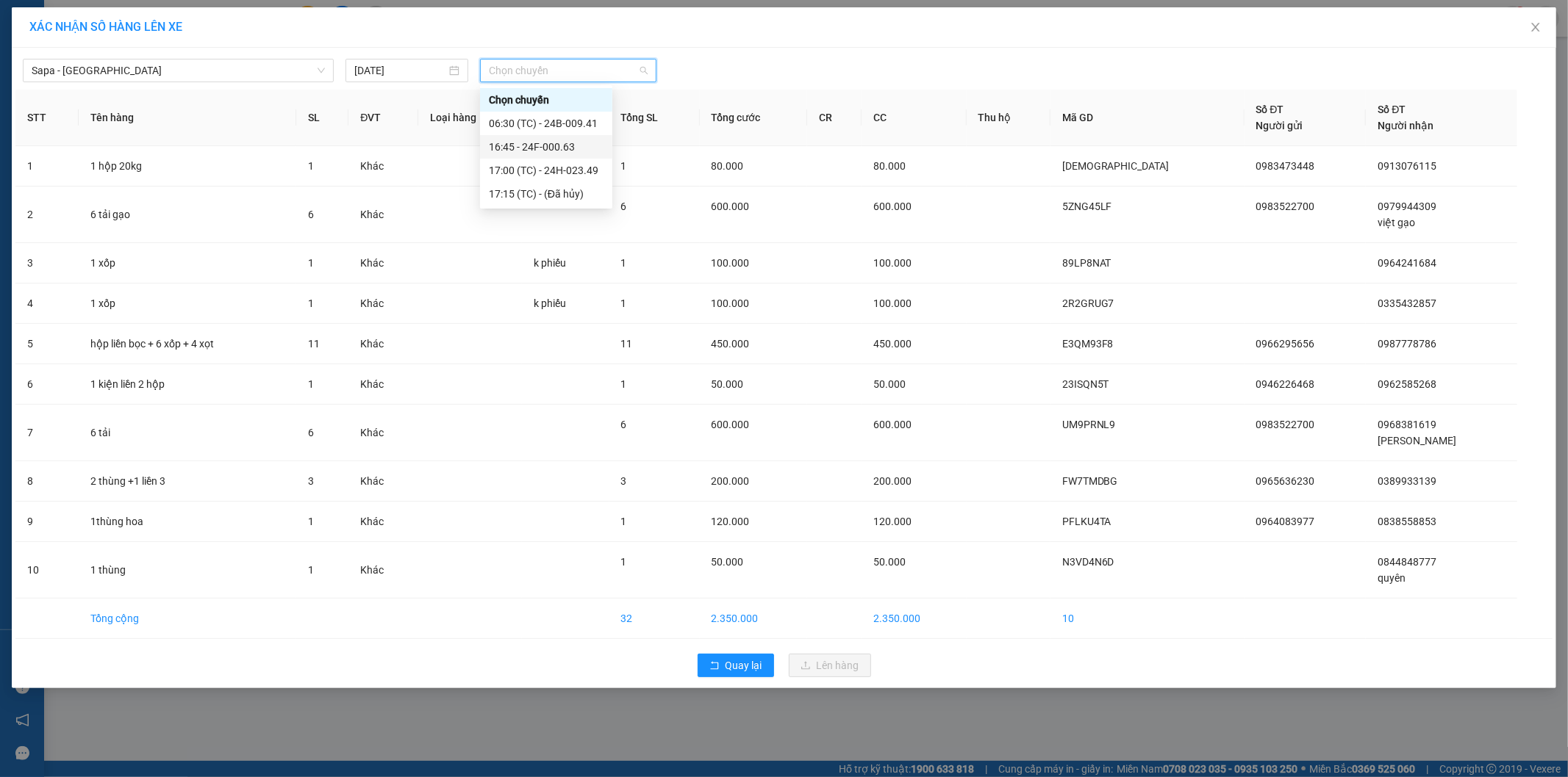
click at [566, 141] on div "16:45 - 24F-000.63" at bounding box center [545, 146] width 114 height 16
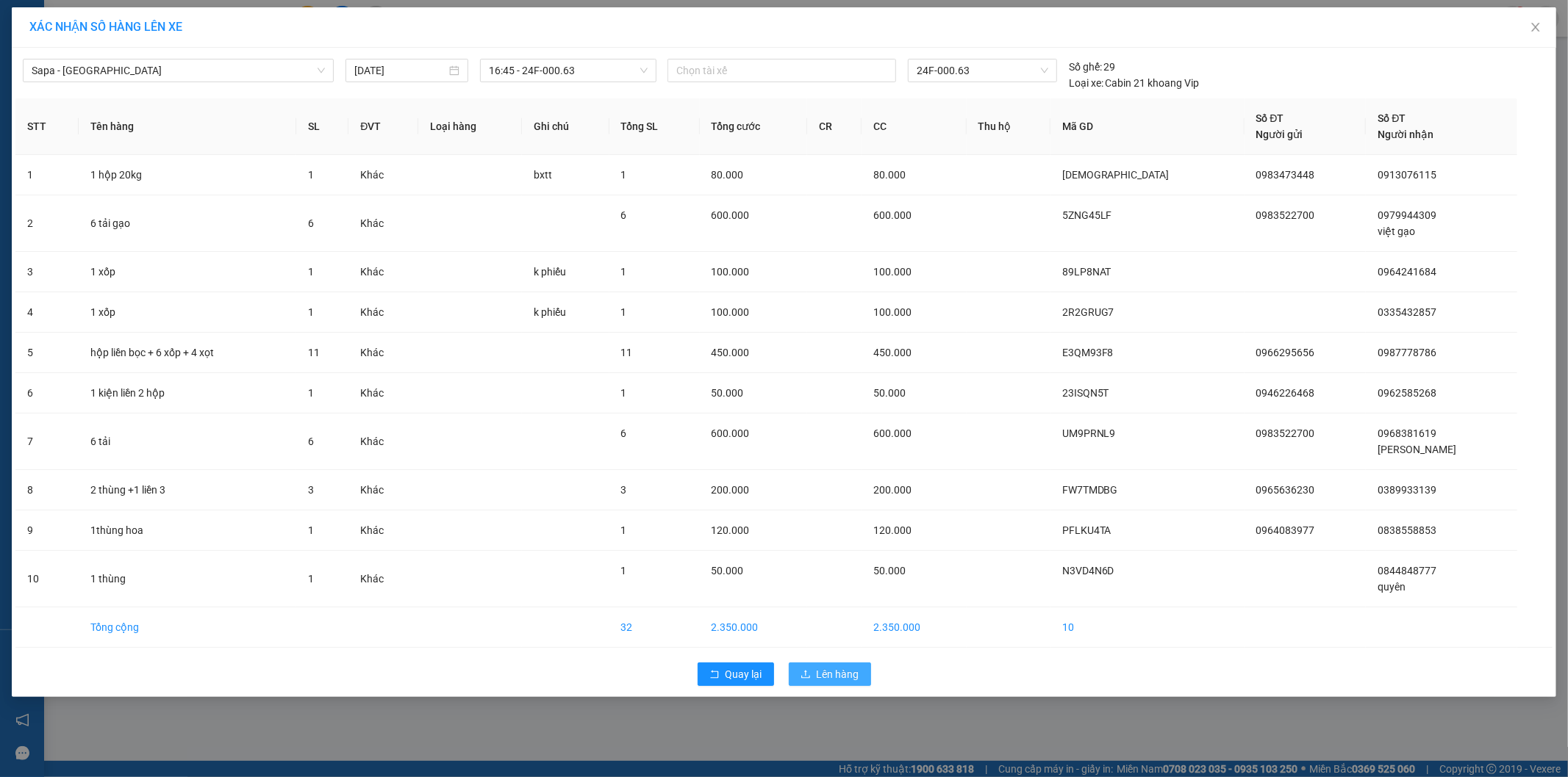
click at [833, 667] on span "Lên hàng" at bounding box center [837, 674] width 42 height 16
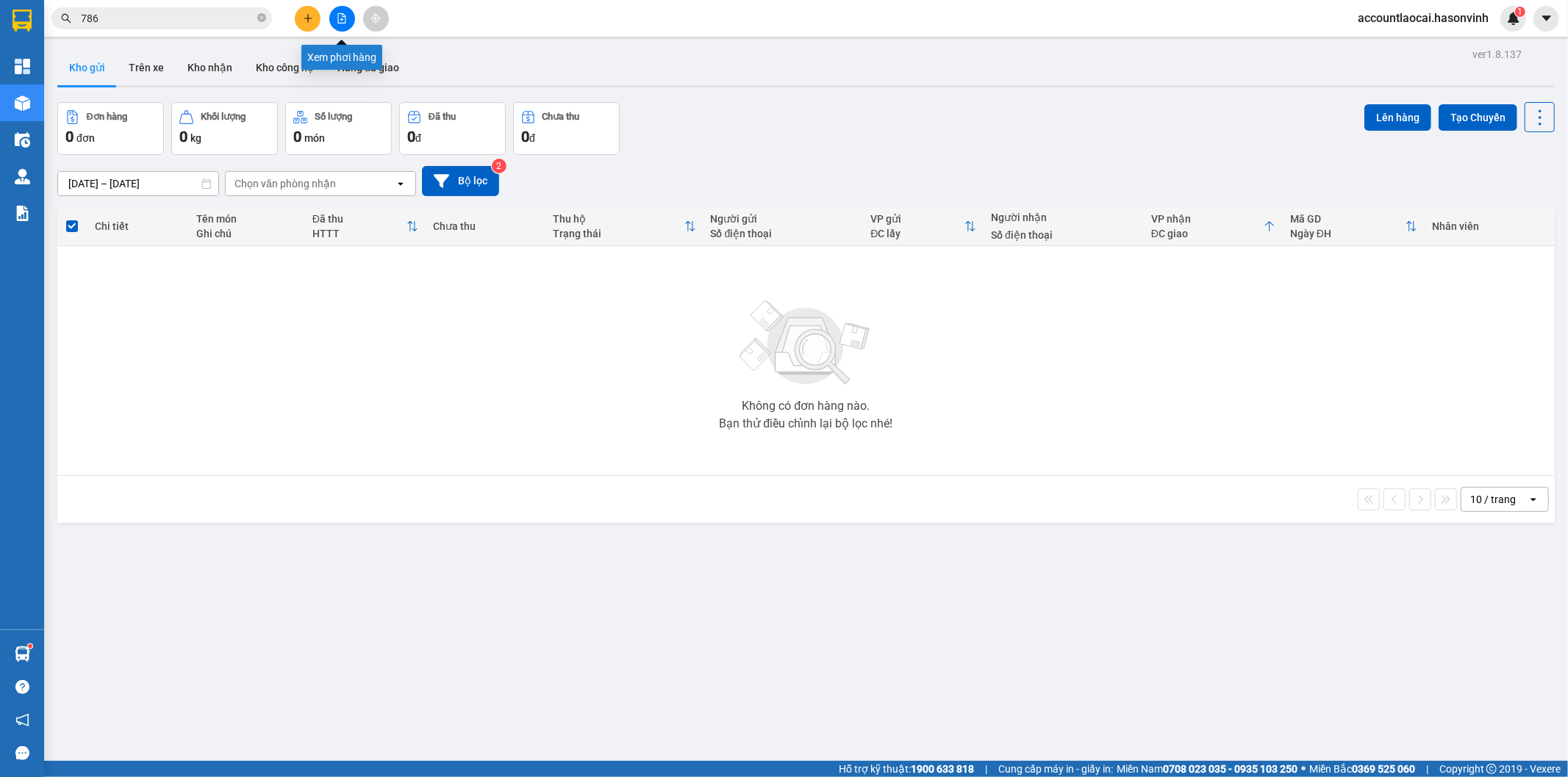
click at [342, 14] on icon "file-add" at bounding box center [342, 19] width 8 height 10
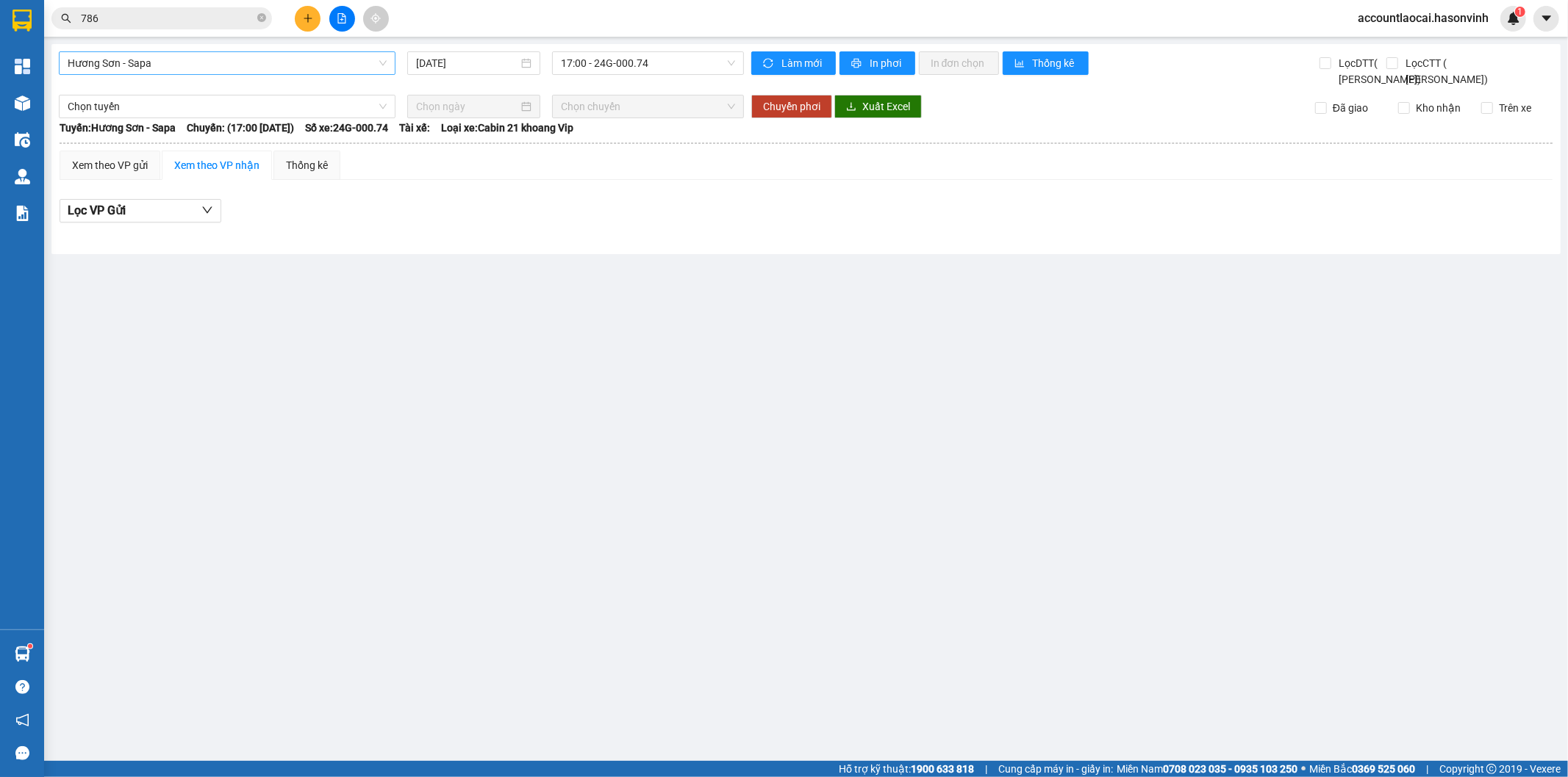
click at [94, 61] on span "Hương Sơn - Sapa" at bounding box center [227, 63] width 319 height 22
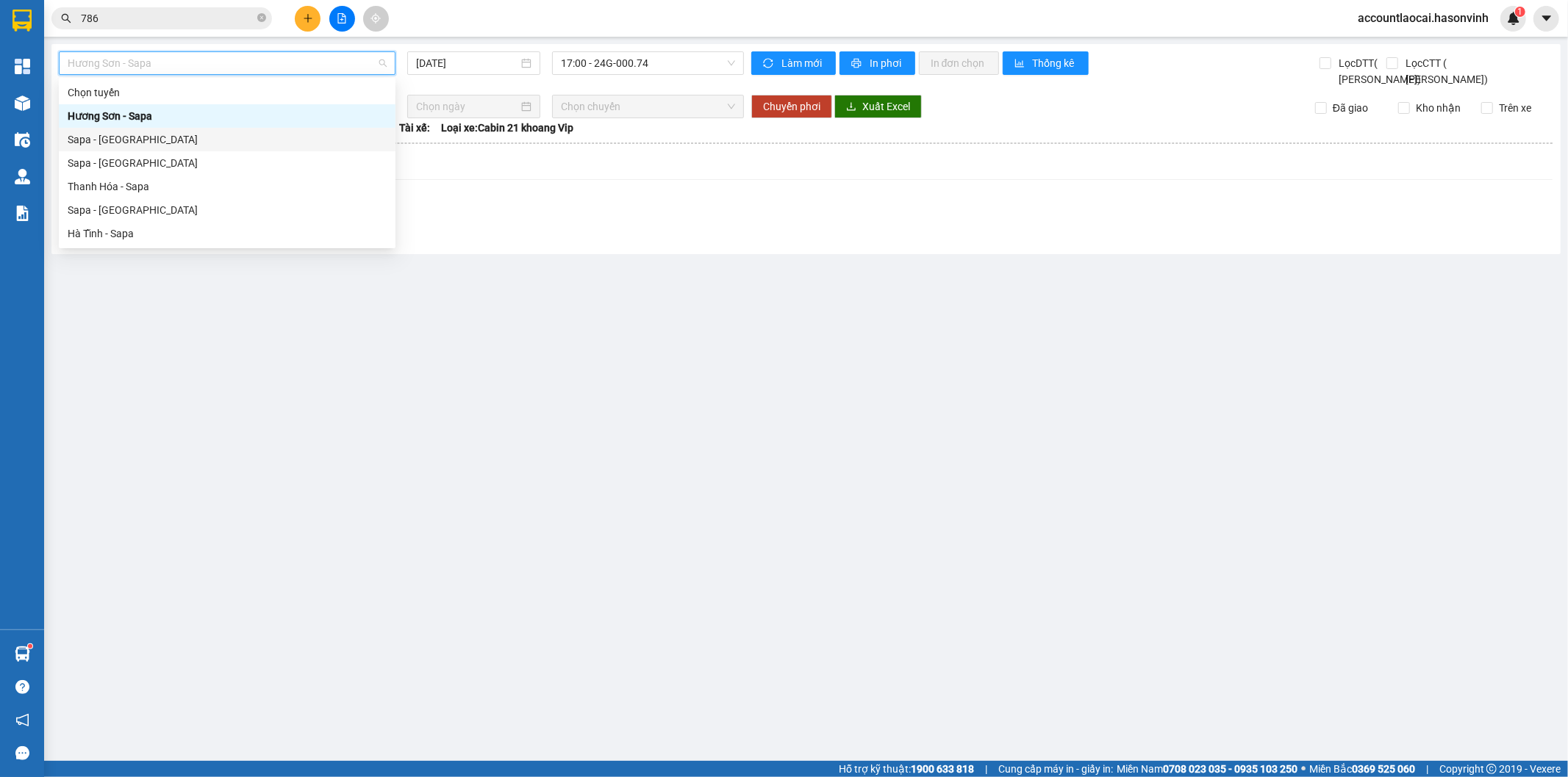
click at [123, 138] on div "Sapa - [GEOGRAPHIC_DATA]" at bounding box center [227, 139] width 319 height 16
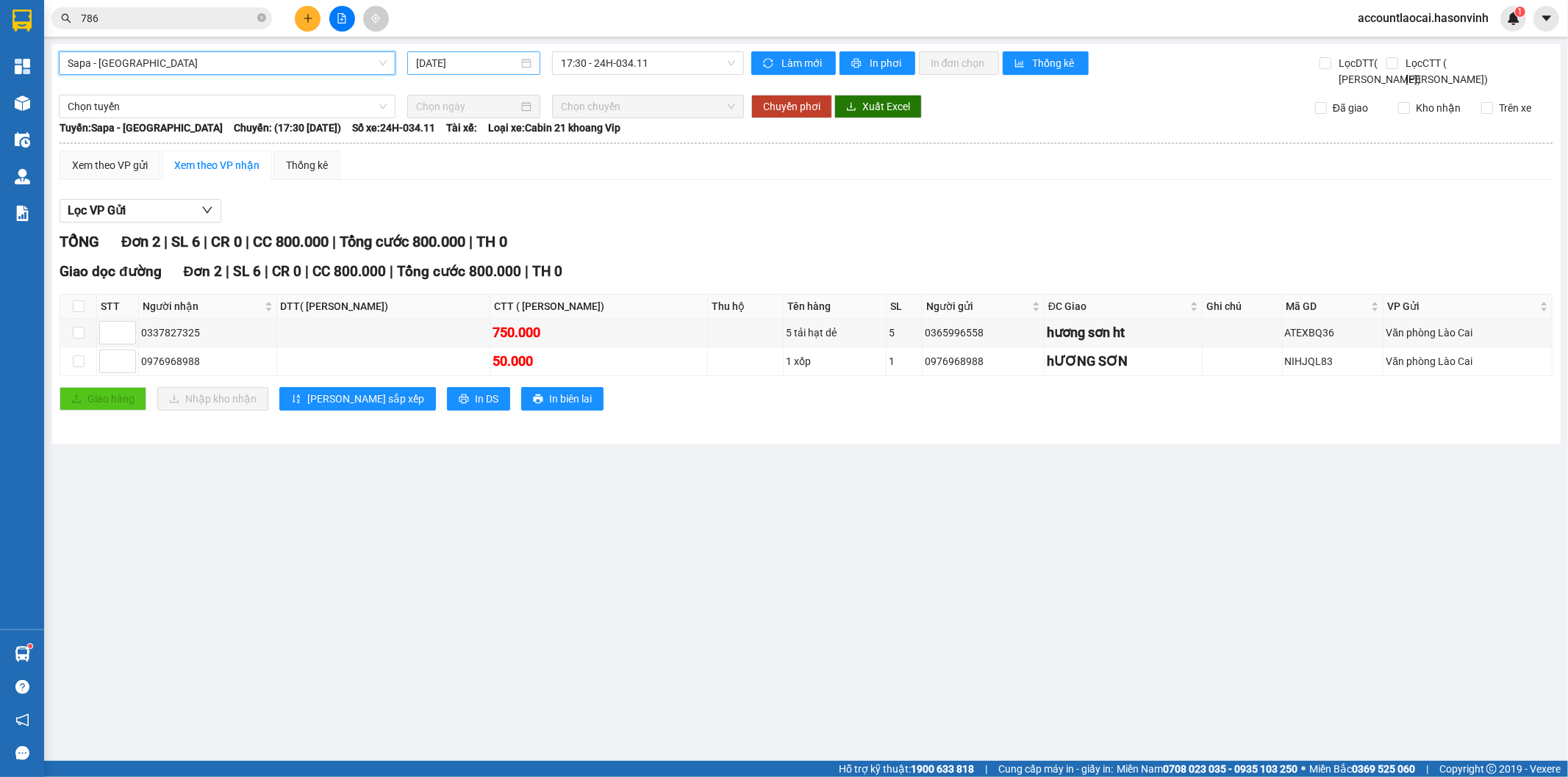
click at [460, 60] on input "[DATE]" at bounding box center [467, 63] width 102 height 16
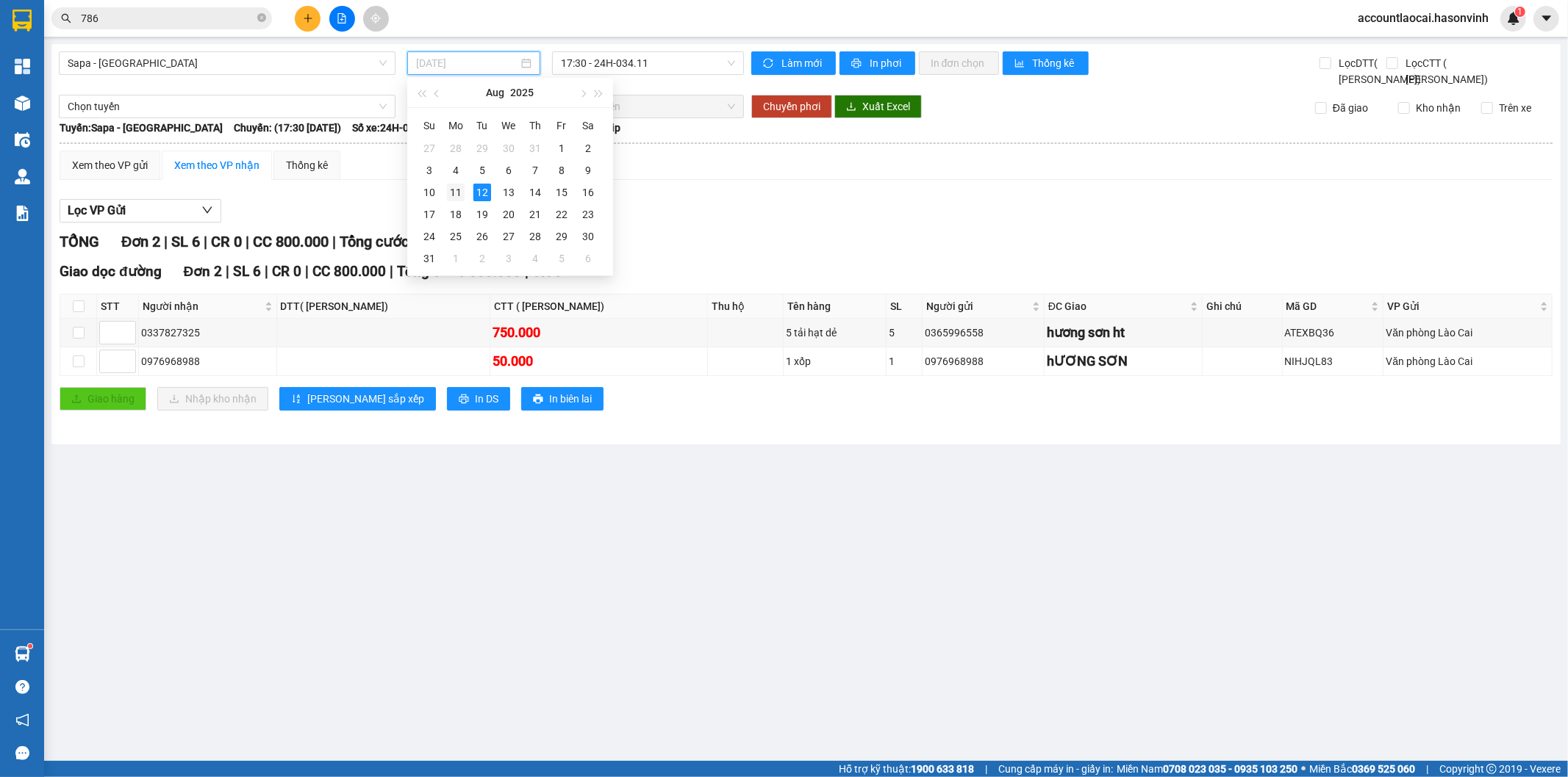
click at [454, 186] on div "11" at bounding box center [455, 192] width 18 height 18
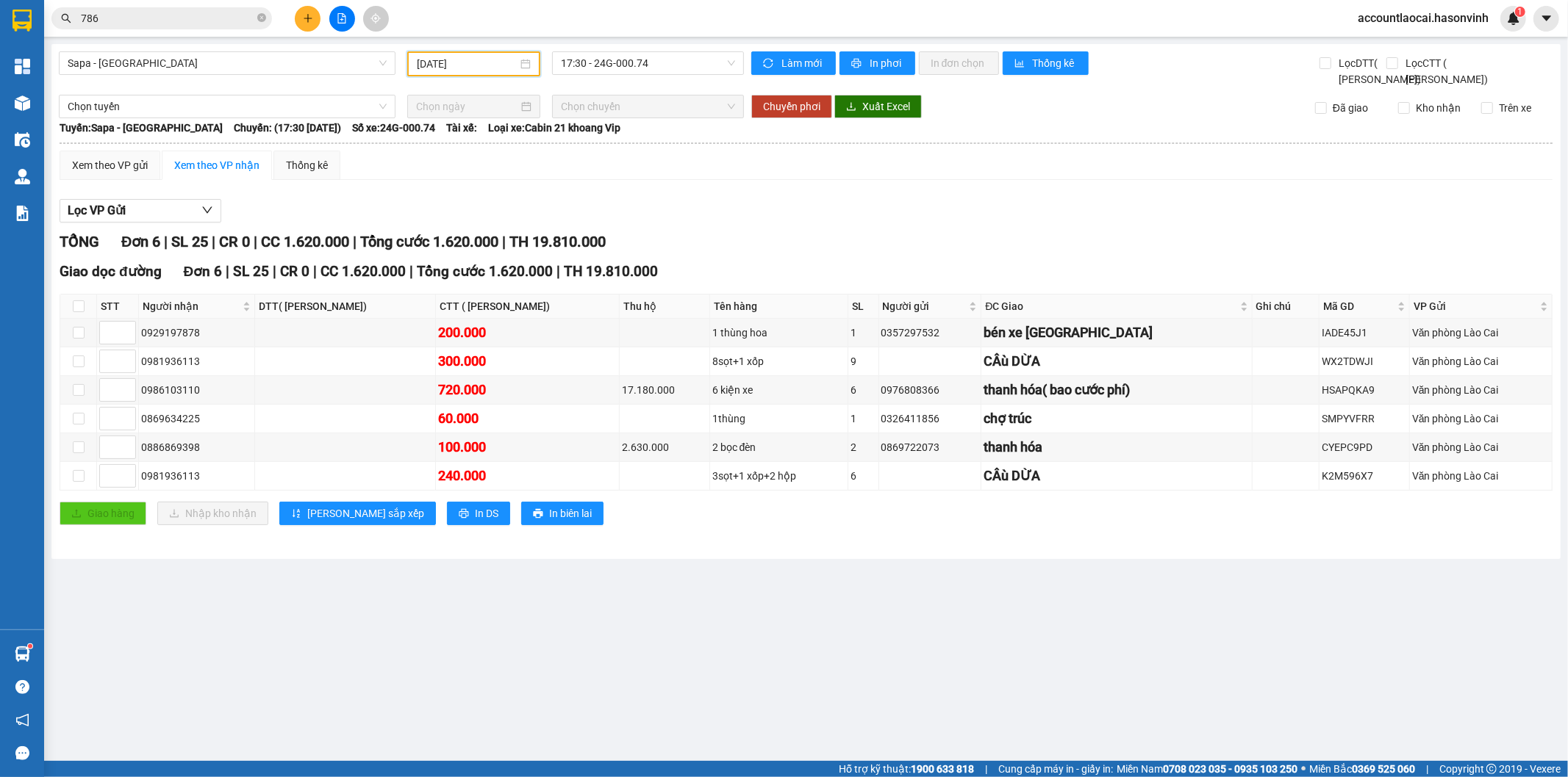
click at [496, 69] on input "[DATE]" at bounding box center [467, 63] width 101 height 16
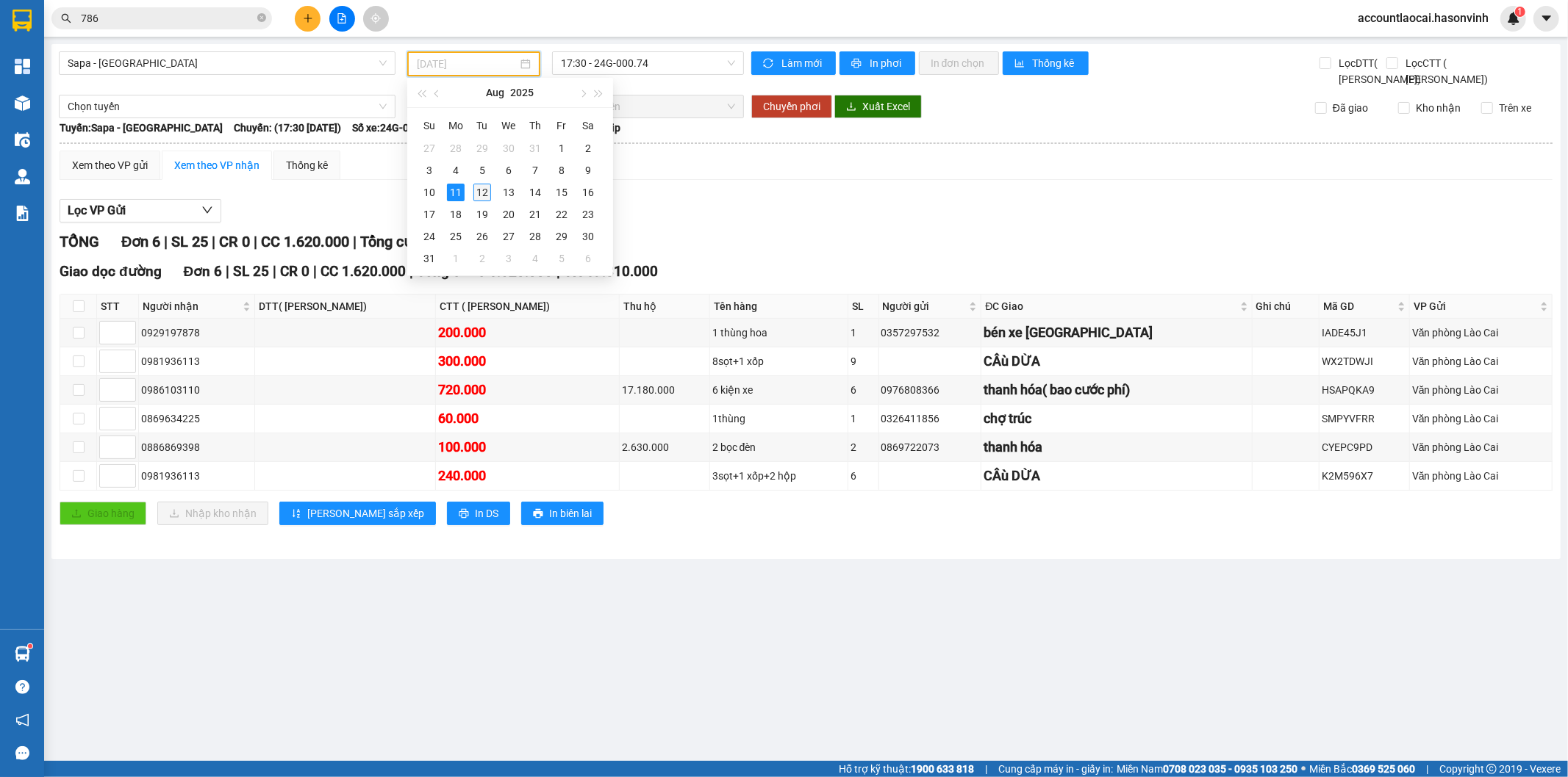
click at [482, 196] on div "12" at bounding box center [482, 192] width 18 height 18
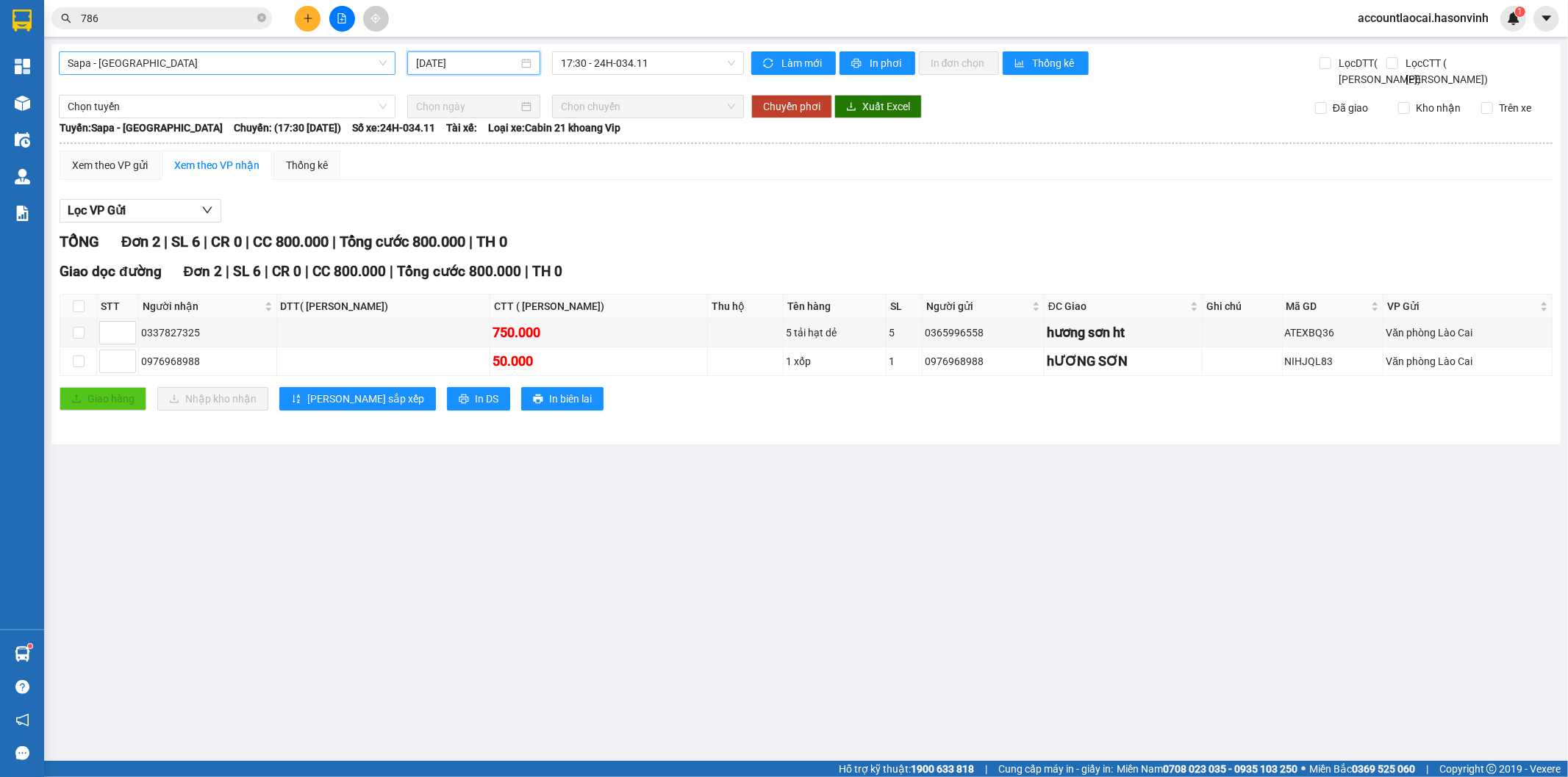
drag, startPoint x: 258, startPoint y: 69, endPoint x: 206, endPoint y: 89, distance: 55.7
click at [256, 69] on span "Sapa - [GEOGRAPHIC_DATA]" at bounding box center [227, 63] width 319 height 22
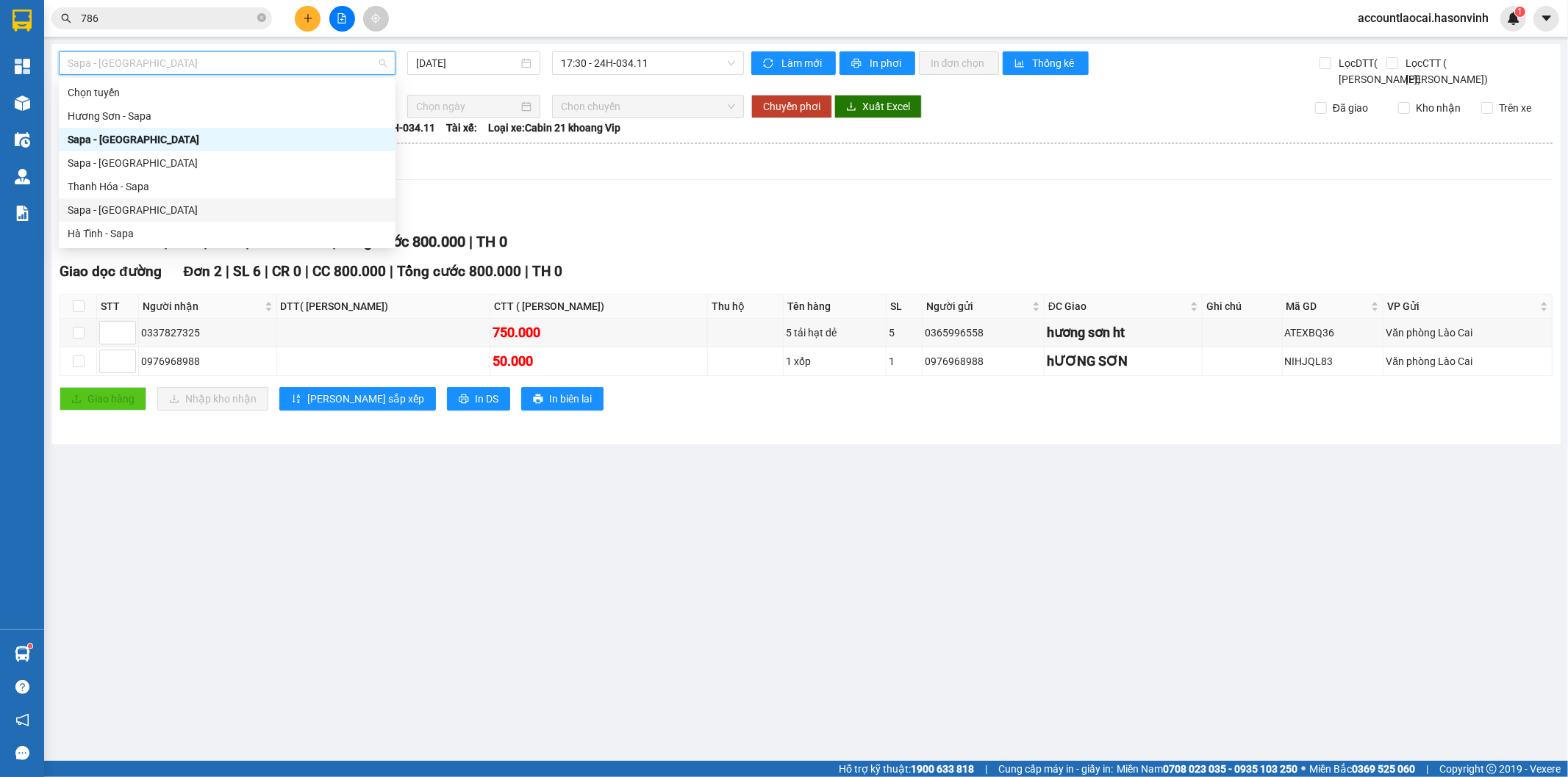
click at [105, 206] on div "Sapa - [GEOGRAPHIC_DATA]" at bounding box center [227, 210] width 319 height 16
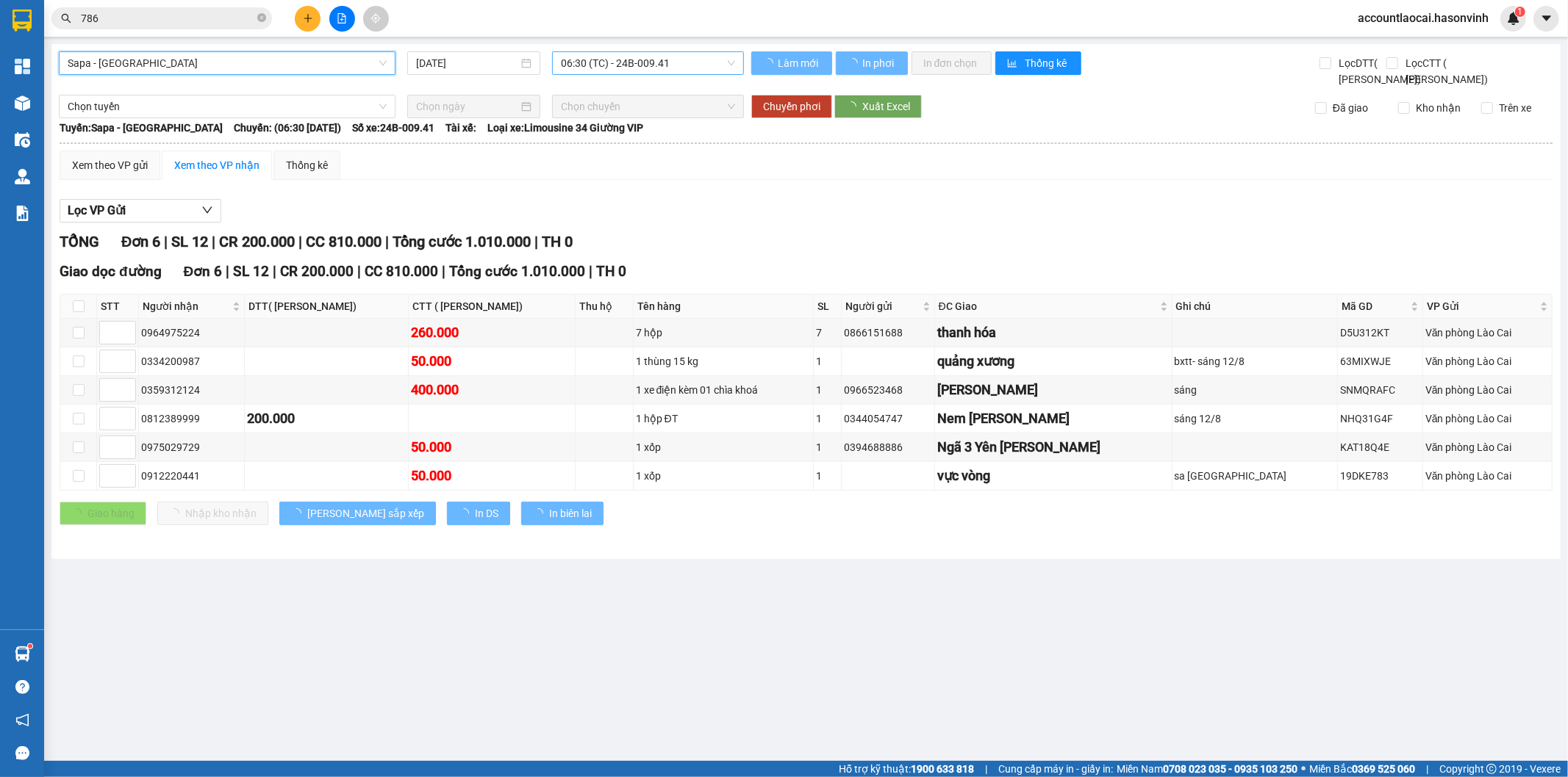
click at [645, 58] on span "06:30 (TC) - 24B-009.41" at bounding box center [647, 63] width 174 height 22
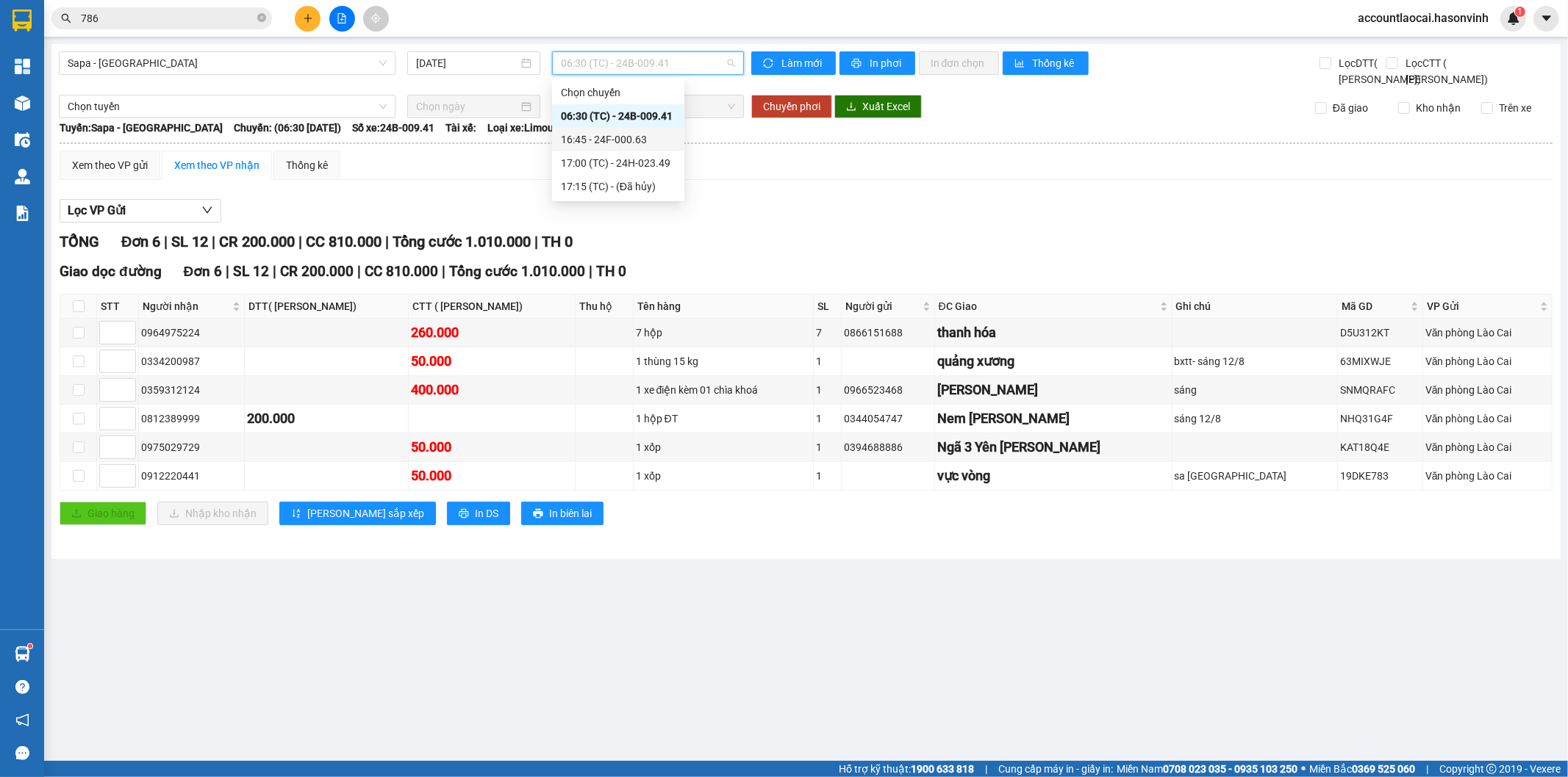
click at [651, 145] on div "16:45 - 24F-000.63" at bounding box center [617, 139] width 114 height 16
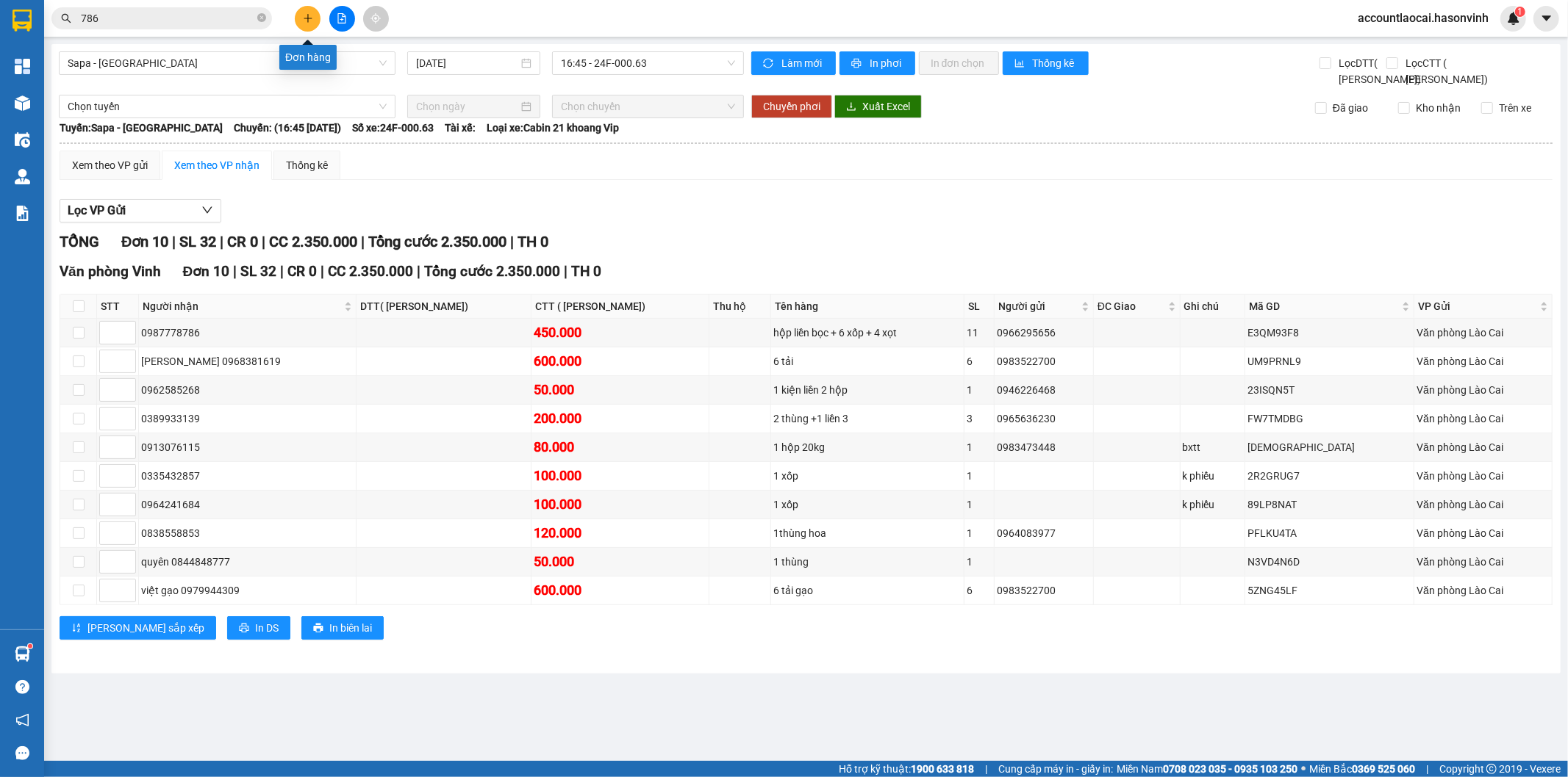
click at [304, 16] on icon "plus" at bounding box center [308, 19] width 10 height 10
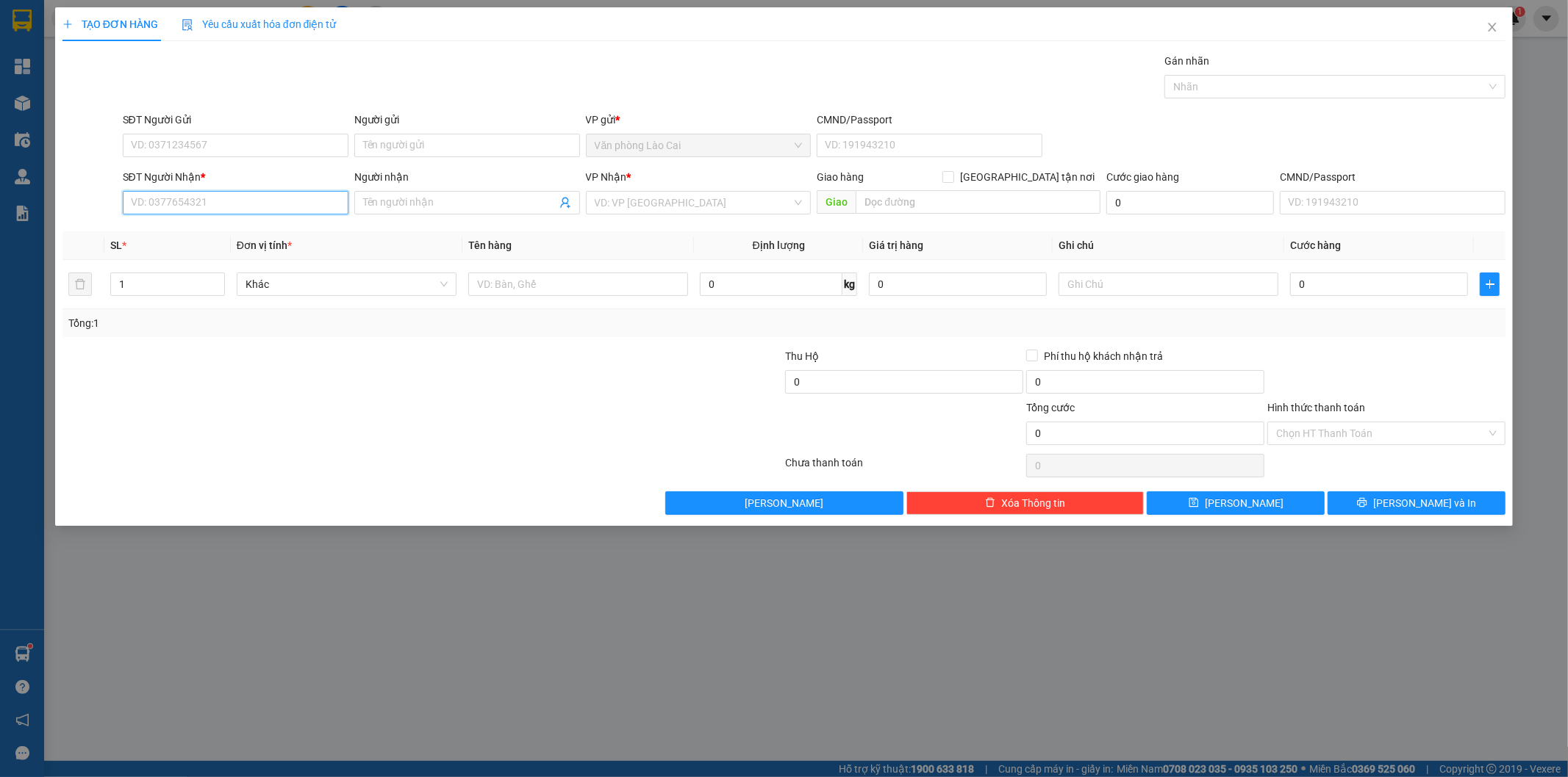
click at [217, 202] on input "SĐT Người Nhận *" at bounding box center [235, 203] width 225 height 24
click at [190, 207] on input "031" at bounding box center [235, 203] width 225 height 24
click at [209, 232] on div "09196301031" at bounding box center [235, 232] width 208 height 16
drag, startPoint x: 219, startPoint y: 206, endPoint x: 0, endPoint y: 164, distance: 223.0
click at [0, 164] on div "TẠO ĐƠN HÀNG Yêu cầu xuất hóa đơn điện tử Transit Pickup Surcharge Ids Transit …" at bounding box center [784, 388] width 1568 height 777
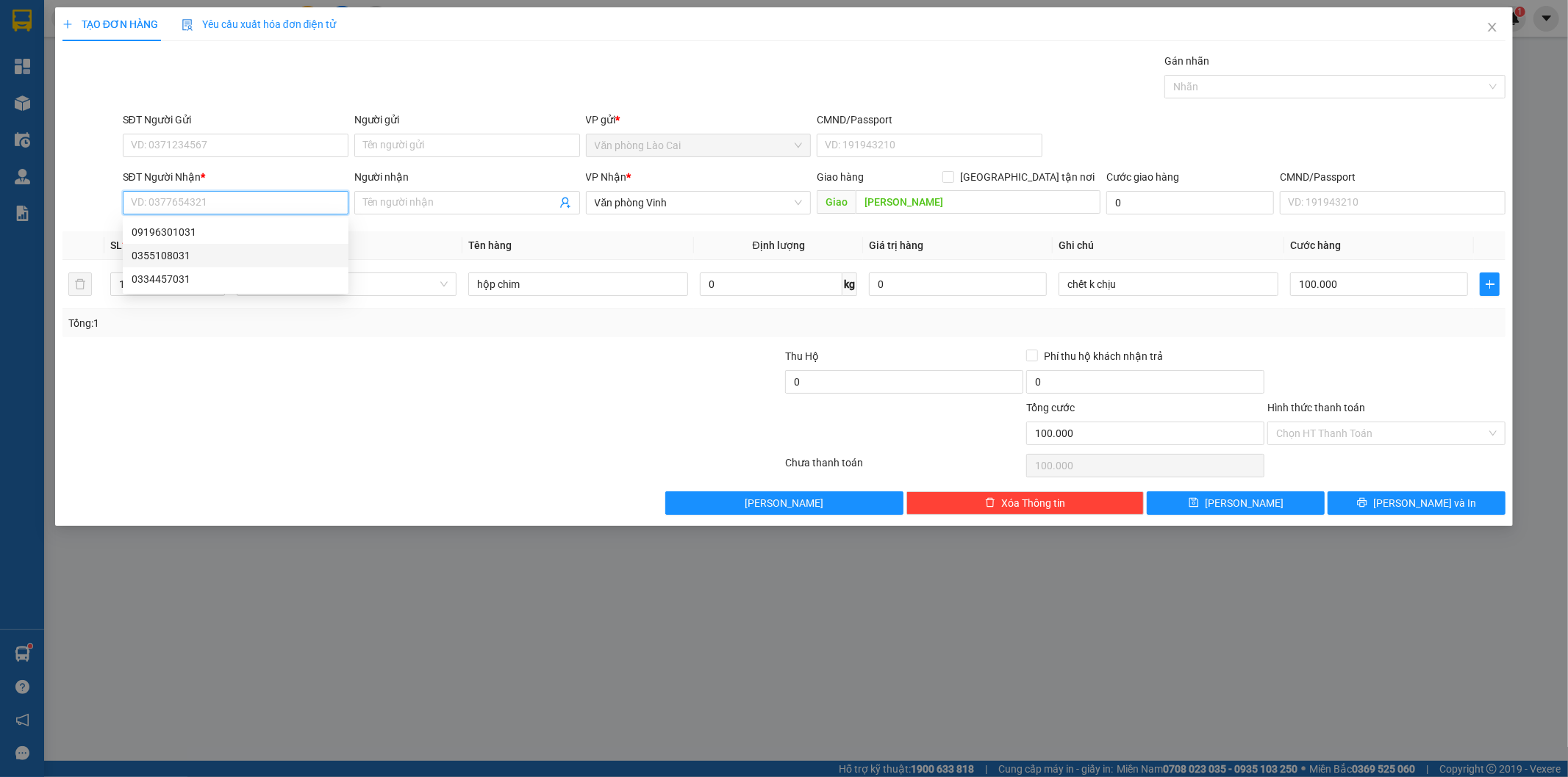
click at [226, 260] on div "0355108031" at bounding box center [235, 256] width 208 height 16
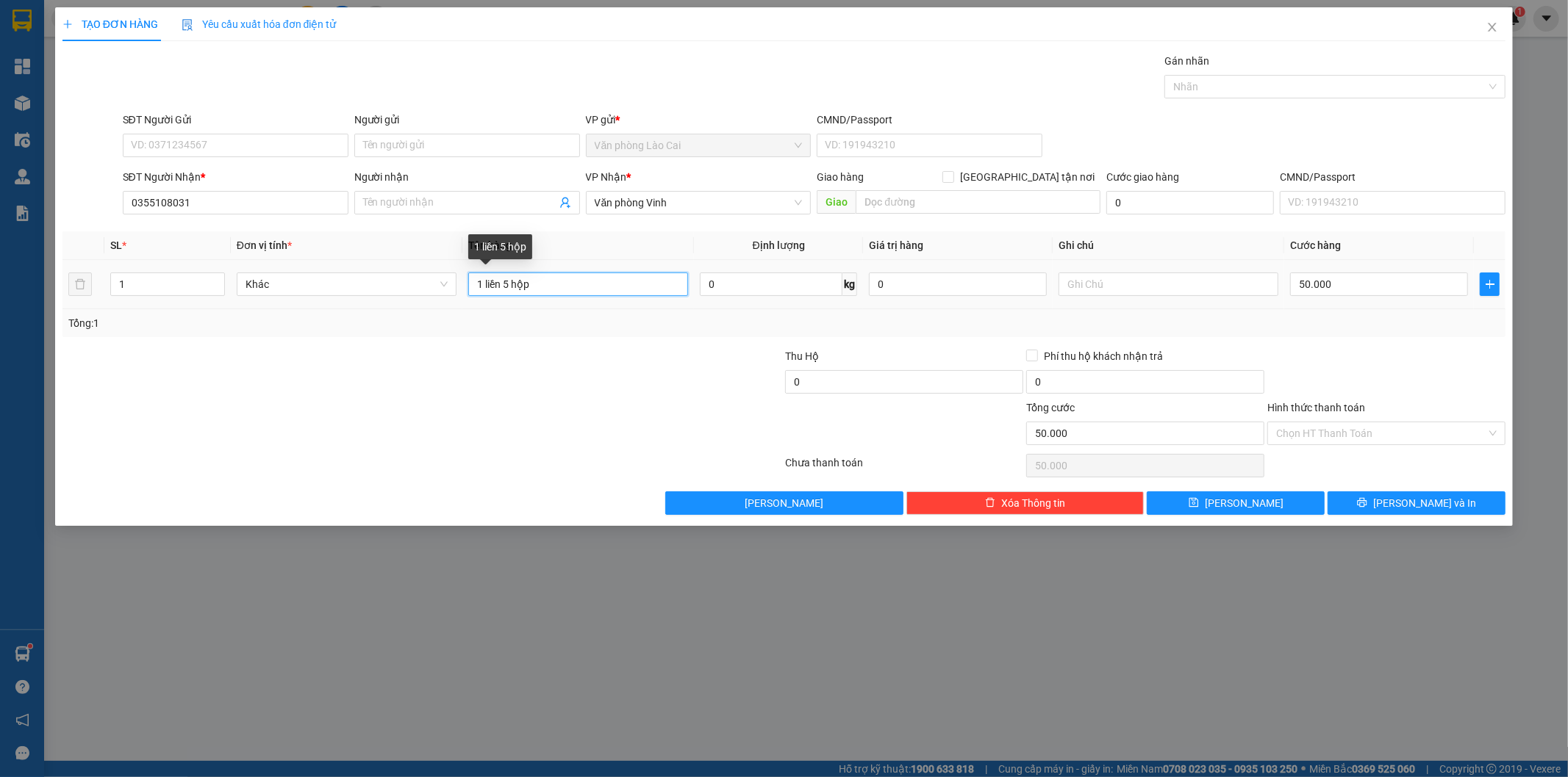
click at [505, 281] on input "1 liền 5 hộp" at bounding box center [578, 284] width 220 height 24
click at [516, 320] on div "Tổng: 1" at bounding box center [337, 322] width 537 height 16
click at [1399, 493] on button "[PERSON_NAME] và In" at bounding box center [1416, 504] width 178 height 24
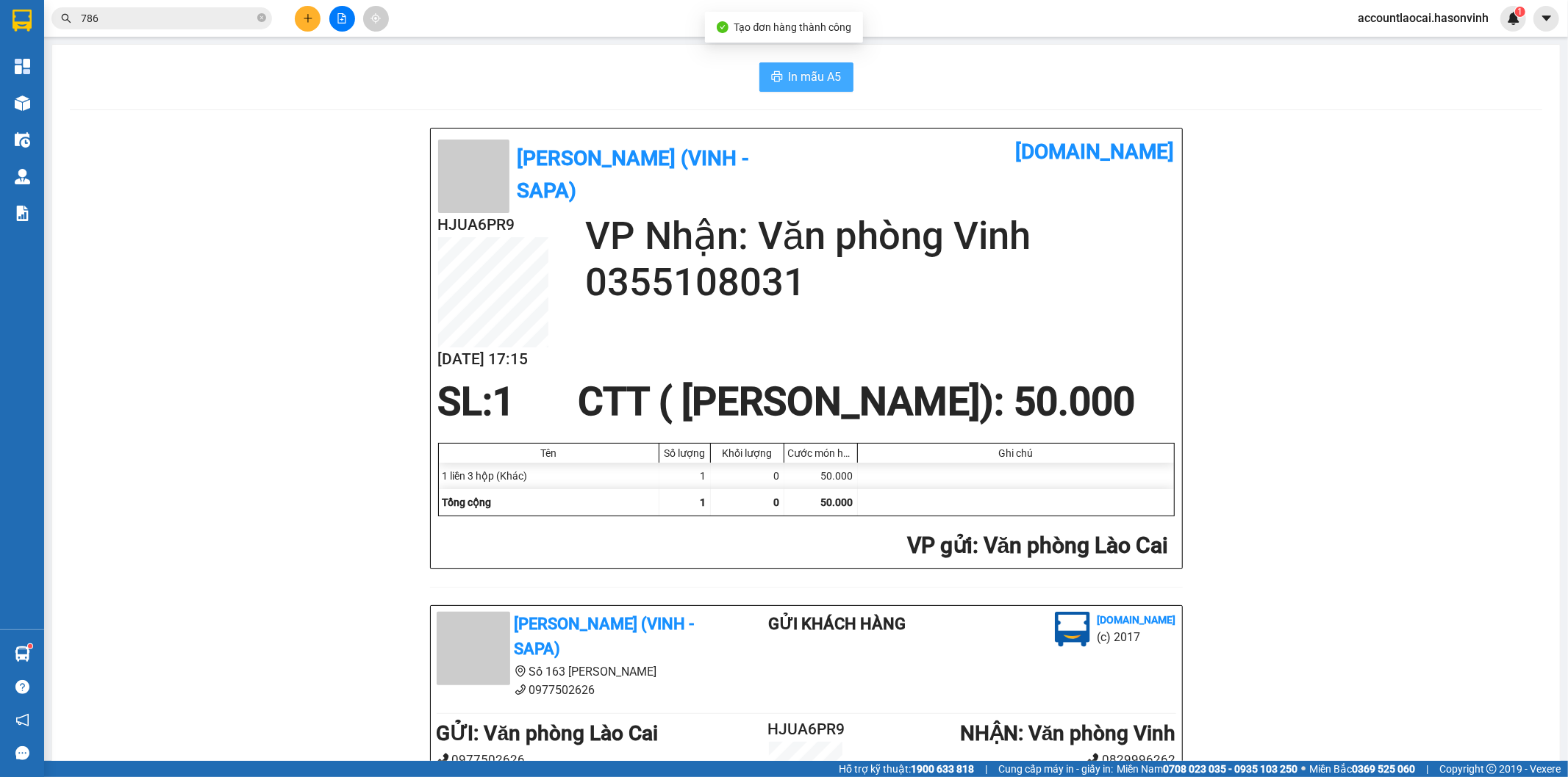
click at [771, 79] on icon "printer" at bounding box center [777, 76] width 12 height 12
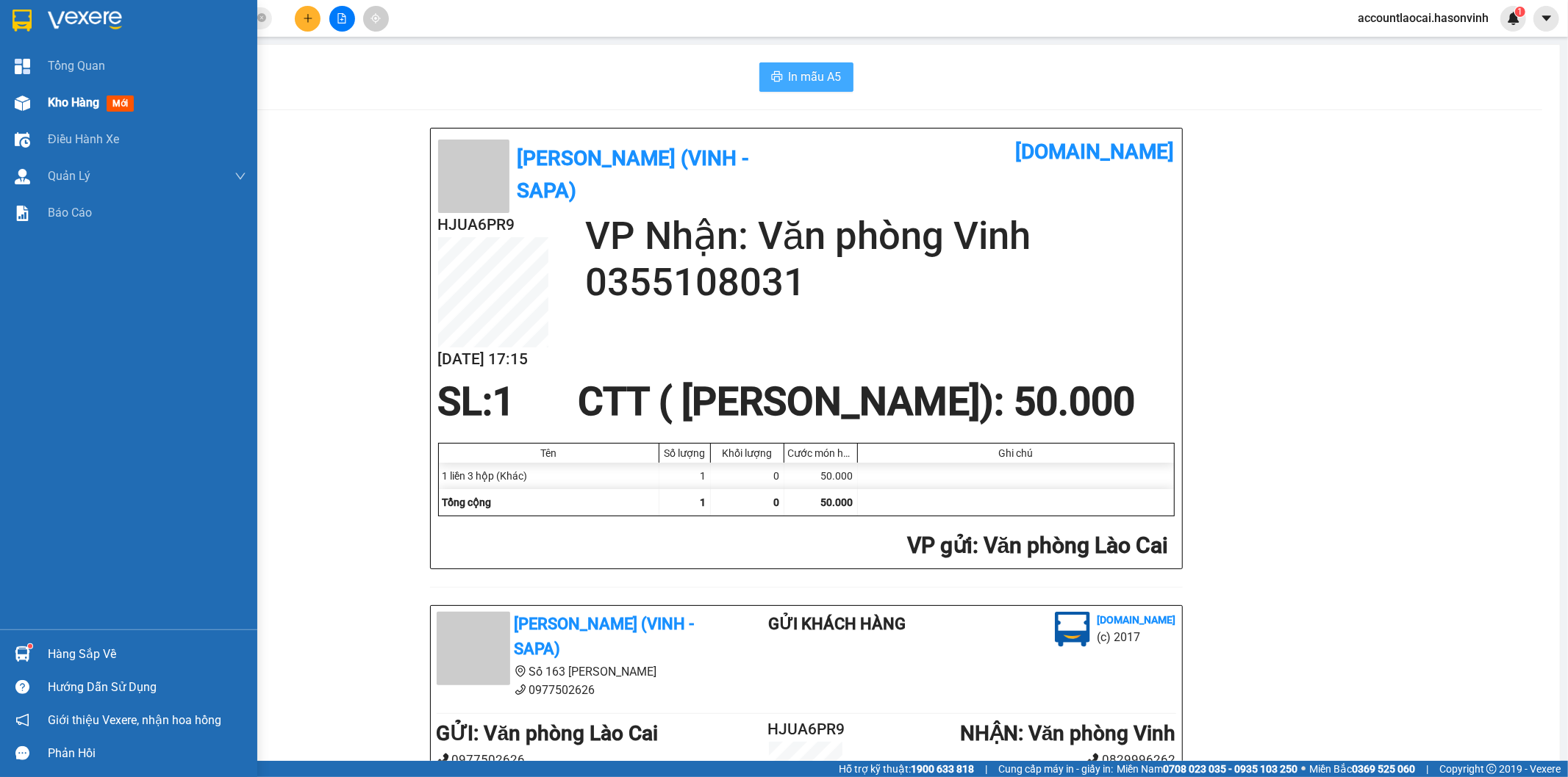
click at [76, 90] on div "Kho hàng mới" at bounding box center [146, 102] width 198 height 36
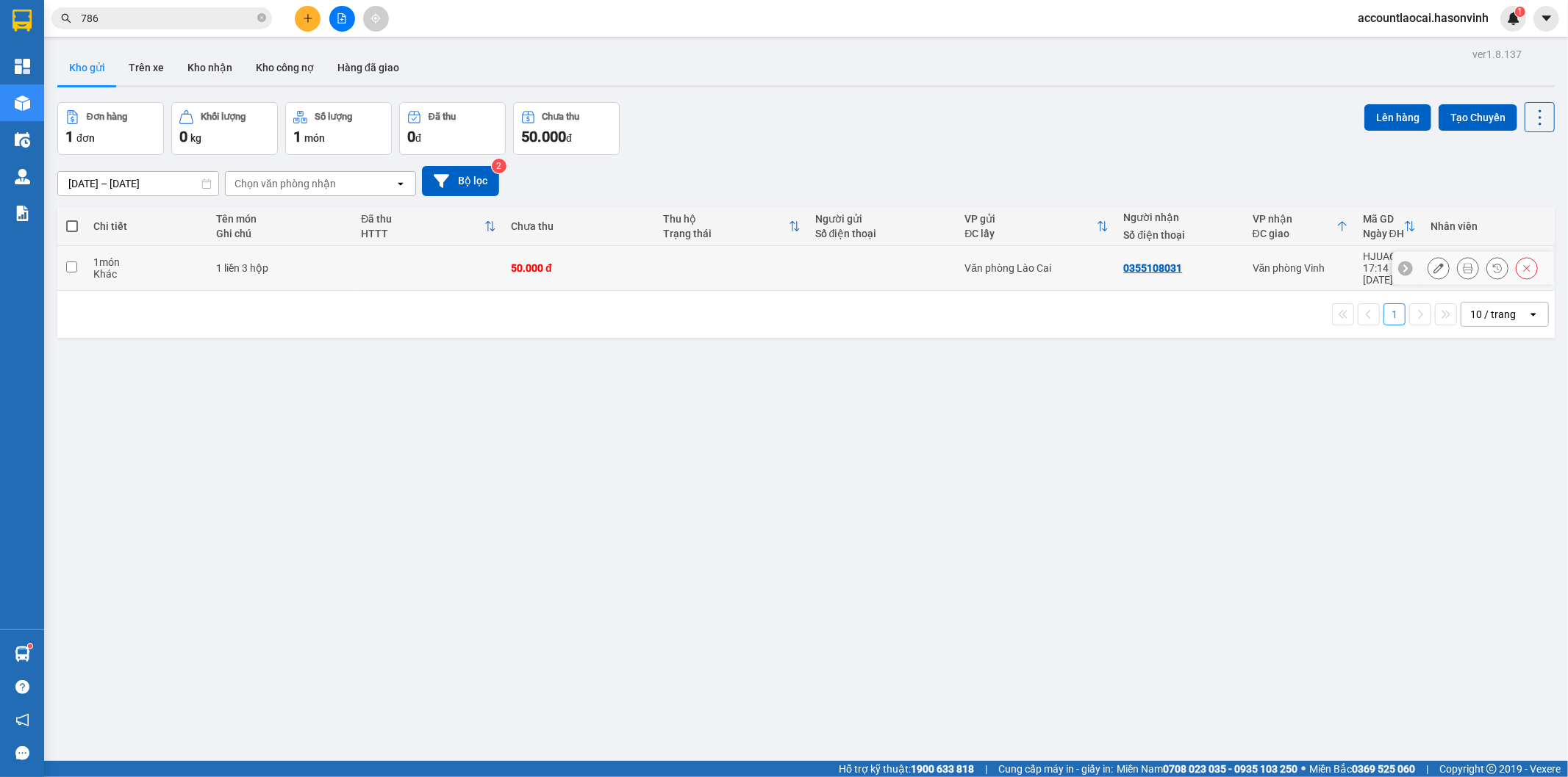
click at [1213, 262] on div "0355108031" at bounding box center [1179, 268] width 114 height 12
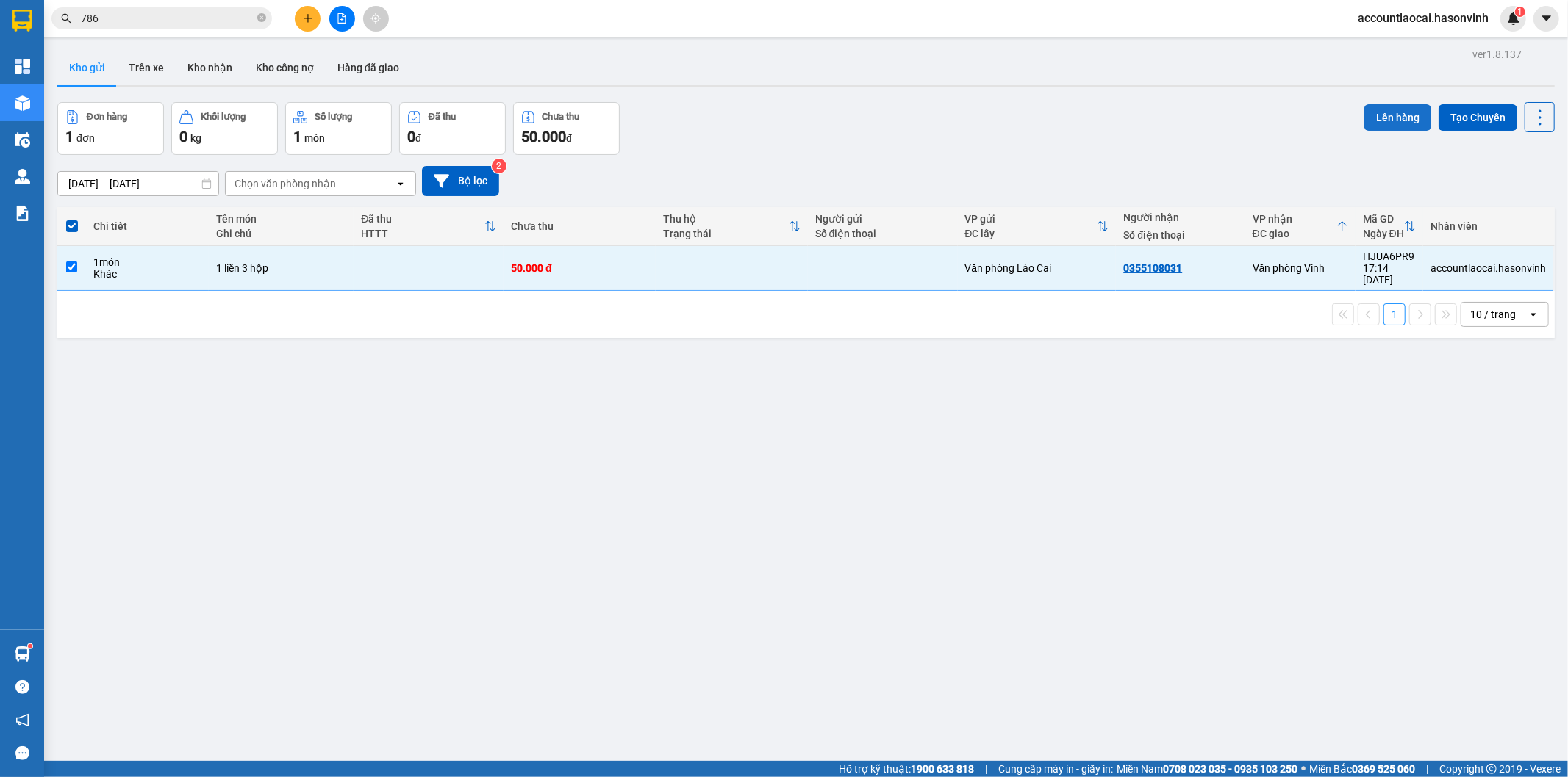
click at [1392, 113] on button "Lên hàng" at bounding box center [1397, 117] width 67 height 26
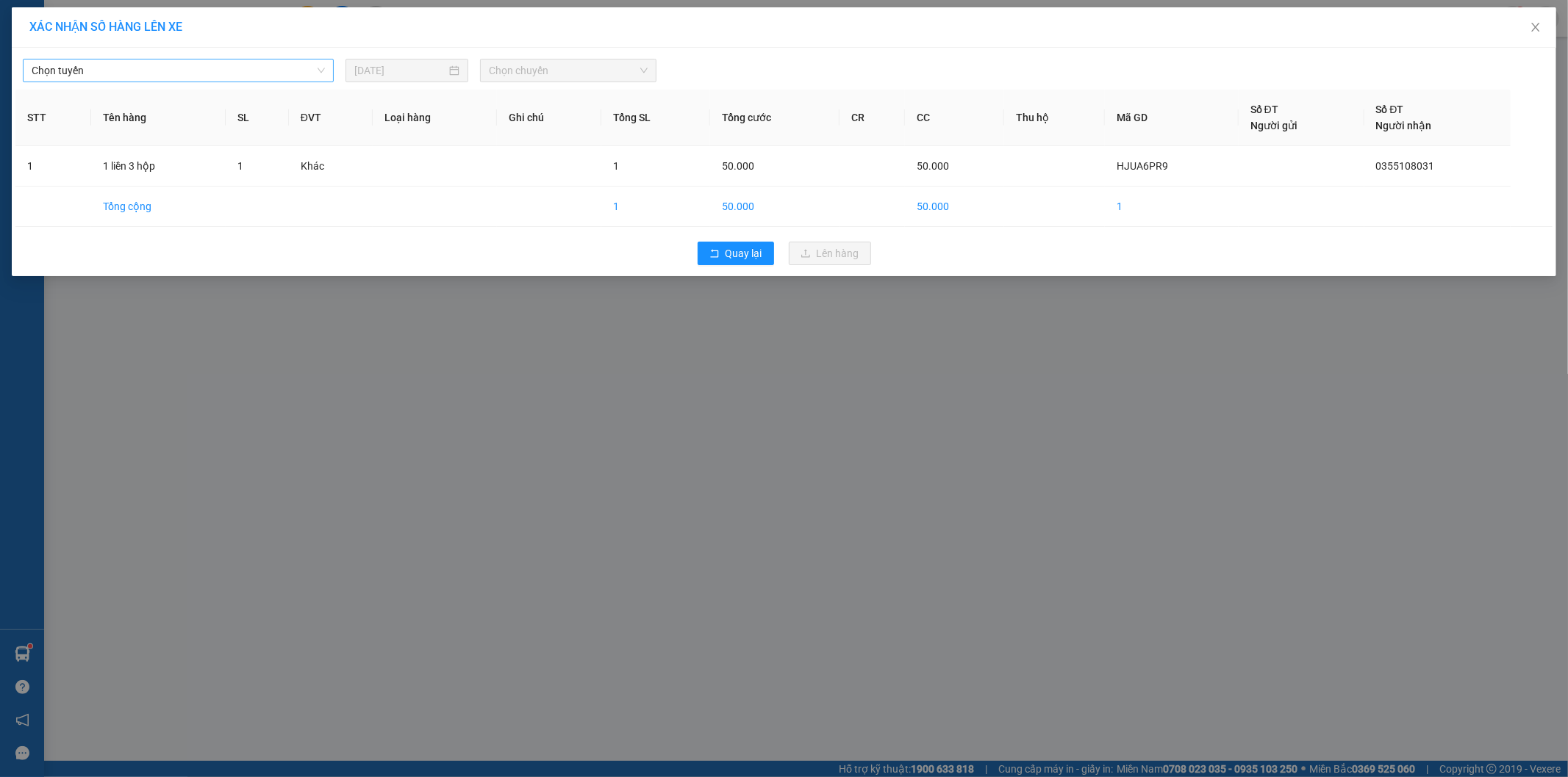
click at [81, 81] on input "search" at bounding box center [173, 70] width 283 height 22
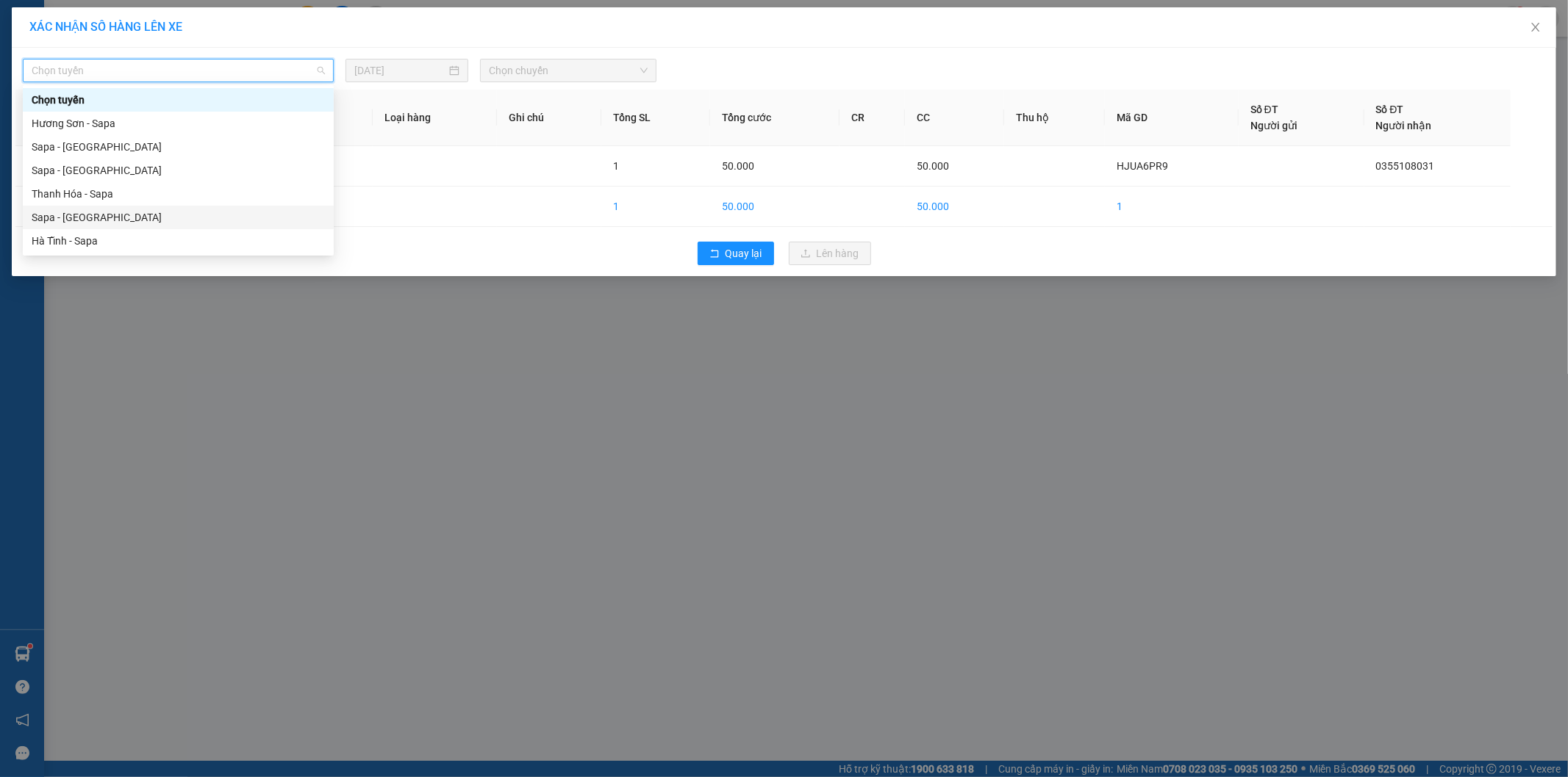
click at [99, 210] on div "Sapa - [GEOGRAPHIC_DATA]" at bounding box center [178, 217] width 293 height 16
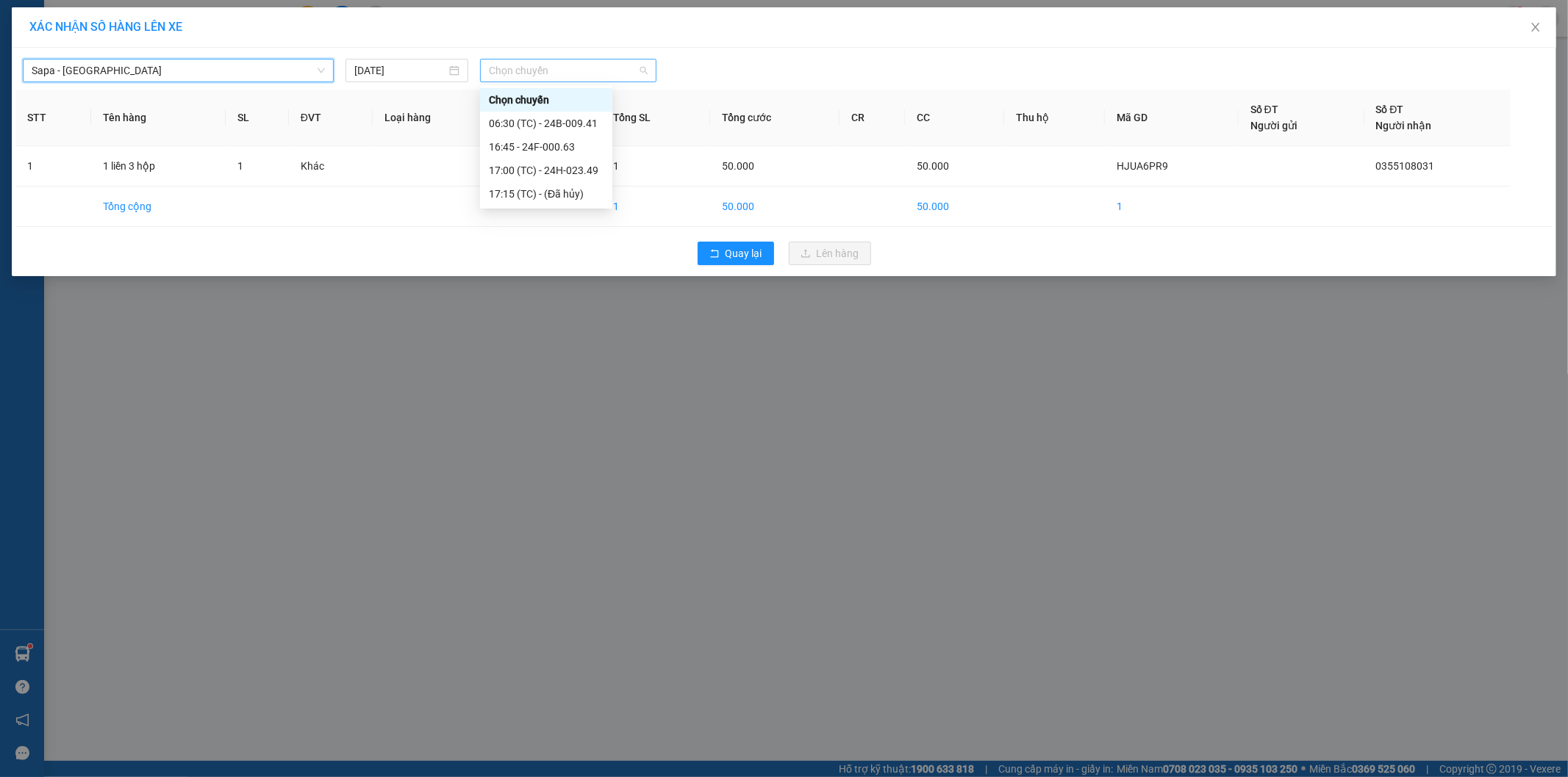
click at [562, 74] on span "Chọn chuyến" at bounding box center [568, 70] width 159 height 22
click at [581, 153] on div "16:45 - 24F-000.63" at bounding box center [545, 146] width 114 height 16
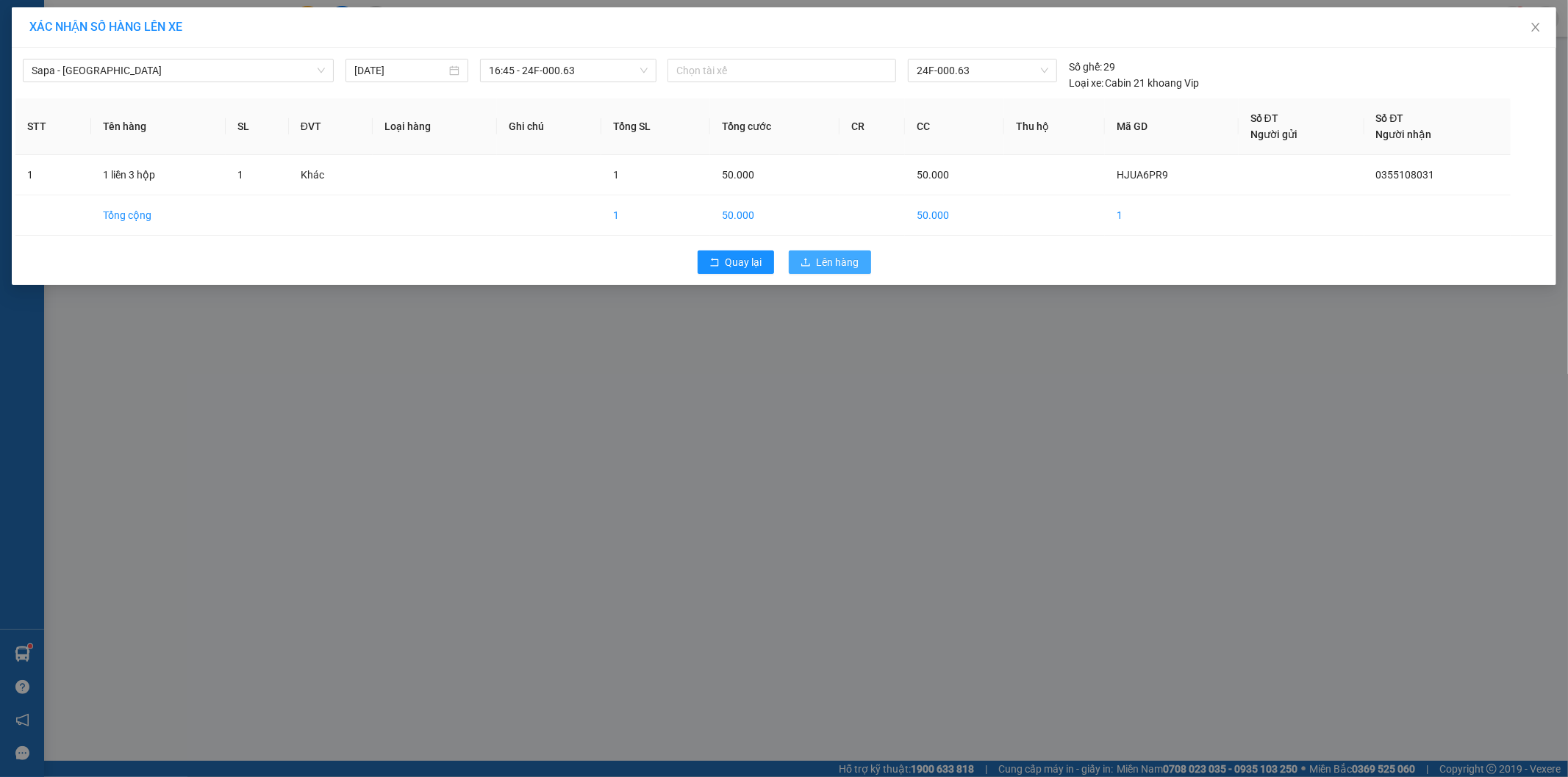
click at [859, 260] on button "Lên hàng" at bounding box center [829, 262] width 82 height 24
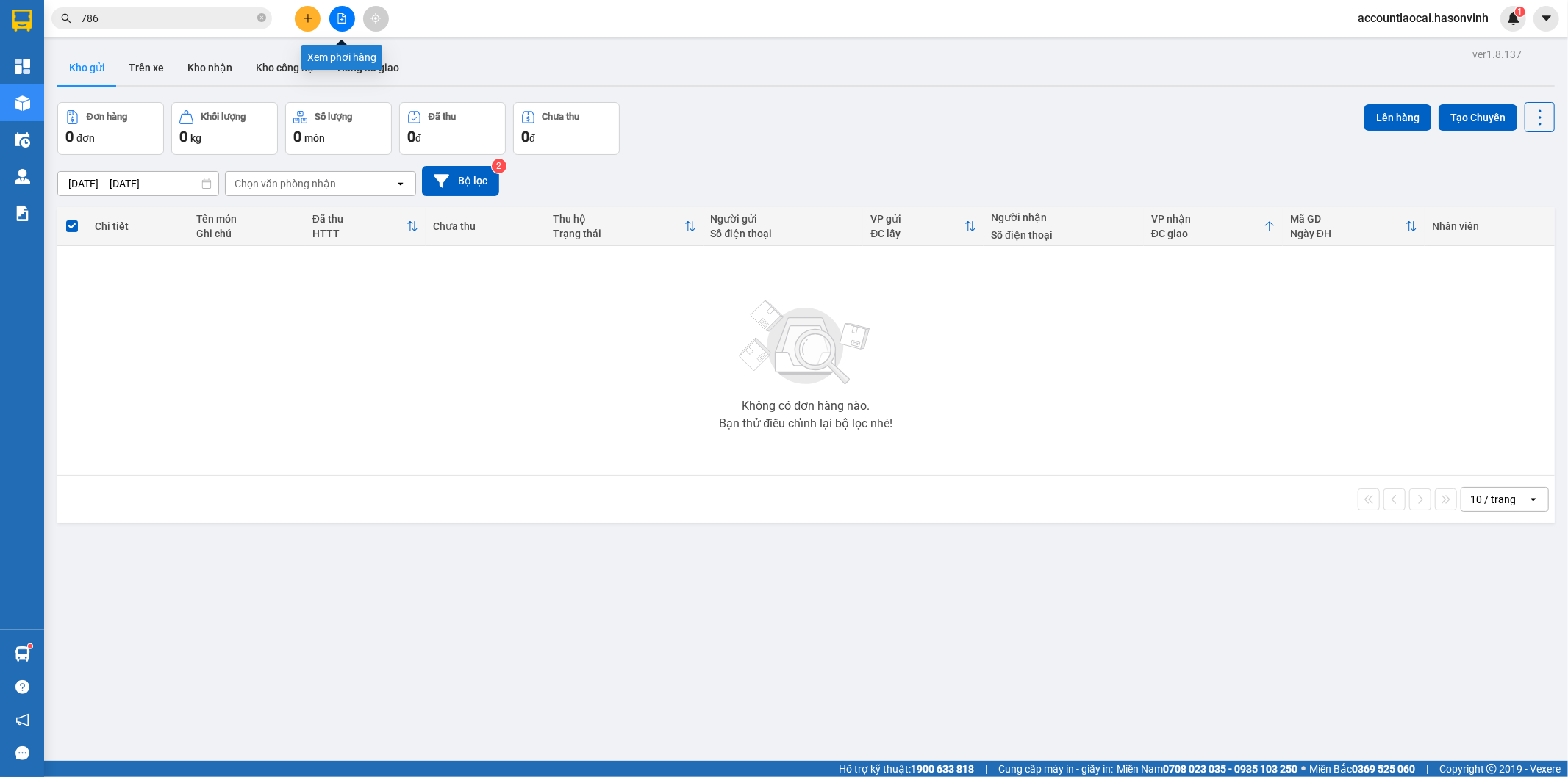
click at [334, 19] on button at bounding box center [342, 19] width 25 height 25
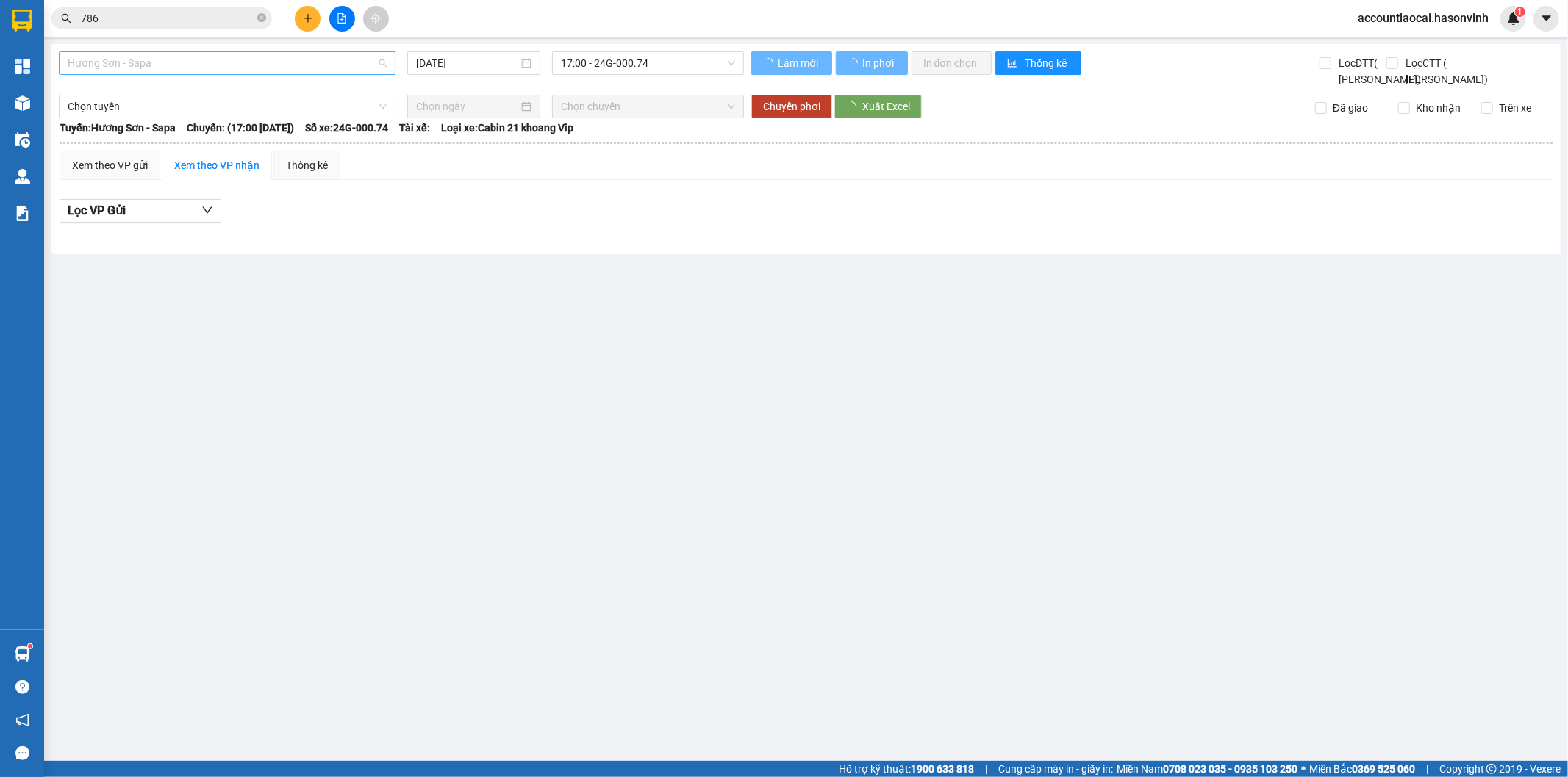
click at [248, 57] on span "Hương Sơn - Sapa" at bounding box center [227, 63] width 319 height 22
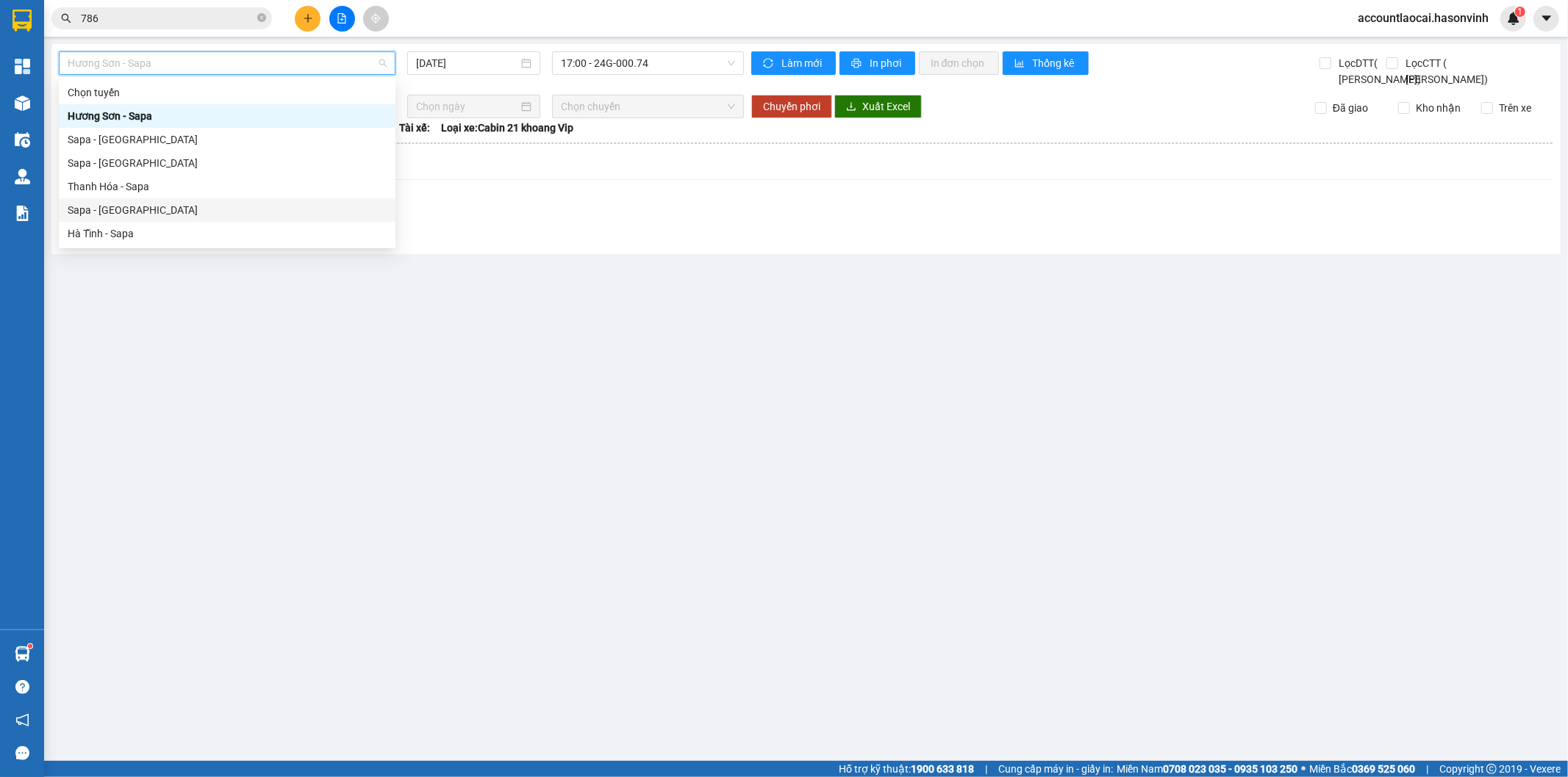
click at [142, 209] on div "Sapa - [GEOGRAPHIC_DATA]" at bounding box center [227, 210] width 319 height 16
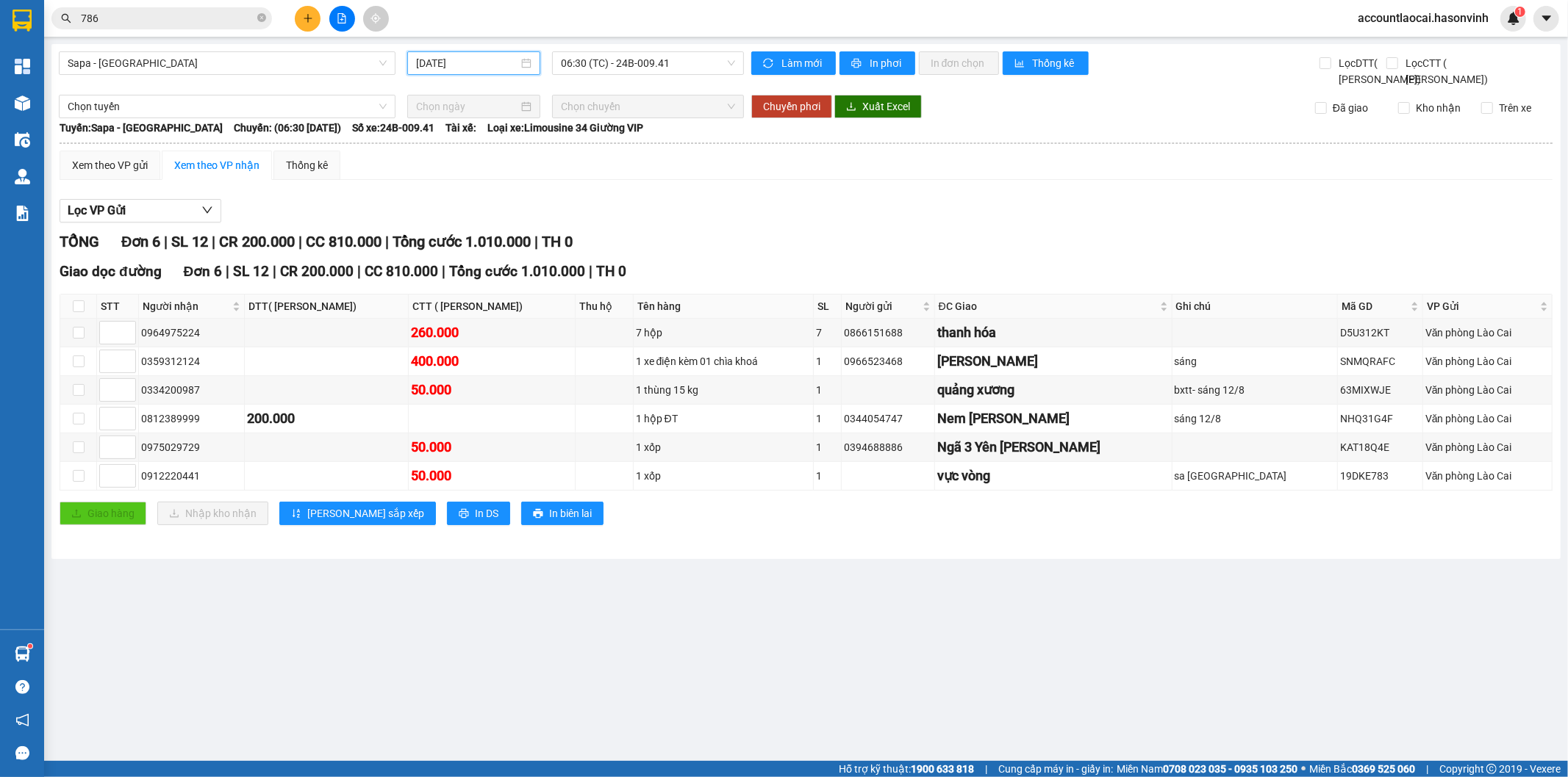
click at [472, 64] on input "[DATE]" at bounding box center [467, 63] width 102 height 16
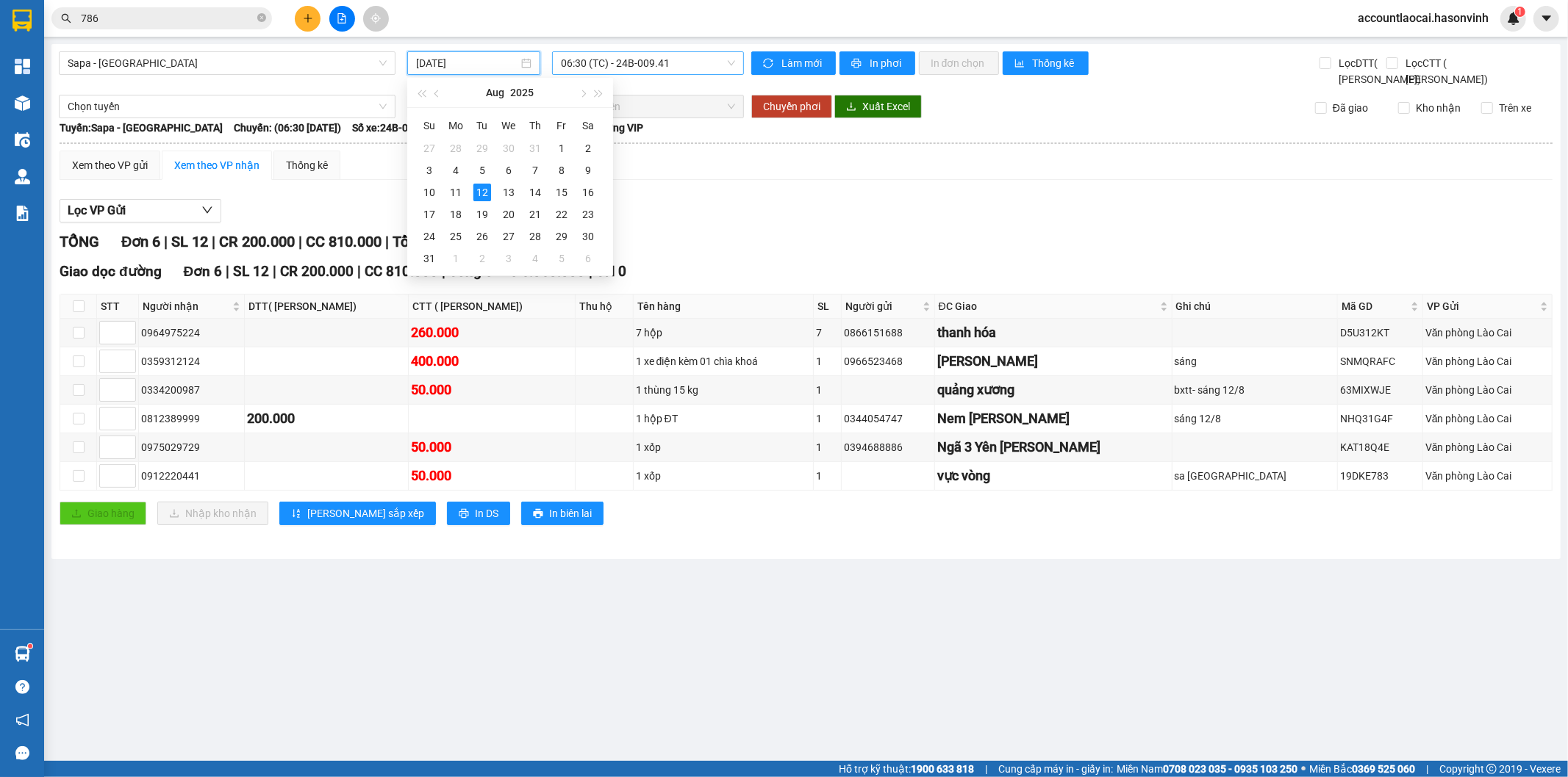
click at [678, 74] on span "06:30 (TC) - 24B-009.41" at bounding box center [647, 63] width 174 height 22
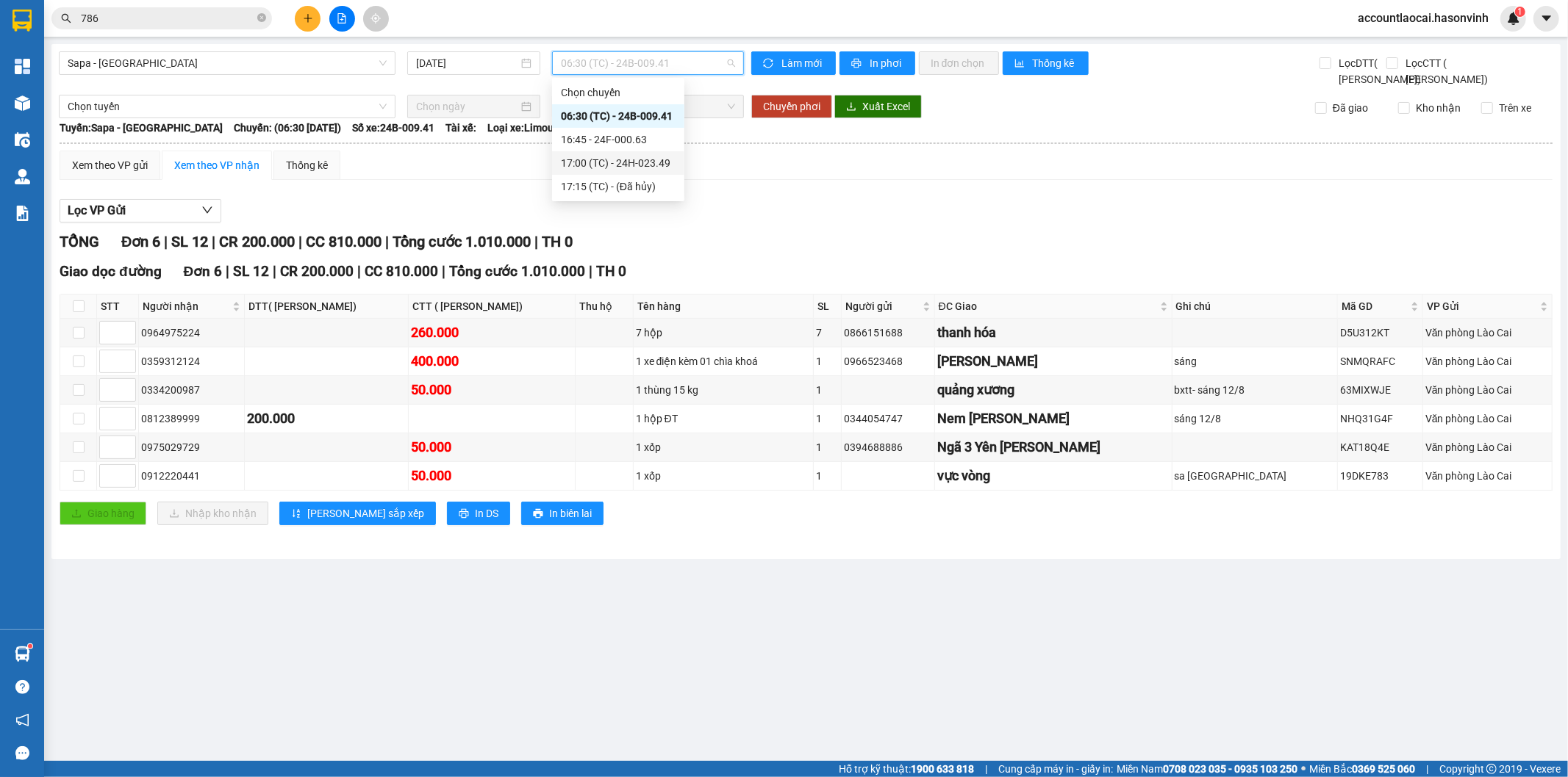
click at [665, 160] on div "17:00 (TC) - 24H-023.49" at bounding box center [617, 163] width 114 height 16
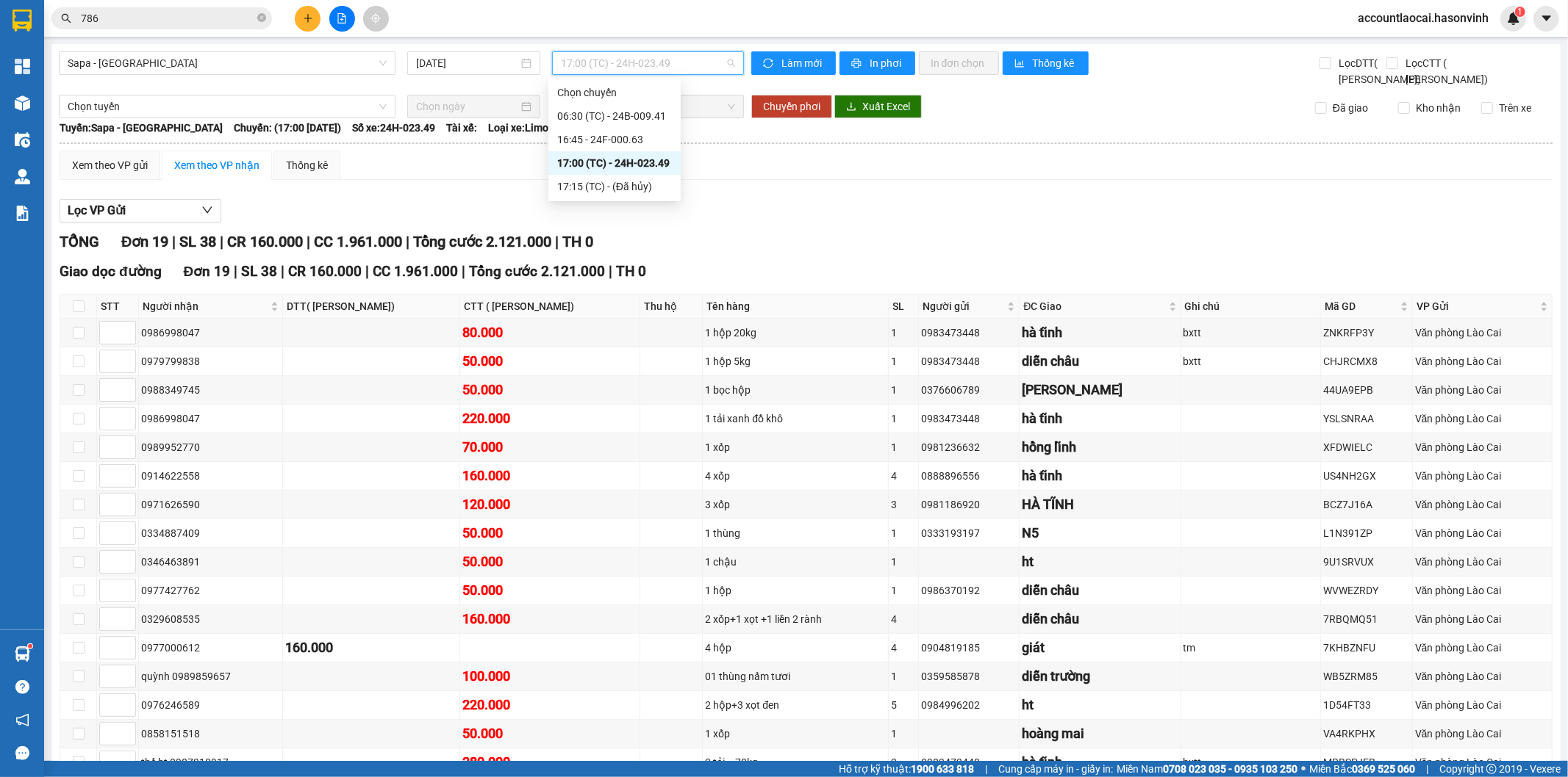
click at [681, 64] on span "17:00 (TC) - 24H-023.49" at bounding box center [647, 63] width 174 height 22
click at [658, 136] on div "16:45 - 24F-000.63" at bounding box center [614, 139] width 114 height 16
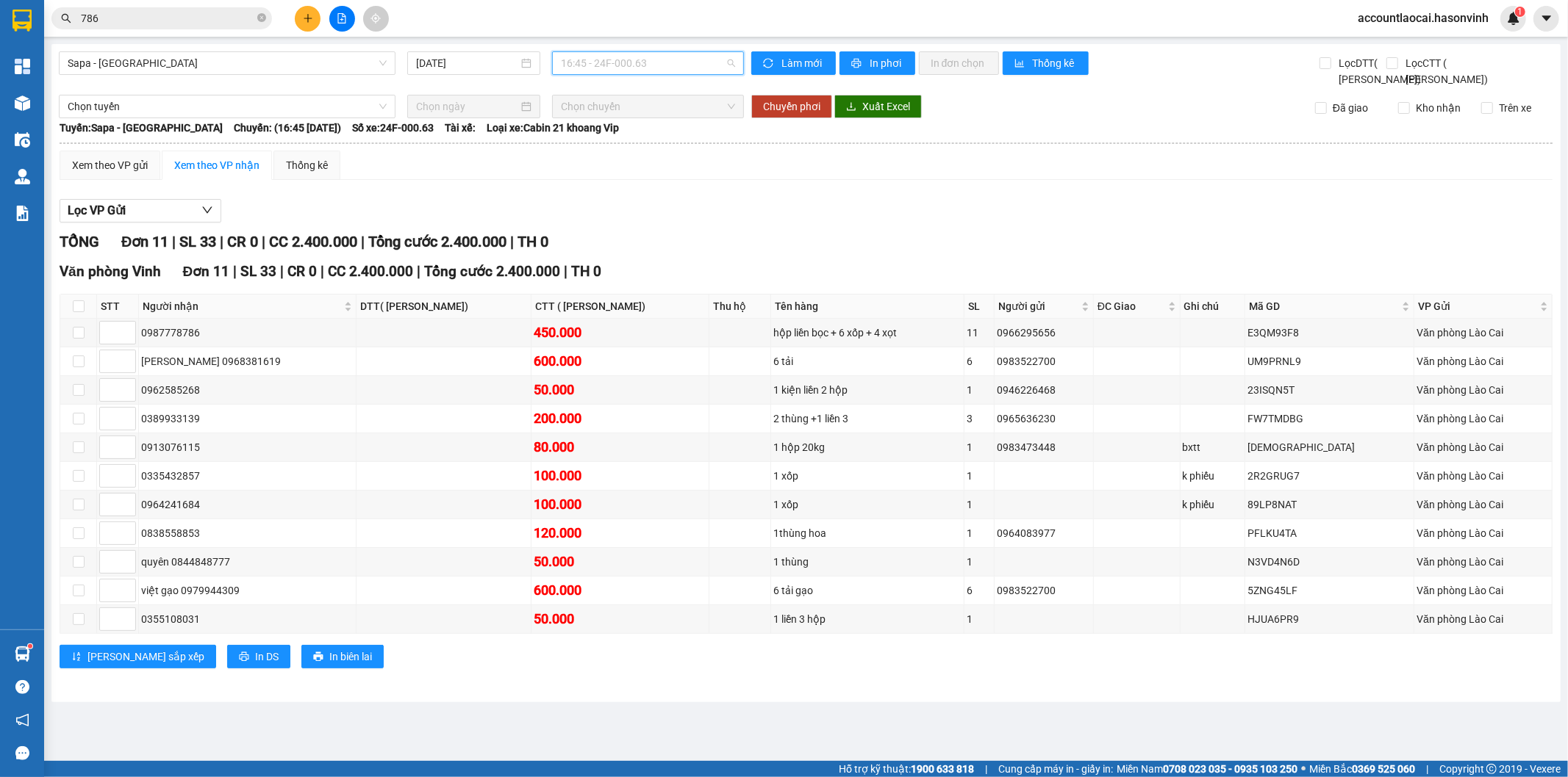
click at [651, 62] on span "16:45 - 24F-000.63" at bounding box center [647, 63] width 174 height 22
click at [649, 110] on div "06:30 (TC) - 24B-009.41" at bounding box center [617, 116] width 114 height 16
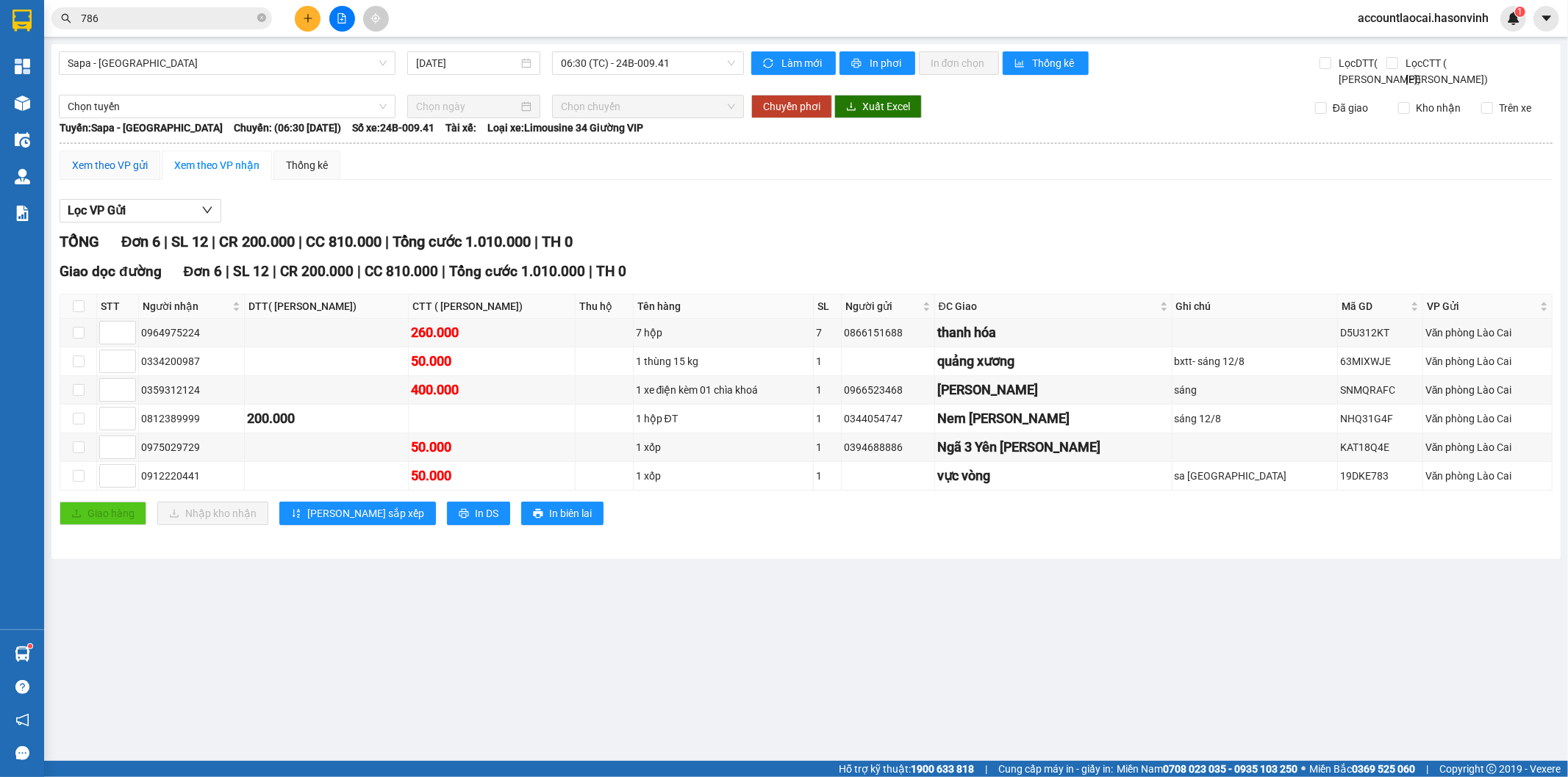
click at [93, 174] on div "Xem theo VP gửi" at bounding box center [109, 165] width 75 height 16
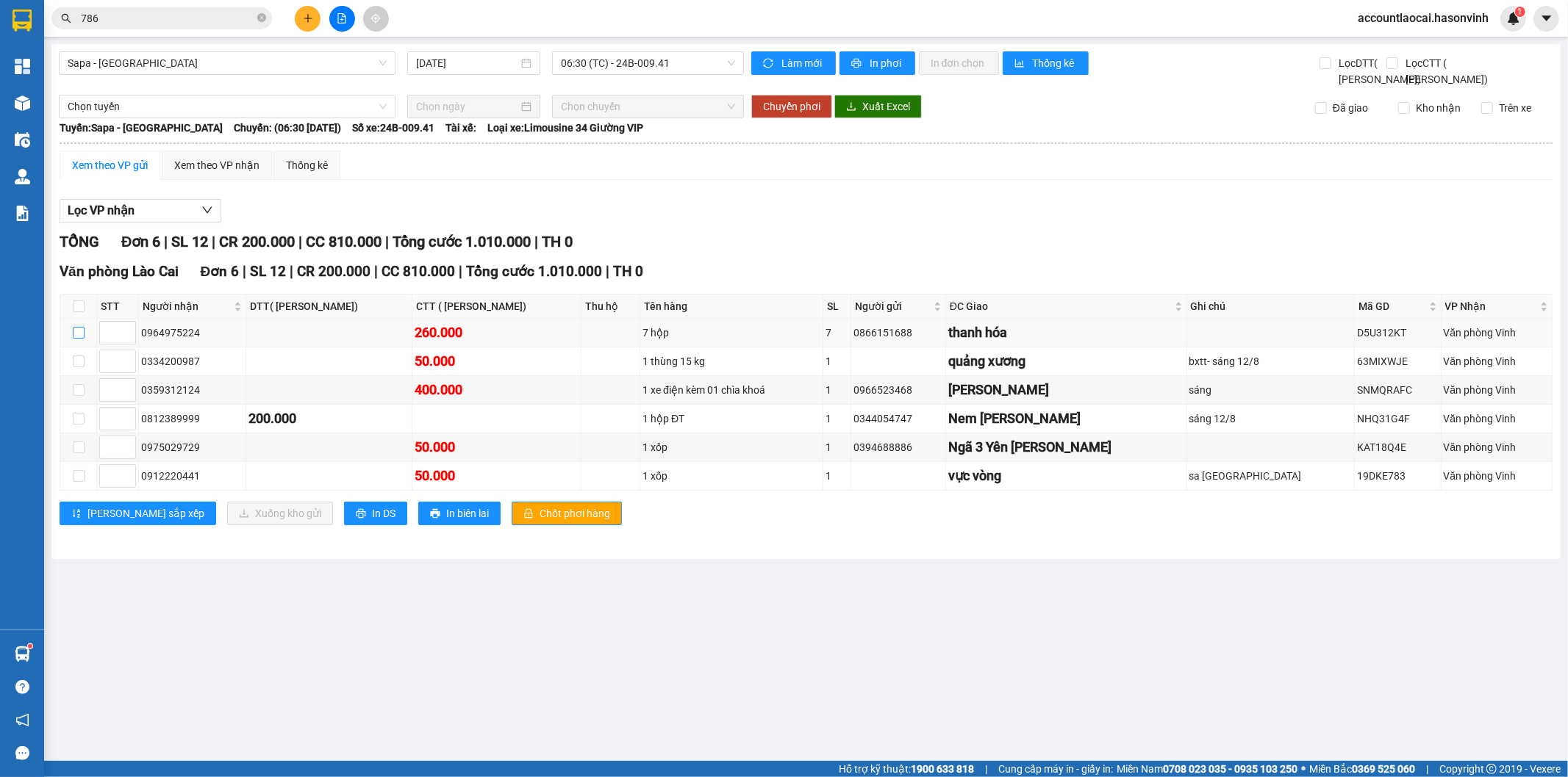
click at [73, 339] on input "checkbox" at bounding box center [79, 333] width 12 height 12
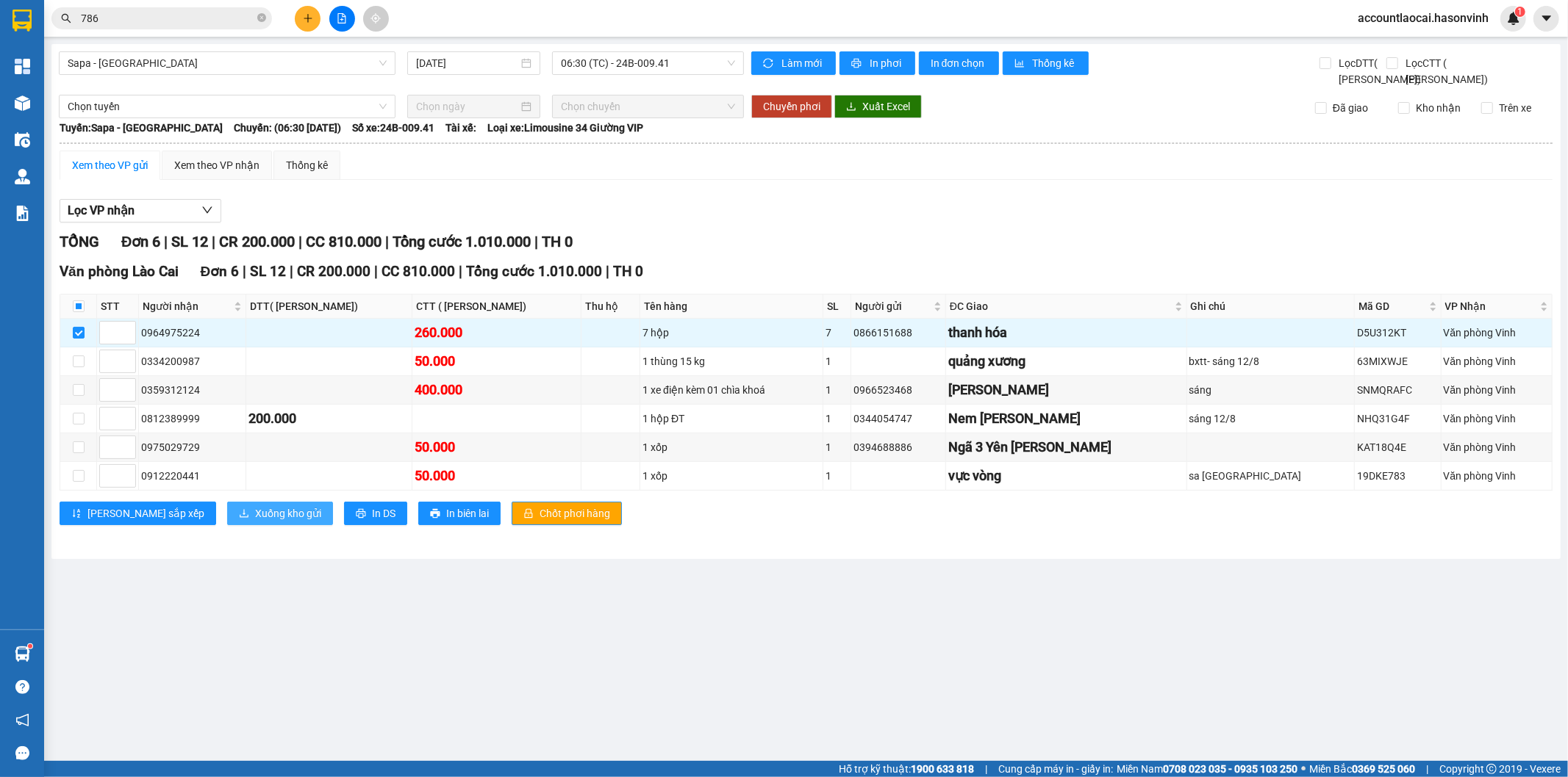
click at [255, 521] on span "Xuống kho gửi" at bounding box center [288, 513] width 66 height 16
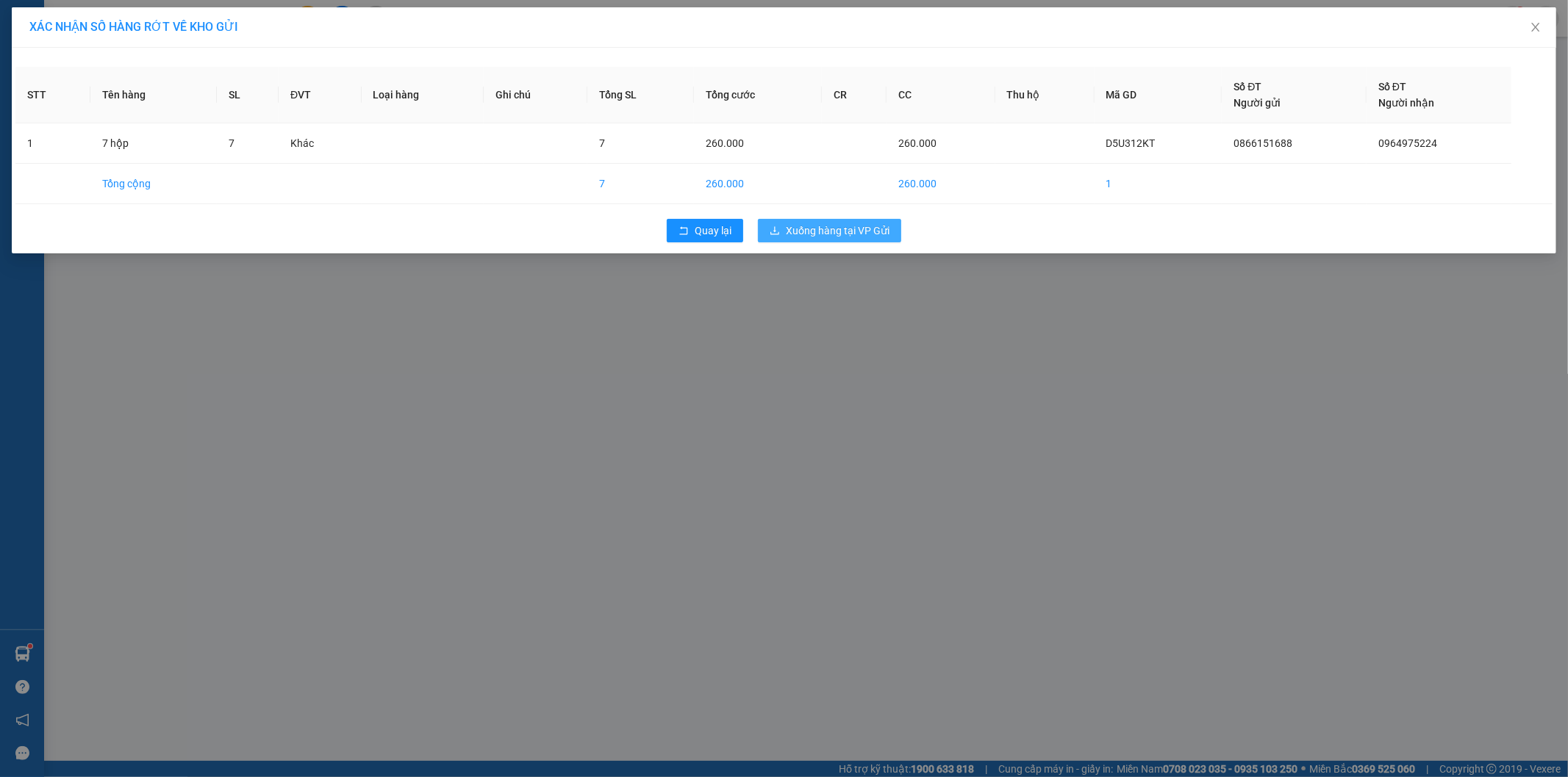
click at [820, 225] on span "Xuống hàng tại VP Gửi" at bounding box center [837, 230] width 103 height 16
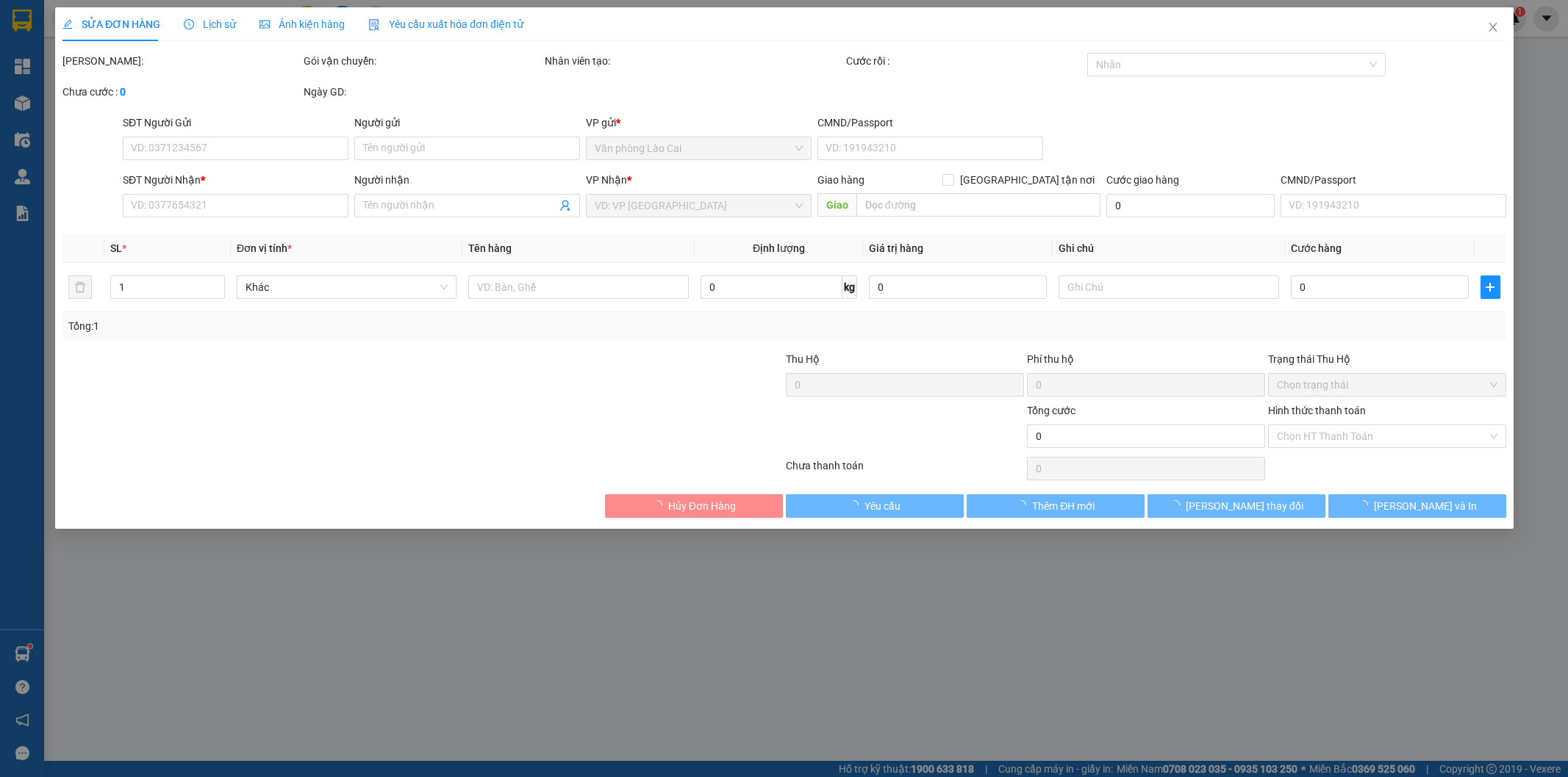
type input "0866151688"
type input "0964975224"
type input "thanh hóa"
type input "260.000"
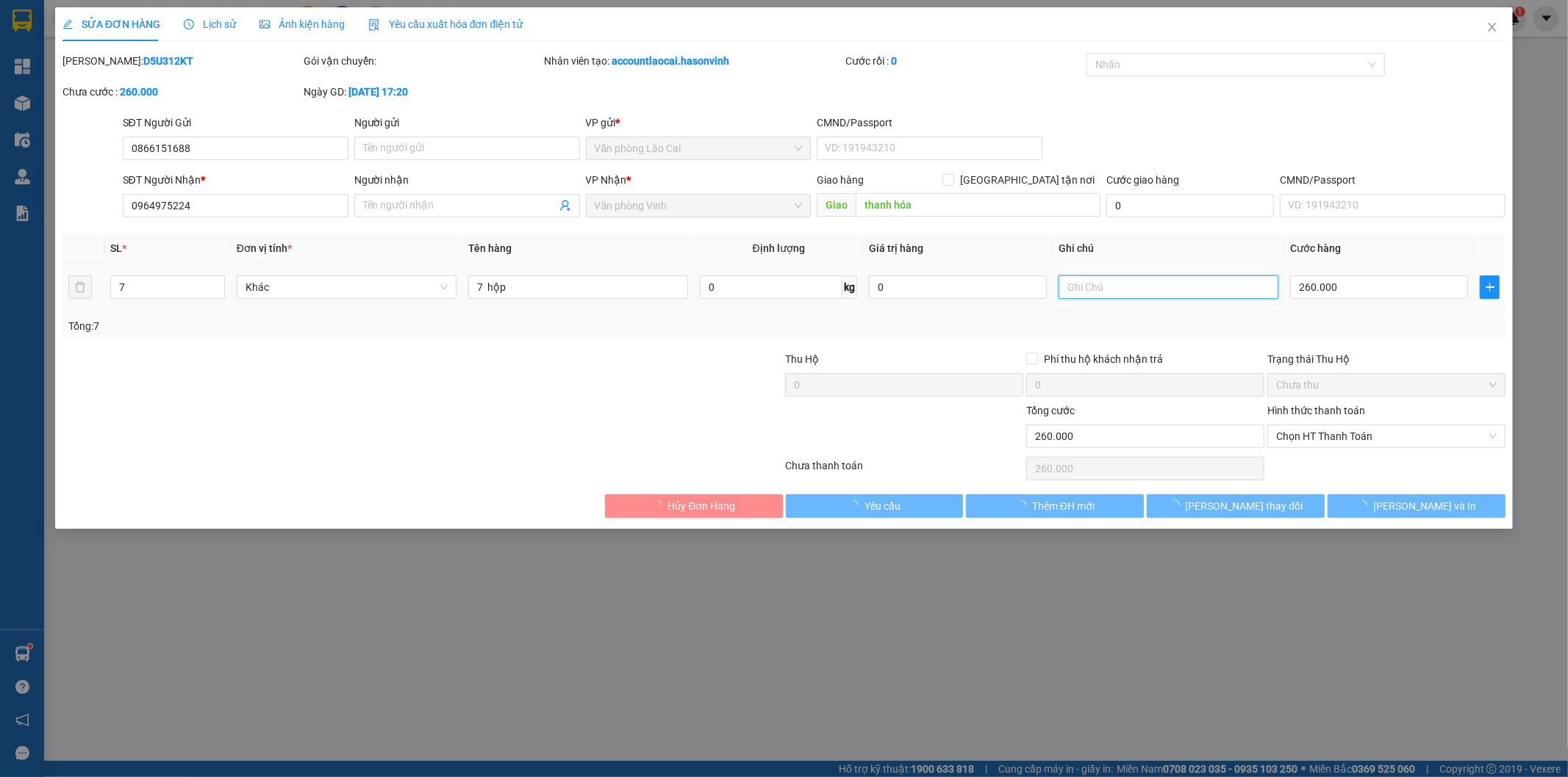
click at [1166, 296] on input "text" at bounding box center [1168, 288] width 220 height 24
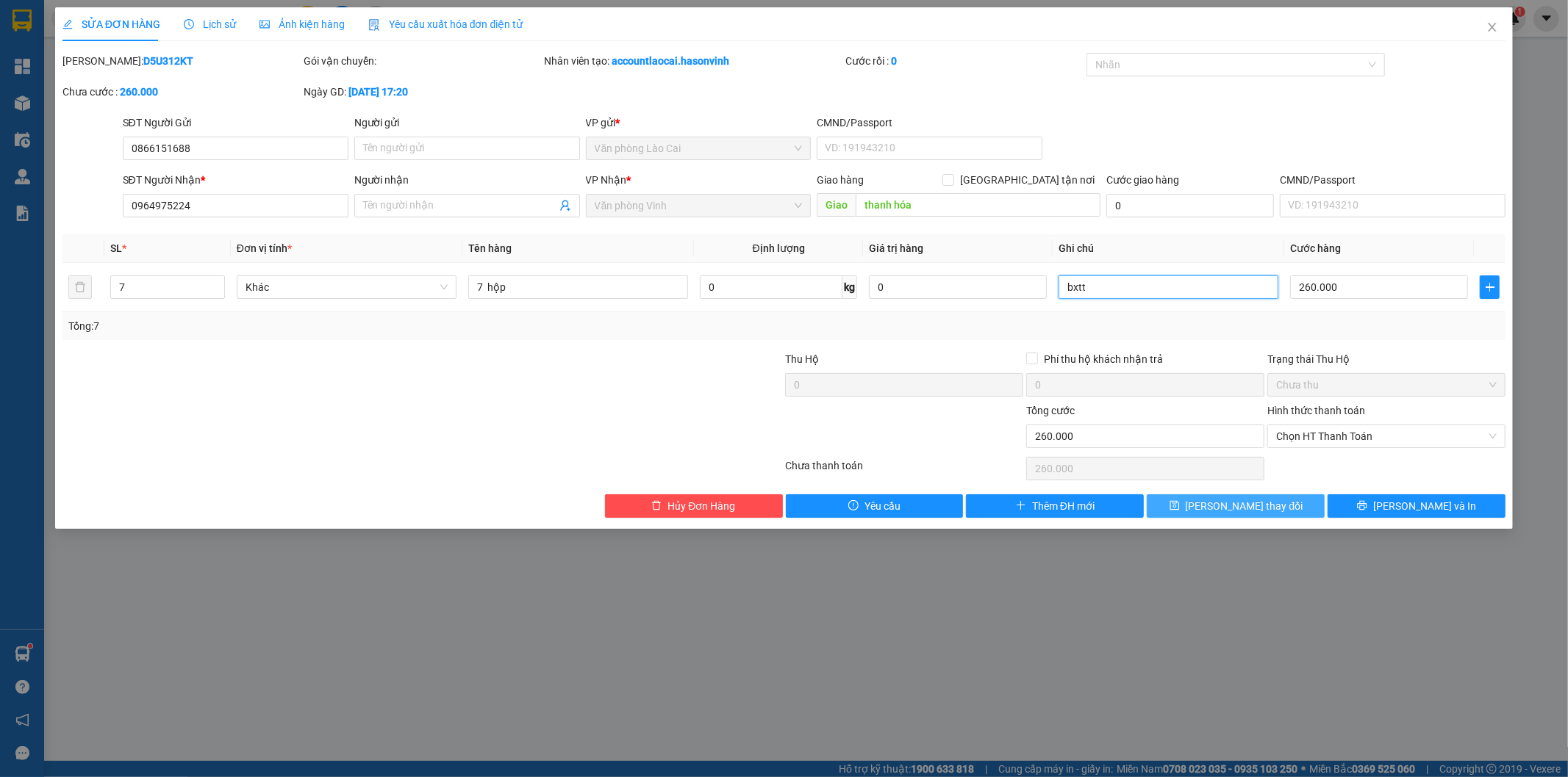
type input "bxtt"
click at [1289, 512] on button "[PERSON_NAME] thay đổi" at bounding box center [1235, 506] width 178 height 24
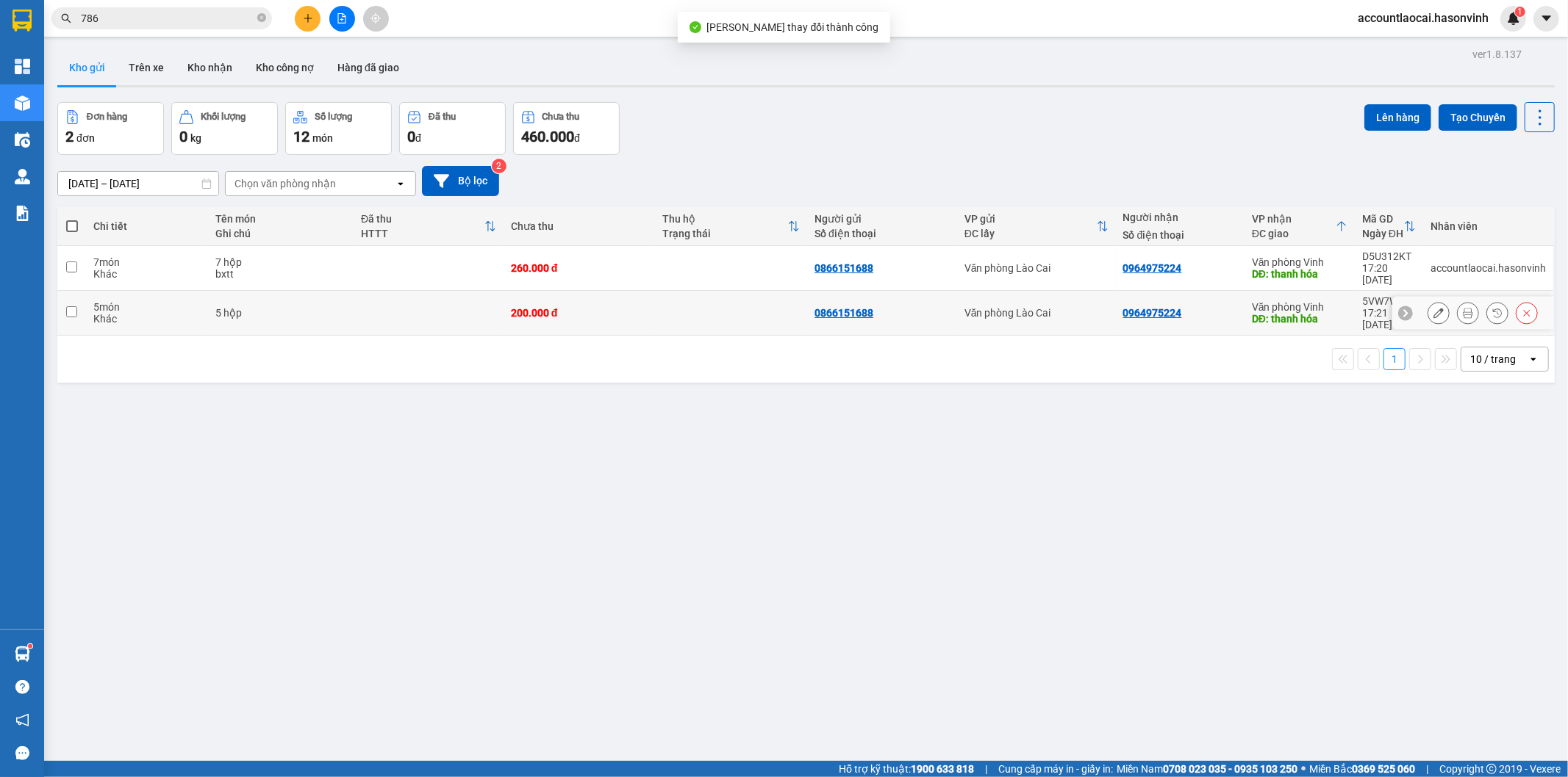
click at [630, 304] on td "200.000 đ" at bounding box center [580, 313] width 152 height 45
checkbox input "true"
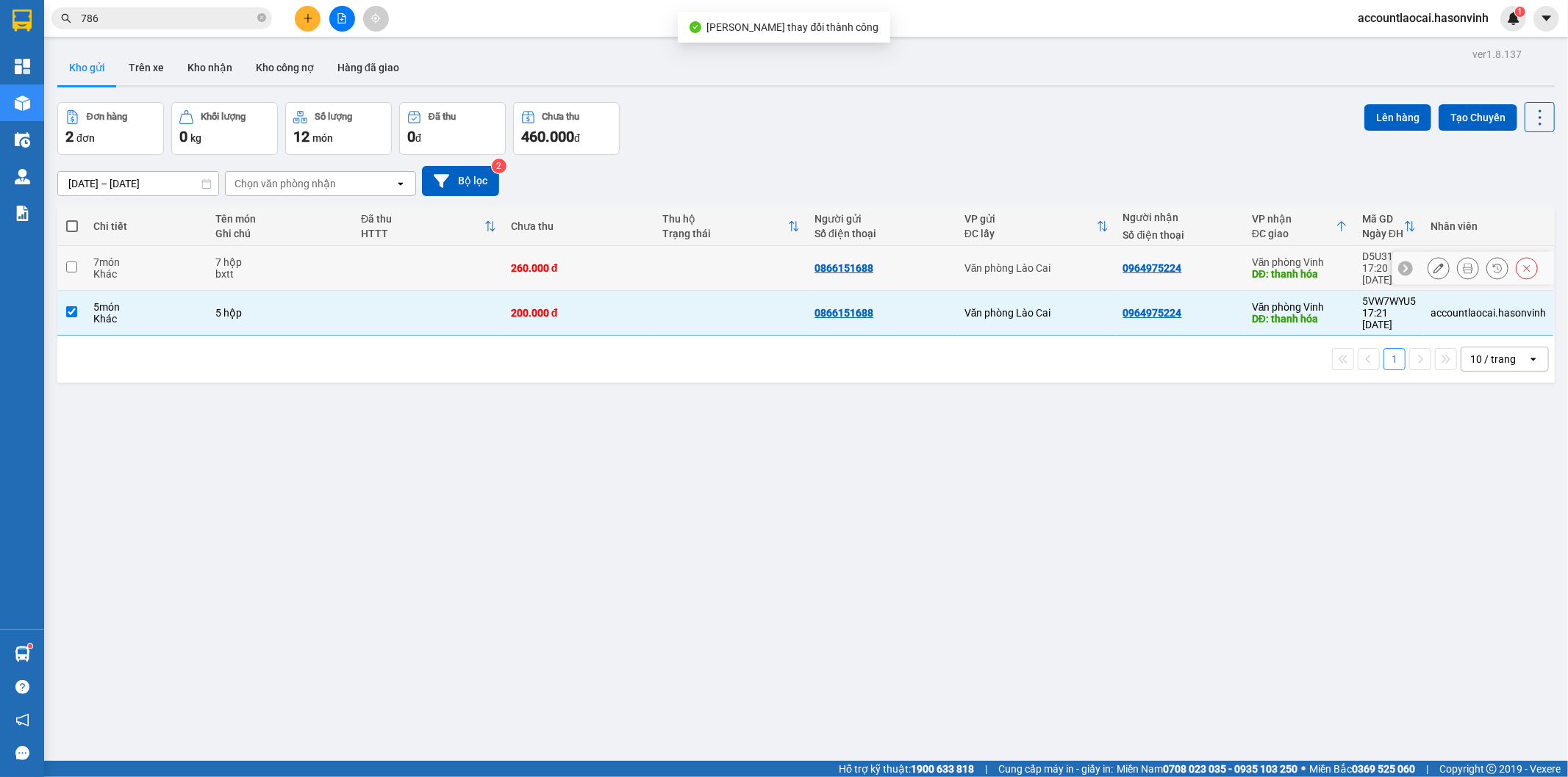
click at [638, 262] on div "260.000 đ" at bounding box center [579, 268] width 137 height 12
checkbox input "true"
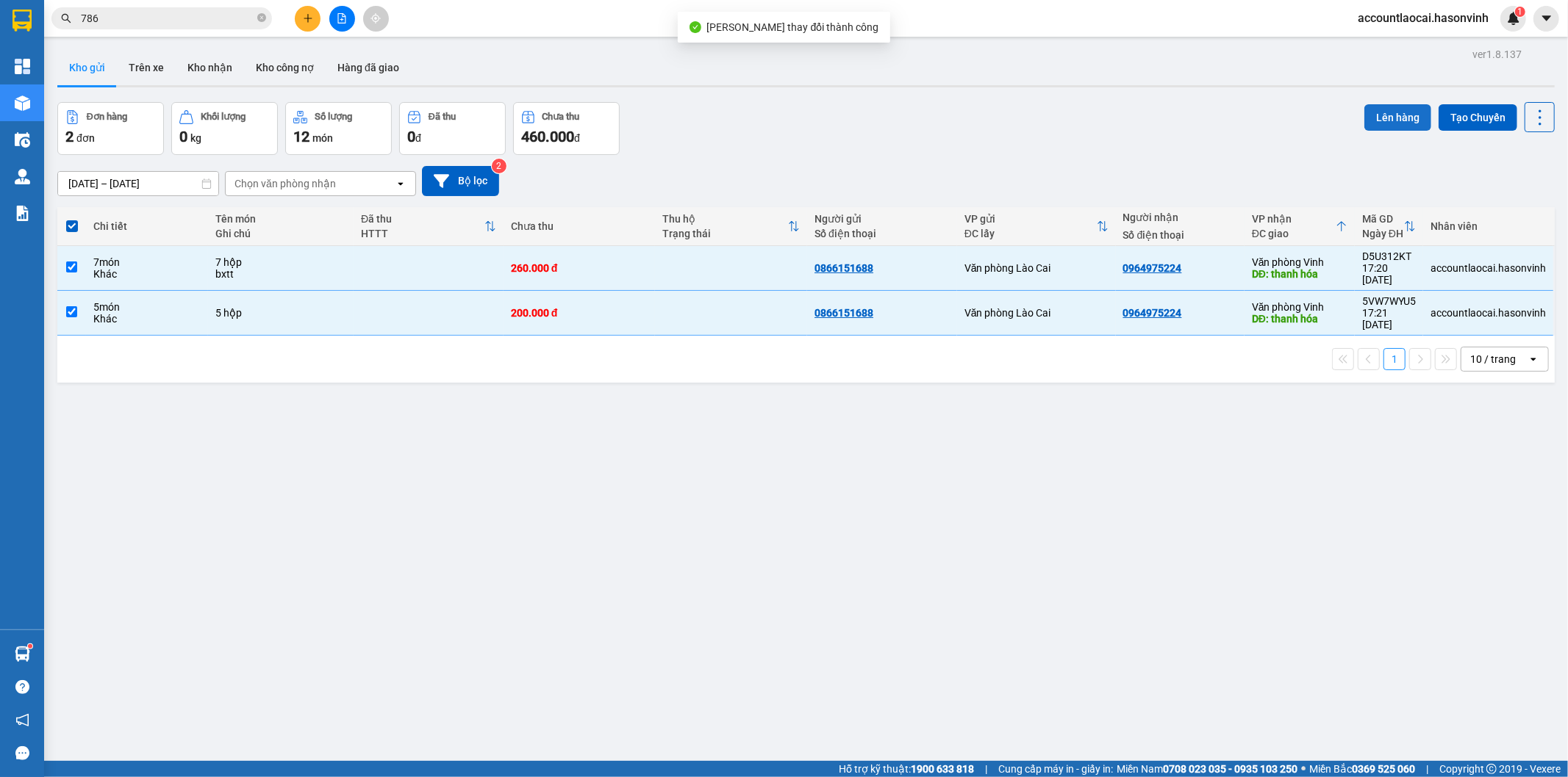
click at [1388, 113] on button "Lên hàng" at bounding box center [1397, 117] width 67 height 26
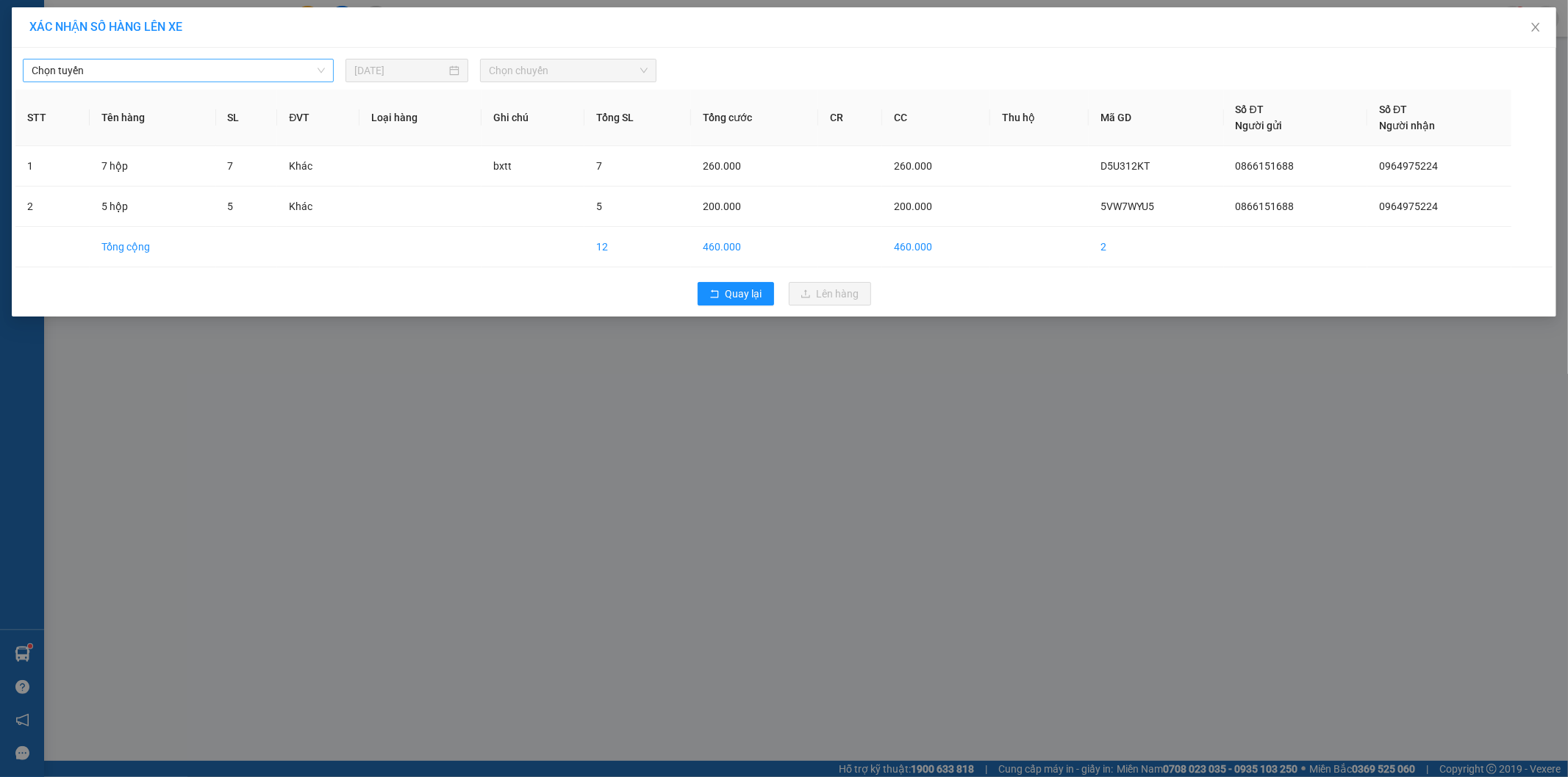
click at [97, 64] on span "Chọn tuyến" at bounding box center [178, 70] width 293 height 22
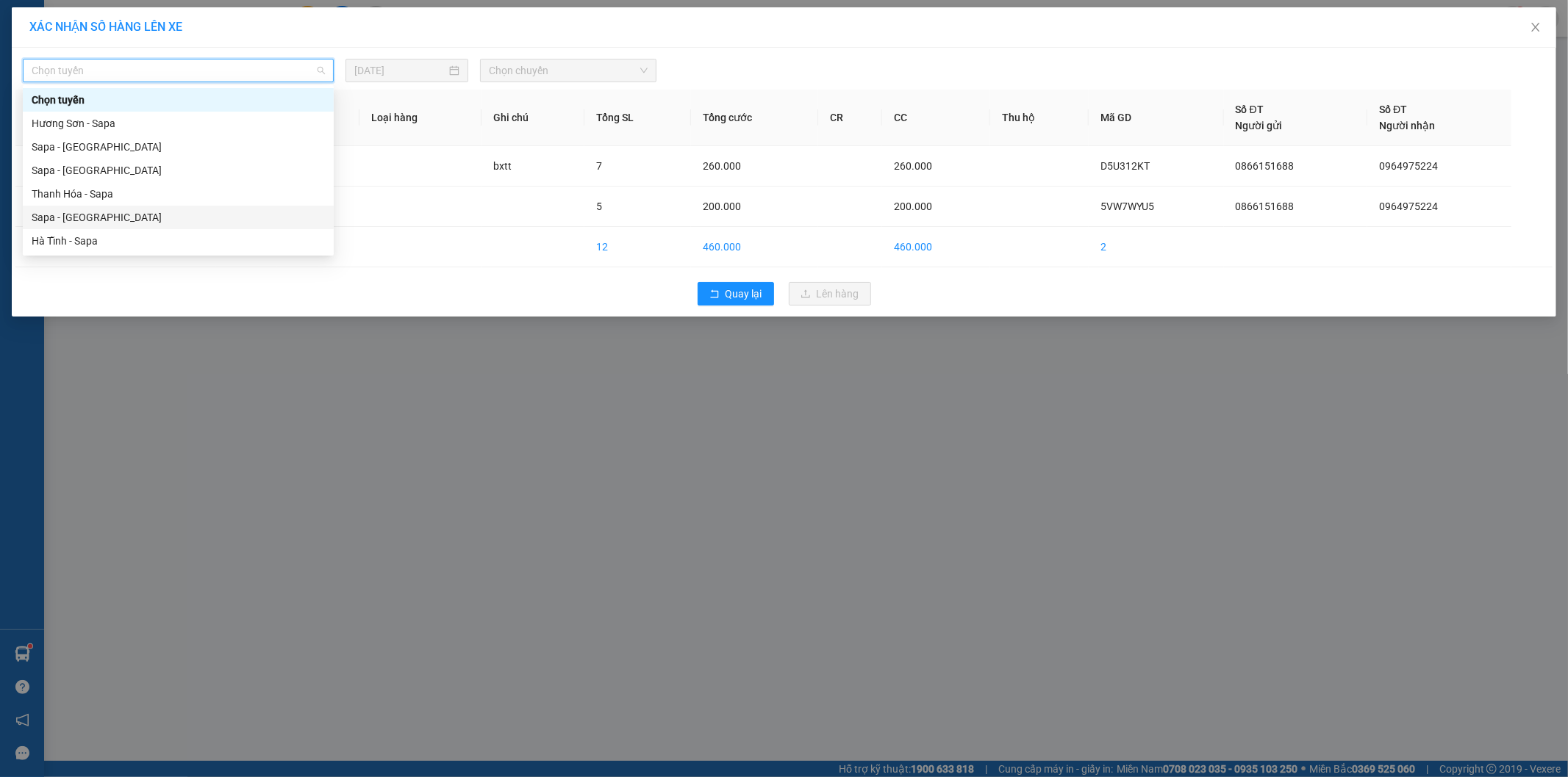
click at [80, 215] on div "Sapa - [GEOGRAPHIC_DATA]" at bounding box center [178, 217] width 293 height 16
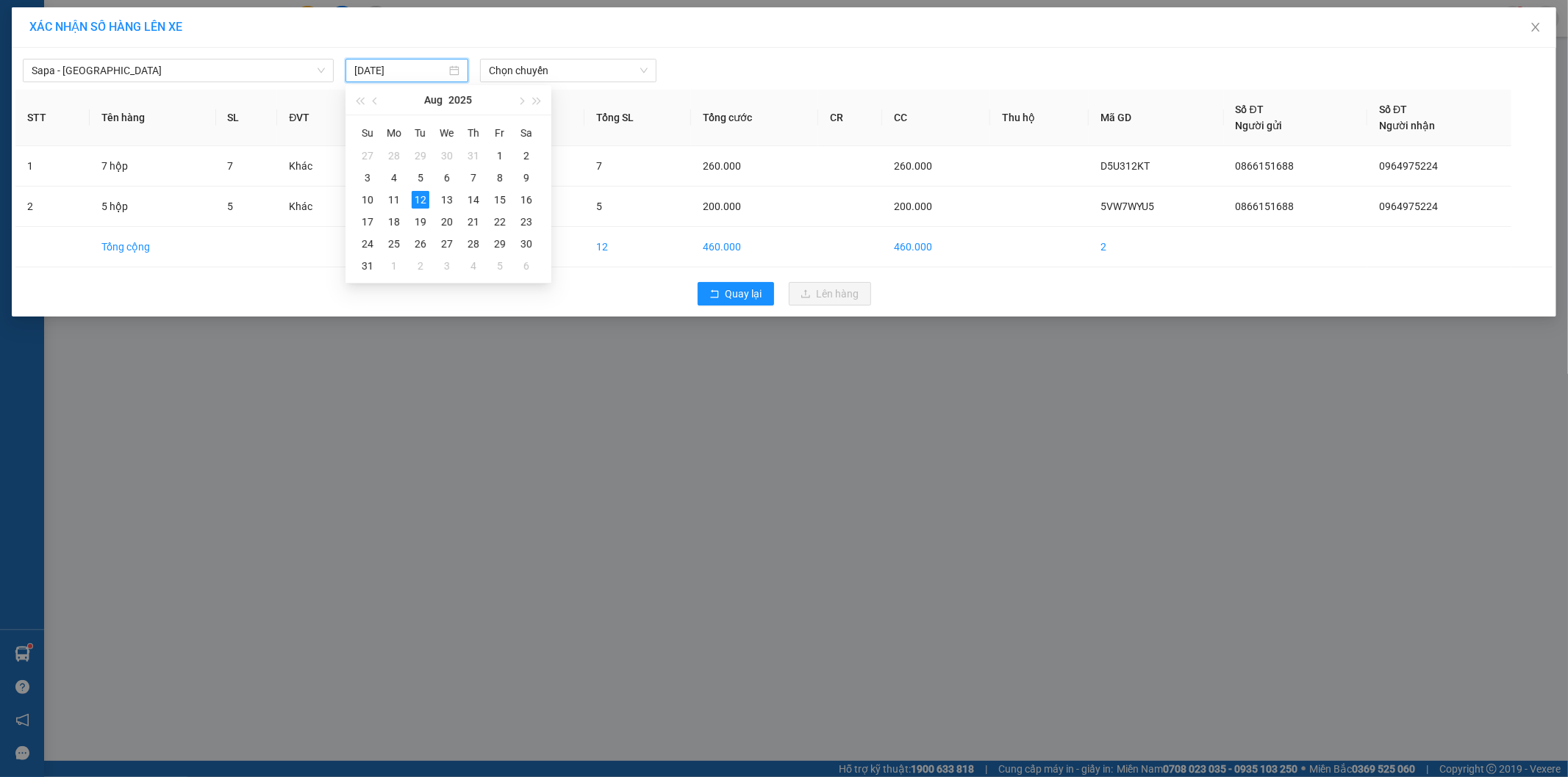
click at [383, 76] on input "[DATE]" at bounding box center [400, 70] width 92 height 16
click at [450, 197] on div "13" at bounding box center [446, 200] width 18 height 18
type input "[DATE]"
click at [581, 74] on span "Chọn chuyến" at bounding box center [568, 70] width 159 height 22
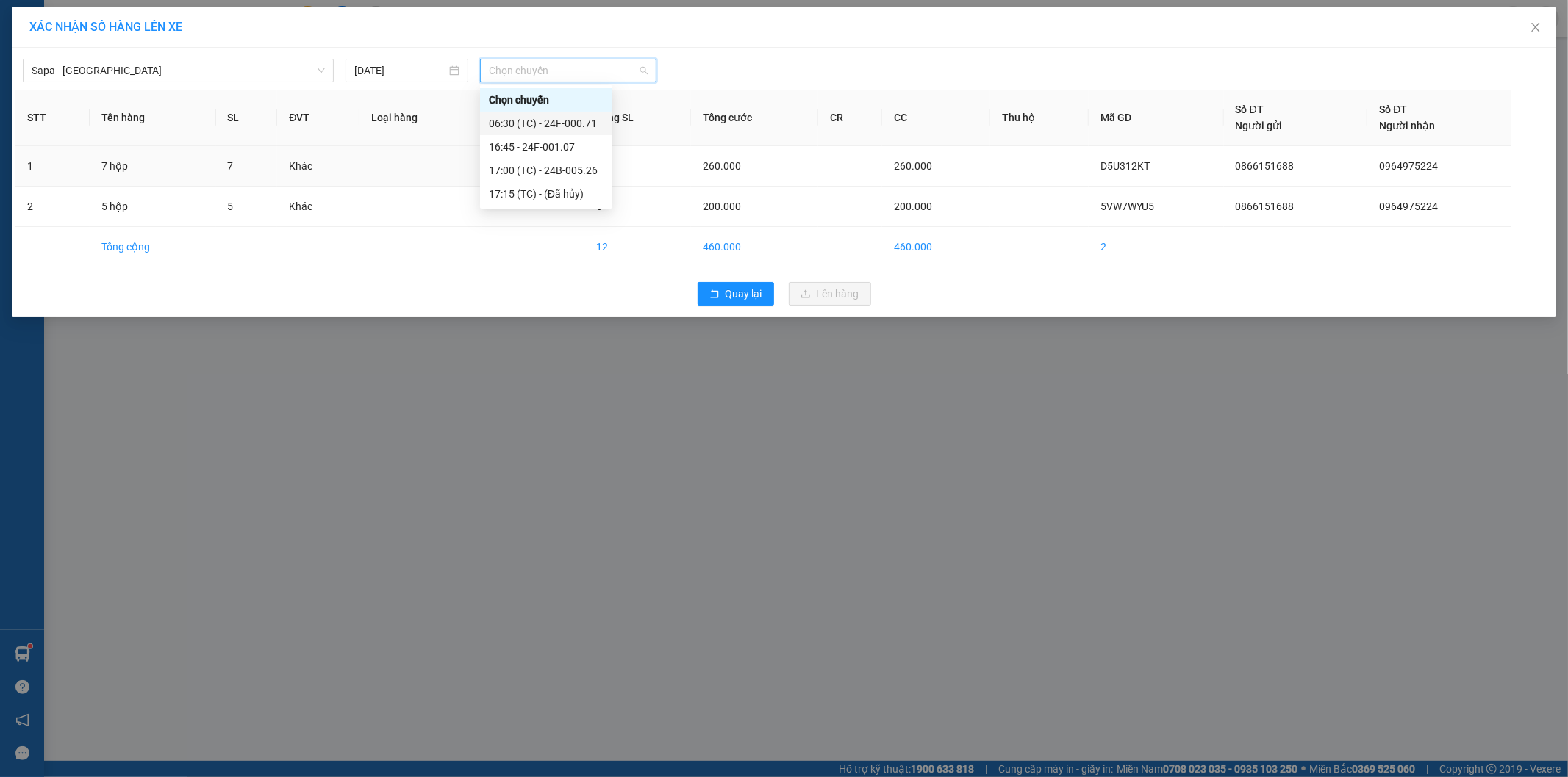
click at [590, 121] on div "06:30 (TC) - 24F-000.71" at bounding box center [545, 123] width 114 height 16
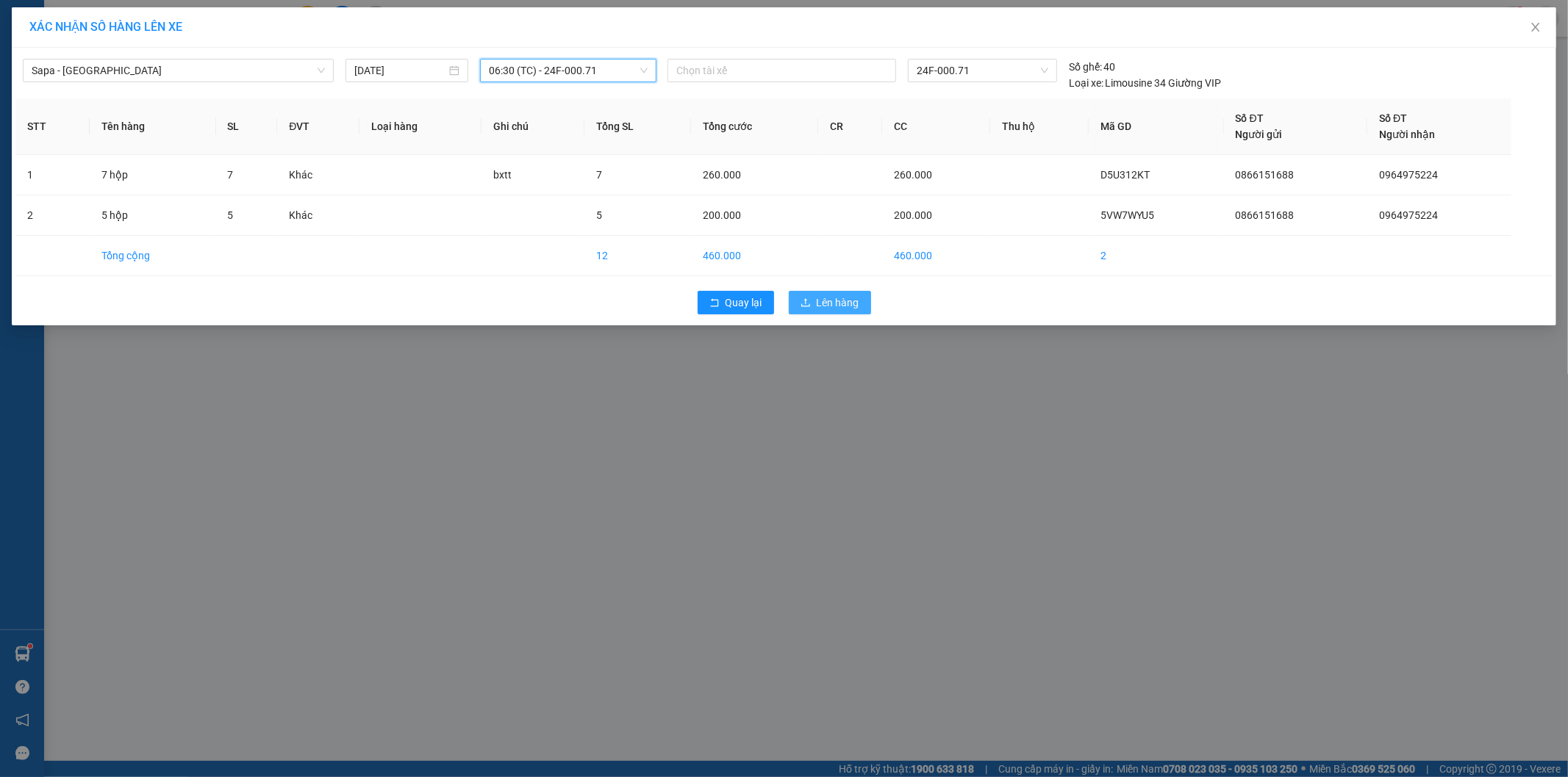
click at [829, 298] on span "Lên hàng" at bounding box center [837, 302] width 42 height 16
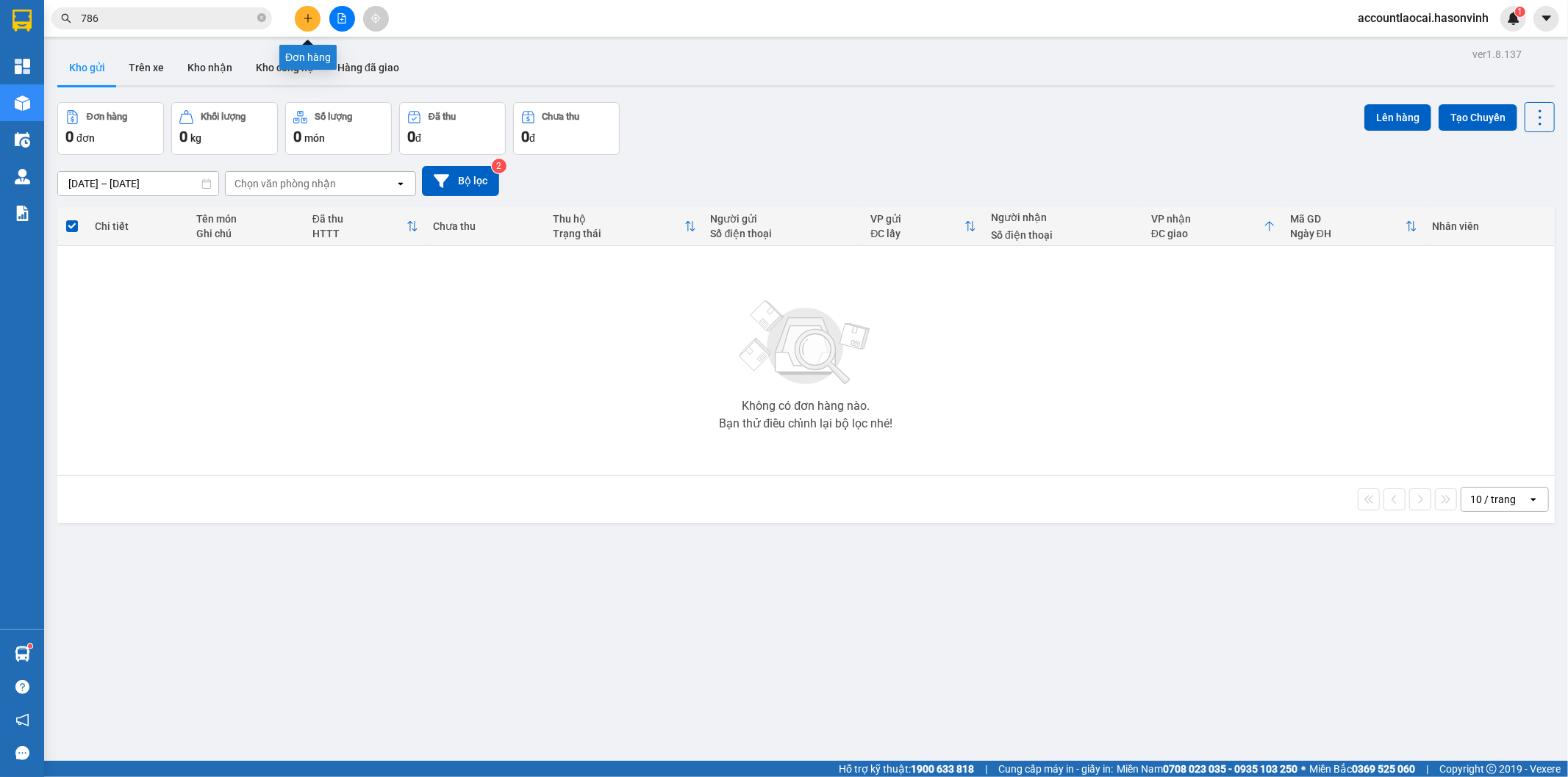
click at [298, 13] on button at bounding box center [307, 19] width 25 height 25
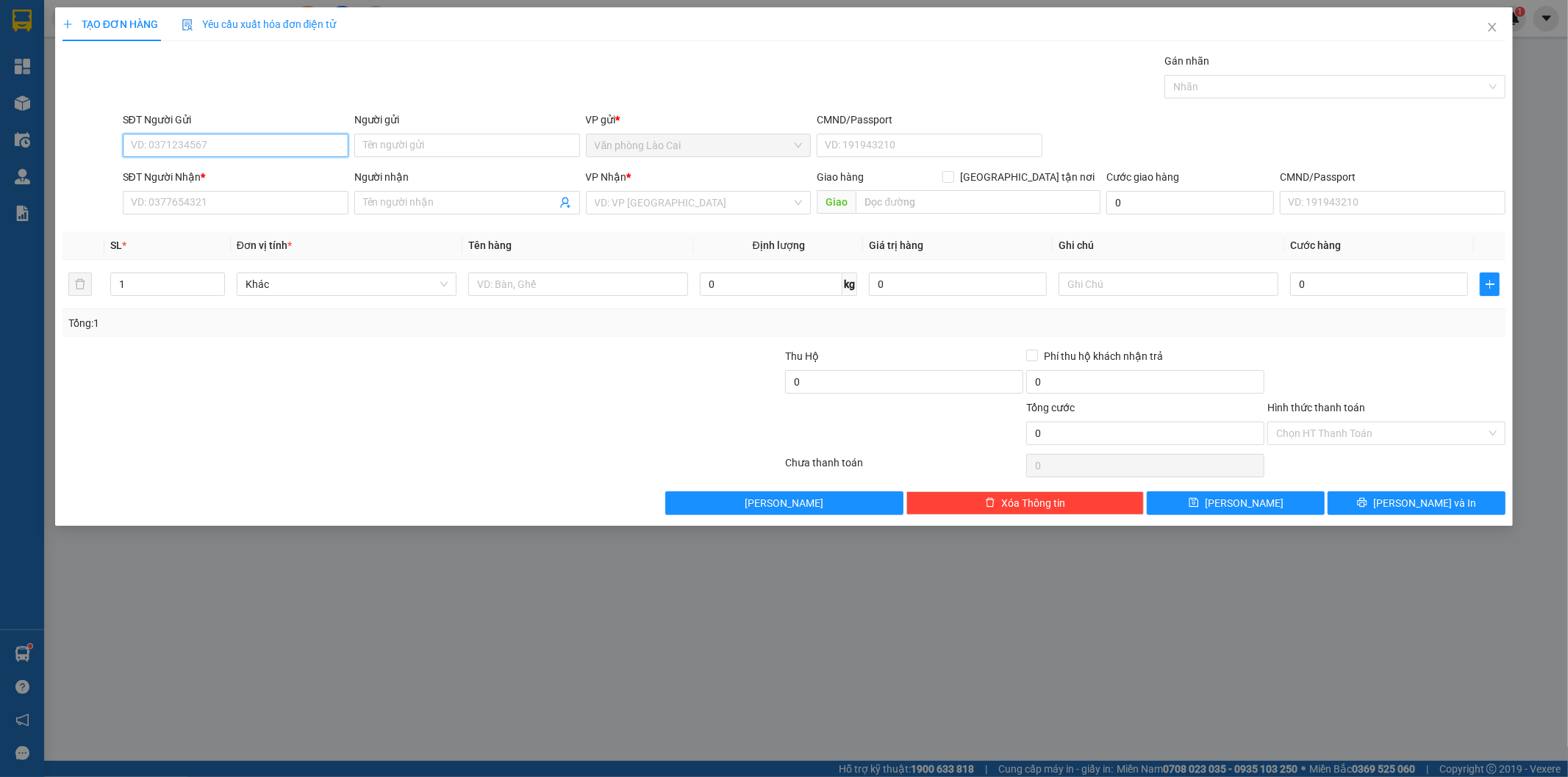
click at [259, 150] on input "SĐT Người Gửi" at bounding box center [235, 146] width 225 height 24
drag, startPoint x: 195, startPoint y: 149, endPoint x: 182, endPoint y: 157, distance: 15.3
click at [192, 149] on input "817" at bounding box center [235, 146] width 225 height 24
click at [177, 170] on div "0396184817" at bounding box center [235, 174] width 208 height 16
type input "0396184817"
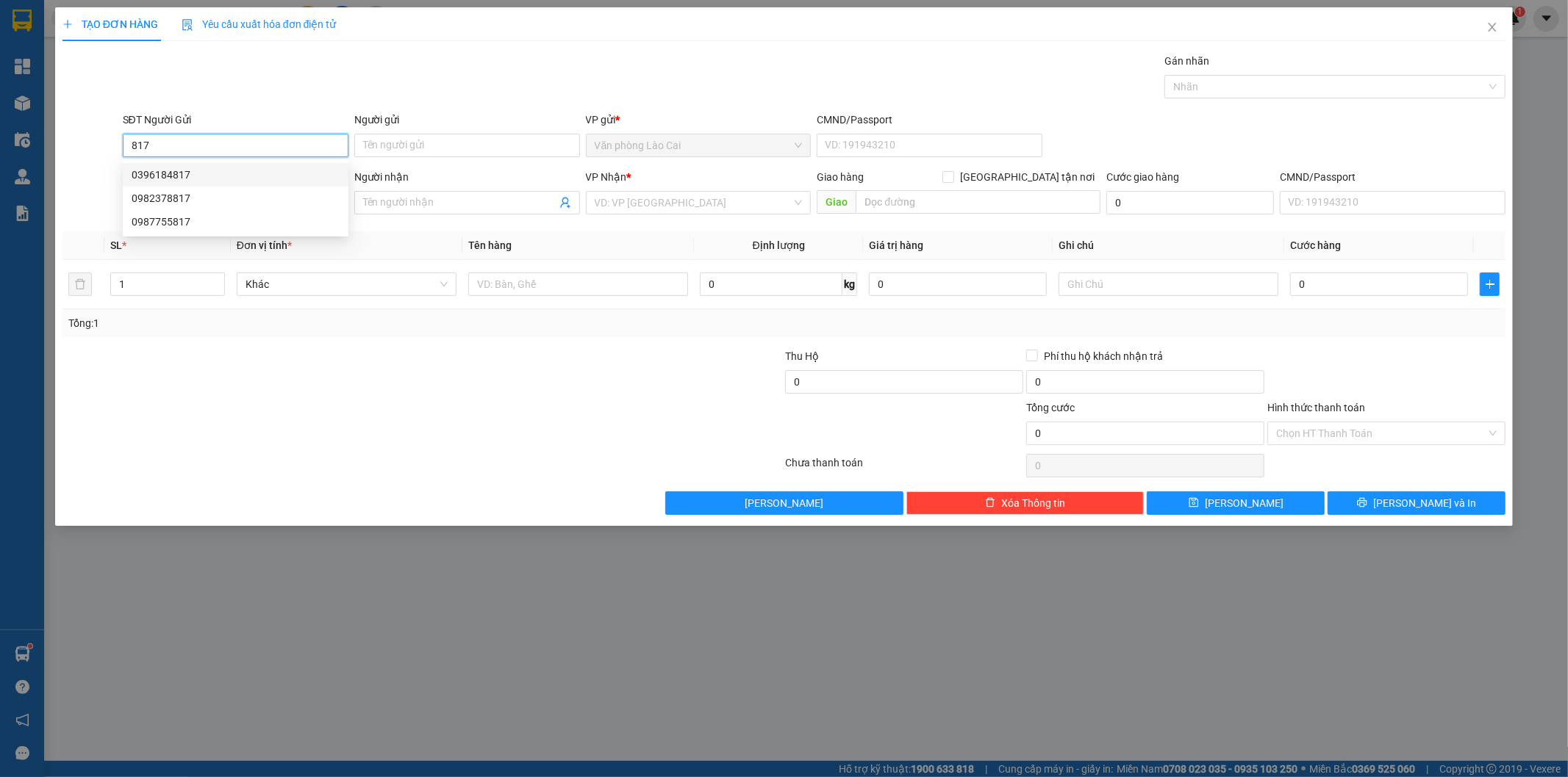
type input "0964569929"
type input "635.000"
type input "15.000"
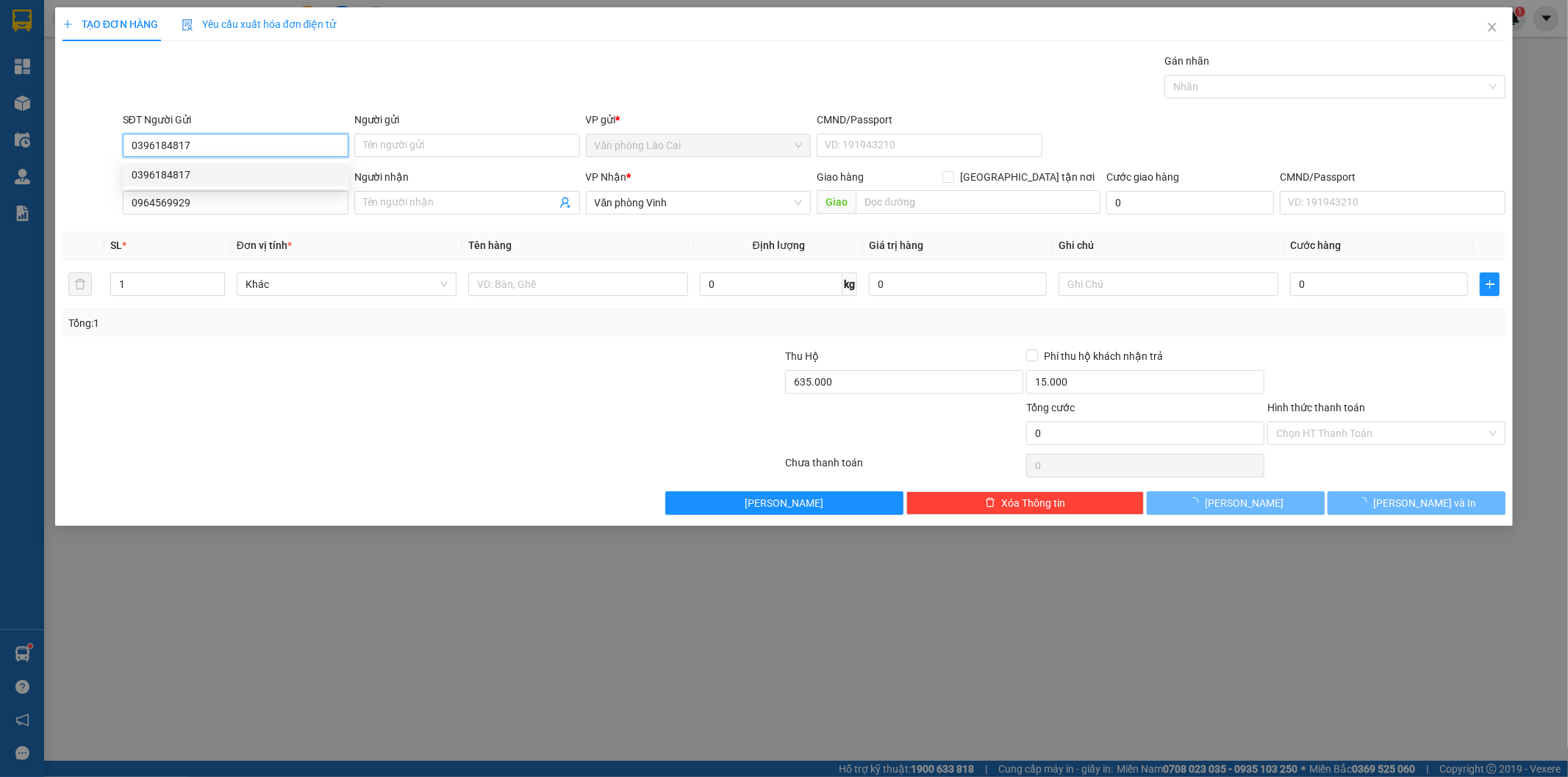
type input "60.000"
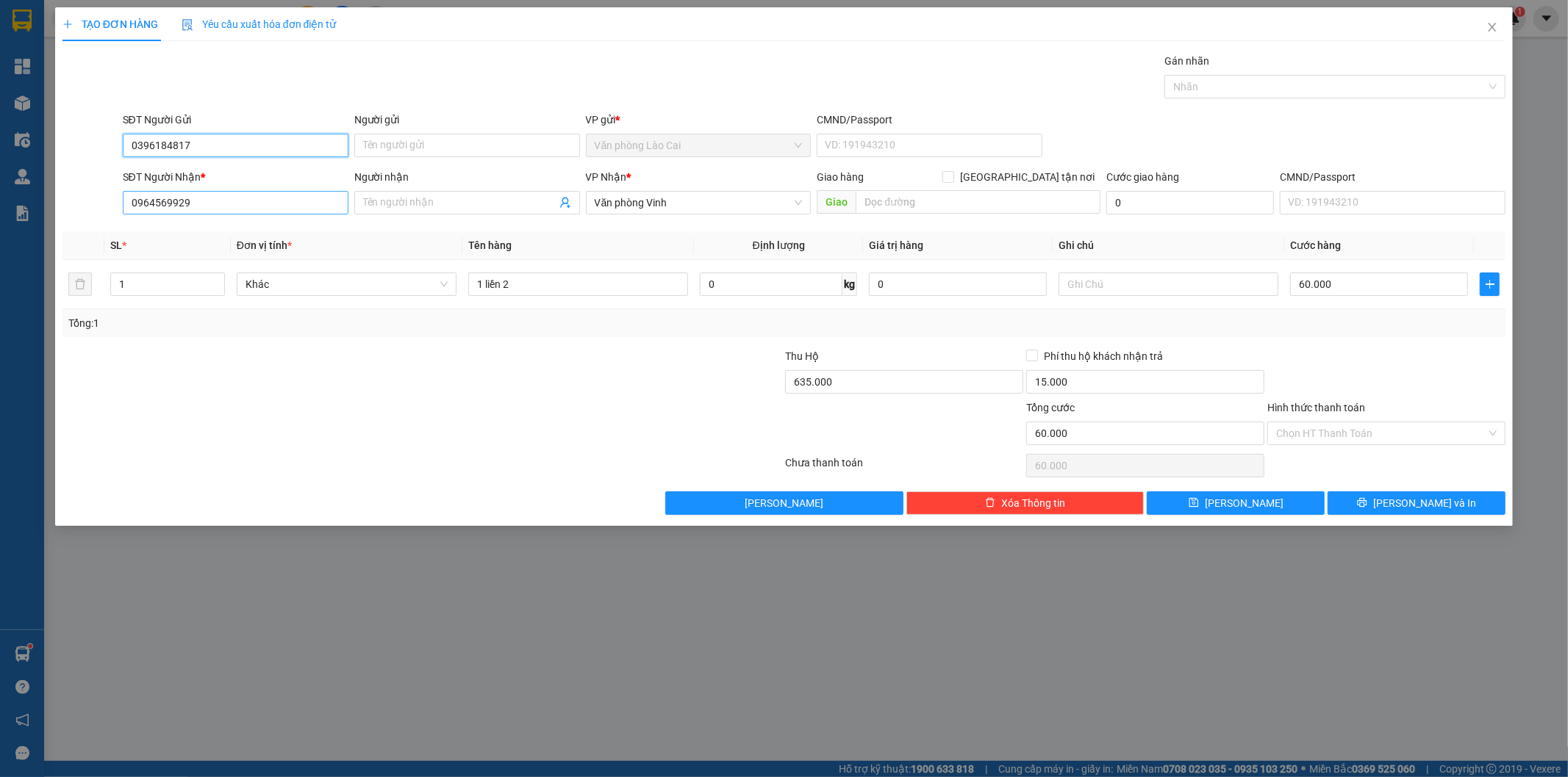
type input "0396184817"
drag, startPoint x: 214, startPoint y: 203, endPoint x: 0, endPoint y: 160, distance: 218.3
click at [0, 160] on div "TẠO ĐƠN HÀNG Yêu cầu xuất hóa đơn điện tử Transit Pickup Surcharge Ids Transit …" at bounding box center [784, 388] width 1568 height 777
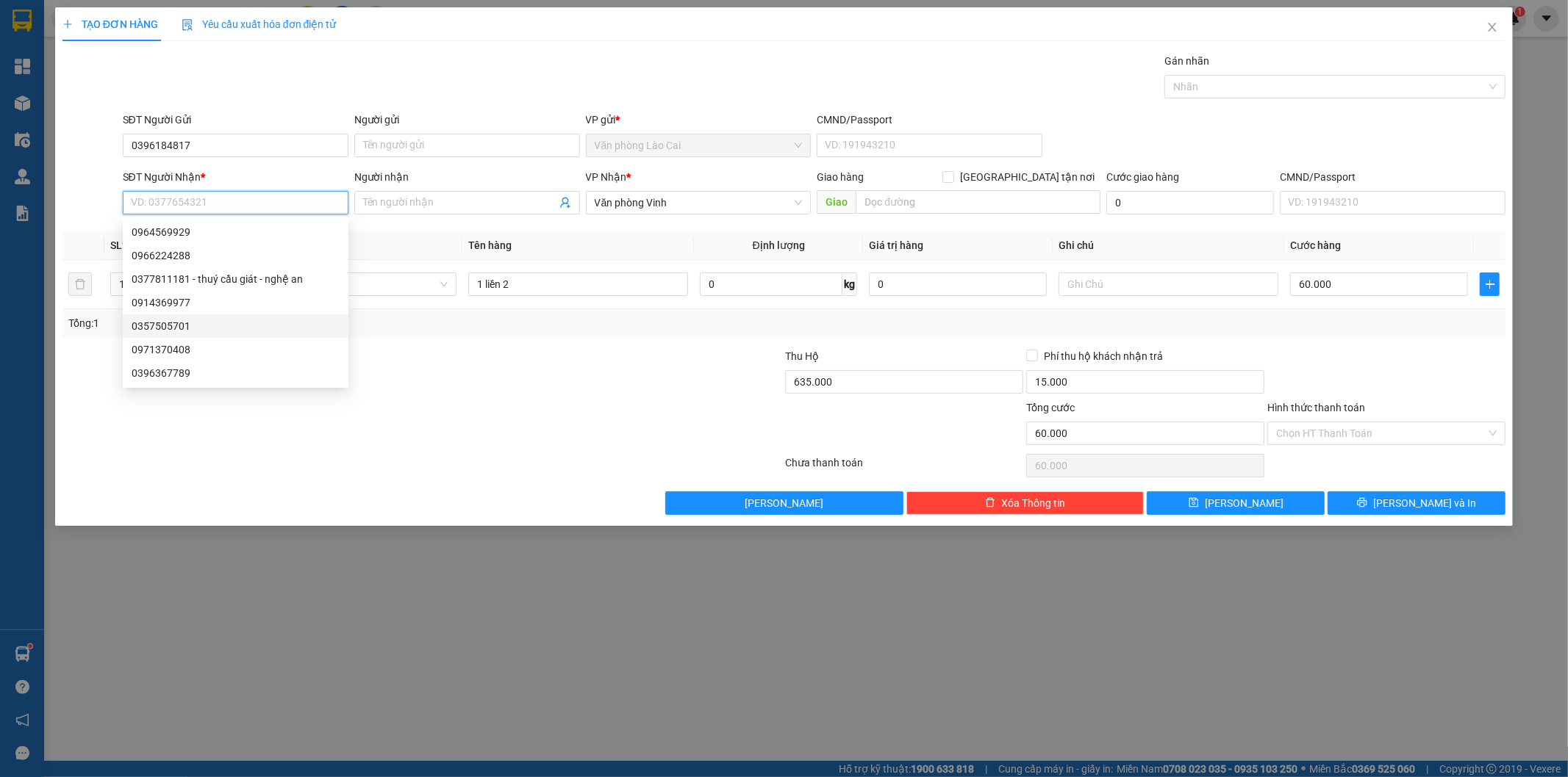
click at [210, 332] on div "0357505701" at bounding box center [235, 326] width 208 height 16
type input "0357505701"
type input "hoàng mai"
type input "0"
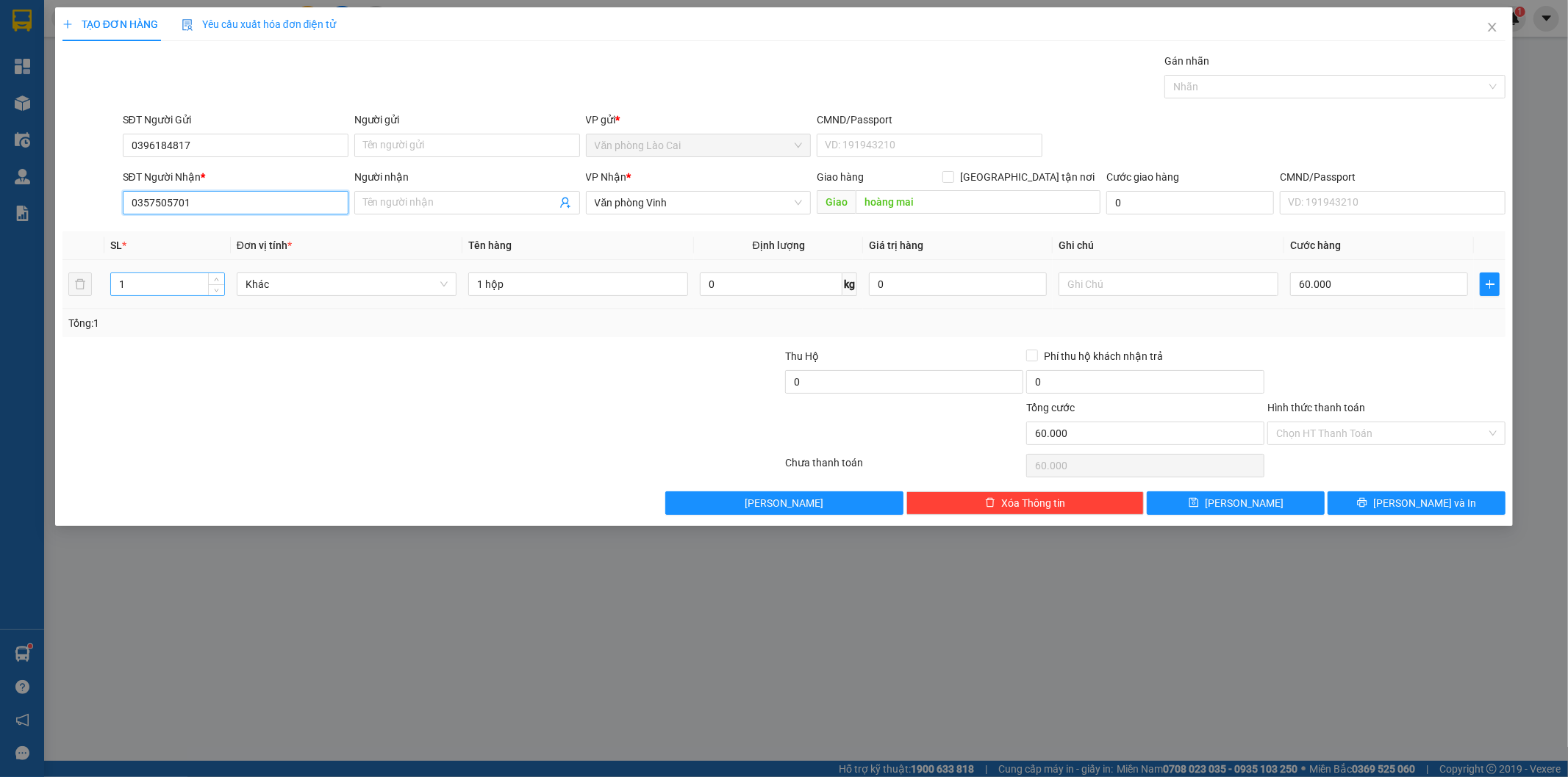
type input "0357505701"
drag, startPoint x: 157, startPoint y: 284, endPoint x: 27, endPoint y: 279, distance: 130.1
click at [30, 279] on div "TẠO ĐƠN HÀNG Yêu cầu xuất hóa đơn điện tử Transit Pickup Surcharge Ids Transit …" at bounding box center [784, 388] width 1568 height 777
type input "2"
drag, startPoint x: 483, startPoint y: 276, endPoint x: 425, endPoint y: 291, distance: 59.9
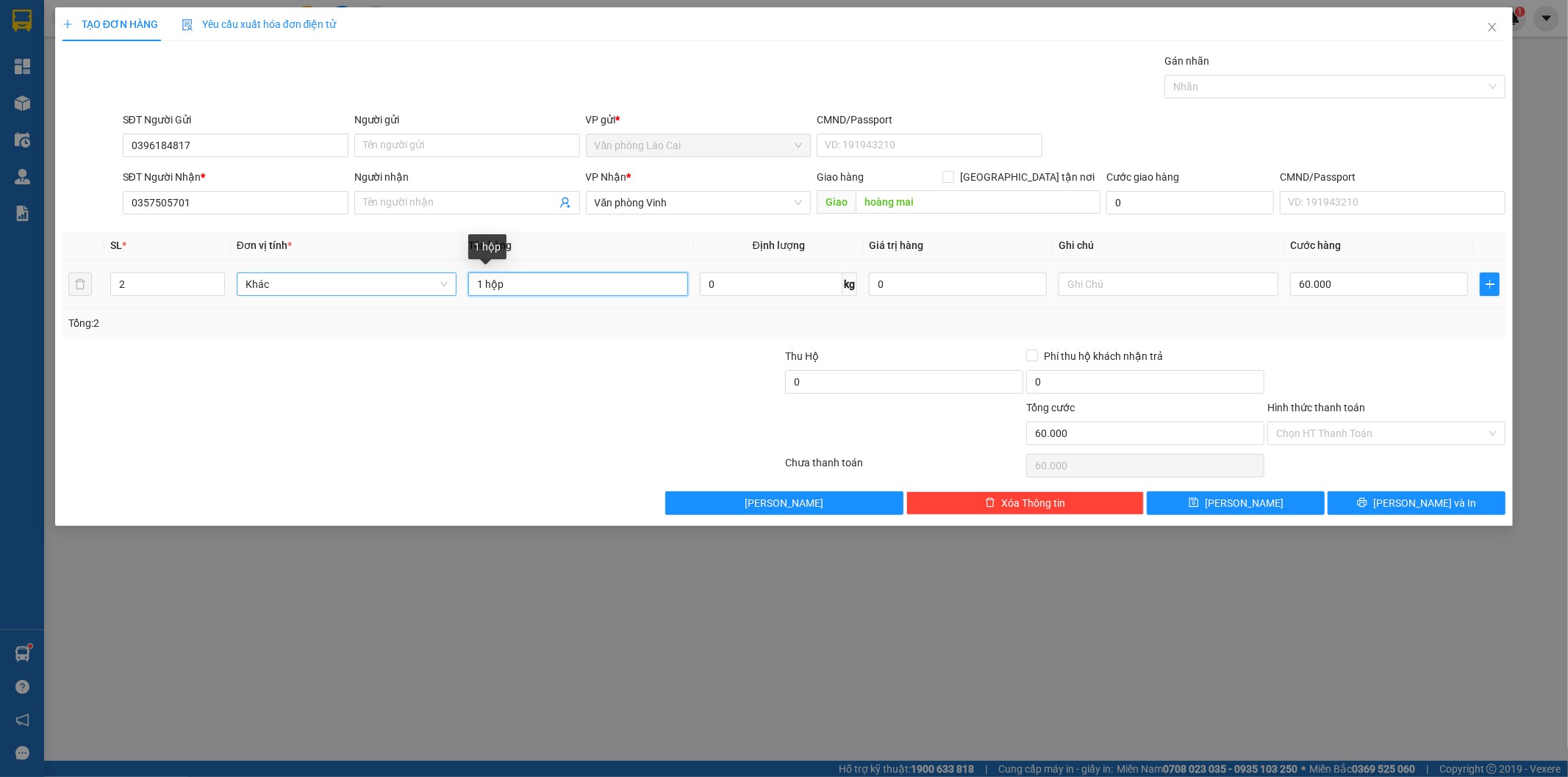
click at [425, 291] on tr "2 Khác 1 hộp 0 kg 0 60.000" at bounding box center [784, 284] width 1444 height 49
type input "2 hộp"
click at [1406, 289] on input "60.000" at bounding box center [1378, 284] width 178 height 24
type input "8"
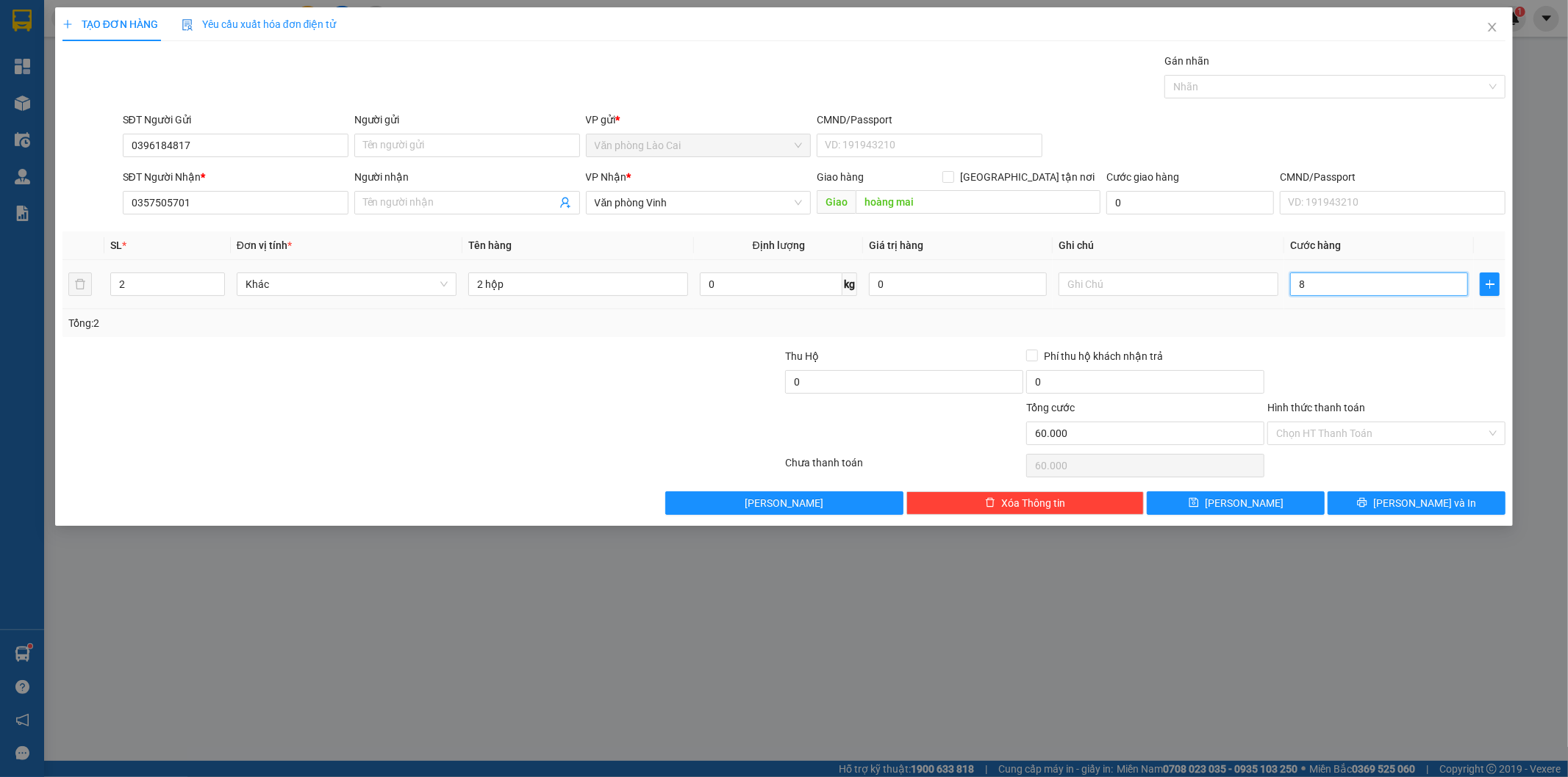
type input "8"
type input "80"
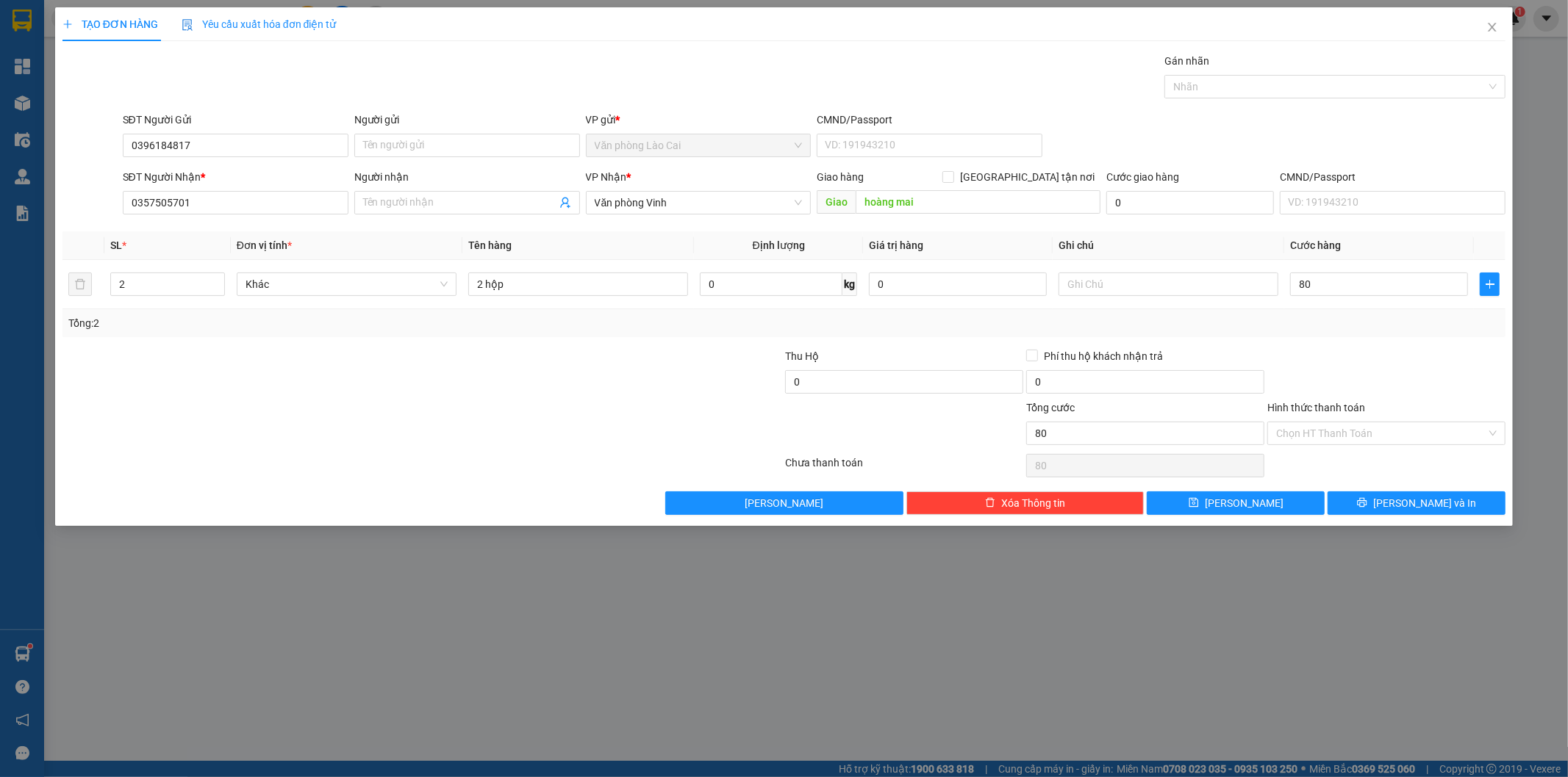
type input "80.000"
click at [1391, 339] on div "Transit Pickup Surcharge Ids Transit Deliver Surcharge Ids Transit Deliver Surc…" at bounding box center [784, 284] width 1444 height 462
click at [1421, 499] on span "[PERSON_NAME] và In" at bounding box center [1425, 503] width 103 height 16
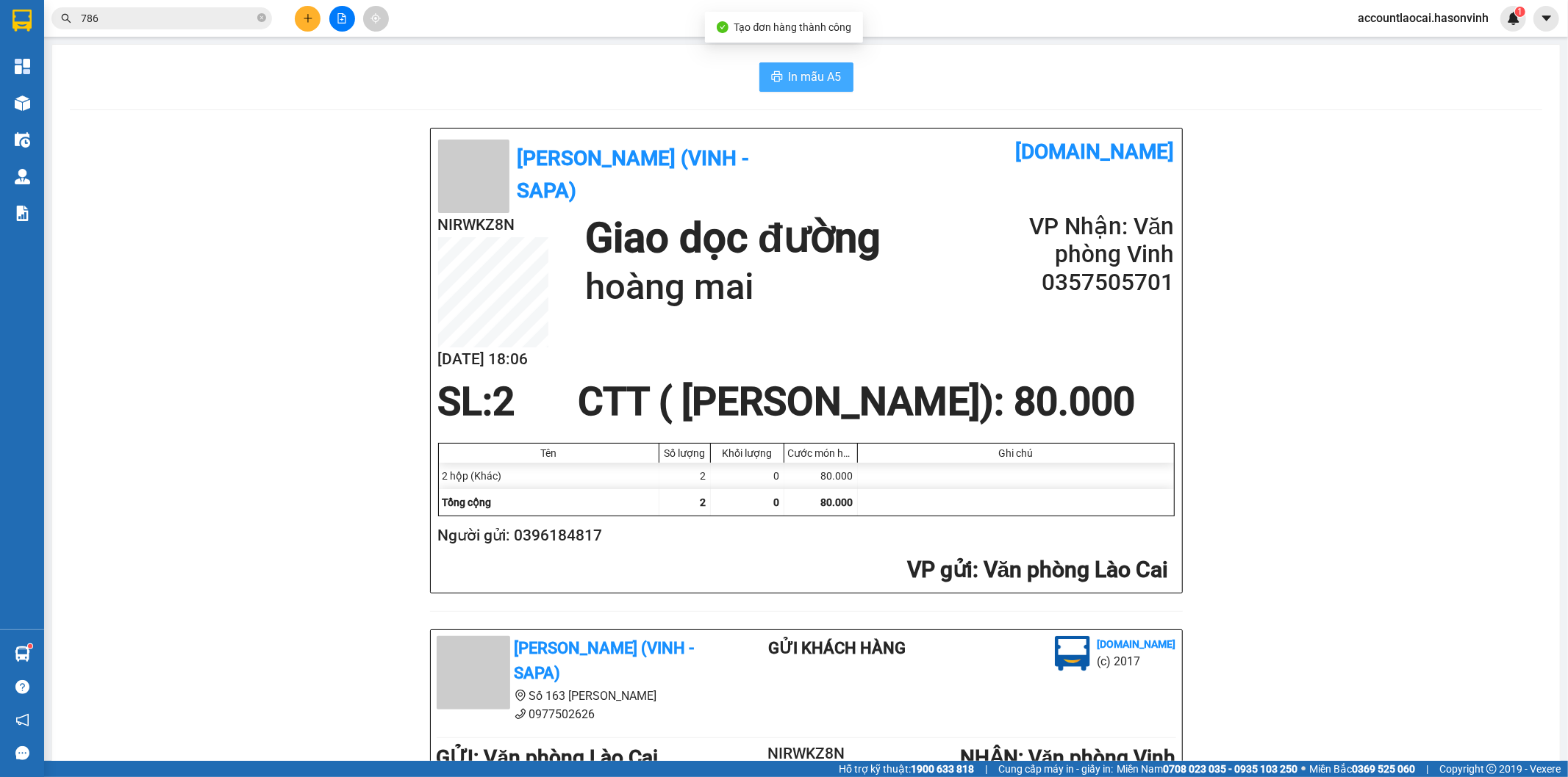
click at [788, 69] on span "In mẫu A5" at bounding box center [814, 77] width 53 height 19
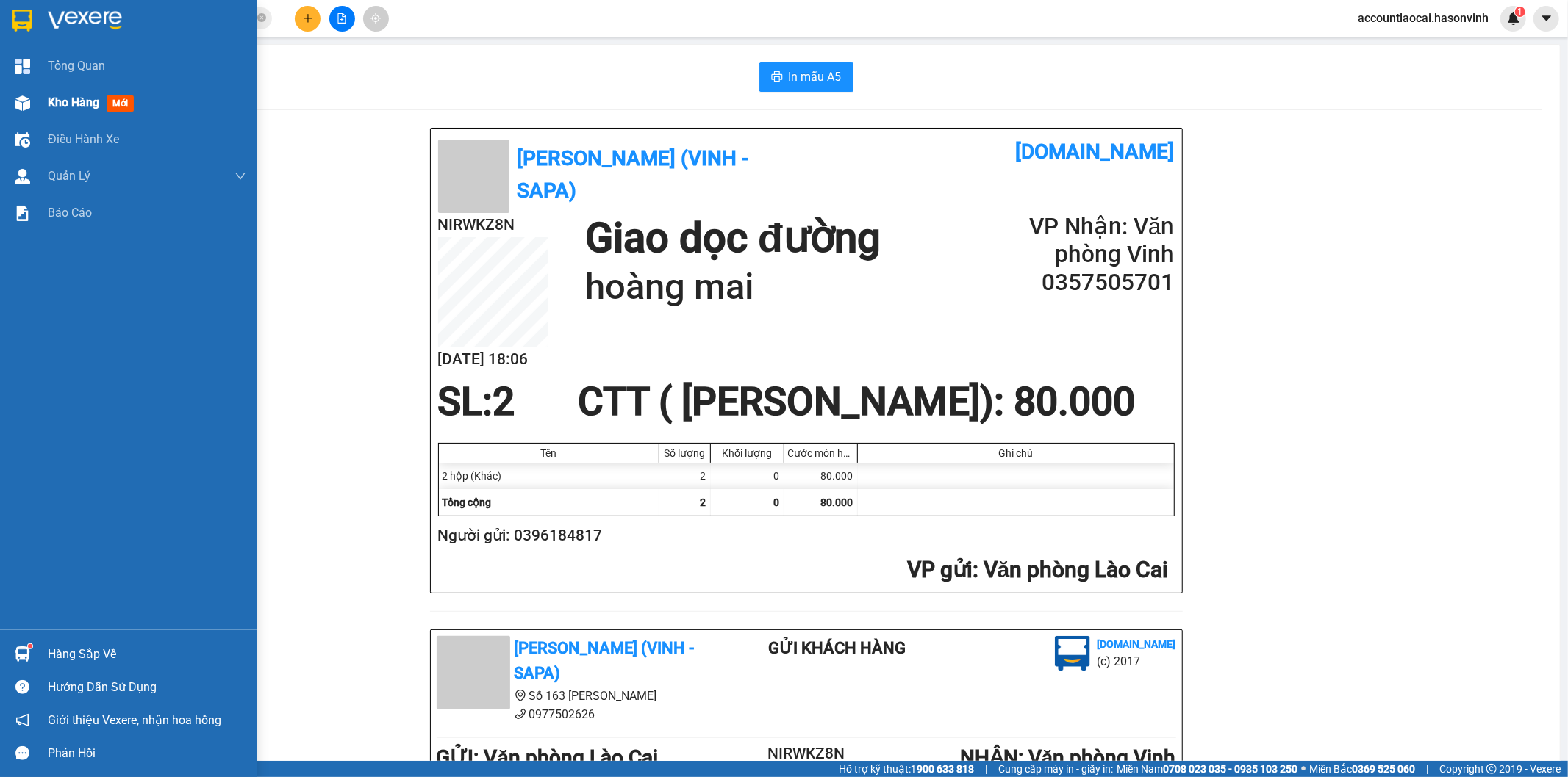
click at [31, 93] on div at bounding box center [22, 103] width 25 height 25
